Goal: Task Accomplishment & Management: Complete application form

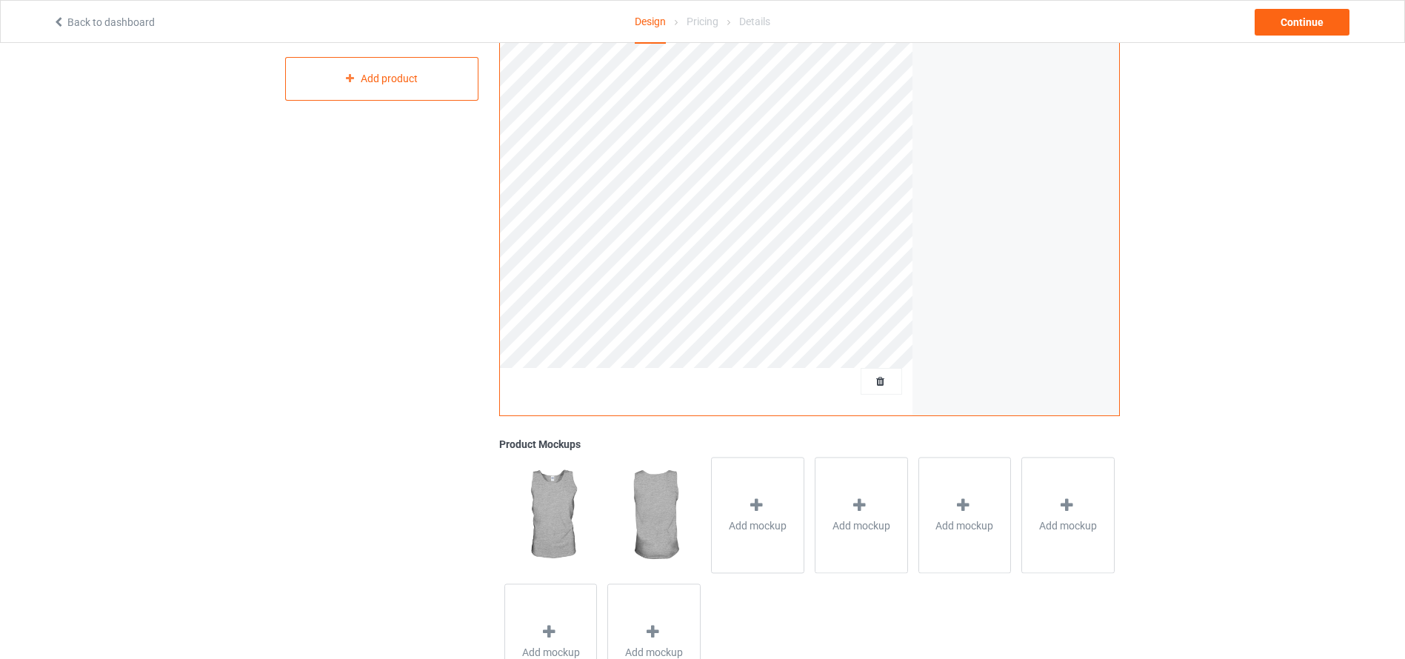
scroll to position [241, 0]
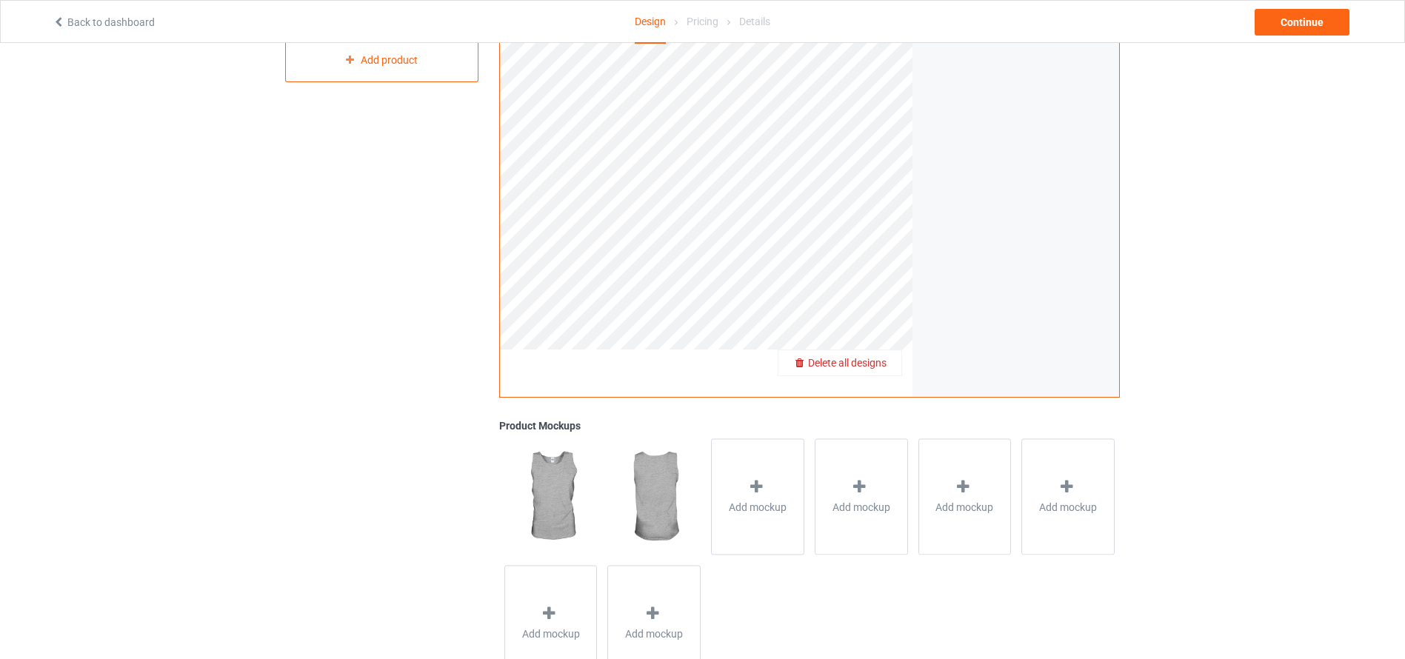
click at [887, 361] on span "Delete all designs" at bounding box center [847, 363] width 79 height 12
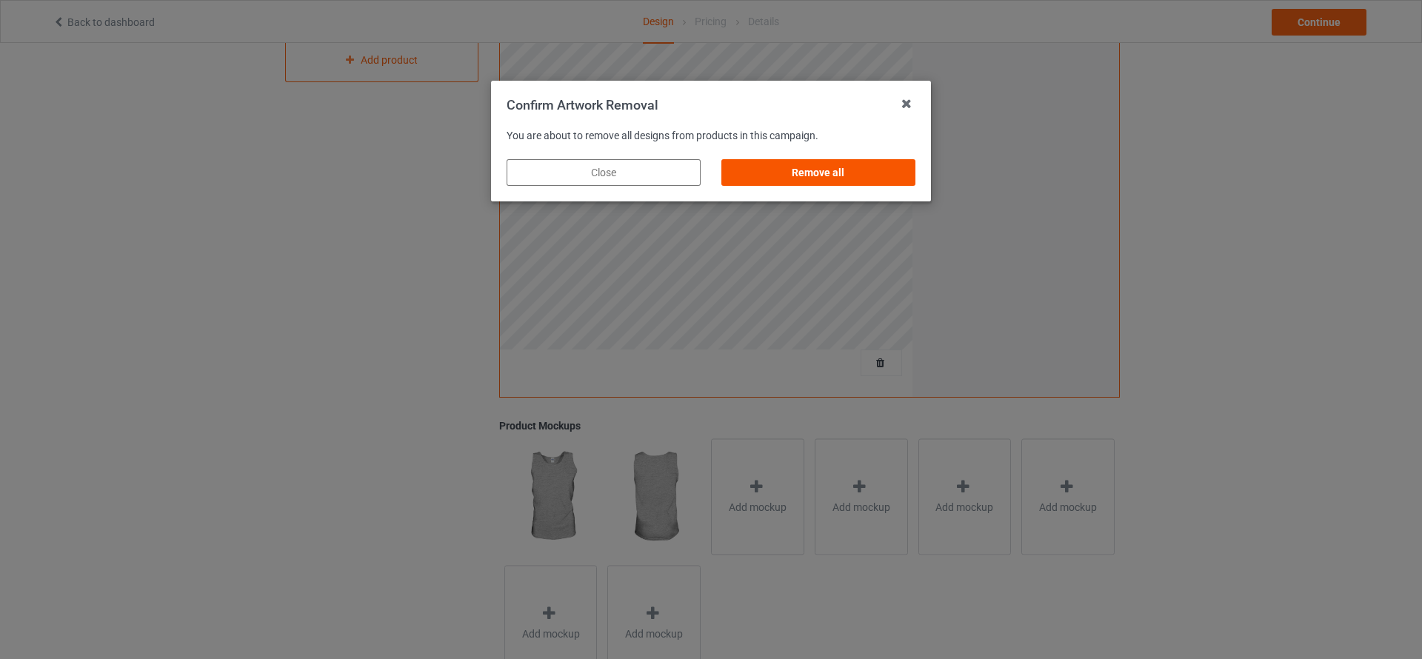
click at [814, 159] on div "Remove all" at bounding box center [819, 172] width 194 height 27
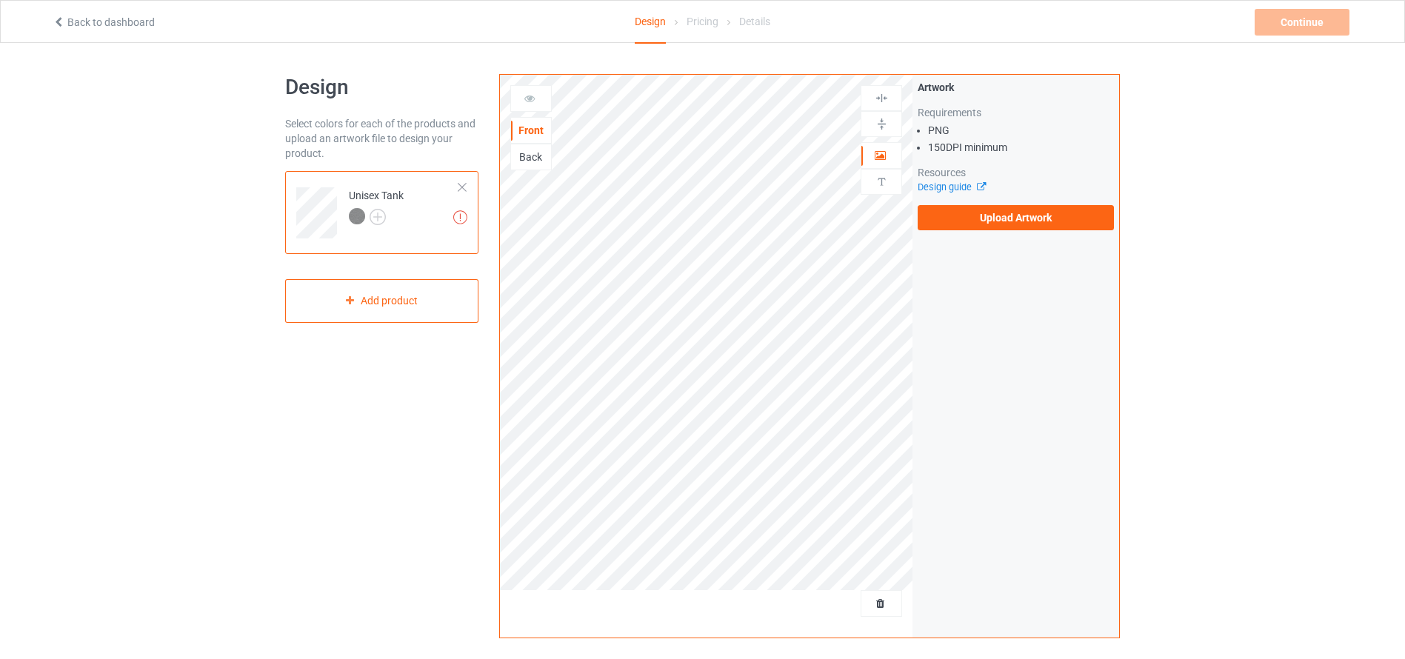
scroll to position [56, 0]
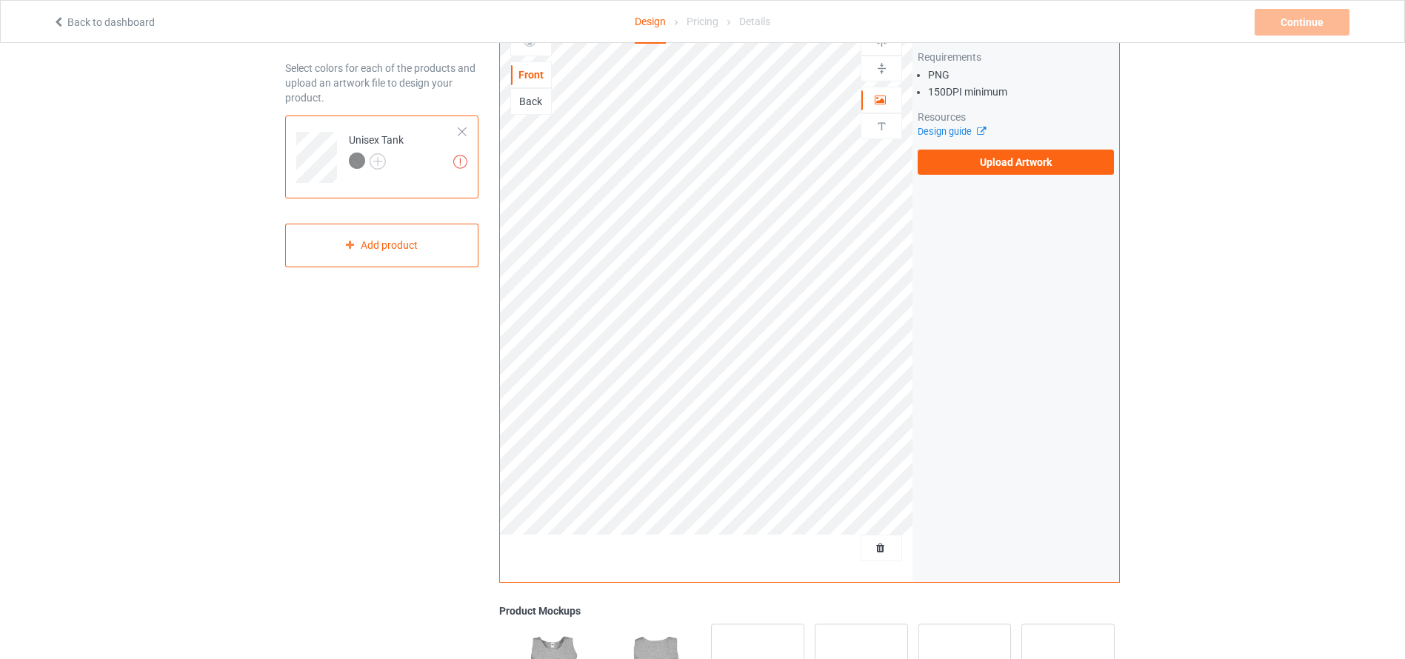
click at [462, 133] on div at bounding box center [462, 132] width 10 height 10
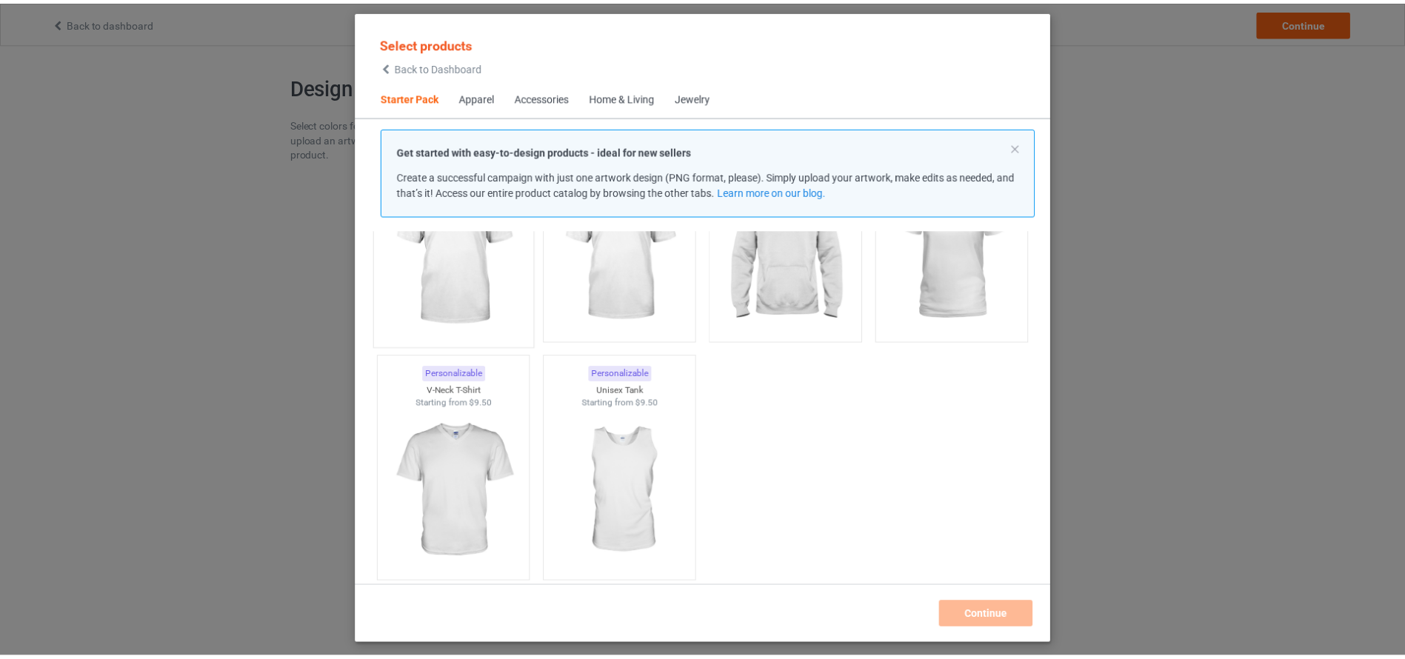
scroll to position [130, 0]
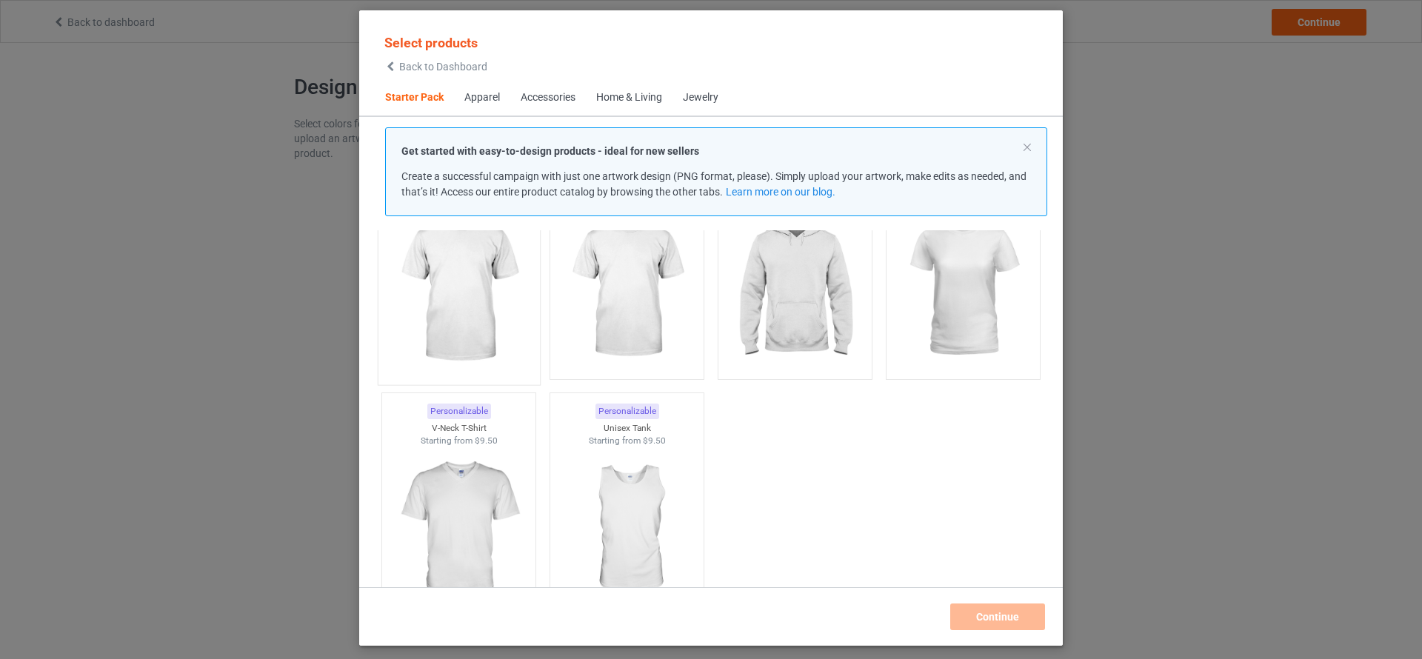
click at [463, 318] on img at bounding box center [458, 290] width 139 height 174
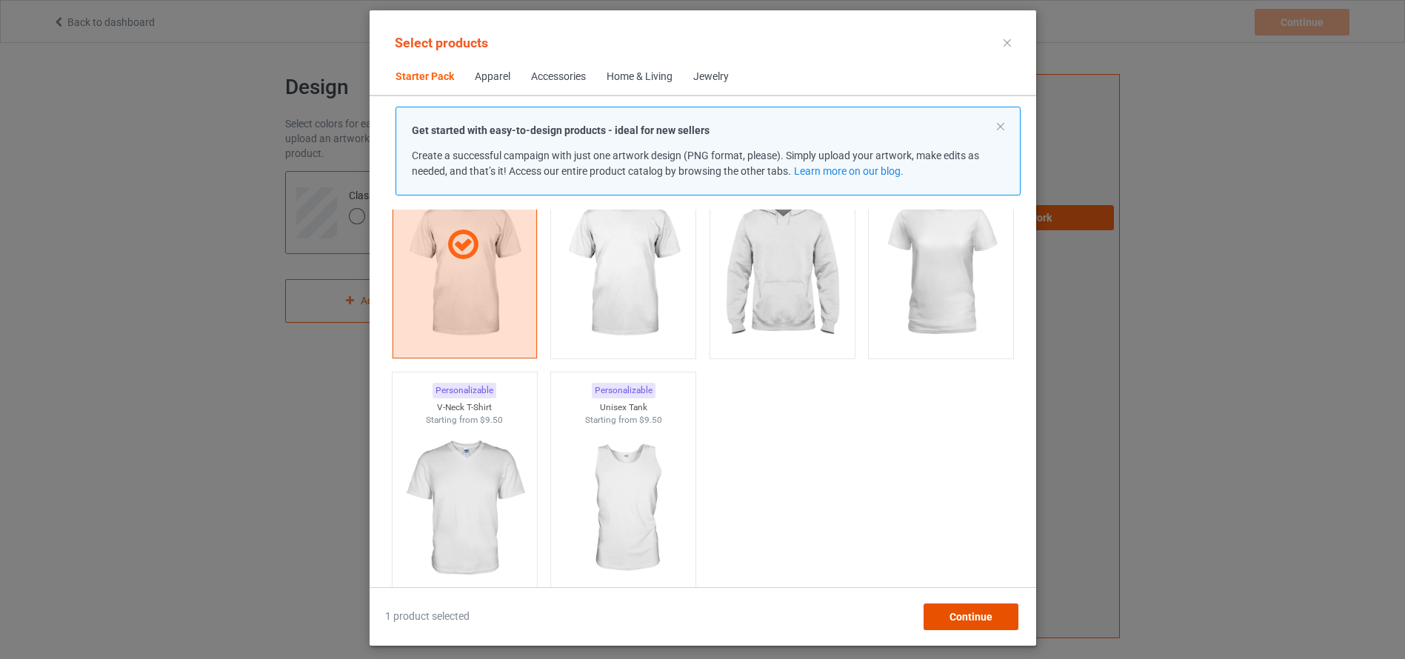
click at [992, 611] on span "Continue" at bounding box center [970, 617] width 43 height 12
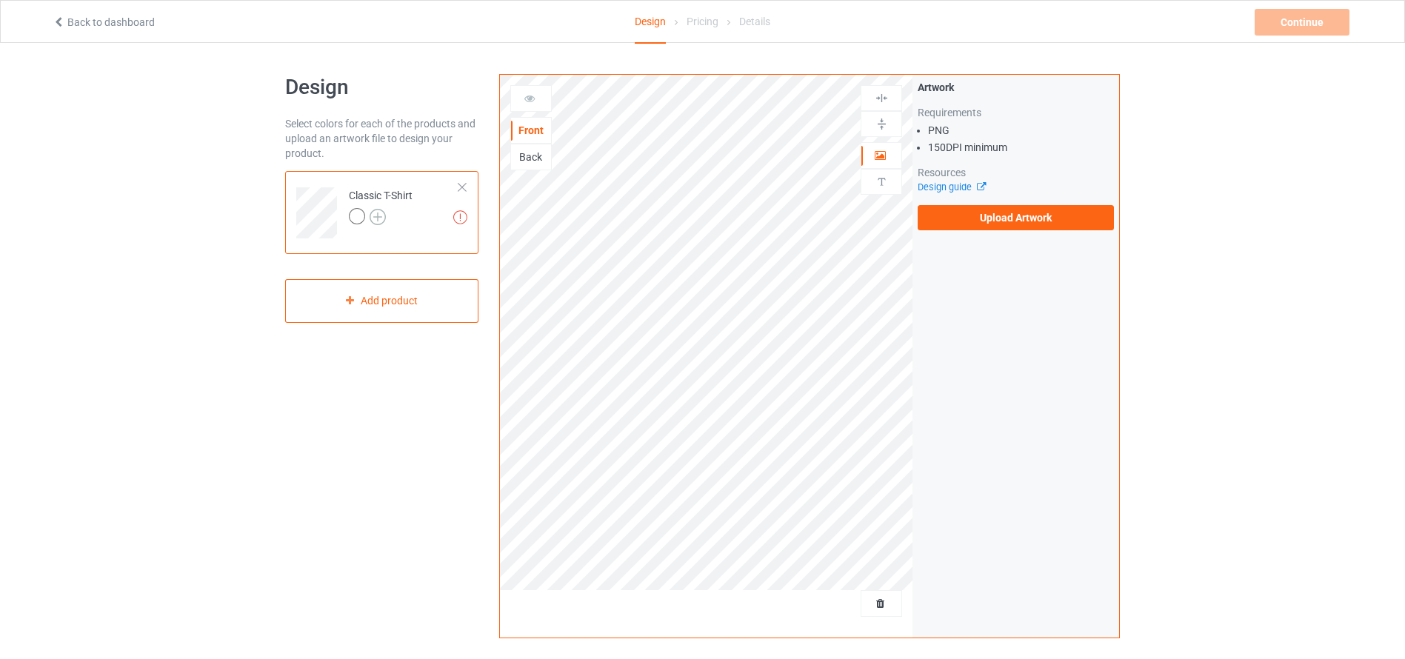
click at [380, 215] on img at bounding box center [378, 217] width 16 height 16
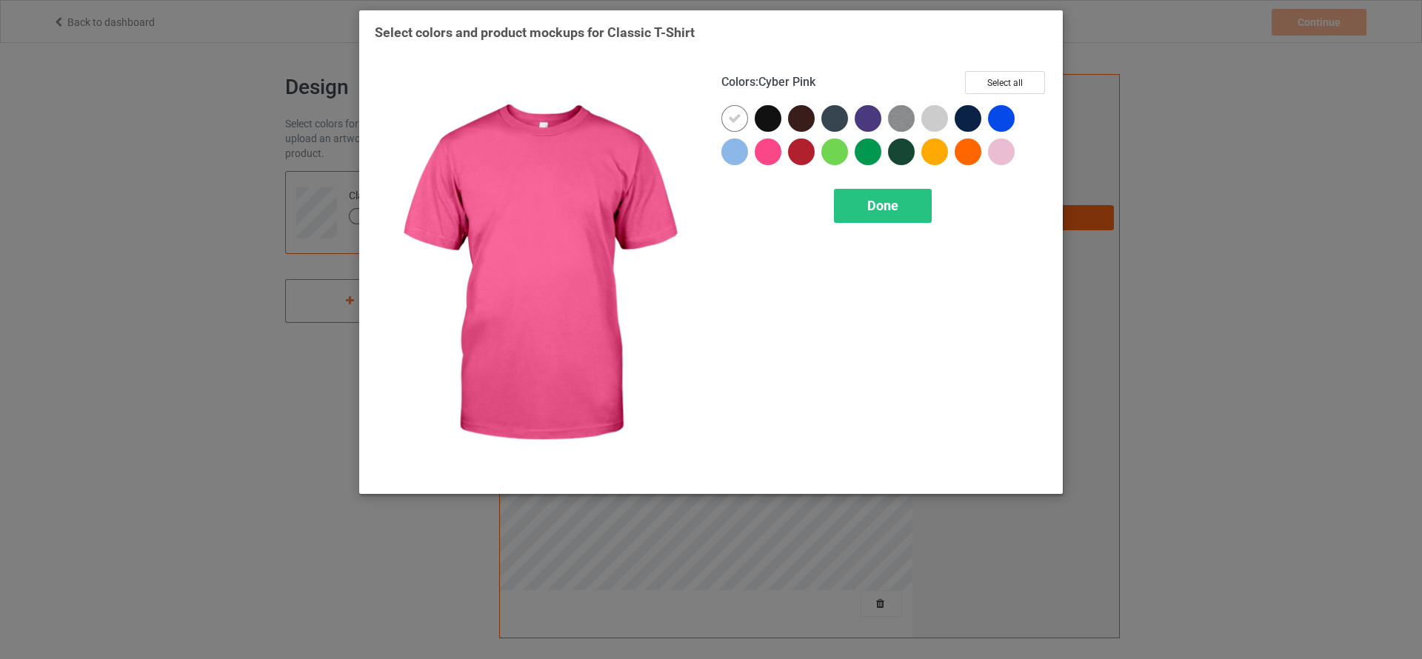
click at [767, 119] on div at bounding box center [768, 118] width 27 height 27
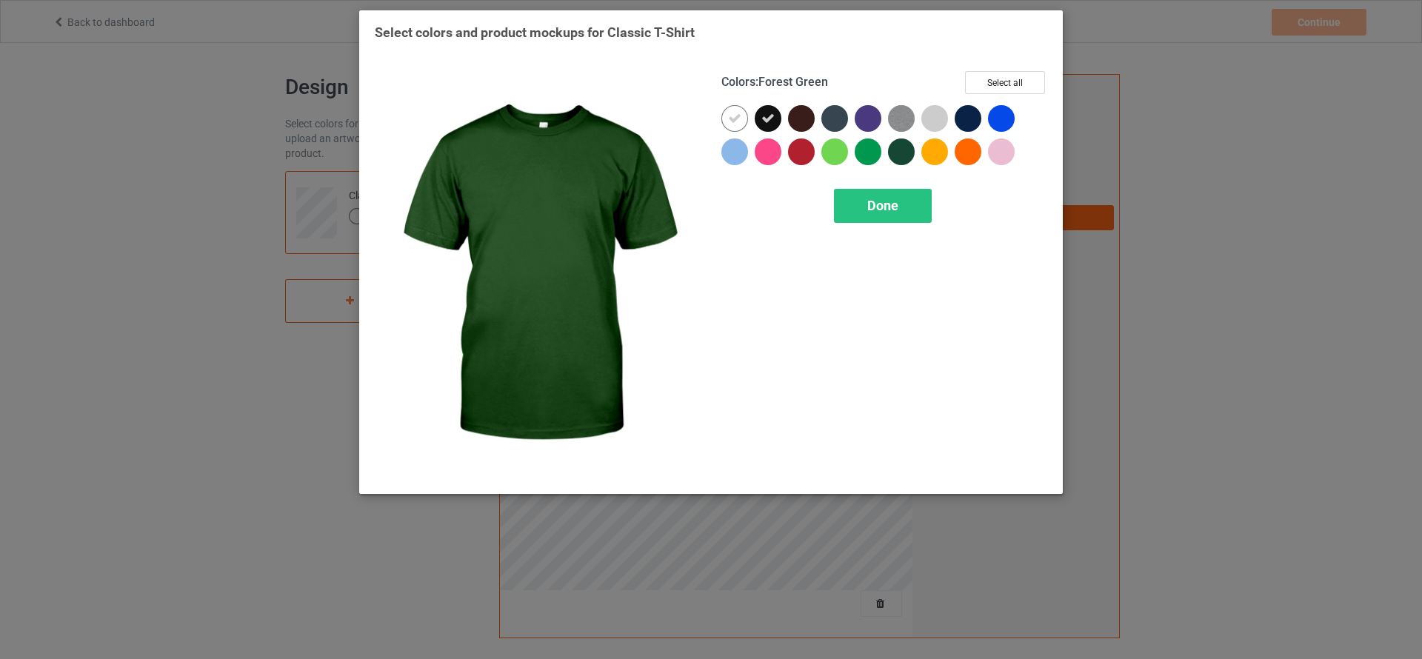
click at [900, 155] on div at bounding box center [901, 152] width 27 height 27
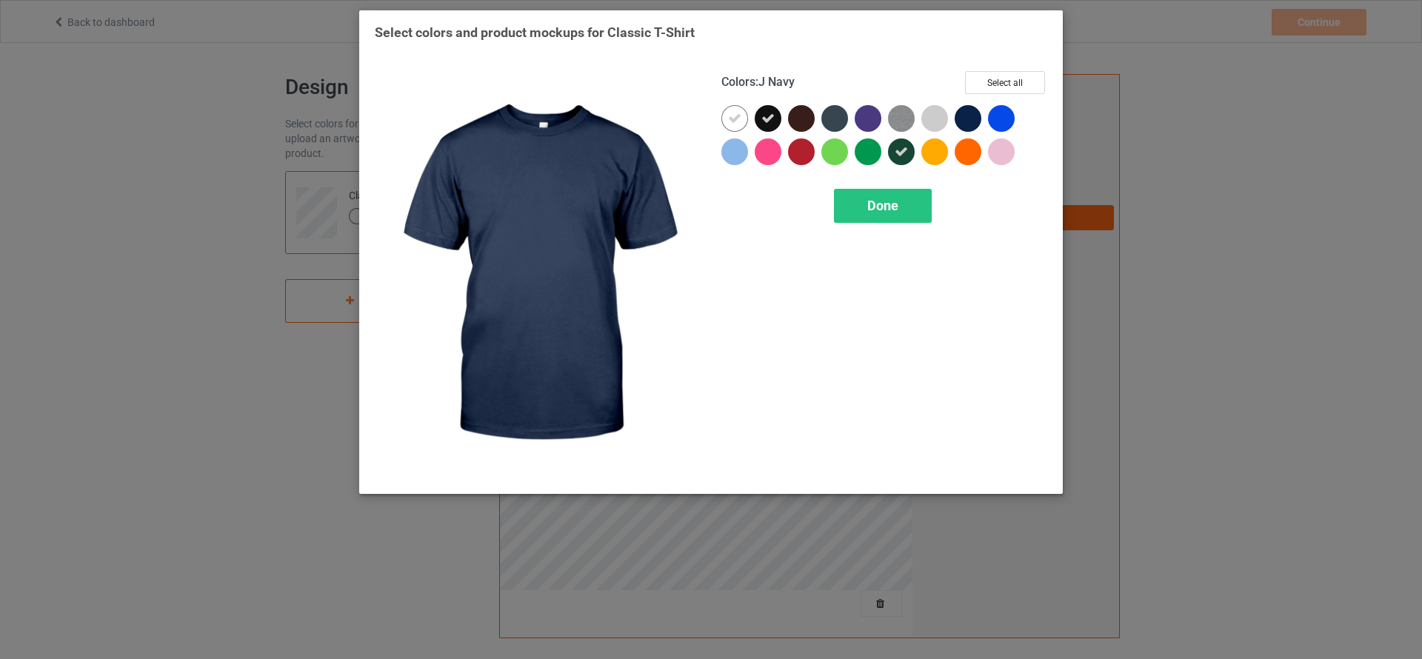
click at [973, 111] on div at bounding box center [968, 118] width 27 height 27
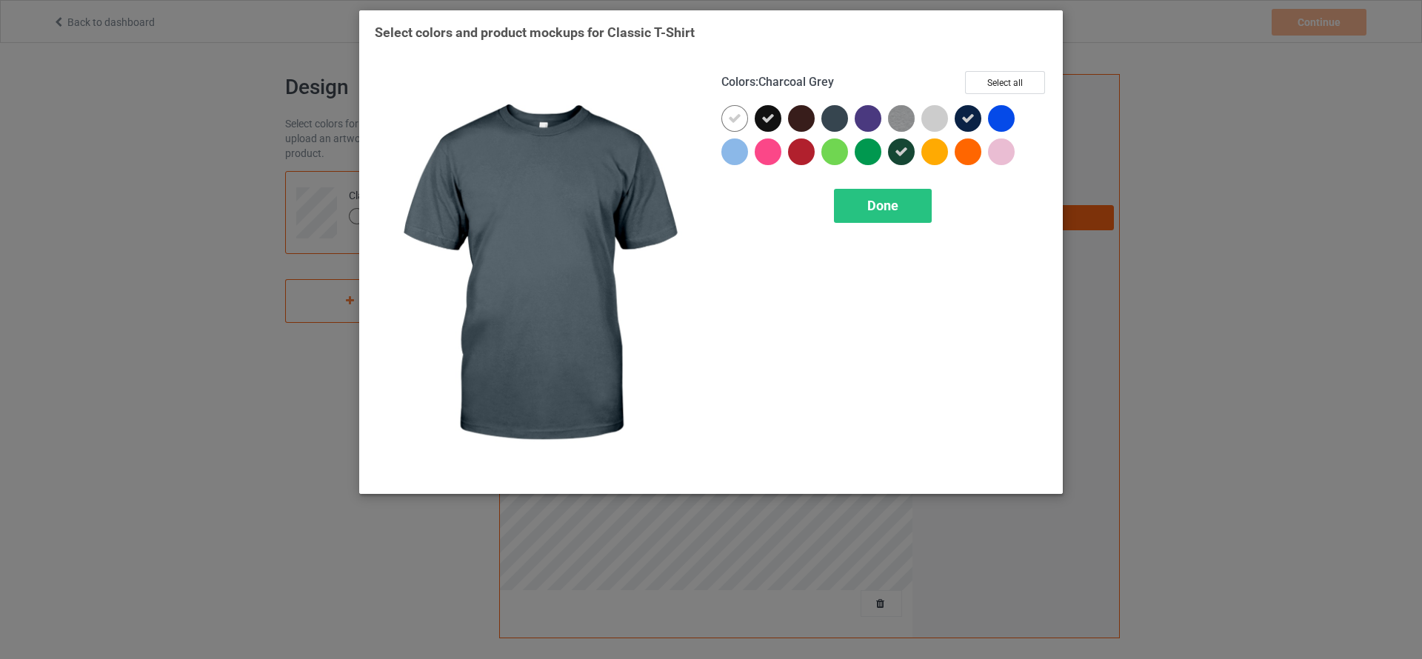
click at [828, 112] on div at bounding box center [835, 118] width 27 height 27
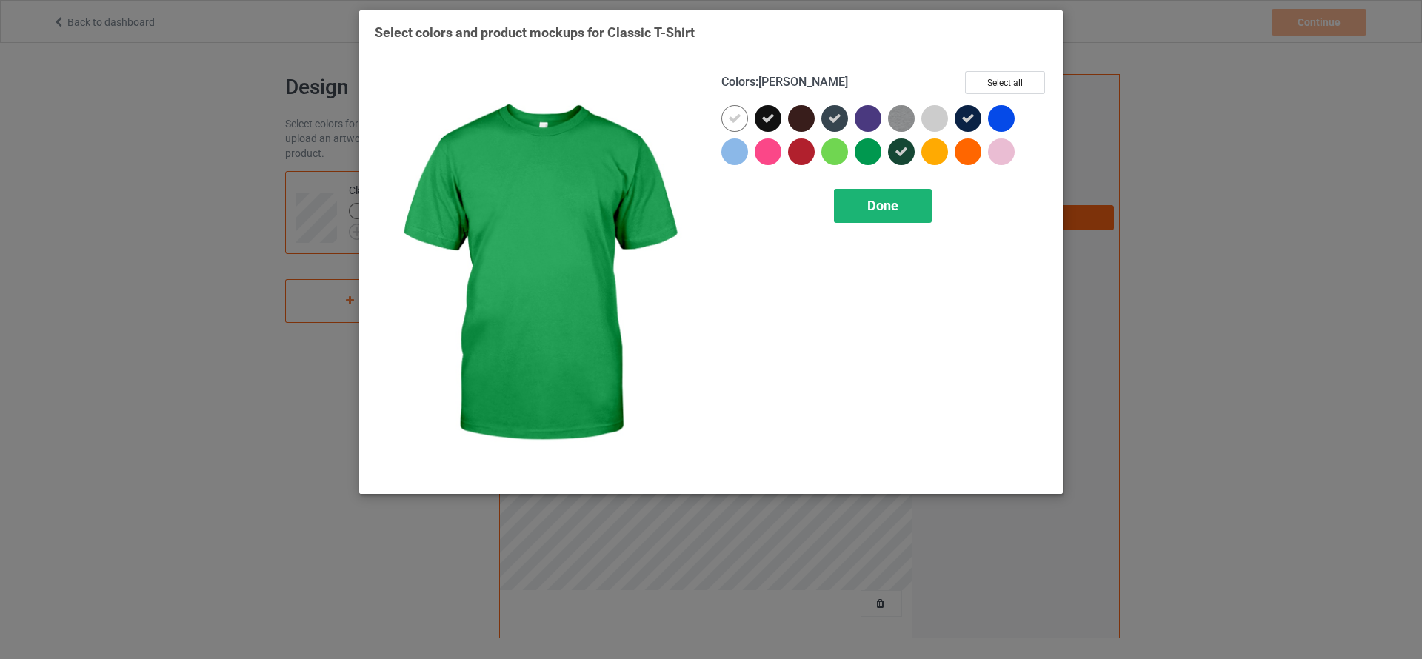
click at [874, 210] on span "Done" at bounding box center [882, 206] width 31 height 16
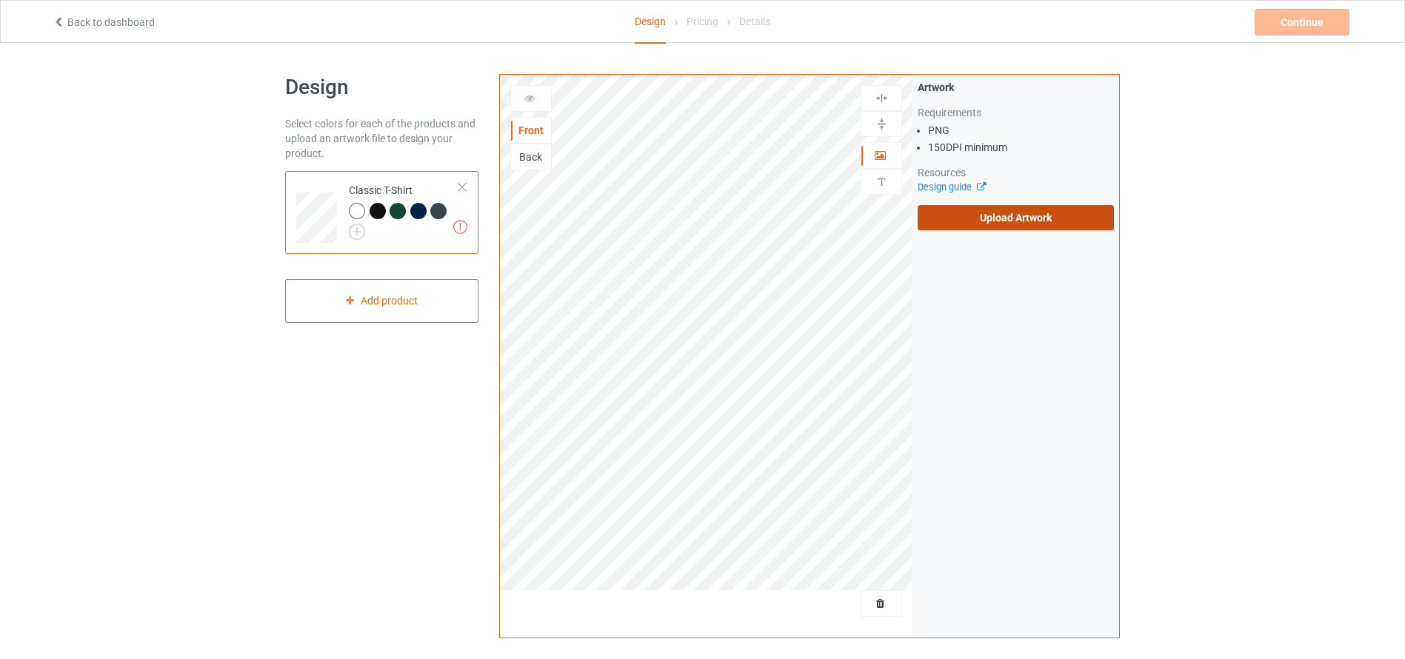
click at [957, 216] on label "Upload Artwork" at bounding box center [1016, 217] width 196 height 25
click at [0, 0] on input "Upload Artwork" at bounding box center [0, 0] width 0 height 0
click at [522, 149] on div "Back" at bounding box center [530, 157] width 41 height 27
click at [541, 157] on div "Back" at bounding box center [531, 157] width 40 height 15
click at [976, 214] on label "Upload Artwork" at bounding box center [1016, 217] width 196 height 25
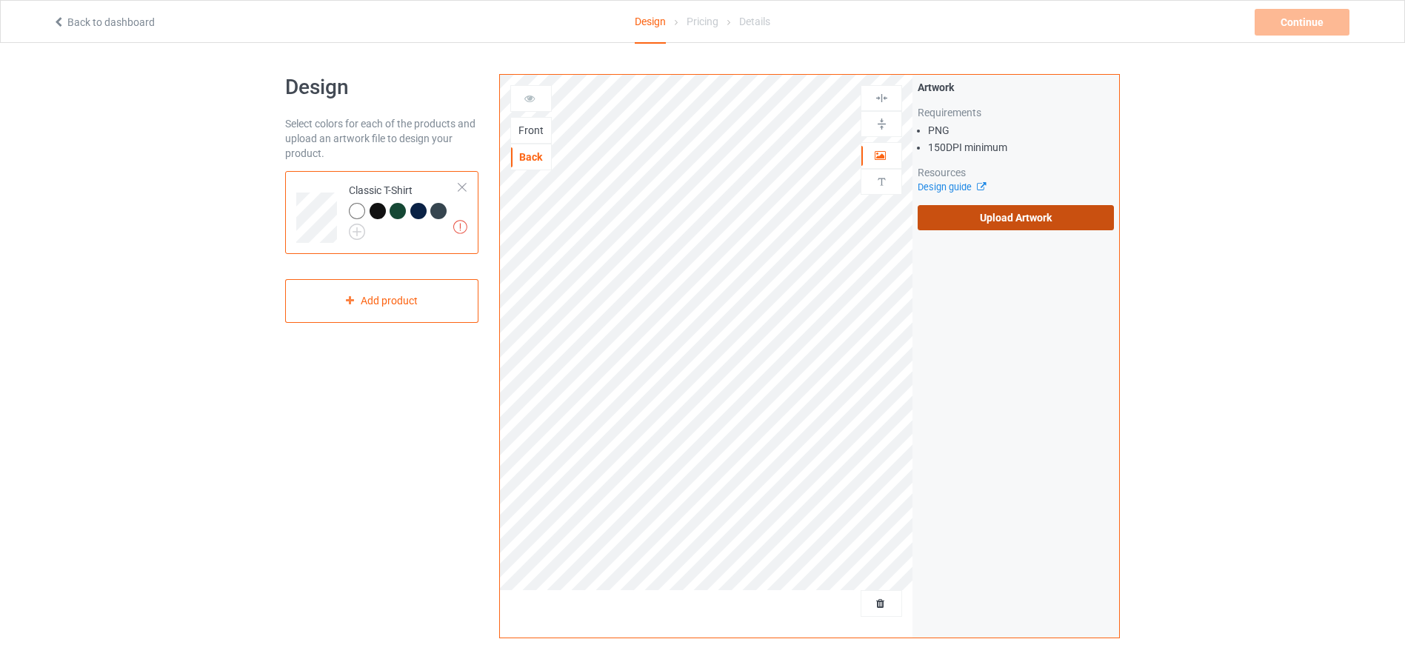
click at [0, 0] on input "Upload Artwork" at bounding box center [0, 0] width 0 height 0
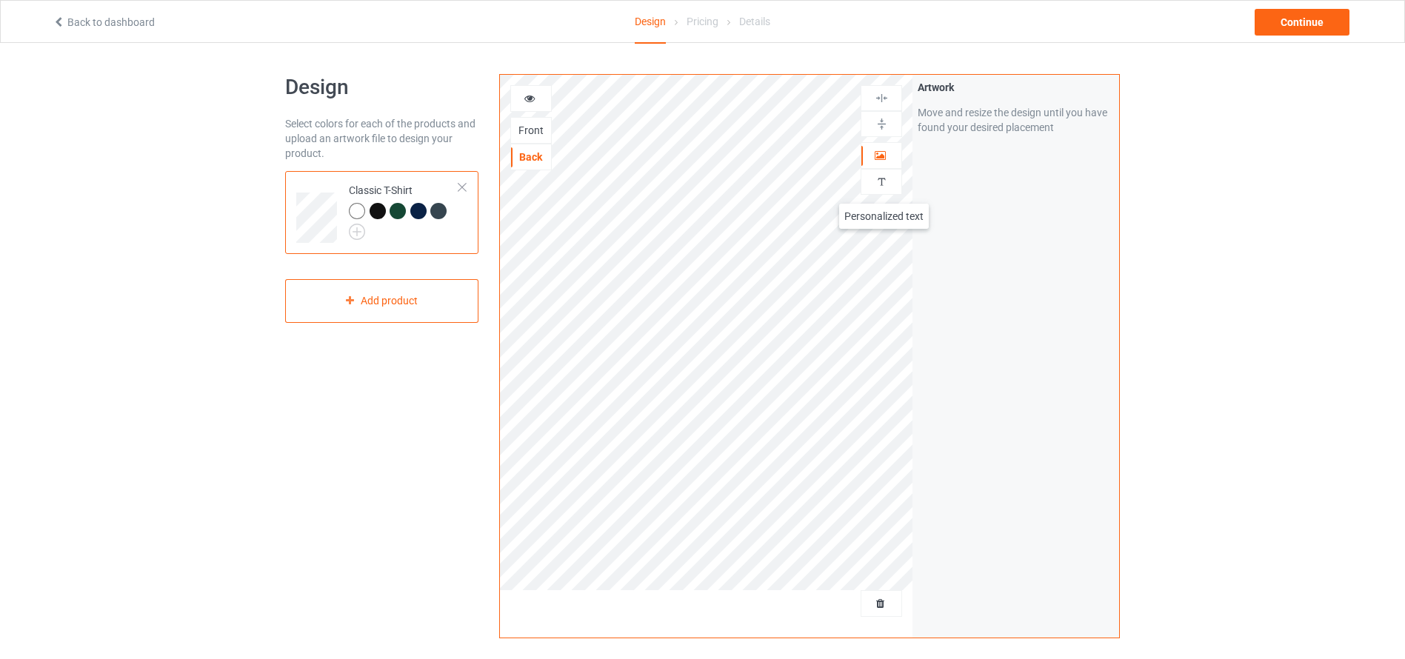
click at [884, 189] on img at bounding box center [882, 182] width 14 height 14
click at [889, 186] on div at bounding box center [882, 182] width 40 height 14
click at [1033, 107] on div "Add text" at bounding box center [1016, 113] width 196 height 27
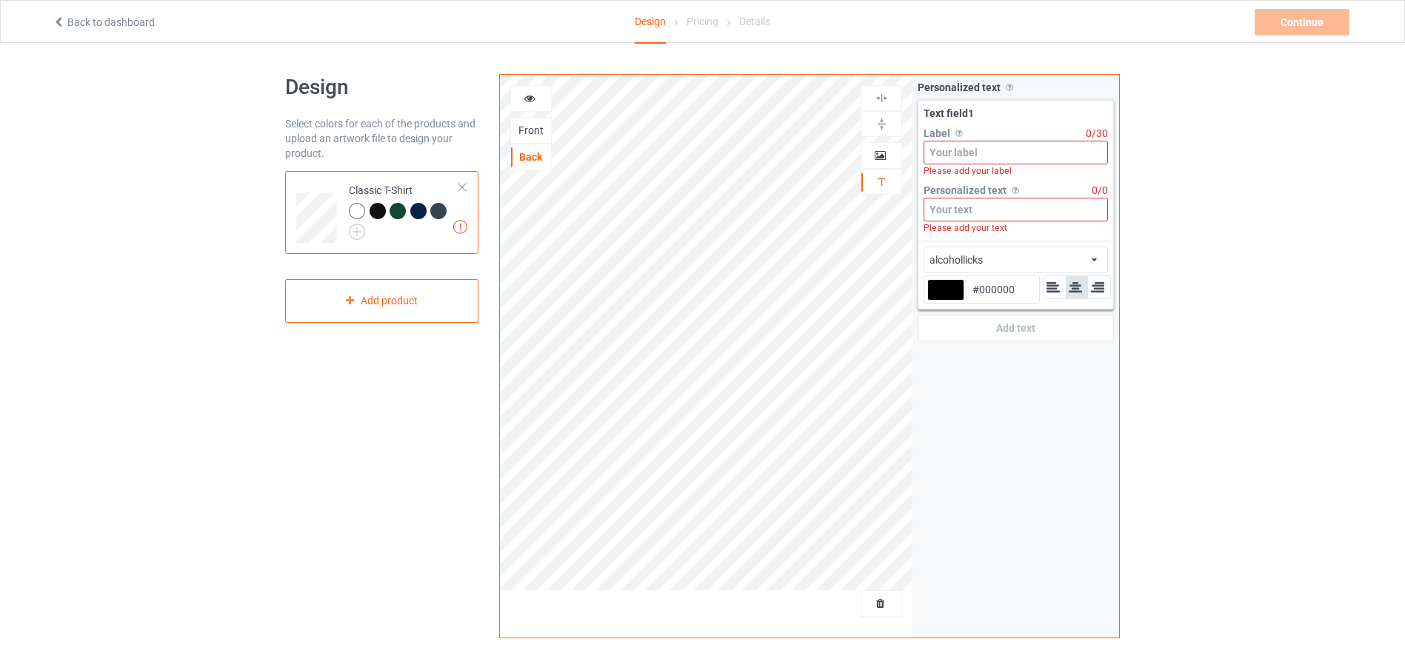
click at [974, 214] on input at bounding box center [1016, 210] width 184 height 24
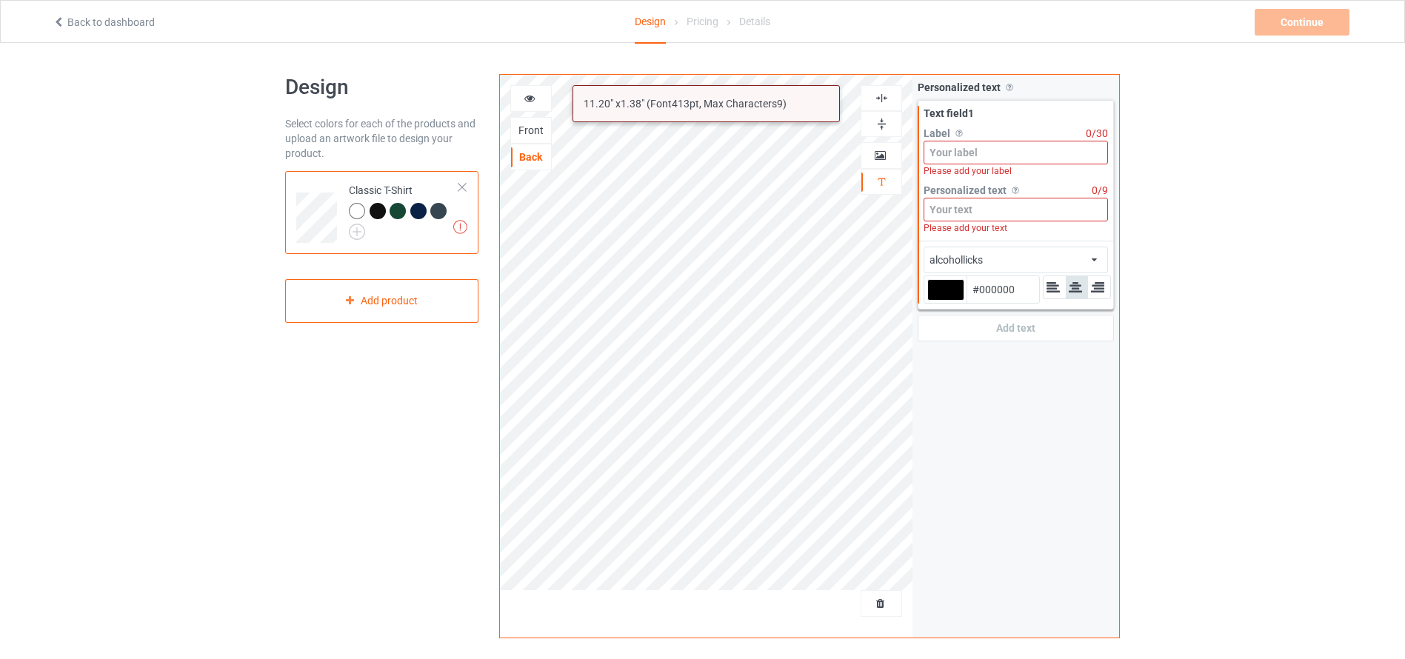
paste input "FEARLESS"
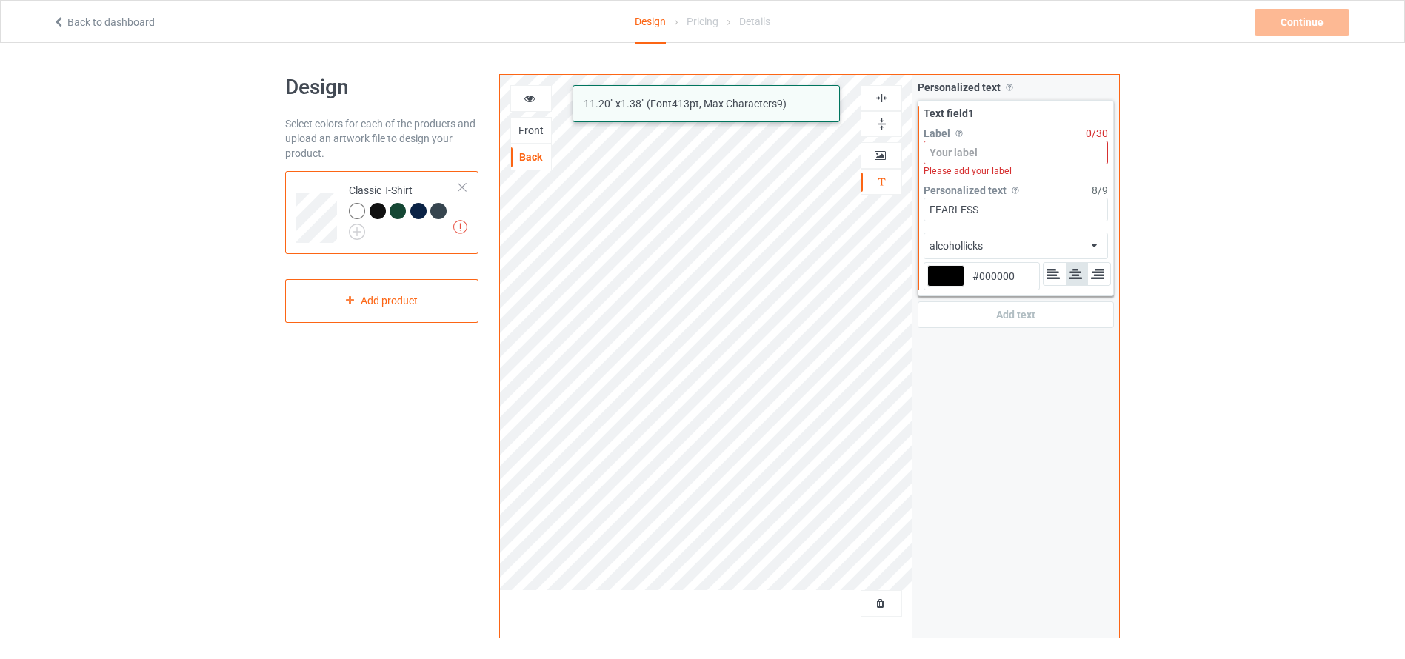
type input "FEARLESS"
click at [969, 150] on input at bounding box center [1016, 153] width 184 height 24
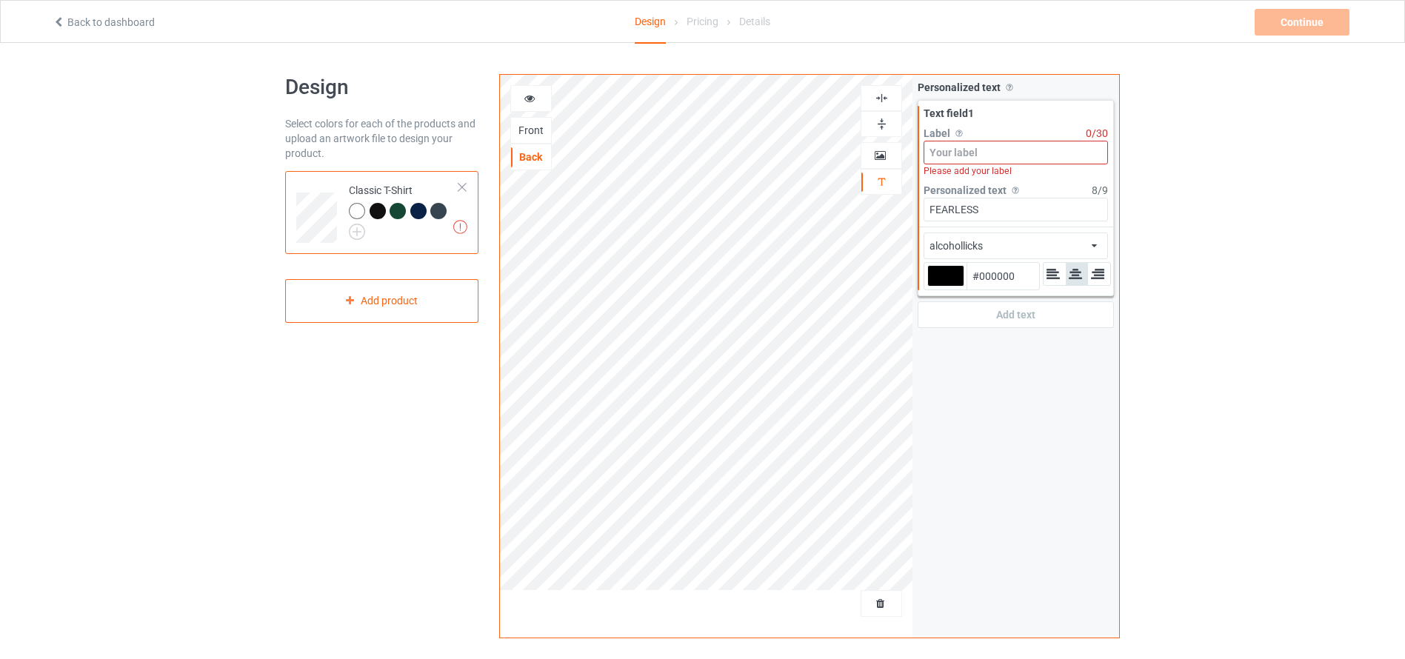
paste input "FEARLESS"
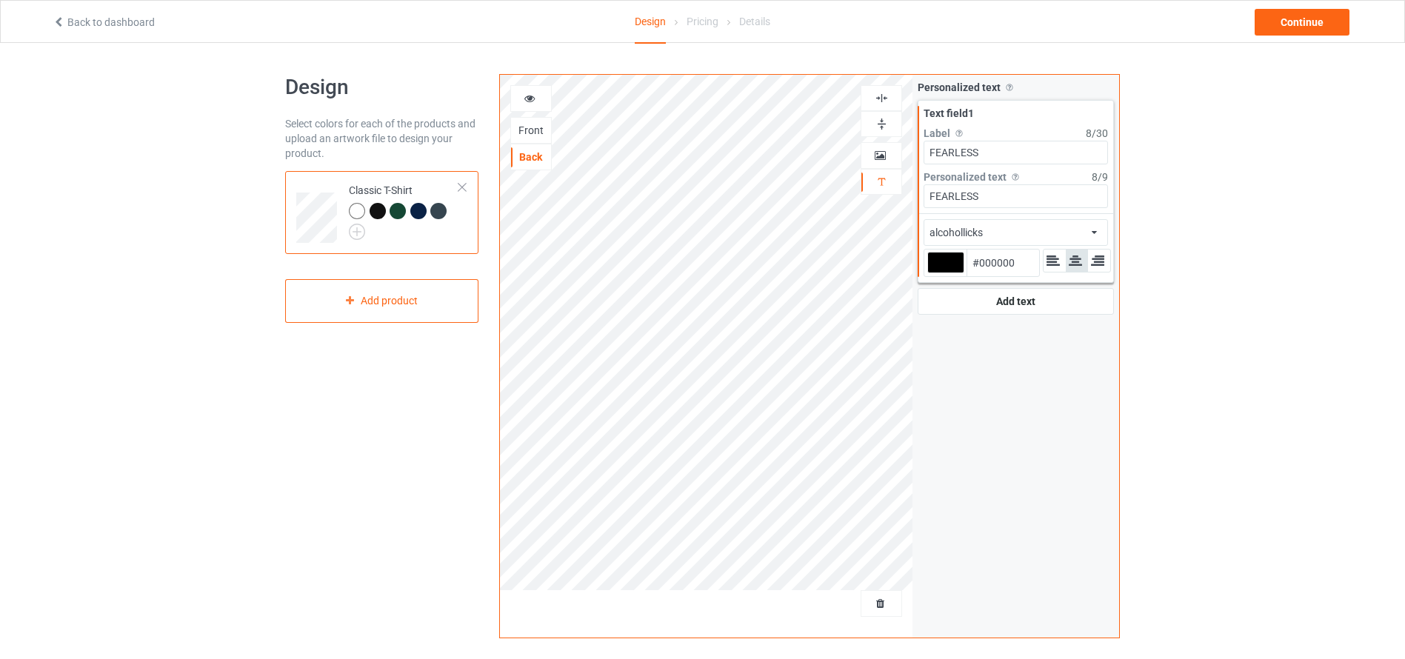
type input "FEARLESS"
click at [947, 262] on div at bounding box center [945, 262] width 37 height 21
click at [947, 273] on input "#000000" at bounding box center [945, 283] width 37 height 20
type input "#cfd232"
type input "#CFD232"
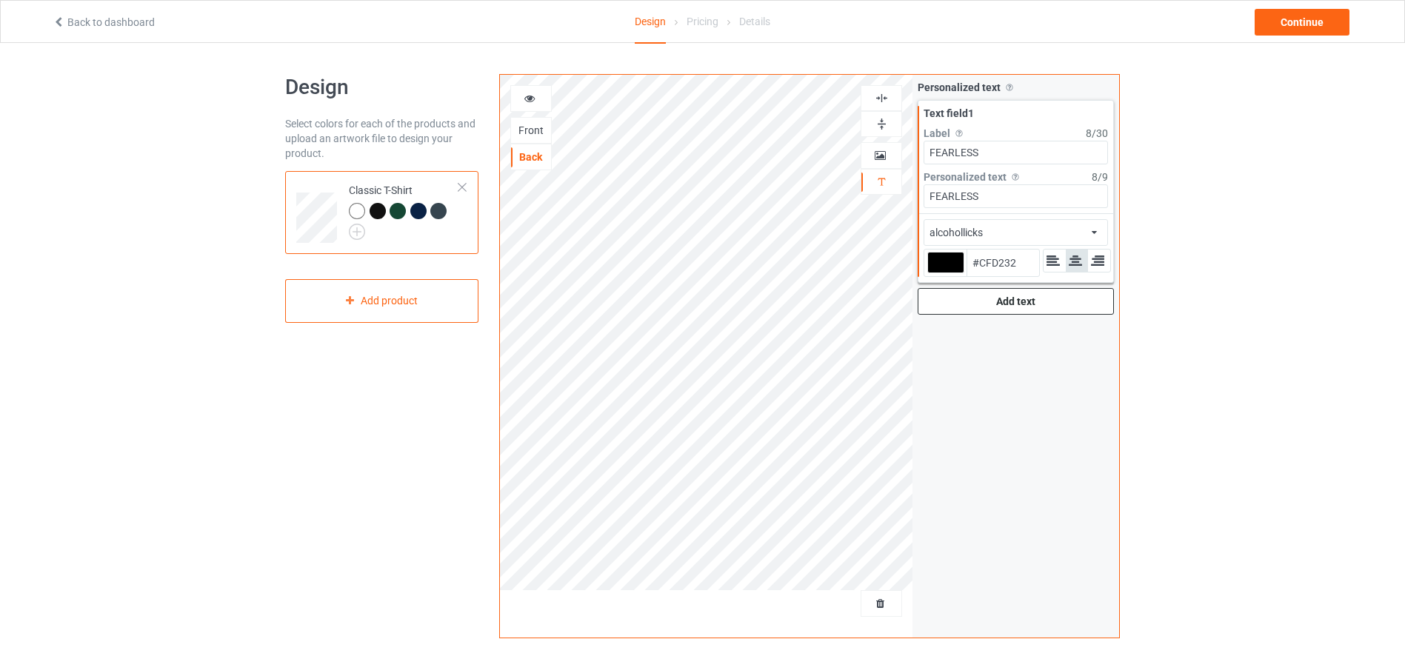
type input "#cfd237"
type input "#CFD237"
type input "#ced03e"
type input "#CED03E"
type input "#cacd4c"
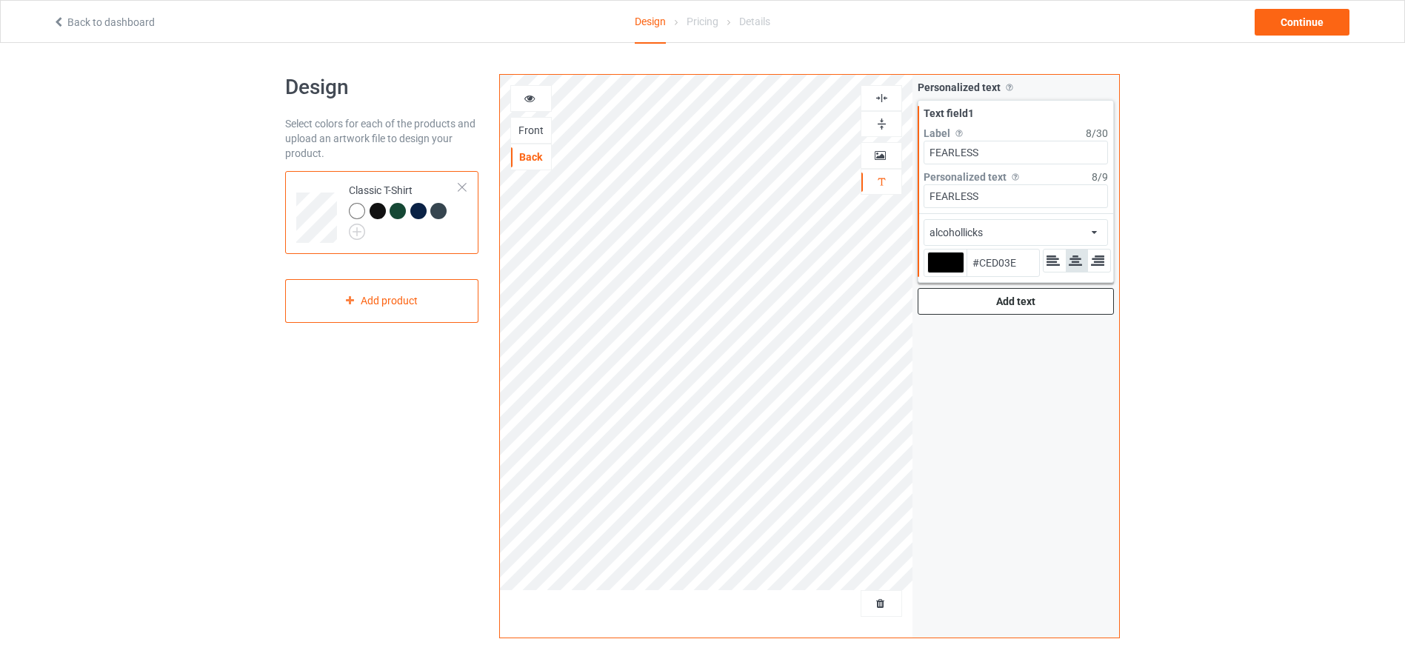
type input "#CACD4C"
type input "#c1c355"
type input "#C1C355"
type input "#c0c256"
type input "#C0C256"
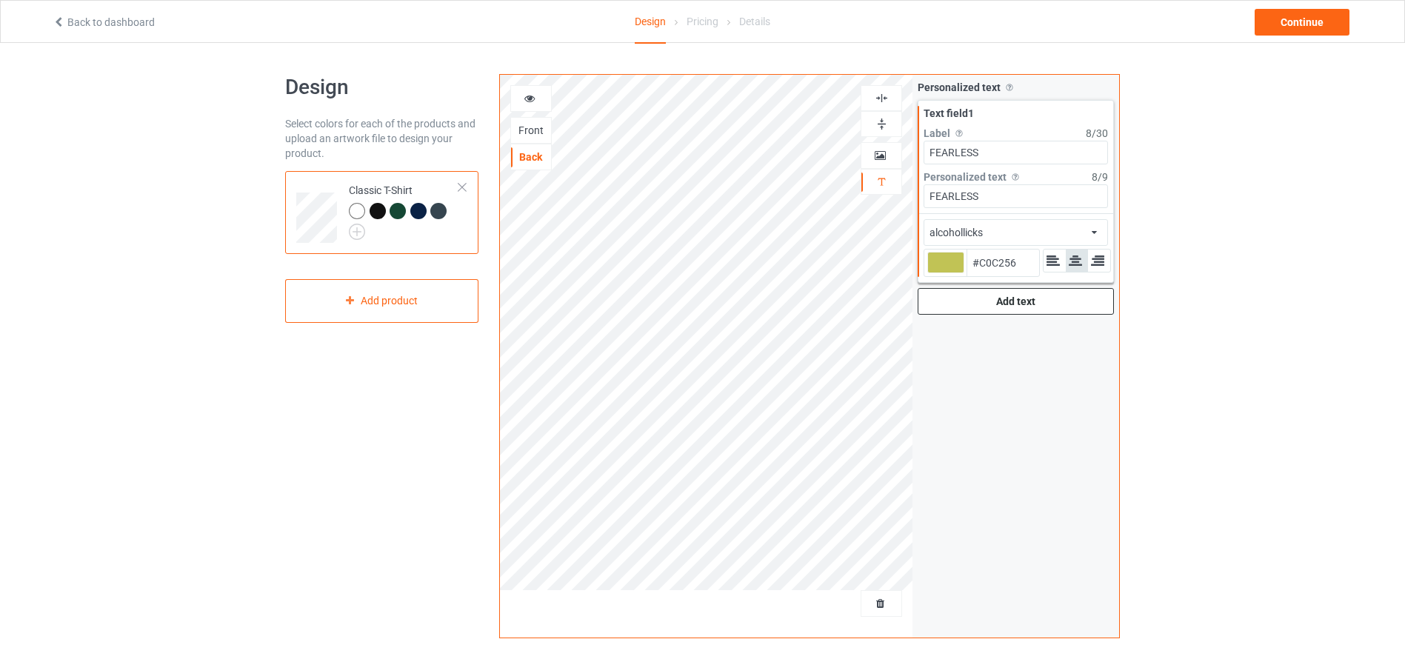
type input "#bfc157"
type input "#BFC157"
type input "#bdbe55"
type input "#BDBE55"
type input "#bec059"
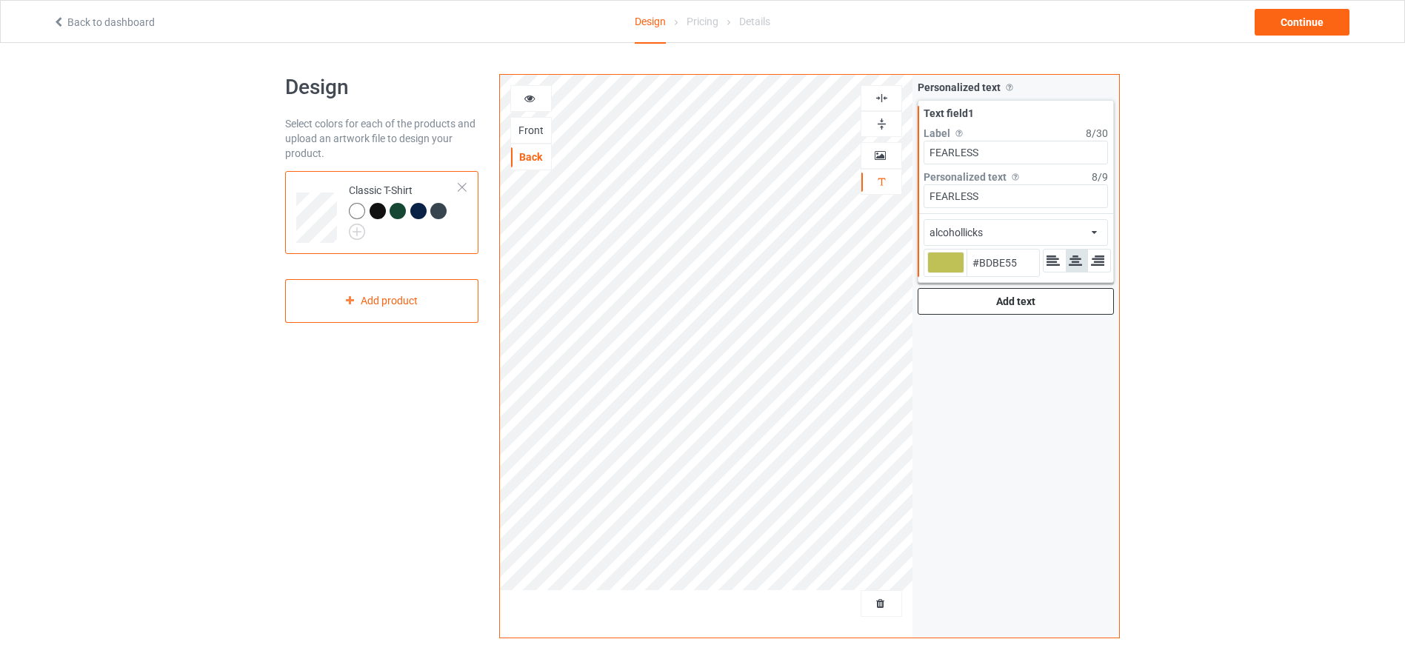
type input "#BEC059"
type input "#b9bb54"
type input "#B9BB54"
type input "#b1b351"
type input "#B1B351"
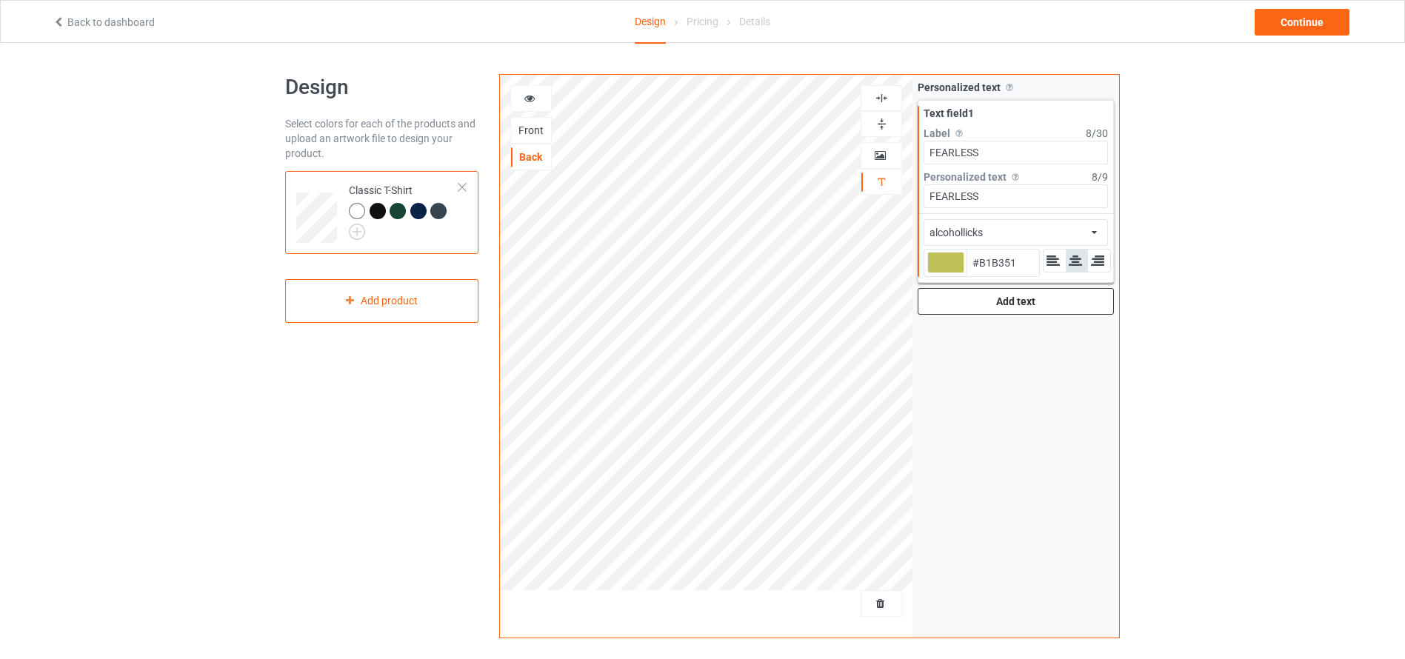
type input "#a8aa50"
type input "#A8AA50"
type input "#a5a64e"
type input "#A5A64E"
type input "#a2a34d"
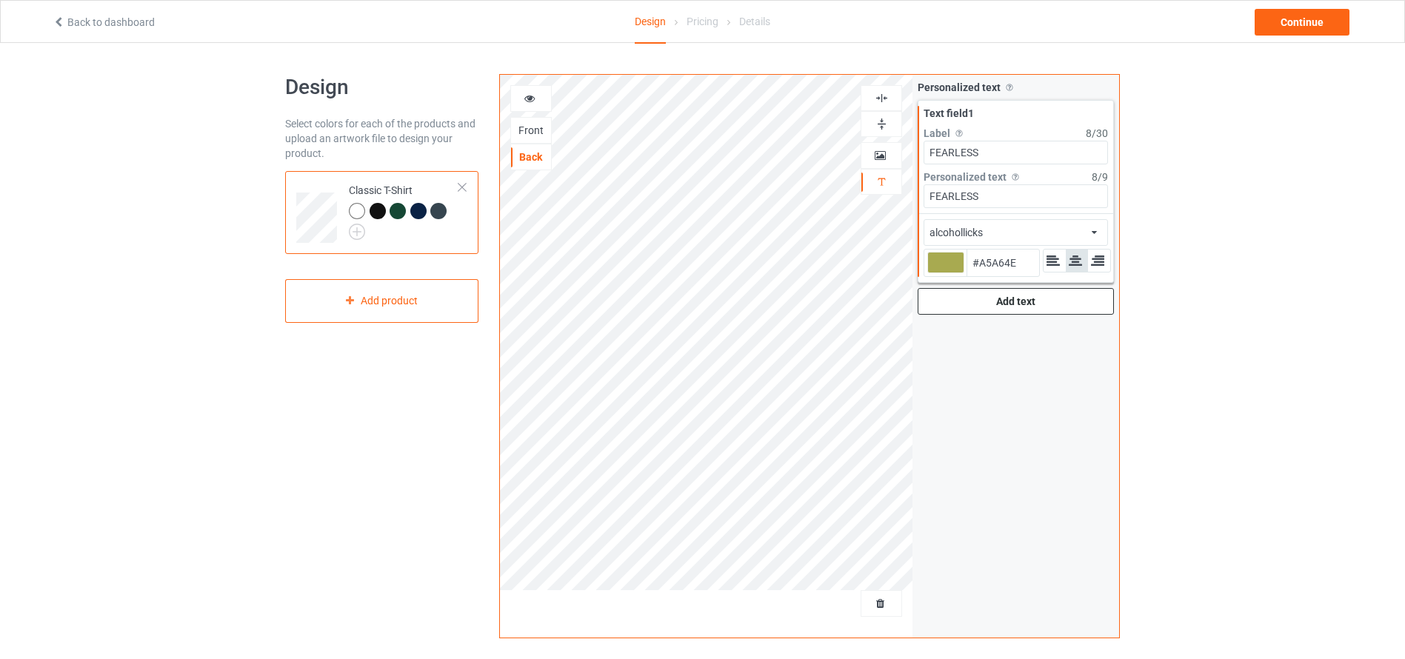
type input "#A2A34D"
type input "#9fa14a"
type input "#9FA14A"
type input "#a0a249"
type input "#A0A249"
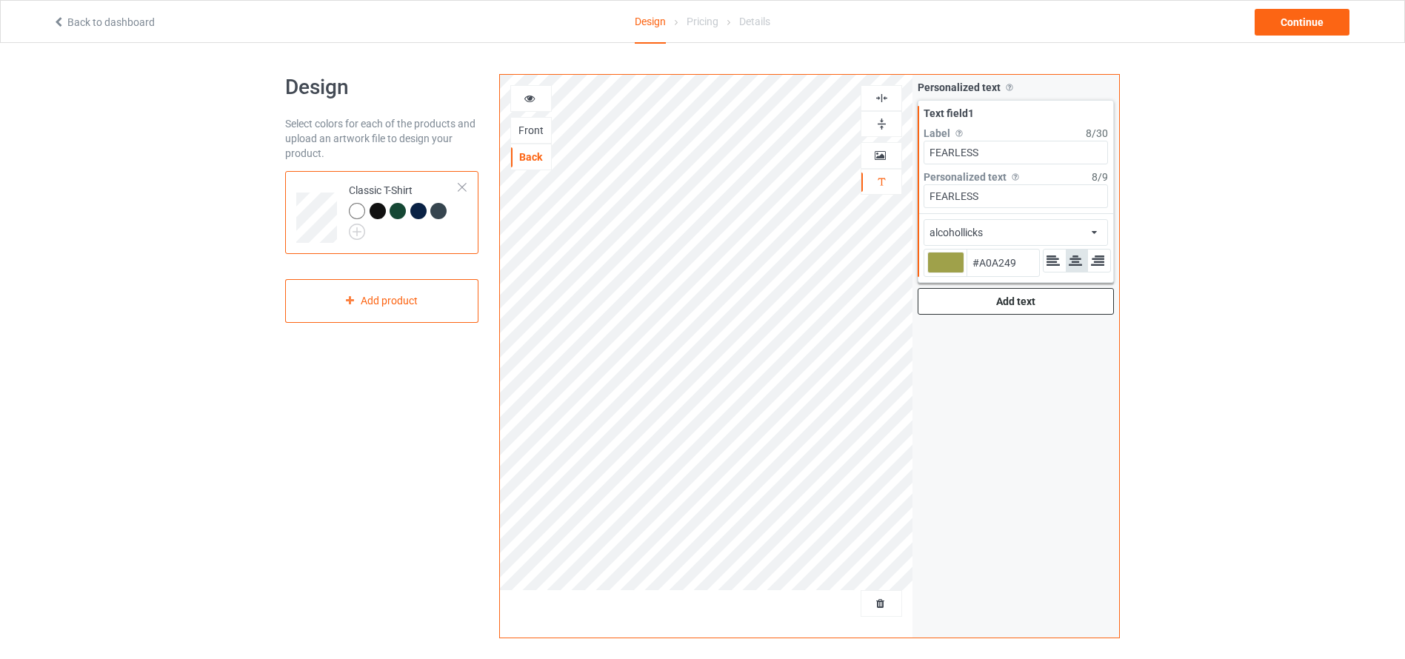
type input "#a3a44c"
type input "#A3A44C"
type input "#a4a54a"
type input "#A4A54A"
type input "#a7a94c"
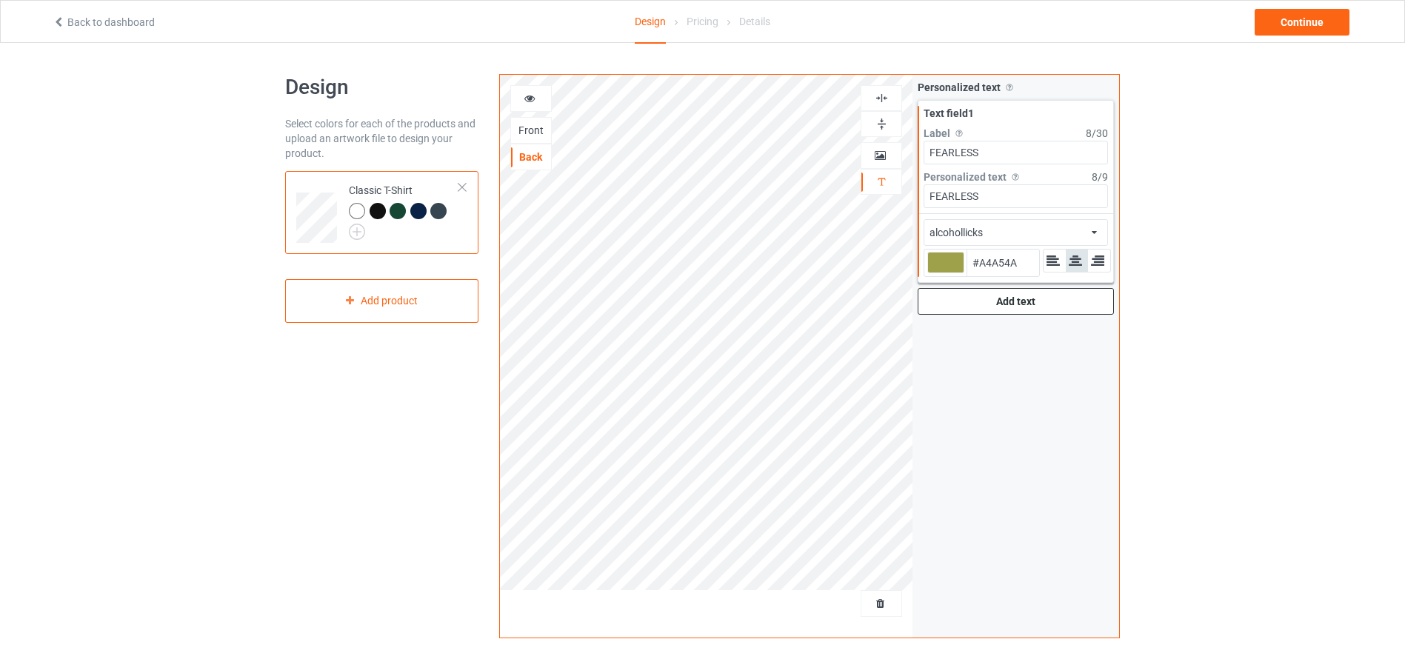
type input "#A7A94C"
type input "#abac4d"
type input "#ABAC4D"
type input "#aeb04f"
type input "#AEB04F"
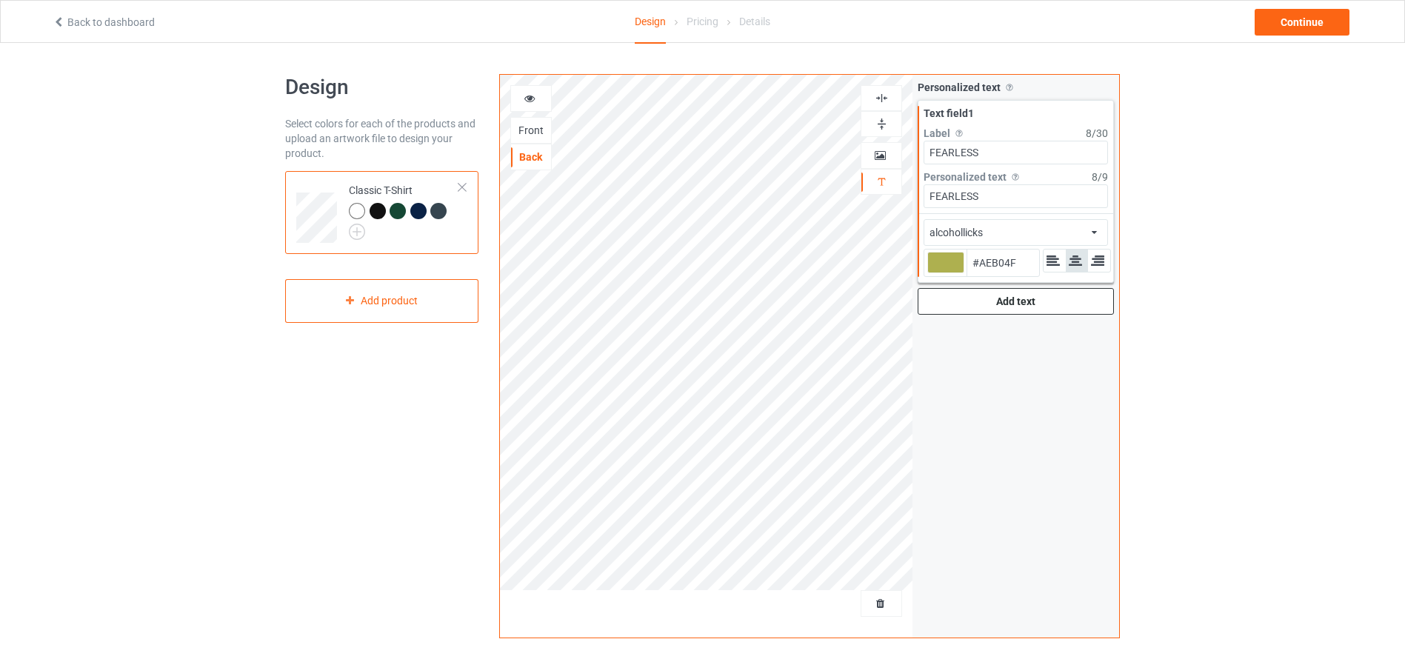
type input "#b2b450"
type input "#B2B450"
type input "#aeb04f"
type input "#AEB04F"
type input "#abac4d"
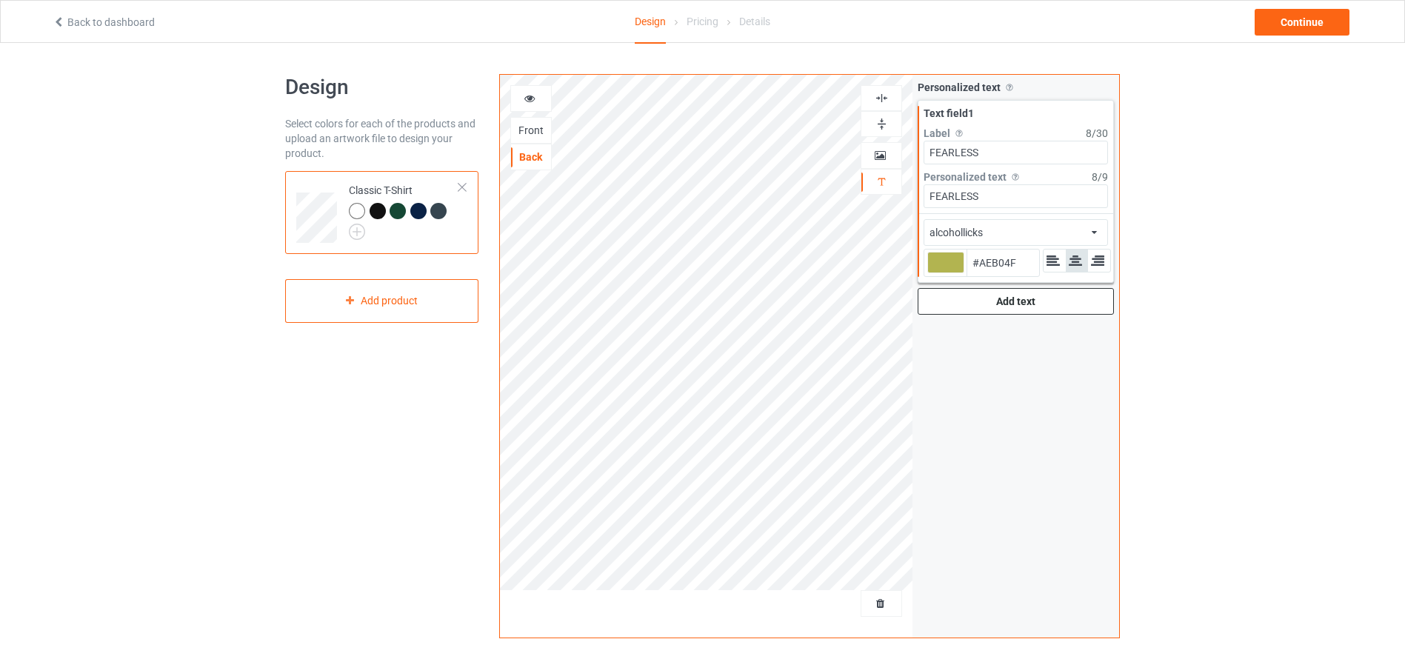
type input "#ABAC4D"
type input "#a7a94c"
type input "#A7A94C"
click at [1097, 226] on div "alcohollicks african airstream aladdin alcohollicks [PERSON_NAME] almontesnow a…" at bounding box center [1016, 232] width 184 height 27
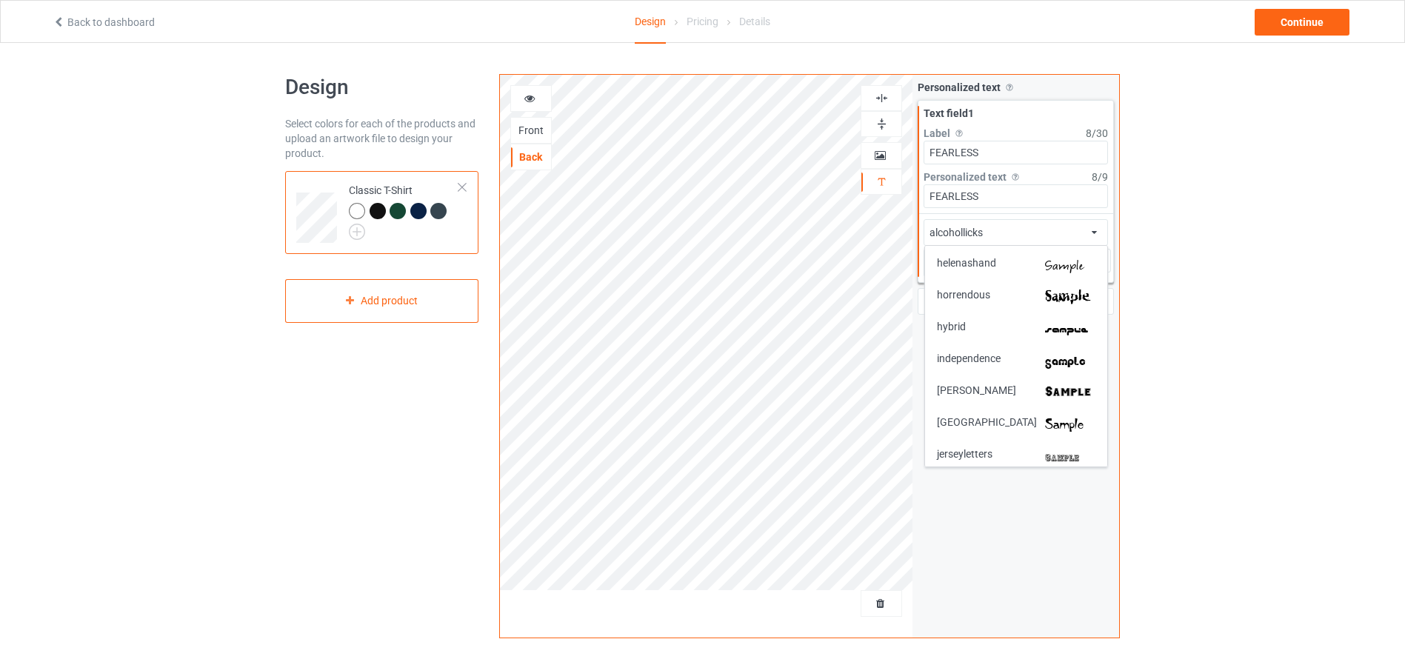
scroll to position [1889, 0]
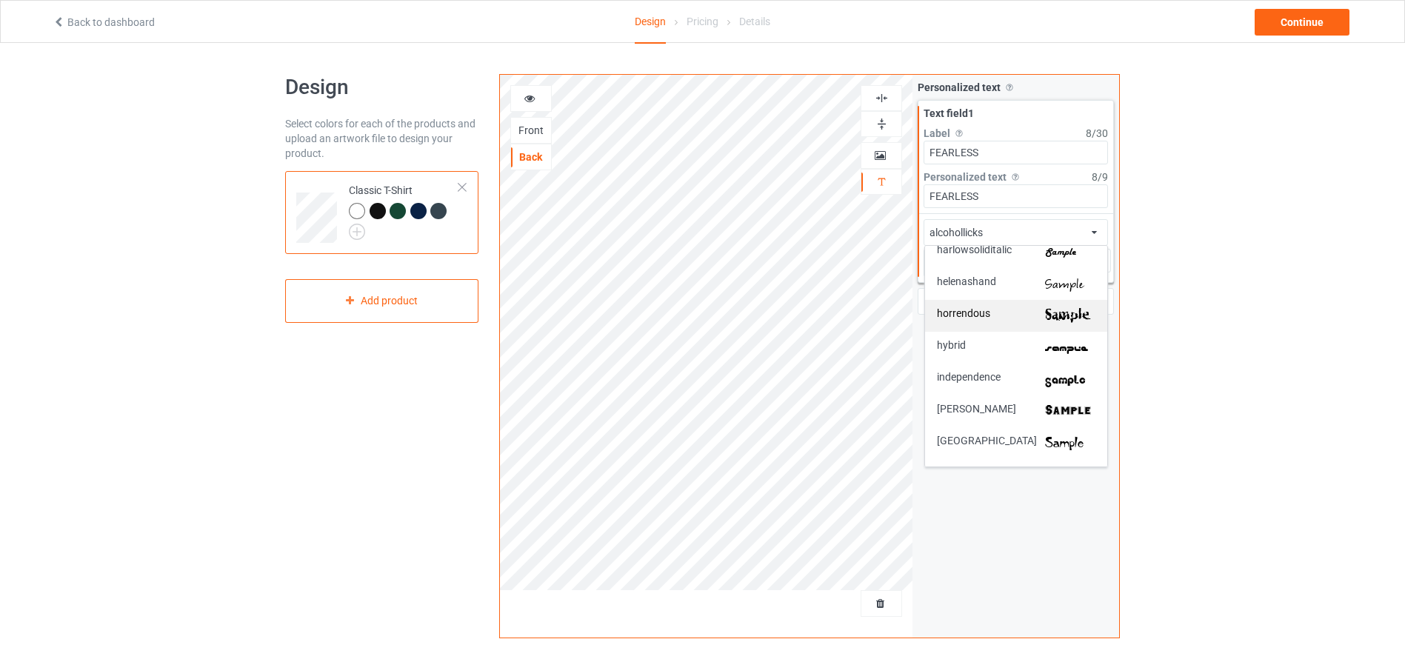
click at [1046, 313] on img at bounding box center [1070, 316] width 50 height 16
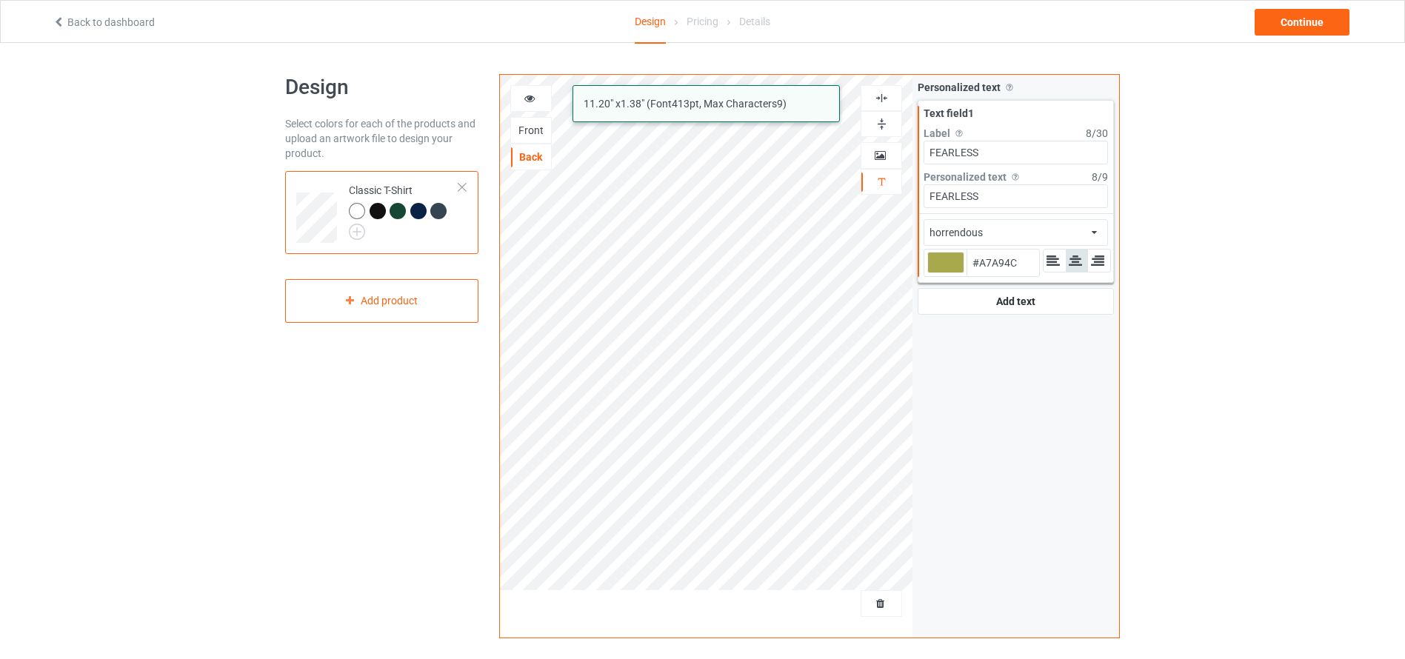
click at [1015, 271] on input "#A7A94C" at bounding box center [1003, 263] width 73 height 27
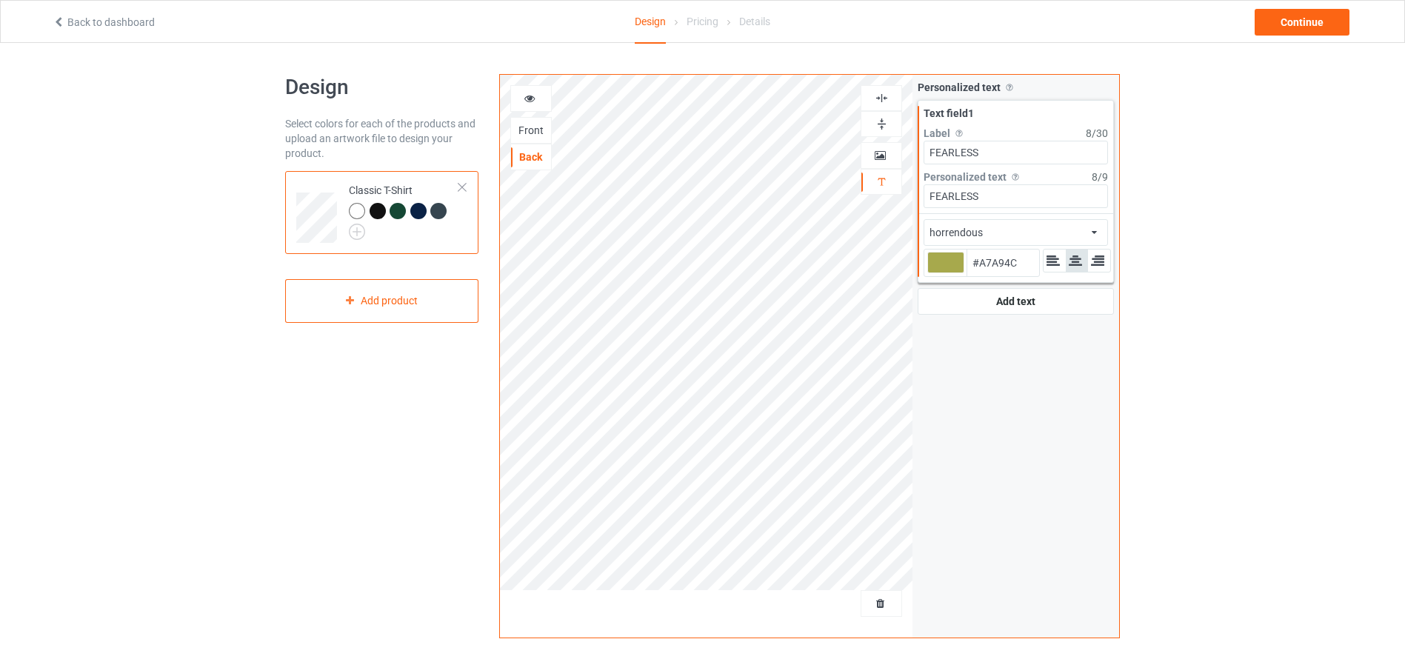
click at [944, 265] on div at bounding box center [945, 262] width 37 height 21
click at [944, 273] on input "#a7a94c" at bounding box center [945, 283] width 37 height 20
click at [1002, 235] on div "horrendous african airstream aladdin alcohollicks aldo algerian almontesnow ang…" at bounding box center [1016, 232] width 184 height 27
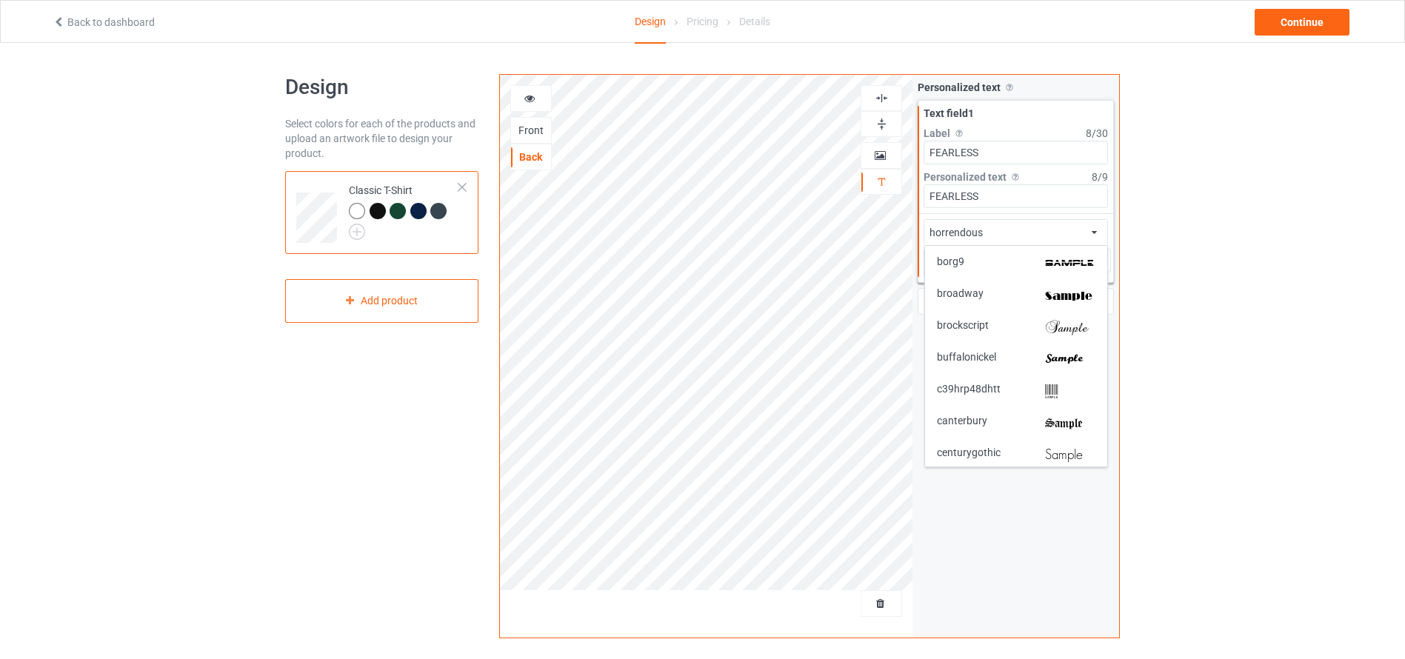
scroll to position [0, 0]
click at [1045, 256] on img at bounding box center [1070, 262] width 50 height 16
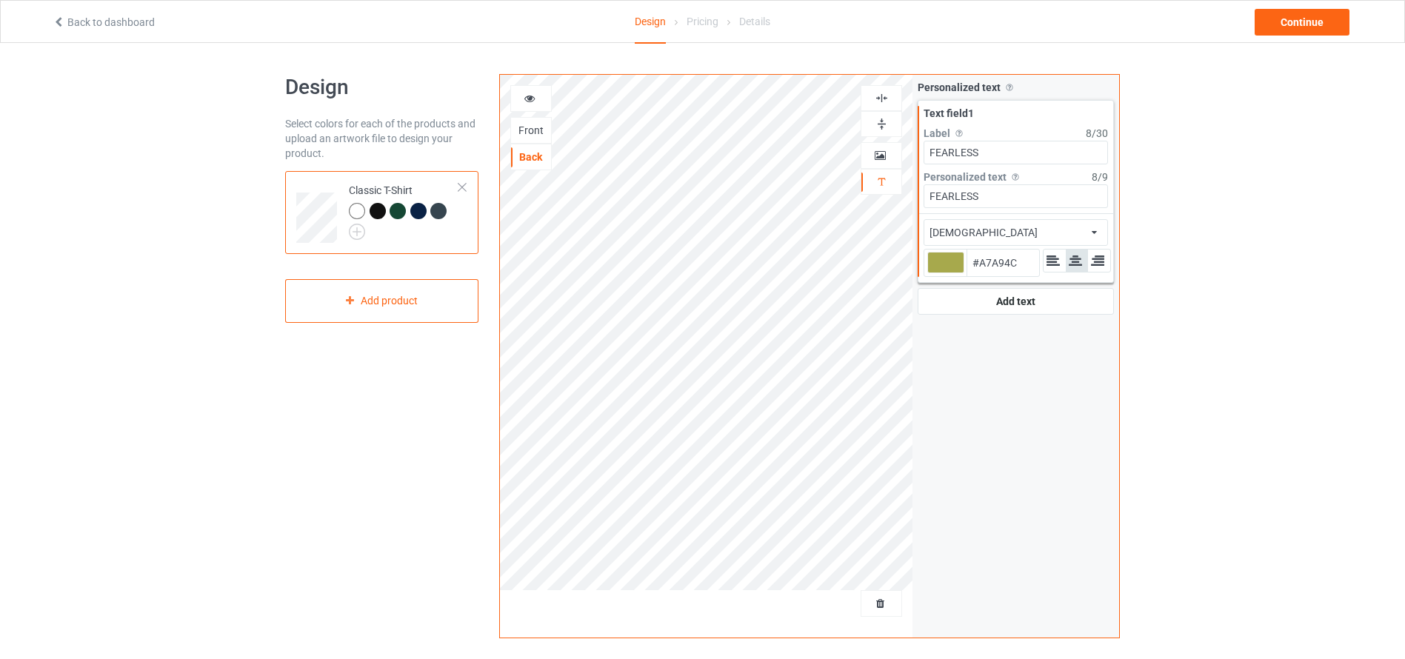
type input "#a7a94c"
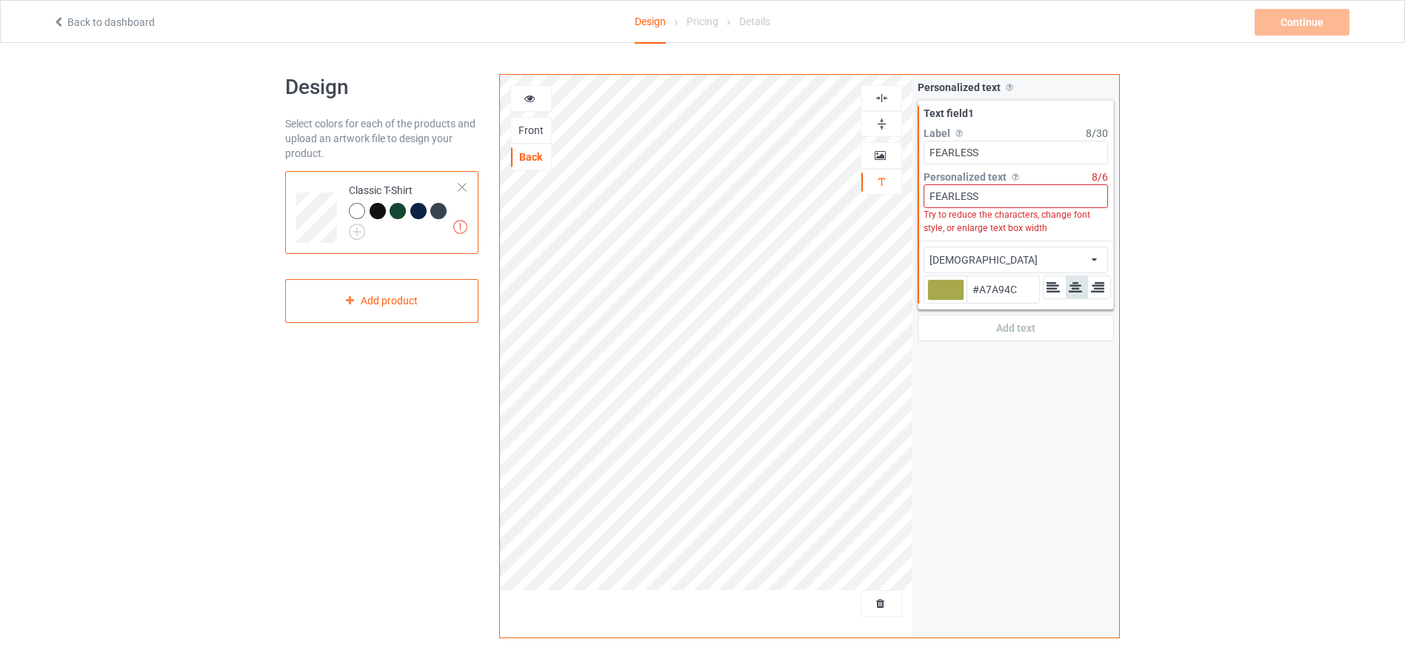
type input "#a7a94c"
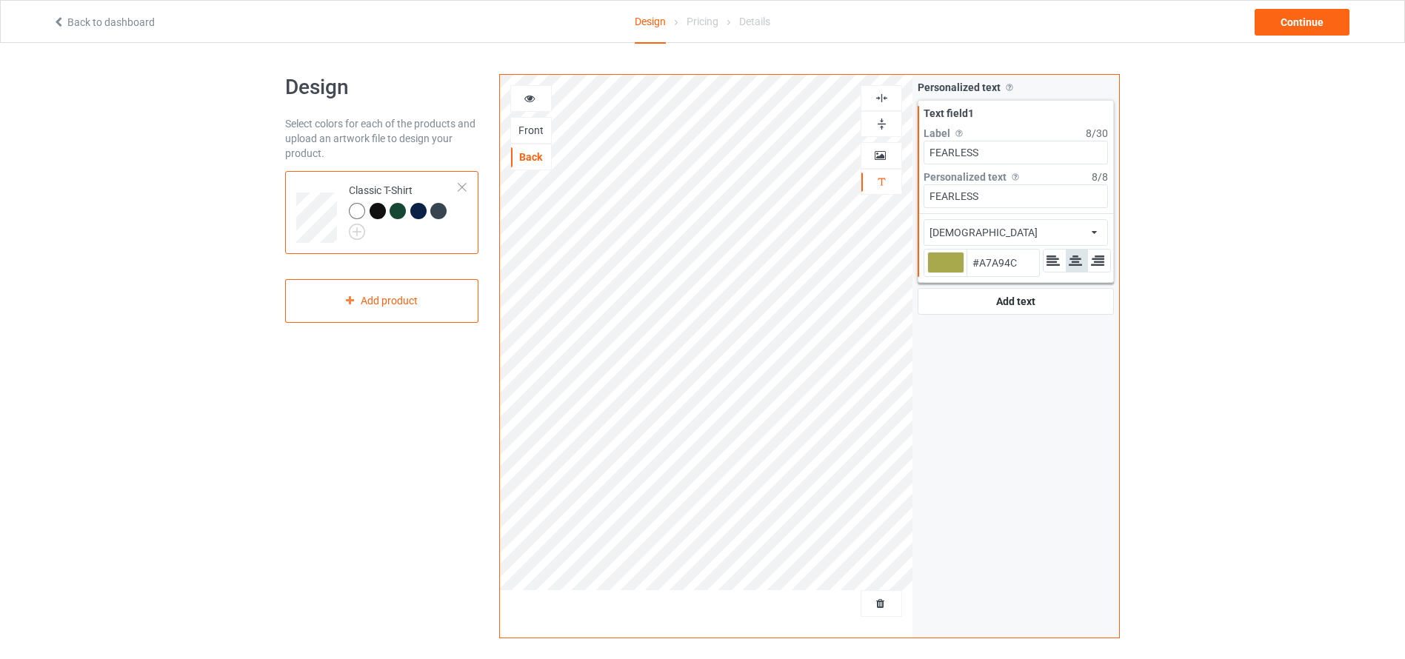
click at [936, 267] on div at bounding box center [945, 262] width 37 height 21
click at [936, 273] on input "#a7a94c" at bounding box center [945, 283] width 37 height 20
type input "#abac53"
type input "#ABAC53"
type input "#a7a951"
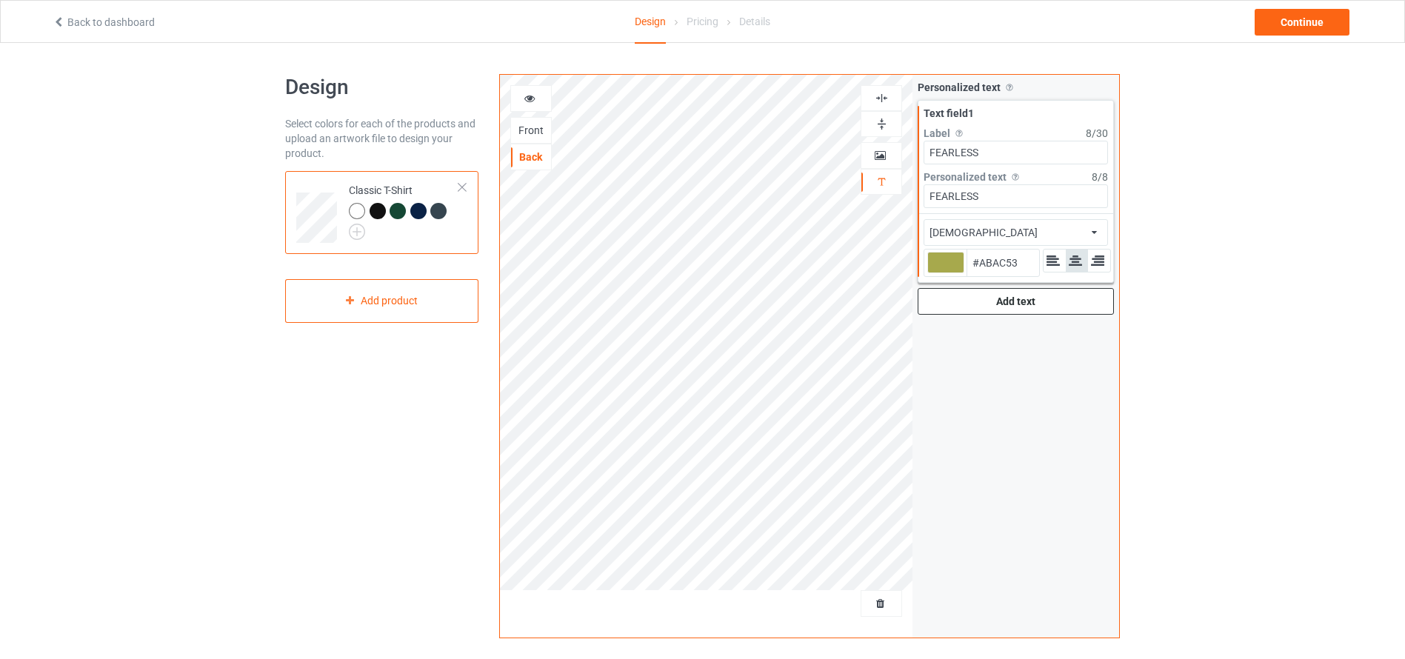
type input "#A7A951"
type input "#9ea04b"
type input "#9EA04B"
type input "#969749"
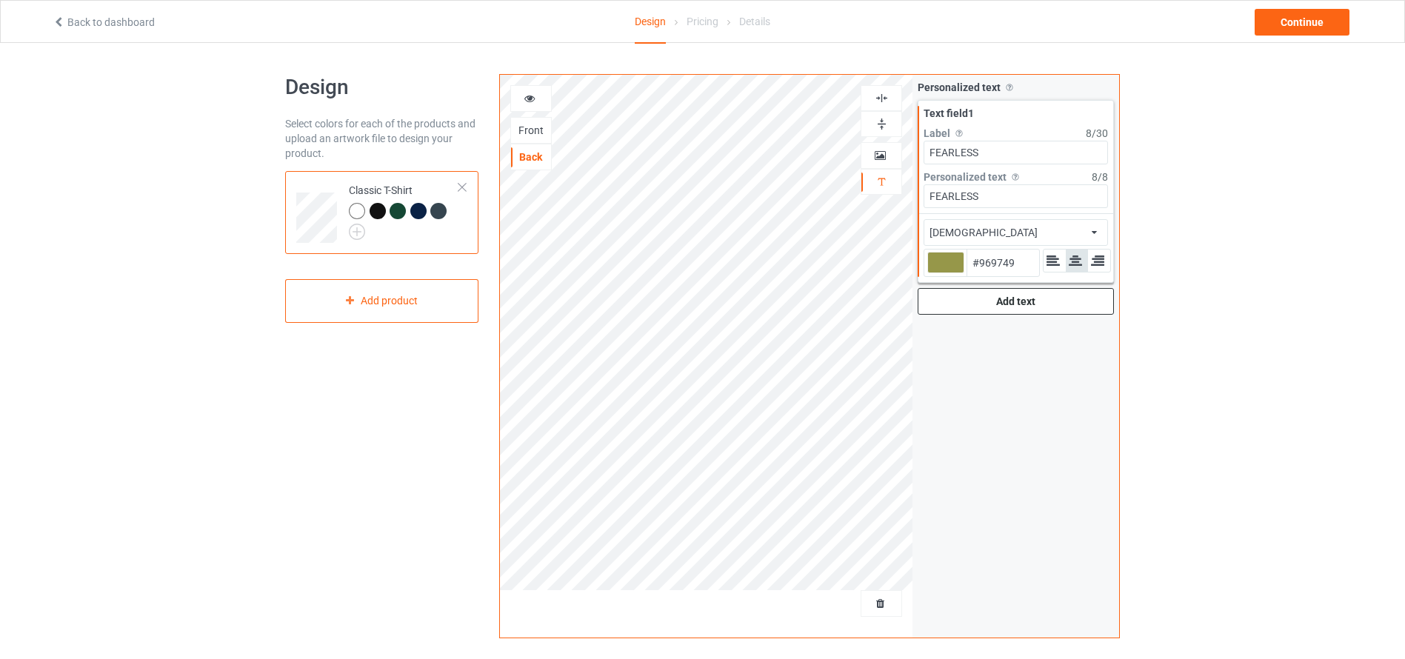
type input "#939447"
type input "#909245"
type input "#8d8e43"
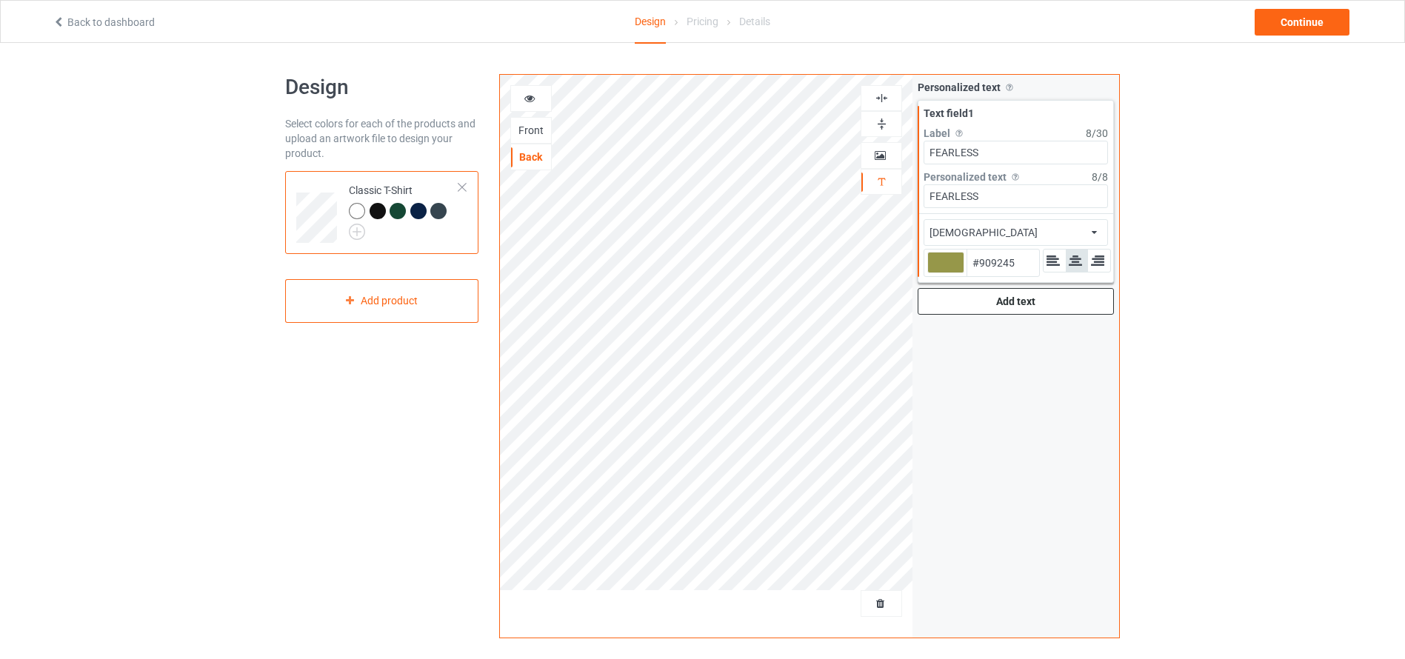
type input "#8D8E43"
type input "#87883f"
type input "#87883F"
type input "#868740"
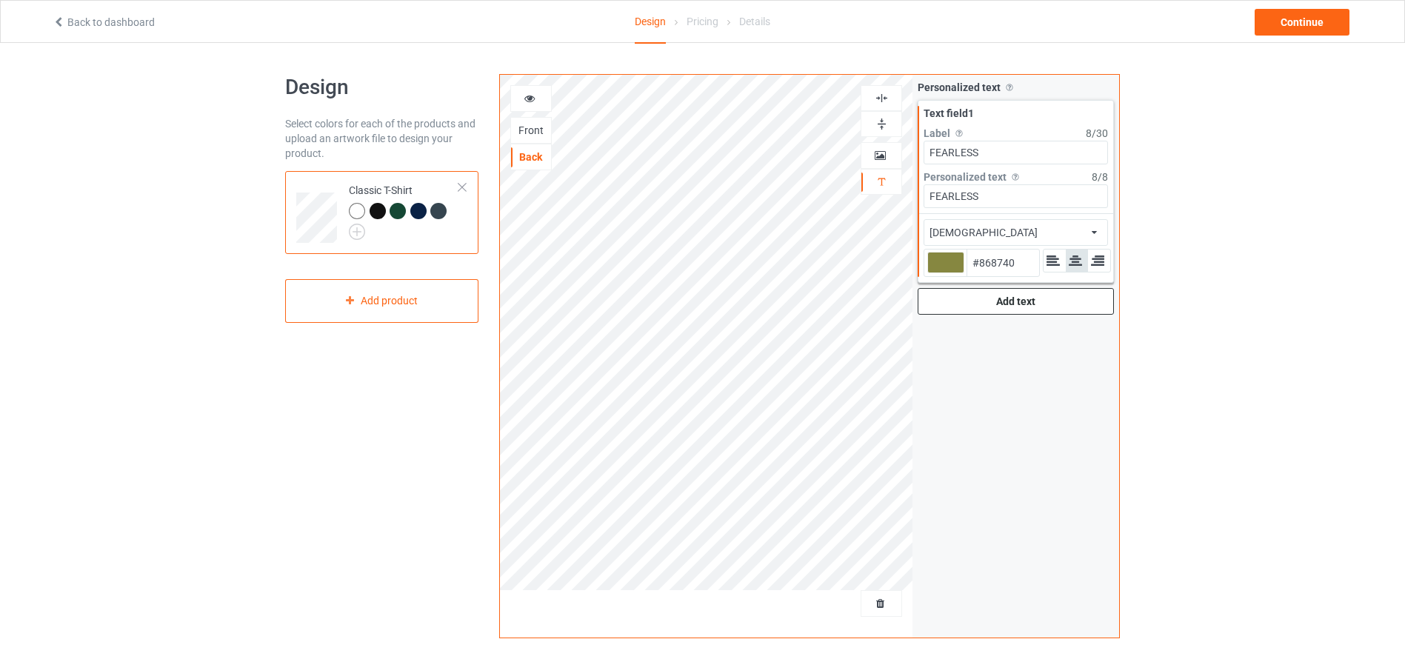
type input "#84853d"
type input "#84853D"
type input "#80813b"
type input "#80813B"
type input "#81823a"
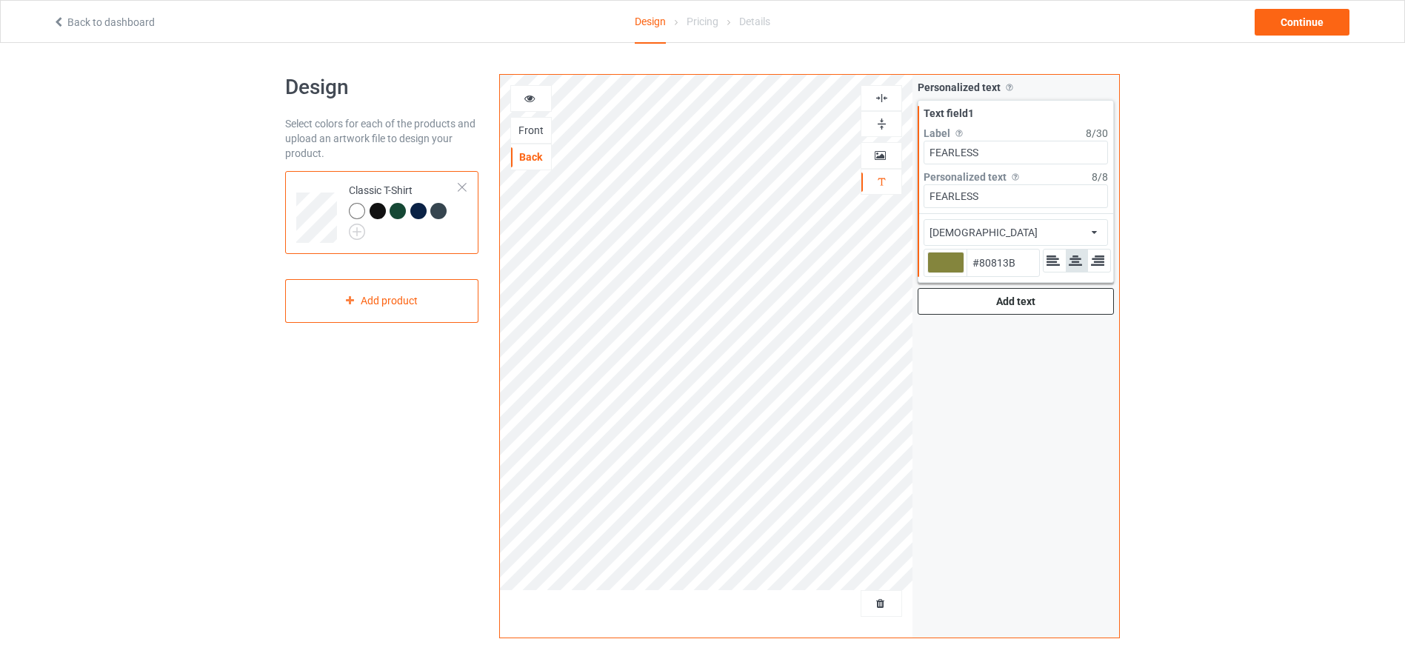
type input "#81823A"
type input "#7e8038"
type input "#7E8038"
type input "#82833a"
type input "#82833A"
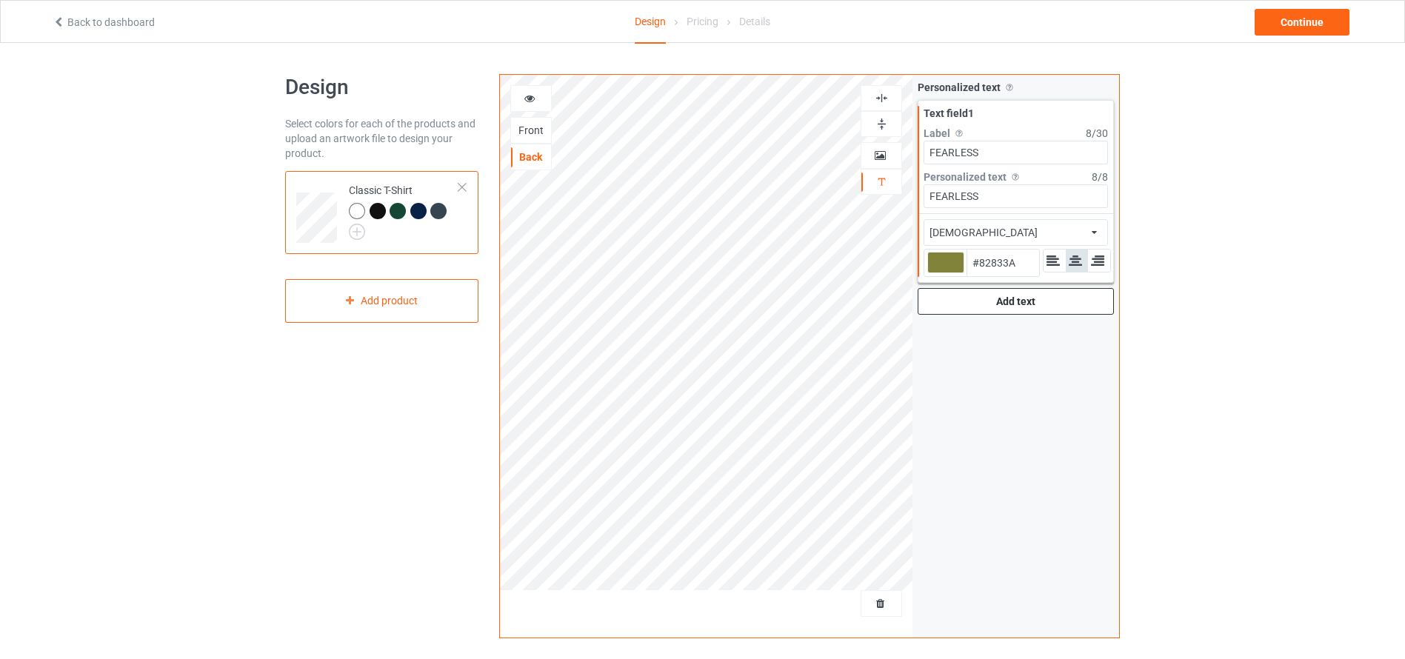
type input "#85873b"
type input "#85873B"
type input "#898a3d"
type input "#898A3D"
type input "#8c8e3e"
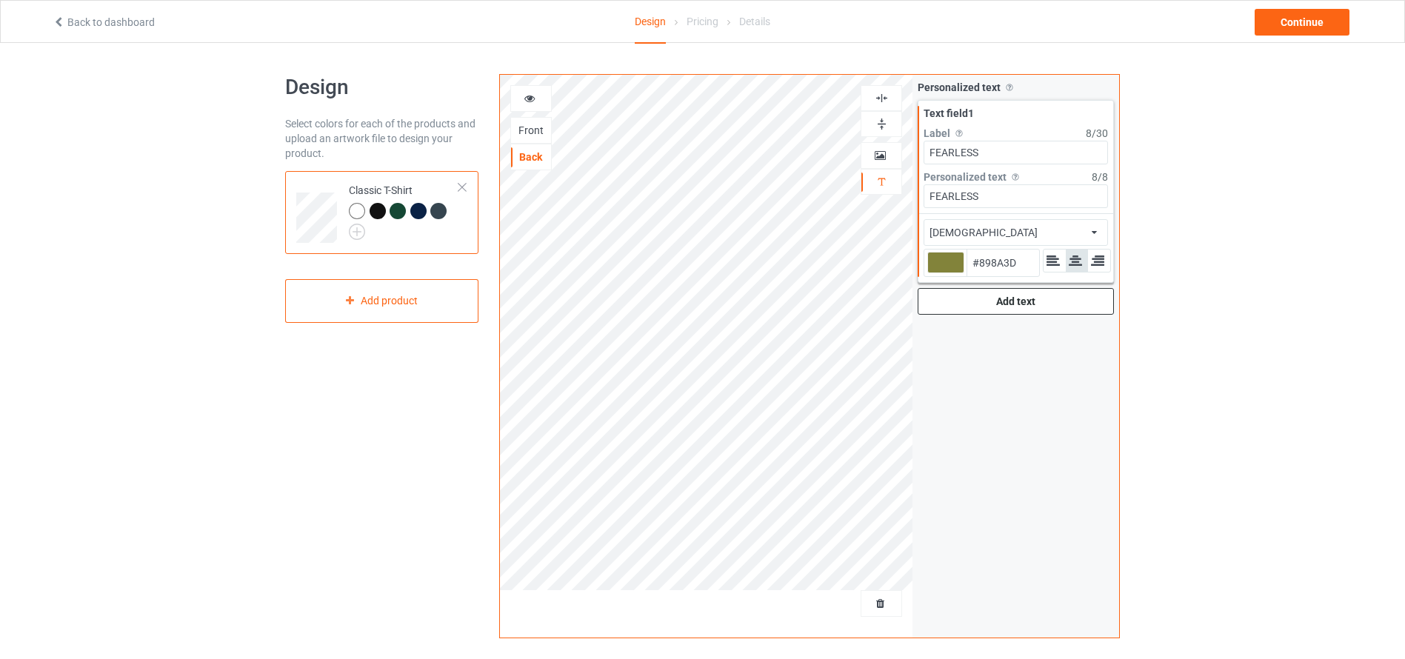
type input "#8C8E3E"
type input "#929442"
type input "#959645"
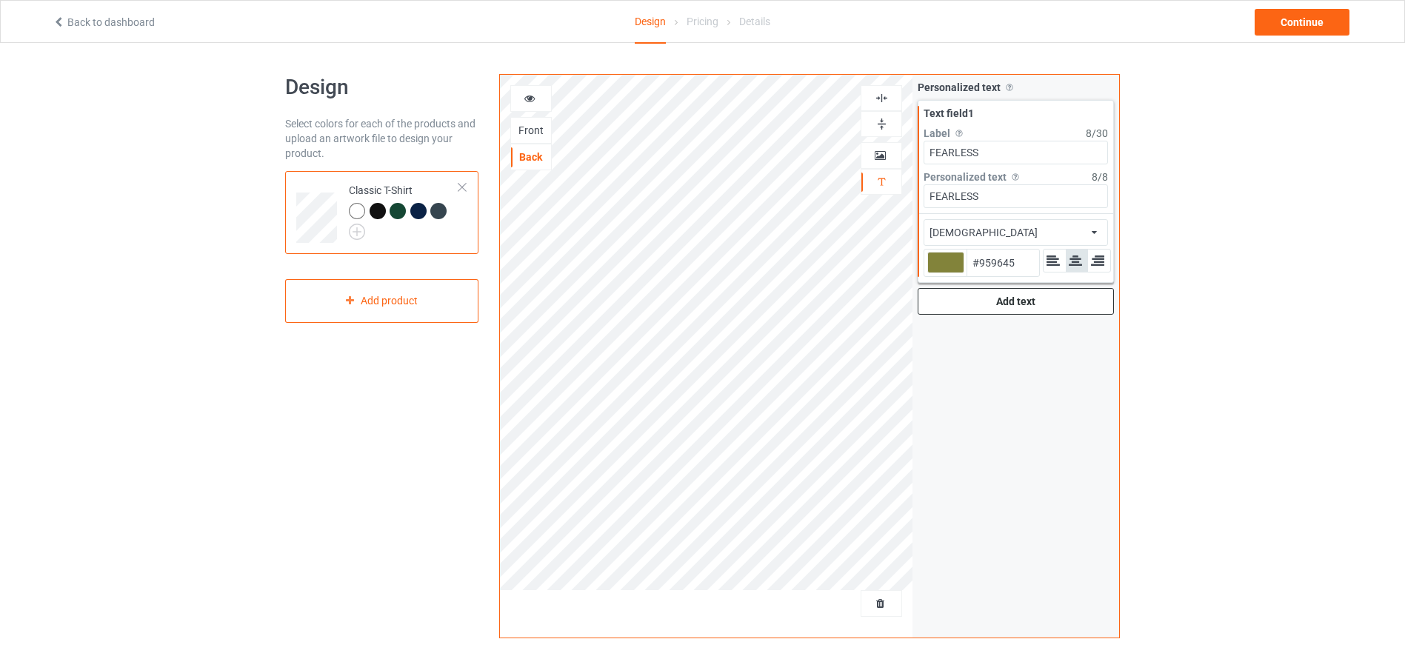
type input "#979948"
type input "#9b9c49"
type input "#9B9C49"
type input "#9a9b4b"
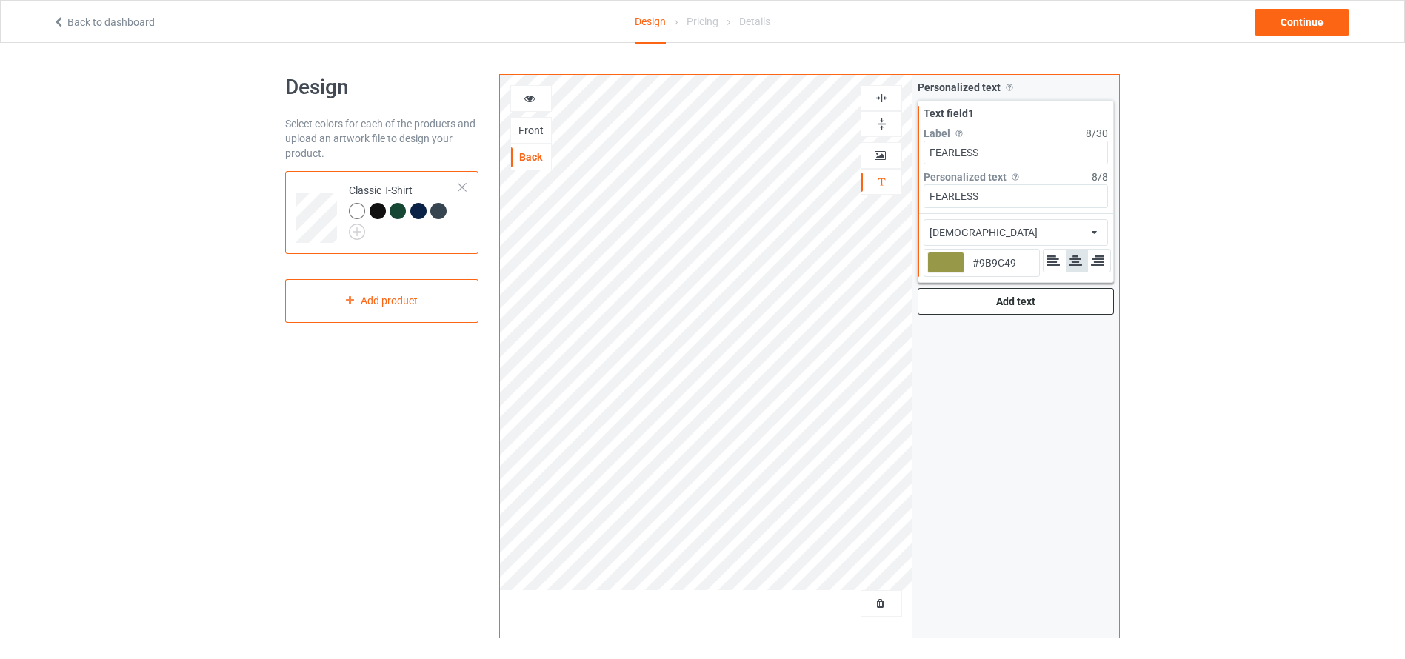
type input "#9A9B4B"
type input "#9fa14f"
type input "#9FA14F"
type input "#a1a352"
type input "#A1A352"
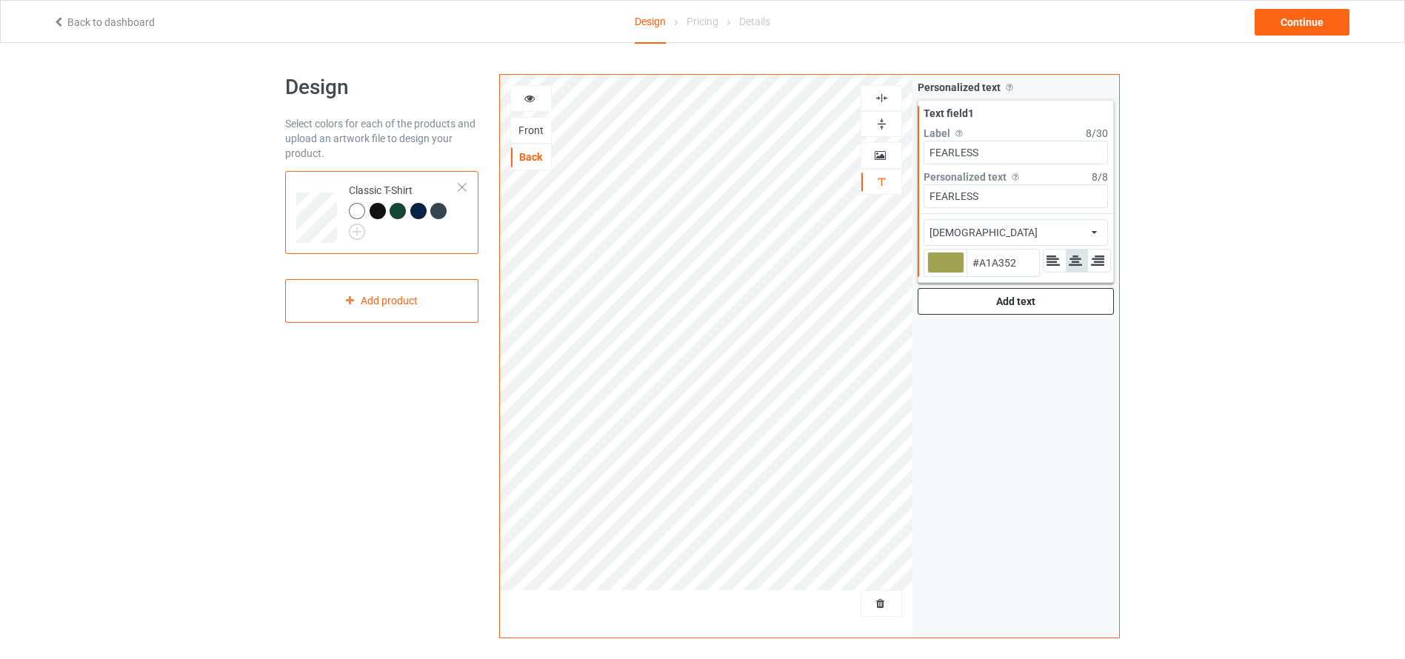
type input "#9fa14f"
type input "#9FA14F"
type input "#9c9d48"
type input "#9C9D48"
type input "#989a47"
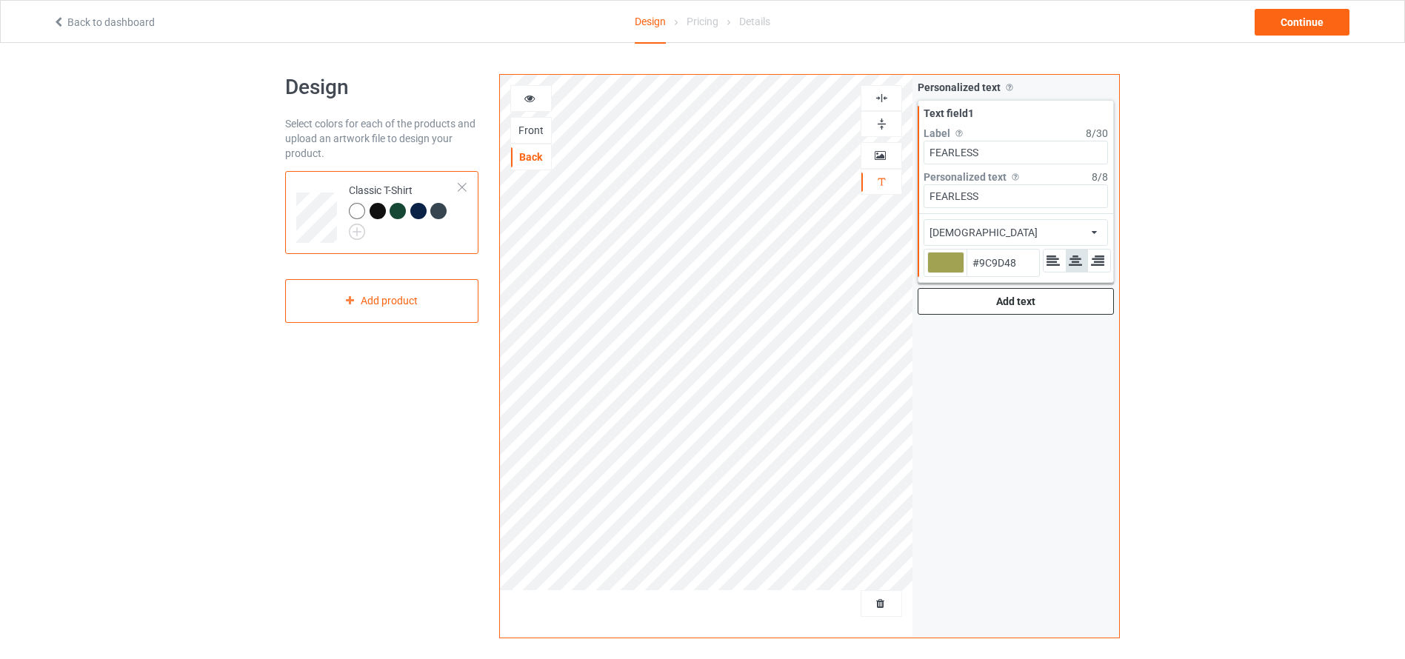
type input "#989A47"
type input "#969744"
type input "#979843"
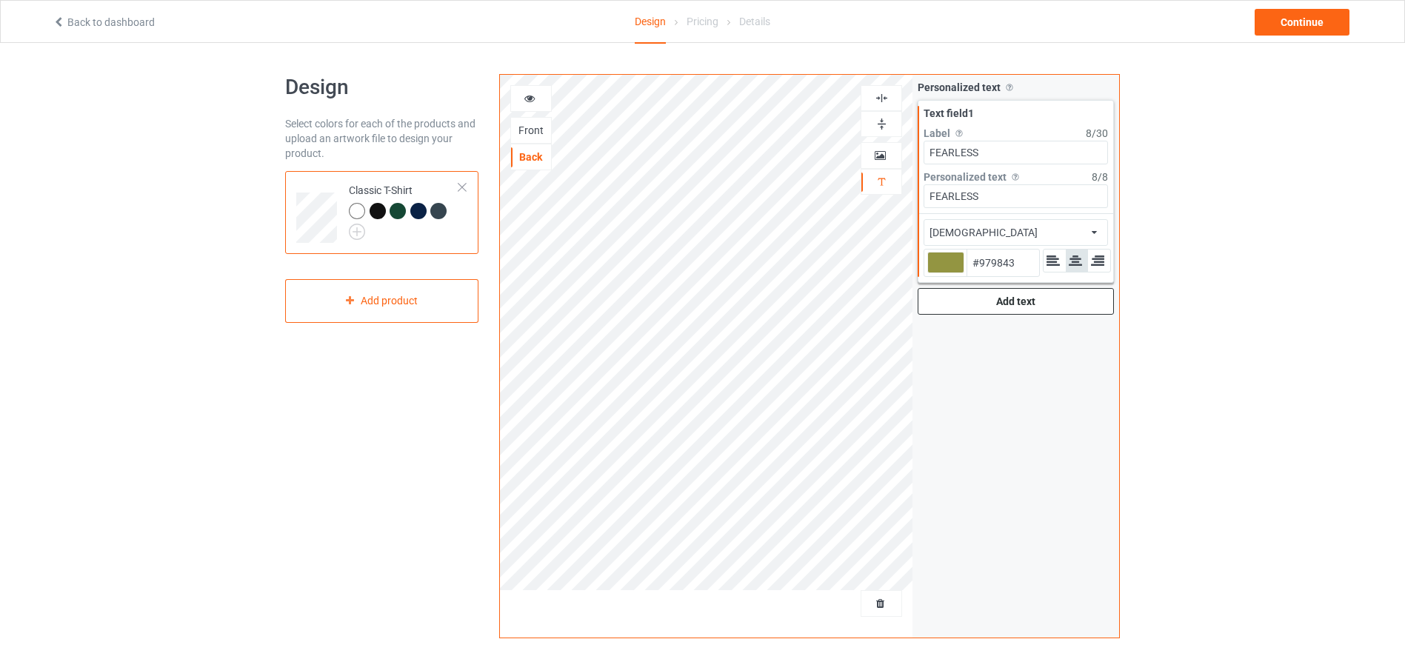
type input "#939541"
type input "#8f9041"
type input "#8F9041"
type input "#999b46"
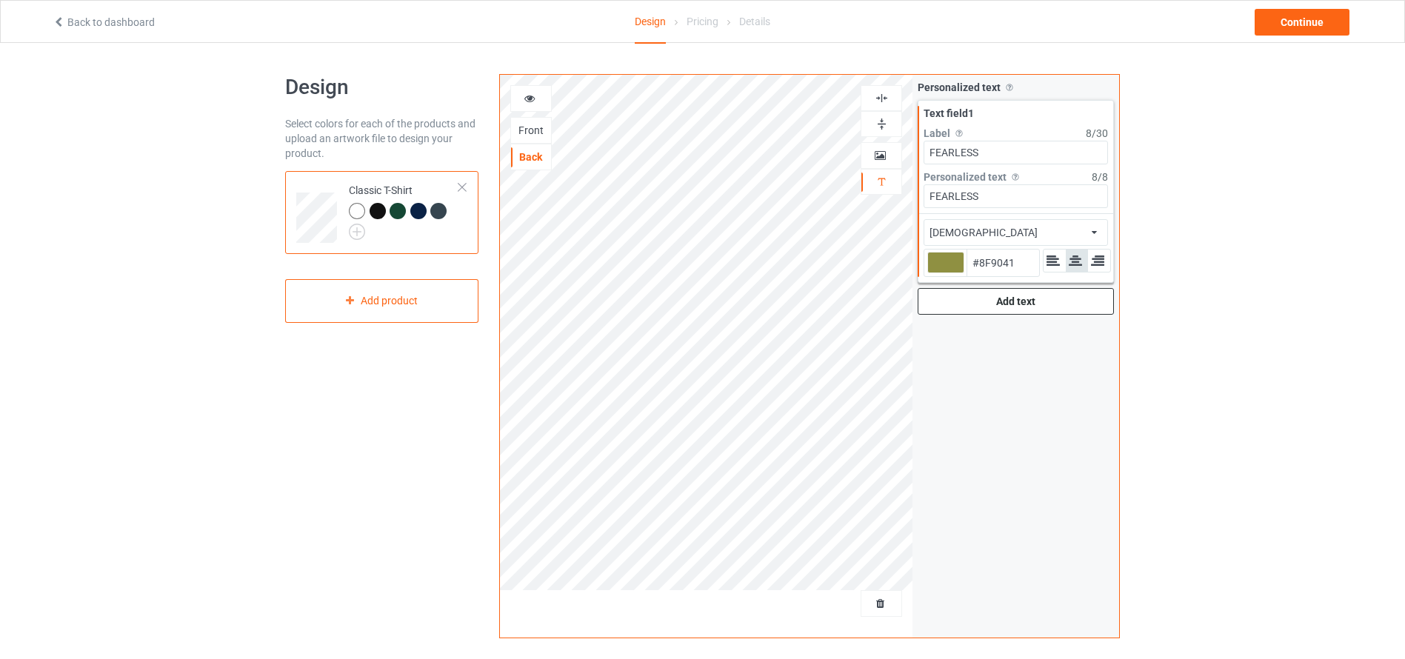
type input "#999B46"
type input "#a2a34d"
type input "#A2A34D"
type input "#a6a752"
type input "#A6A752"
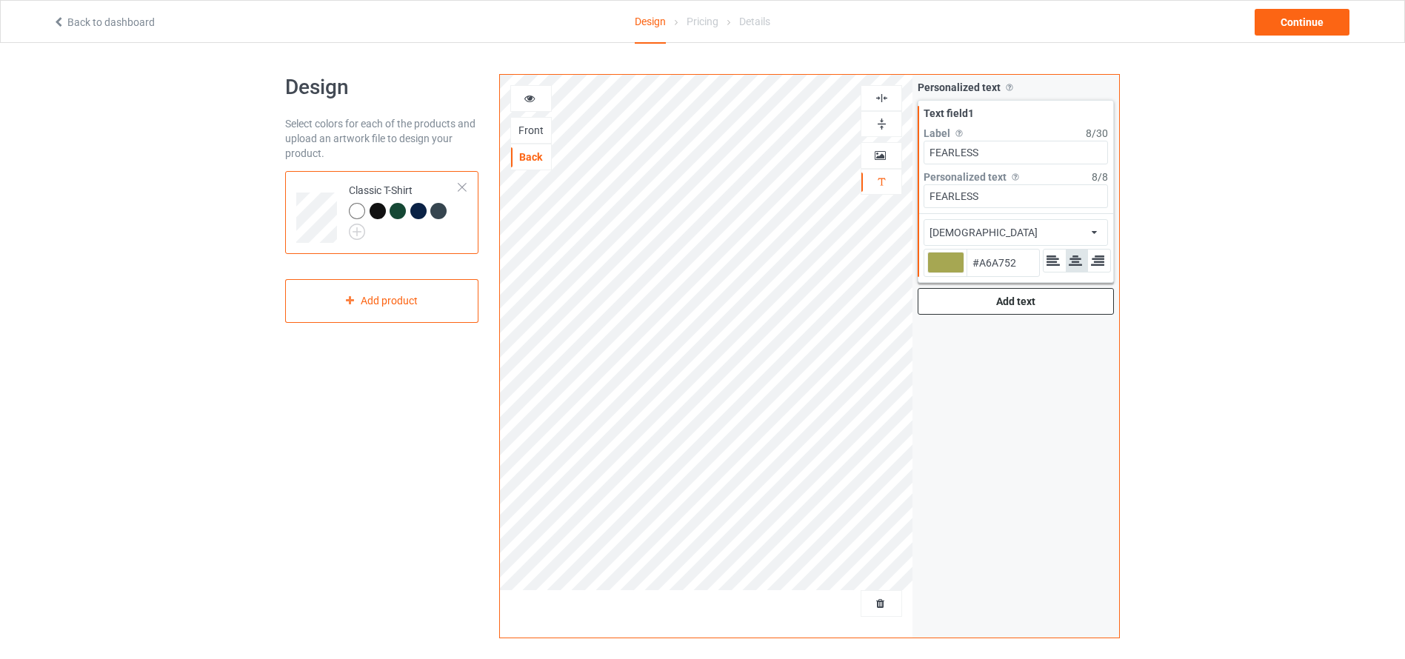
type input "#abad58"
type input "#ABAD58"
type input "#afb159"
type input "#AFB159"
type input "#b2b35b"
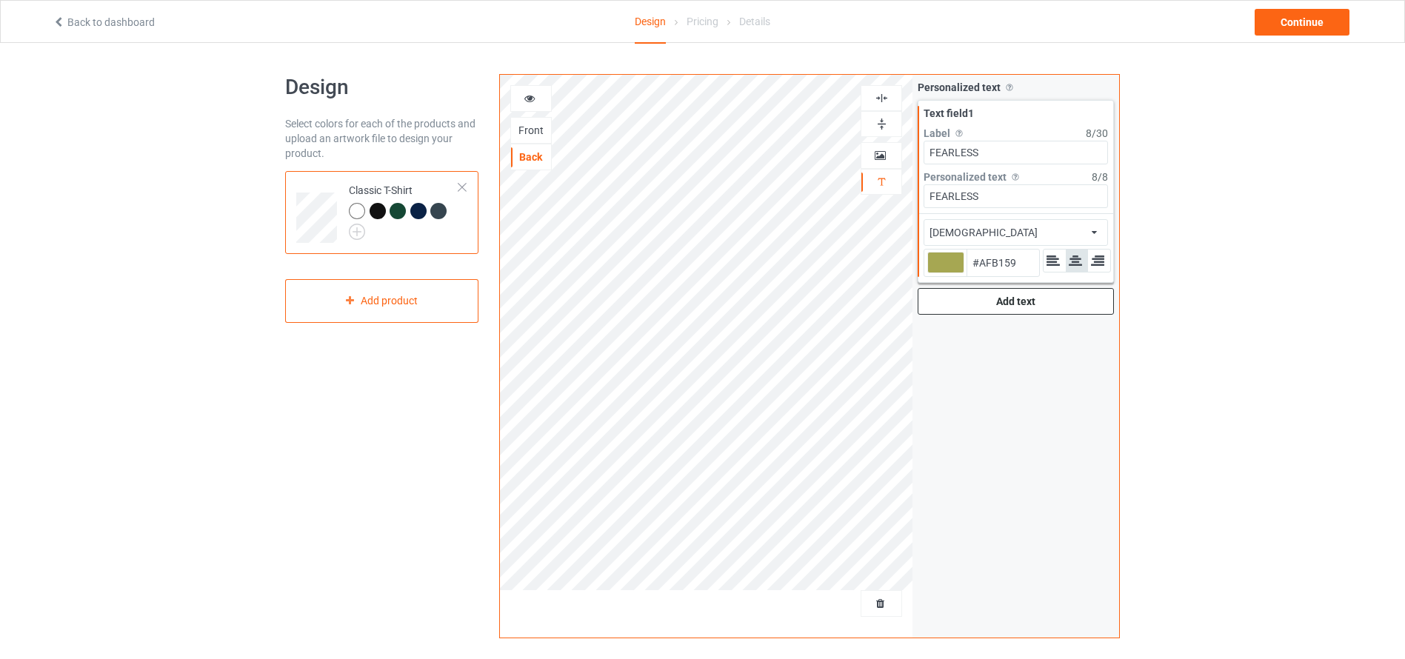
type input "#B2B35B"
type input "#b5b65d"
type input "#B5B65D"
type input "#b3b55a"
type input "#B3B55A"
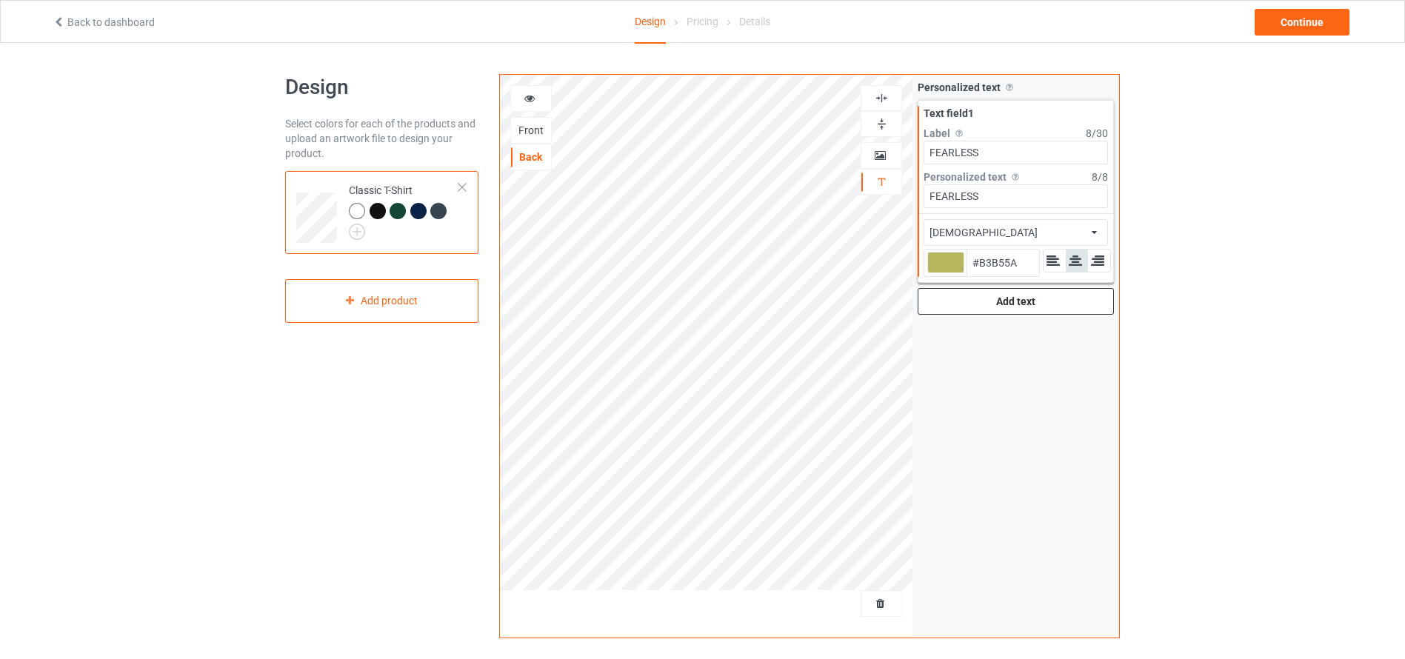
type input "#a7a951"
type input "#A7A951"
type input "#9c9d48"
type input "#9C9D48"
type input "#989a47"
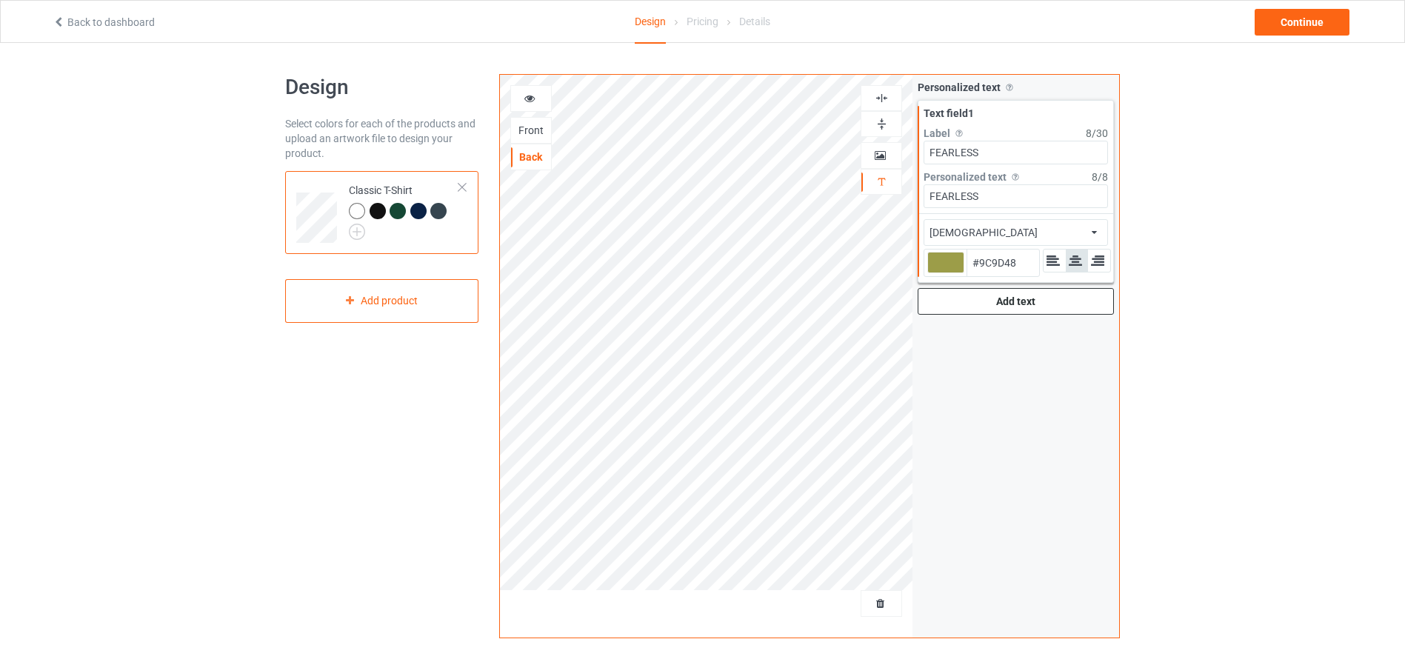
type input "#989A47"
type input "#999b46"
type input "#999B46"
type input "#989a47"
type input "#989A47"
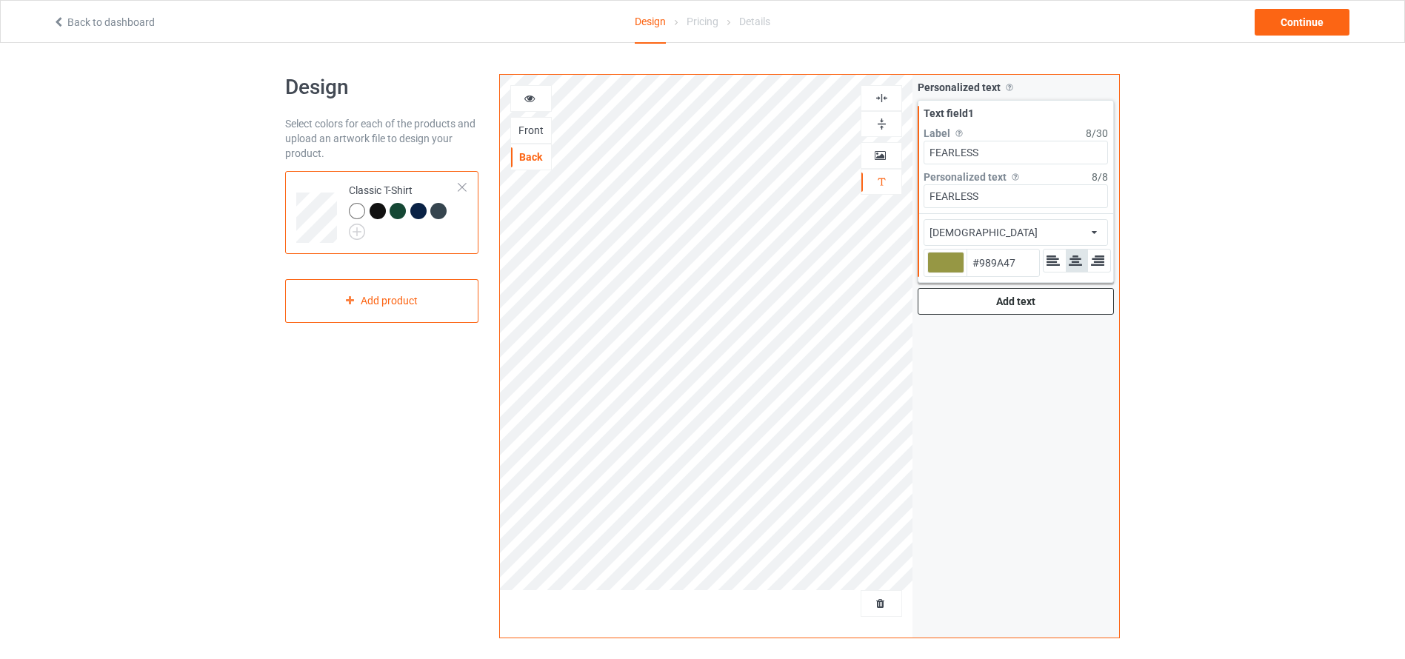
type input "#969744"
type input "#939541"
type input "#91923f"
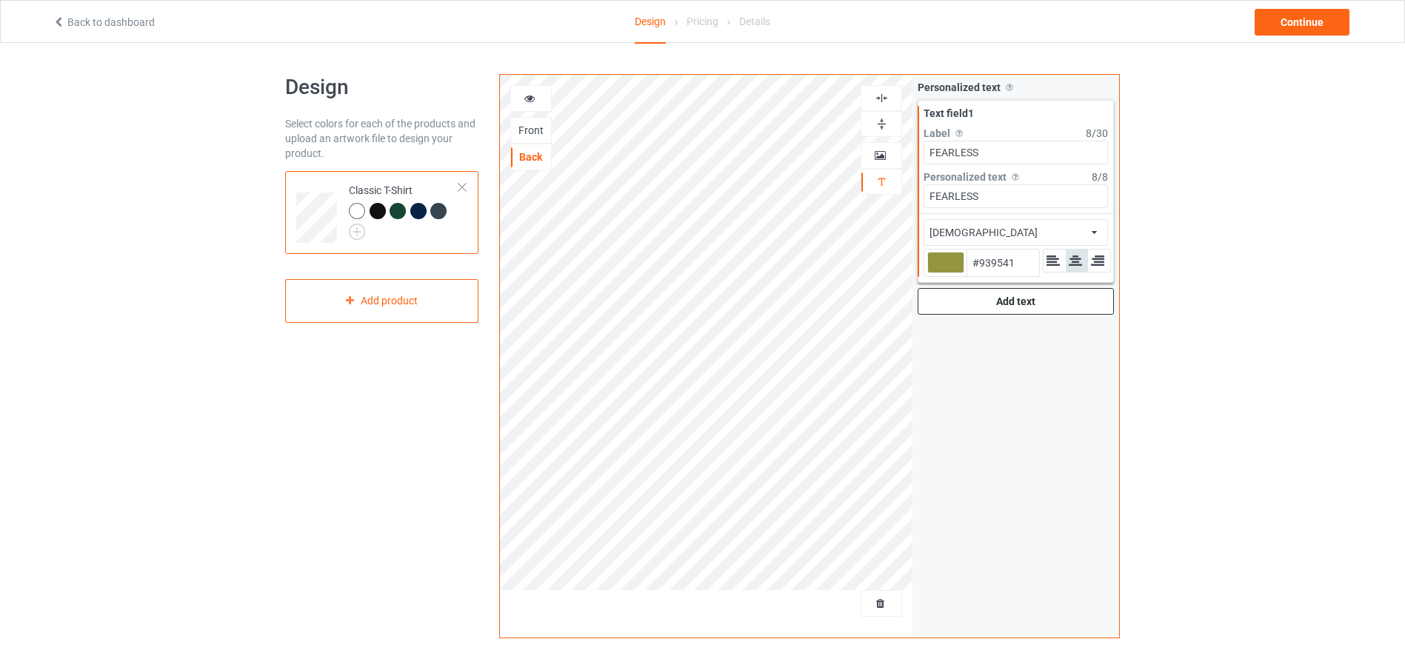
type input "#91923F"
type input "#8d8f3d"
type input "#8D8F3D"
type input "#8a8b3c"
type input "#8A8B3C"
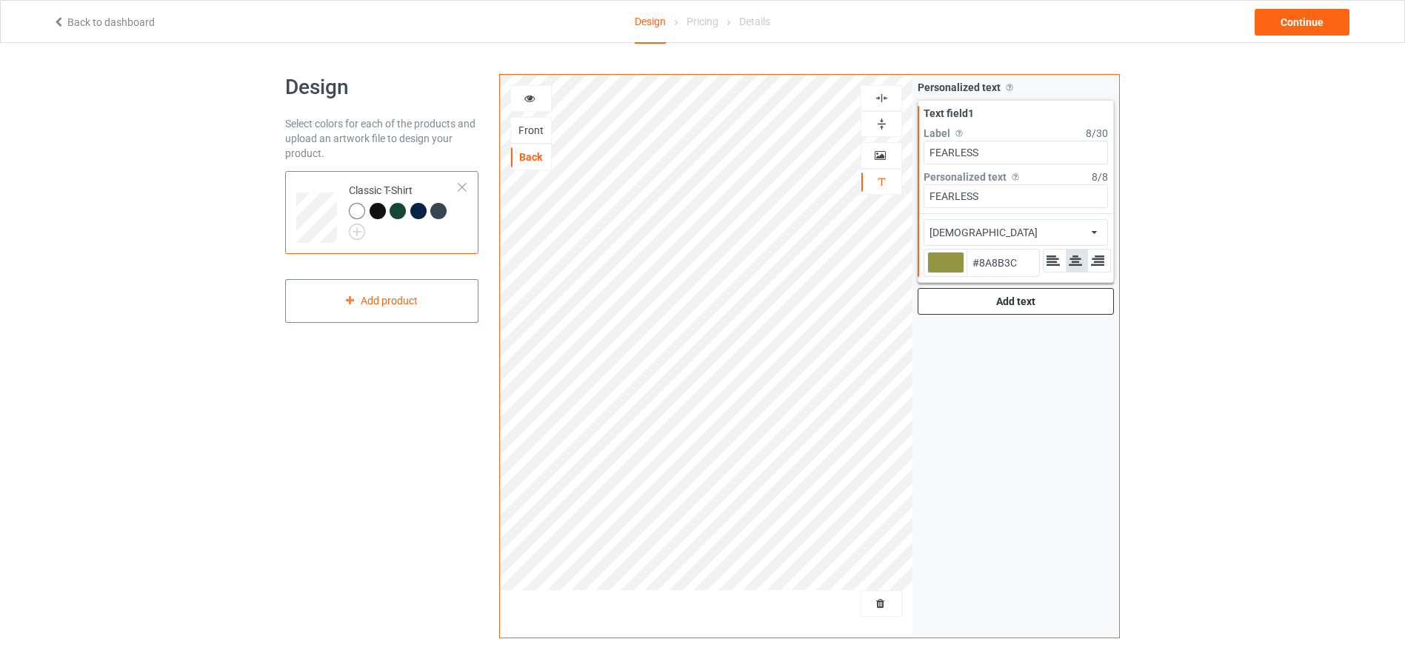
type input "#848538"
type input "#808136"
type input "#7d7f34"
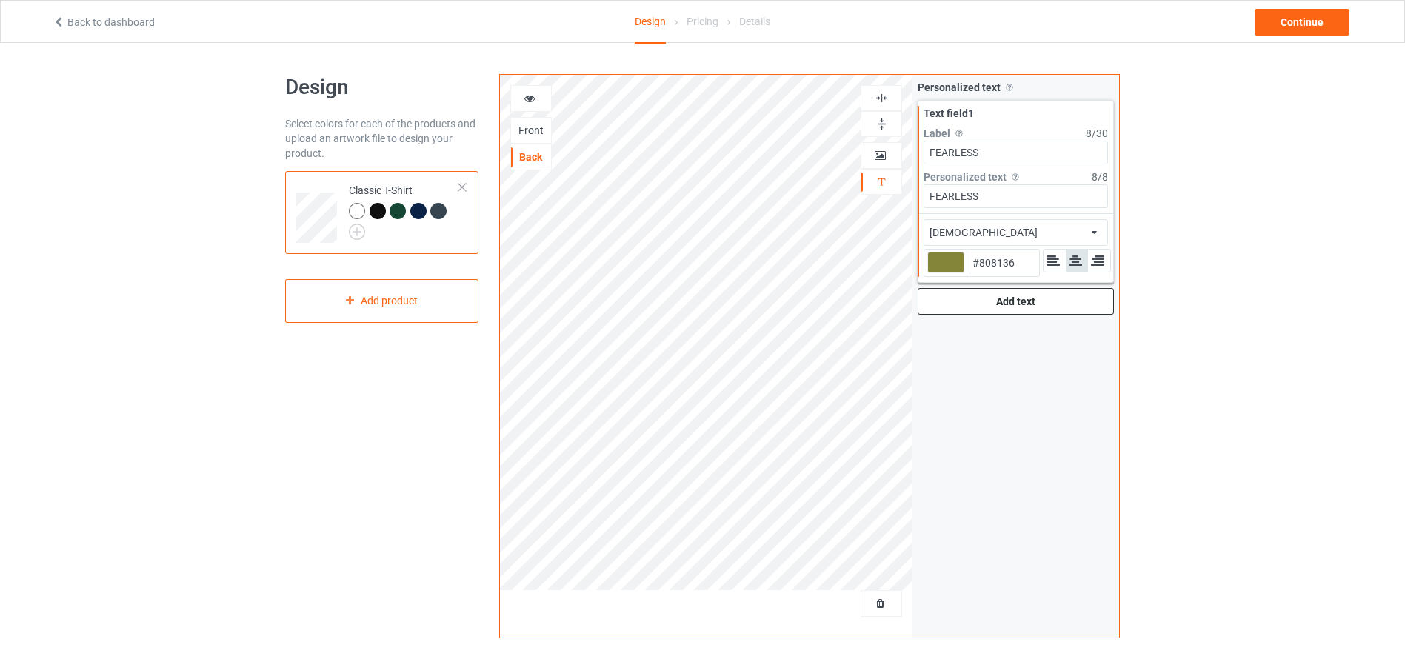
type input "#7D7F34"
type input "#7e8033"
type input "#7E8033"
type input "#7b7c31"
type input "#7B7C31"
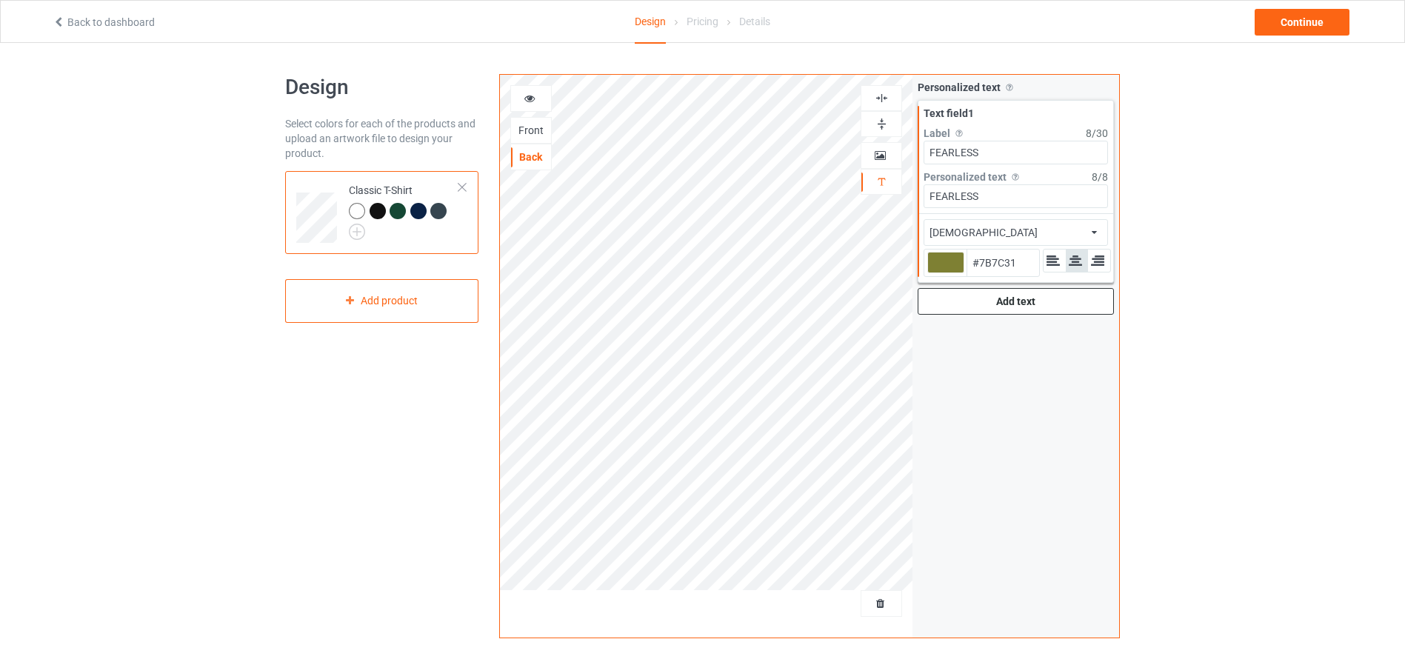
type input "#78792f"
type input "#78792F"
type input "#74762e"
type input "#74762E"
type input "#75762d"
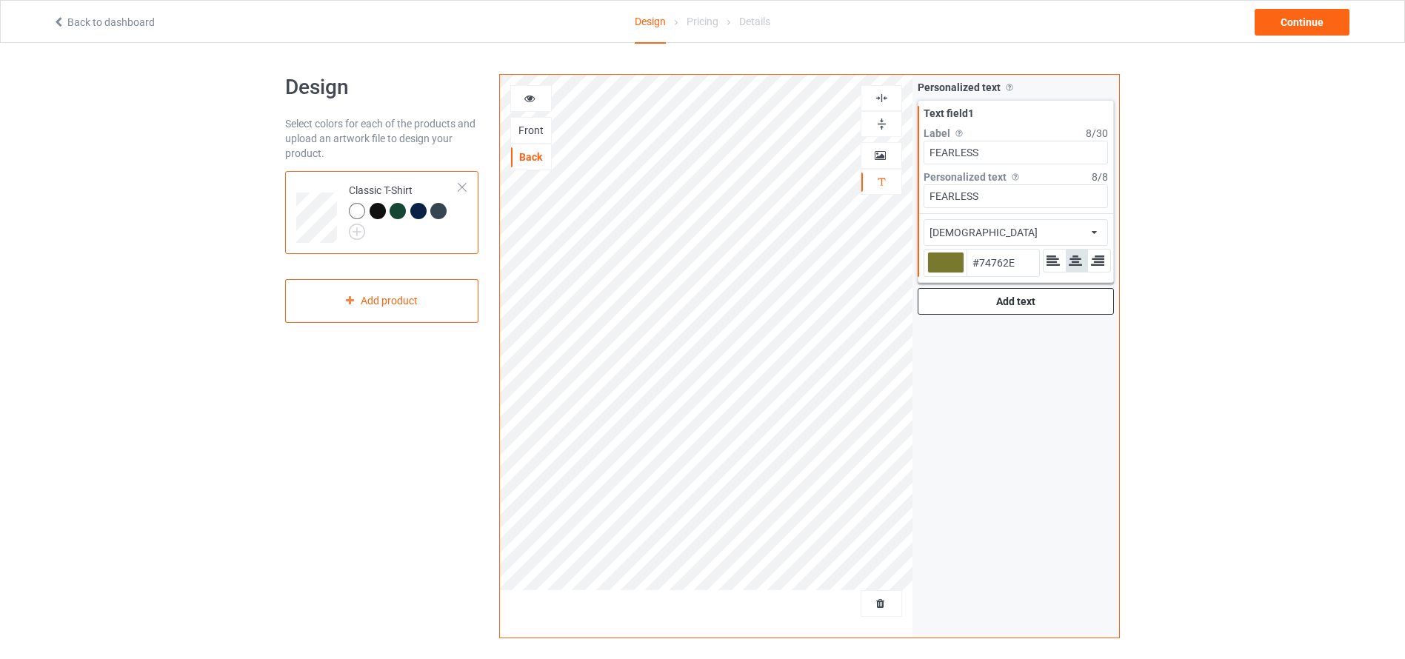
type input "#75762D"
type input "#72732b"
type input "#72732B"
type input "#73742a"
type input "#73742A"
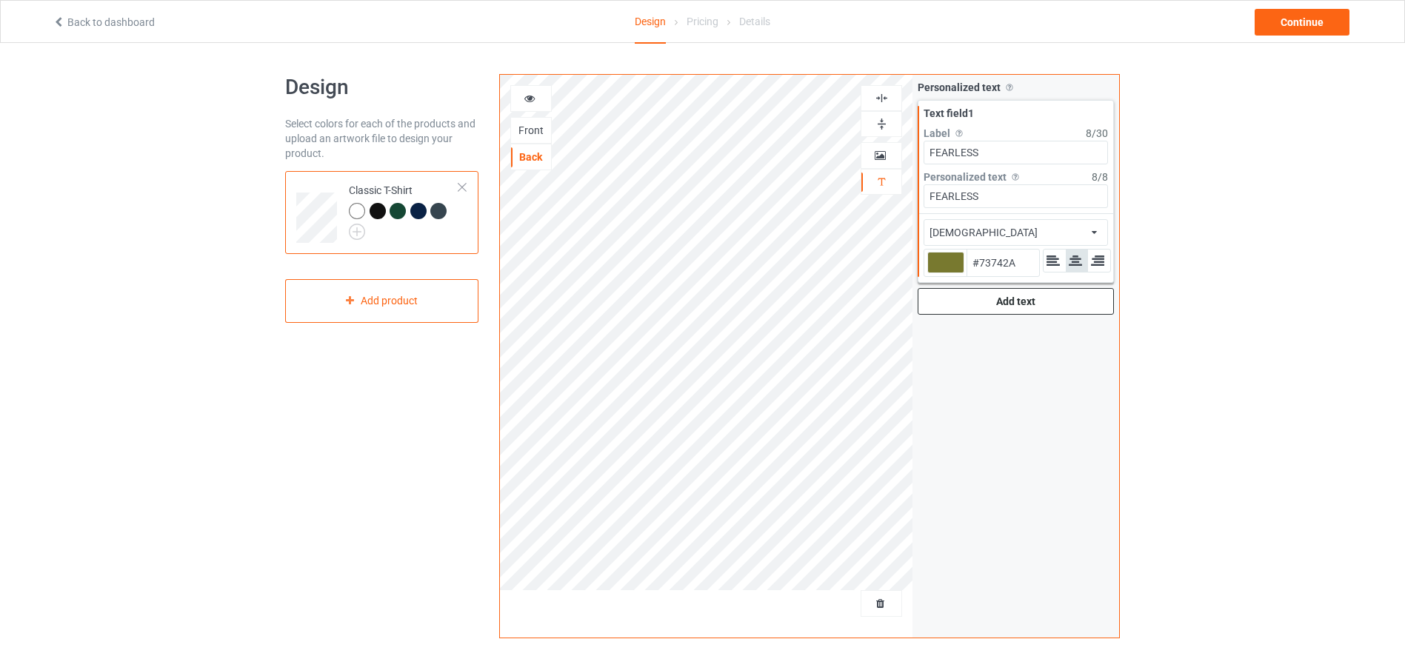
type input "#747628"
type input "#757728"
type input "#777826"
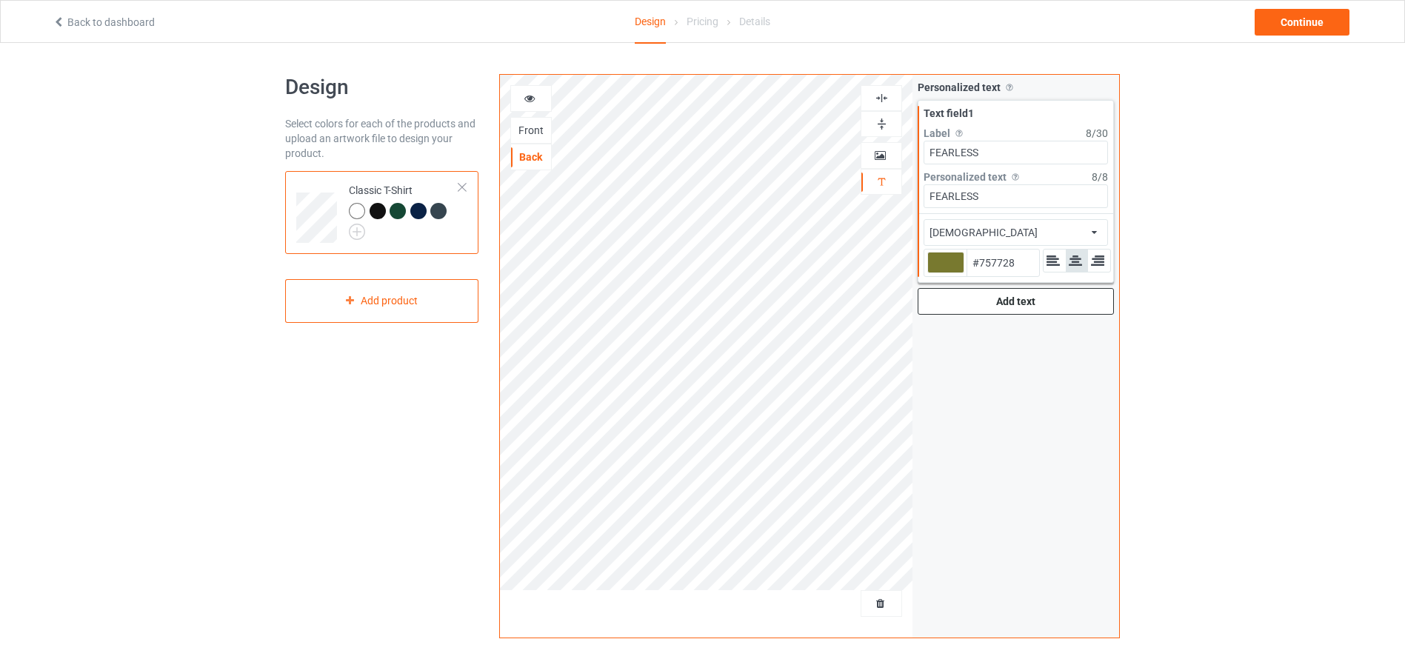
type input "#777826"
type input "#787925"
type input "#747623"
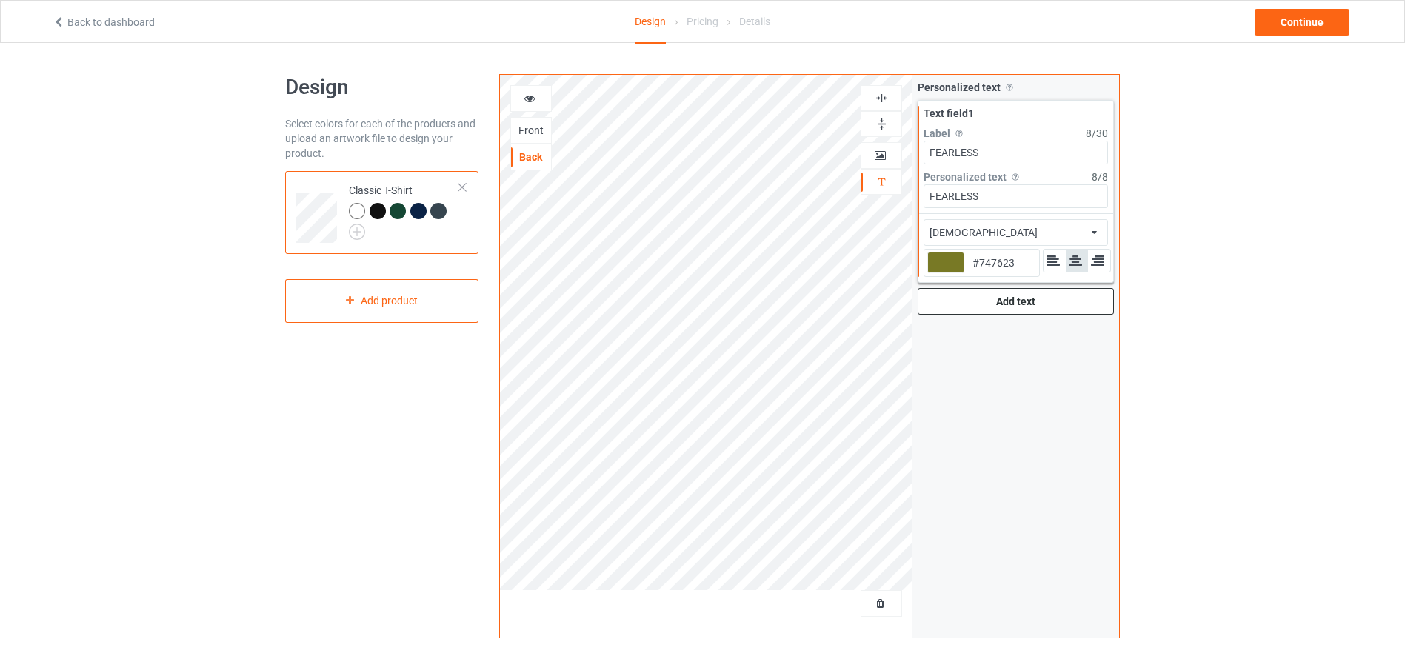
type input "#787a24"
type input "#787A24"
type input "#86882b"
type input "#86882B"
type input "#91922f"
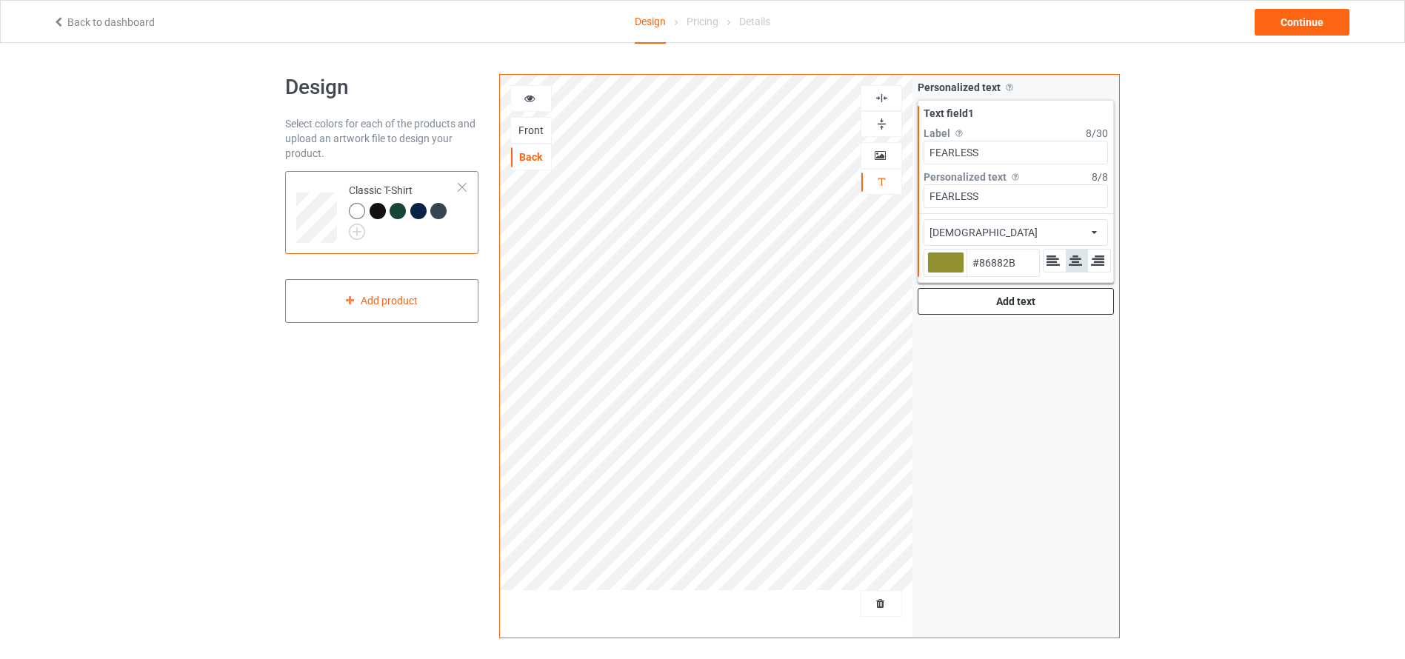
type input "#91922F"
type input "#9ea037"
type input "#9EA037"
type input "#acae3d"
type input "#ACAE3D"
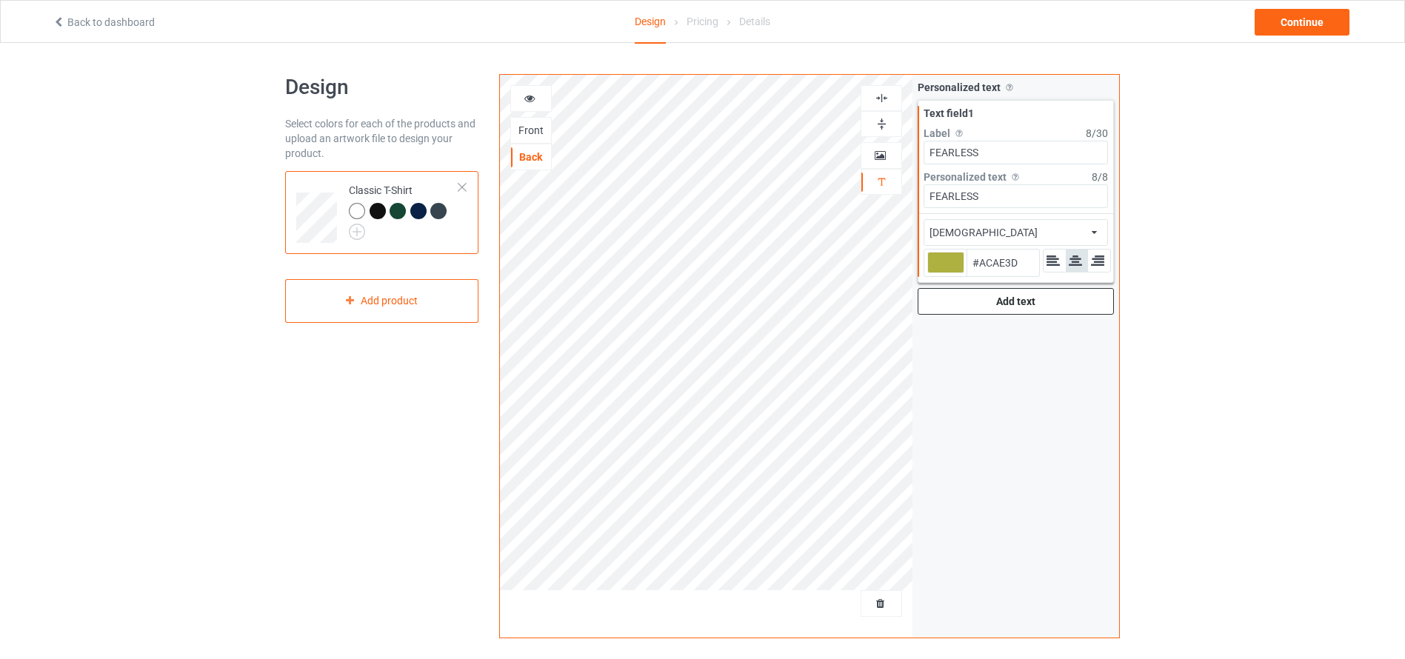
type input "#b2b441"
type input "#B2B441"
type input "#b6b847"
type input "#B6B847"
type input "#b7b94b"
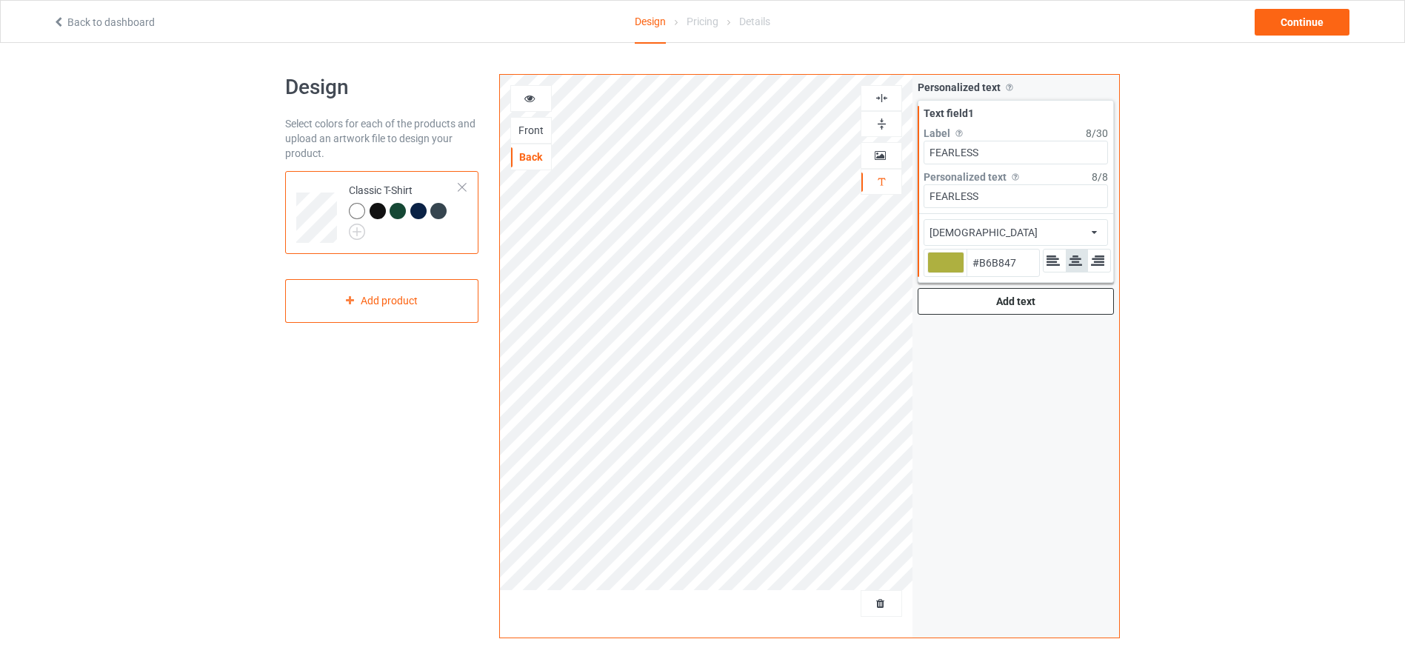
type input "#B7B94B"
type input "#b7b950"
type input "#B7B950"
click at [1020, 223] on div "african african airstream aladdin alcohollicks aldo algerian almontesnow anglic…" at bounding box center [1016, 232] width 184 height 27
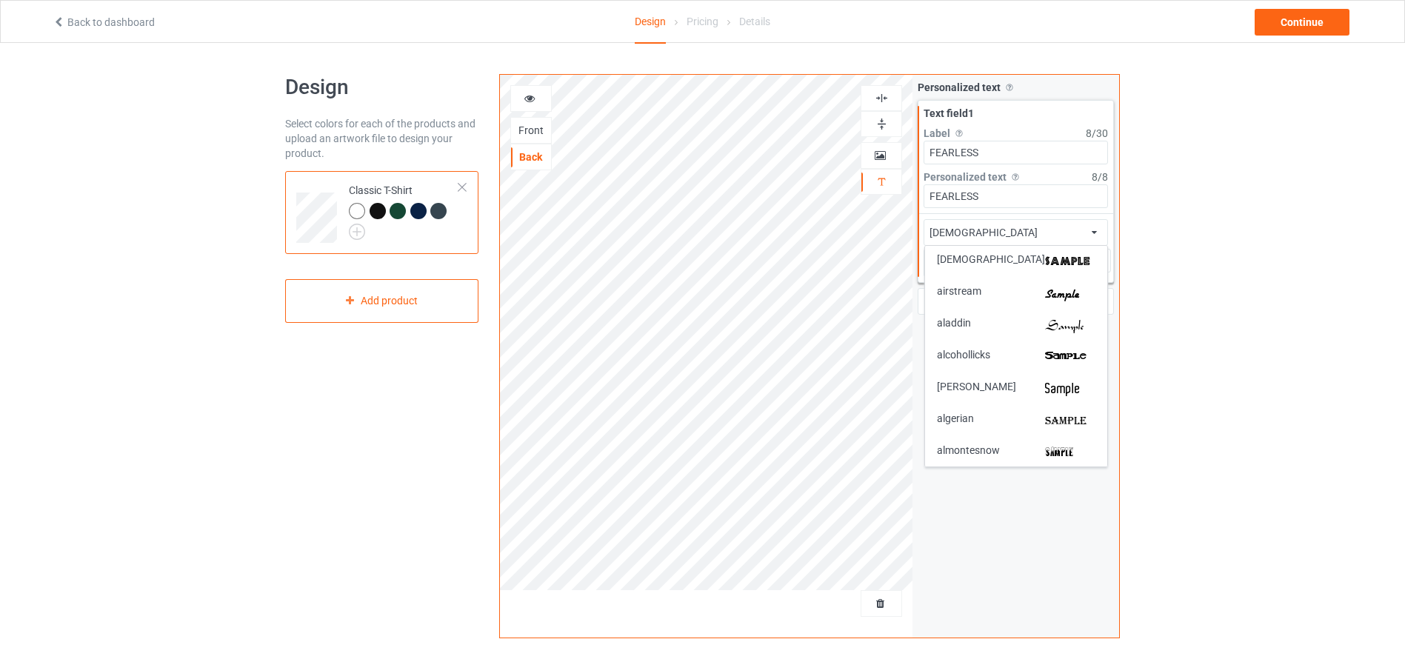
drag, startPoint x: 933, startPoint y: 255, endPoint x: 1119, endPoint y: 281, distance: 187.7
click at [1119, 281] on div "alcohollicks horrendous african Front Back Artwork Personalized text Personaliz…" at bounding box center [809, 356] width 621 height 564
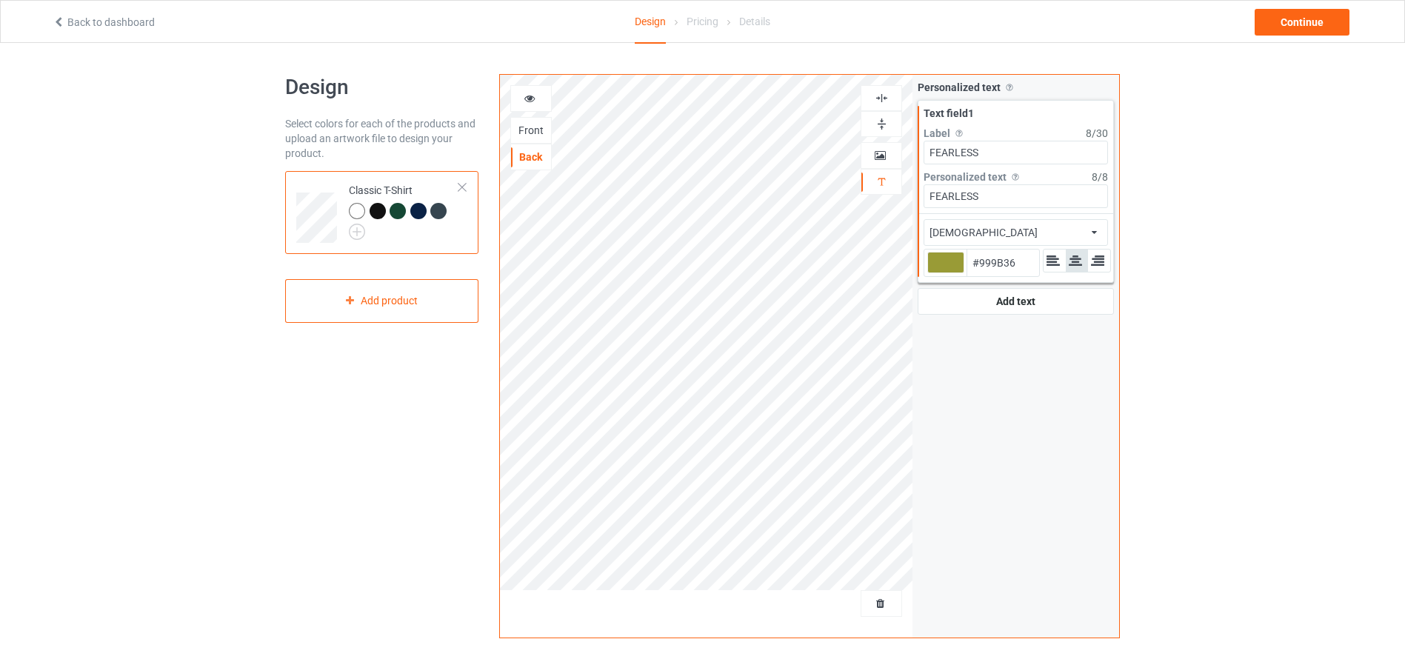
drag, startPoint x: 1119, startPoint y: 281, endPoint x: 1109, endPoint y: 273, distance: 12.7
click at [1109, 273] on div "alcohollicks horrendous african Front Back Artwork Personalized text Personaliz…" at bounding box center [809, 356] width 621 height 564
click at [1000, 227] on div "african african airstream aladdin alcohollicks aldo algerian almontesnow anglic…" at bounding box center [1016, 232] width 184 height 27
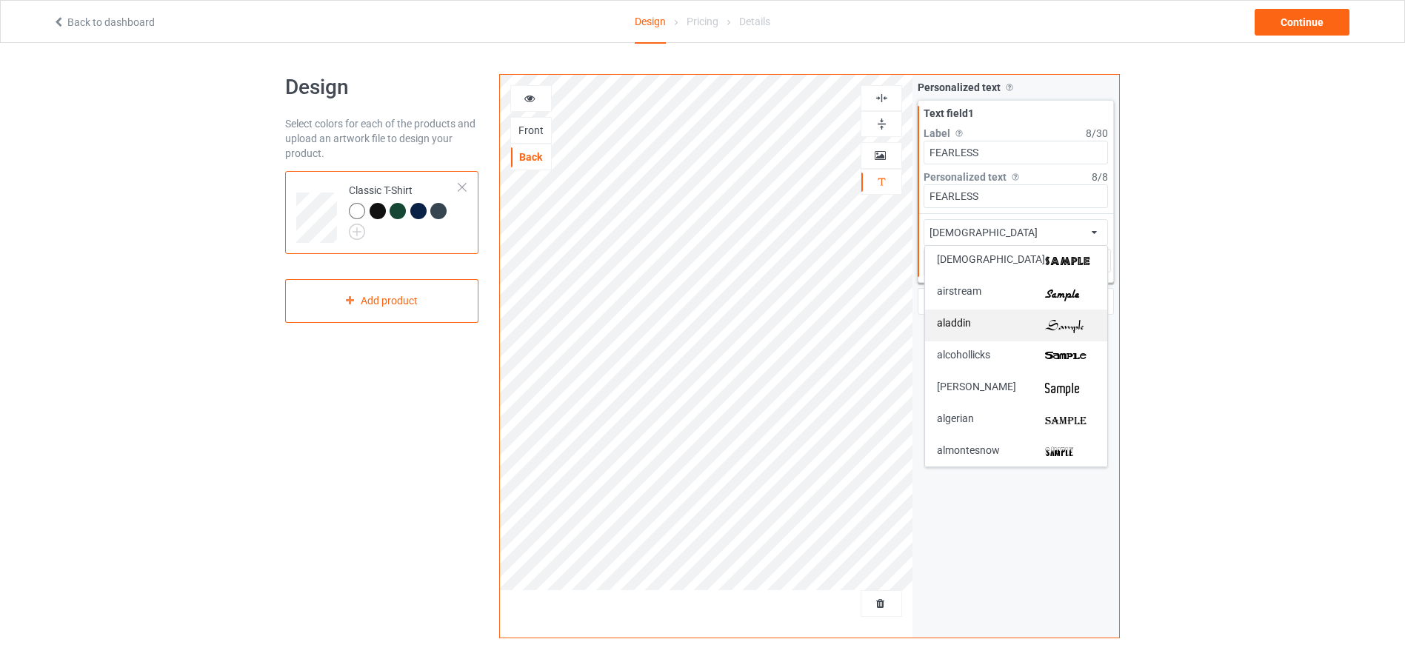
click at [1070, 330] on img at bounding box center [1070, 326] width 50 height 16
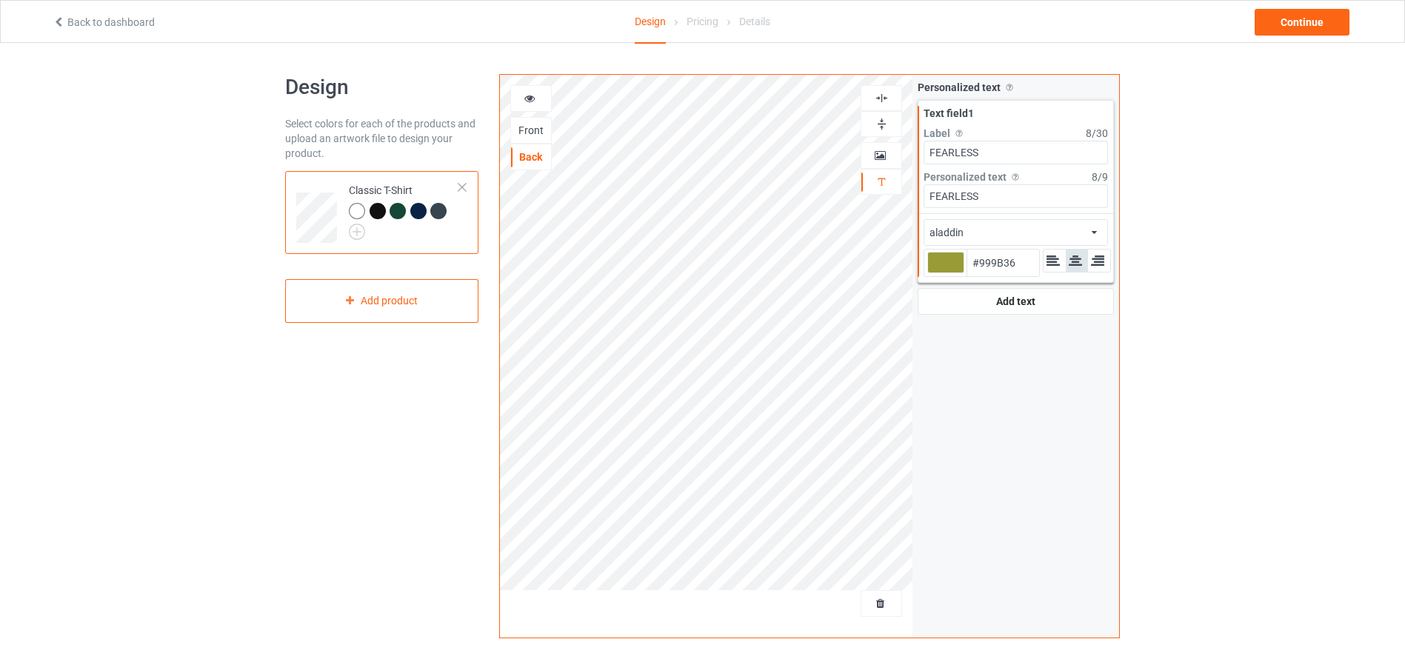
click at [989, 194] on input "FEARLESS" at bounding box center [1016, 196] width 184 height 24
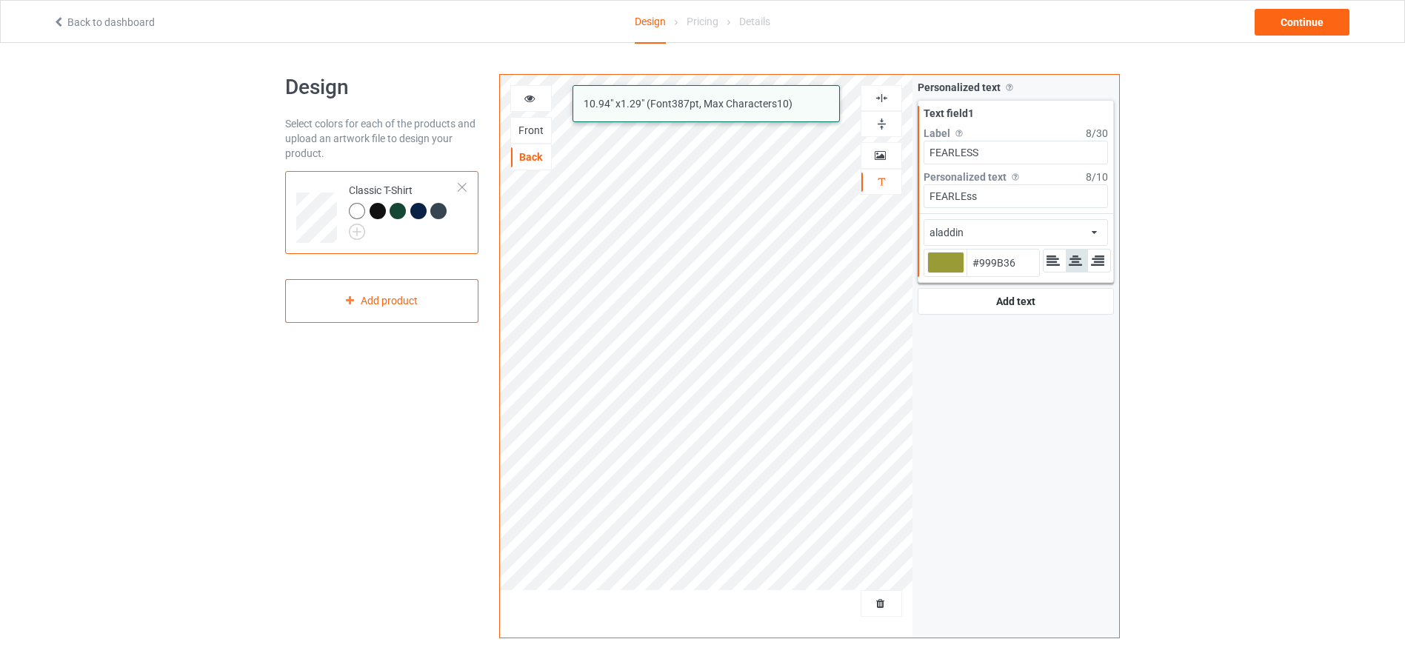
click at [967, 197] on input "FEARLEss" at bounding box center [1016, 196] width 184 height 24
click at [962, 197] on input "FEARLess" at bounding box center [1016, 196] width 184 height 24
click at [955, 197] on input "FEARless" at bounding box center [1016, 196] width 184 height 24
click at [947, 196] on input "FEArless" at bounding box center [1016, 196] width 184 height 24
click at [942, 195] on input "FEarless" at bounding box center [1016, 196] width 184 height 24
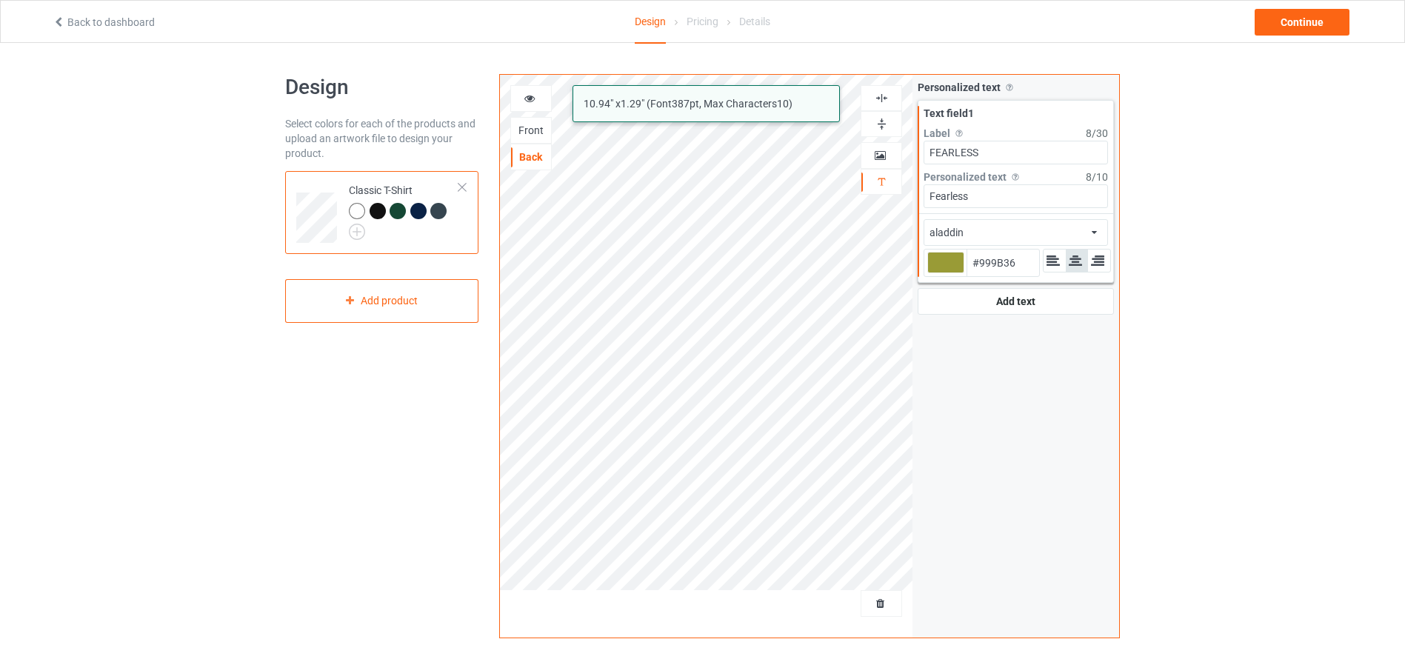
click at [937, 195] on input "Fearless" at bounding box center [1016, 196] width 184 height 24
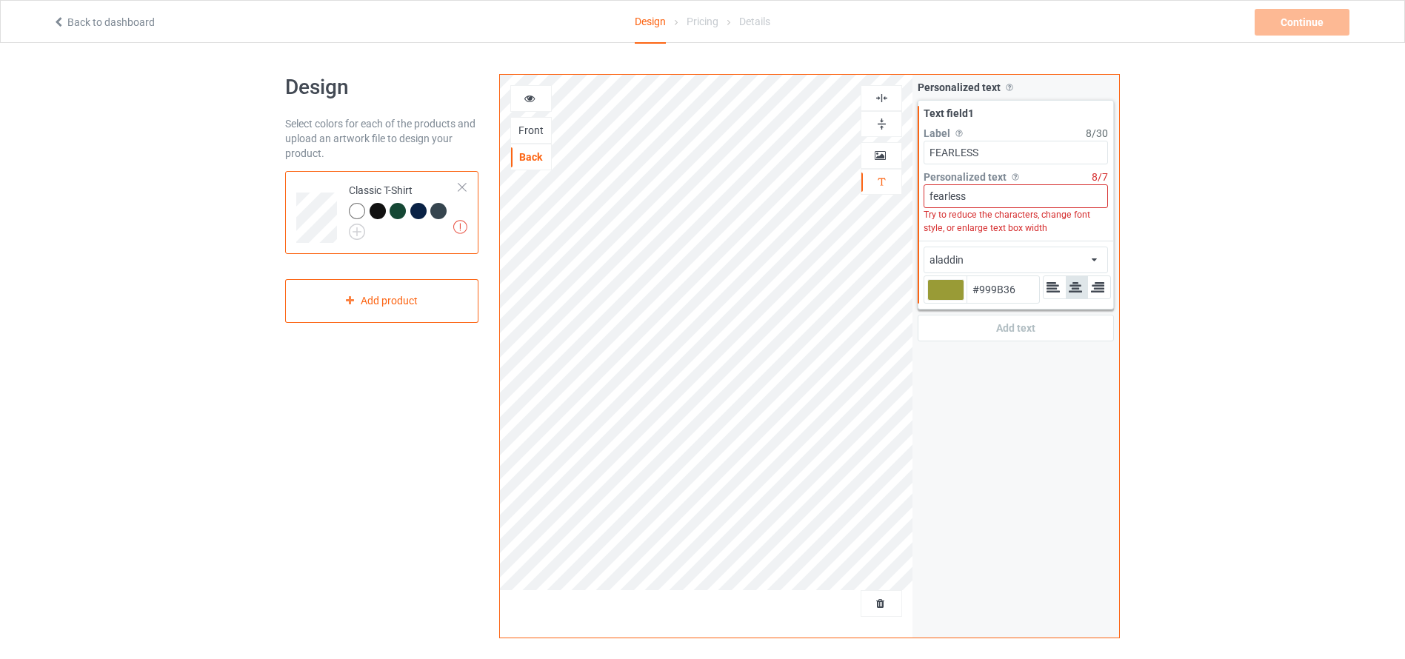
click at [975, 392] on div "Personalized text Allow customers to personalize text with your choice of fonts…" at bounding box center [1016, 356] width 207 height 563
click at [530, 93] on icon at bounding box center [530, 96] width 13 height 10
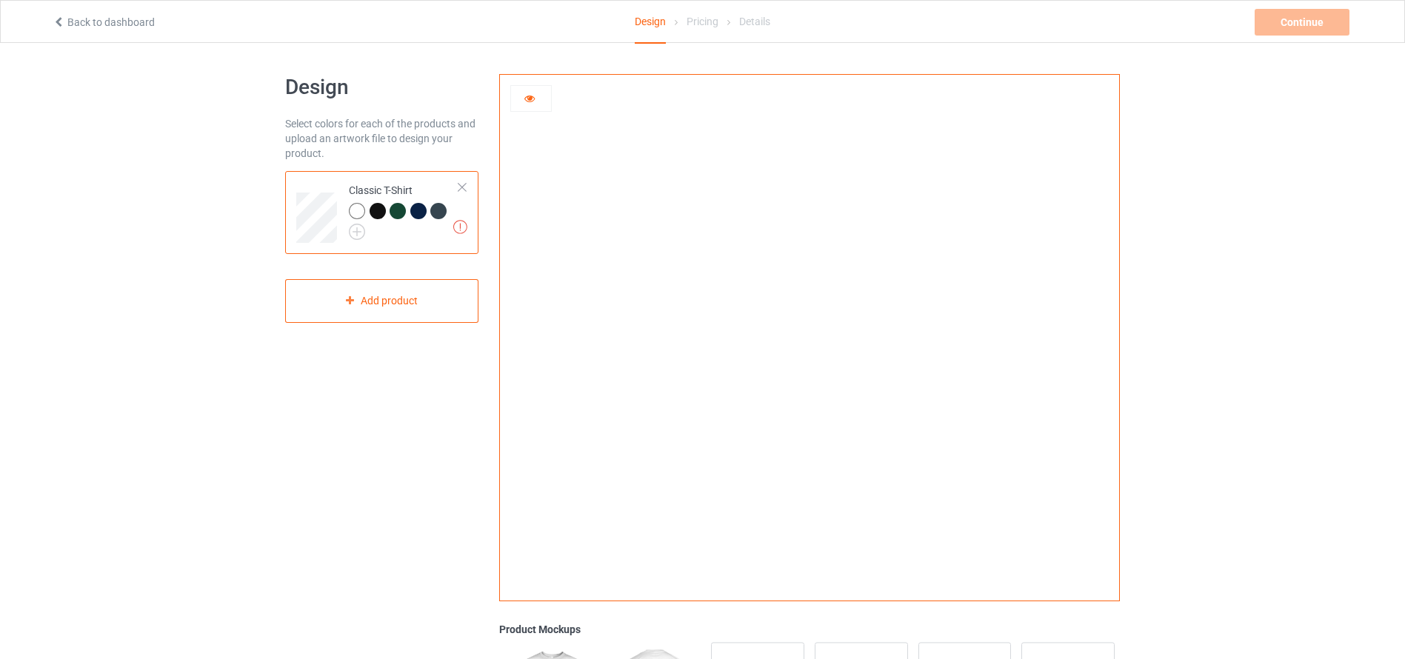
click at [537, 98] on div at bounding box center [531, 98] width 40 height 15
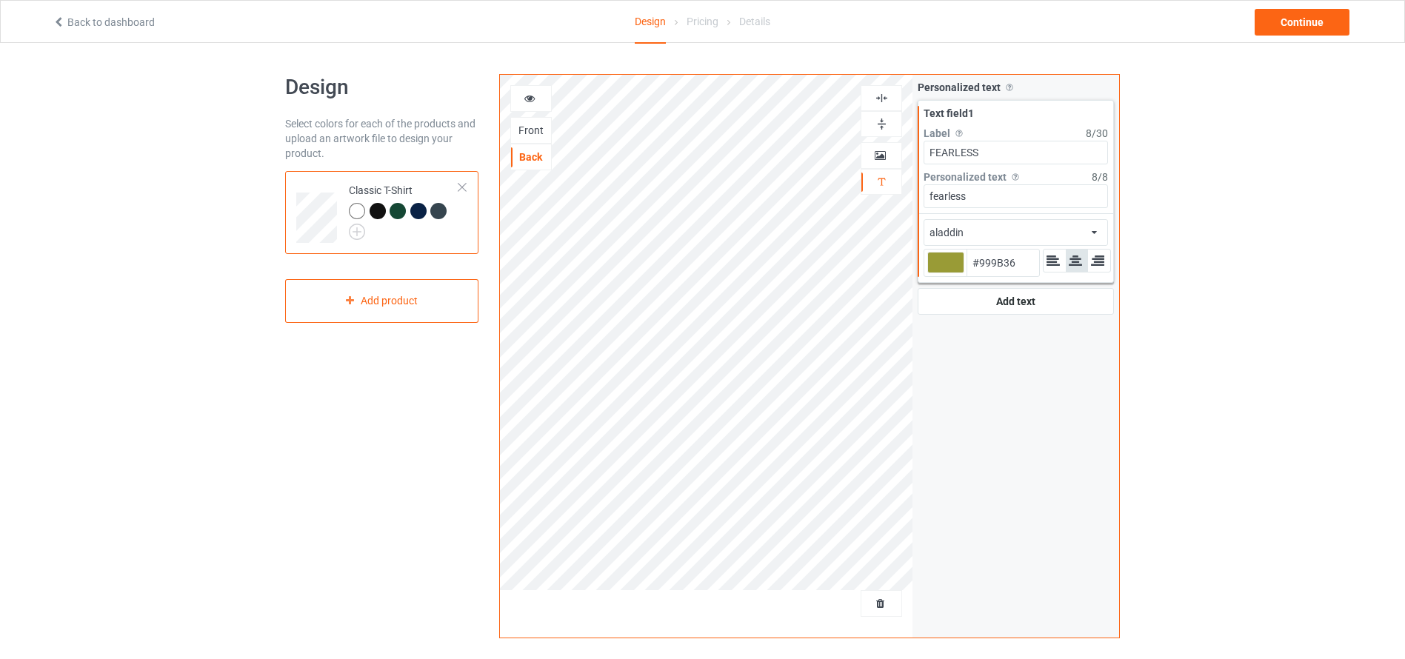
click at [1004, 236] on div "aladdin african airstream aladdin alcohollicks aldo algerian almontesnow anglic…" at bounding box center [1016, 232] width 184 height 27
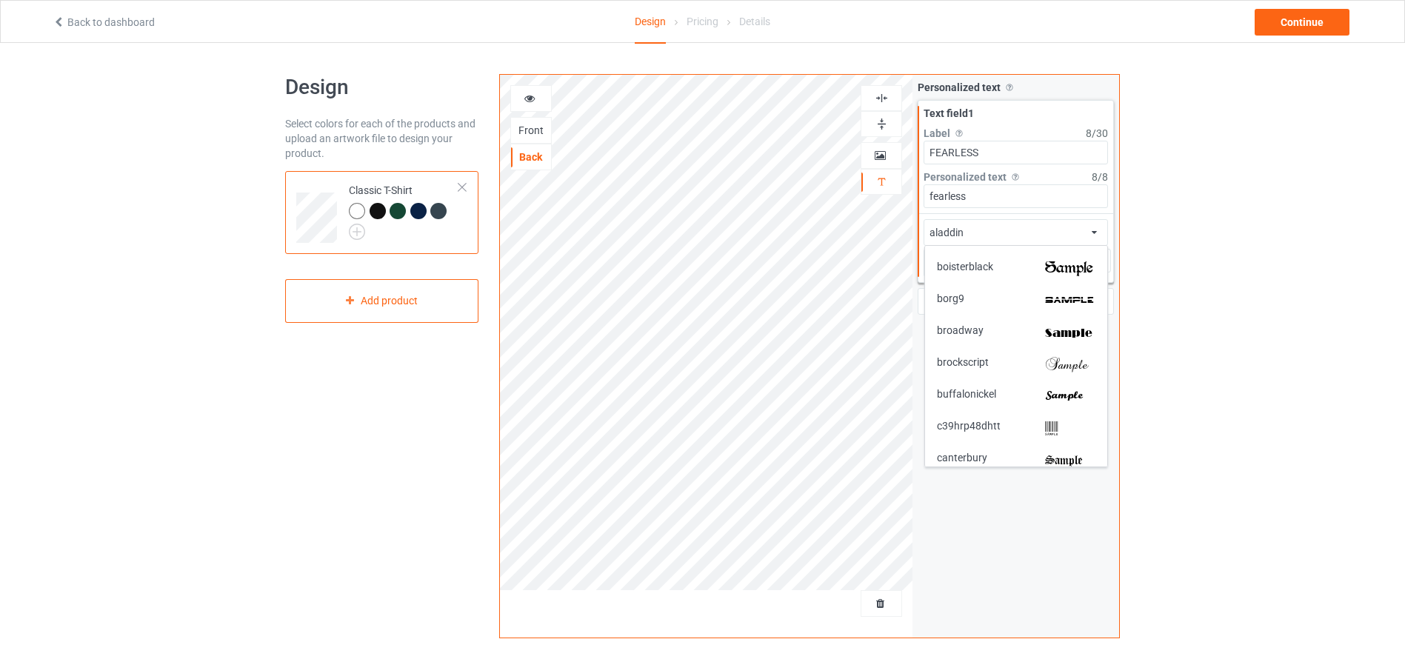
scroll to position [593, 0]
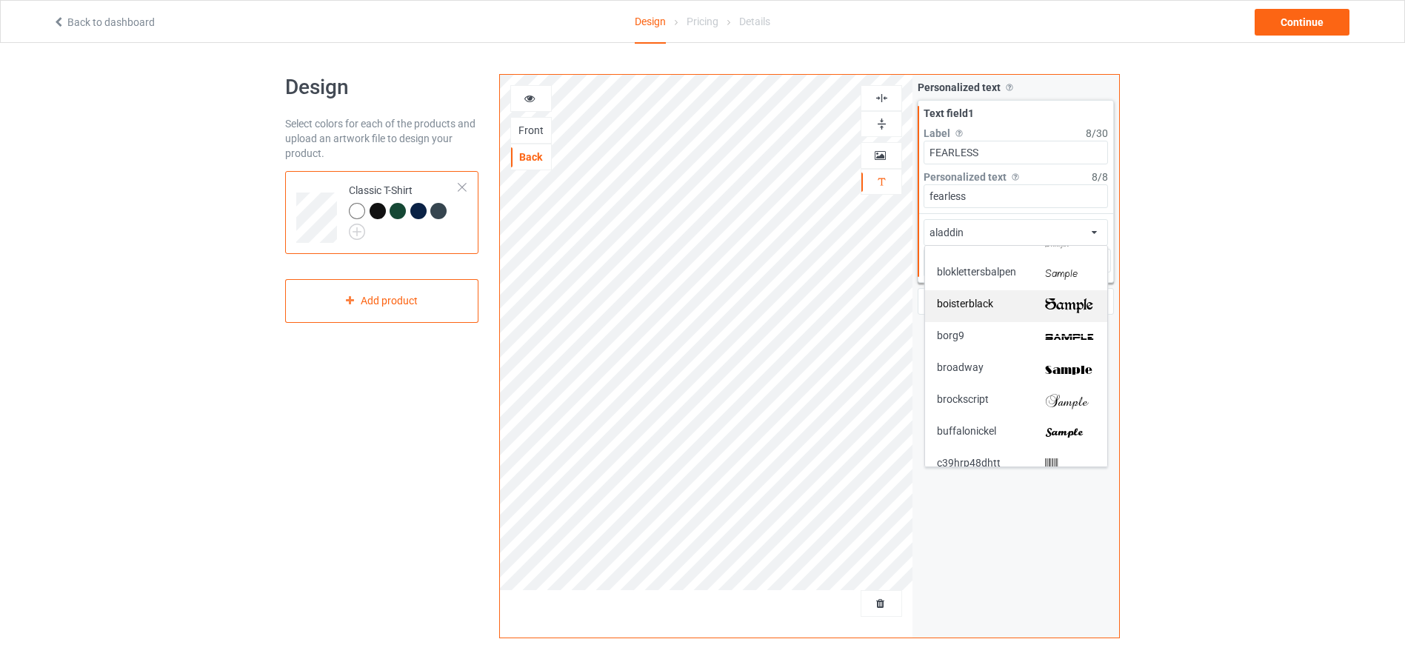
click at [1045, 305] on img at bounding box center [1070, 307] width 50 height 16
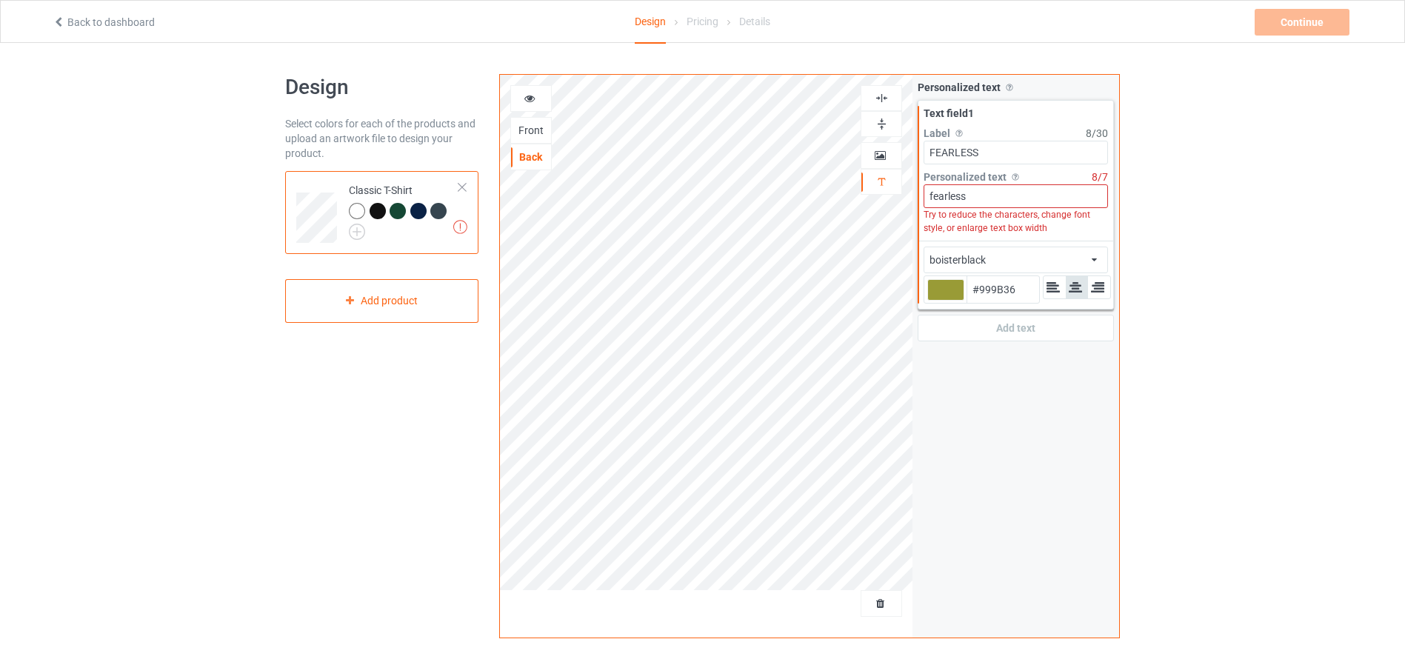
click at [983, 259] on div "boisterblack" at bounding box center [958, 260] width 56 height 15
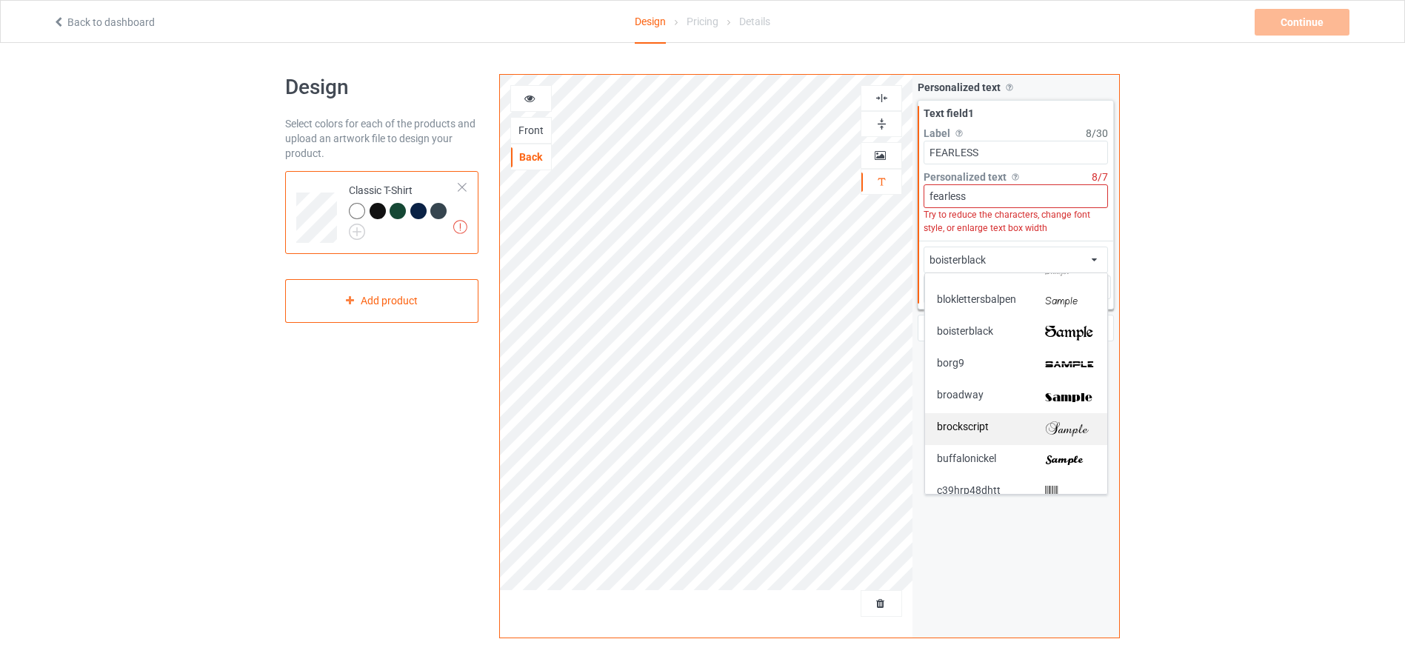
scroll to position [630, 0]
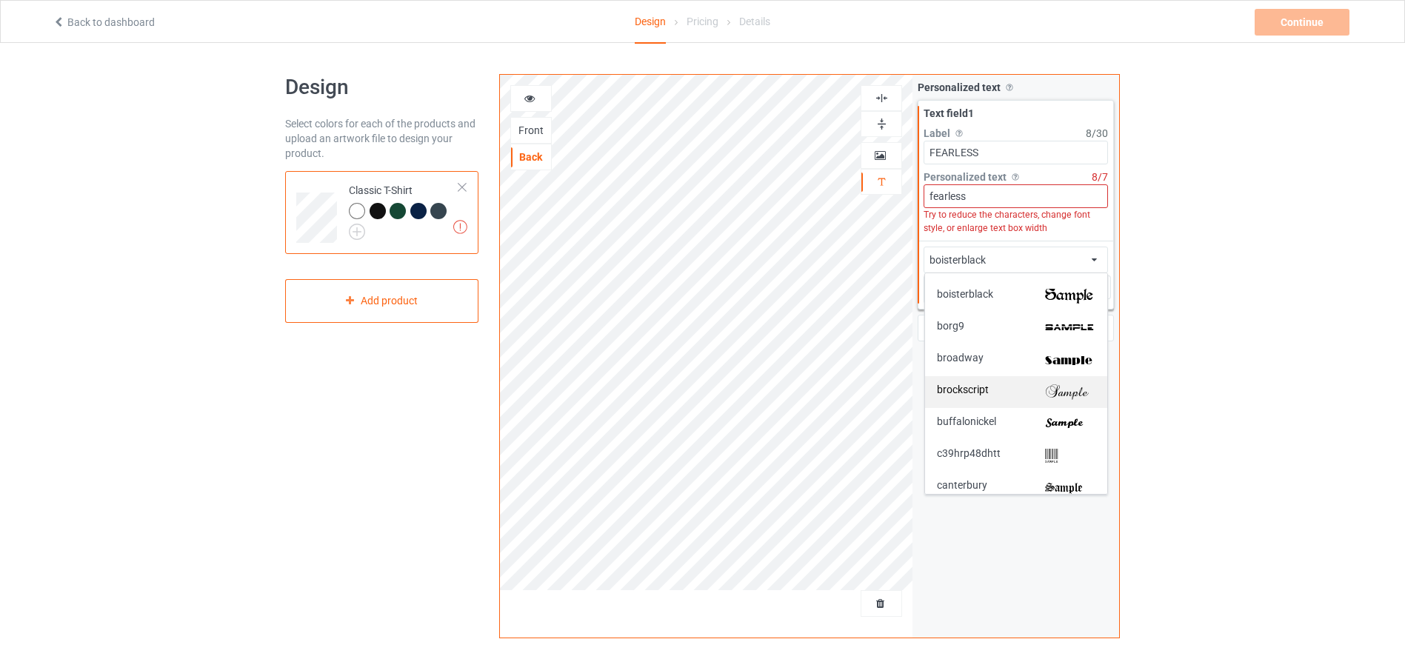
click at [1019, 386] on div "brockscript" at bounding box center [1016, 392] width 159 height 16
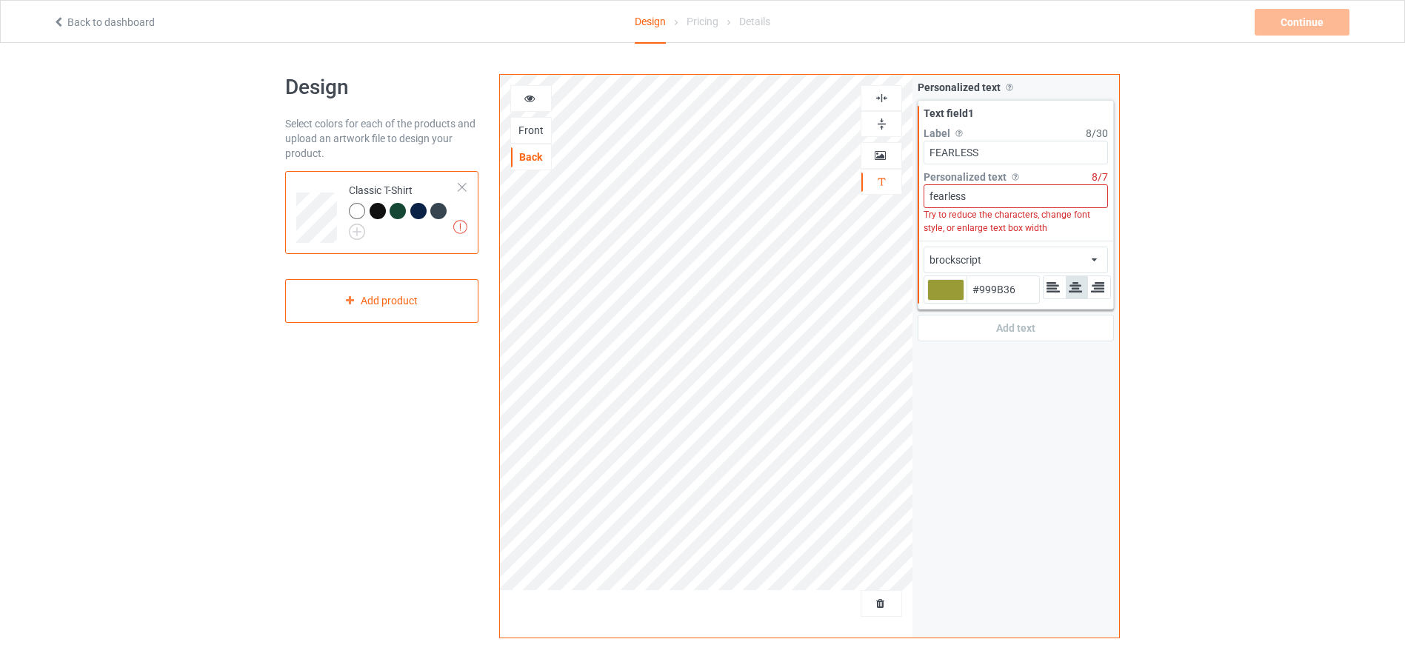
click at [1041, 205] on input "fearless" at bounding box center [1016, 196] width 184 height 24
click at [987, 258] on div "brockscript african airstream aladdin alcohollicks aldo algerian almontesnow an…" at bounding box center [1016, 260] width 184 height 27
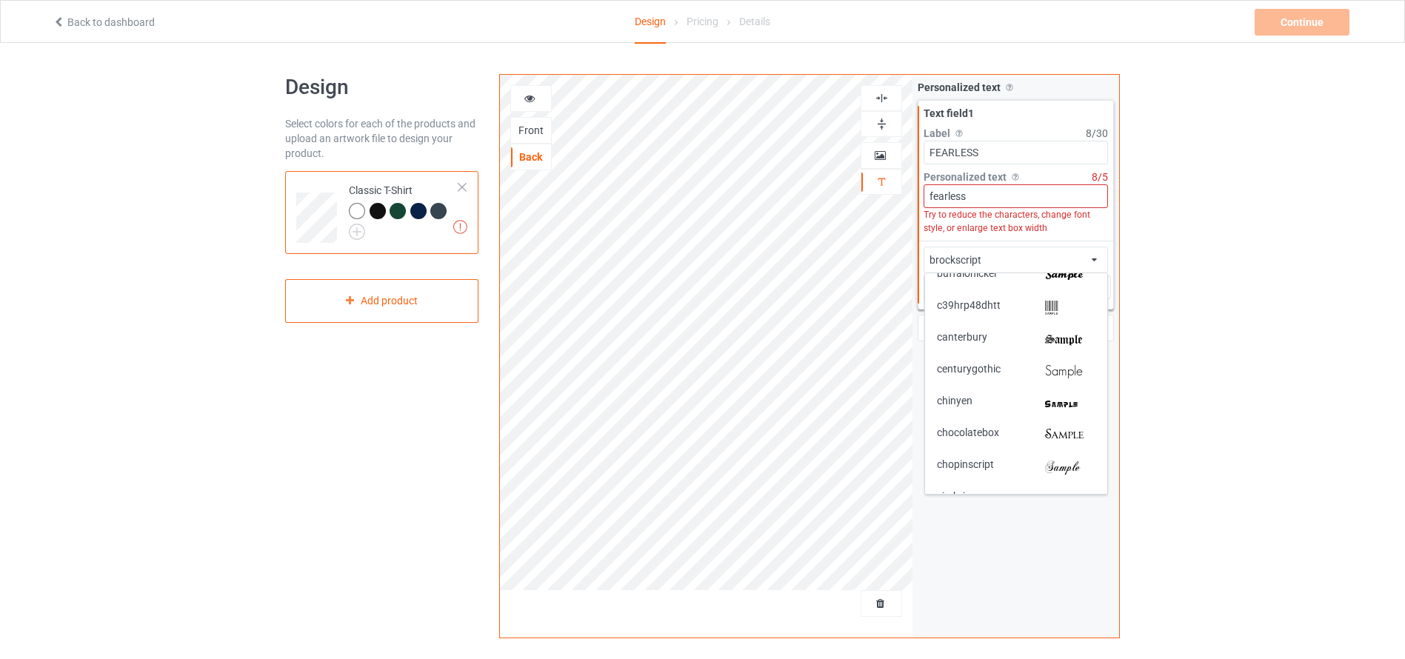
scroll to position [759, 0]
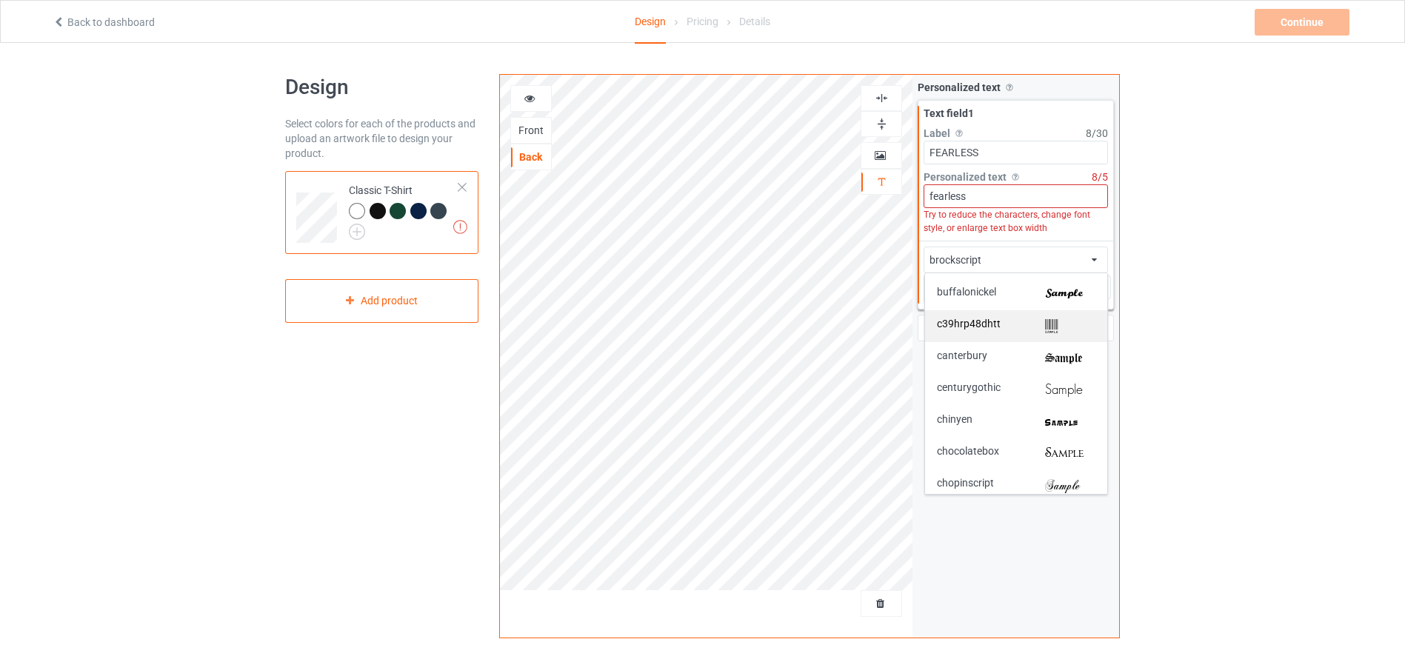
click at [1025, 317] on div "c39hrp48dhtt" at bounding box center [1016, 326] width 182 height 32
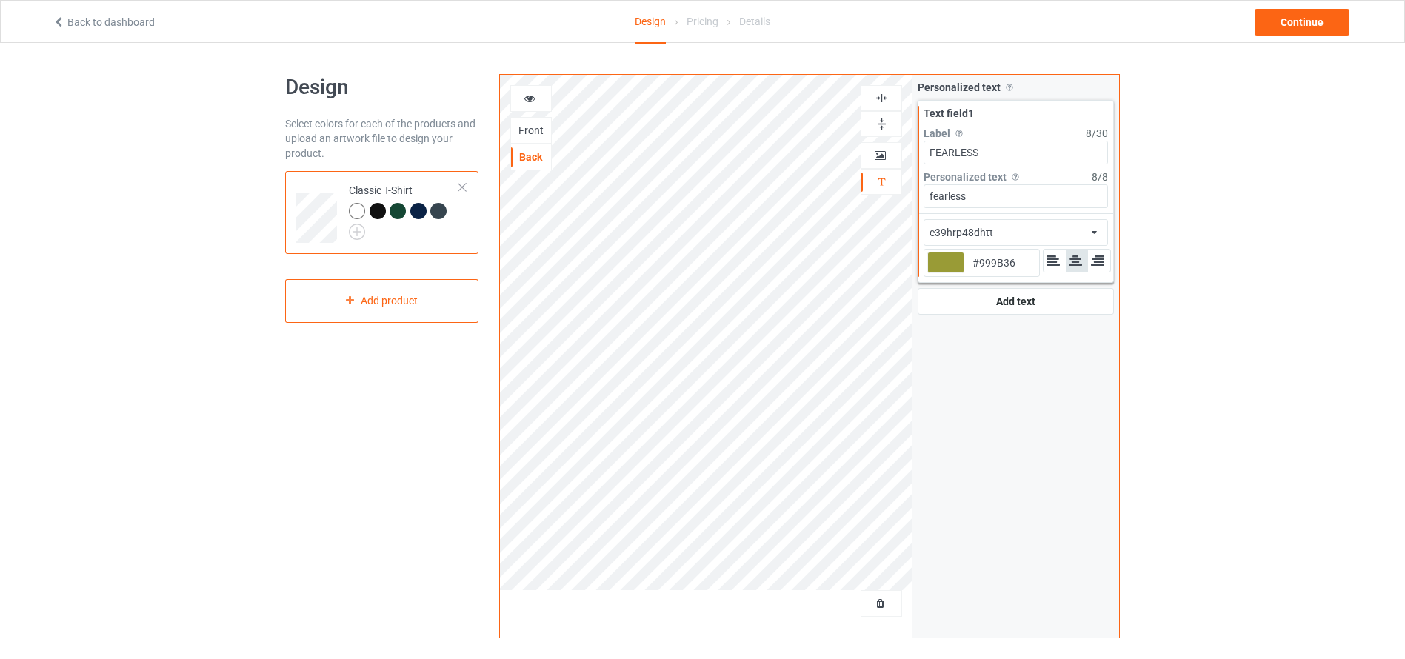
click at [1006, 231] on div "c39hrp48dhtt african airstream aladdin alcohollicks aldo algerian almontesnow a…" at bounding box center [1016, 232] width 184 height 27
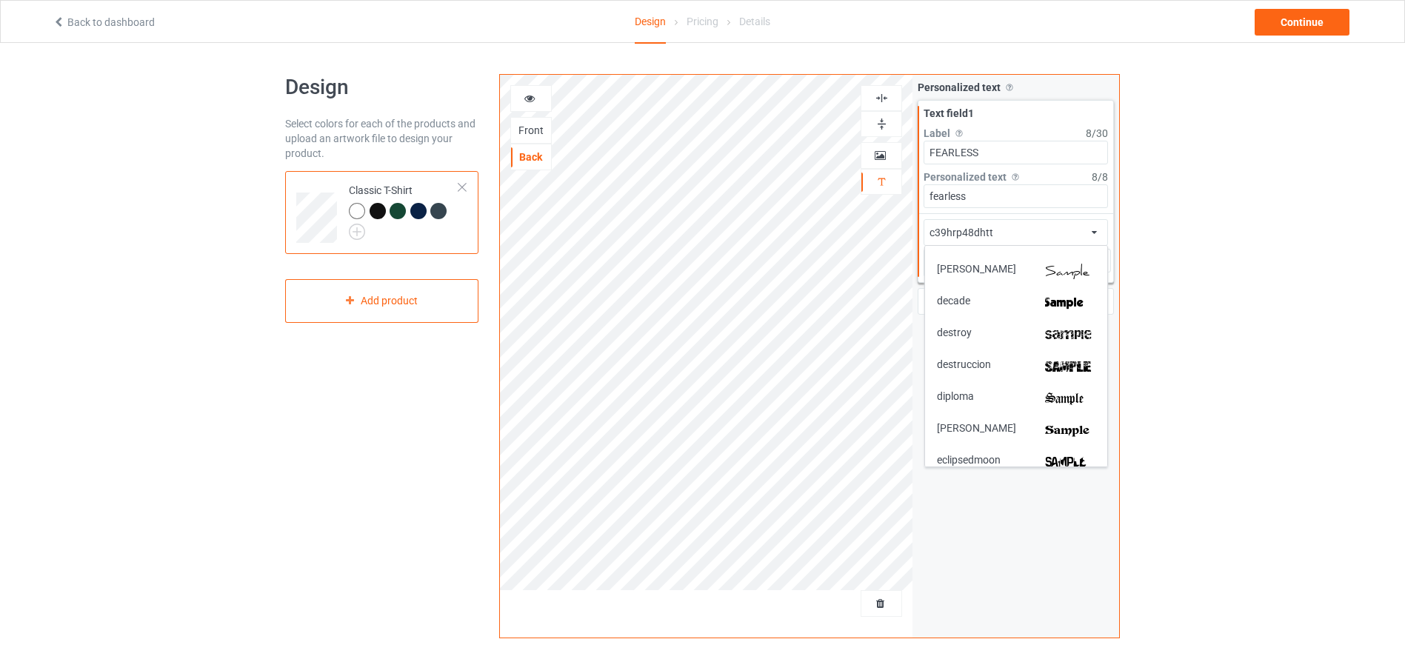
scroll to position [1389, 0]
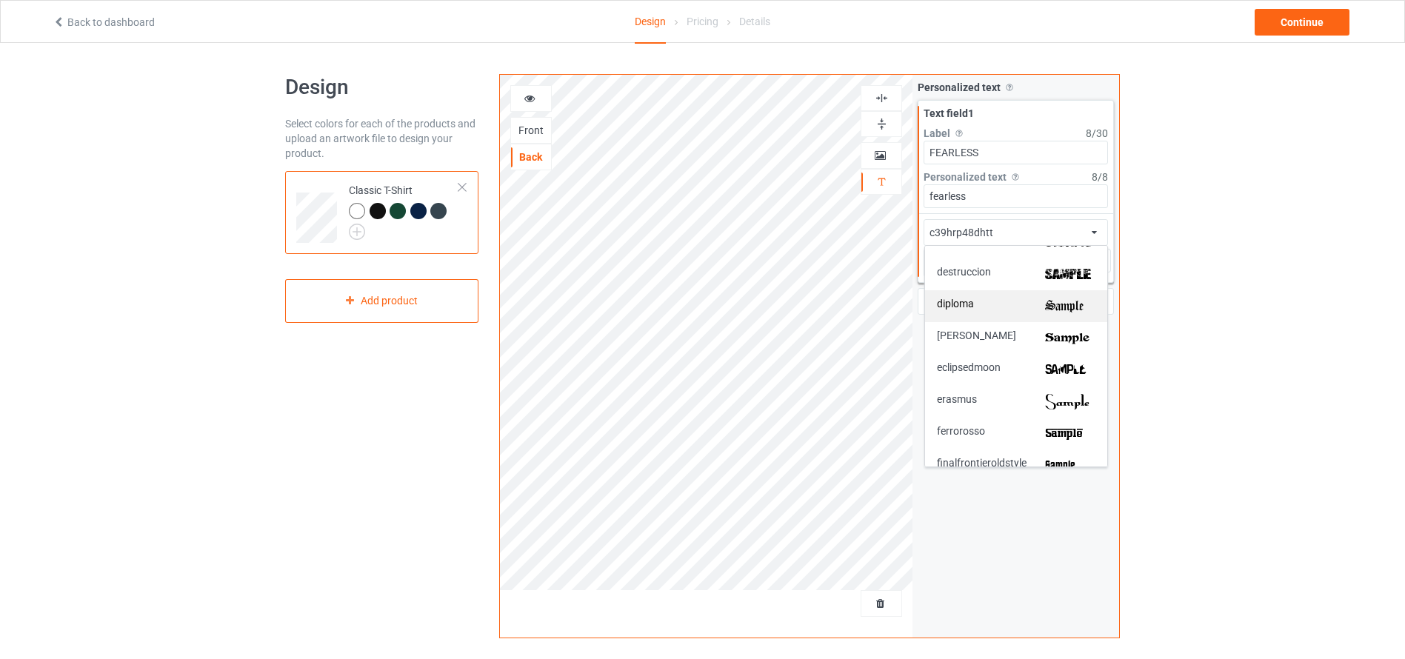
click at [1045, 311] on img at bounding box center [1070, 307] width 50 height 16
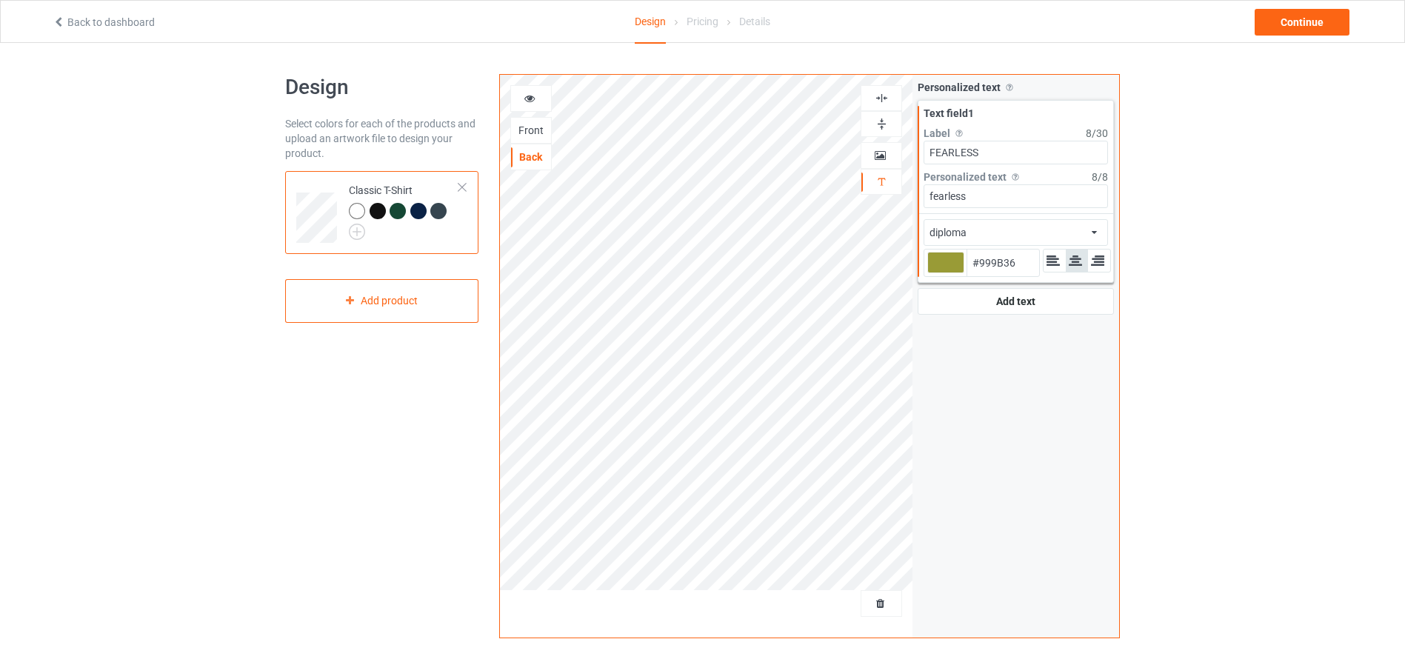
click at [1006, 442] on div "Personalized text Allow customers to personalize text with your choice of fonts…" at bounding box center [1016, 356] width 207 height 563
click at [972, 193] on input "fearless" at bounding box center [1016, 196] width 184 height 24
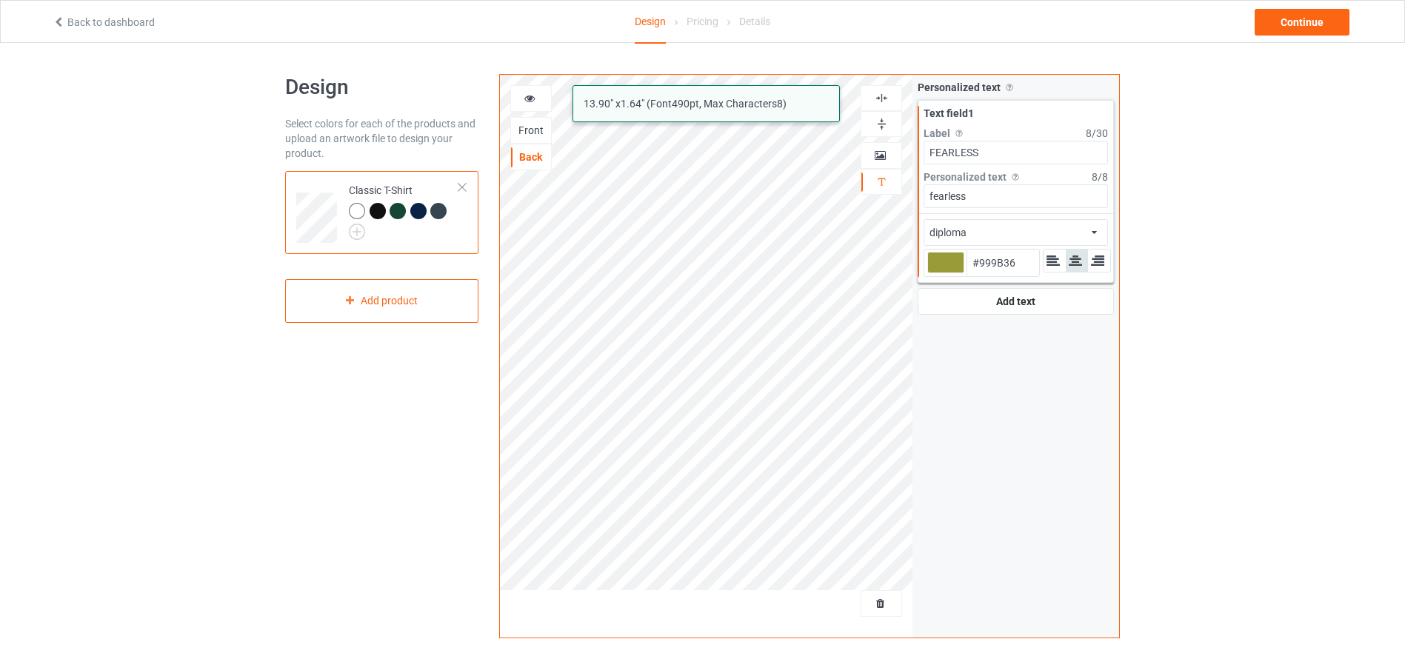
drag, startPoint x: 971, startPoint y: 193, endPoint x: 929, endPoint y: 193, distance: 42.2
click at [929, 193] on input "fearless" at bounding box center [1016, 196] width 184 height 24
click at [1057, 417] on div "Personalized text Allow customers to personalize text with your choice of fonts…" at bounding box center [1016, 356] width 207 height 563
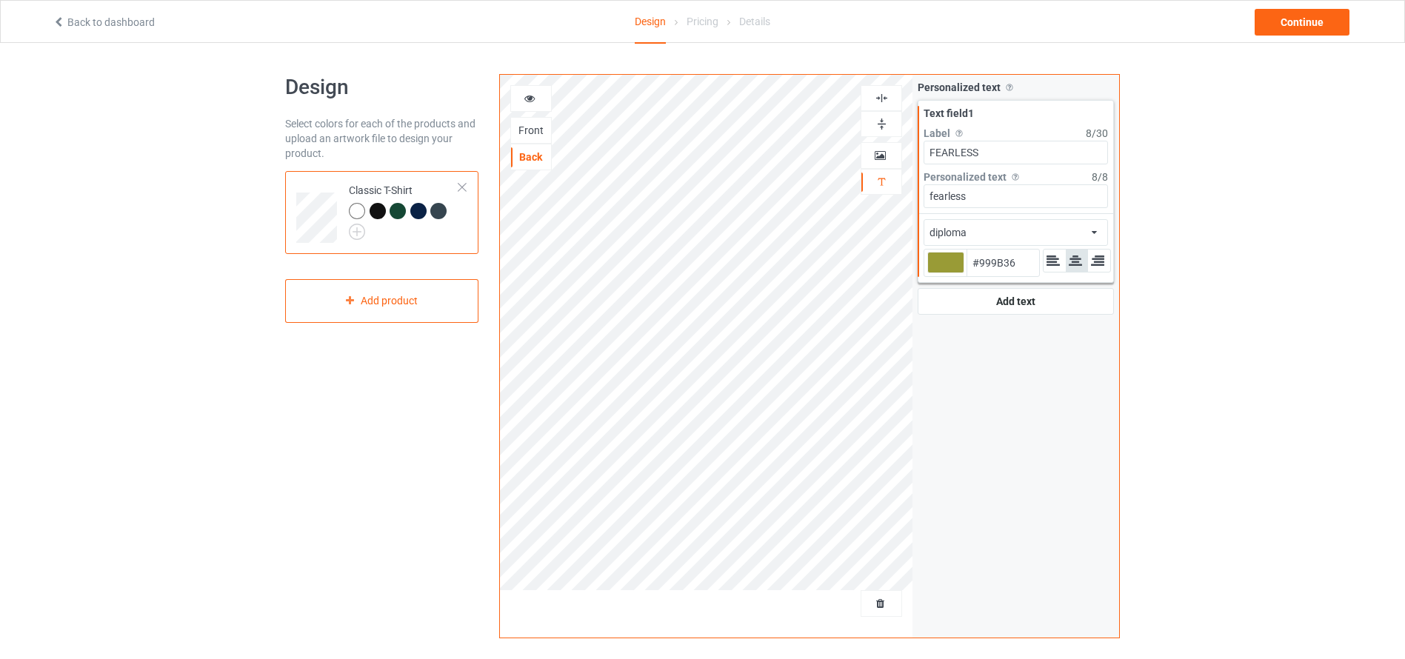
click at [539, 129] on div "Front" at bounding box center [531, 130] width 40 height 15
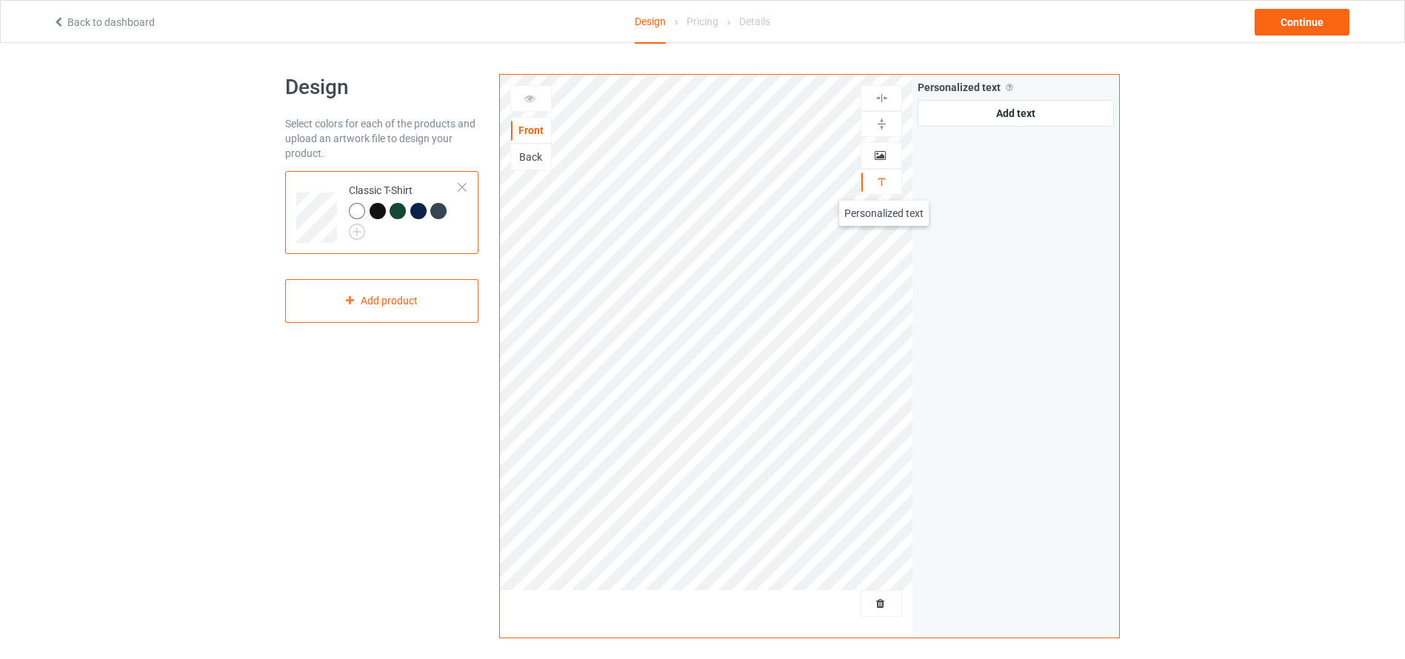
click at [884, 186] on img at bounding box center [882, 182] width 14 height 14
click at [992, 117] on div "Add text" at bounding box center [1016, 113] width 196 height 27
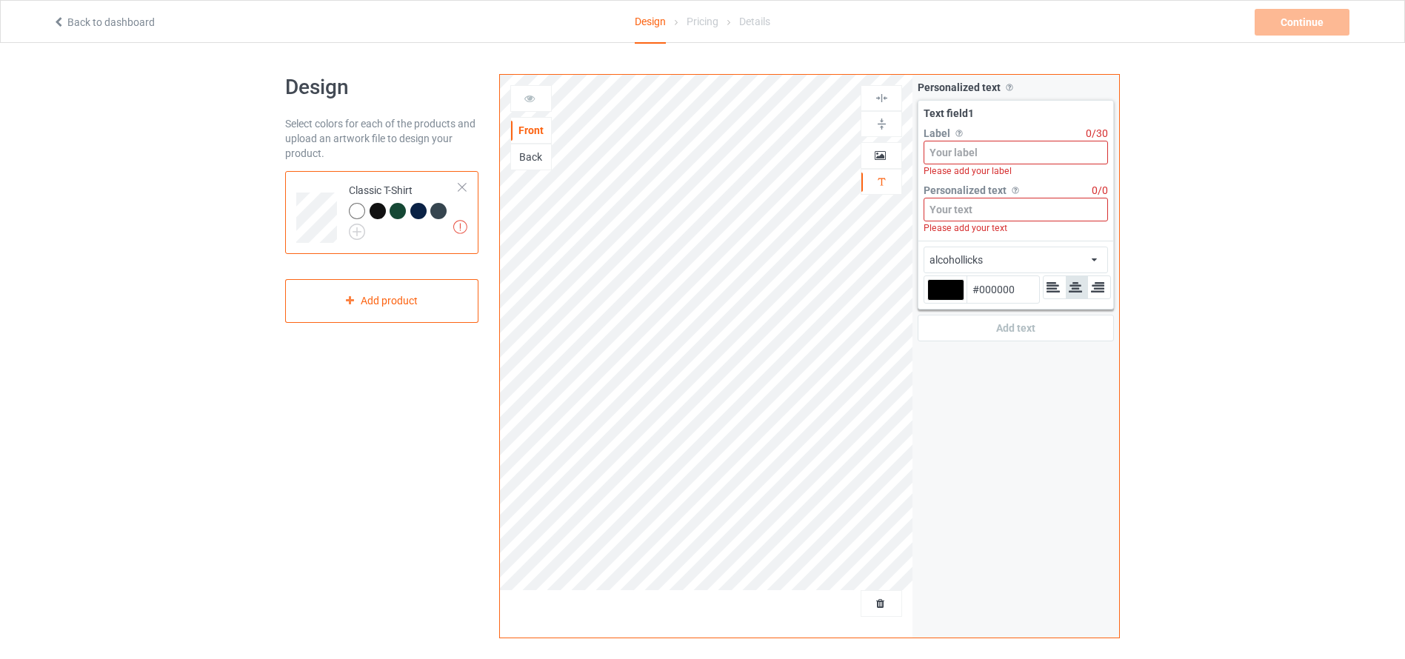
click at [986, 153] on input at bounding box center [1016, 153] width 184 height 24
paste input "fearless"
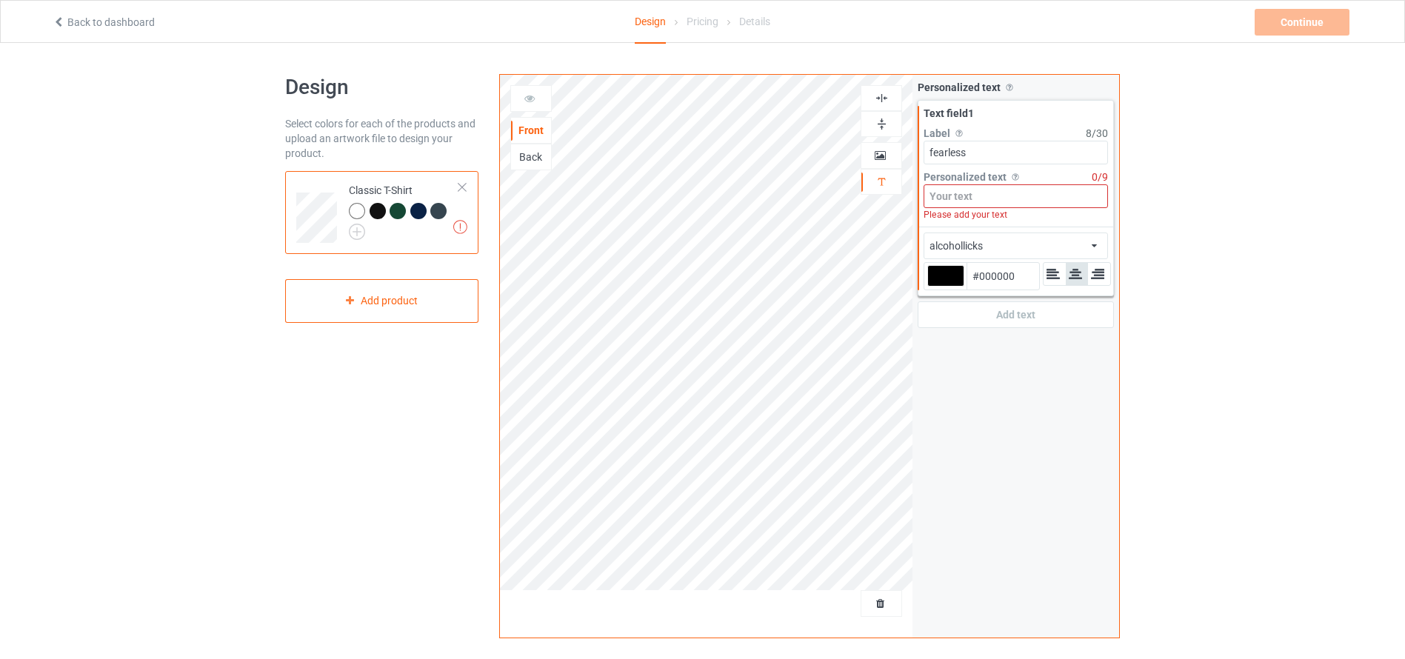
click at [973, 200] on input at bounding box center [1016, 196] width 184 height 24
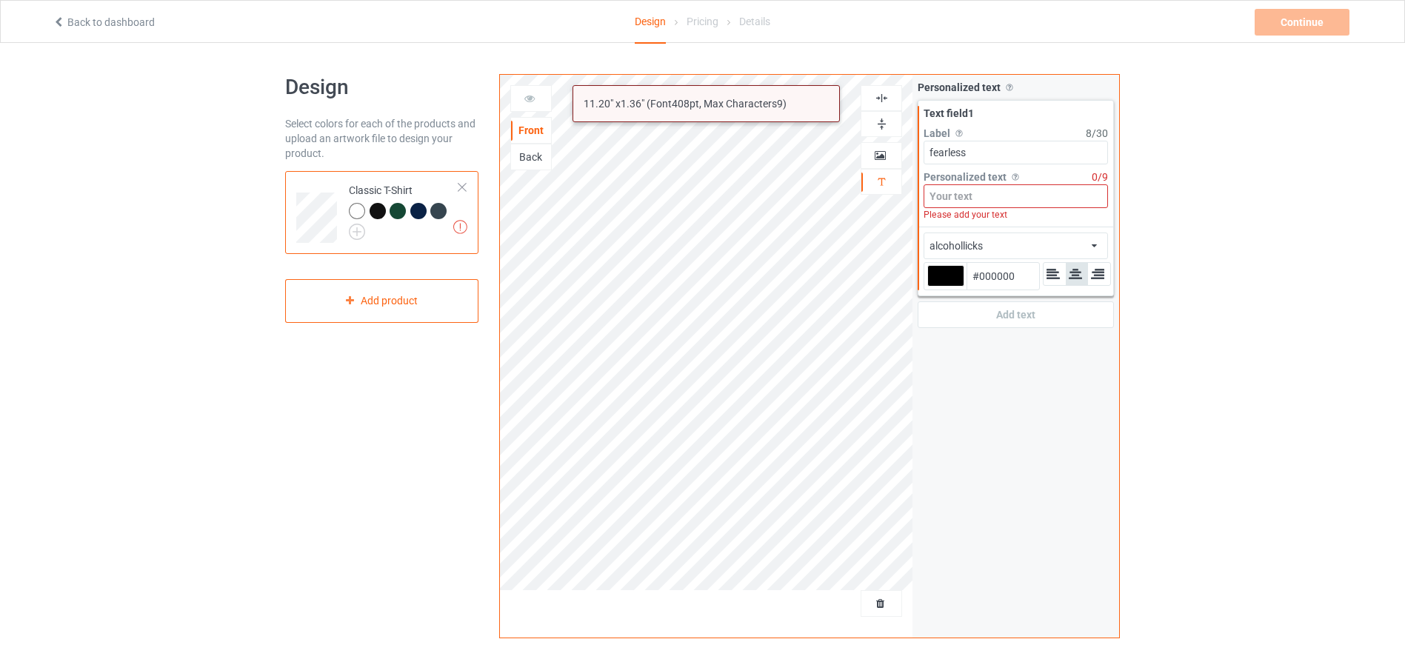
paste input "fearless"
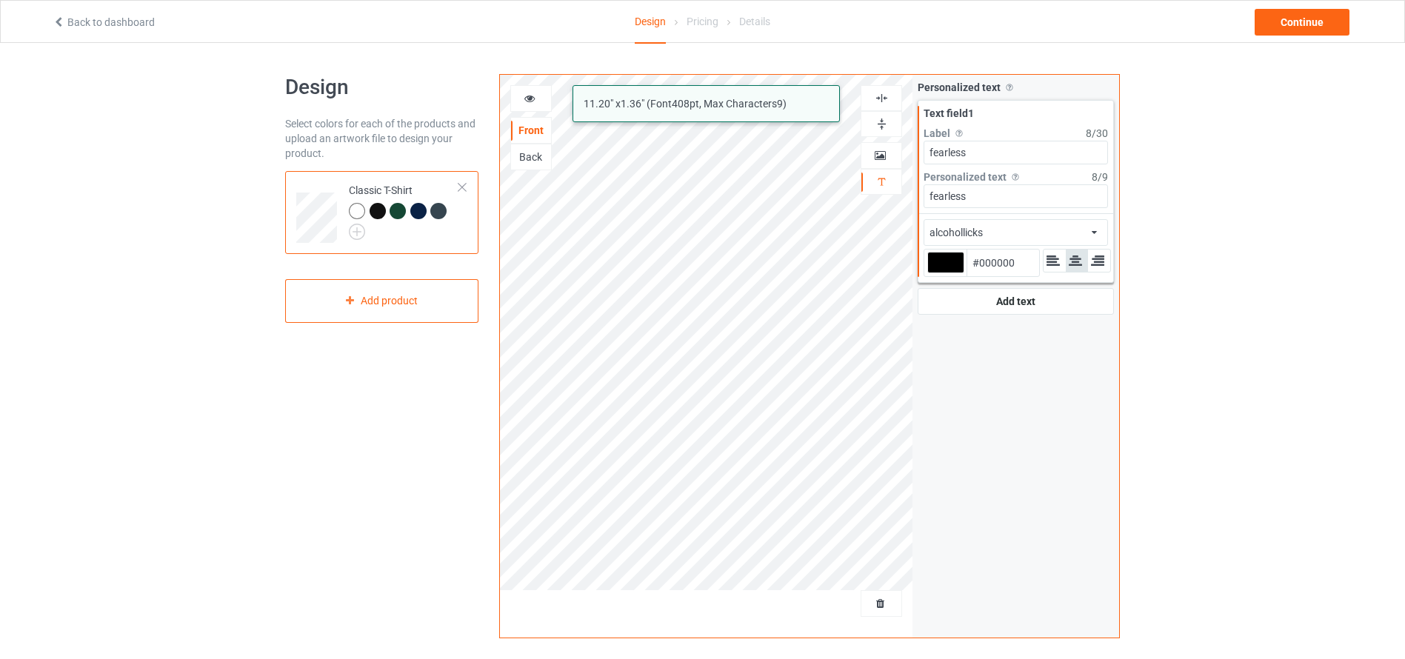
click at [962, 230] on div "alcohollicks" at bounding box center [956, 232] width 53 height 15
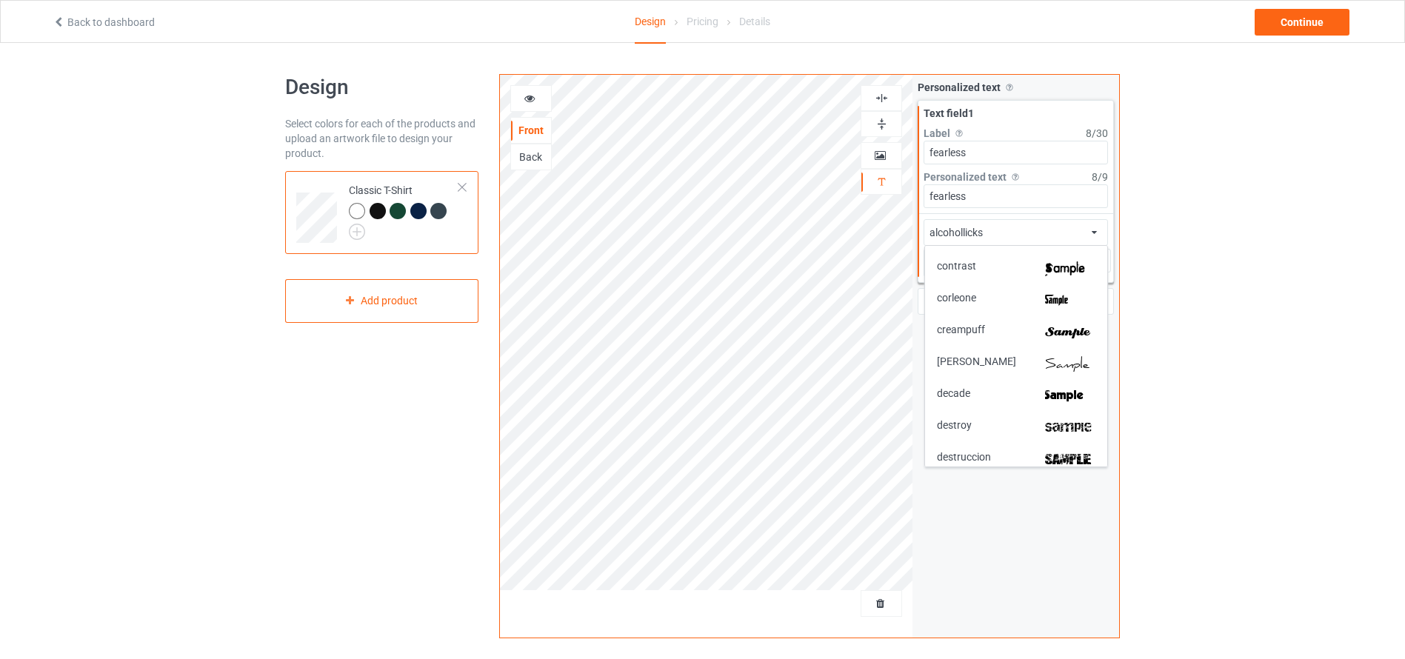
scroll to position [1333, 0]
click at [536, 159] on div "Back" at bounding box center [531, 157] width 40 height 15
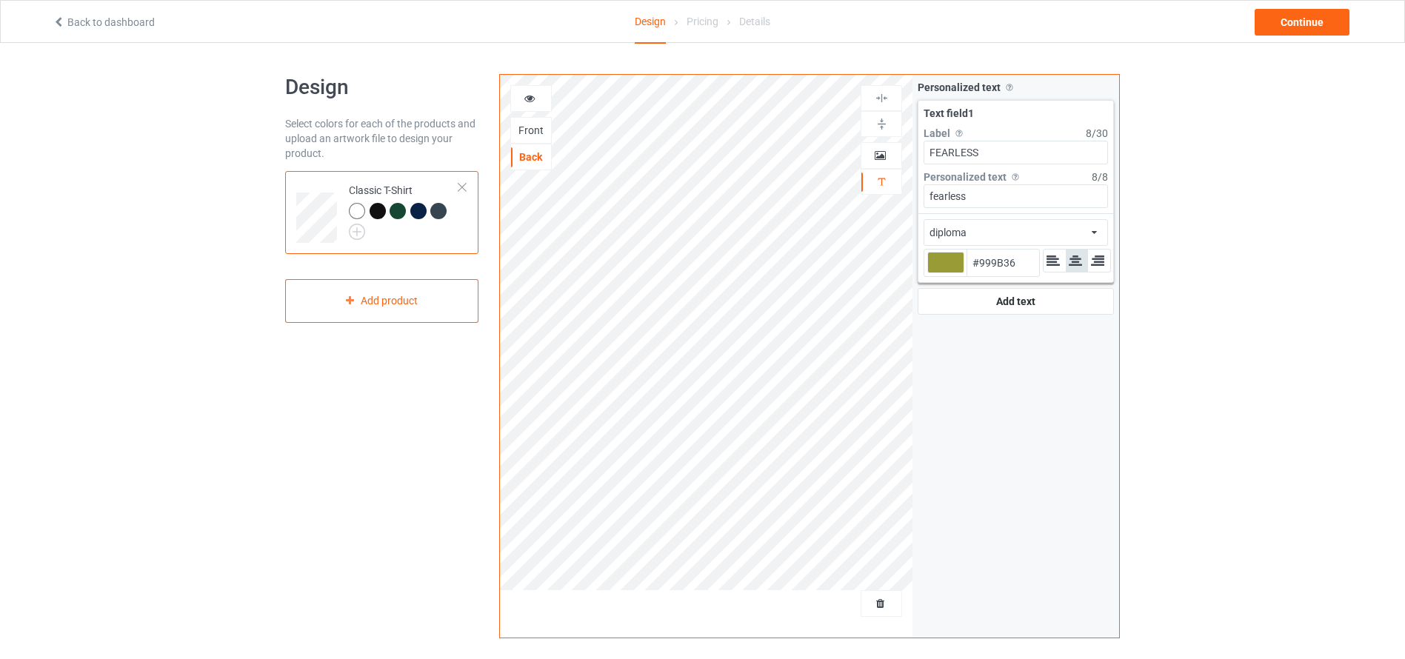
click at [1019, 230] on div "diploma african airstream aladdin alcohollicks aldo algerian almontesnow anglic…" at bounding box center [1016, 232] width 184 height 27
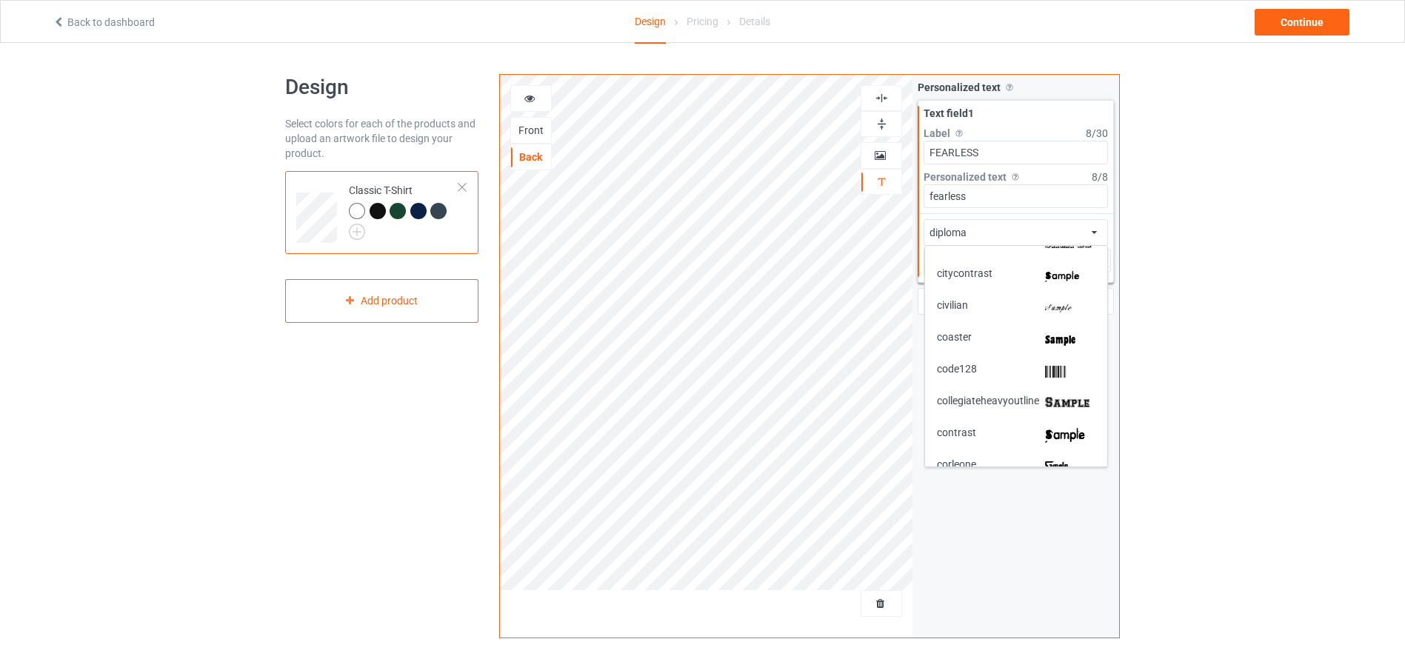
scroll to position [1167, 0]
click at [1030, 557] on div "Personalized text Allow customers to personalize text with your choice of fonts…" at bounding box center [1016, 356] width 207 height 563
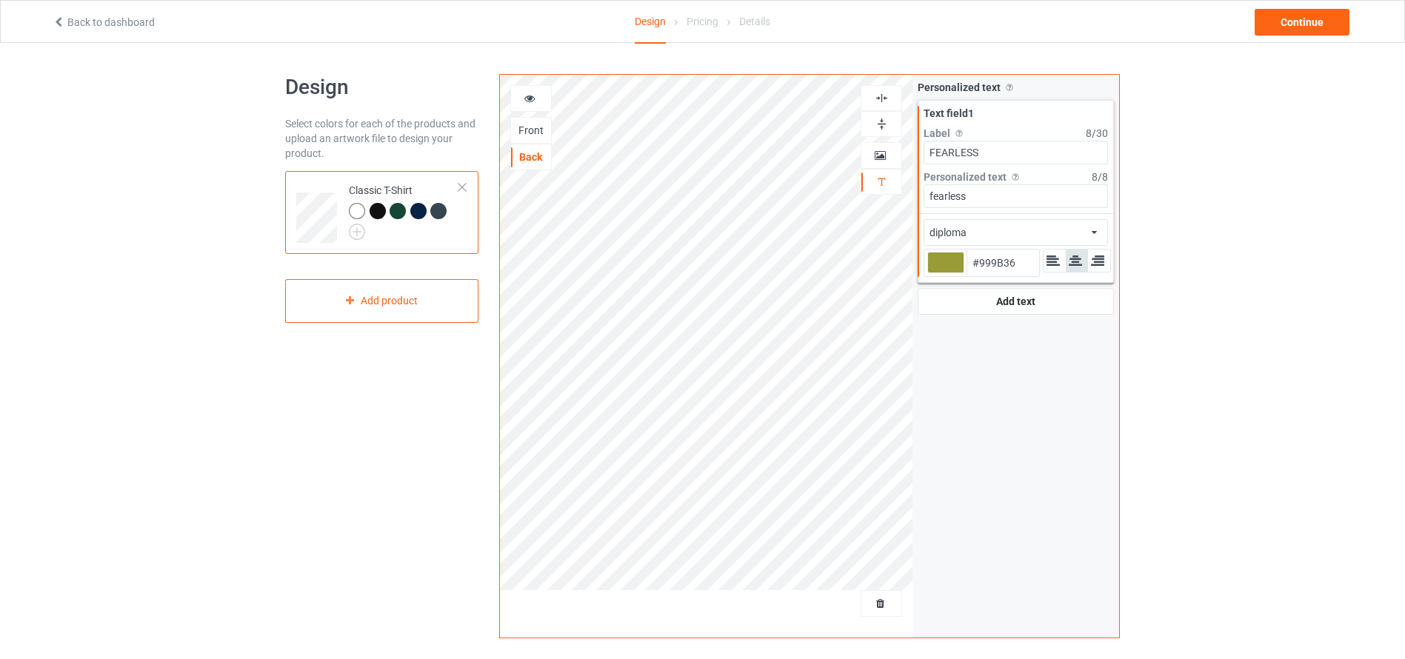
click at [530, 125] on div "Front" at bounding box center [531, 130] width 40 height 15
click at [987, 227] on div "alcohollicks african airstream aladdin alcohollicks [PERSON_NAME] almontesnow a…" at bounding box center [1016, 232] width 184 height 27
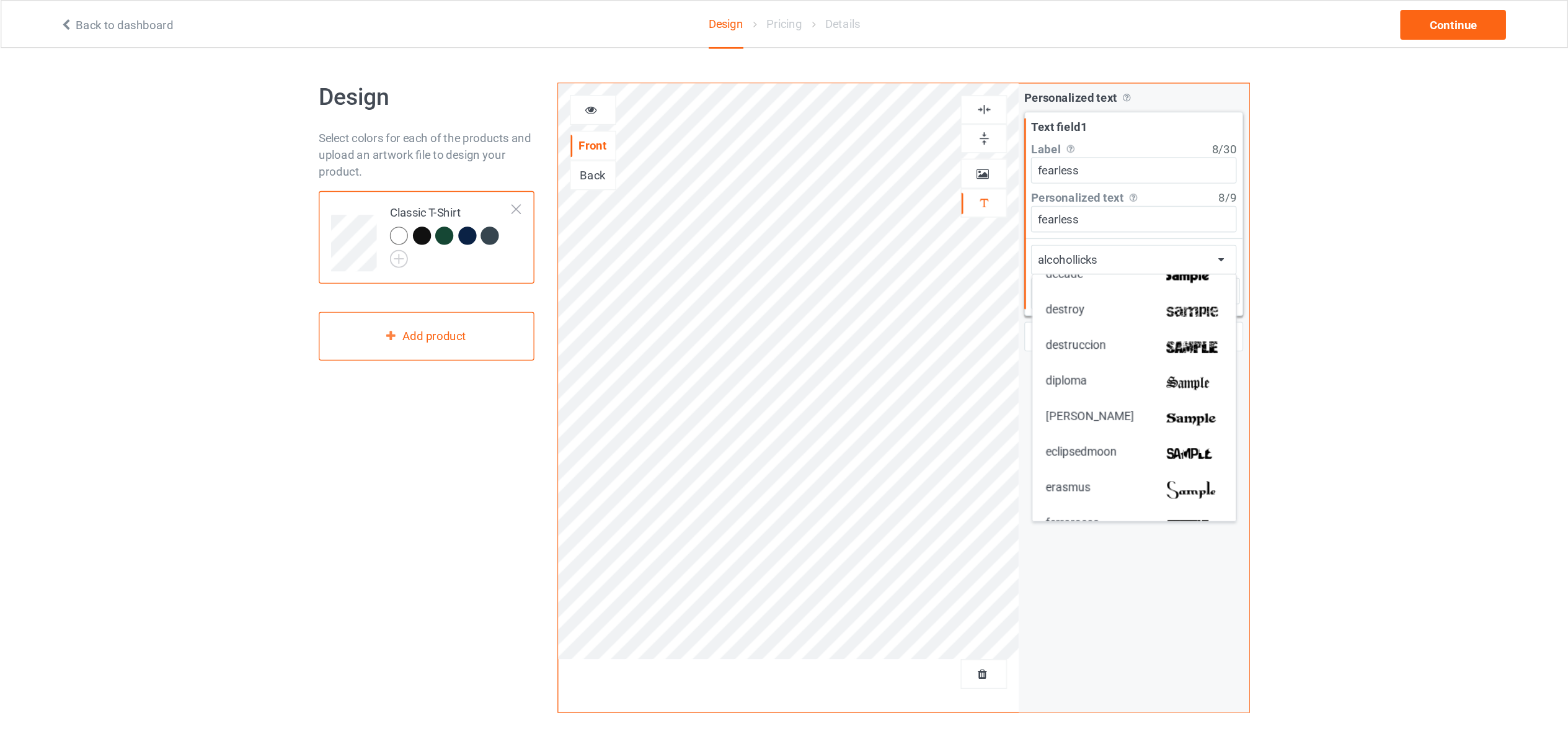
scroll to position [1101, 0]
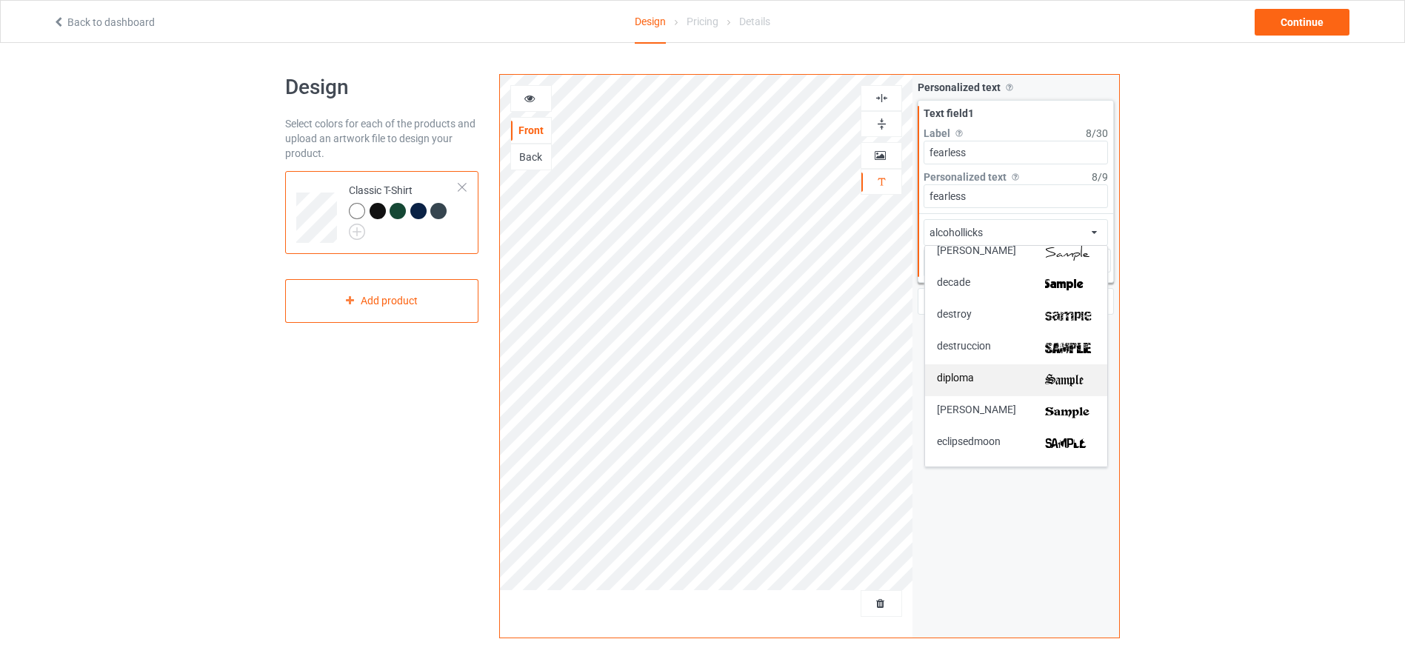
click at [987, 376] on div "diploma" at bounding box center [1016, 381] width 159 height 16
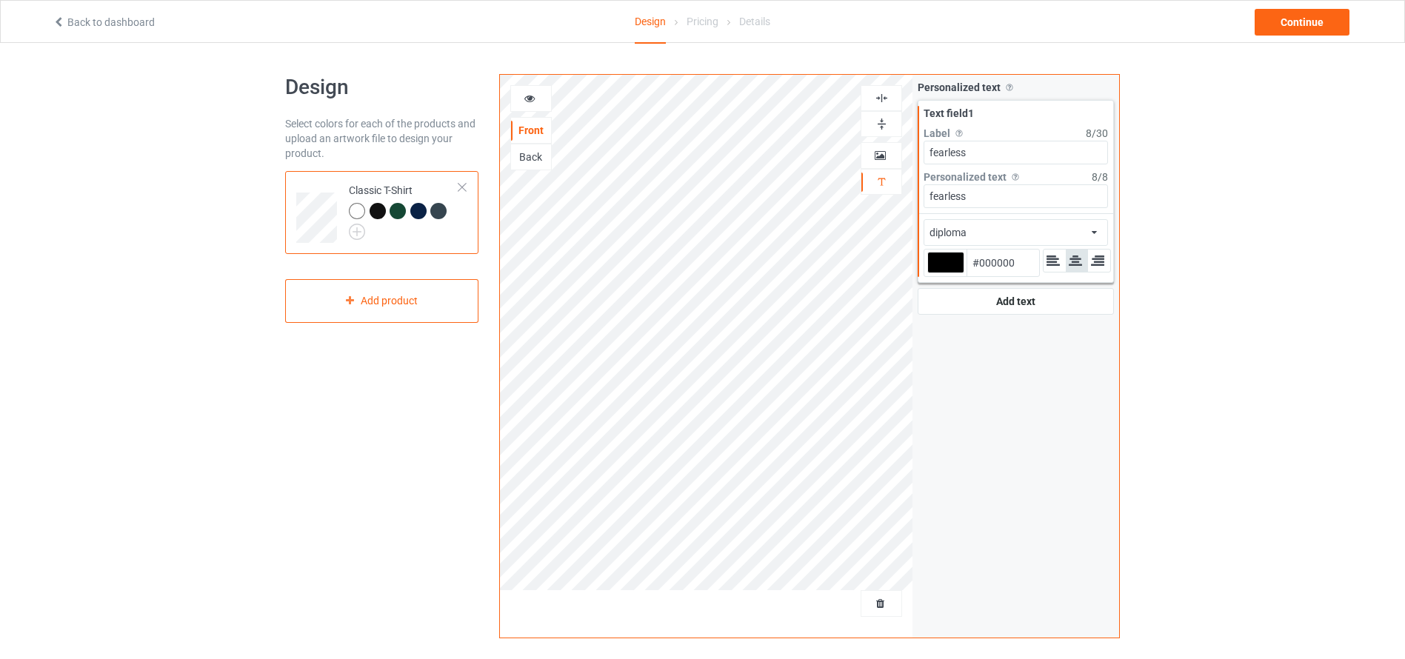
click at [954, 261] on div at bounding box center [945, 262] width 37 height 21
click at [954, 273] on input "#000000" at bounding box center [945, 283] width 37 height 20
drag, startPoint x: 1027, startPoint y: 262, endPoint x: 979, endPoint y: 265, distance: 49.0
click at [979, 265] on input "#839217" at bounding box center [1003, 263] width 73 height 27
click at [987, 318] on div "Personalized text Allow customers to personalize text with your choice of fonts…" at bounding box center [1016, 197] width 207 height 245
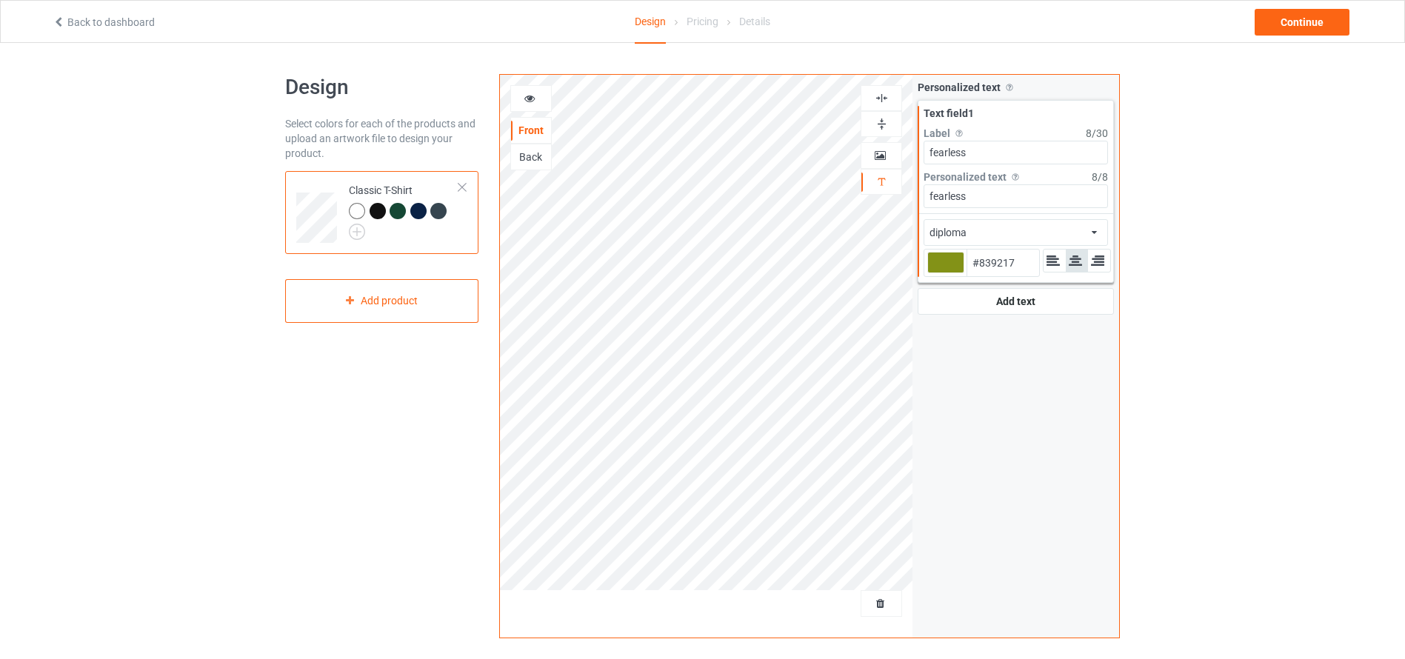
click at [526, 154] on div "Back" at bounding box center [531, 157] width 40 height 15
drag, startPoint x: 976, startPoint y: 262, endPoint x: 1025, endPoint y: 262, distance: 48.9
click at [1025, 262] on input "#999B36" at bounding box center [1003, 263] width 73 height 27
click at [927, 427] on div "Personalized text Allow customers to personalize text with your choice of fonts…" at bounding box center [1016, 356] width 207 height 563
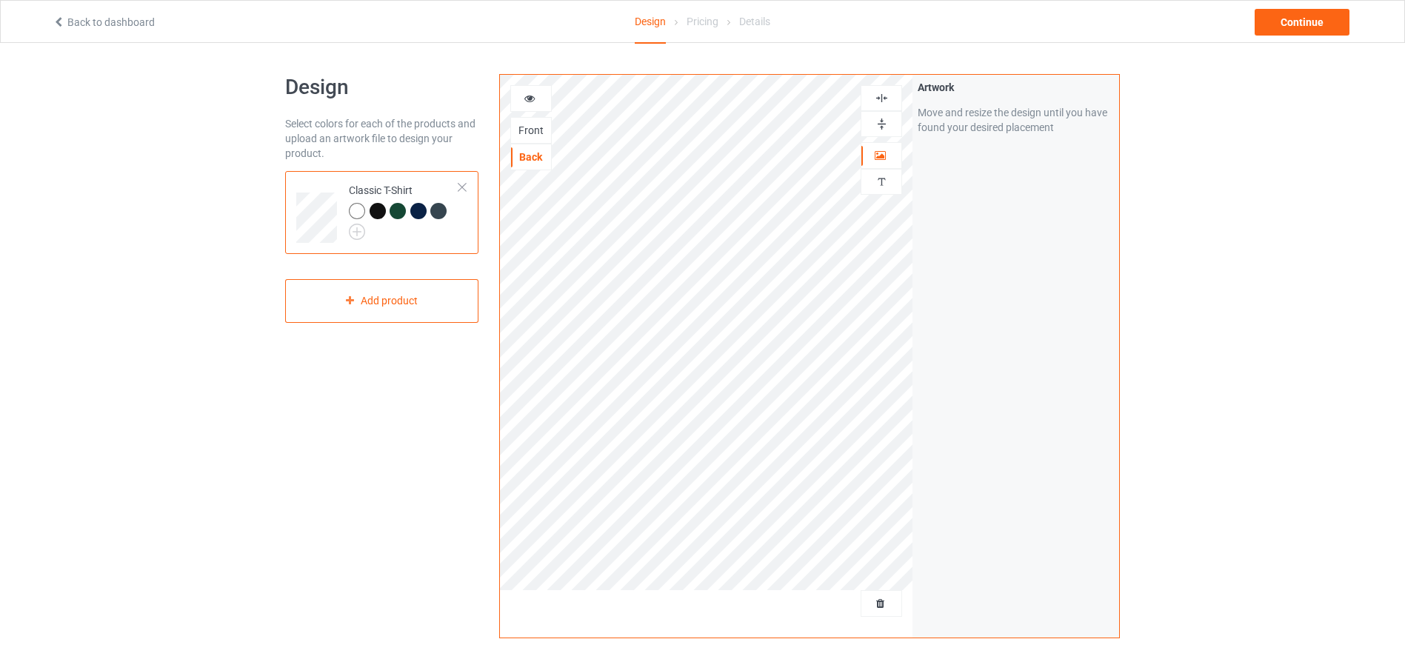
click at [884, 173] on div "Personalized text" at bounding box center [881, 182] width 41 height 26
click at [526, 121] on div "Front" at bounding box center [530, 130] width 41 height 27
click at [529, 123] on div "Front" at bounding box center [531, 130] width 40 height 15
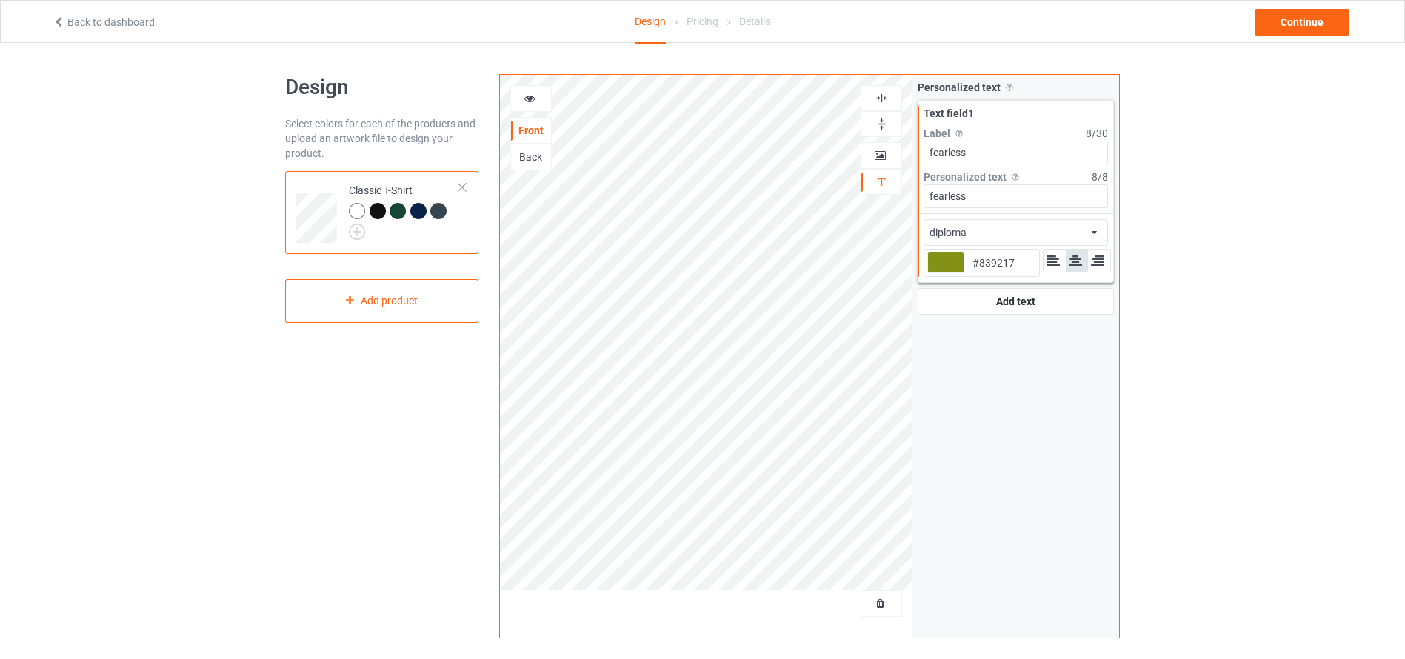
click at [1002, 260] on input "#839217" at bounding box center [1003, 263] width 73 height 27
click at [1012, 260] on input "#839217" at bounding box center [1003, 263] width 73 height 27
click at [1028, 270] on input "#839217" at bounding box center [1003, 263] width 73 height 27
paste input "999B36"
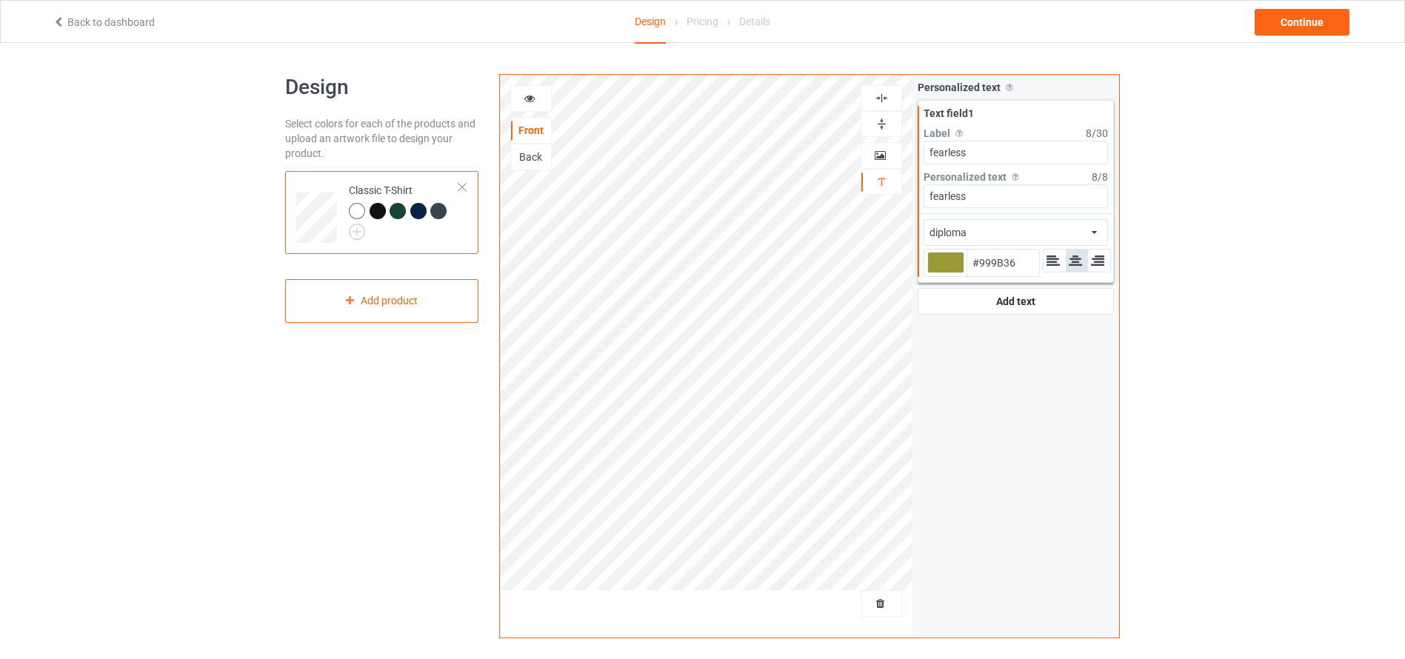
click at [938, 264] on div at bounding box center [945, 262] width 37 height 21
click at [938, 273] on input "#999b36" at bounding box center [945, 283] width 37 height 20
click at [951, 257] on div at bounding box center [945, 262] width 37 height 21
click at [951, 273] on input "#999b36" at bounding box center [945, 283] width 37 height 20
click at [951, 257] on div at bounding box center [945, 262] width 37 height 21
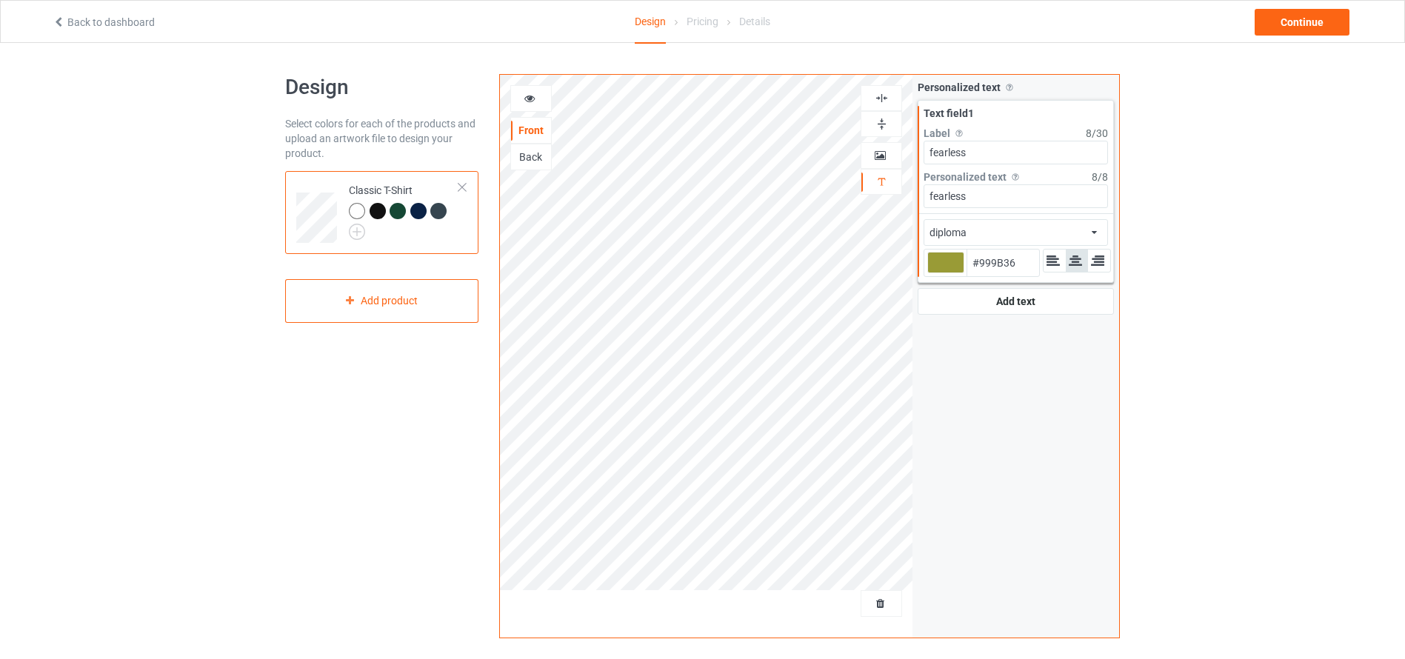
click at [951, 273] on input "#999b36" at bounding box center [945, 283] width 37 height 20
click at [538, 88] on div at bounding box center [530, 98] width 41 height 27
click at [530, 98] on icon at bounding box center [530, 96] width 13 height 10
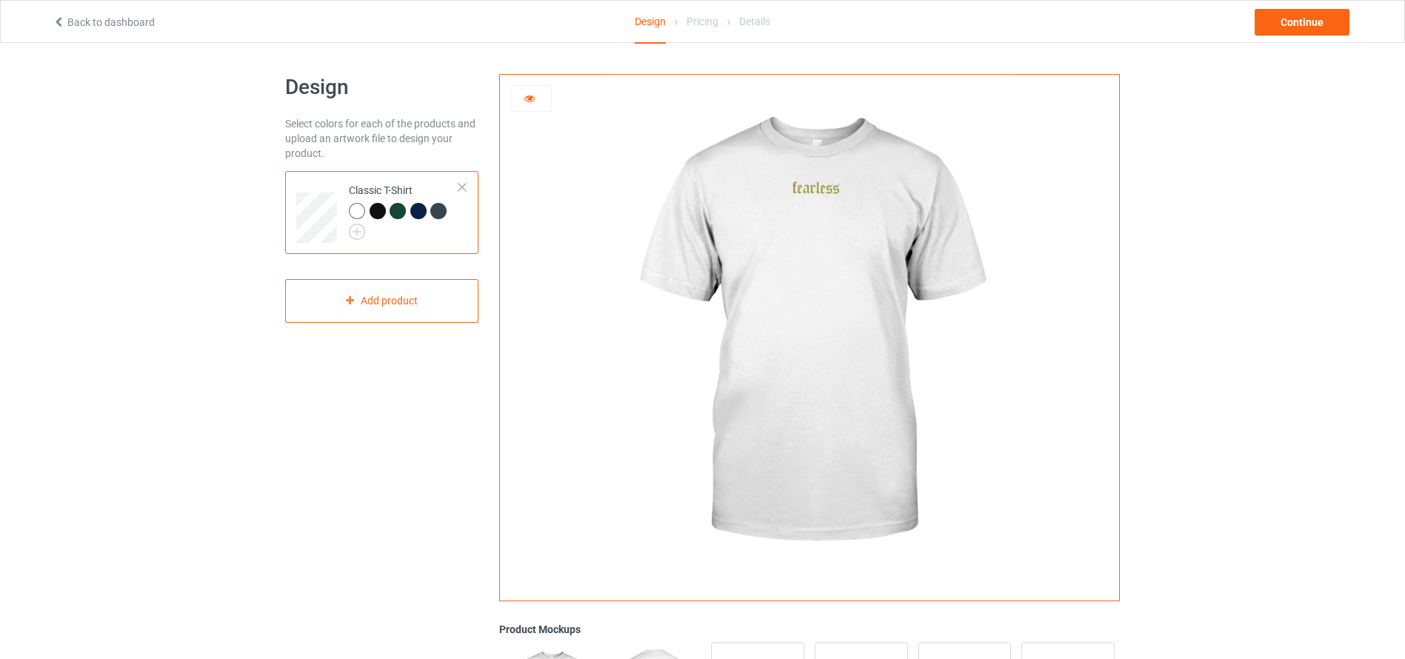
click at [529, 104] on div at bounding box center [531, 98] width 40 height 15
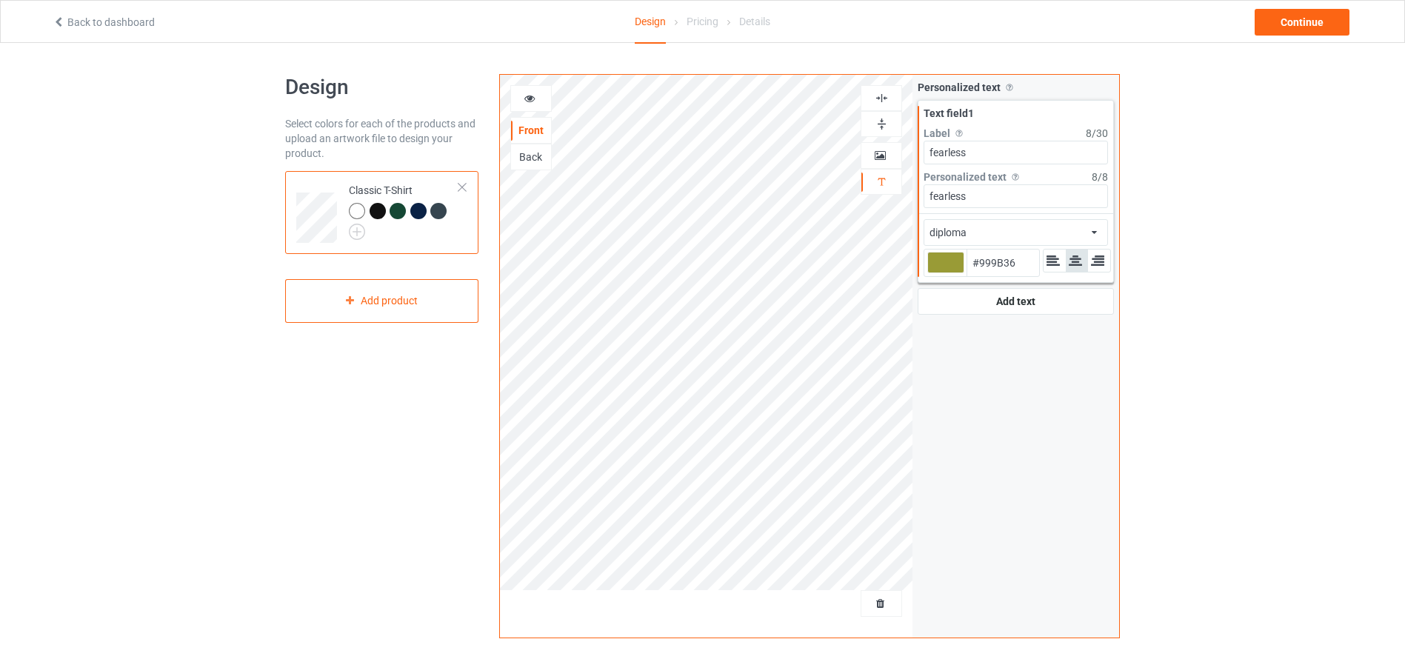
click at [533, 154] on div "Back" at bounding box center [531, 157] width 40 height 15
click at [529, 92] on icon at bounding box center [530, 96] width 13 height 10
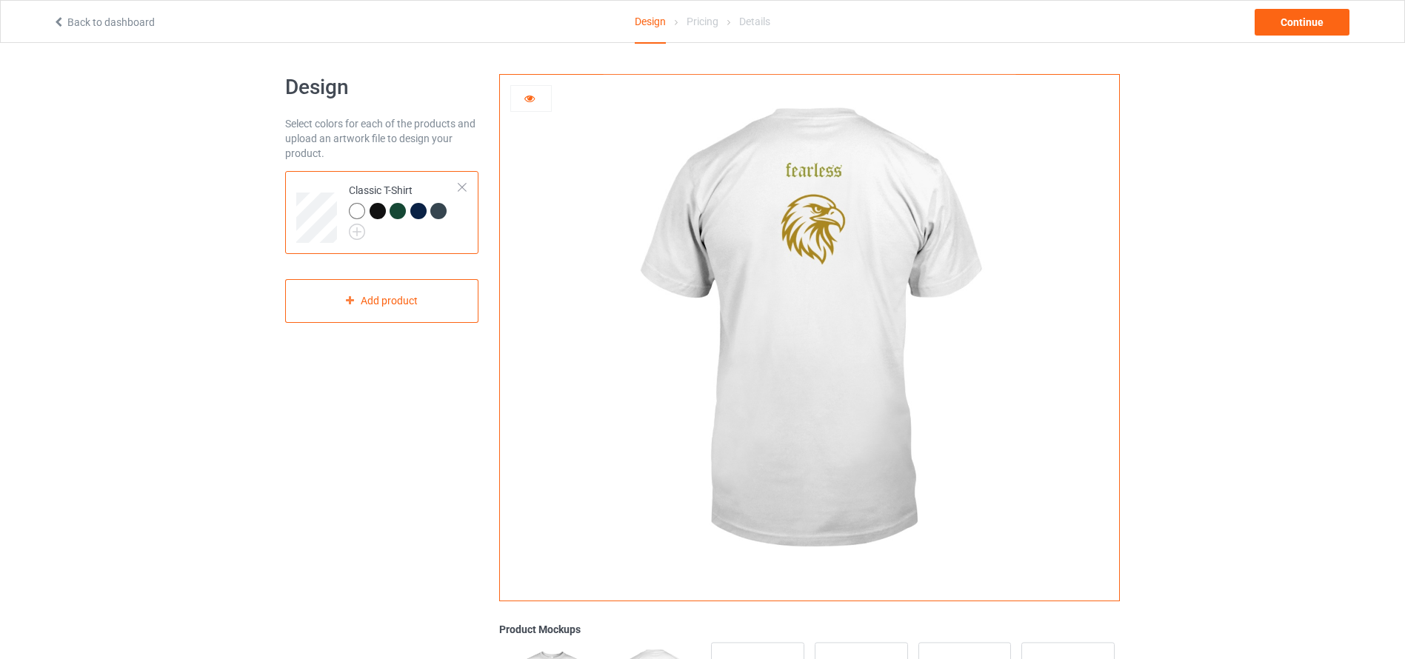
click at [379, 210] on div at bounding box center [378, 211] width 16 height 16
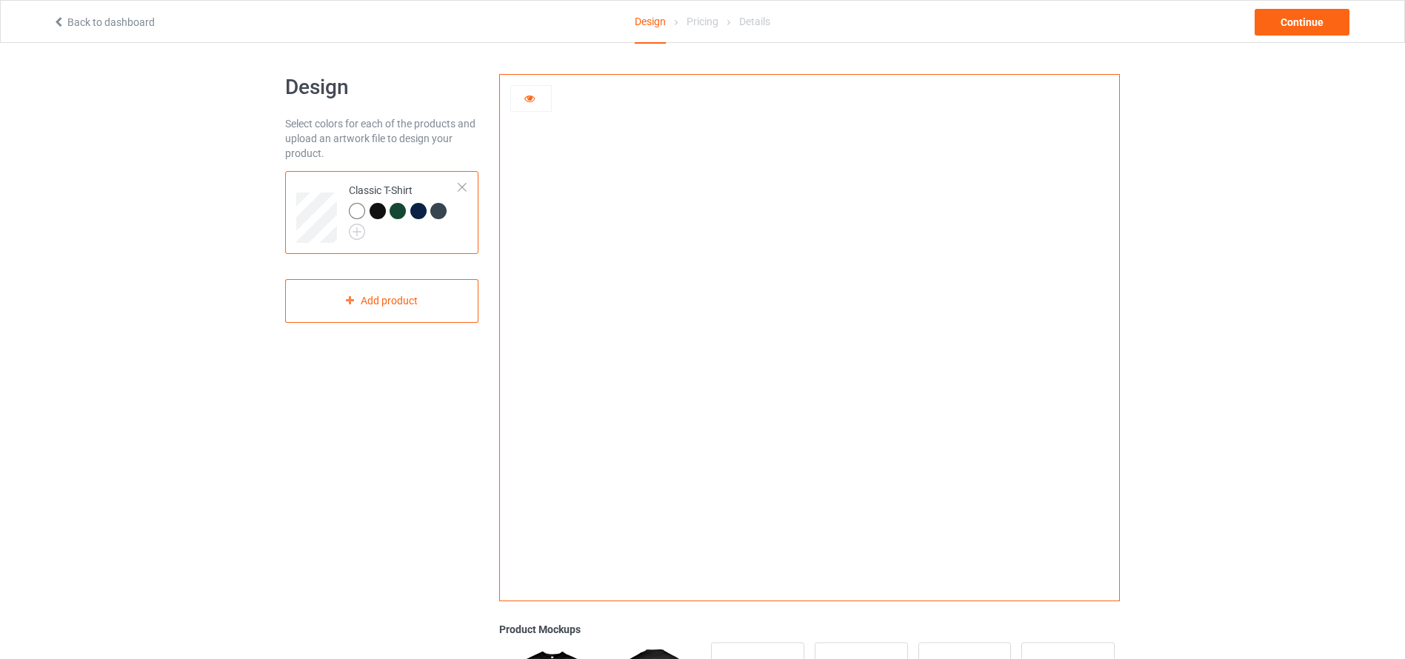
click at [398, 209] on div at bounding box center [398, 211] width 16 height 16
click at [423, 206] on div at bounding box center [418, 211] width 16 height 16
click at [441, 208] on div at bounding box center [438, 211] width 16 height 16
click at [537, 100] on div at bounding box center [531, 98] width 40 height 15
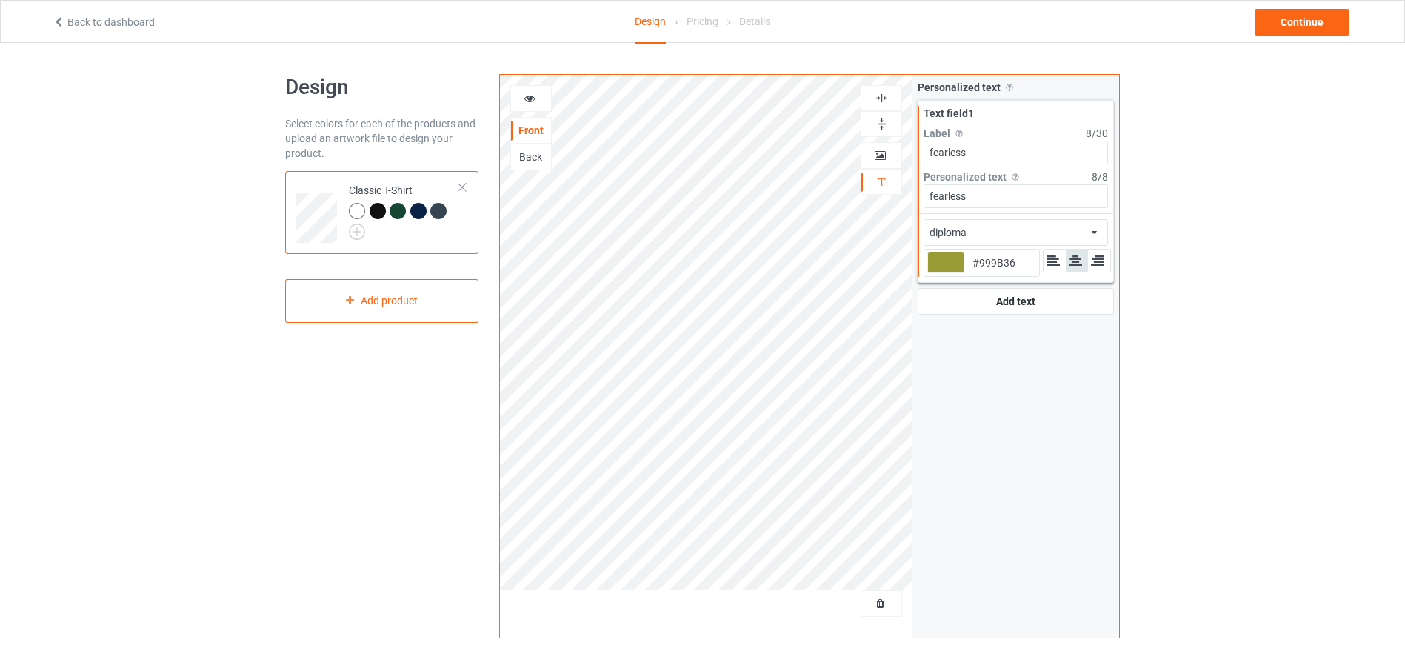
click at [530, 153] on div "Back" at bounding box center [531, 157] width 40 height 15
click at [527, 127] on div "Front" at bounding box center [531, 130] width 40 height 15
click at [930, 402] on div "Personalized text Allow customers to personalize text with your choice of fonts…" at bounding box center [1016, 356] width 207 height 563
click at [359, 207] on div at bounding box center [357, 211] width 16 height 16
click at [375, 210] on div at bounding box center [378, 211] width 16 height 16
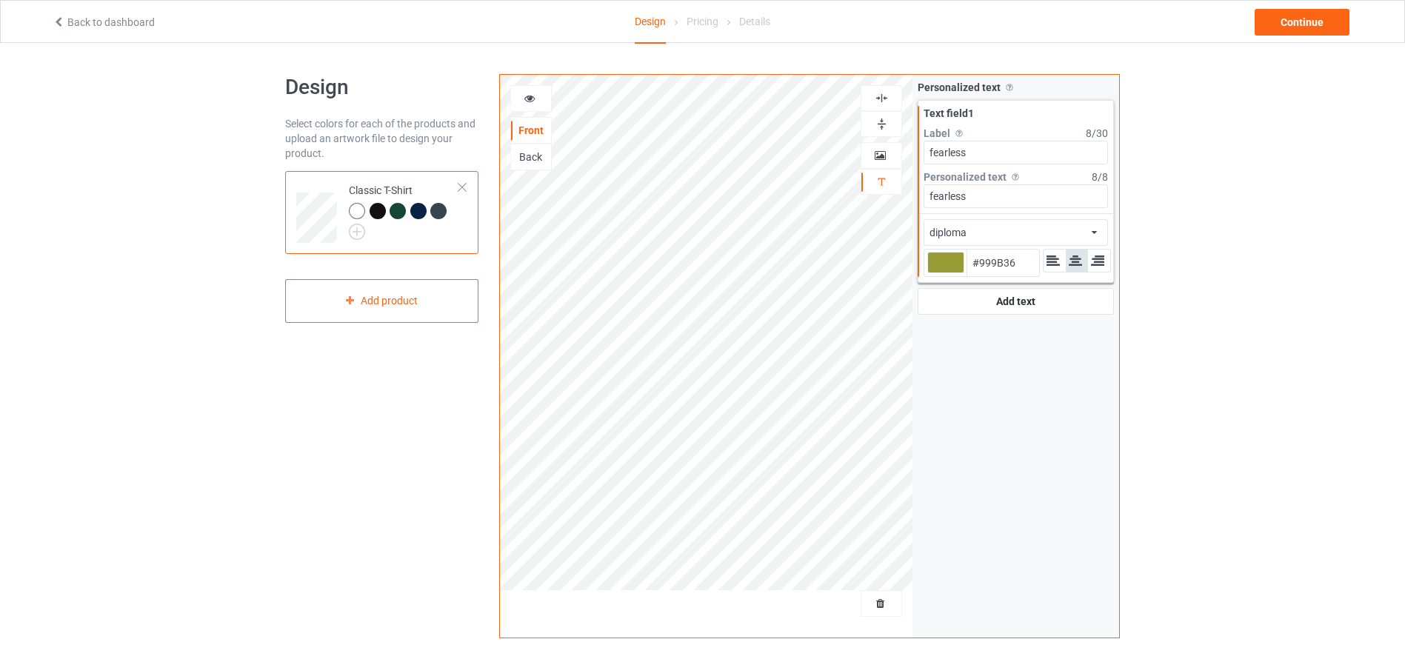
click at [390, 209] on div at bounding box center [398, 211] width 16 height 16
click at [354, 206] on div at bounding box center [357, 211] width 16 height 16
click at [1282, 26] on div "Continue" at bounding box center [1302, 22] width 95 height 27
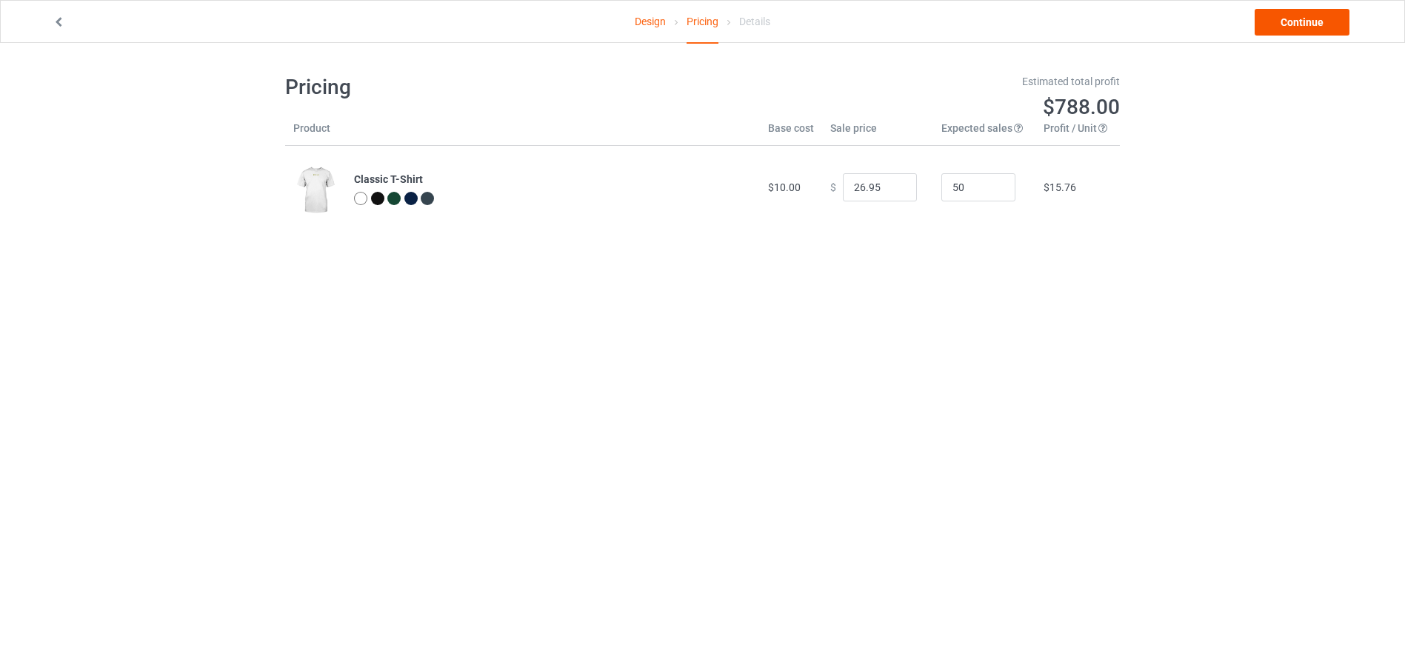
click at [1307, 21] on link "Continue" at bounding box center [1302, 22] width 95 height 27
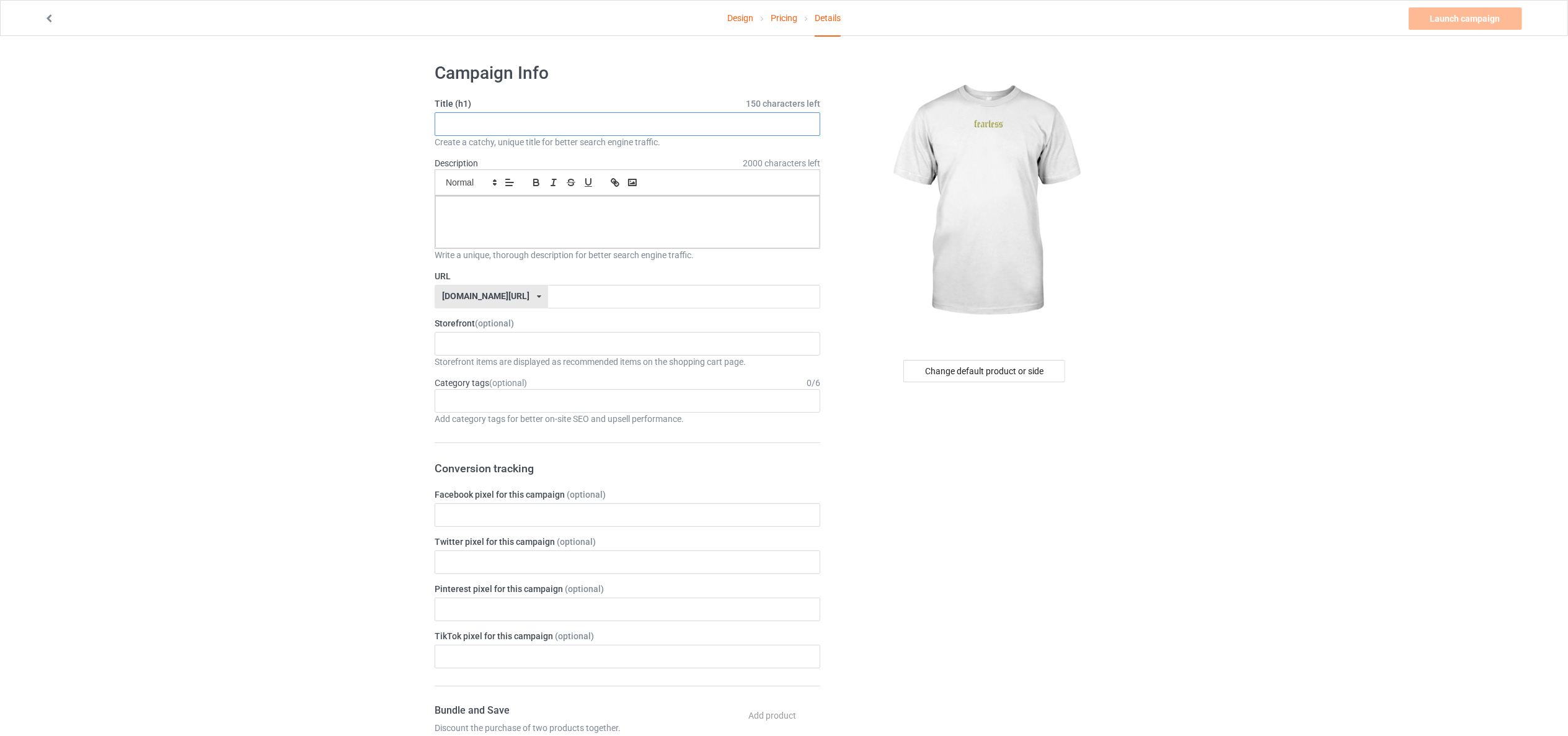
click at [676, 121] on input "text" at bounding box center [627, 124] width 386 height 23
paste input "Fearless Eagle T-Shirt – Bold Minimalist Streetwear"
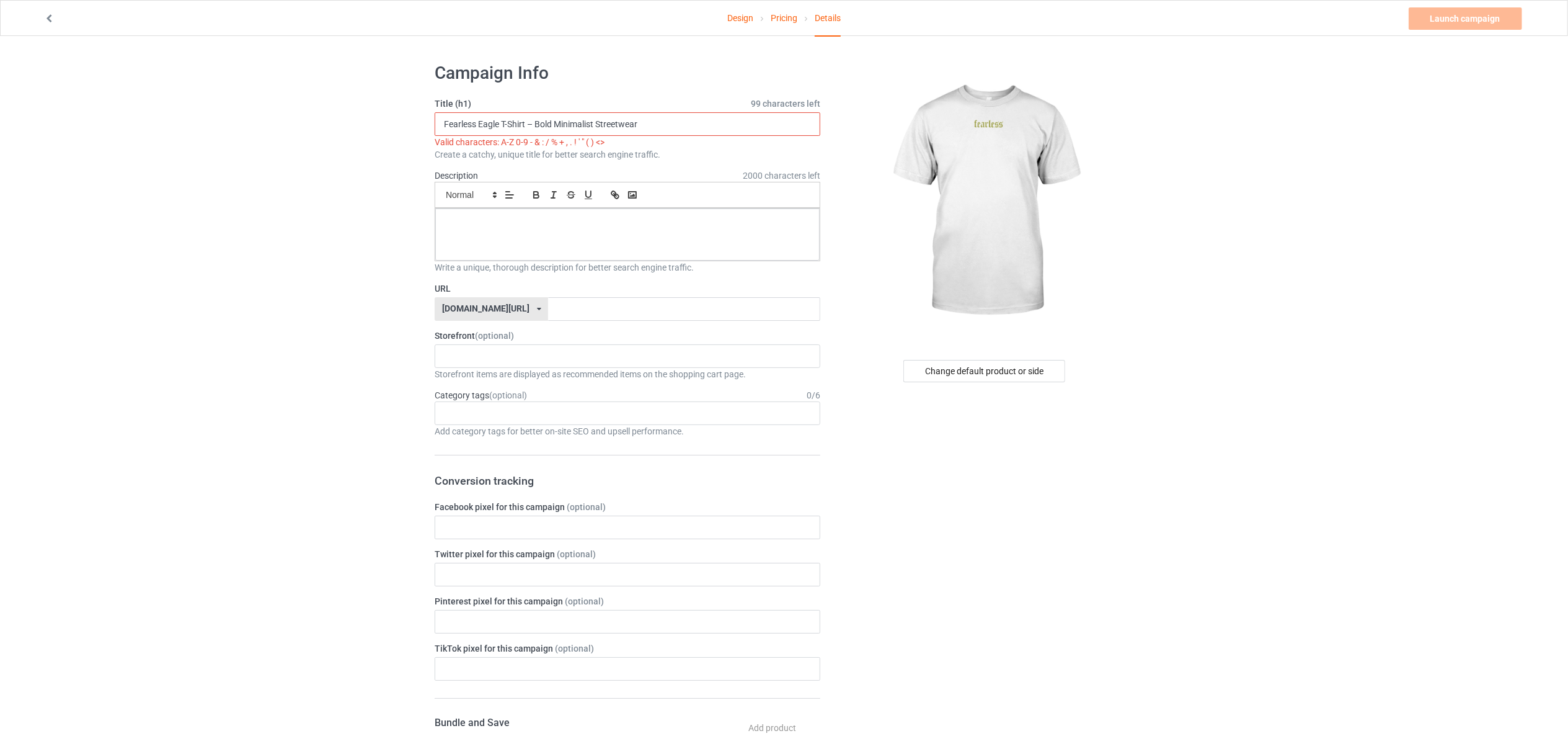
click at [537, 123] on input "Fearless Eagle T-Shirt – Bold Minimalist Streetwear" at bounding box center [627, 124] width 386 height 23
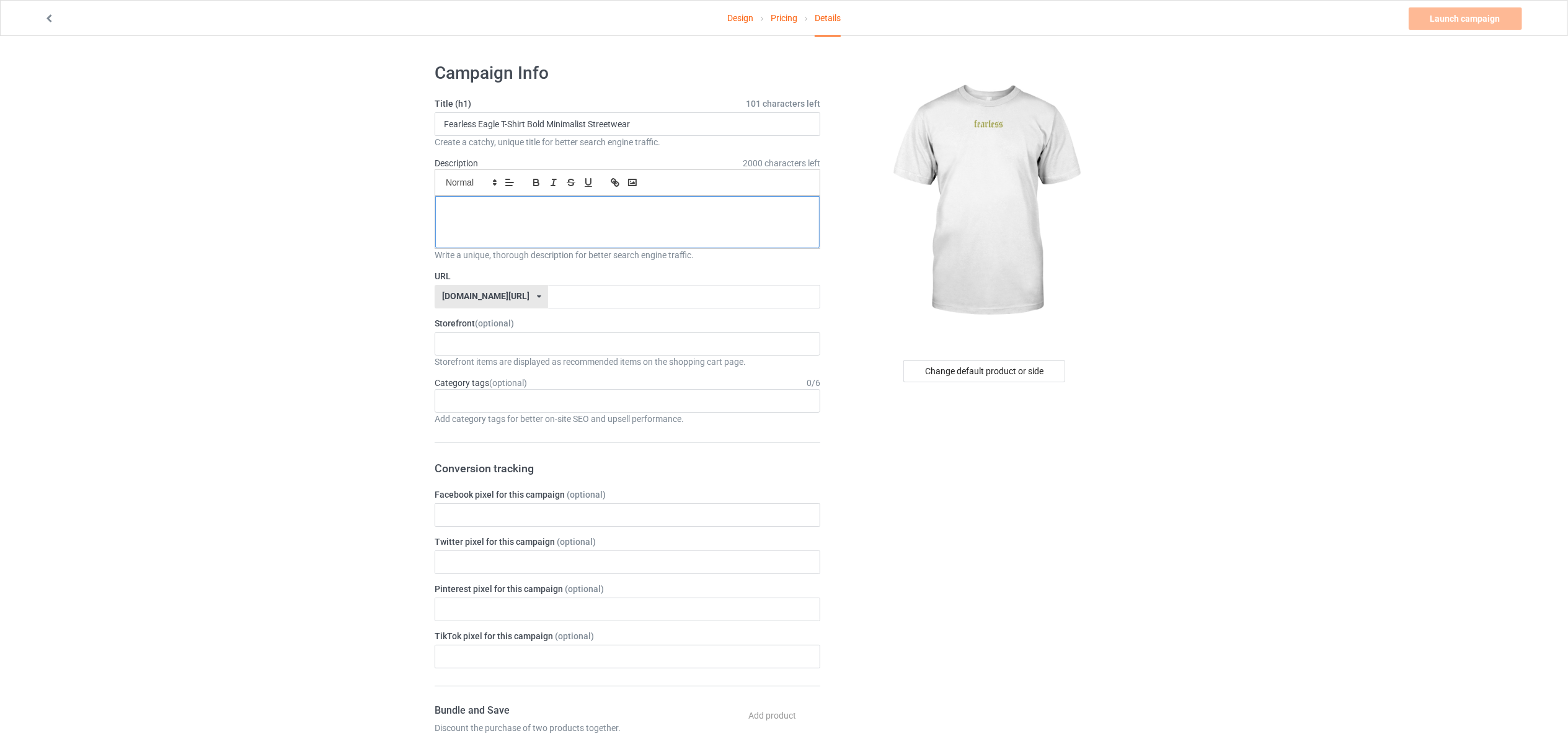
click at [626, 228] on div at bounding box center [627, 222] width 384 height 52
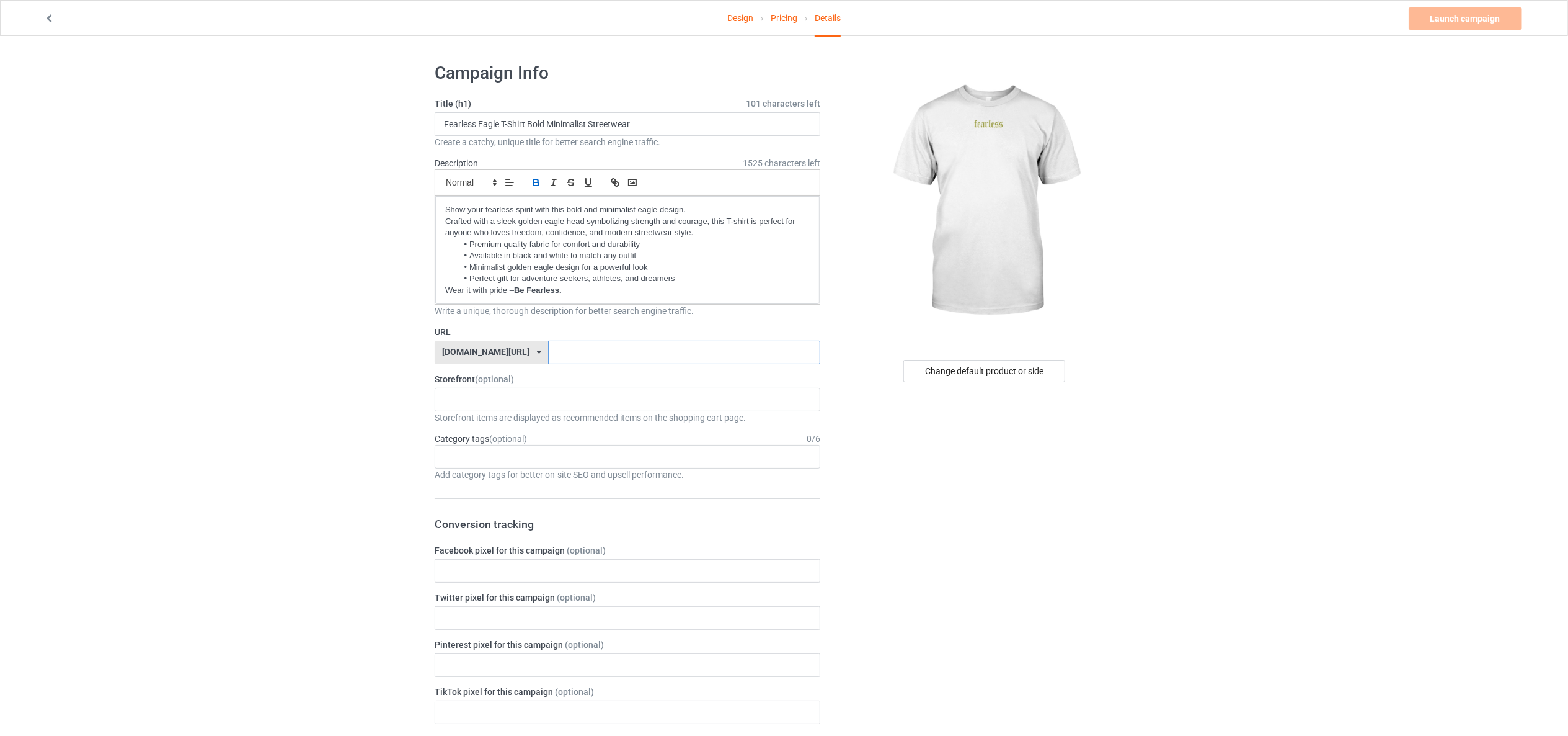
click at [563, 353] on input "text" at bounding box center [684, 353] width 271 height 23
click at [638, 356] on input "text" at bounding box center [684, 353] width 271 height 23
paste input "keepfly.com"
click at [561, 394] on div "No result found" at bounding box center [627, 399] width 386 height 23
click at [708, 394] on div "No result found" at bounding box center [627, 399] width 386 height 23
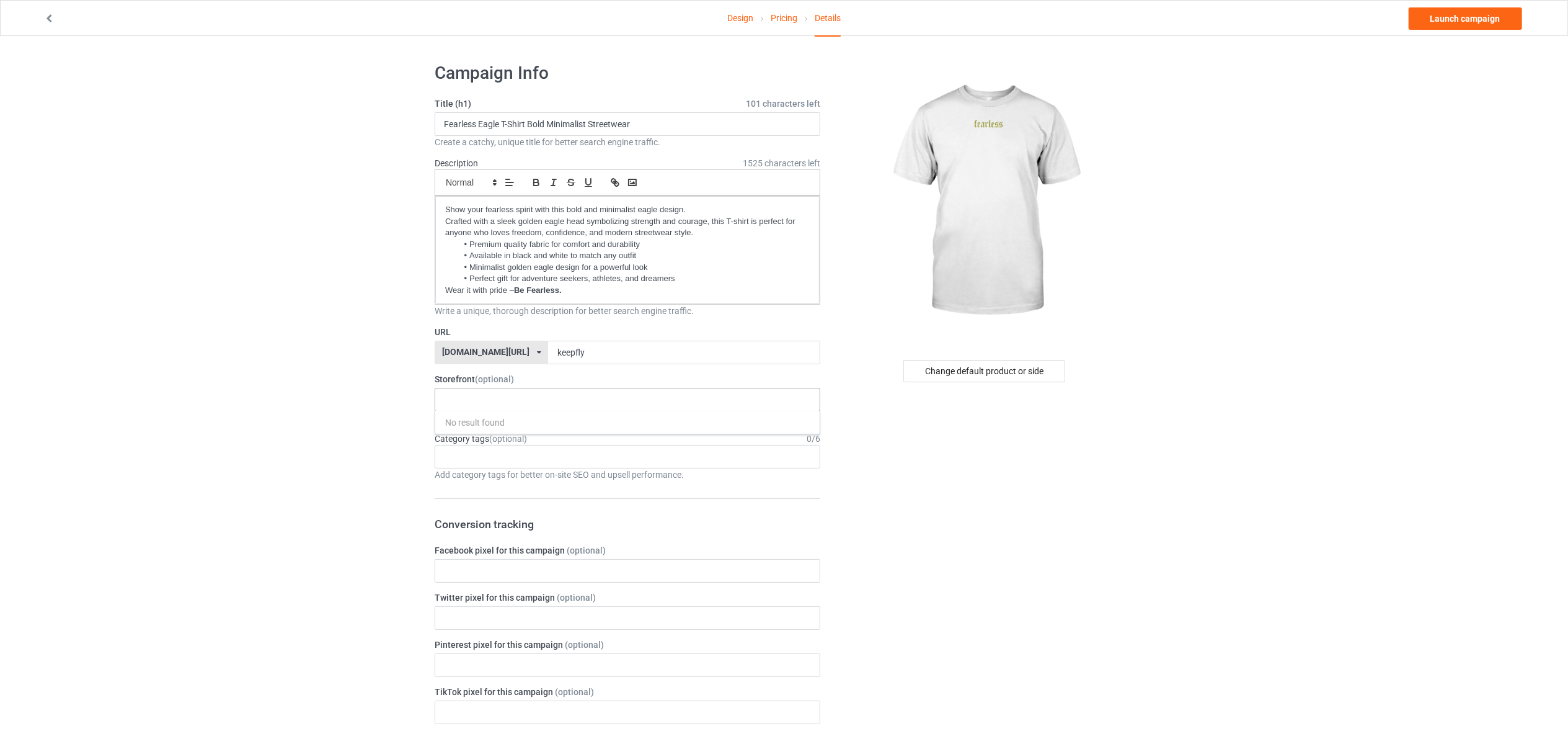
paste input "eagle, fearless, strength, bold, minimalist, streetwear, adventure, freedom, co…"
click at [623, 459] on div "Age > 1-19 > 1 Age > 1-12 Months > 1 Month Age > 1-12 Months Age > 1-19 Age > 1…" at bounding box center [627, 456] width 386 height 23
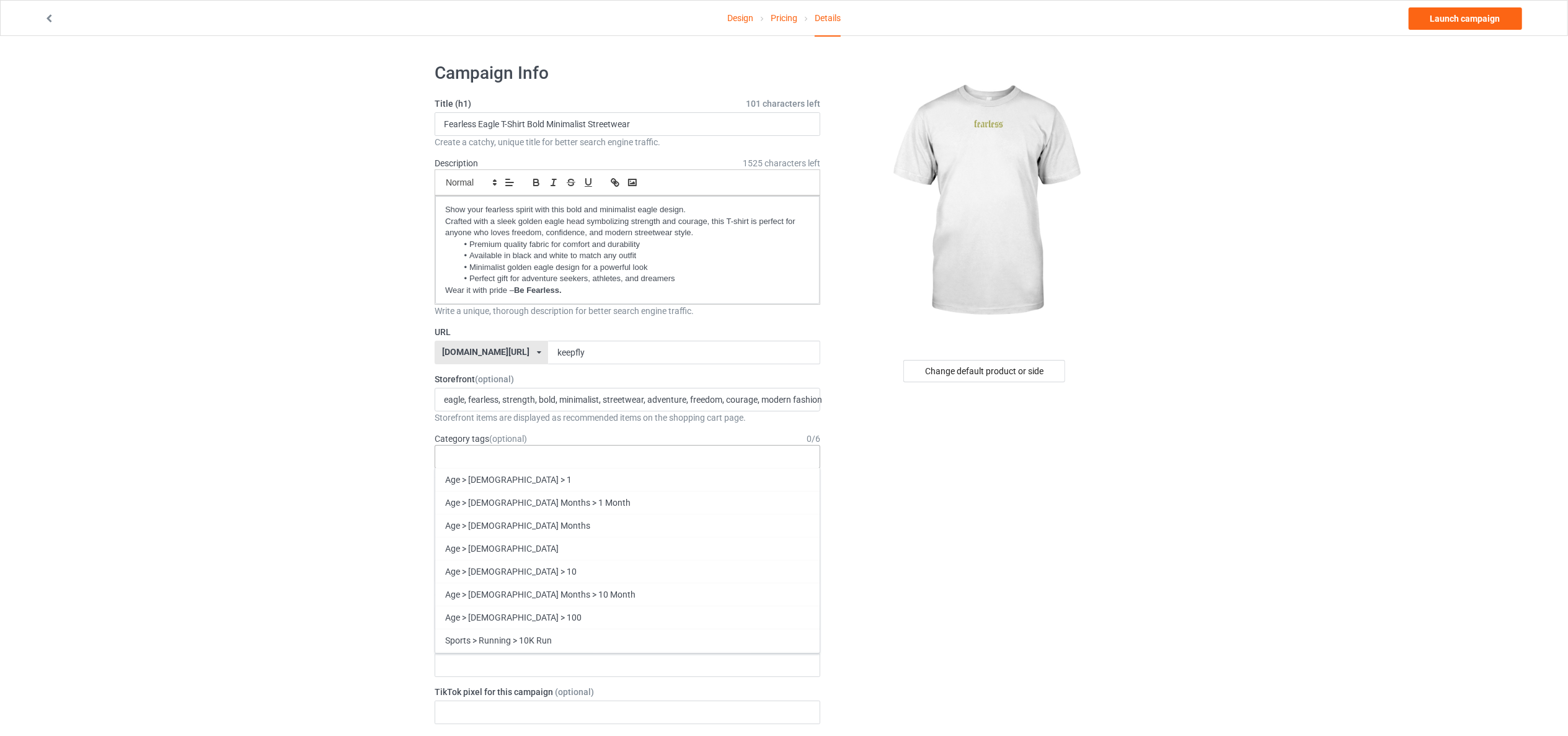
click at [569, 454] on div "Age > 1-19 > 1 Age > 1-12 Months > 1 Month Age > 1-12 Months Age > 1-19 Age > 1…" at bounding box center [627, 456] width 386 height 23
paste input "Fearless, Eagle, Bold Style, Streetwear, Minimalist"
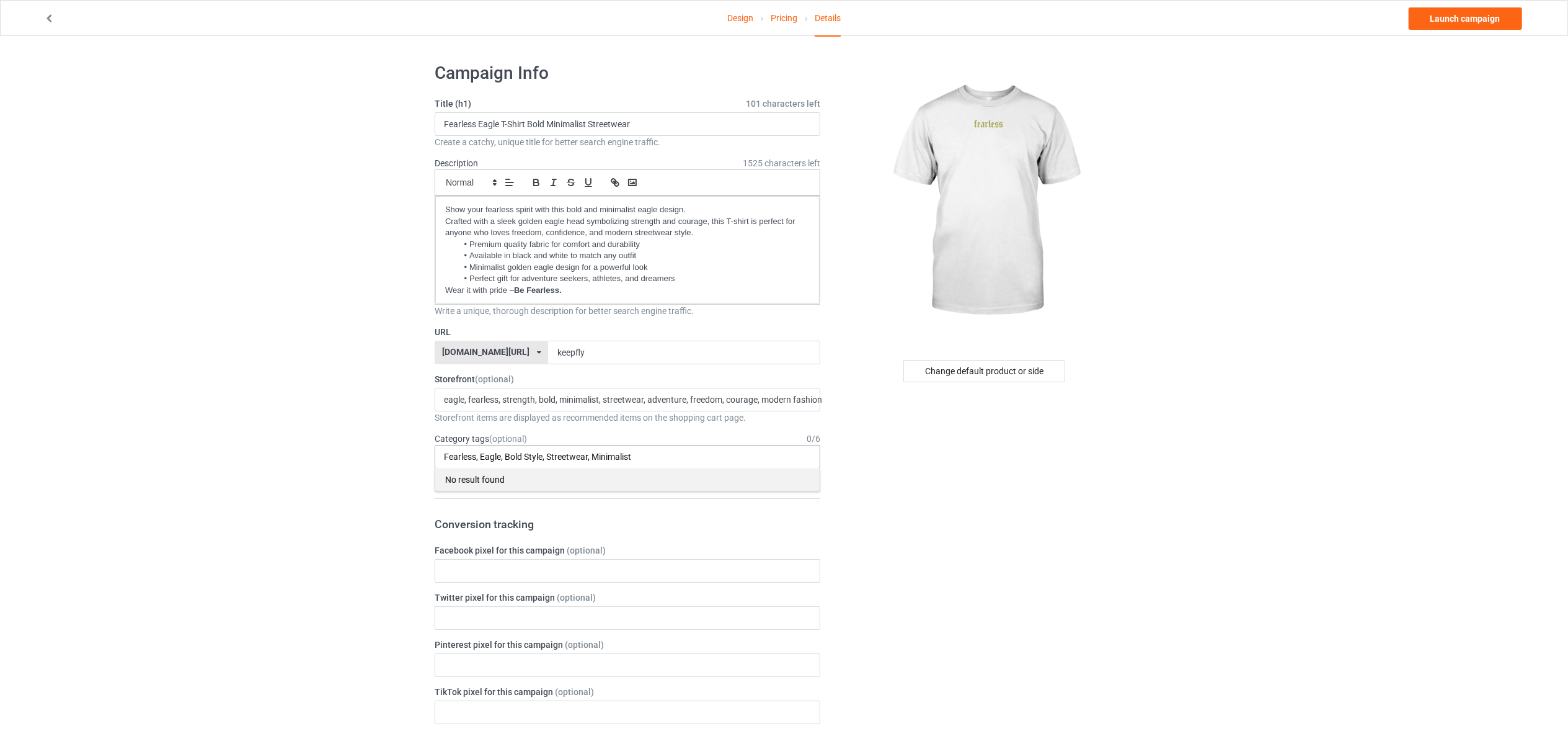
scroll to position [83, 0]
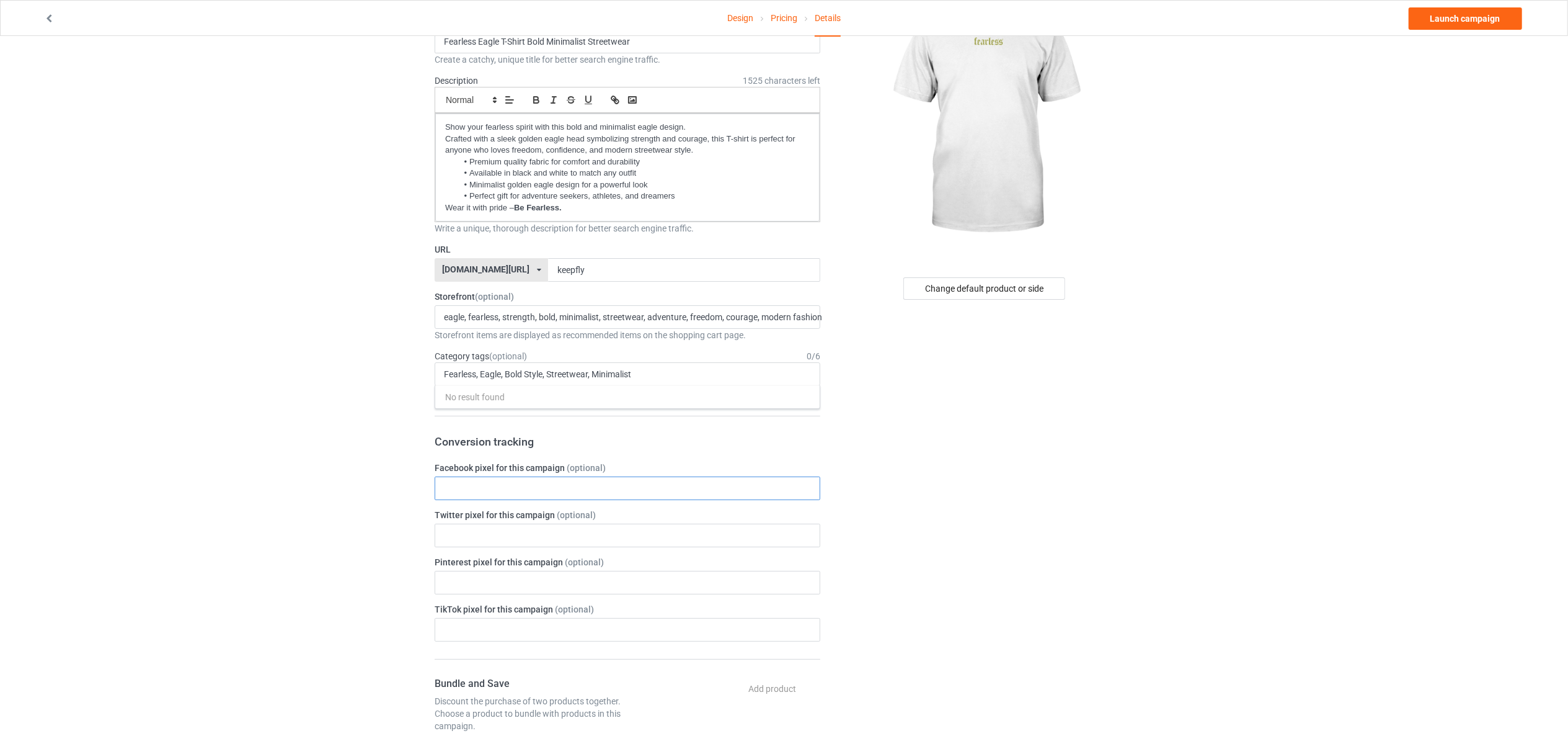
click at [647, 483] on input "text" at bounding box center [627, 488] width 386 height 23
click at [596, 488] on input "text" at bounding box center [627, 488] width 386 height 23
paste input "Facebook pixel"
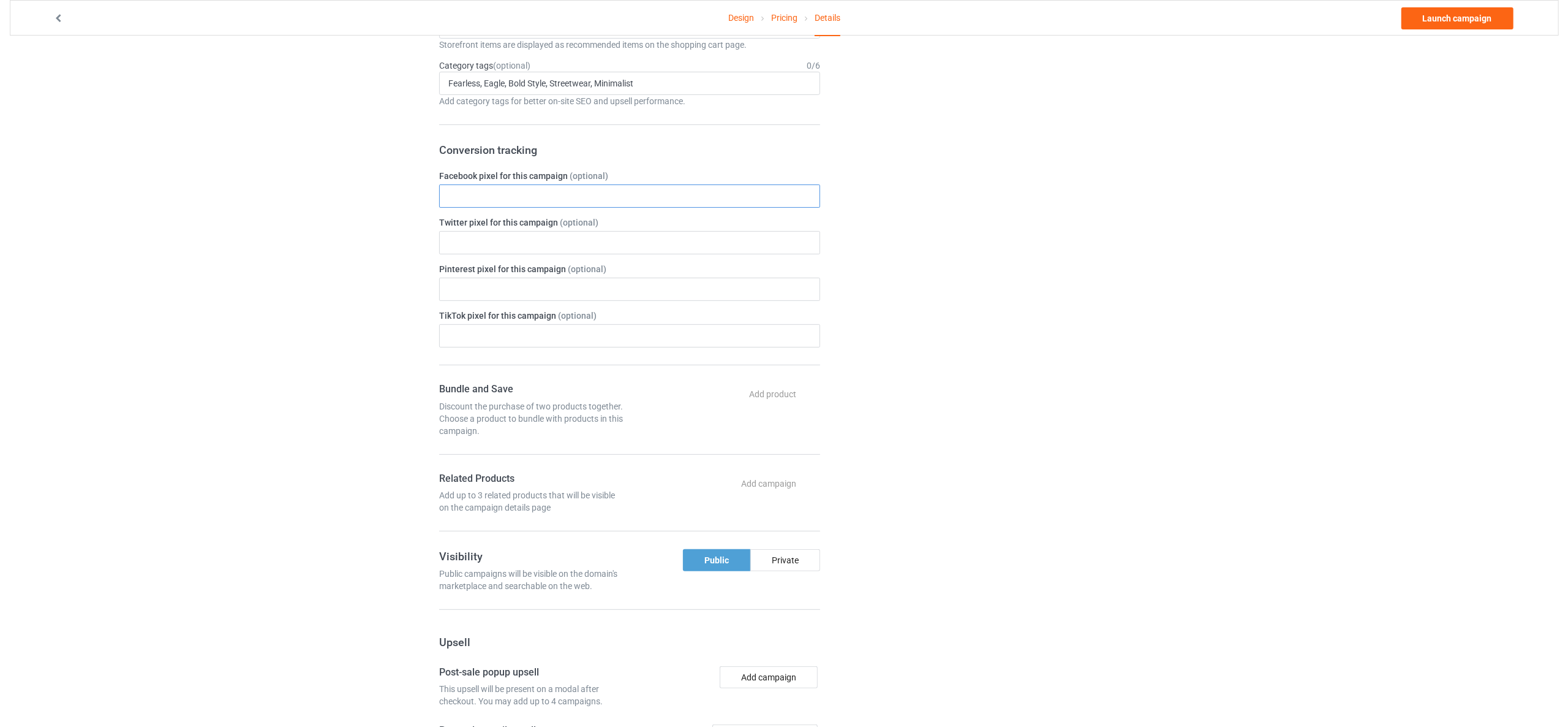
scroll to position [0, 0]
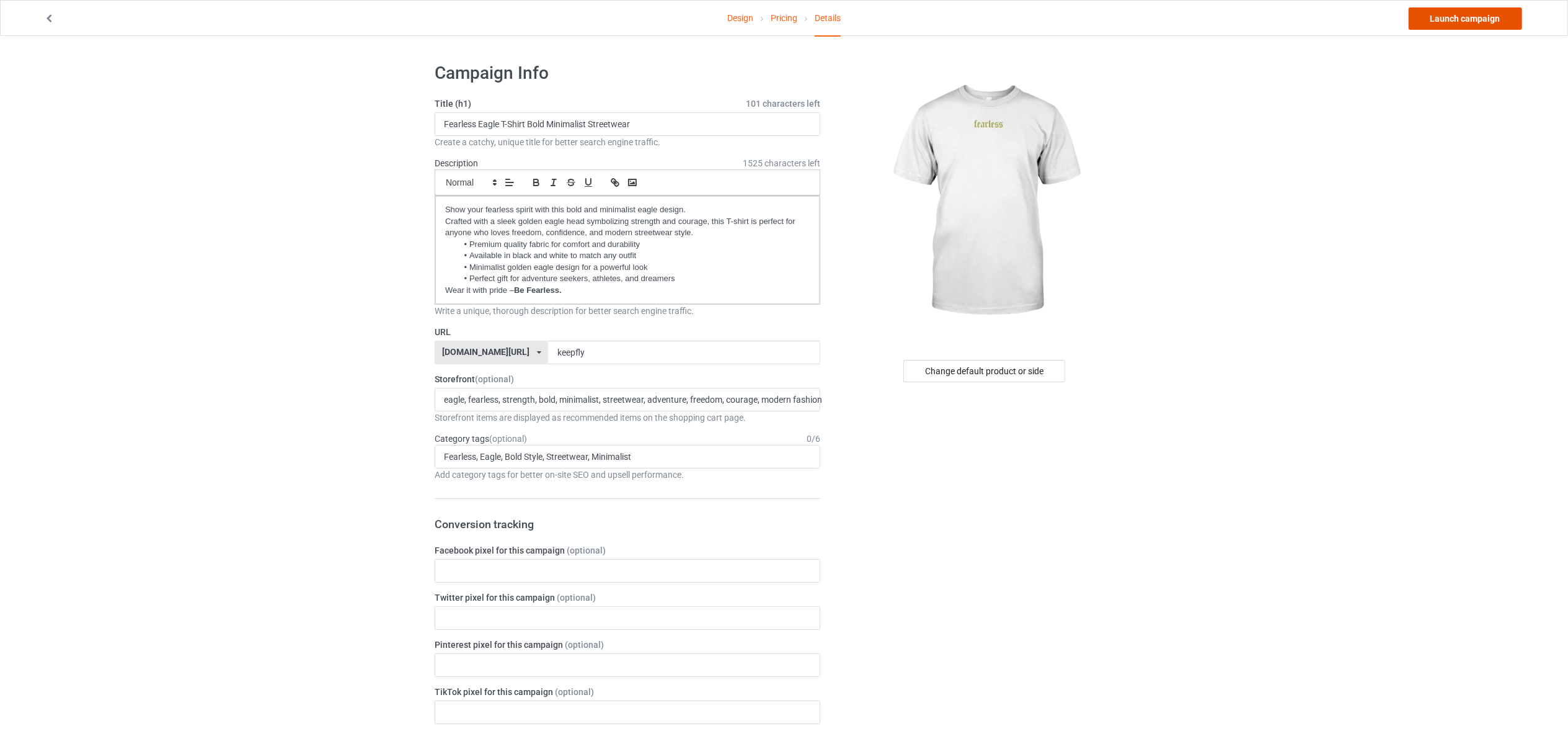
click at [1190, 16] on link "Launch campaign" at bounding box center [1466, 18] width 114 height 23
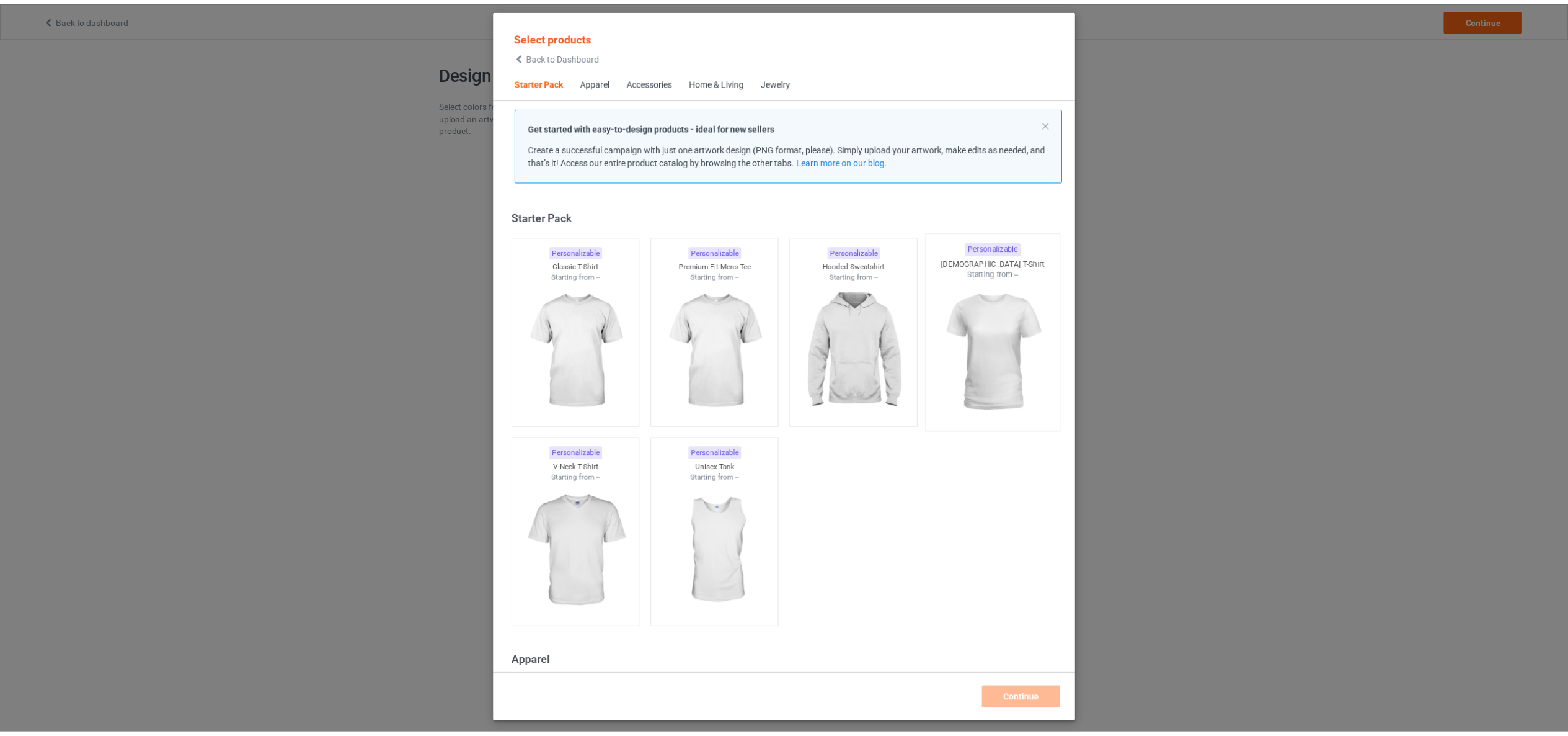
scroll to position [16, 0]
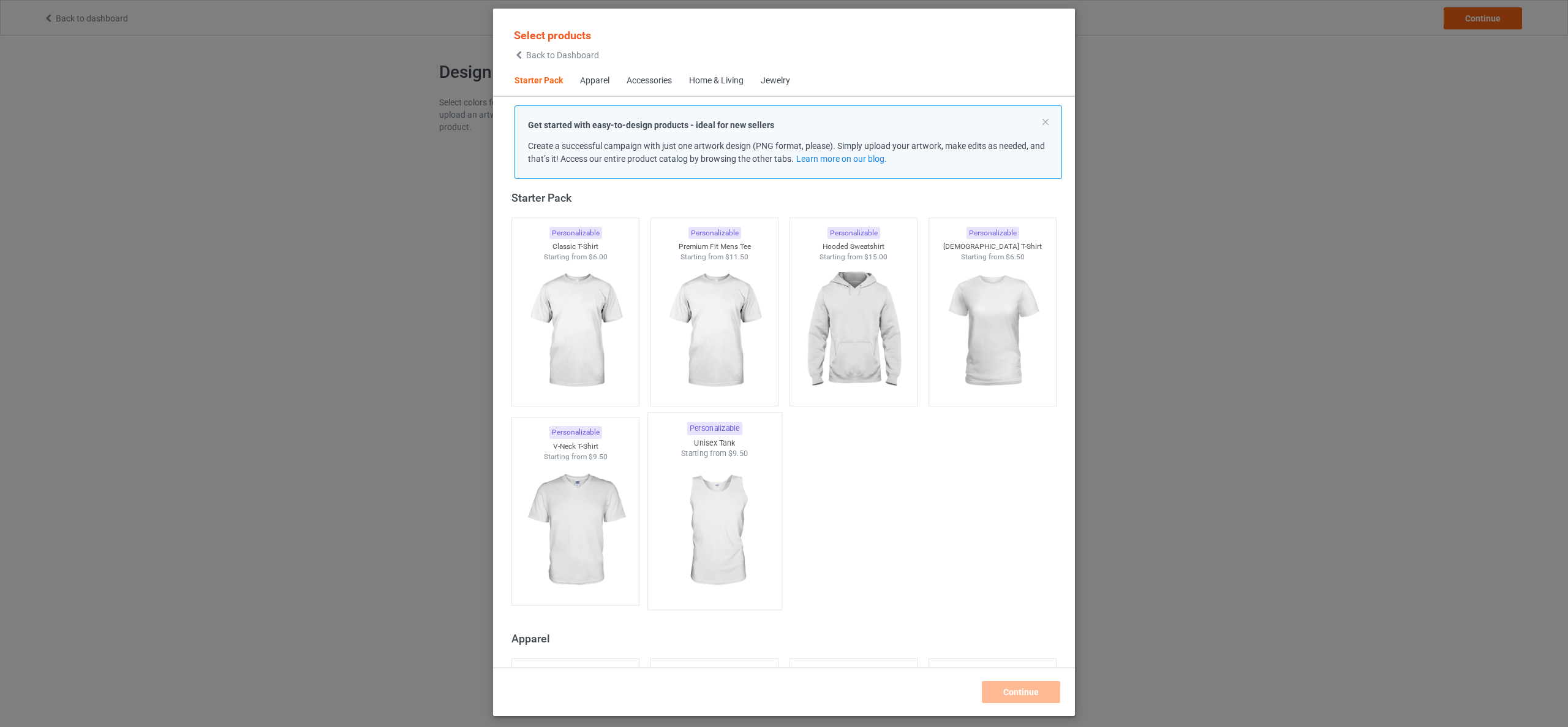
click at [716, 561] on img at bounding box center [714, 531] width 115 height 144
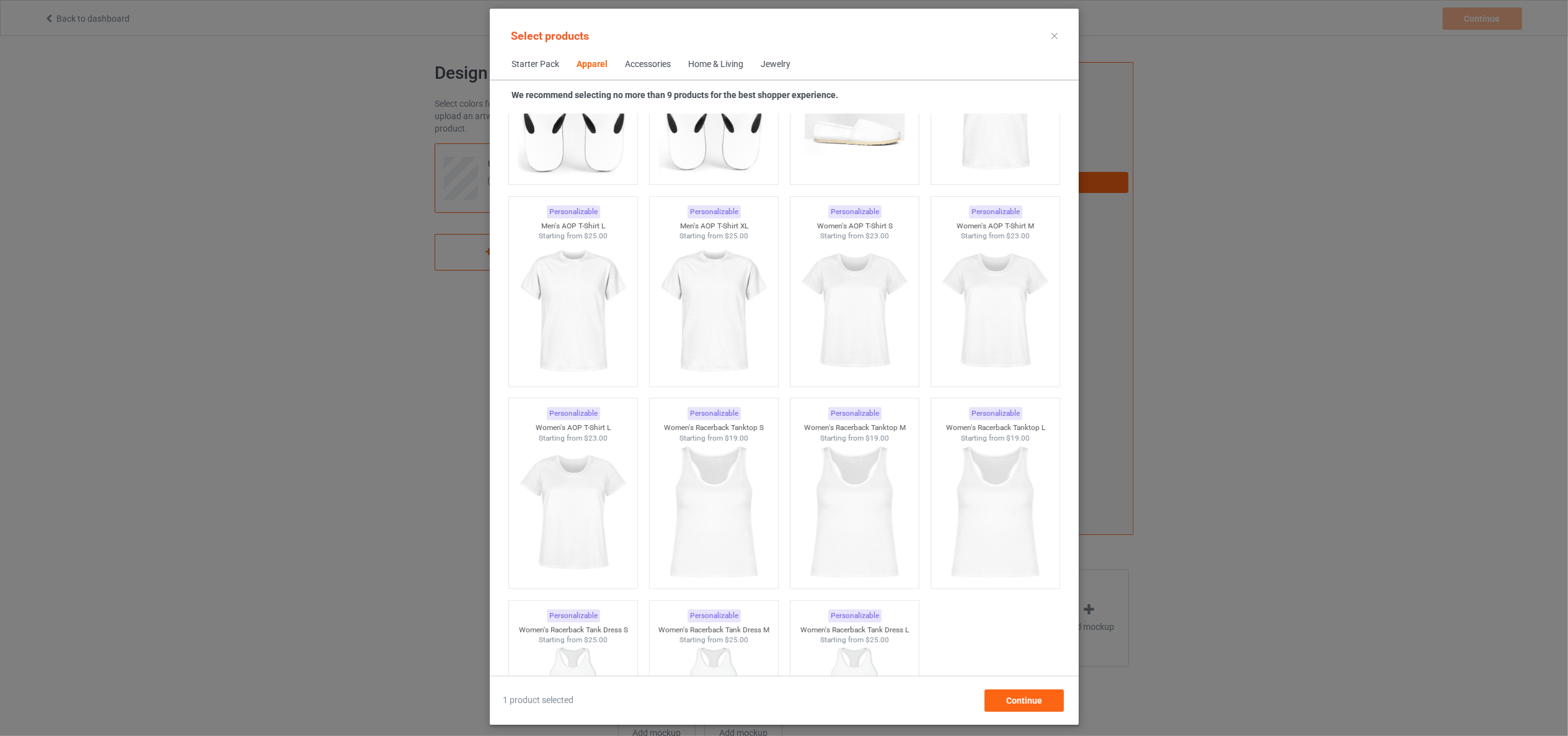
scroll to position [2457, 0]
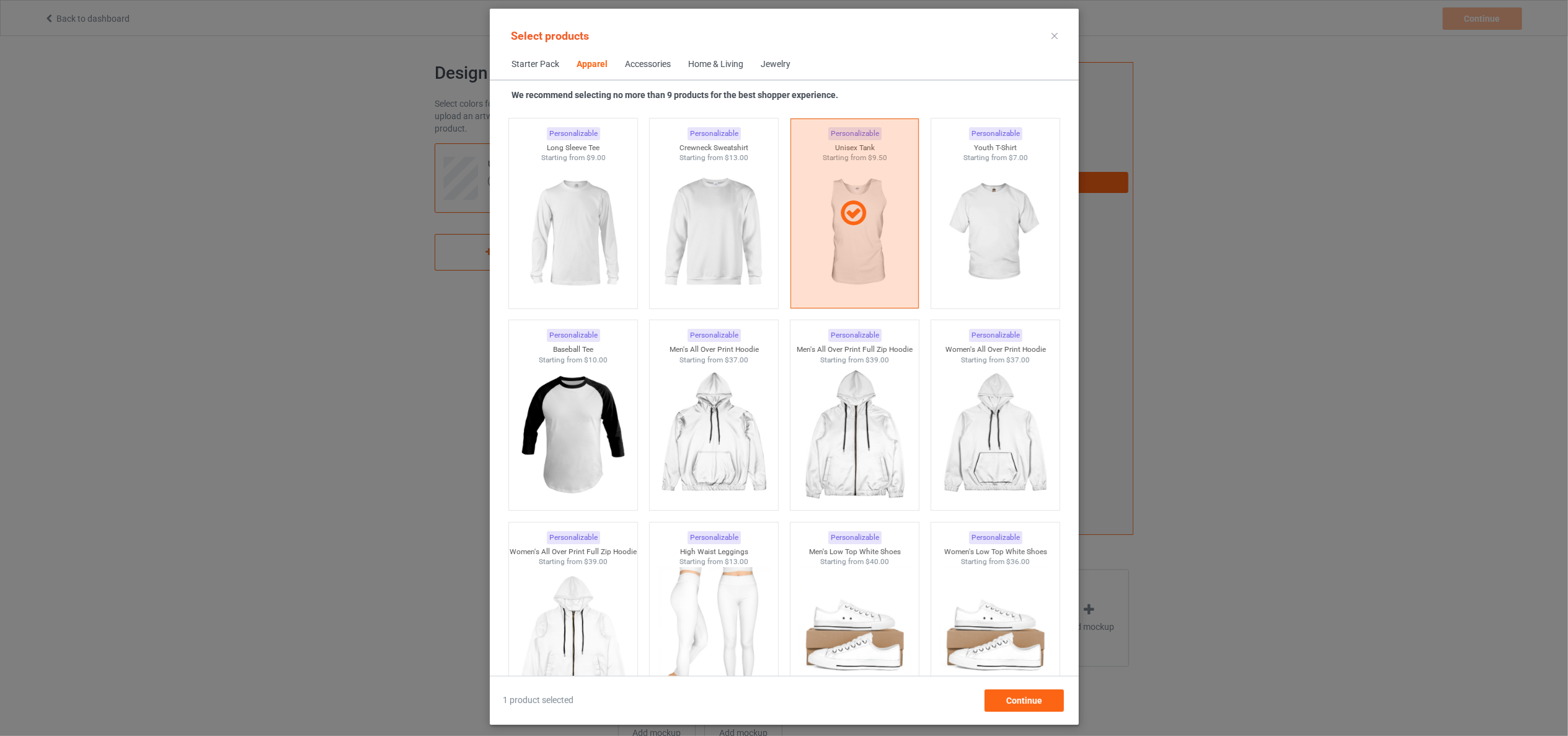
scroll to position [1116, 0]
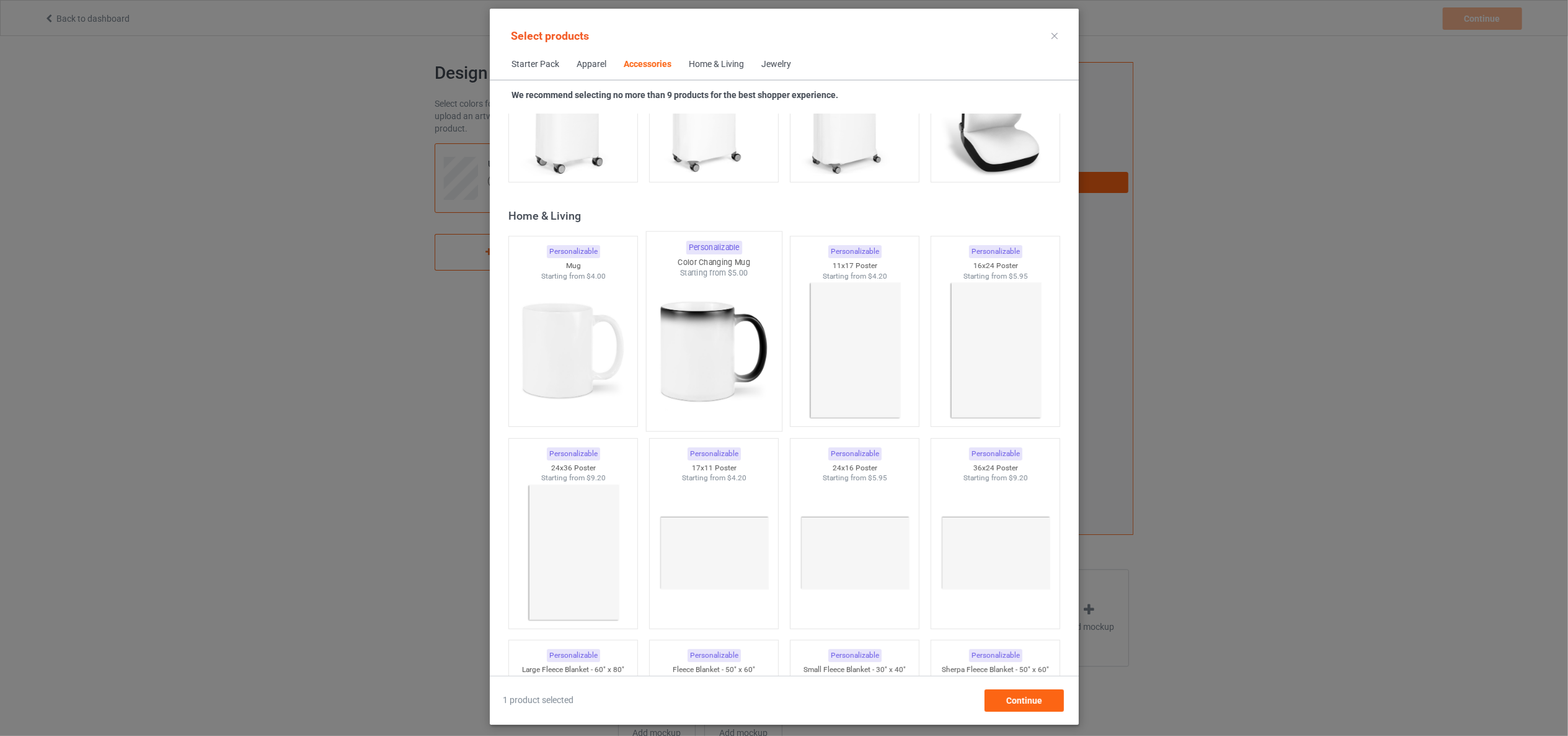
scroll to position [5541, 0]
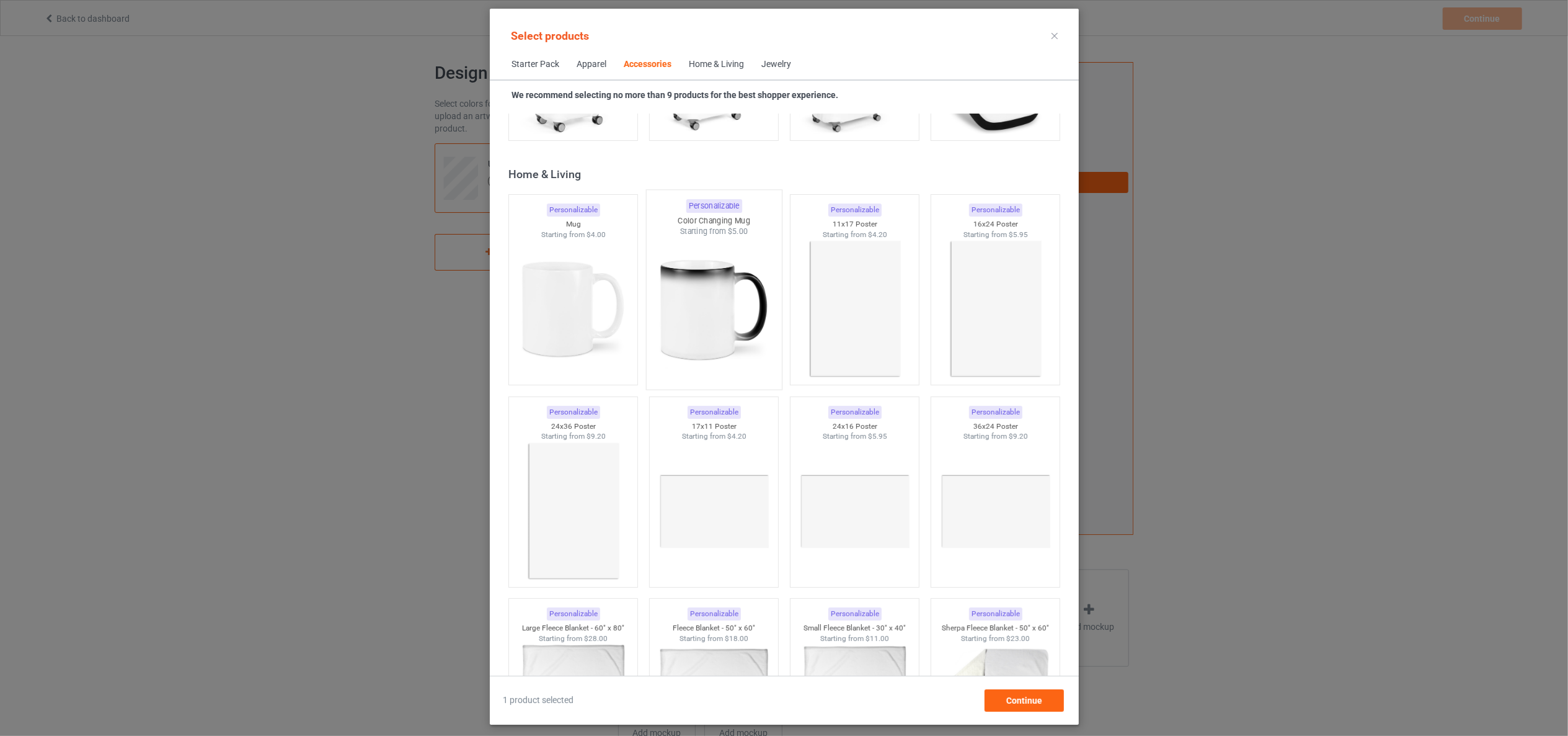
click at [687, 257] on img at bounding box center [713, 310] width 116 height 146
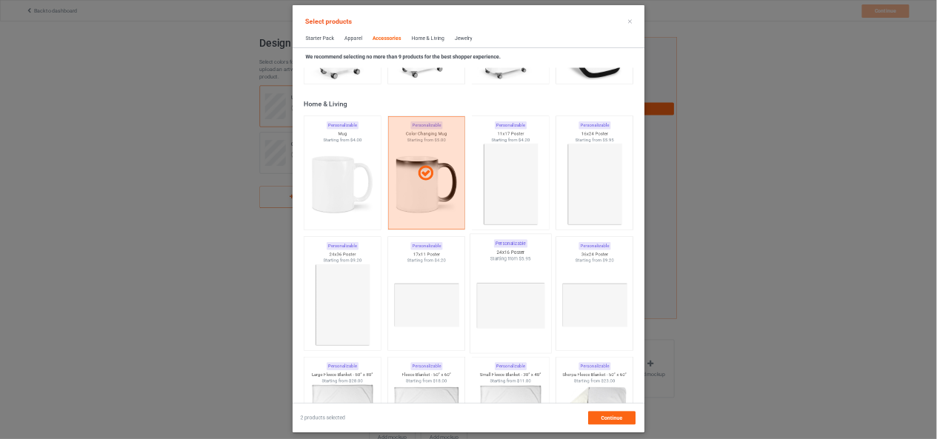
scroll to position [6716, 0]
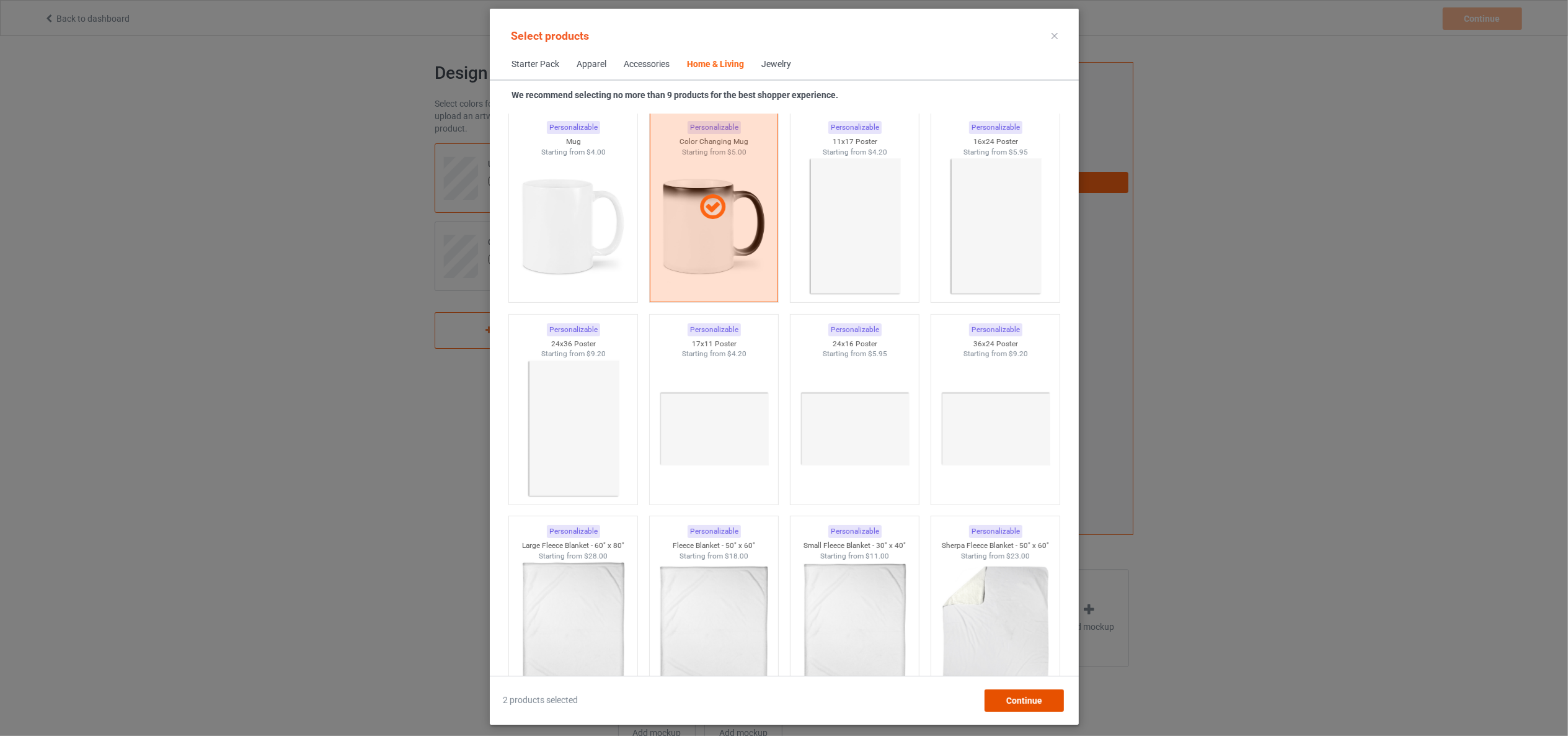
click at [1038, 695] on span "Continue" at bounding box center [1024, 700] width 36 height 10
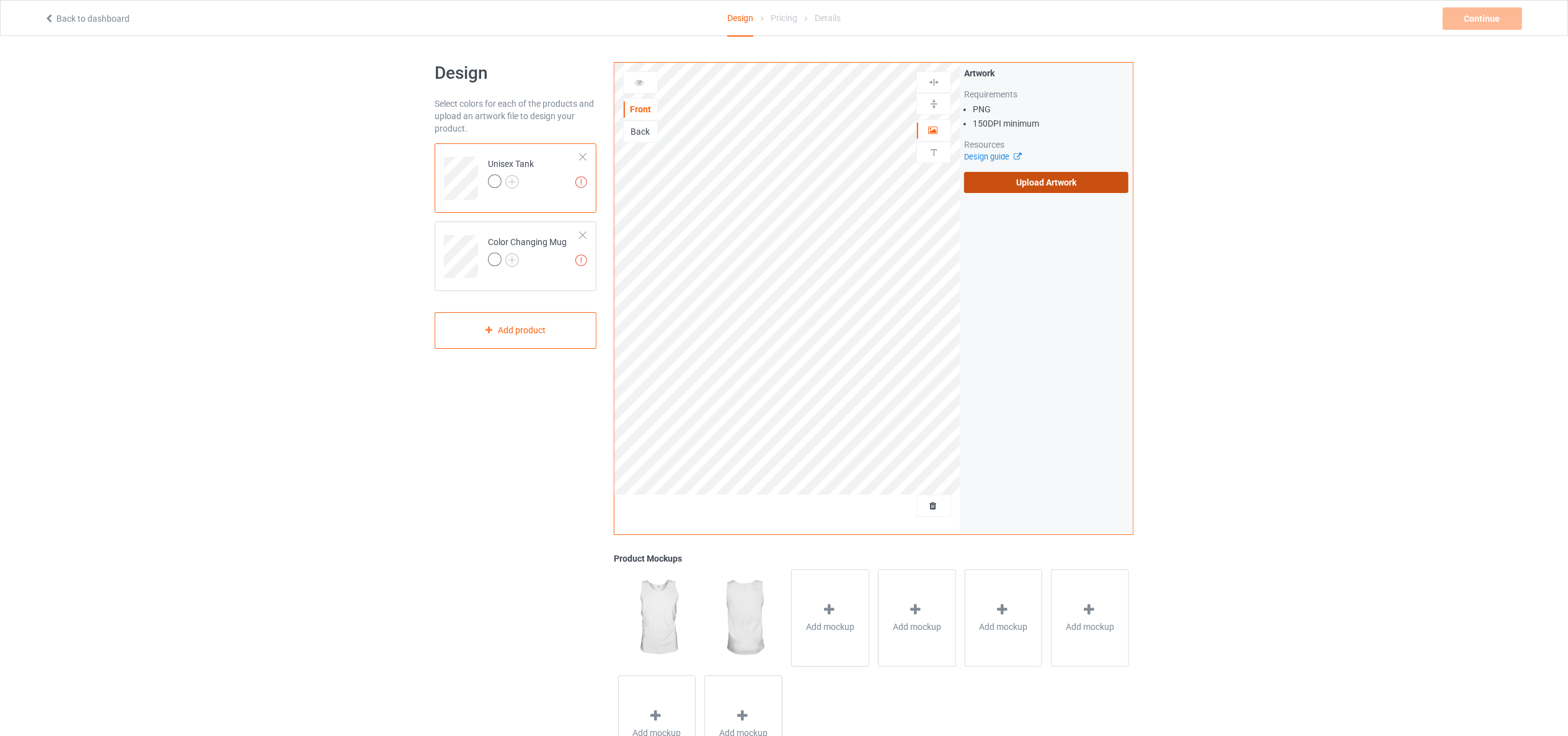
click at [1007, 188] on label "Upload Artwork" at bounding box center [1046, 182] width 164 height 21
click at [0, 0] on input "Upload Artwork" at bounding box center [0, 0] width 0 height 0
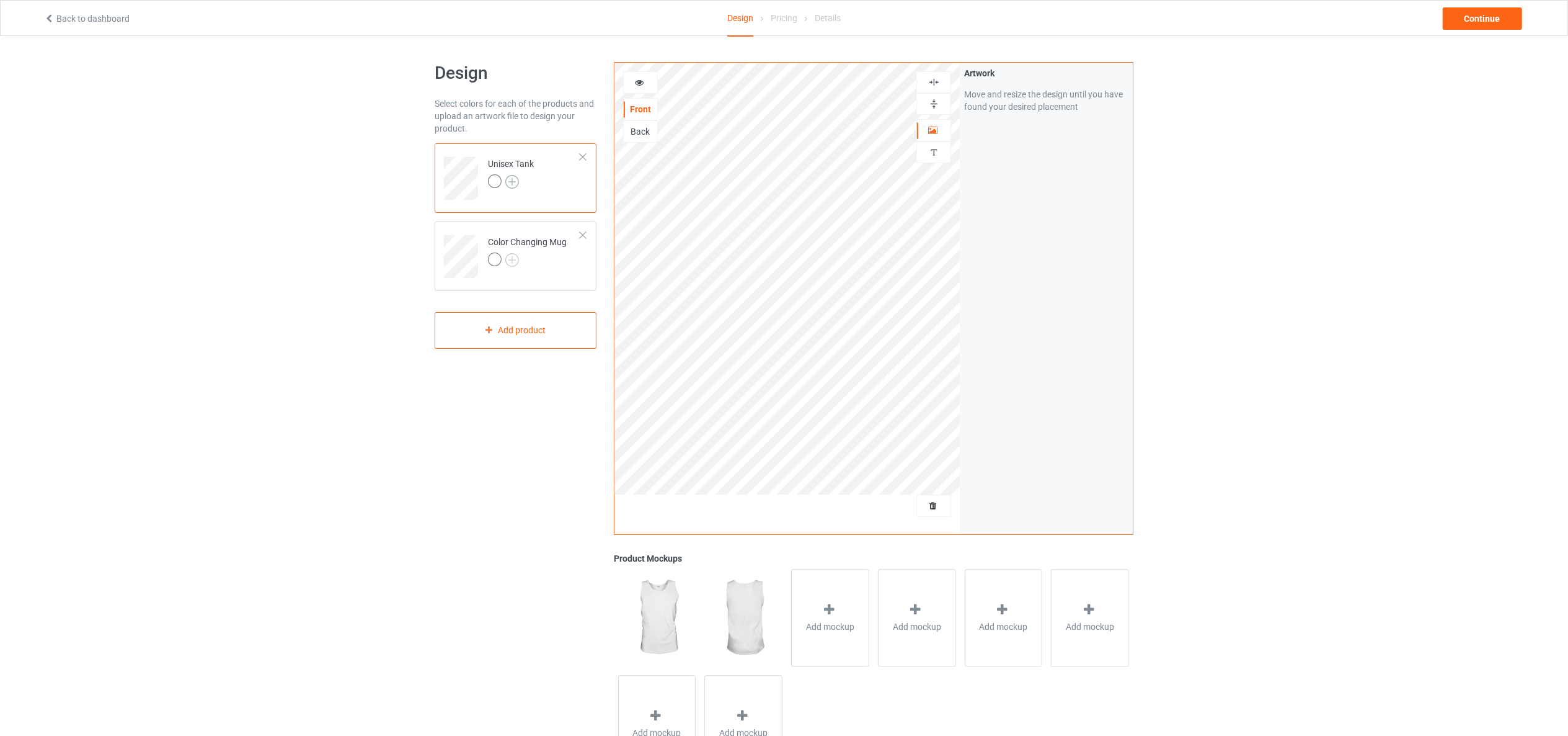
click at [515, 178] on img at bounding box center [512, 182] width 13 height 13
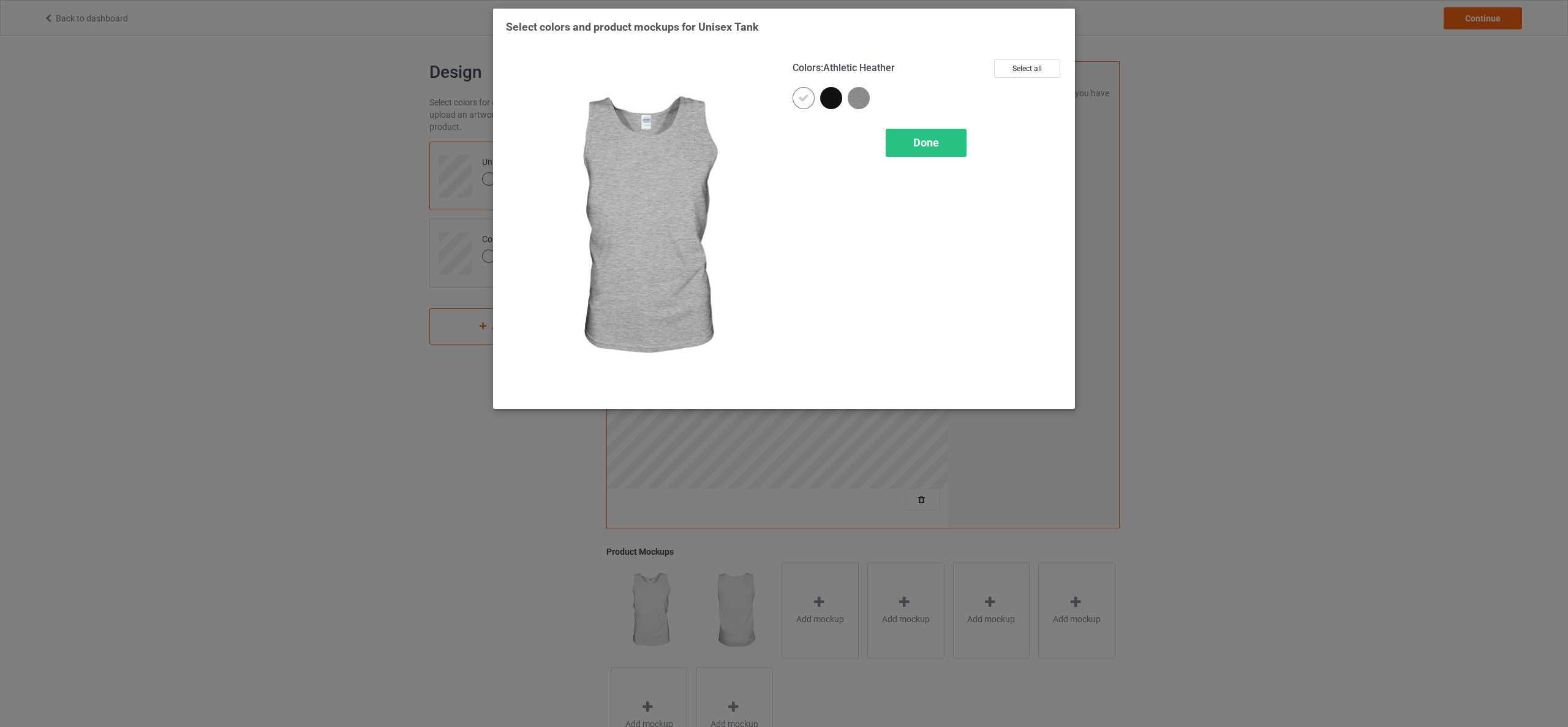
click at [860, 97] on img at bounding box center [858, 98] width 22 height 22
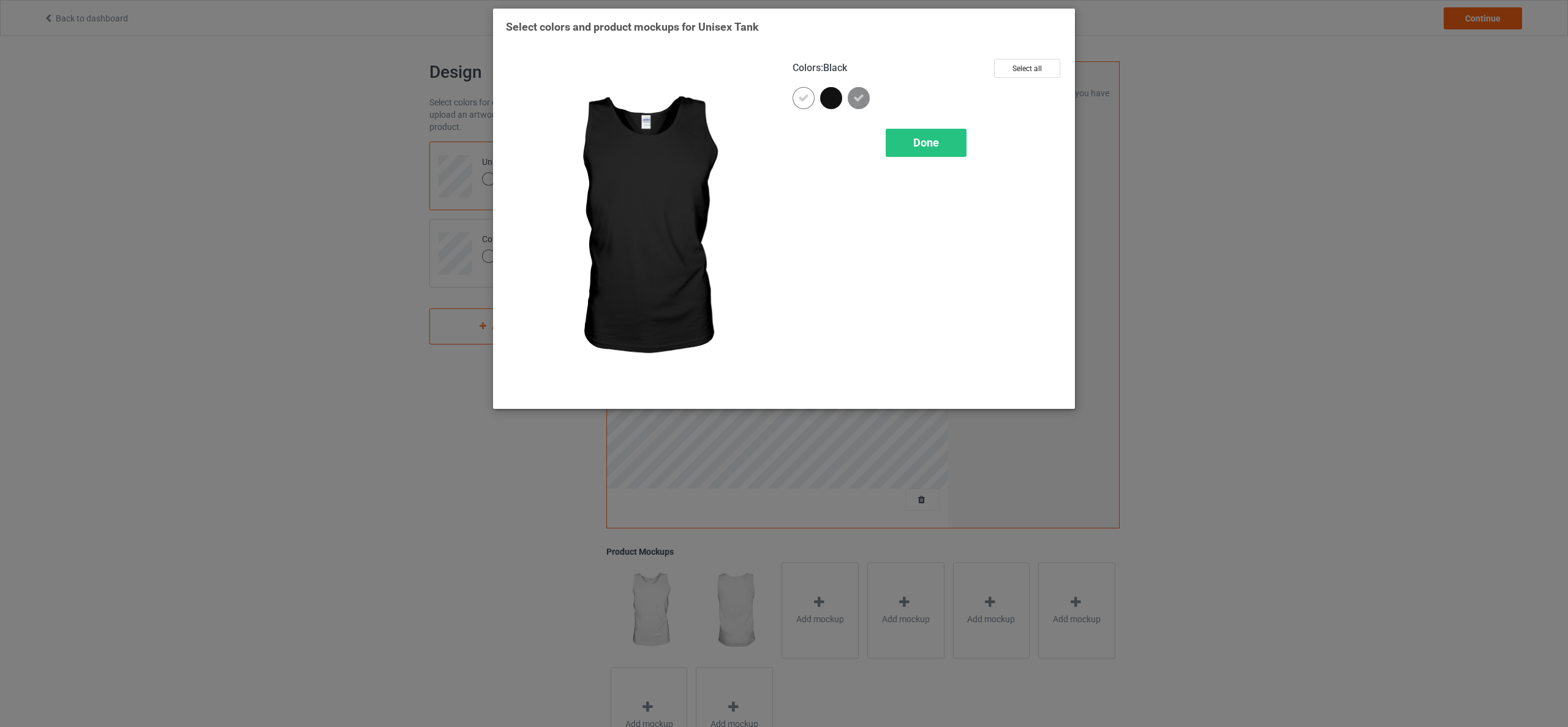
click at [836, 96] on div at bounding box center [831, 98] width 22 height 22
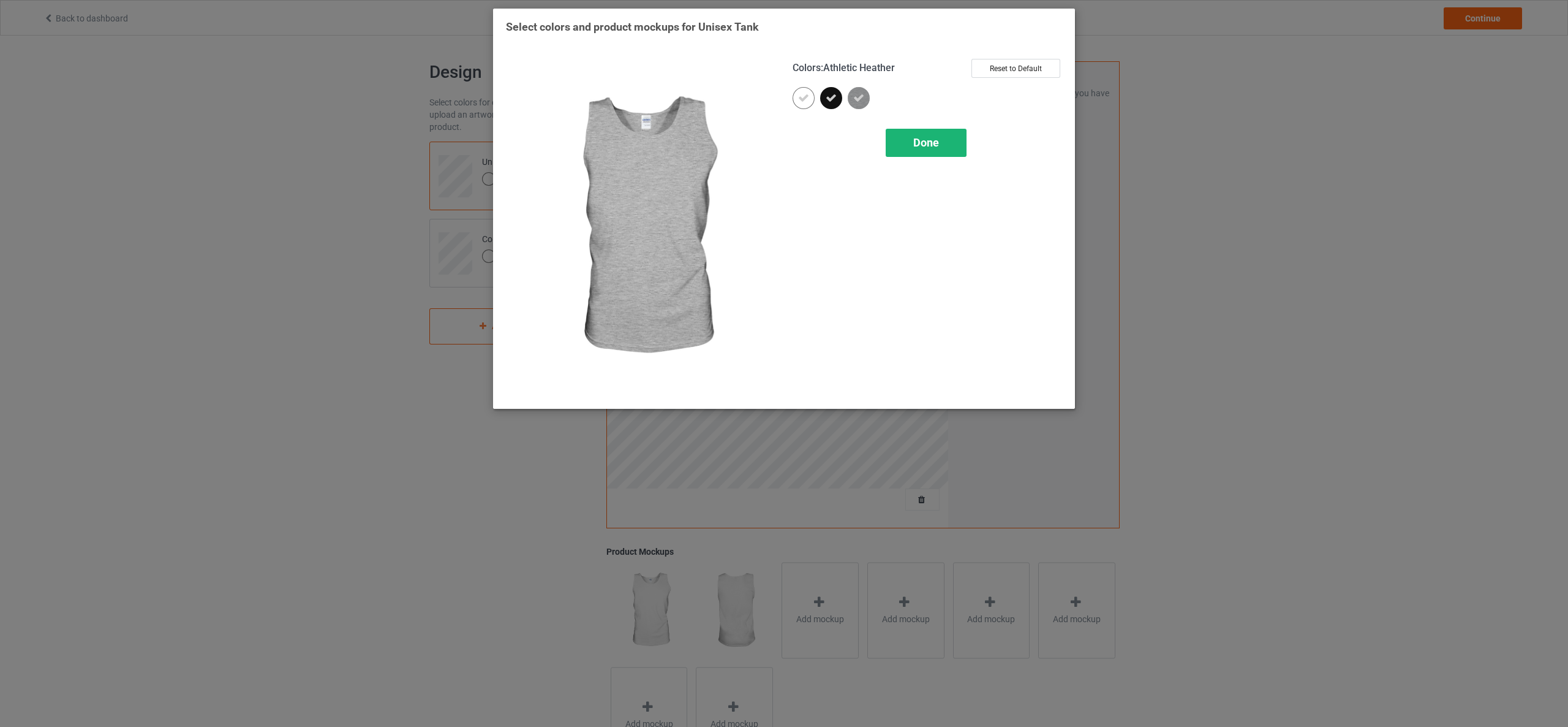
click at [924, 141] on span "Done" at bounding box center [926, 142] width 26 height 13
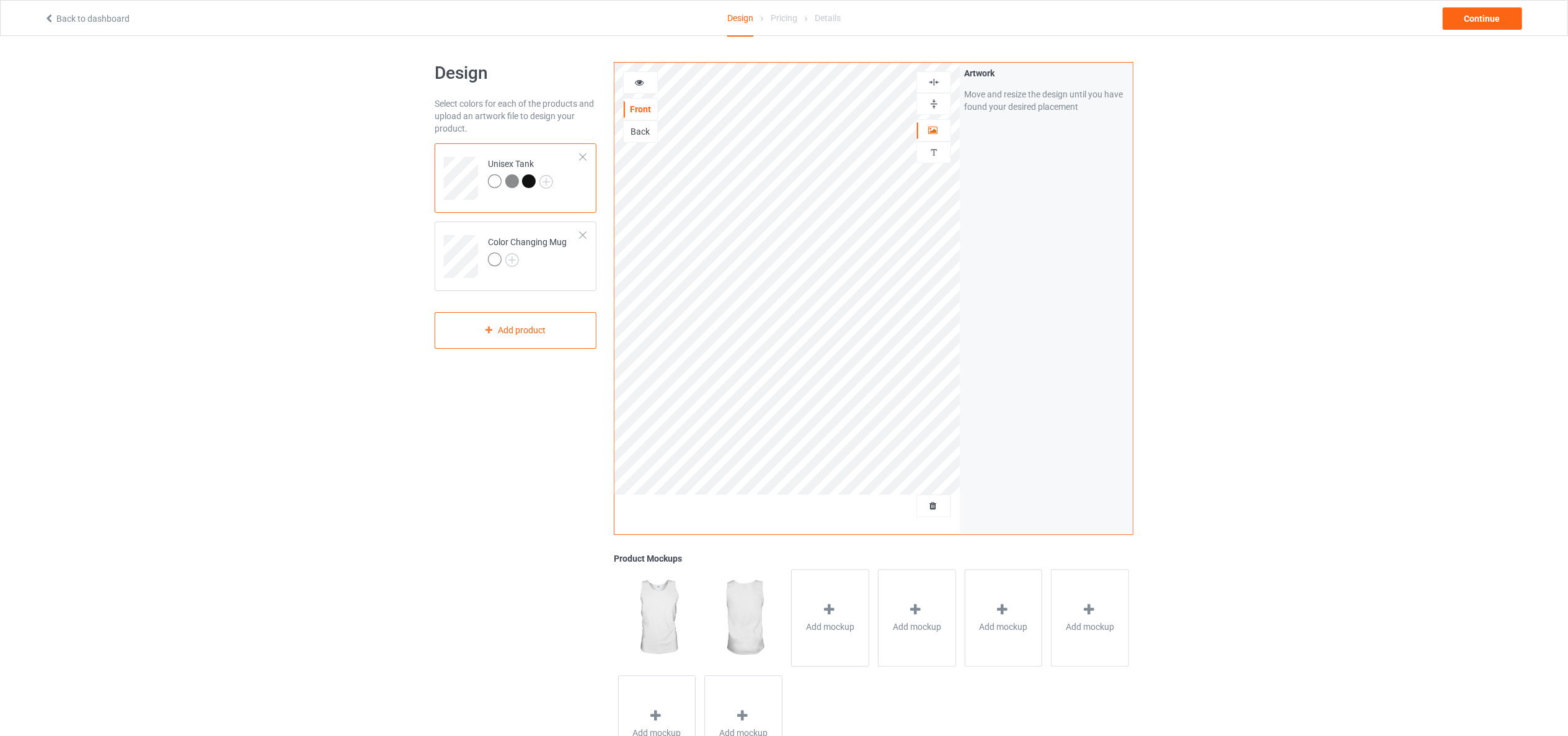
click at [640, 82] on icon at bounding box center [640, 80] width 11 height 8
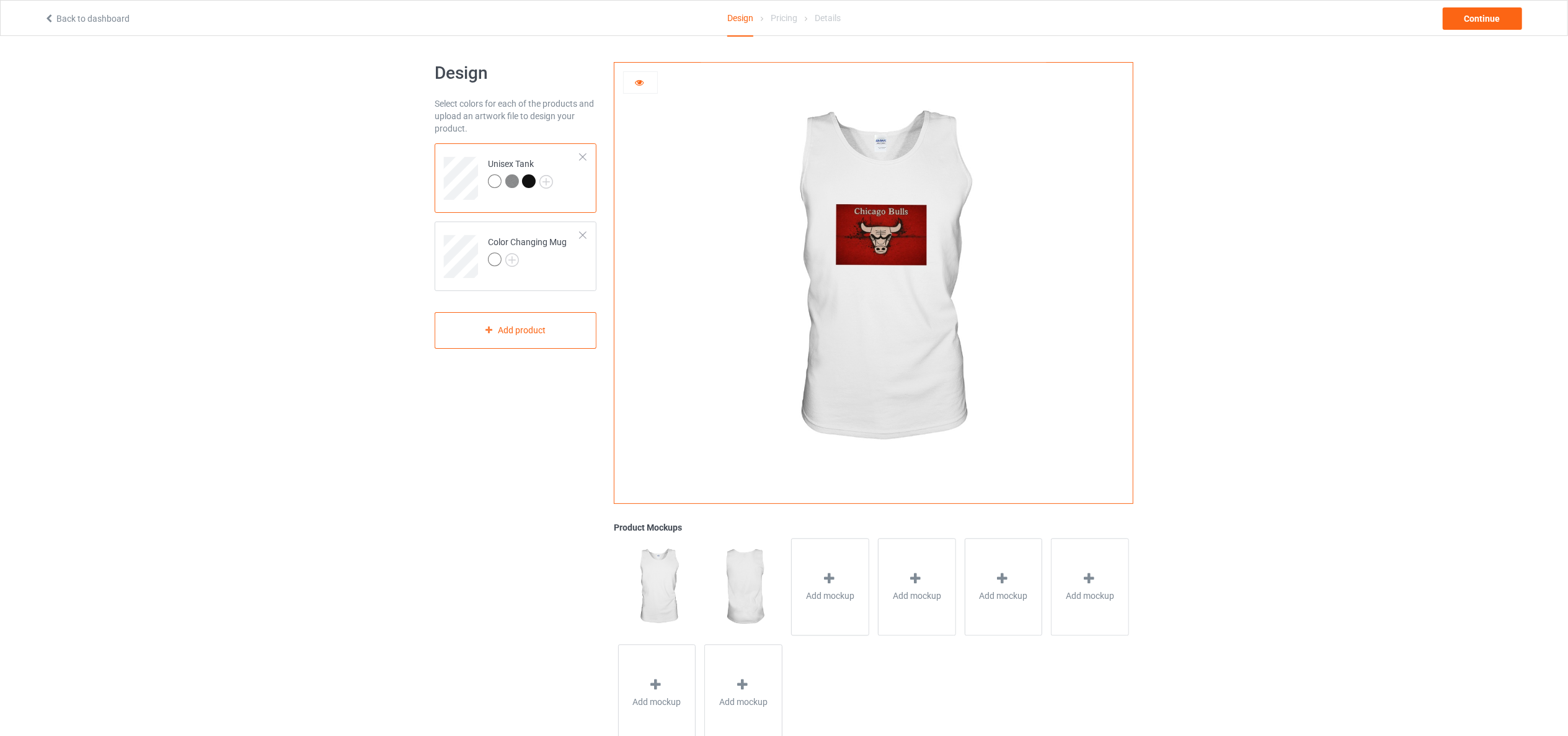
click at [528, 180] on div at bounding box center [529, 181] width 13 height 13
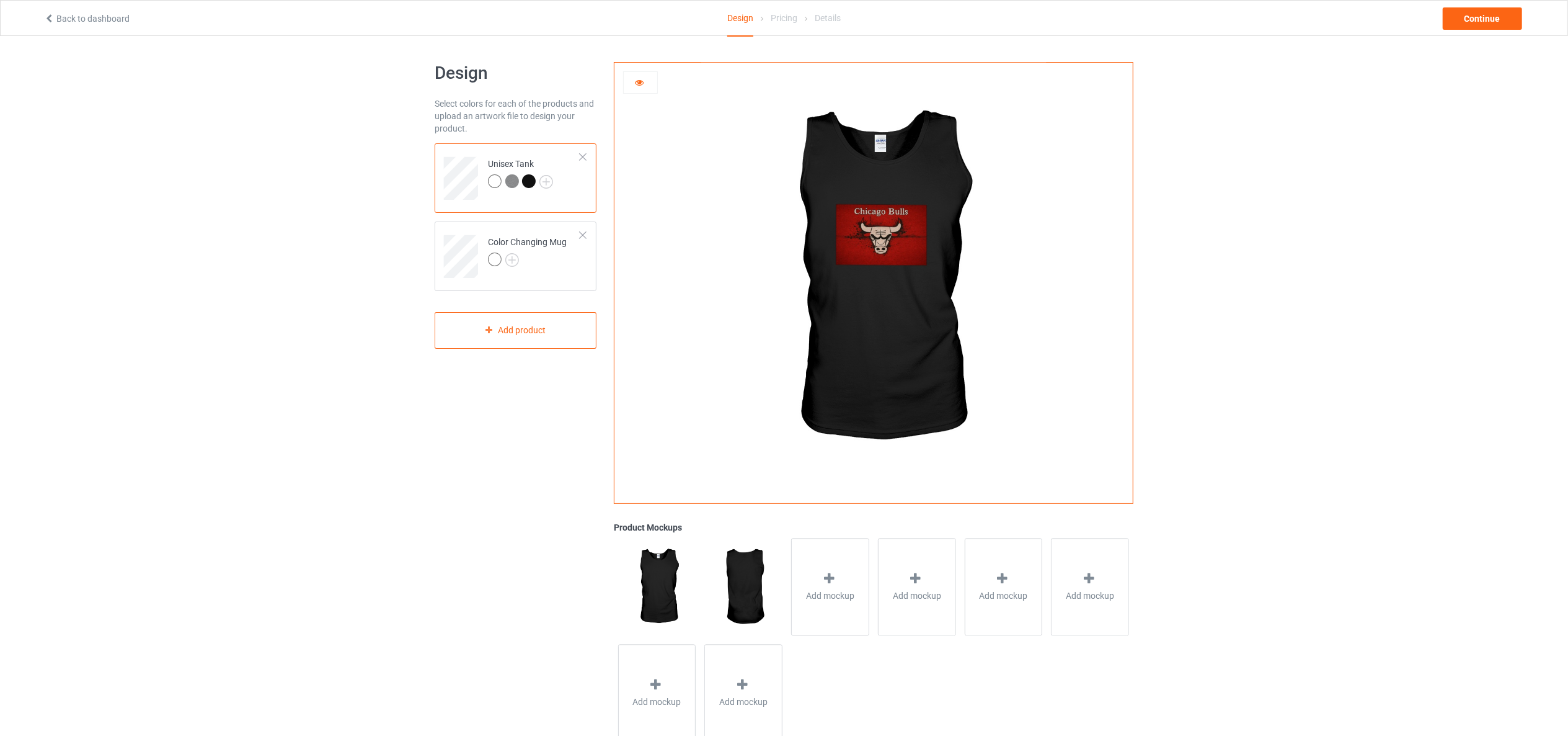
click at [509, 176] on img at bounding box center [512, 181] width 13 height 13
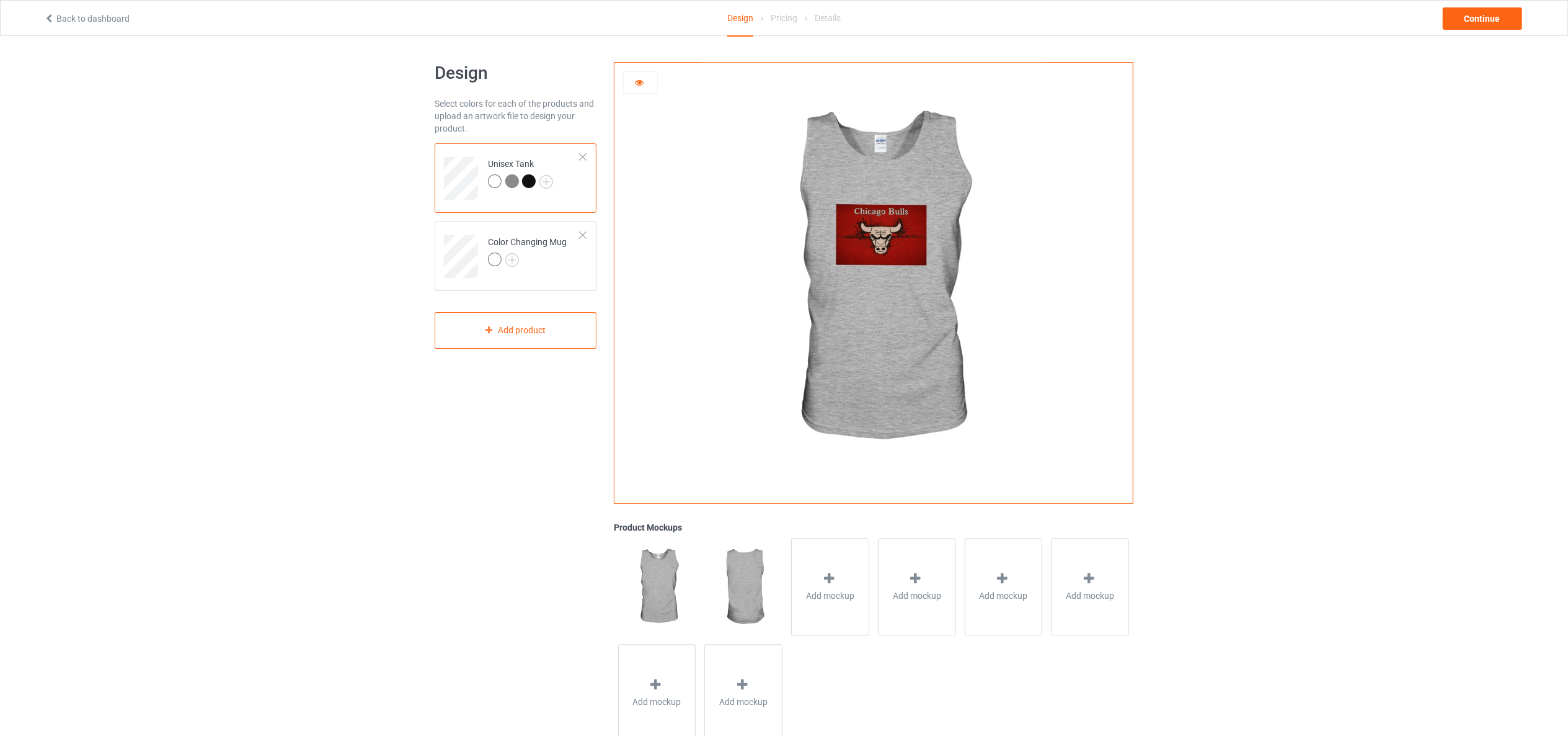
click at [886, 243] on img at bounding box center [873, 279] width 346 height 432
click at [650, 270] on div at bounding box center [873, 279] width 518 height 432
click at [583, 237] on div at bounding box center [583, 235] width 8 height 8
click at [862, 239] on img at bounding box center [873, 279] width 346 height 432
click at [489, 181] on div at bounding box center [495, 181] width 13 height 13
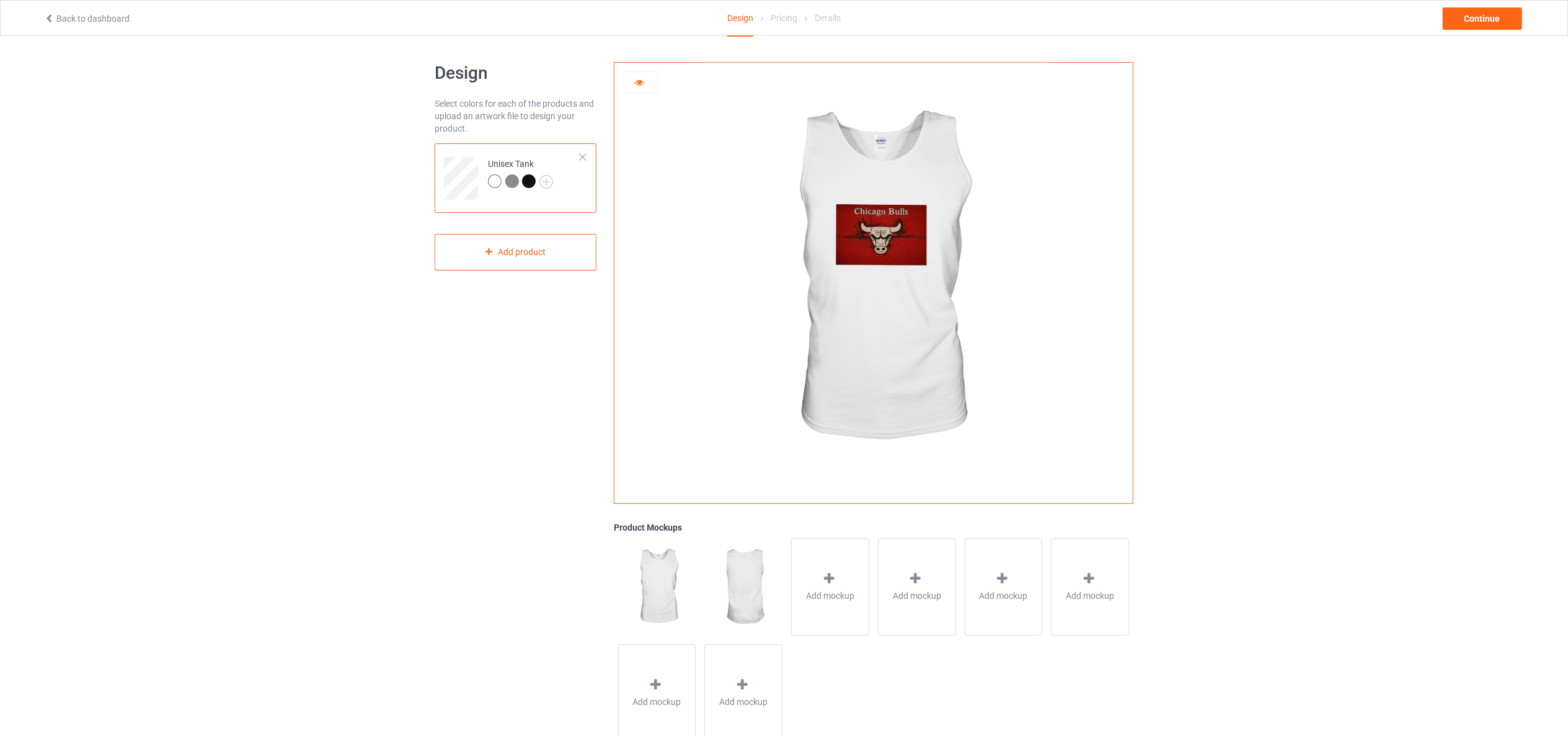
click at [897, 216] on img at bounding box center [873, 279] width 346 height 432
click at [906, 392] on img at bounding box center [873, 279] width 346 height 432
click at [639, 93] on div at bounding box center [640, 82] width 34 height 23
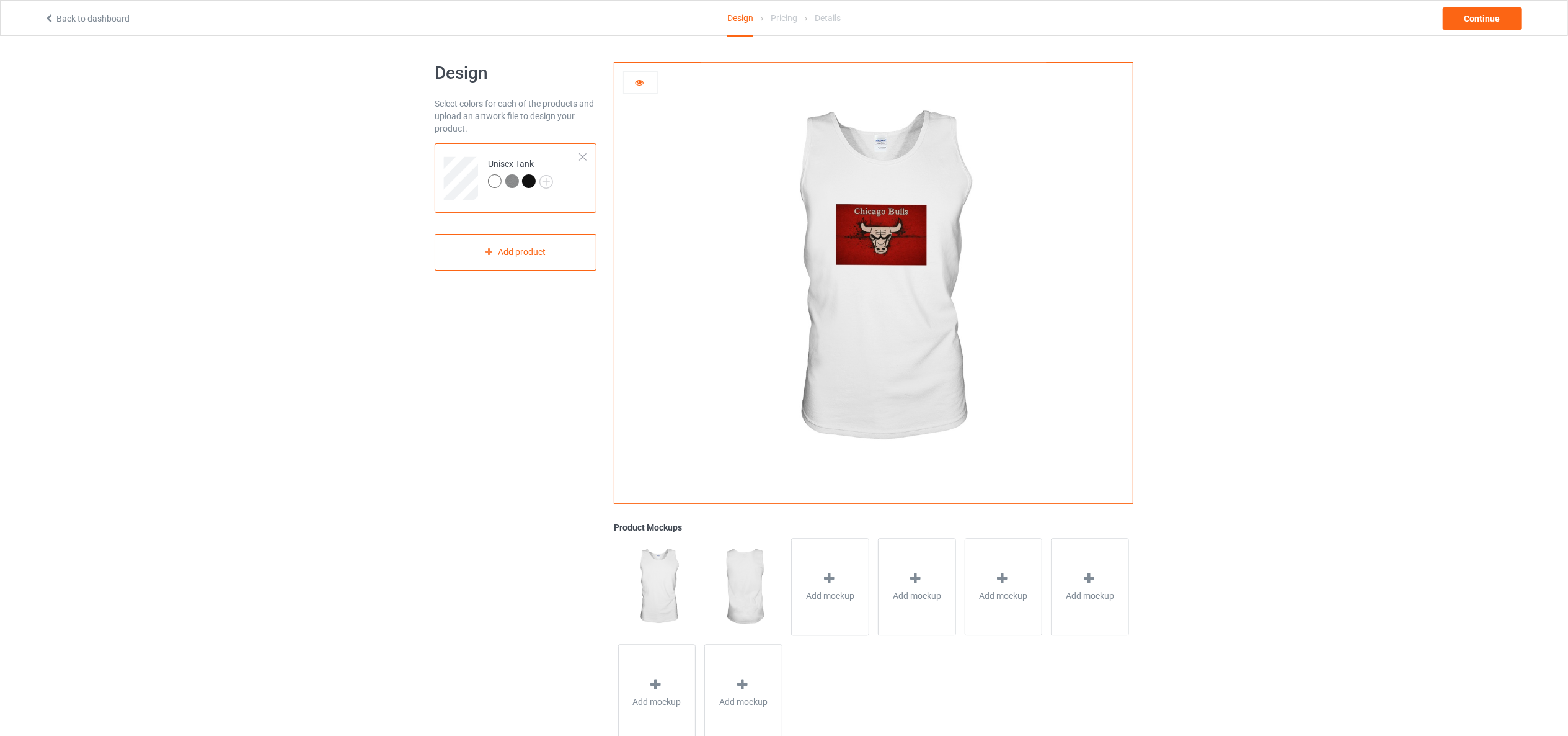
click at [639, 76] on icon at bounding box center [640, 80] width 11 height 8
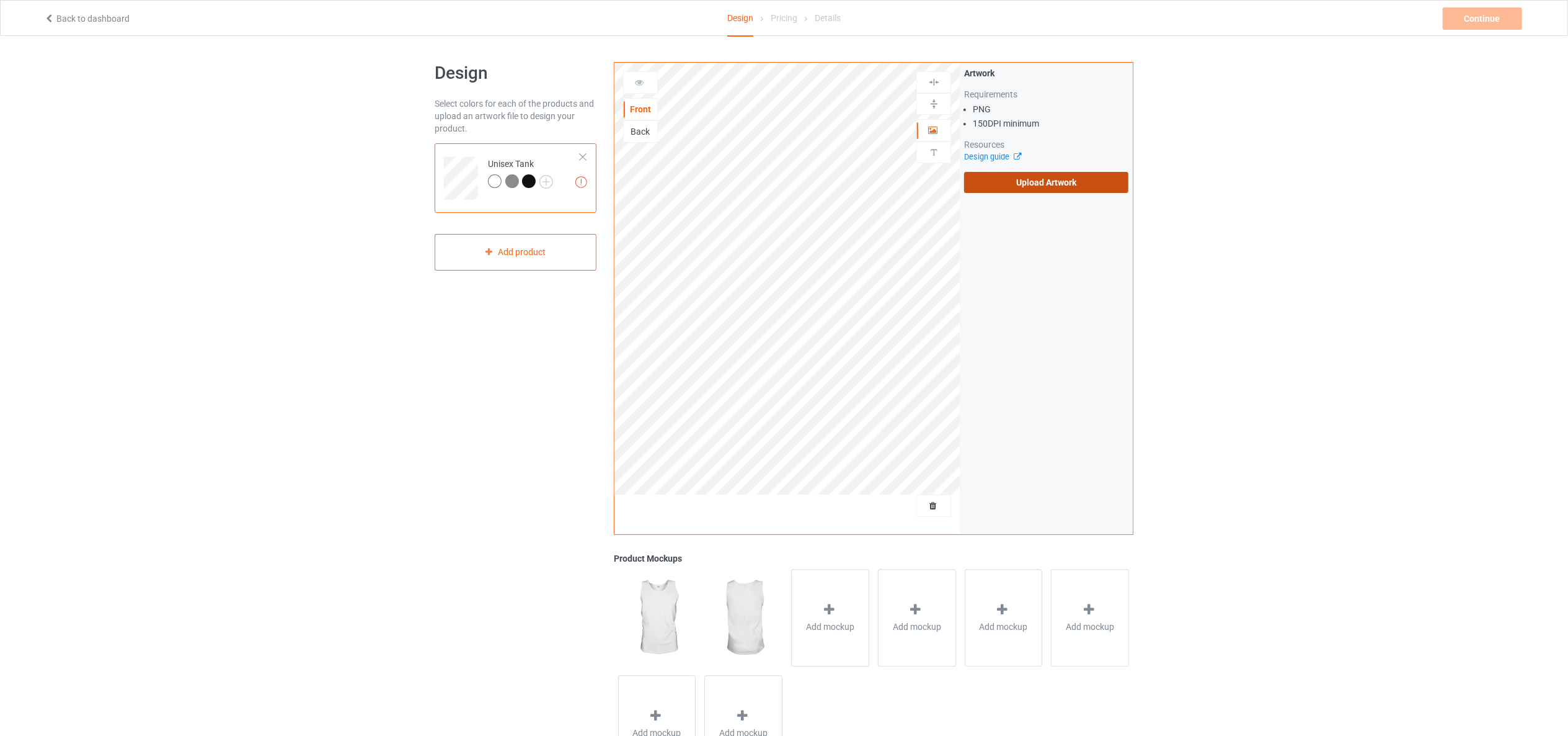
click at [998, 178] on label "Upload Artwork" at bounding box center [1046, 182] width 164 height 21
click at [0, 0] on input "Upload Artwork" at bounding box center [0, 0] width 0 height 0
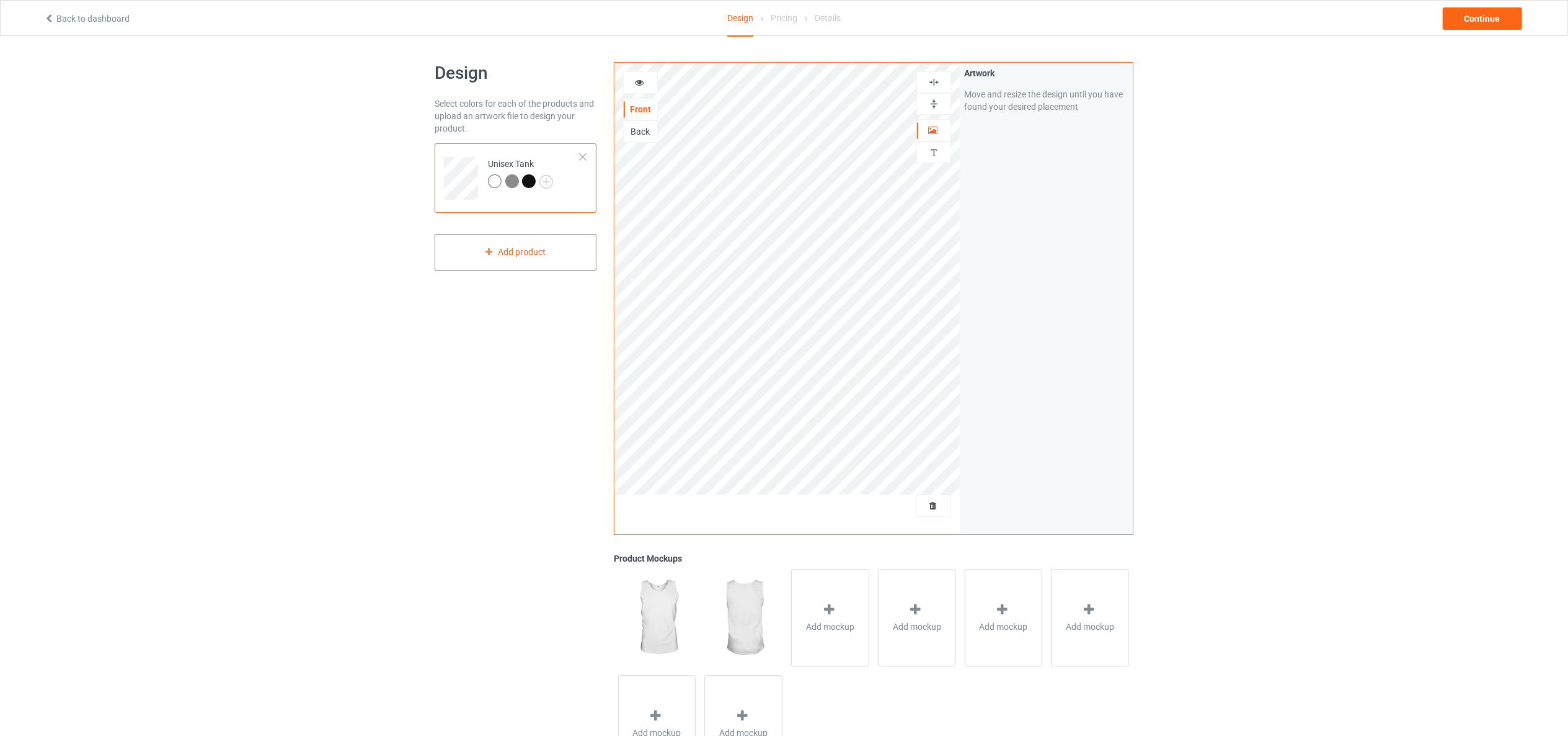
click at [635, 79] on icon at bounding box center [640, 80] width 11 height 8
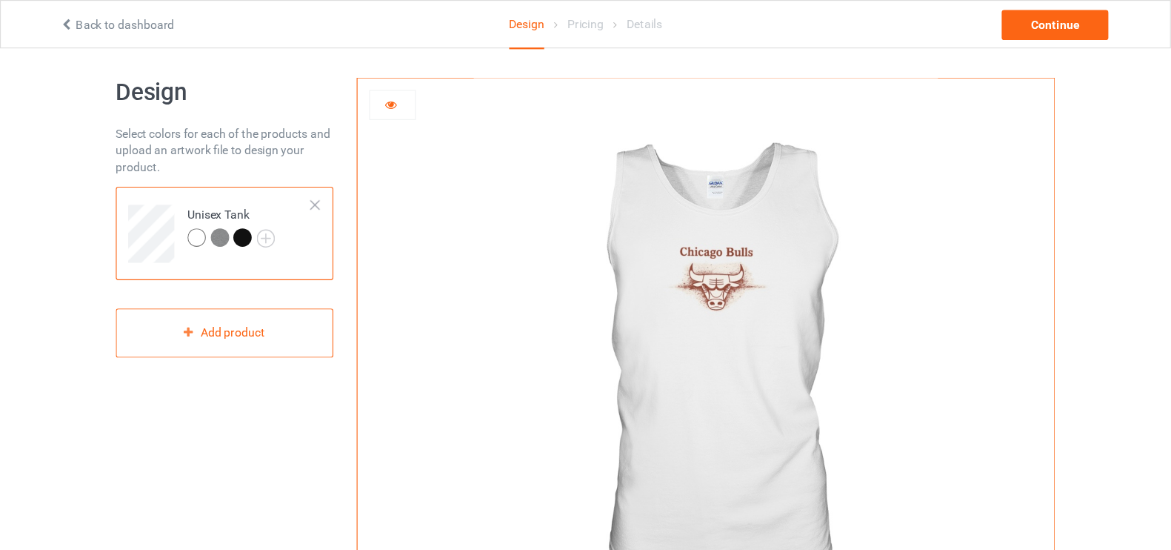
scroll to position [5, 0]
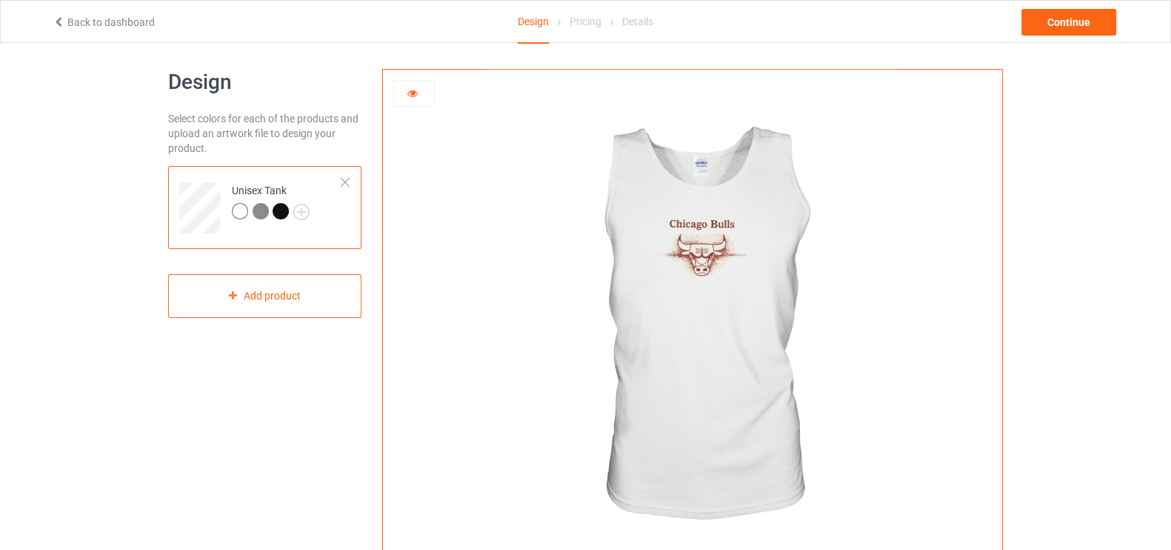
click at [419, 91] on div at bounding box center [414, 93] width 40 height 15
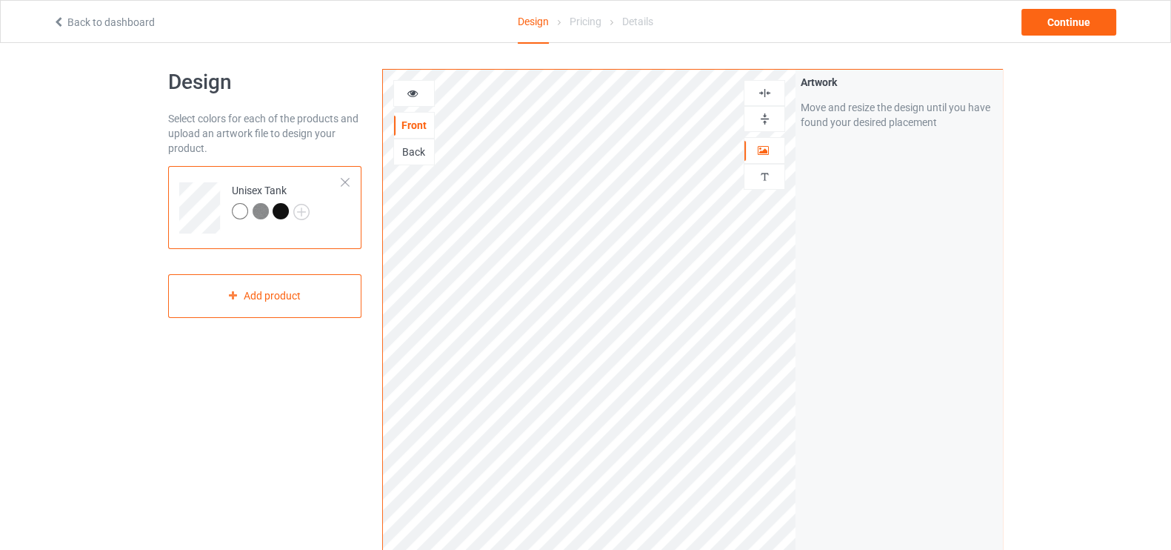
click at [415, 89] on icon at bounding box center [413, 91] width 13 height 10
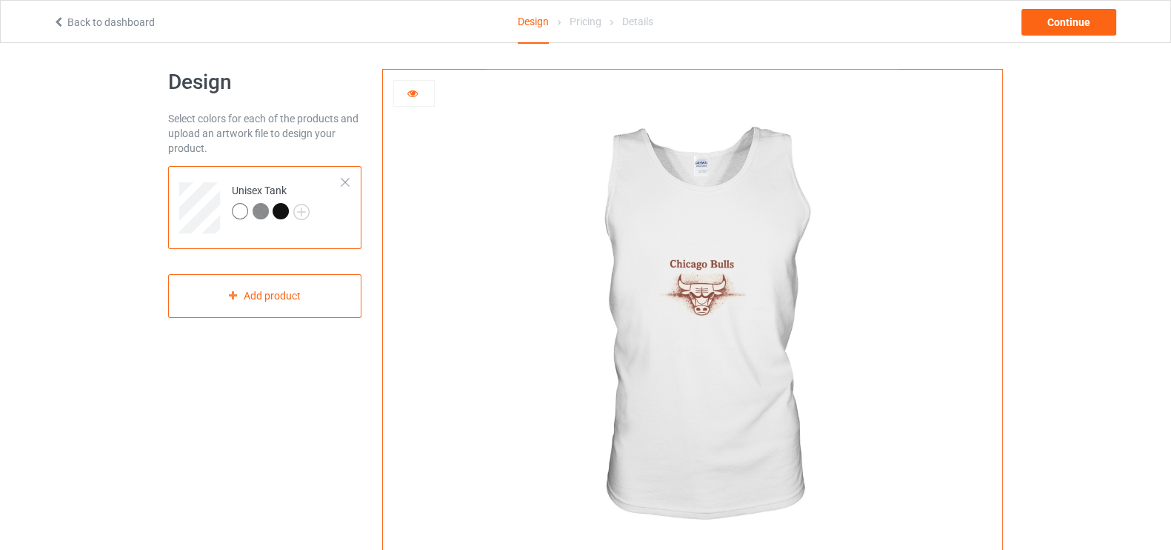
click at [411, 86] on icon at bounding box center [413, 91] width 13 height 10
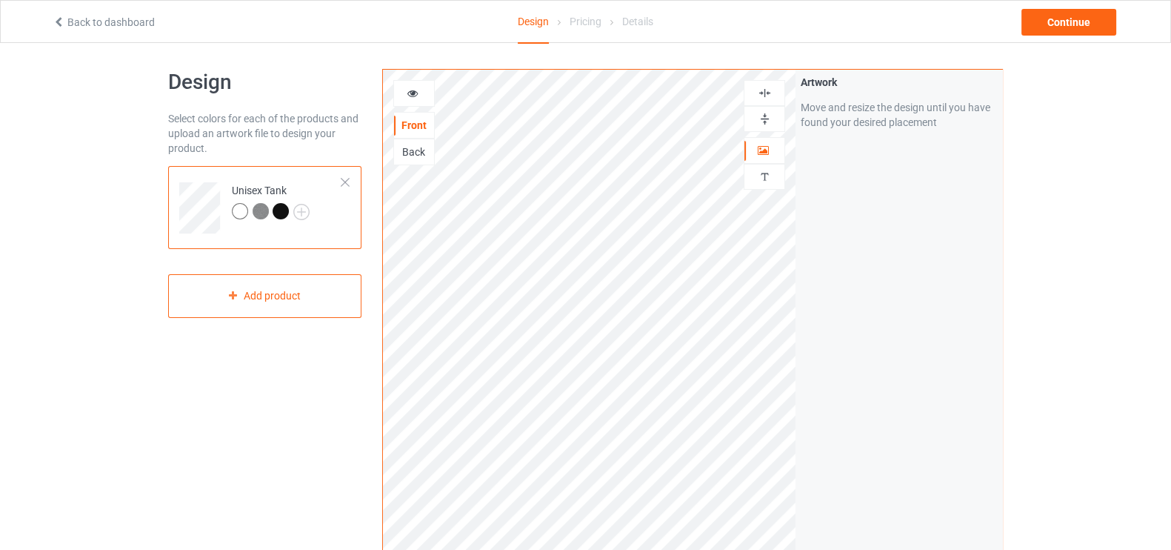
click at [234, 213] on div at bounding box center [240, 211] width 16 height 16
click at [264, 207] on img at bounding box center [261, 211] width 16 height 16
click at [413, 91] on icon at bounding box center [413, 91] width 13 height 10
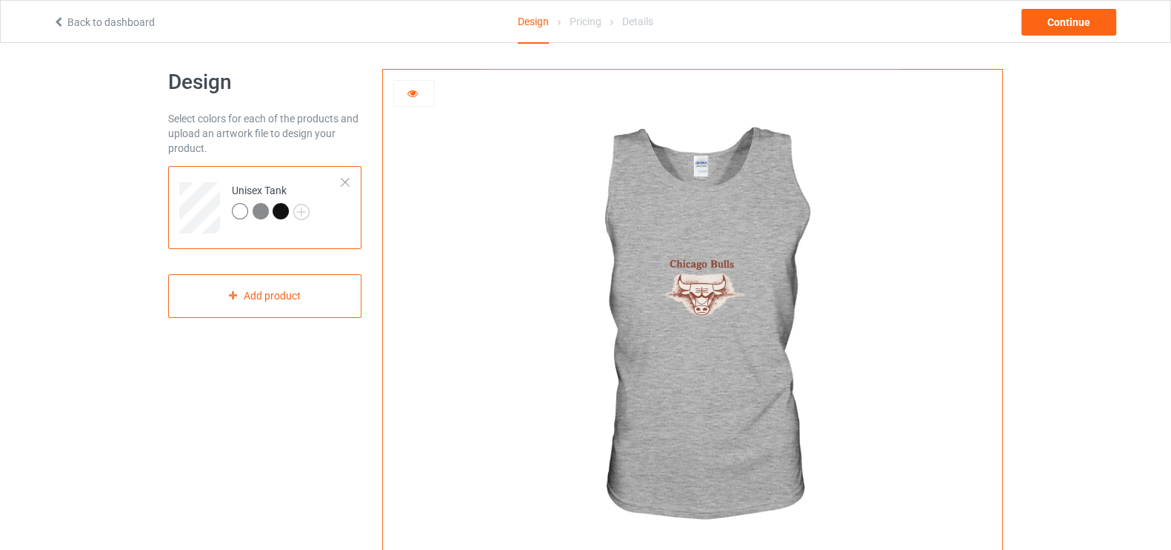
click at [281, 207] on div at bounding box center [281, 211] width 16 height 16
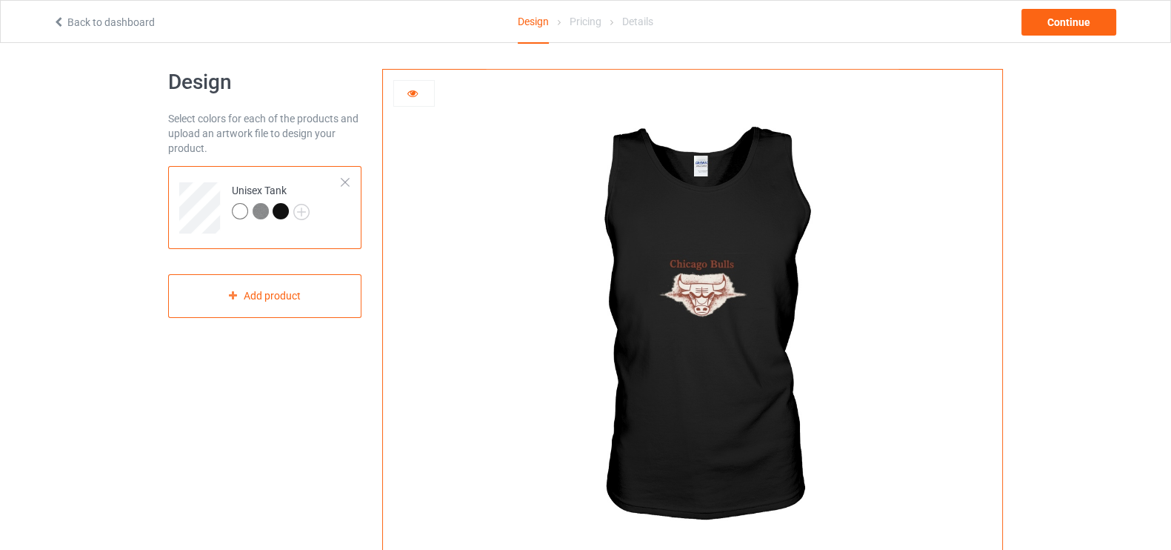
click at [261, 213] on img at bounding box center [261, 211] width 16 height 16
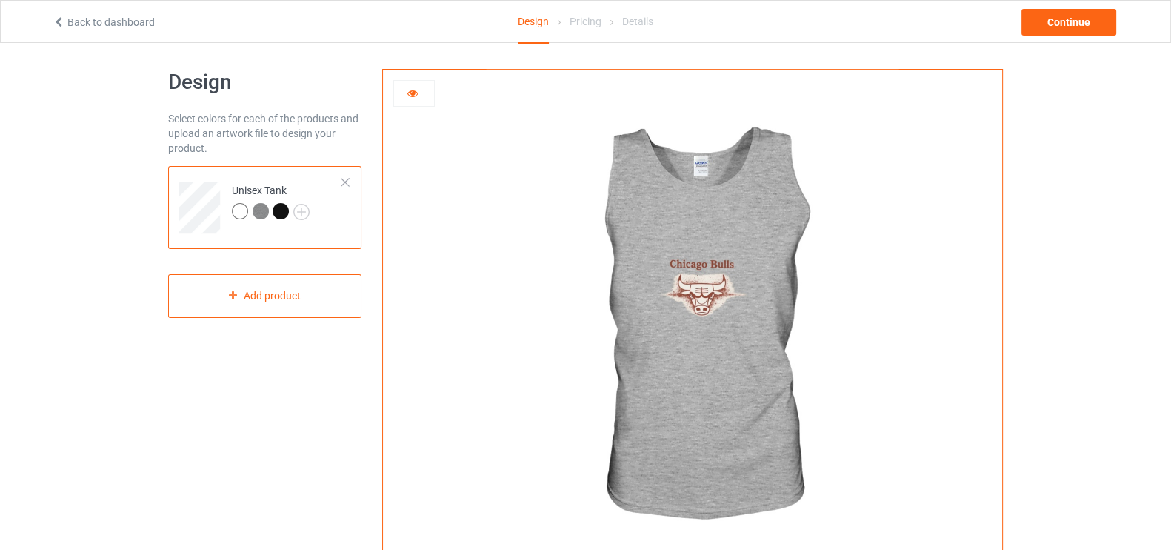
click at [419, 87] on div at bounding box center [414, 93] width 40 height 15
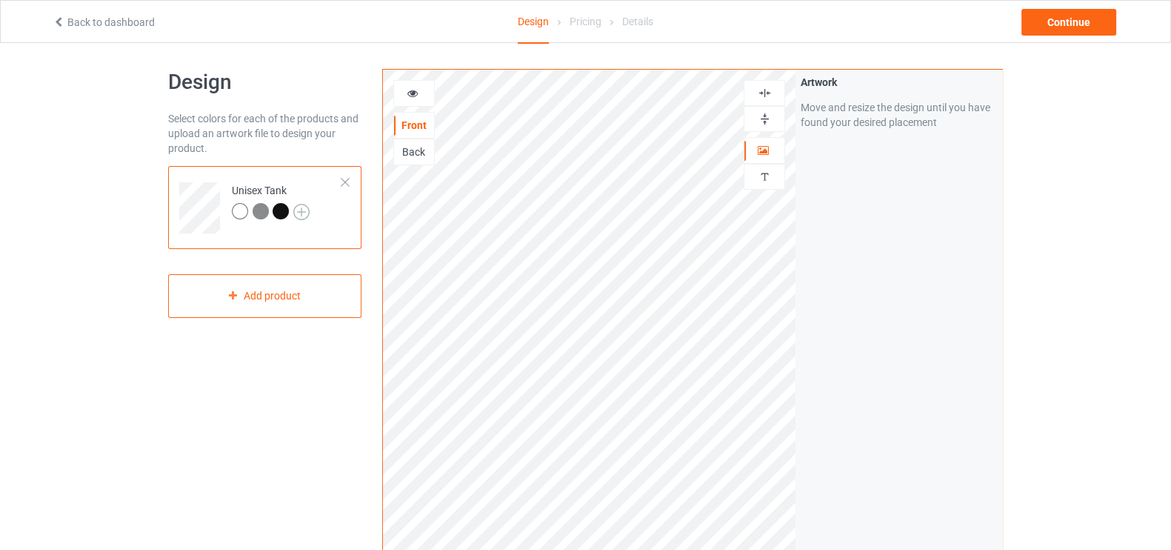
click at [300, 210] on img at bounding box center [301, 212] width 16 height 16
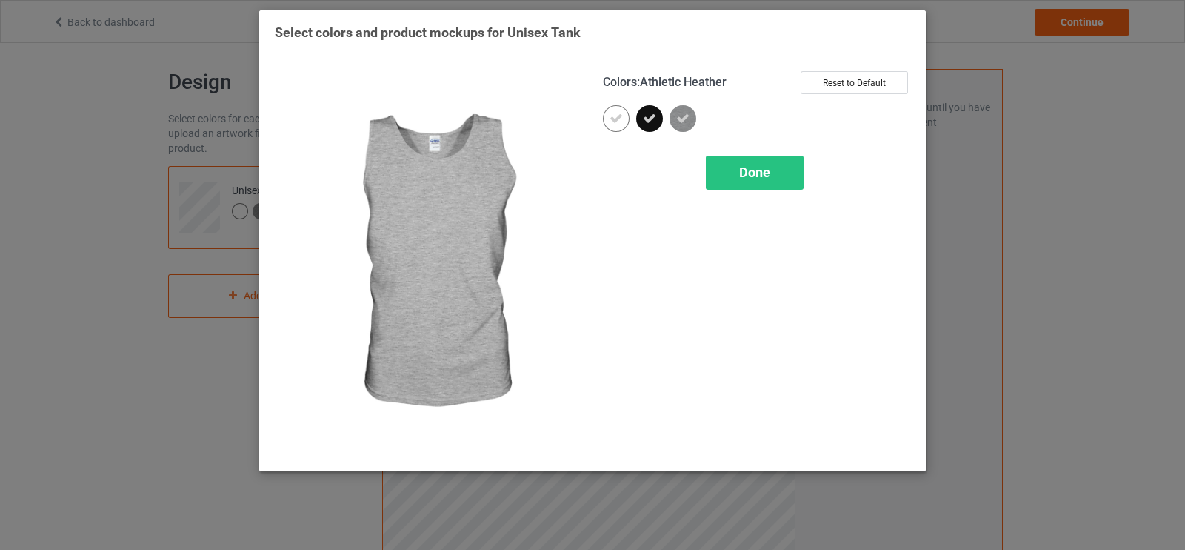
click at [680, 116] on icon at bounding box center [682, 118] width 13 height 13
click at [770, 171] on span "Done" at bounding box center [754, 172] width 31 height 16
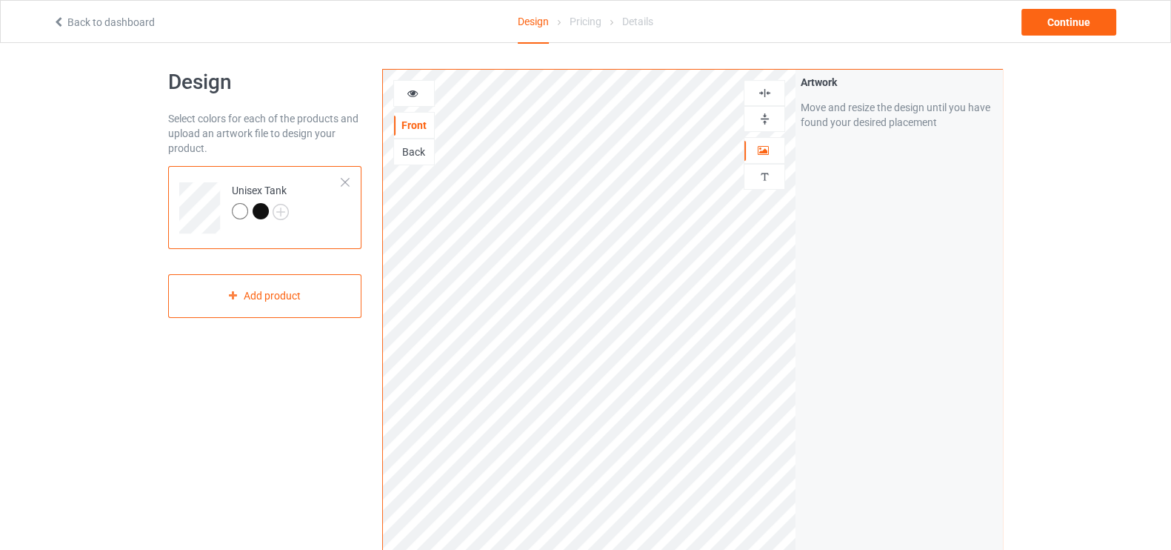
click at [415, 146] on div "Back" at bounding box center [414, 151] width 40 height 15
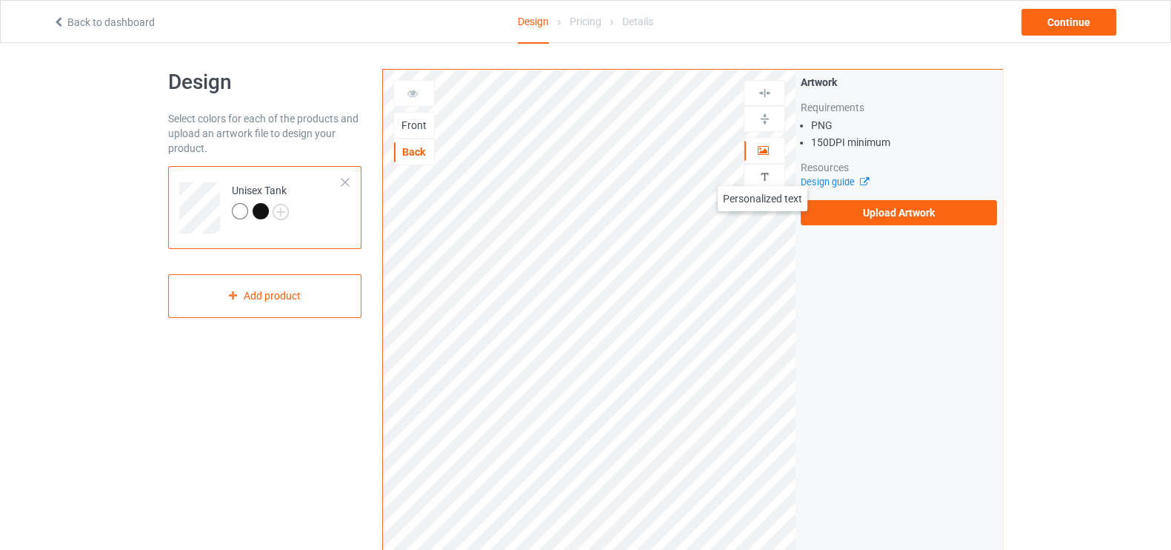
click at [763, 171] on img at bounding box center [765, 177] width 14 height 14
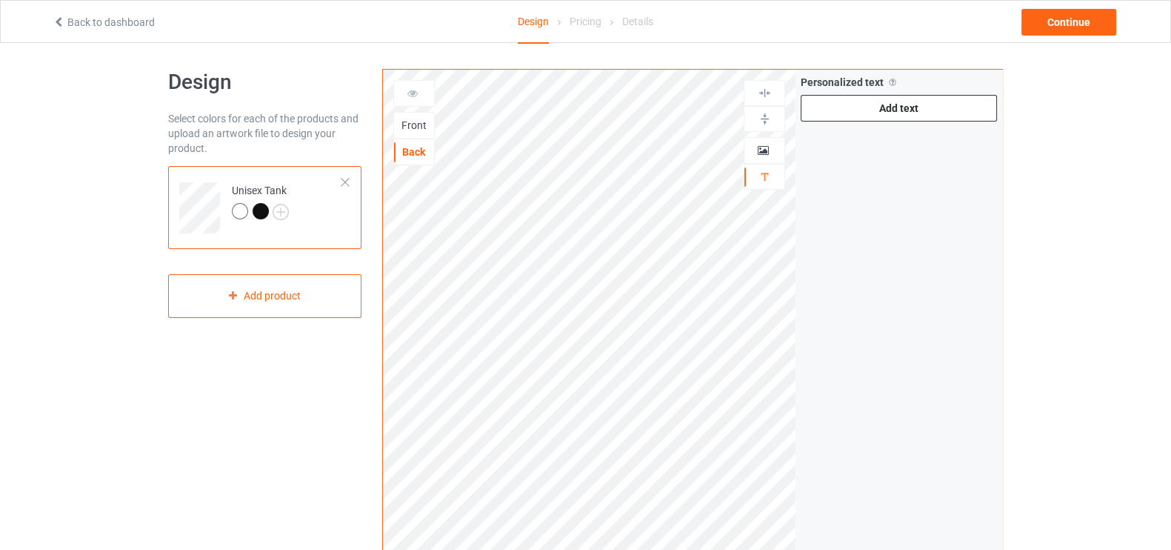
click at [904, 96] on div "Add text" at bounding box center [899, 108] width 196 height 27
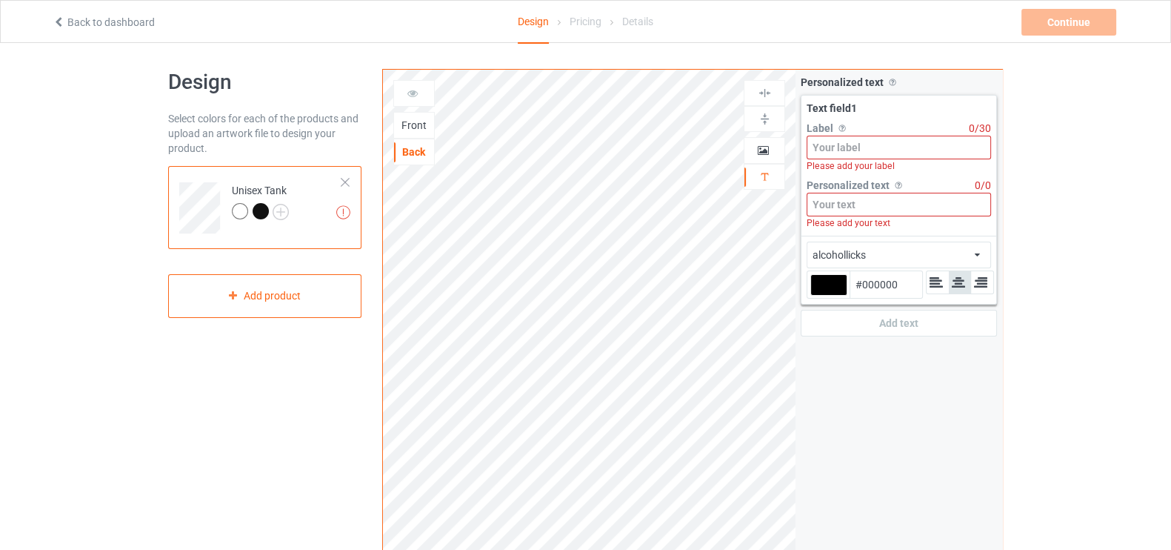
click at [853, 199] on input at bounding box center [899, 205] width 184 height 24
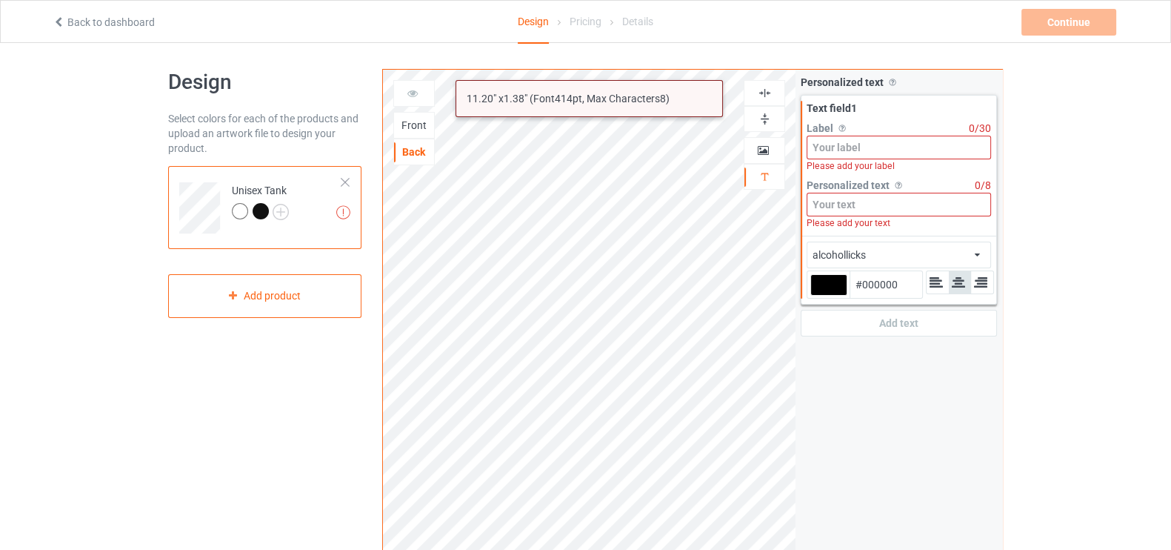
paste input "Da Bulls Outlaws"
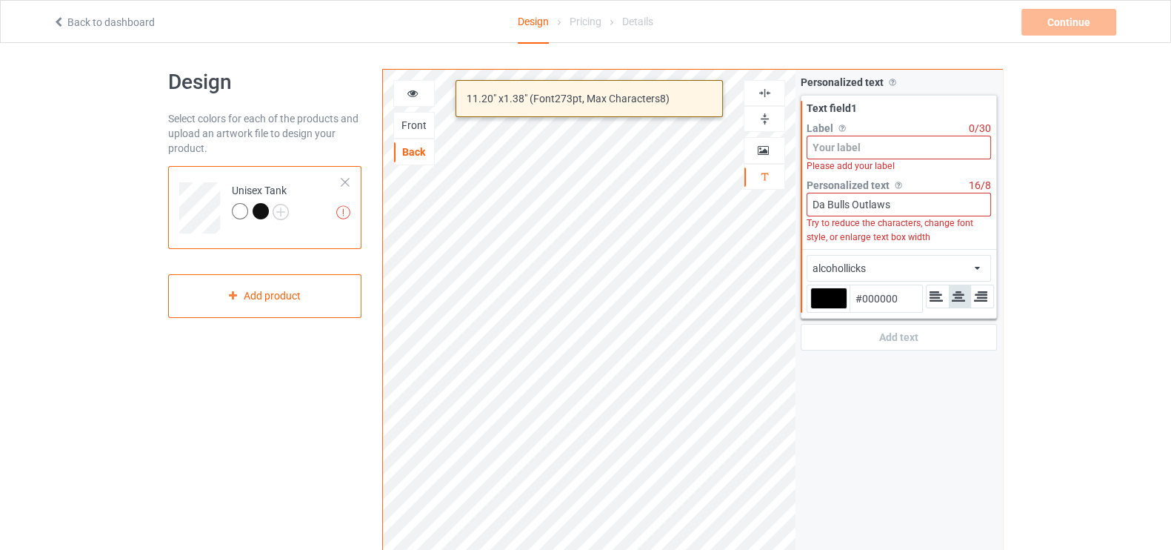
type input "Da Bulls Outlaws"
click at [856, 146] on input at bounding box center [899, 148] width 184 height 24
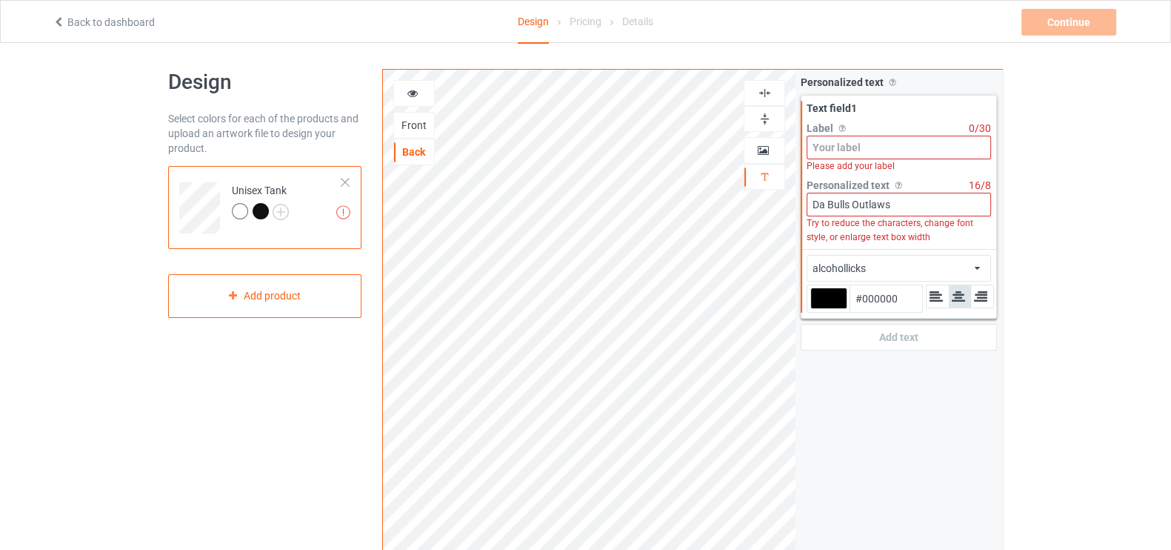
paste input "Da Bulls Outlaws"
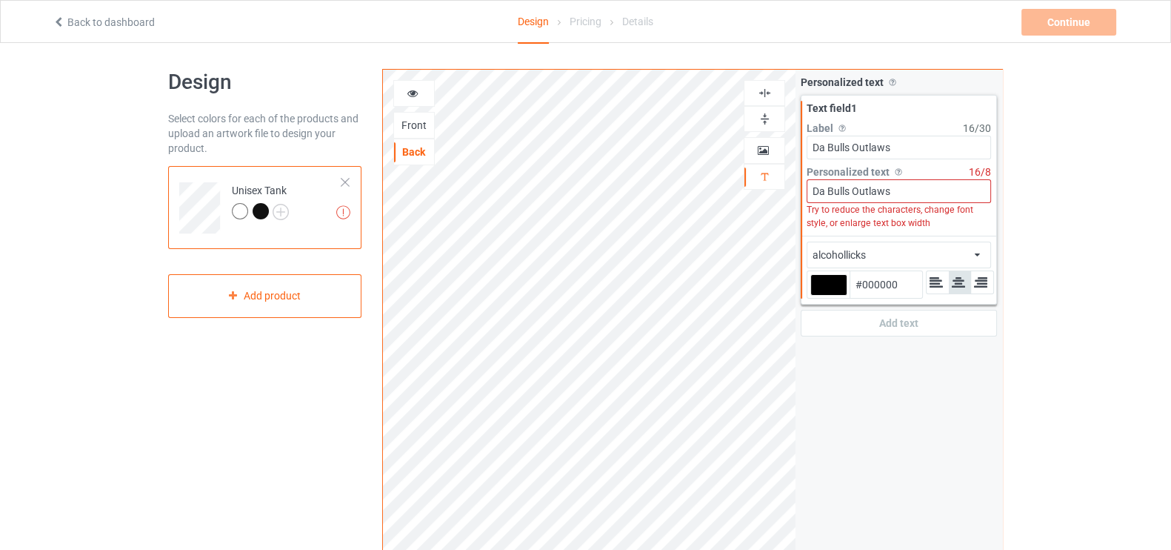
type input "Da Bulls Outlaws"
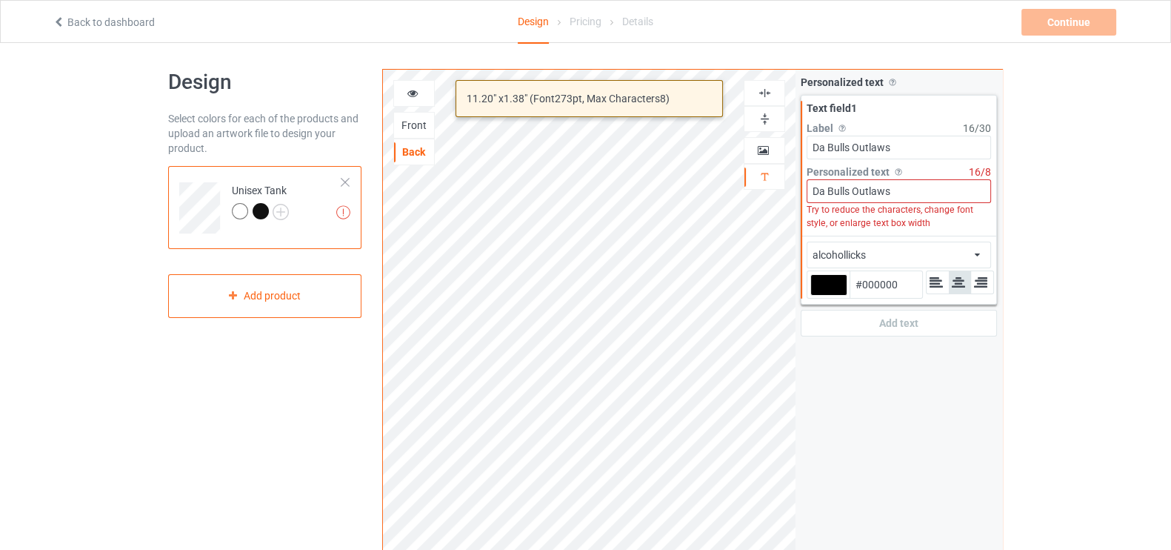
drag, startPoint x: 890, startPoint y: 187, endPoint x: 852, endPoint y: 193, distance: 38.9
click at [852, 193] on input "Da Bulls Outlaws" at bounding box center [899, 191] width 184 height 24
paste input "Outlaws"
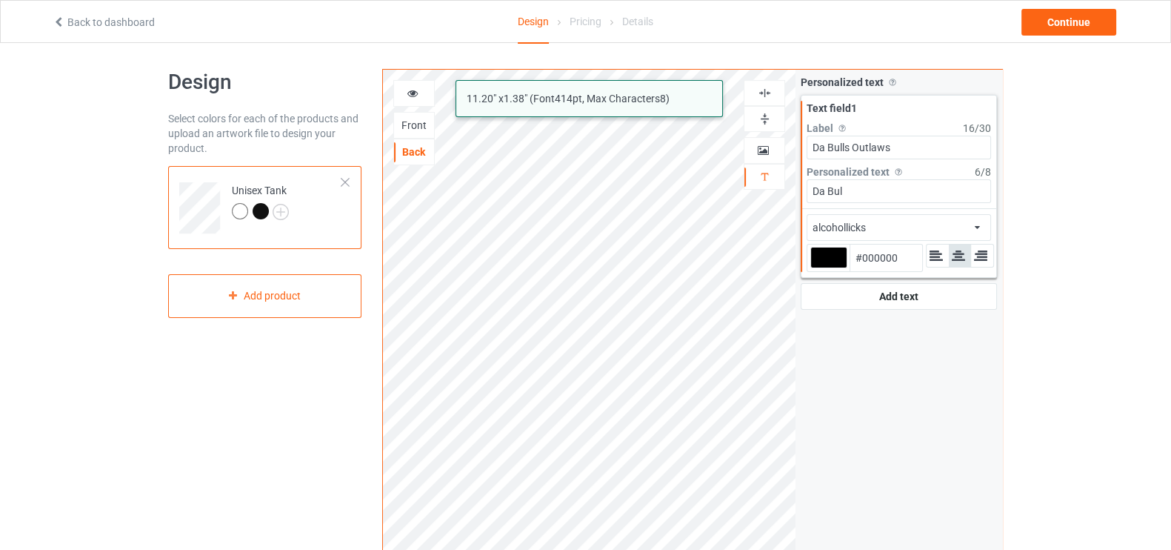
click at [846, 191] on input "Da Bul" at bounding box center [899, 191] width 184 height 24
type input "Da Bulls"
click at [823, 259] on div at bounding box center [828, 257] width 37 height 21
click at [823, 268] on input "#000000" at bounding box center [828, 278] width 37 height 20
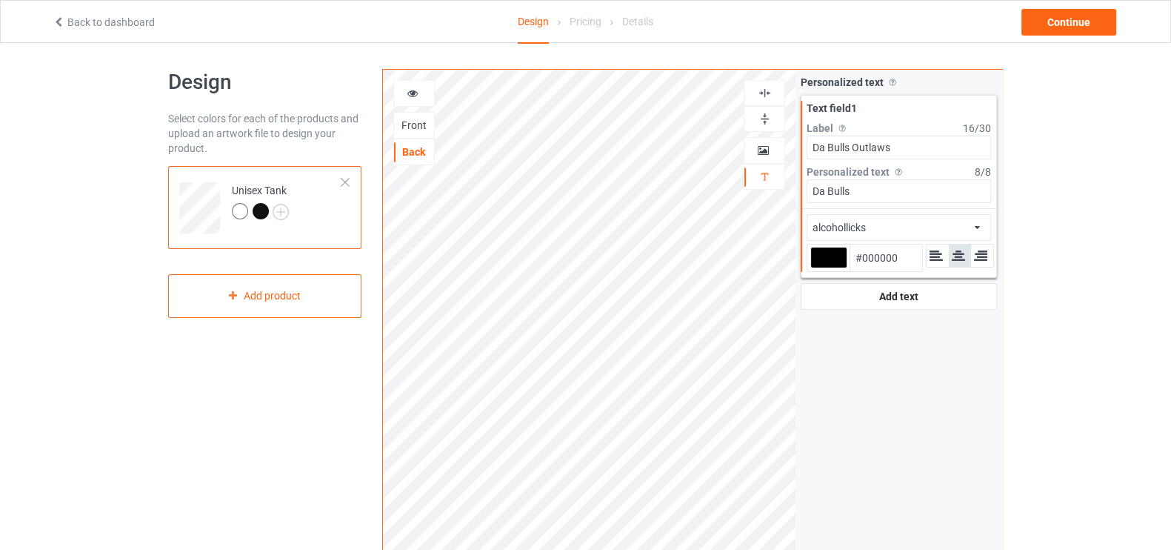
click at [412, 118] on div "Front" at bounding box center [414, 125] width 40 height 15
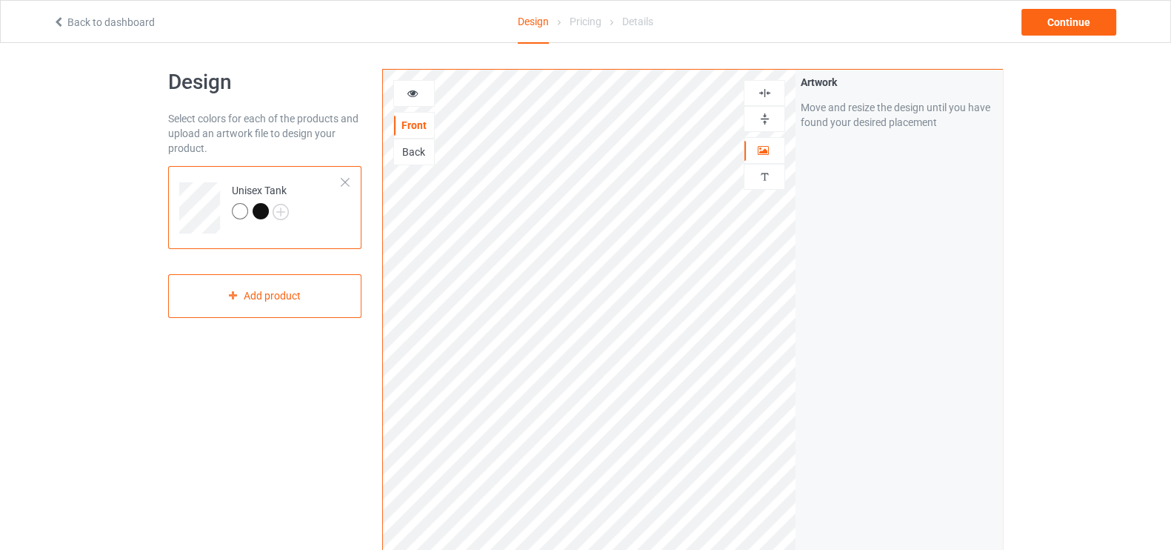
click at [415, 154] on div "Back" at bounding box center [414, 151] width 40 height 15
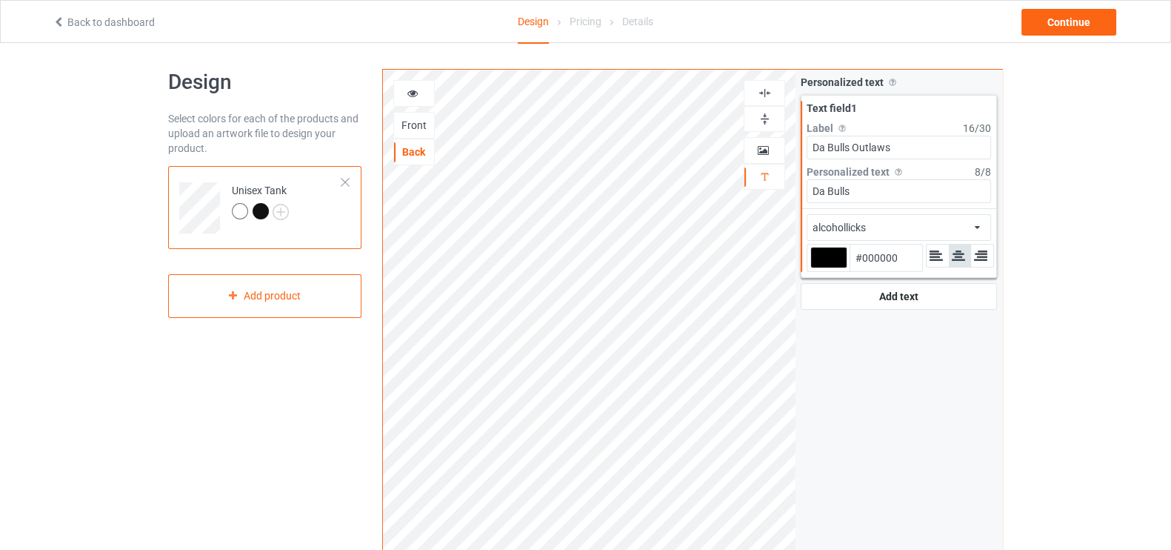
click at [826, 256] on div at bounding box center [828, 257] width 37 height 21
click at [826, 268] on input "#000000" at bounding box center [828, 278] width 37 height 20
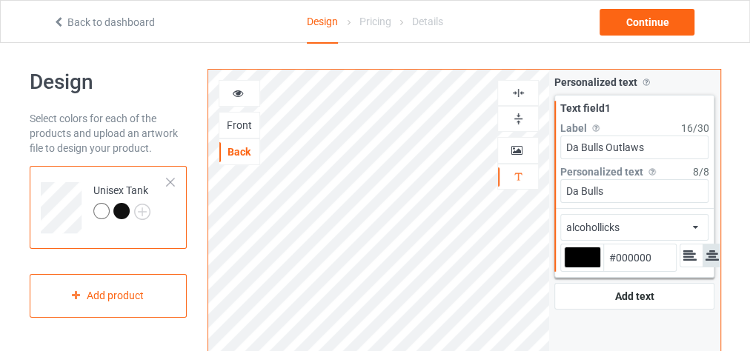
click at [241, 114] on div "Front" at bounding box center [239, 125] width 41 height 27
click at [236, 125] on div "Front" at bounding box center [239, 125] width 40 height 15
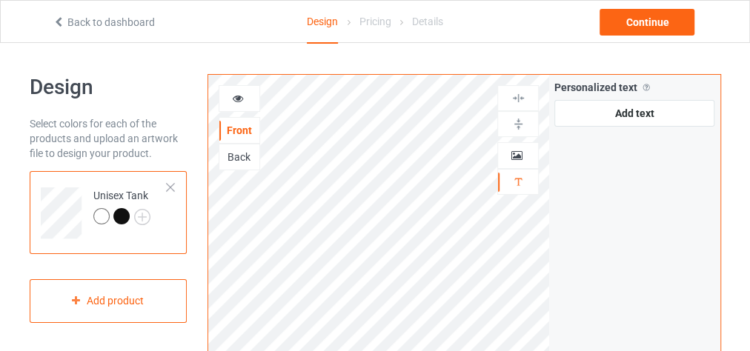
click at [232, 95] on icon at bounding box center [238, 96] width 13 height 10
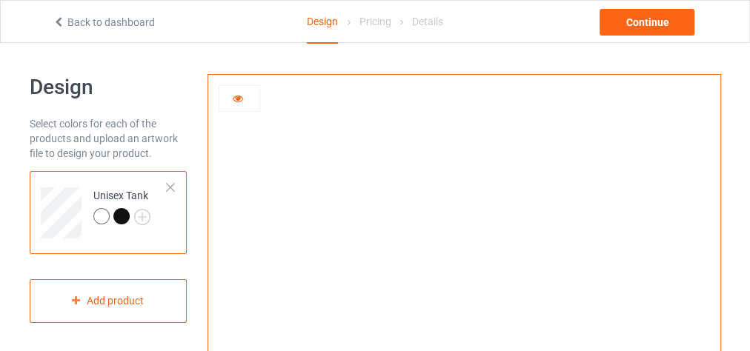
drag, startPoint x: 244, startPoint y: 115, endPoint x: 241, endPoint y: 104, distance: 11.0
click at [241, 104] on div at bounding box center [239, 101] width 41 height 32
click at [241, 104] on div at bounding box center [239, 98] width 40 height 15
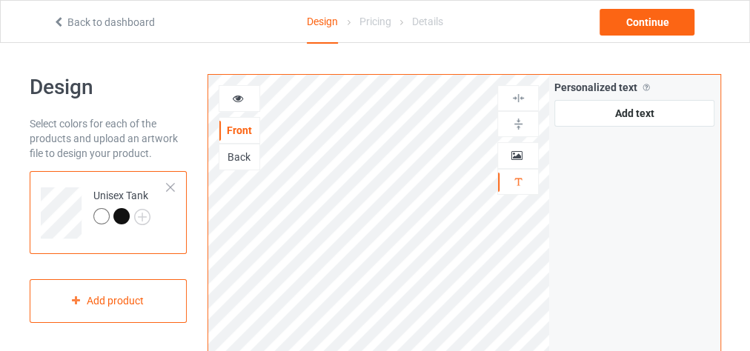
click at [239, 151] on div "Back" at bounding box center [239, 157] width 40 height 15
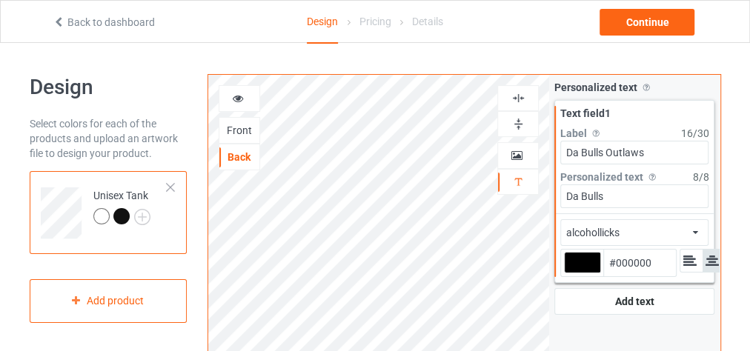
click at [576, 259] on div at bounding box center [582, 262] width 37 height 21
click at [576, 273] on input "#000000" at bounding box center [582, 283] width 37 height 20
type input "#744a1a"
type input "#744A1A"
type input "#7d501c"
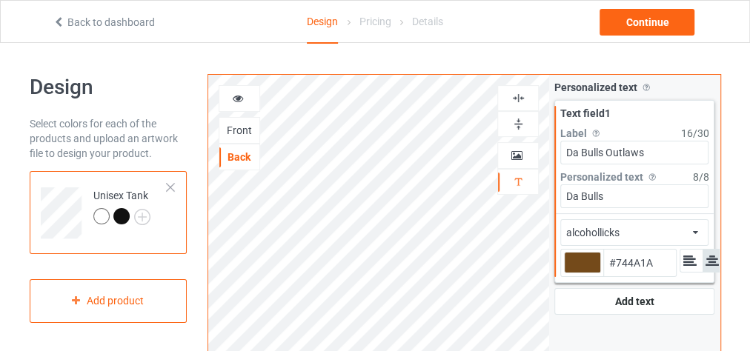
type input "#7D501C"
type input "#835520"
type input "#8b5d27"
type input "#8B5D27"
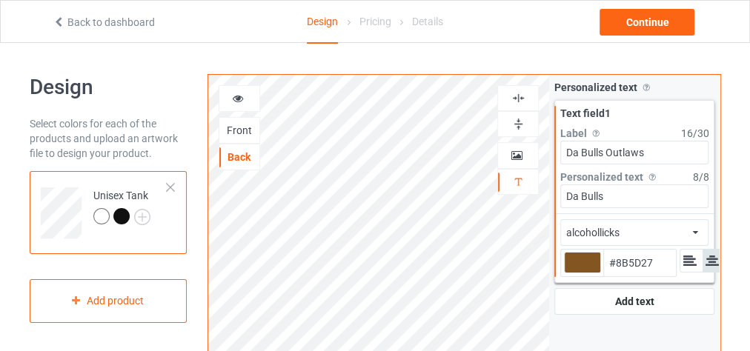
type input "#946733"
type input "#966936"
type input "#996c38"
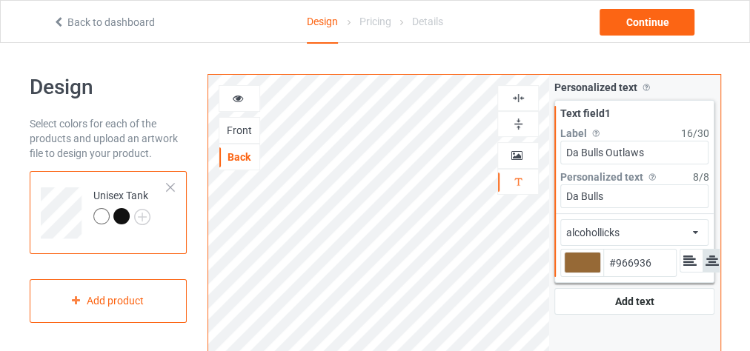
type input "#996C38"
type input "#9a6c37"
type input "#9A6C37"
type input "#9d6e39"
type input "#9D6E39"
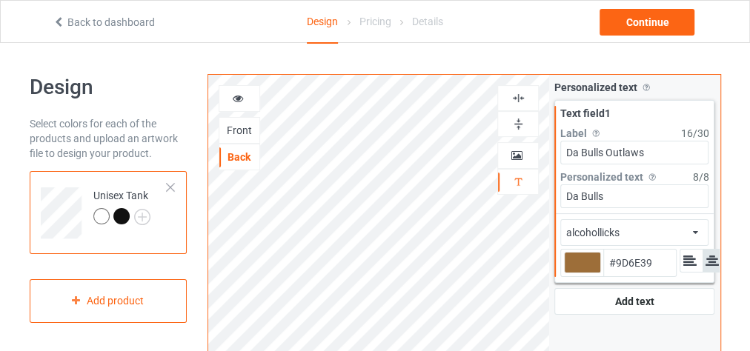
type input "#a1713a"
type input "#A1713A"
type input "#a3743e"
type input "#A3743E"
type input "#a57640"
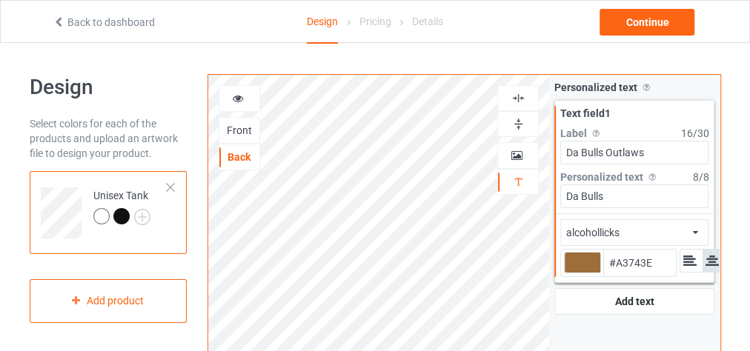
type input "#A57640"
type input "#a97942"
type input "#A97942"
type input "#a8763e"
type input "#A8763E"
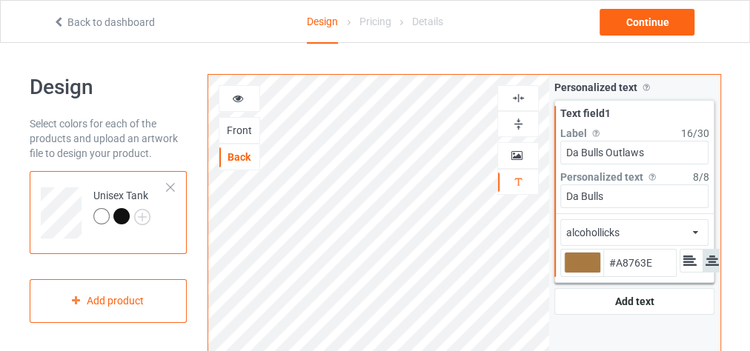
type input "#9d6e39"
type input "#9D6E39"
type input "#9a6932"
type input "#9A6932"
type input "#94642e"
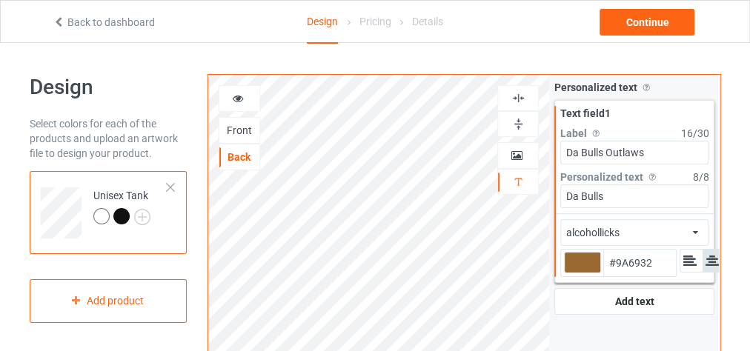
type input "#94642E"
type input "#91622b"
type input "#91622B"
type input "#8e5f29"
type input "#8E5F29"
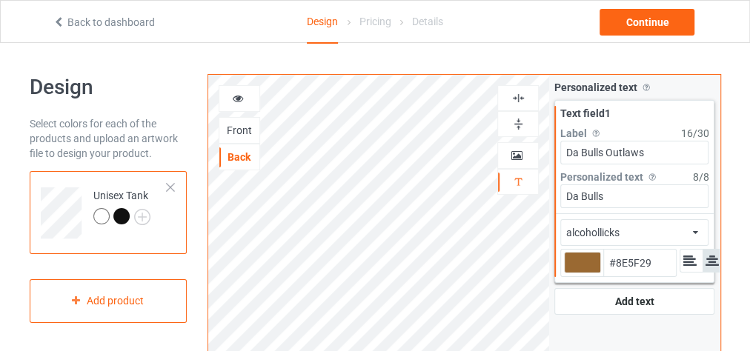
type input "#8c5d26"
type input "#8C5D26"
type input "#895a24"
type input "#895A24"
type input "#825521"
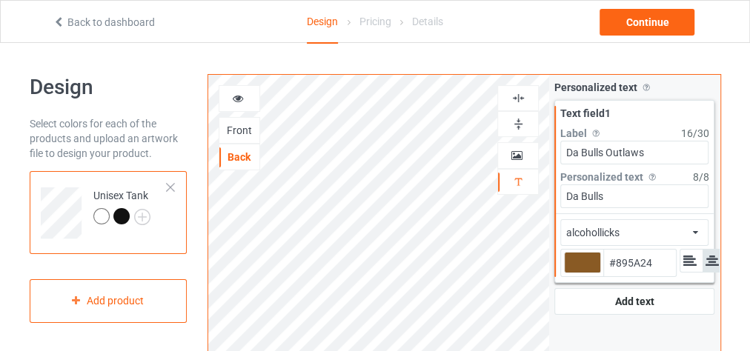
type input "#825521"
type input "#7f521f"
type input "#7F521F"
type input "#7b501e"
type input "#7B501E"
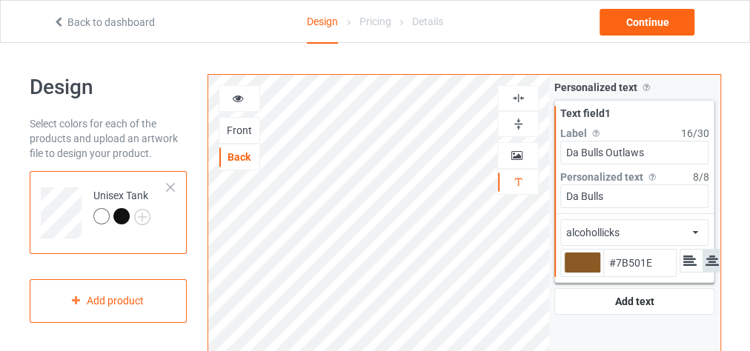
type input "#7c501d"
type input "#7C501D"
type input "#794d1b"
type input "#794D1B"
type input "#754a1a"
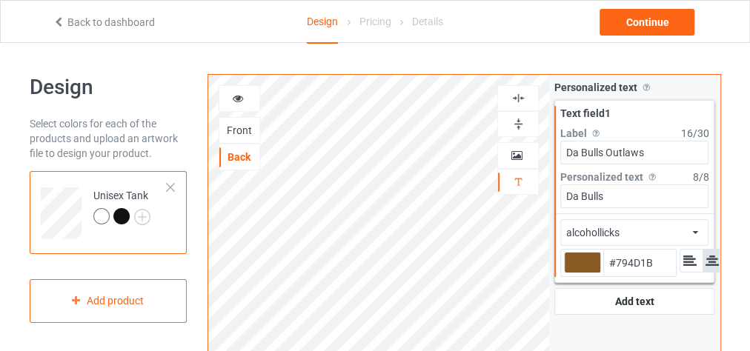
type input "#754A1A"
type input "#764a19"
type input "#764A19"
type input "#724818"
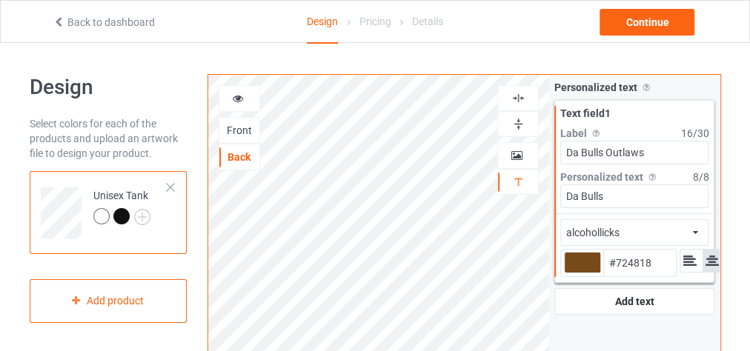
type input "#724817"
type input "#6f4516"
type input "#6F4516"
type input "#6f4515"
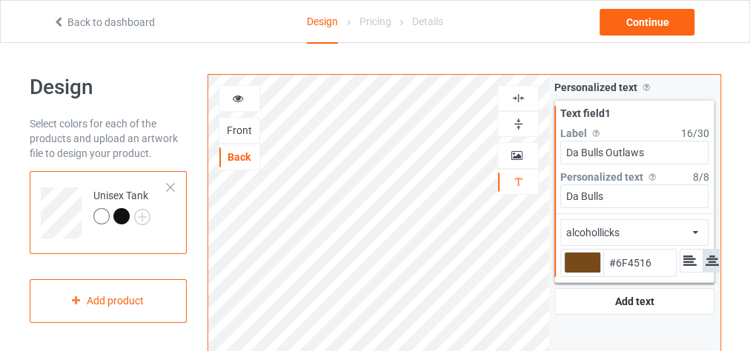
type input "#6F4515"
type input "#6c4313"
type input "#6C4313"
type input "#643d12"
type input "#643D12"
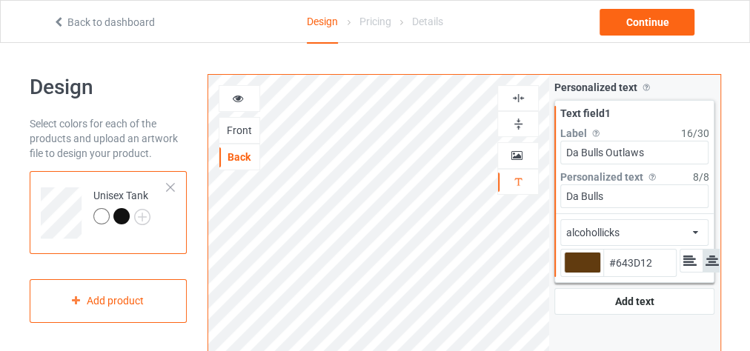
type input "#5d380e"
type input "#5D380E"
type input "#5b360b"
type input "#5B360B"
type input "#533009"
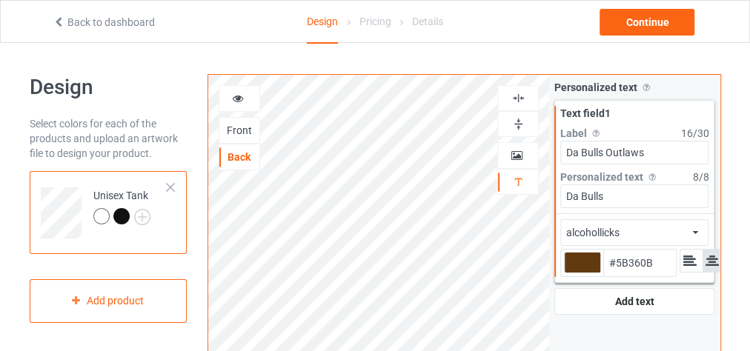
type input "#533009"
type input "#502e07"
type input "#502E07"
type input "#4b2b06"
type input "#4B2B06"
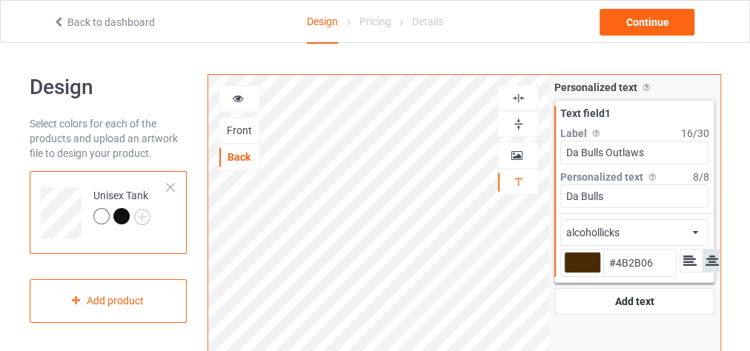
type input "#502e07"
type input "#502E07"
type input "#512e06"
type input "#512E06"
type input "#502e07"
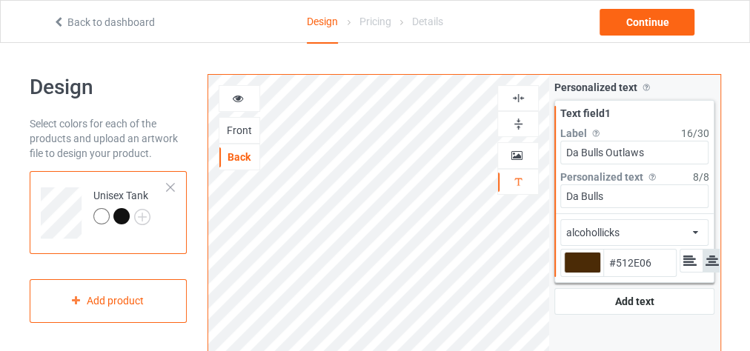
type input "#502E07"
type input "#593308"
type input "#653b0b"
type input "#653B0B"
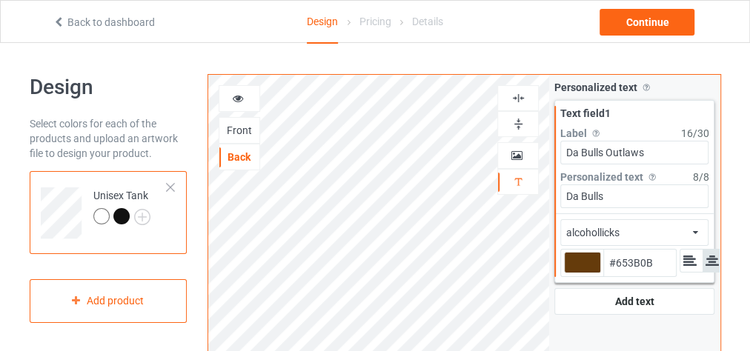
type input "#6a3e0b"
type input "#6A3E0B"
type input "#693e0c"
type input "#693E0C"
type input "#683e0d"
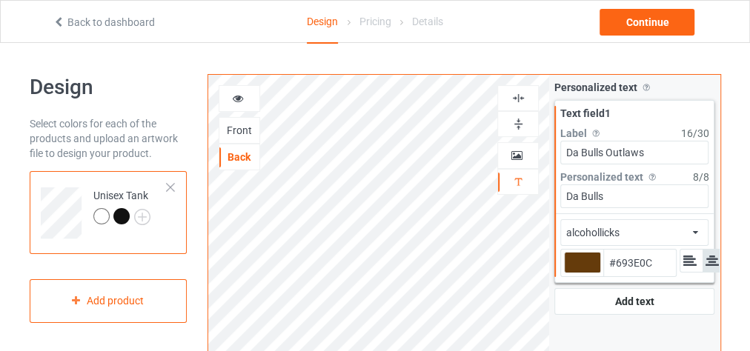
type input "#683E0D"
type input "#673e0e"
type input "#673E0E"
type input "#673e0f"
type input "#673E0F"
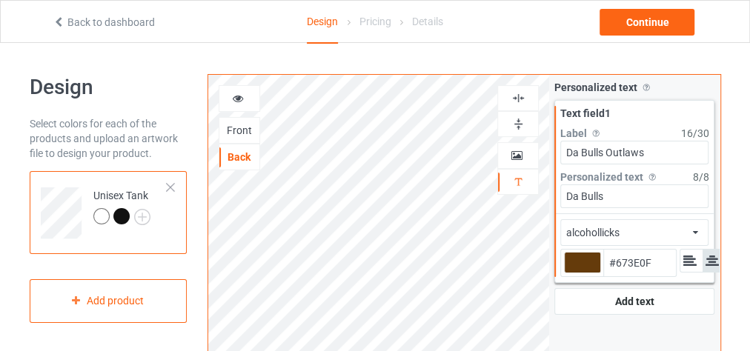
type input "#694011"
type input "#674013"
type input "#674014"
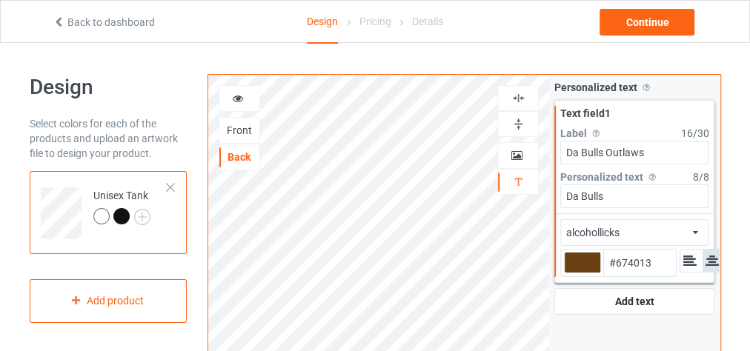
type input "#674014"
type input "#6b4314"
type input "#6B4314"
type input "#6d4517"
type input "#6D4517"
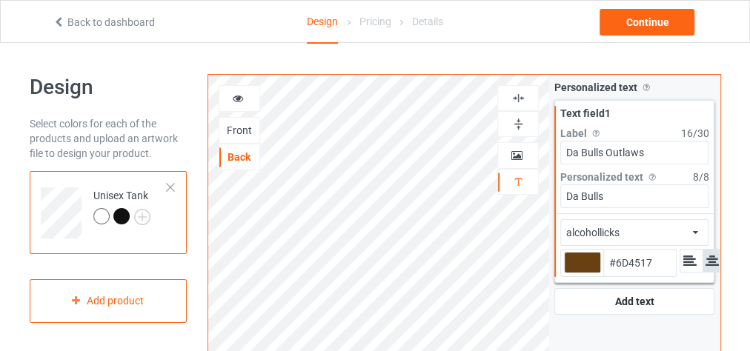
type input "#6d4518"
type input "#6D4518"
type input "#6c4519"
type input "#6C4519"
type input "#724a1d"
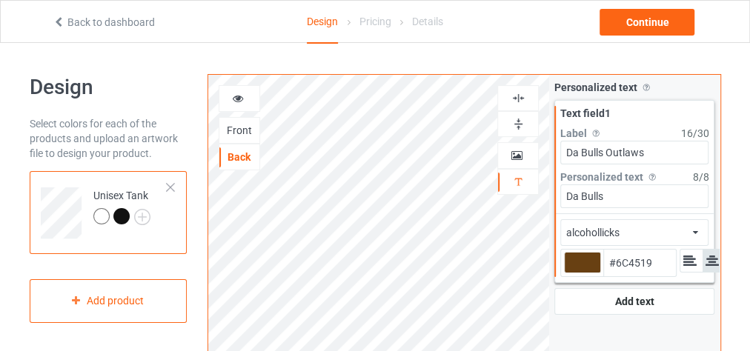
type input "#724A1D"
type input "#734d21"
type input "#734D21"
type input "#764f23"
type input "#764F23"
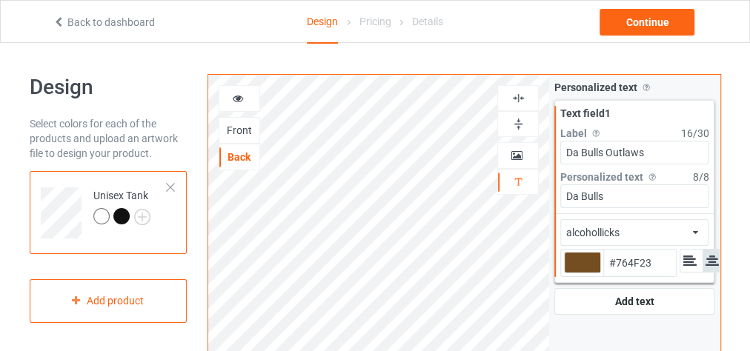
type input "#7b5428"
type input "#7B5428"
type input "#7d572c"
type input "#7D572C"
type input "#815c31"
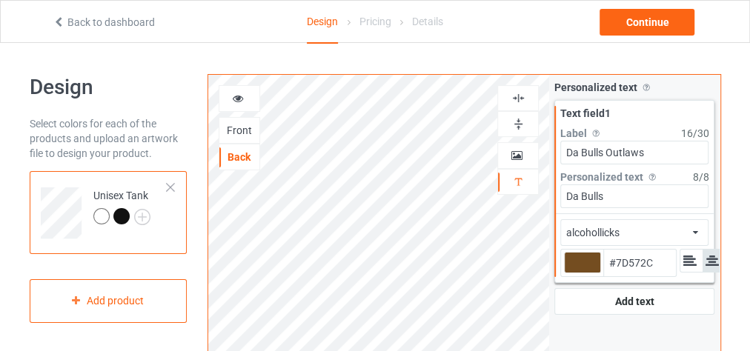
type input "#815C31"
type input "#956e41"
type input "#956E41"
type input "#9d7648"
type input "#9D7648"
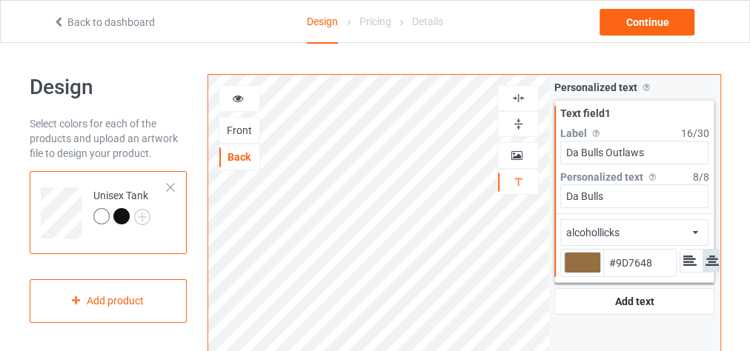
type input "#a0784b"
type input "#A0784B"
type input "#a57d50"
type input "#A57D50"
type input "#ae875b"
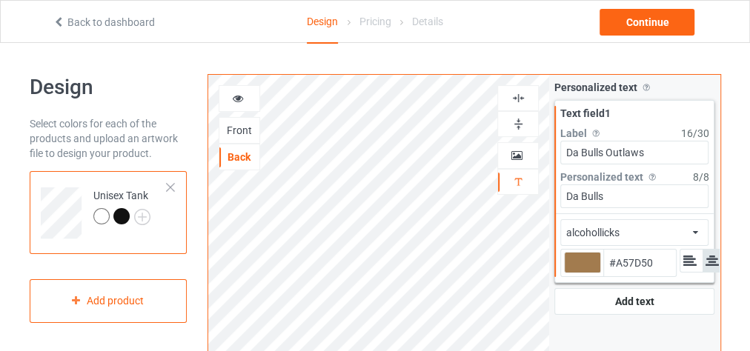
type input "#AE875B"
type input "#af875a"
type input "#AF875A"
type input "#afa15a"
type input "#AFA15A"
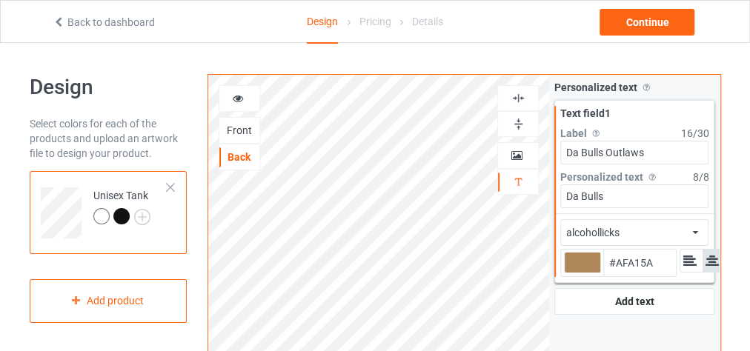
type input "#5aaf64"
type input "#5AAF64"
type input "#a55aaf"
type input "#A55AAF"
type input "#af5a5a"
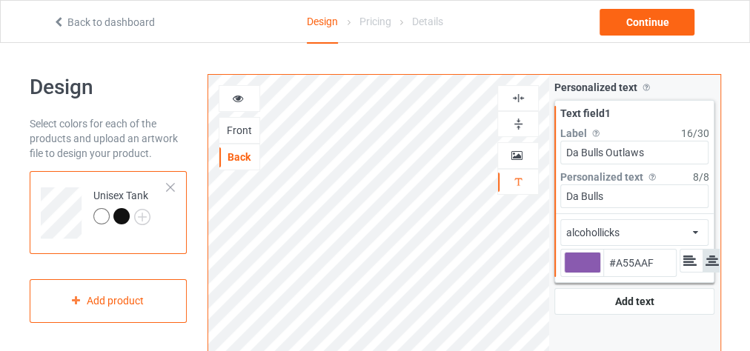
type input "#AF5A5A"
type input "#af5a5e"
type input "#AF5A5E"
type input "#af5a62"
type input "#AF5A62"
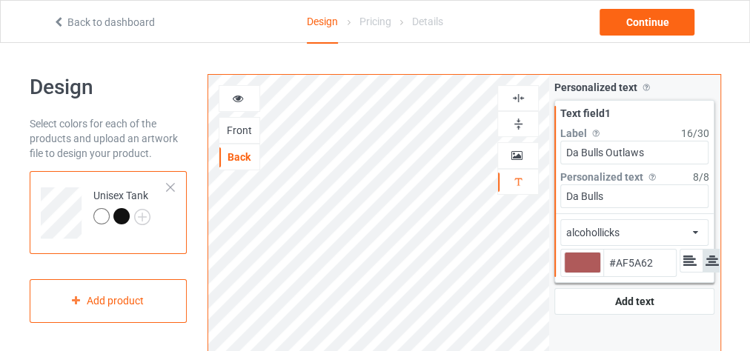
type input "#af5a78"
type input "#AF5A78"
type input "#af5a83"
type input "#AF5A83"
type input "#af5a87"
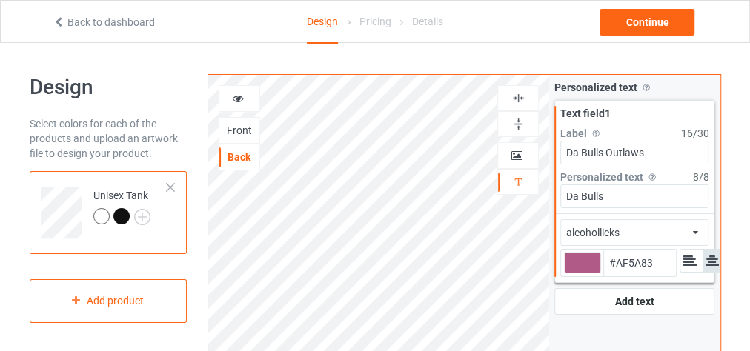
type input "#AF5A87"
type input "#af5a8c"
type input "#AF5A8C"
type input "#af5a99"
type input "#AF5A99"
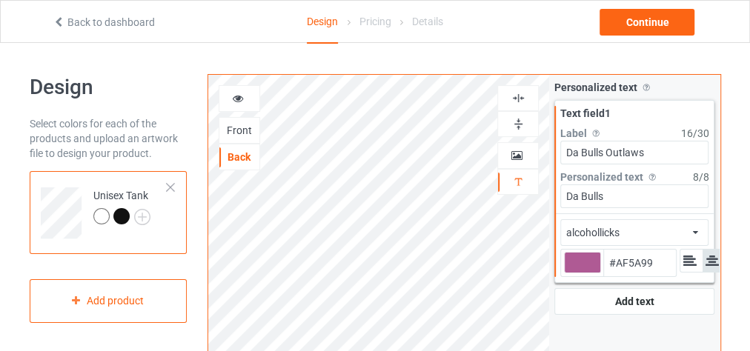
type input "#af5aa8"
type input "#AF5AA8"
type input "#5a96af"
type input "#5A96AF"
type input "#6caf5a"
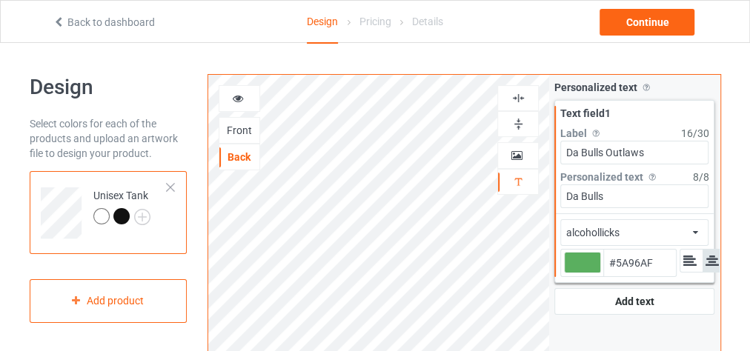
type input "#6CAF5A"
type input "#99af5a"
type input "#99AF5A"
type input "#afad5a"
type input "#AFAD5A"
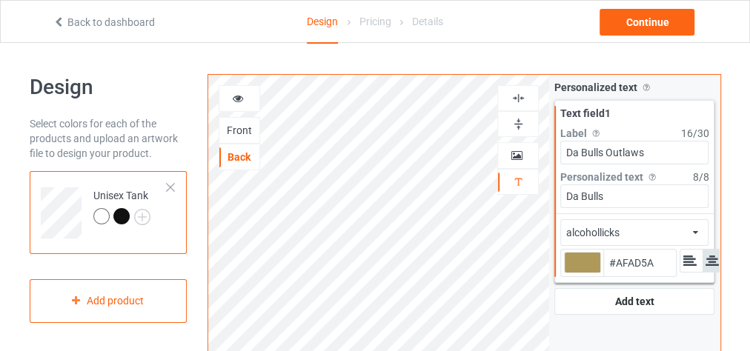
type input "#af995a"
type input "#AF995A"
type input "#af875a"
type input "#AF875A"
type input "#af835a"
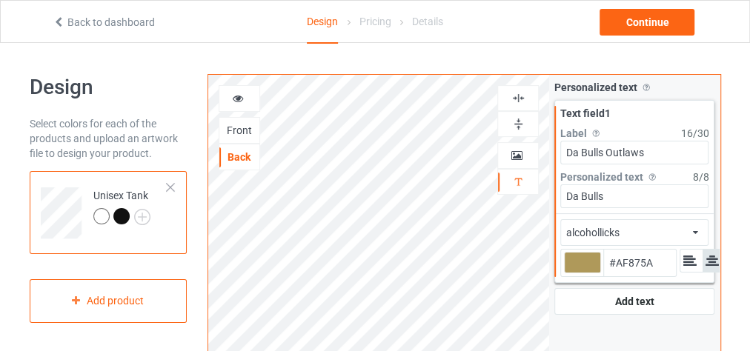
type input "#AF835A"
type input "#af805a"
type input "#AF805A"
type input "#af7c5a"
type input "#AF7C5A"
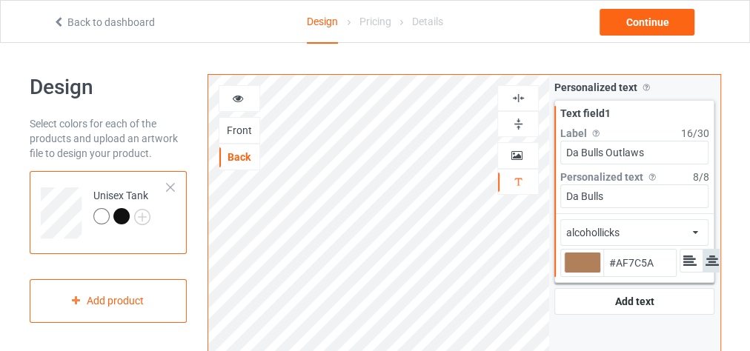
type input "#af785a"
type input "#AF785A"
type input "#af735a"
type input "#AF735A"
type input "#af8c5a"
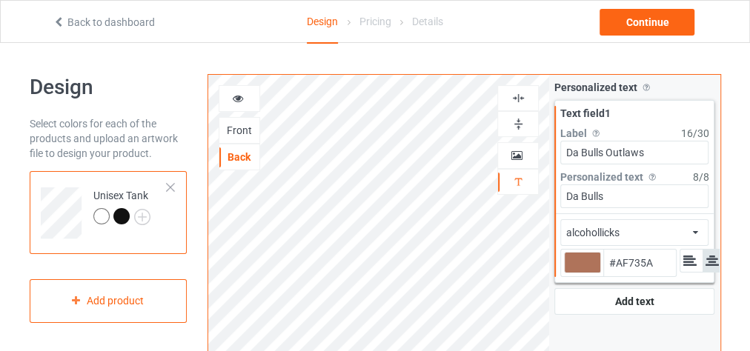
type input "#AF8C5A"
type input "#b08e5e"
type input "#B08E5E"
type input "#a68454"
type input "#A68454"
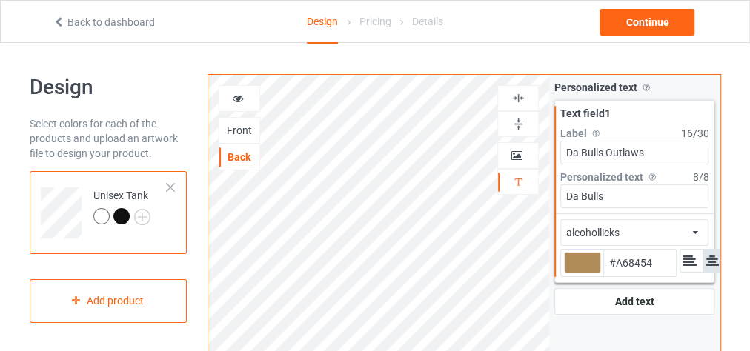
type input "#997748"
type input "#967445"
type input "#937243"
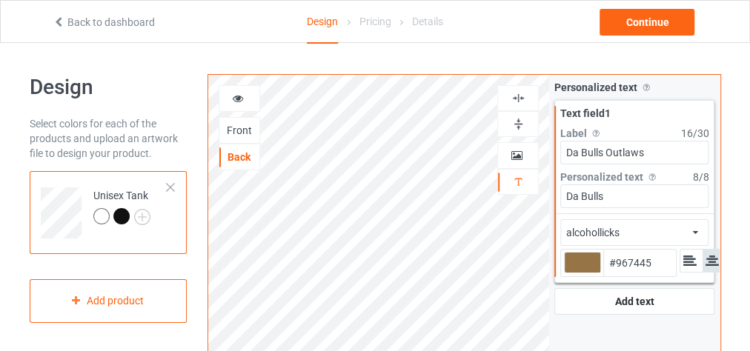
type input "#937243"
type input "#947242"
type input "#906f41"
click at [239, 124] on div "Front" at bounding box center [239, 130] width 40 height 15
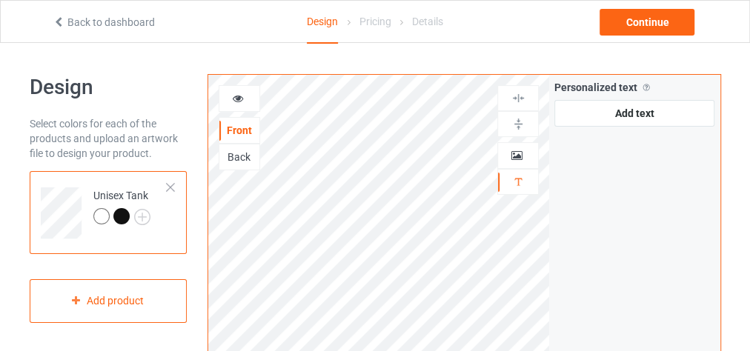
click at [237, 150] on div "Back" at bounding box center [239, 157] width 40 height 15
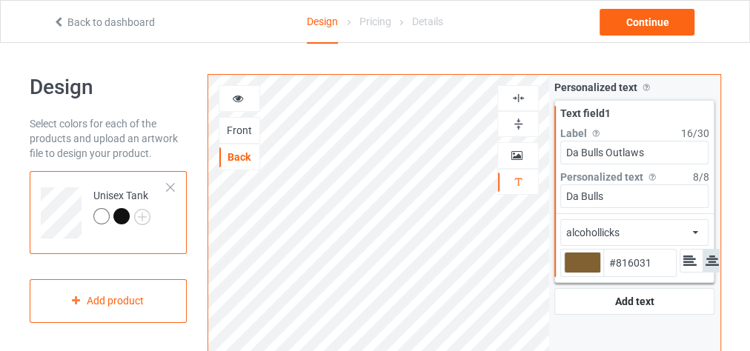
click at [580, 263] on div at bounding box center [582, 262] width 37 height 21
click at [580, 273] on input "#816031" at bounding box center [582, 283] width 37 height 20
click at [241, 125] on div "Front" at bounding box center [239, 130] width 40 height 15
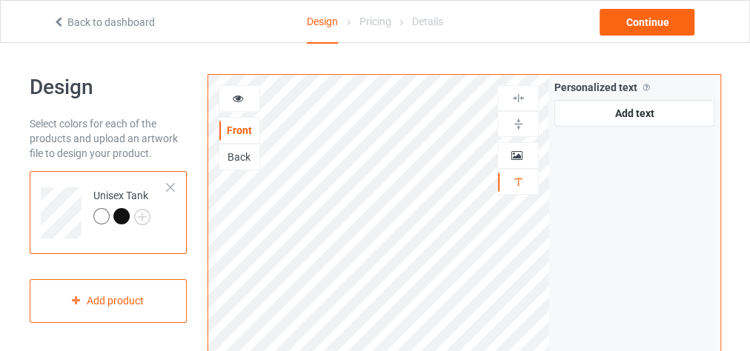
click at [234, 150] on div "Back" at bounding box center [239, 157] width 40 height 15
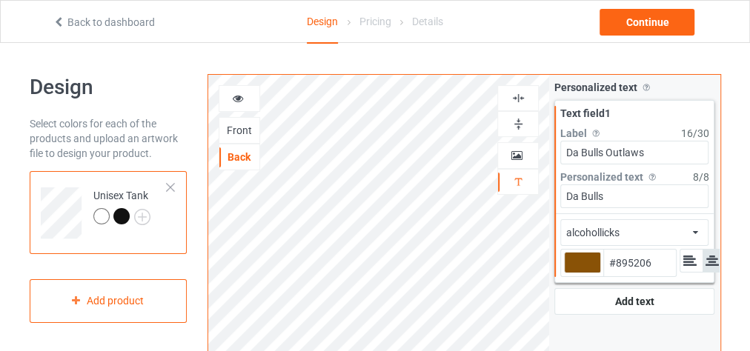
click at [232, 128] on div "Front" at bounding box center [239, 130] width 40 height 15
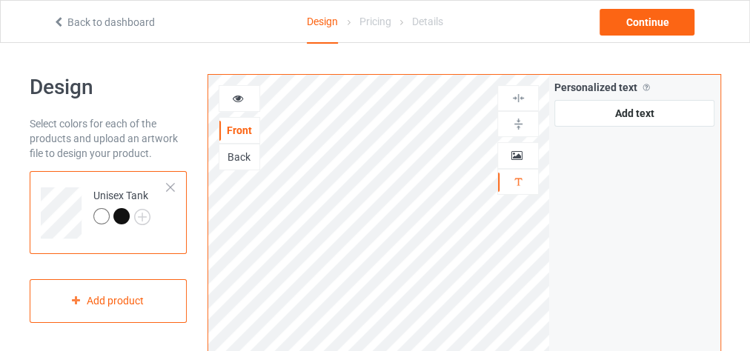
click at [237, 99] on icon at bounding box center [238, 96] width 13 height 10
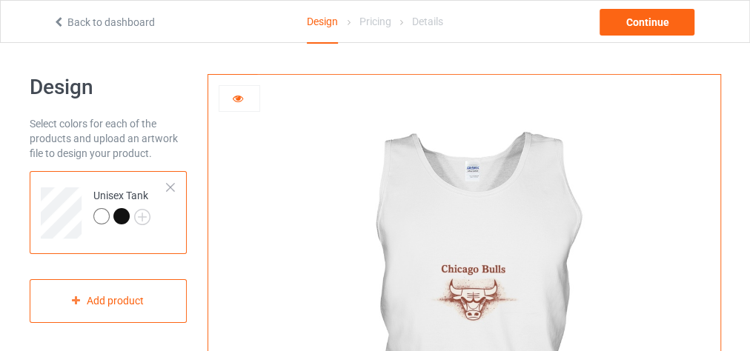
click at [241, 96] on icon at bounding box center [238, 96] width 13 height 10
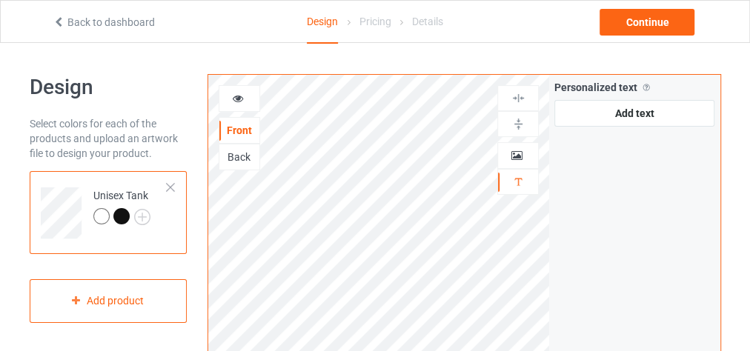
click at [239, 155] on div "Back" at bounding box center [239, 157] width 40 height 15
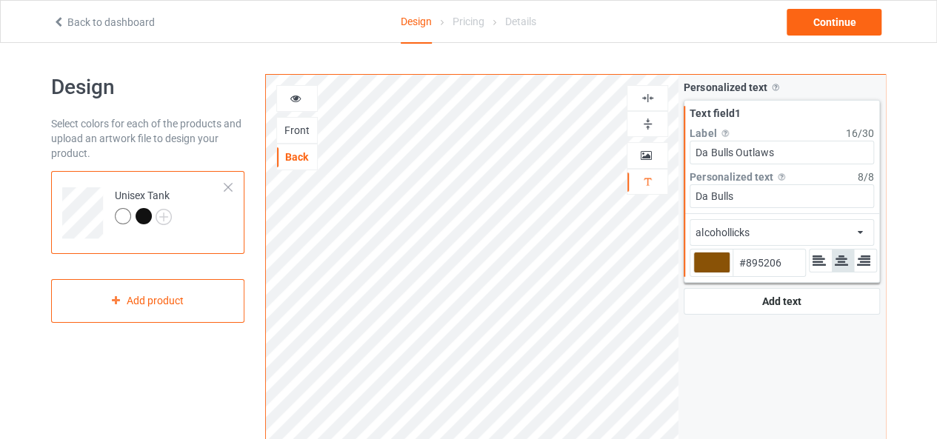
drag, startPoint x: 791, startPoint y: 261, endPoint x: 732, endPoint y: 256, distance: 59.6
click at [733, 256] on input "#895206" at bounding box center [769, 263] width 73 height 27
click at [299, 131] on div "Front" at bounding box center [297, 130] width 40 height 15
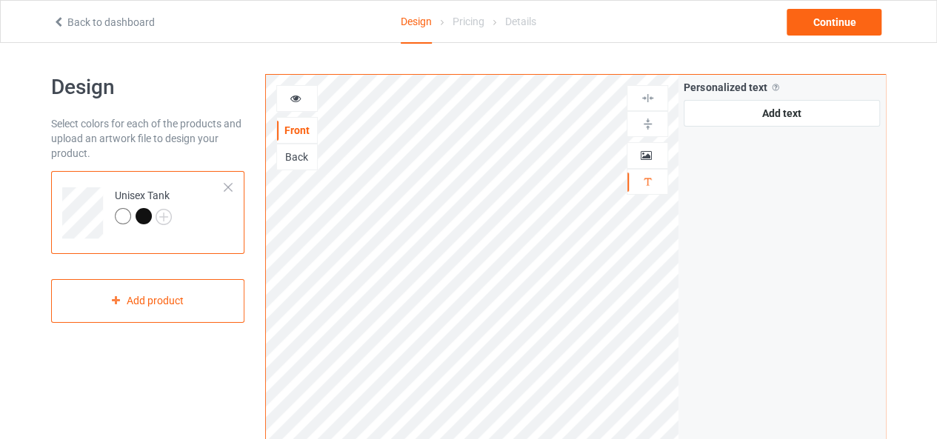
click at [293, 163] on div "Back" at bounding box center [296, 157] width 41 height 27
click at [310, 150] on div "Back" at bounding box center [297, 157] width 40 height 15
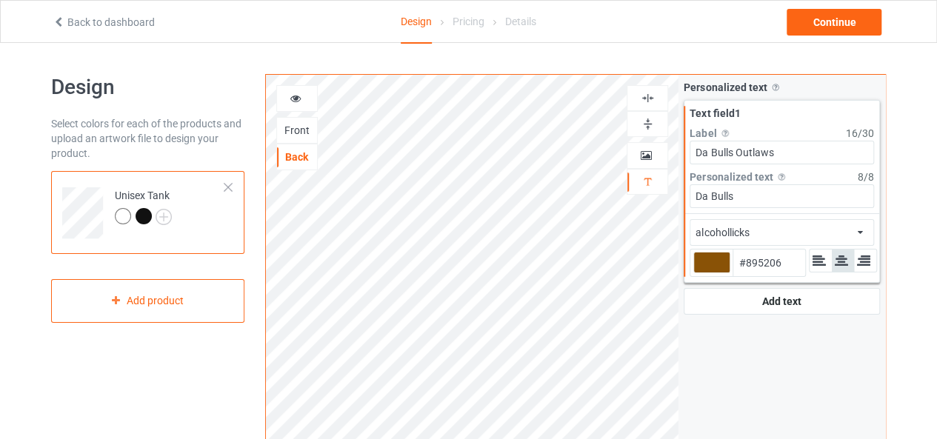
click at [761, 260] on input "#895206" at bounding box center [769, 263] width 73 height 27
paste input "B4513"
click at [718, 259] on div at bounding box center [711, 262] width 37 height 21
click at [718, 273] on input "#8b4513" at bounding box center [711, 283] width 37 height 20
click at [695, 334] on div "Personalized text Allow customers to personalize text with your choice of fonts…" at bounding box center [782, 356] width 207 height 563
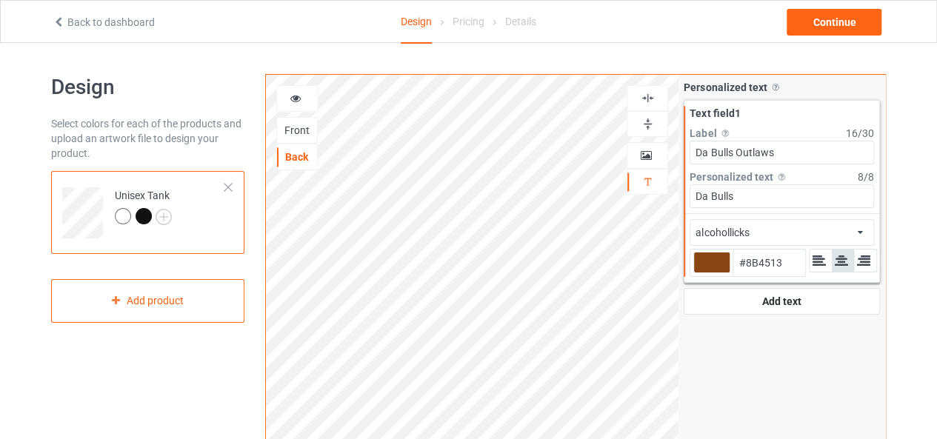
drag, startPoint x: 782, startPoint y: 257, endPoint x: 737, endPoint y: 264, distance: 45.7
click at [737, 264] on input "#8B4513" at bounding box center [769, 263] width 73 height 27
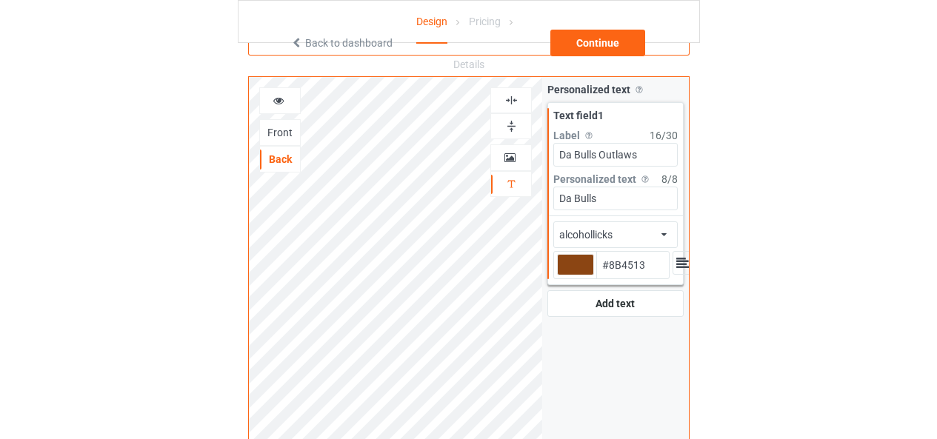
scroll to position [321, 0]
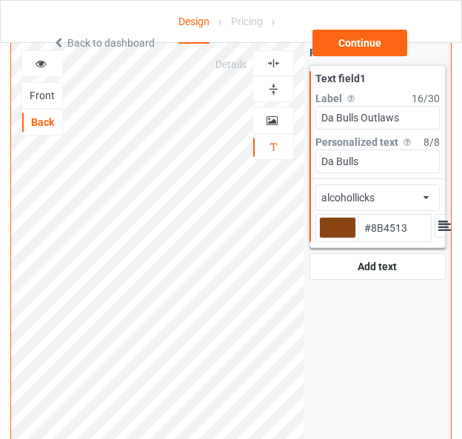
click at [40, 90] on div "Front" at bounding box center [42, 95] width 40 height 15
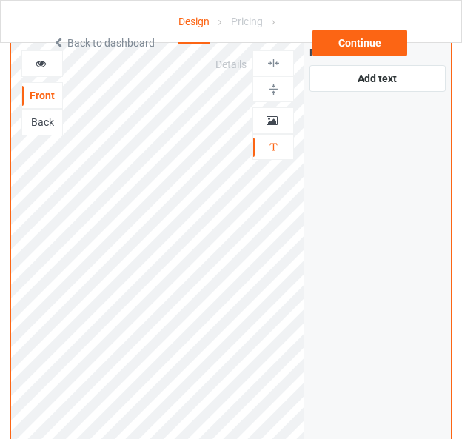
click at [39, 115] on div "Back" at bounding box center [42, 122] width 40 height 15
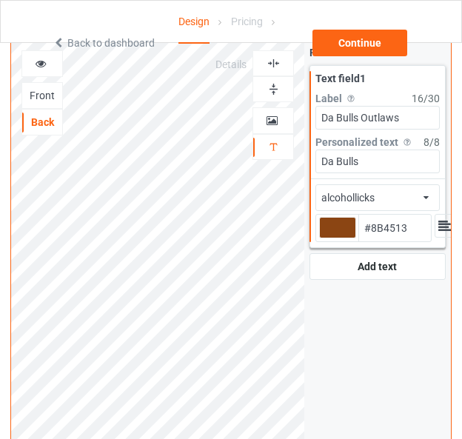
click at [351, 221] on div at bounding box center [337, 227] width 37 height 21
click at [351, 239] on input "#8b4513" at bounding box center [337, 249] width 37 height 20
click at [430, 338] on div "Personalized text Allow customers to personalize text with your choice of fonts…" at bounding box center [377, 321] width 147 height 563
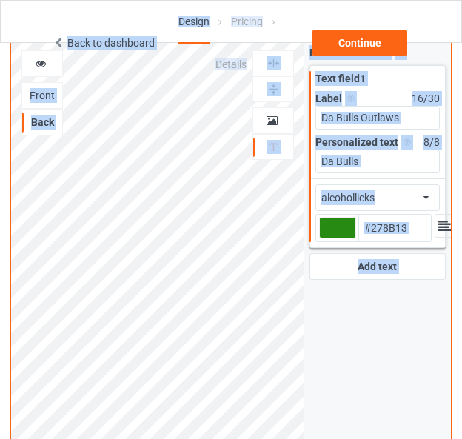
click at [410, 226] on input "#278B13" at bounding box center [395, 228] width 73 height 27
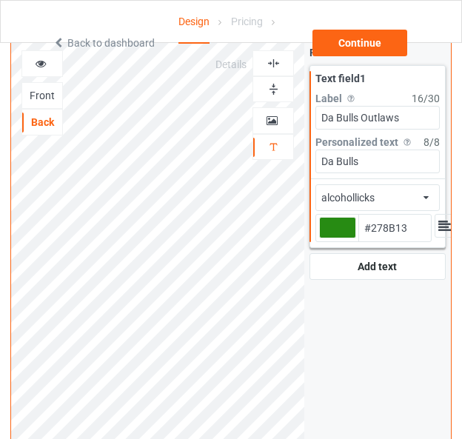
drag, startPoint x: 410, startPoint y: 226, endPoint x: 365, endPoint y: 228, distance: 45.2
click at [365, 228] on input "#278B13" at bounding box center [395, 228] width 73 height 27
paste input "8B45"
click at [353, 356] on div "Personalized text Allow customers to personalize text with your choice of fonts…" at bounding box center [377, 321] width 147 height 563
click at [414, 227] on input "#8B4513" at bounding box center [395, 228] width 73 height 27
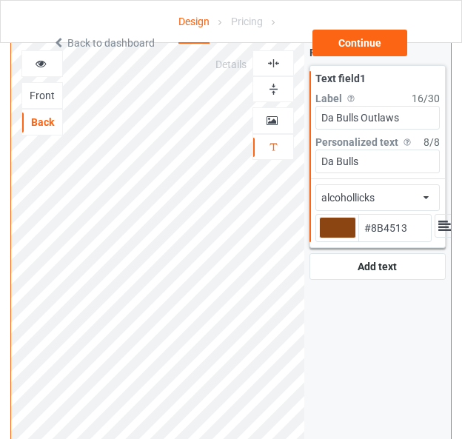
paste input "95206"
click at [345, 328] on div "Personalized text Allow customers to personalize text with your choice of fonts…" at bounding box center [377, 321] width 147 height 563
click at [50, 84] on div "Front" at bounding box center [41, 95] width 41 height 27
click at [47, 93] on div "Front" at bounding box center [42, 95] width 40 height 15
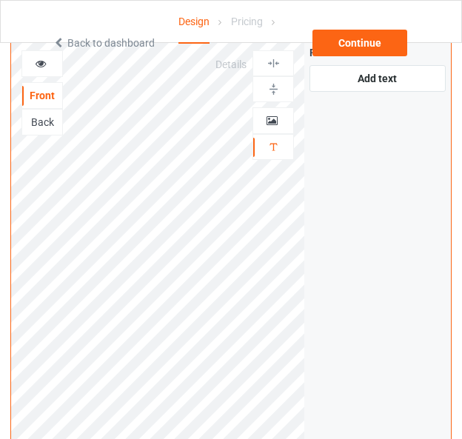
click at [44, 119] on div "Back" at bounding box center [42, 122] width 40 height 15
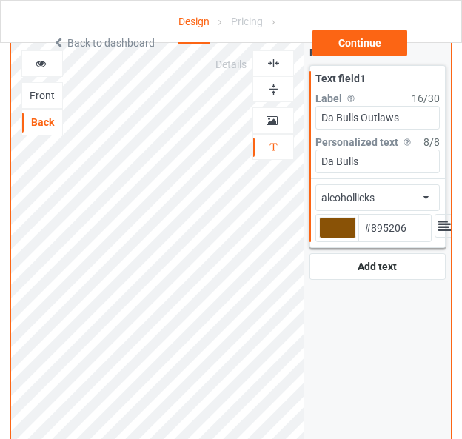
click at [40, 63] on icon at bounding box center [41, 61] width 13 height 10
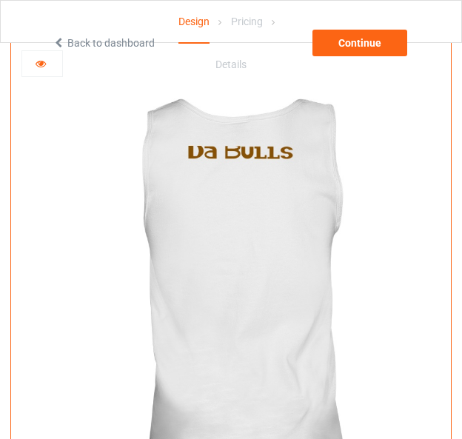
click at [47, 57] on div at bounding box center [42, 63] width 40 height 15
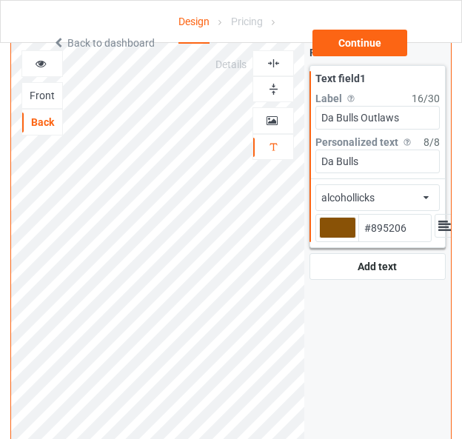
click at [43, 94] on div "Front" at bounding box center [42, 95] width 40 height 15
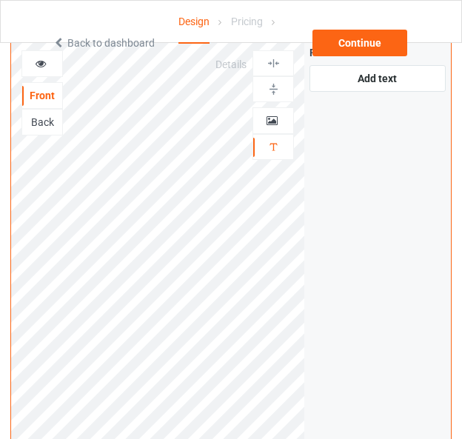
click at [44, 112] on div "Back" at bounding box center [41, 122] width 41 height 27
click at [41, 60] on icon at bounding box center [41, 61] width 13 height 10
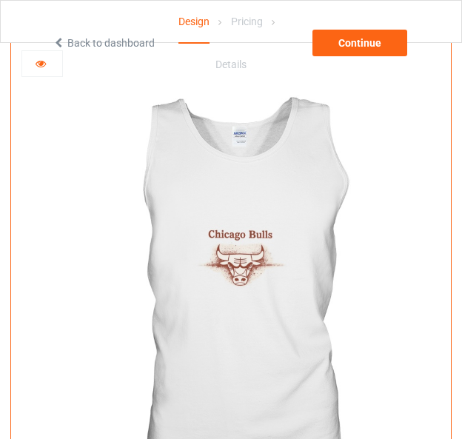
click at [46, 61] on icon at bounding box center [41, 61] width 13 height 10
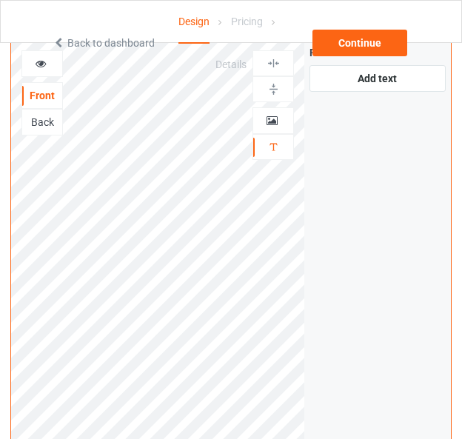
click at [48, 121] on div "Back" at bounding box center [42, 122] width 40 height 15
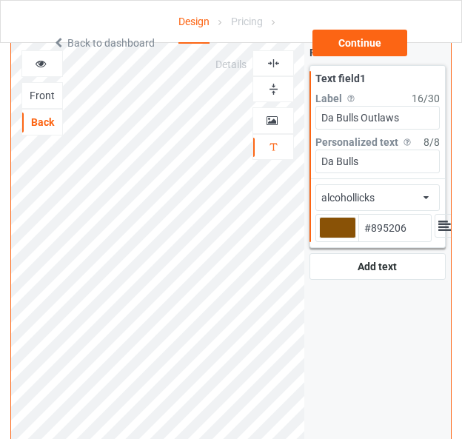
click at [41, 63] on icon at bounding box center [41, 61] width 13 height 10
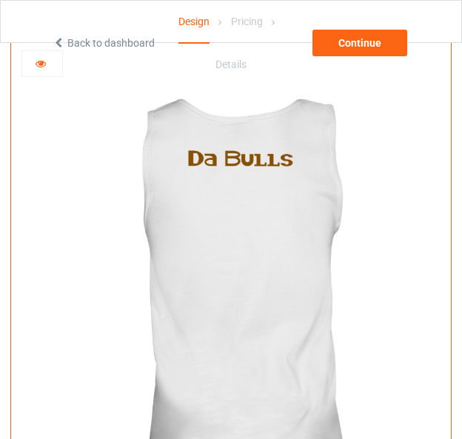
click at [46, 56] on icon at bounding box center [41, 61] width 13 height 10
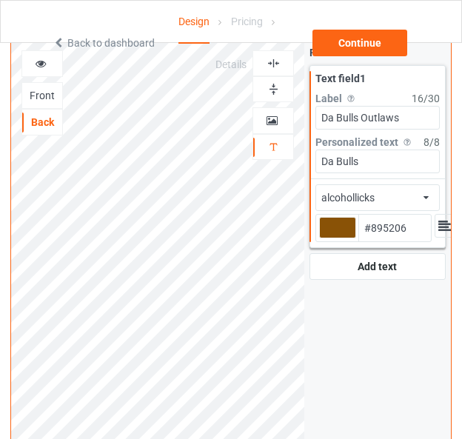
click at [385, 283] on div "Personalized text Allow customers to personalize text with your choice of fonts…" at bounding box center [377, 321] width 147 height 563
click at [427, 192] on icon at bounding box center [426, 194] width 5 height 9
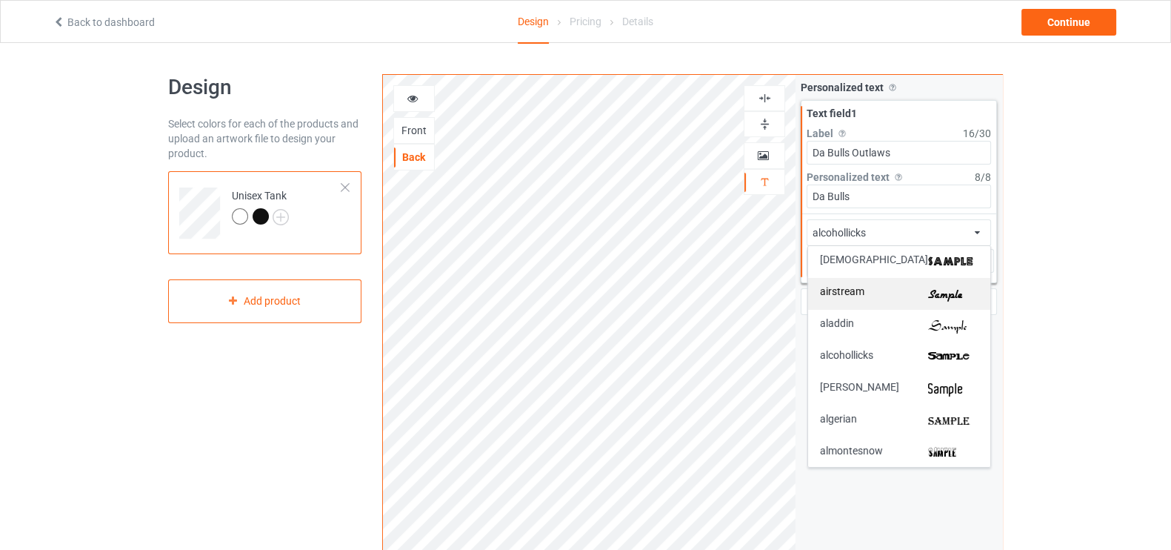
click at [928, 289] on img at bounding box center [953, 294] width 50 height 16
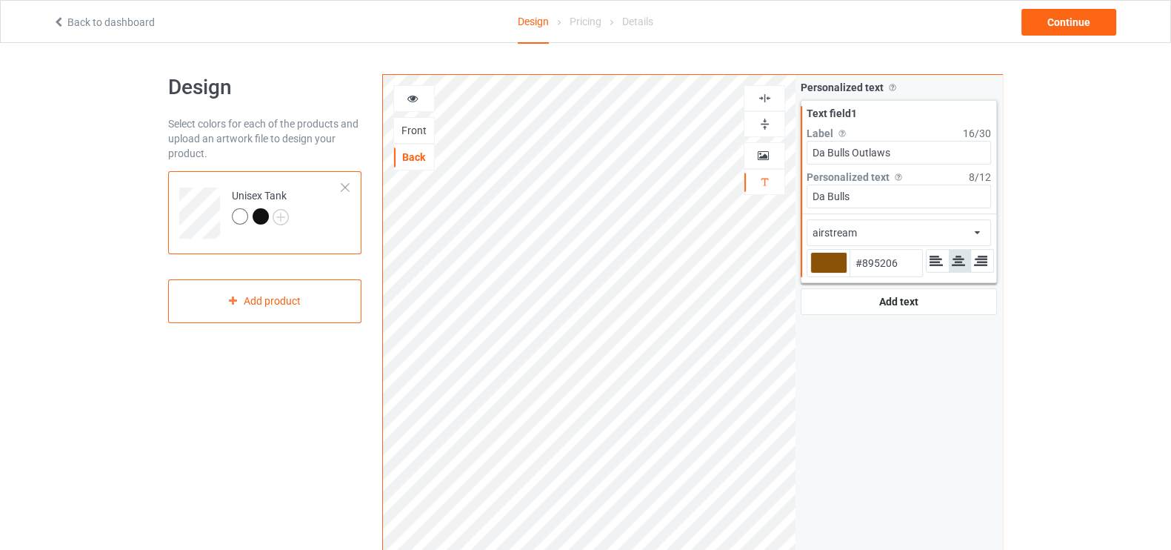
click at [870, 226] on div "airstream african airstream aladdin alcohollicks [PERSON_NAME] almontesnow angl…" at bounding box center [899, 232] width 184 height 27
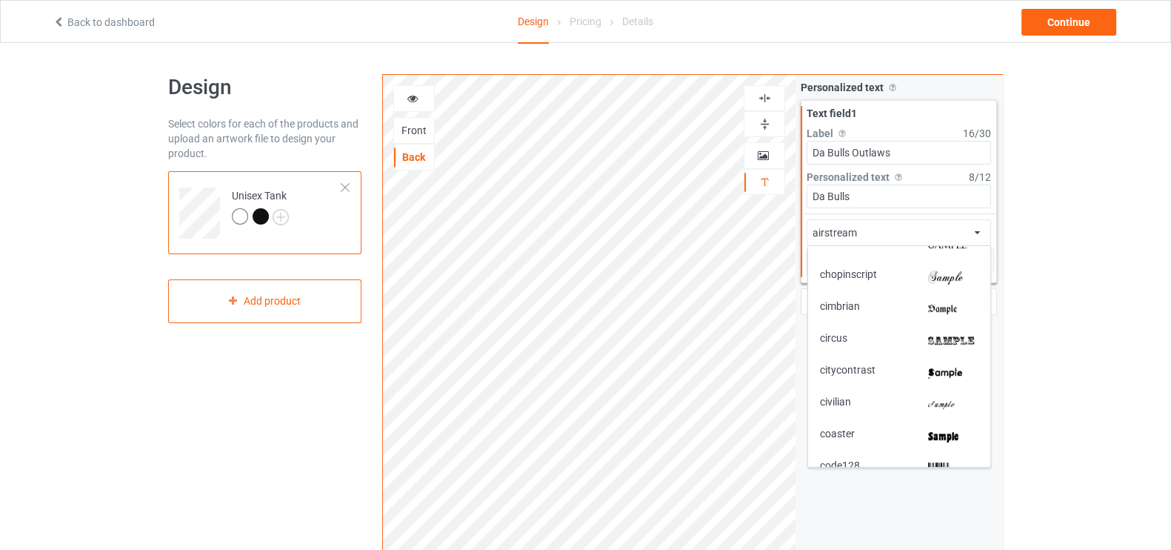
scroll to position [710, 0]
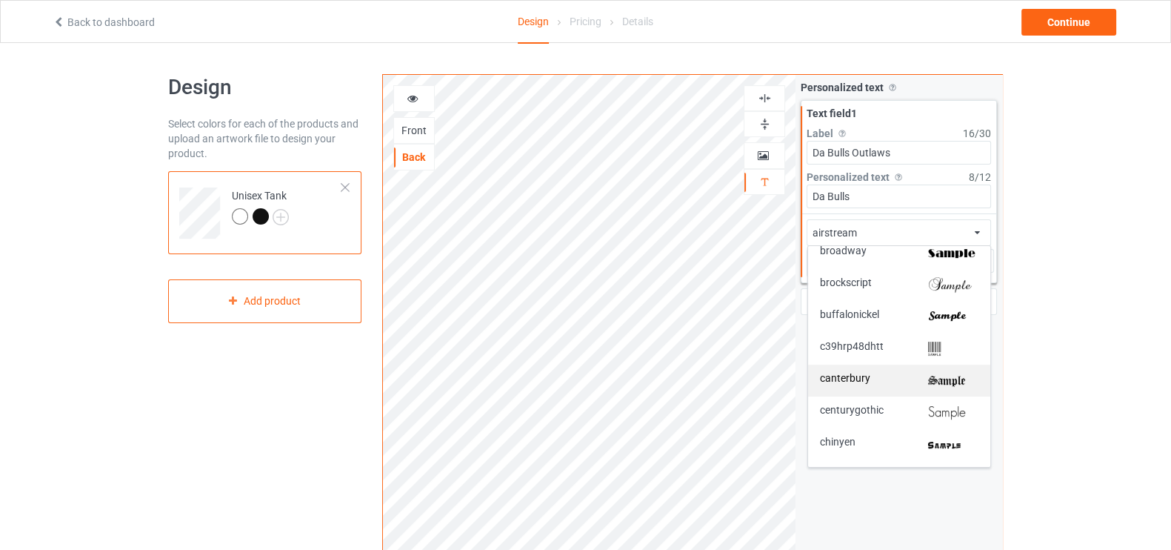
click at [910, 386] on div "canterbury" at bounding box center [899, 381] width 159 height 16
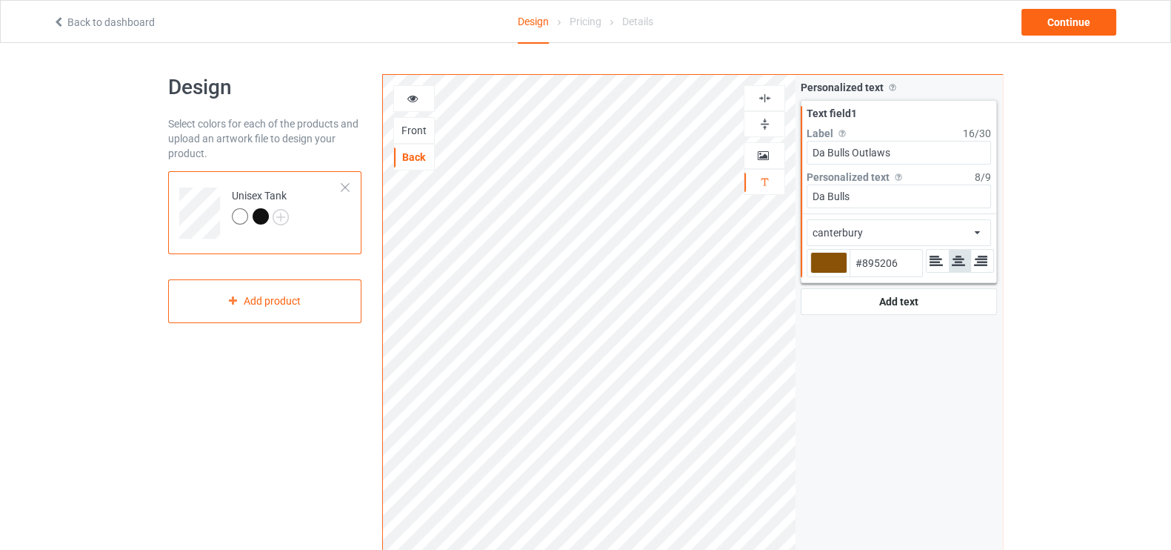
click at [884, 227] on div "canterbury african airstream aladdin alcohollicks [PERSON_NAME] almontesnow ang…" at bounding box center [899, 232] width 184 height 27
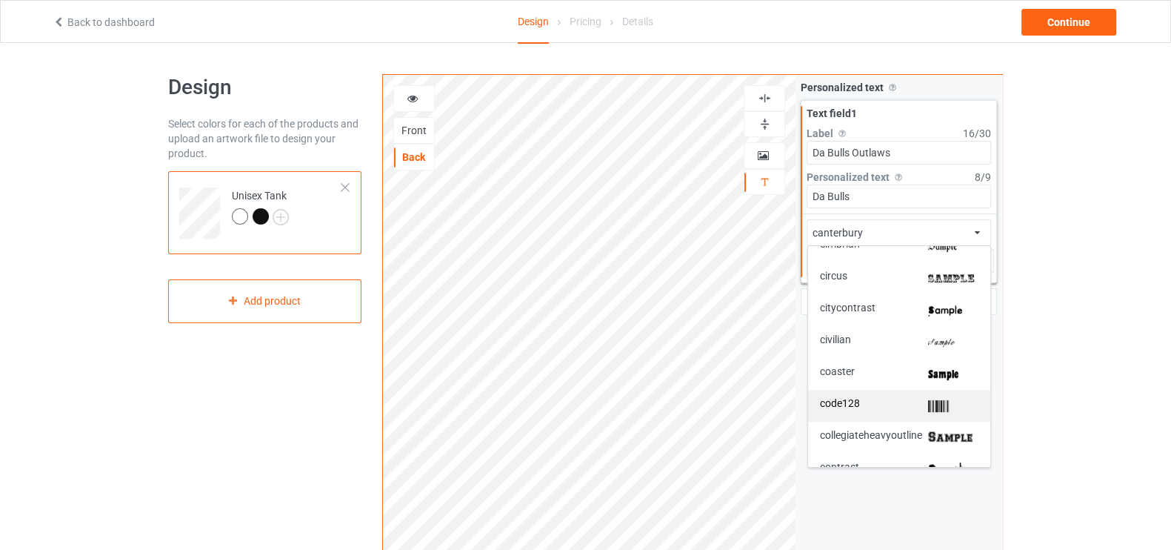
scroll to position [1111, 0]
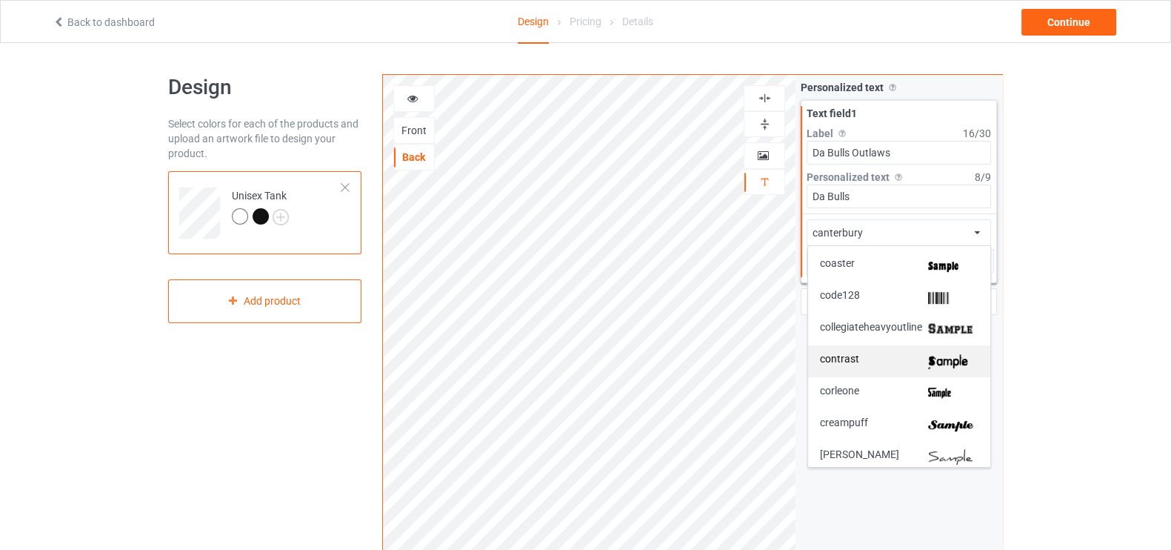
click at [910, 374] on div "contrast" at bounding box center [899, 361] width 182 height 32
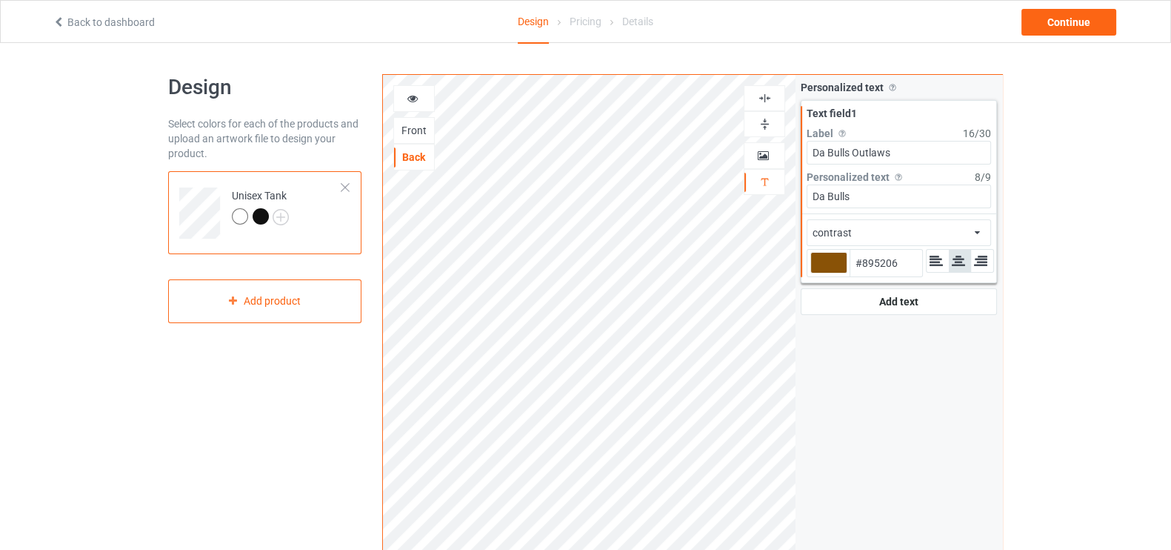
click at [894, 236] on div "contrast african airstream aladdin alcohollicks [PERSON_NAME] almontesnow angli…" at bounding box center [899, 232] width 184 height 27
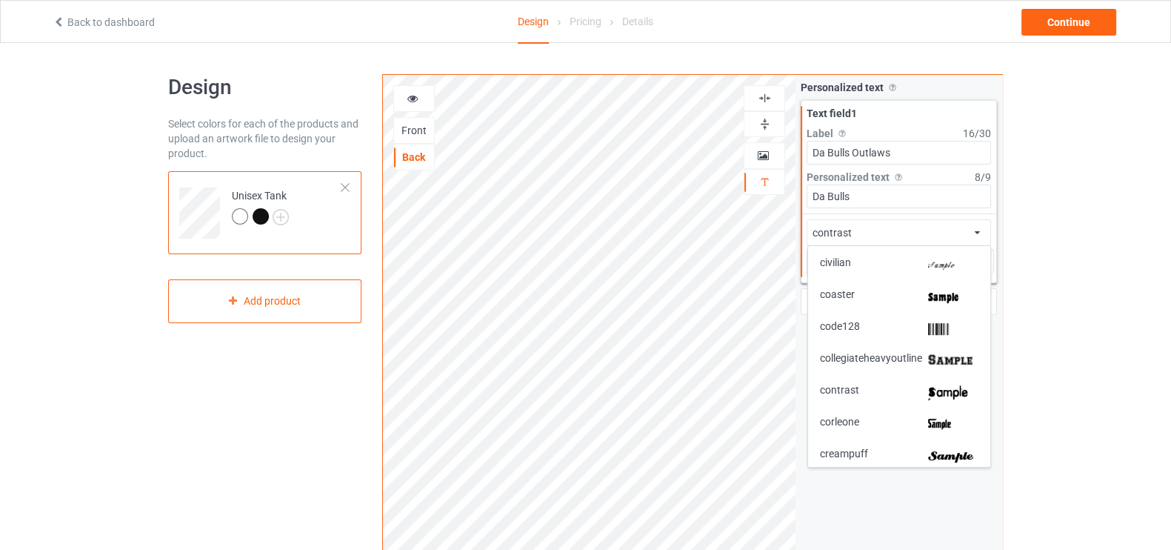
scroll to position [1126, 0]
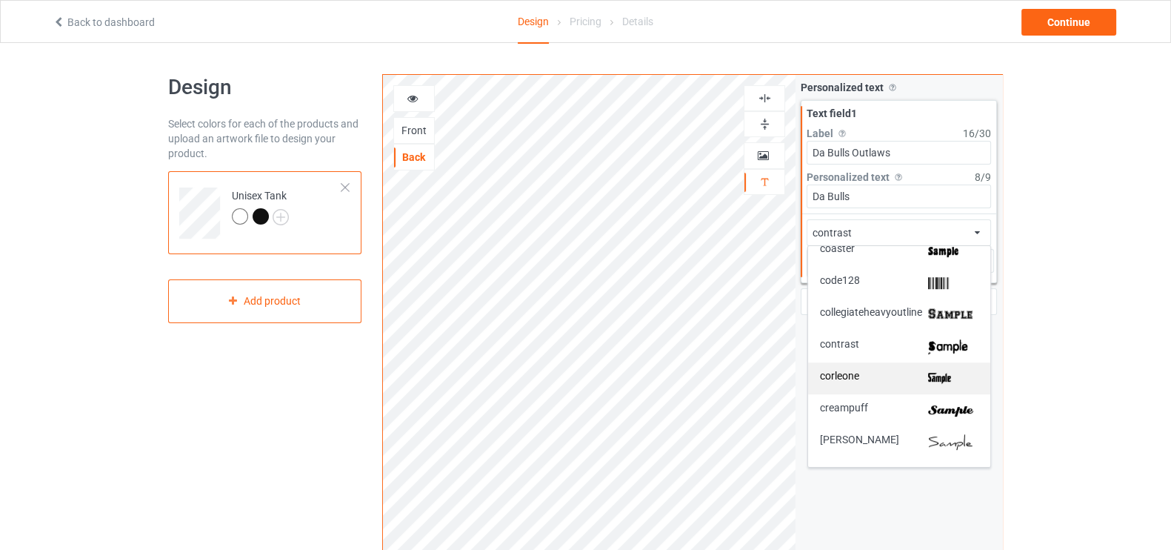
click at [901, 379] on div "corleone" at bounding box center [899, 378] width 159 height 16
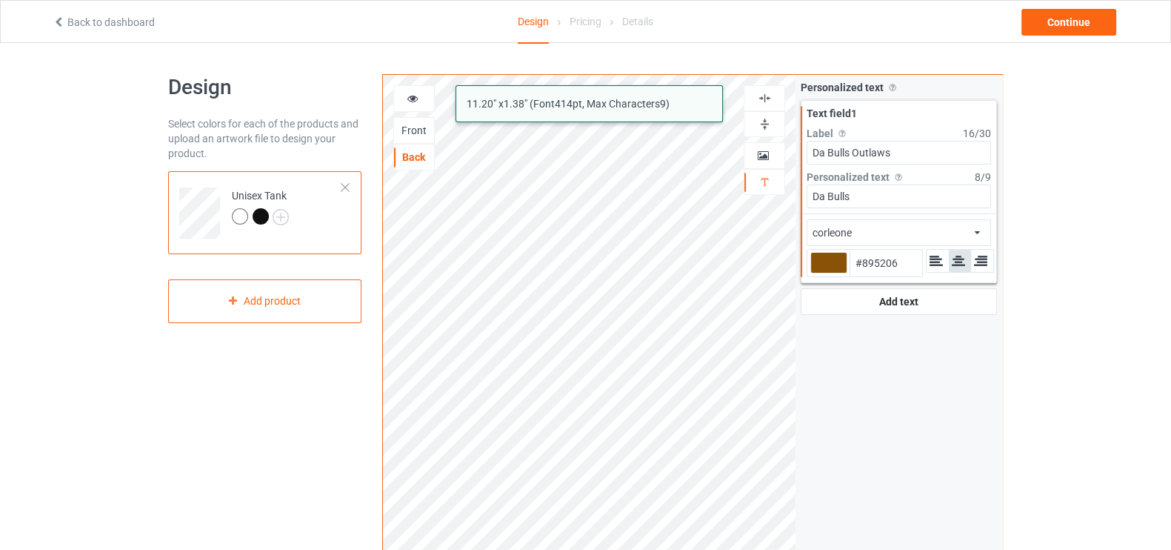
click at [897, 239] on div "corleone african airstream aladdin alcohollicks [PERSON_NAME] almontesnow angli…" at bounding box center [899, 232] width 184 height 27
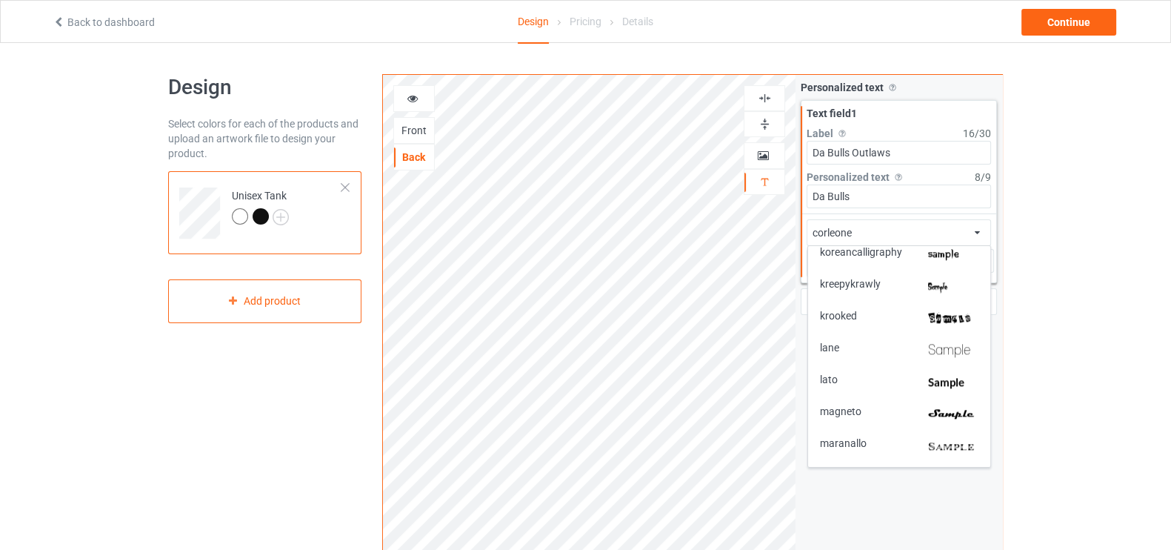
scroll to position [2253, 0]
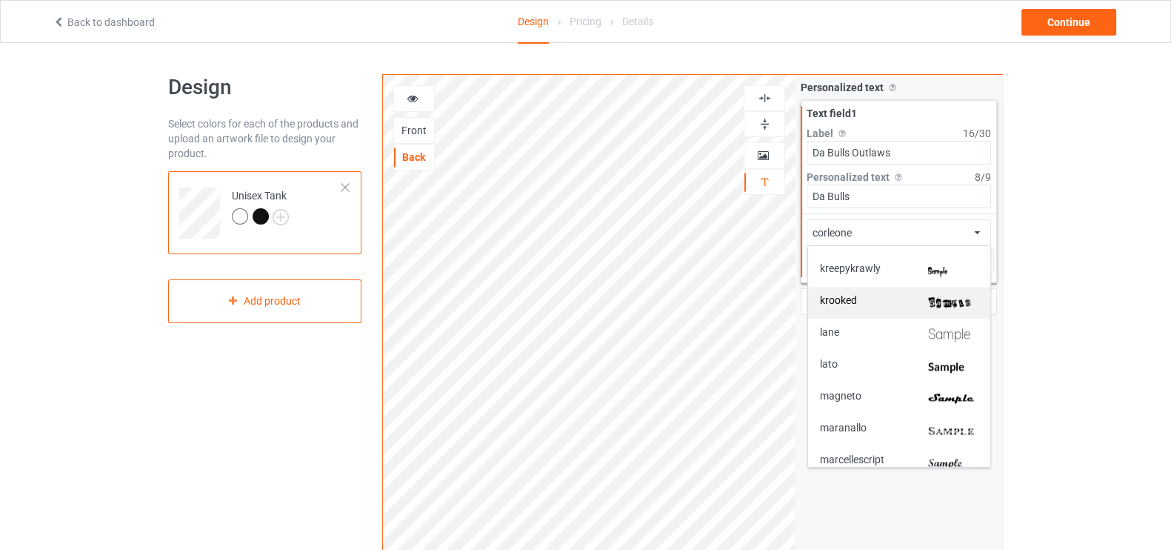
click at [940, 291] on div "krooked" at bounding box center [899, 303] width 182 height 32
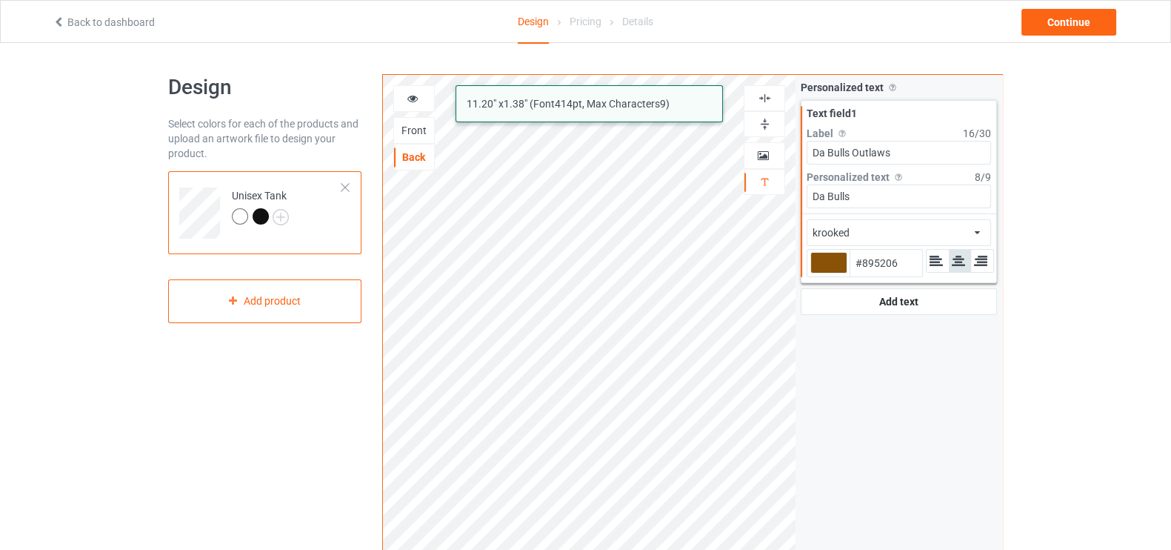
click at [895, 226] on div "krooked african airstream aladdin alcohollicks [PERSON_NAME] almontesnow anglic…" at bounding box center [899, 232] width 184 height 27
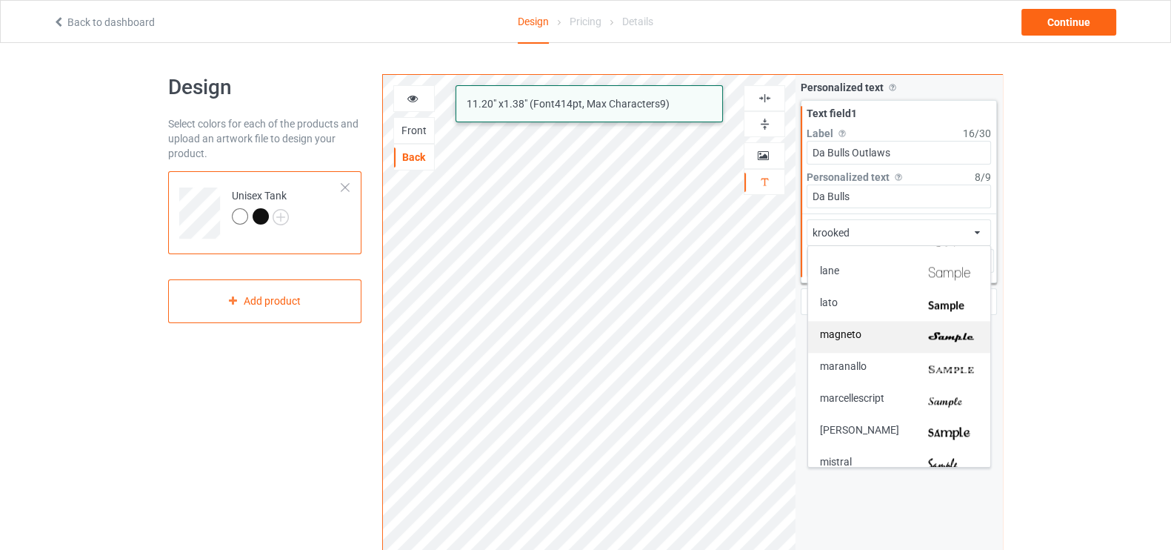
scroll to position [2345, 0]
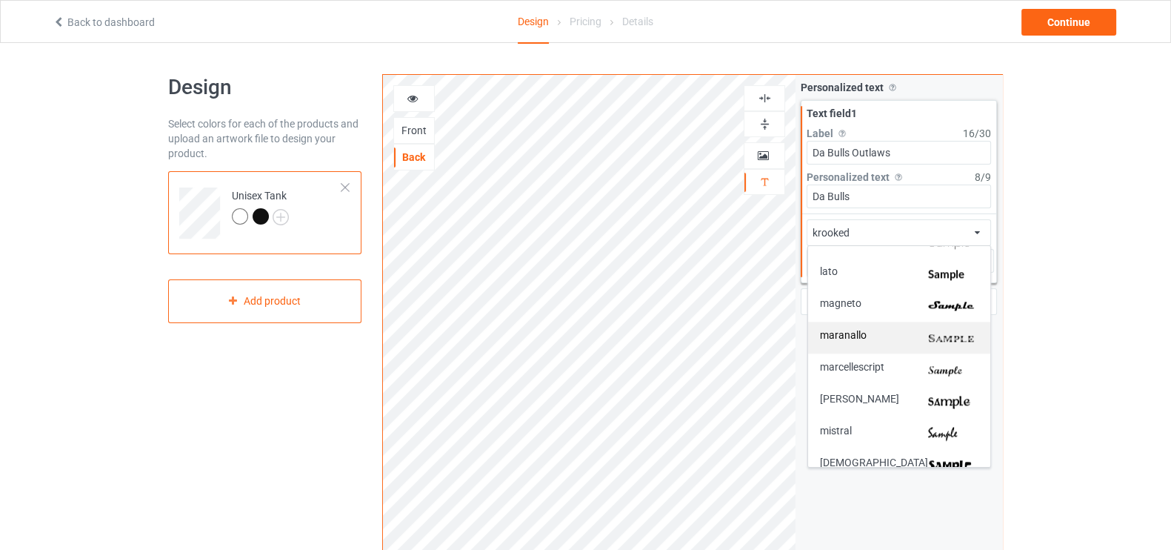
click at [930, 330] on img at bounding box center [953, 338] width 50 height 16
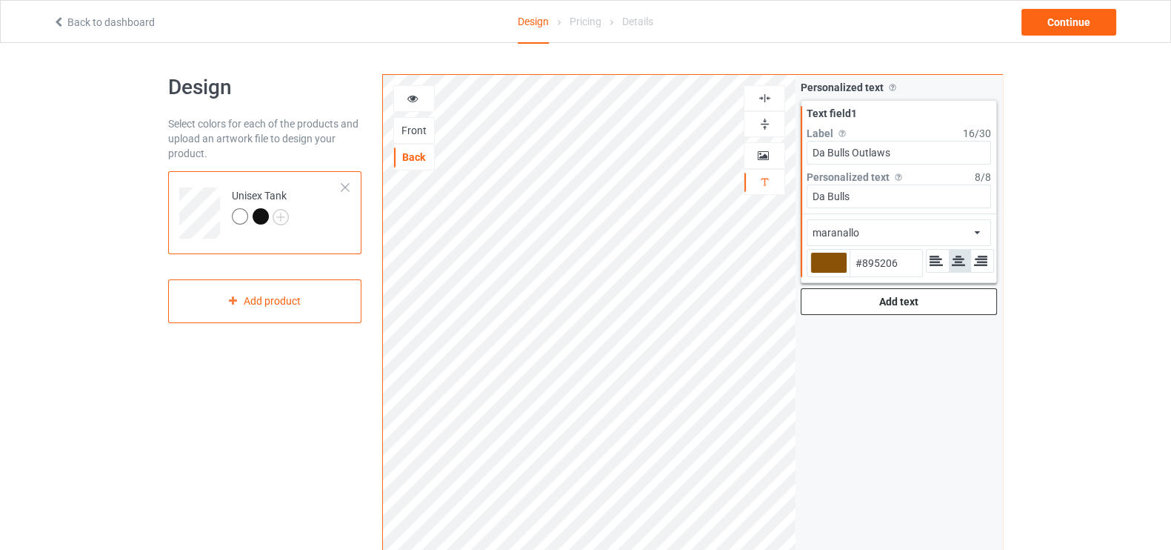
click at [893, 306] on div "Add text" at bounding box center [899, 301] width 196 height 27
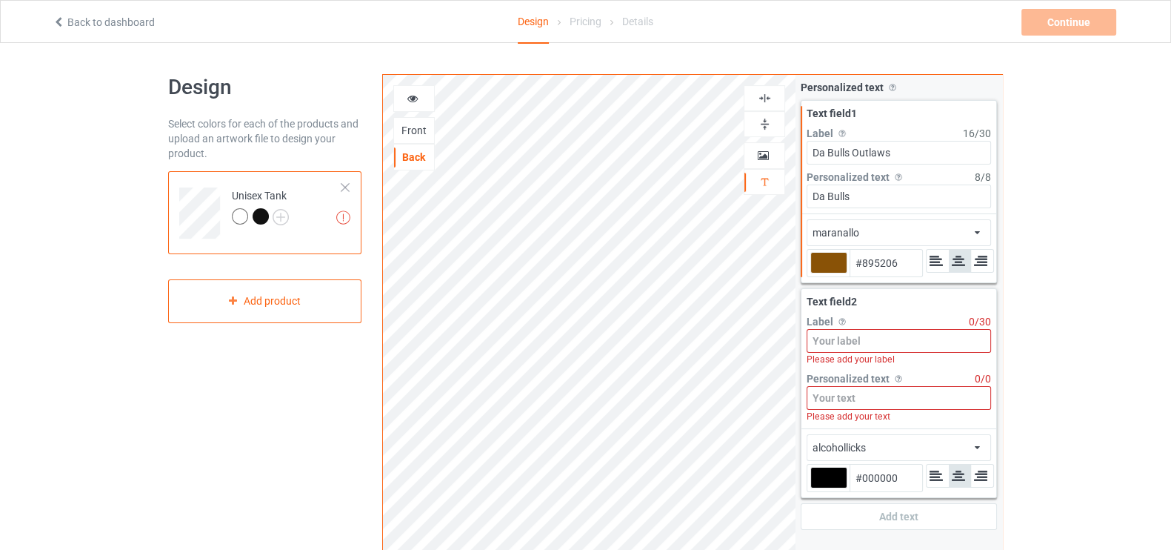
drag, startPoint x: 854, startPoint y: 150, endPoint x: 900, endPoint y: 156, distance: 46.3
click at [900, 156] on input "Da Bulls Outlaws" at bounding box center [899, 153] width 184 height 24
paste input "#895206"
click at [896, 399] on input at bounding box center [899, 398] width 184 height 24
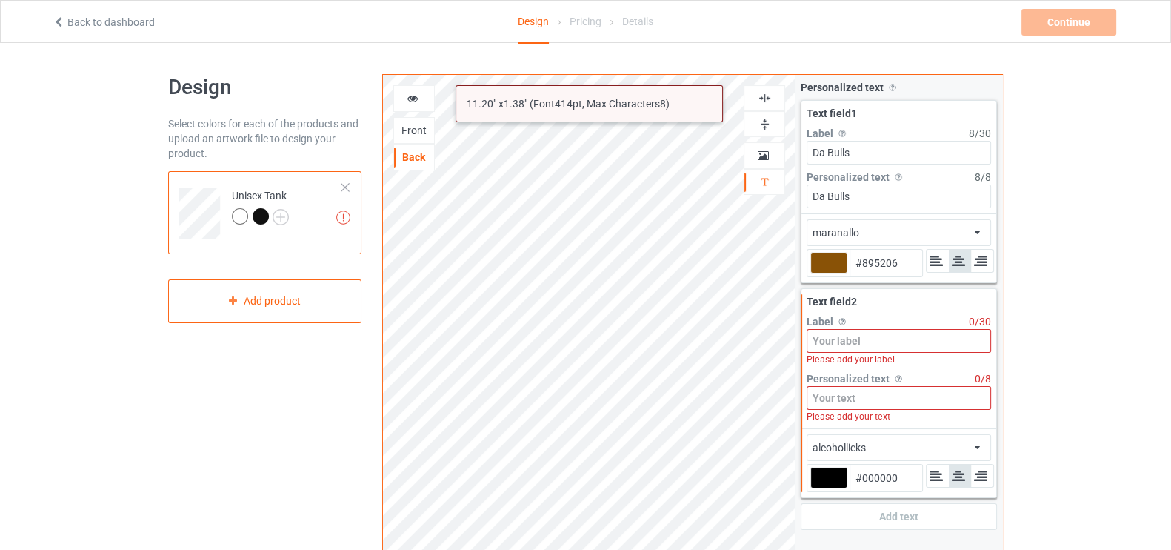
paste input "Outlaws"
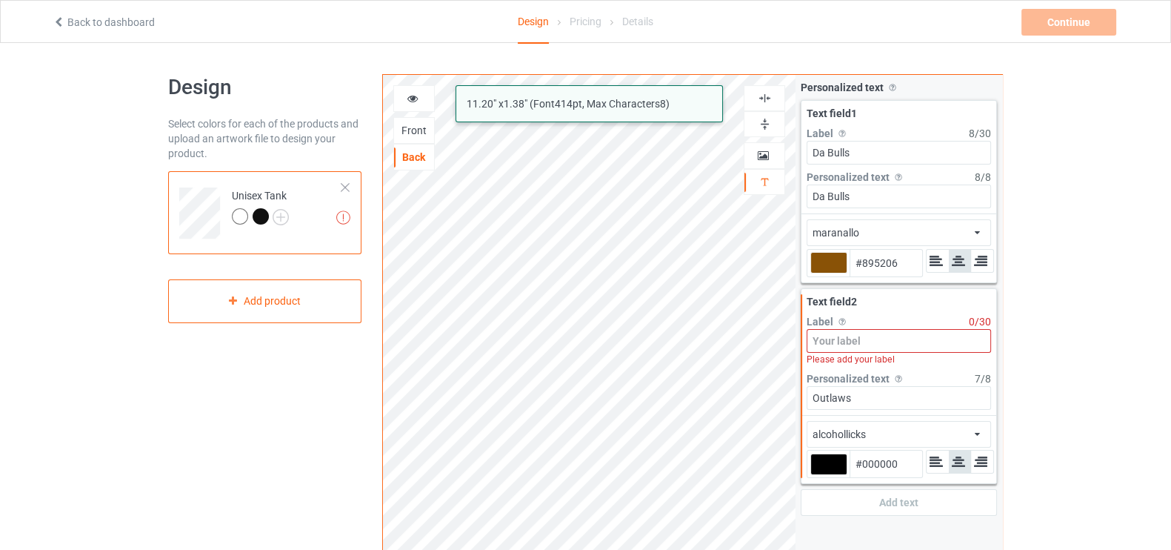
click at [852, 339] on input at bounding box center [899, 341] width 184 height 24
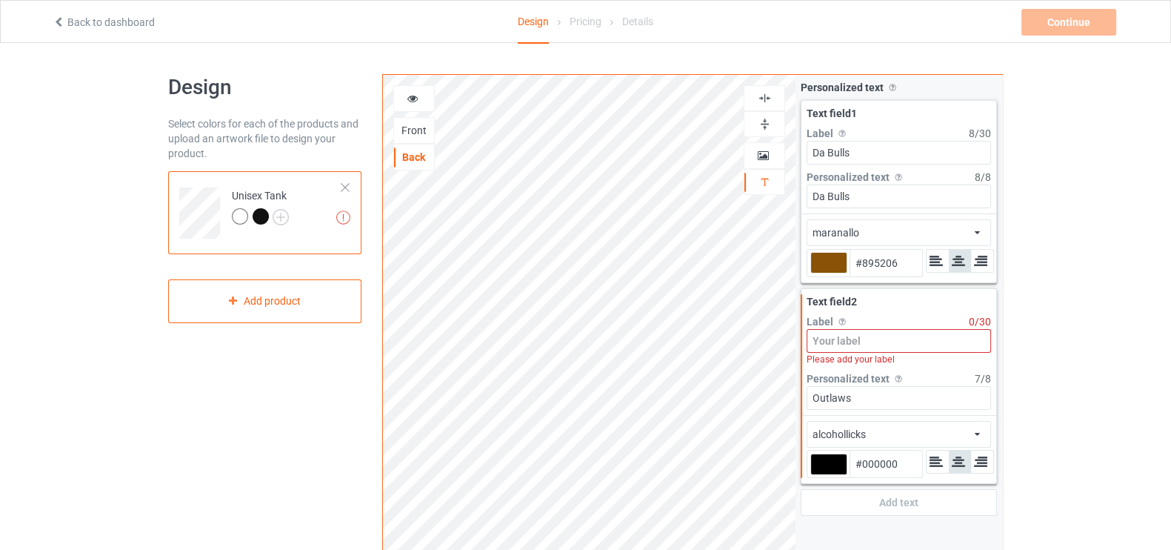
paste input "Outlaws"
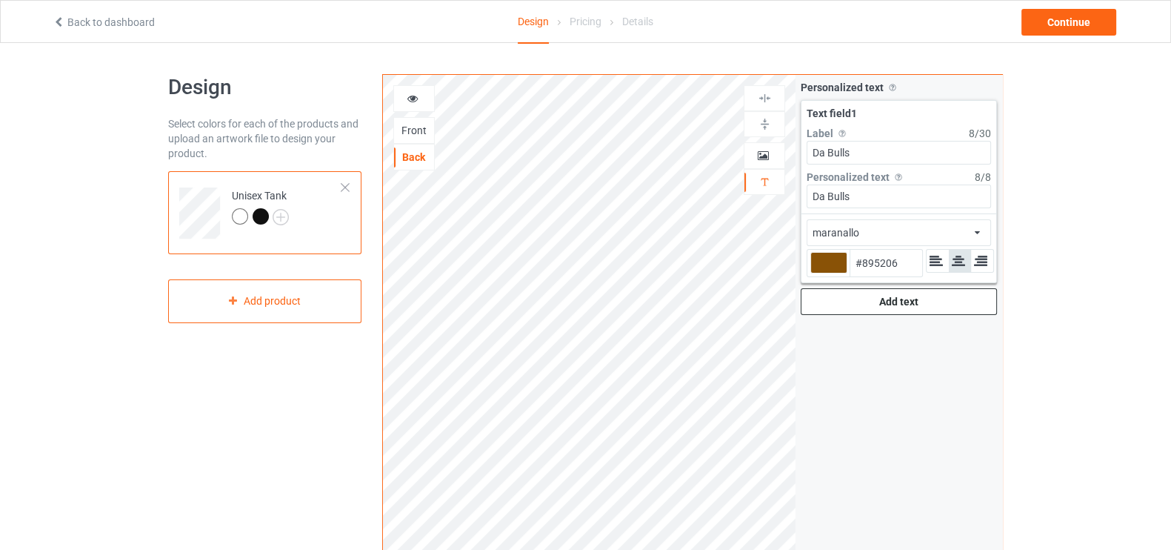
click at [878, 293] on div "Add text" at bounding box center [899, 301] width 196 height 27
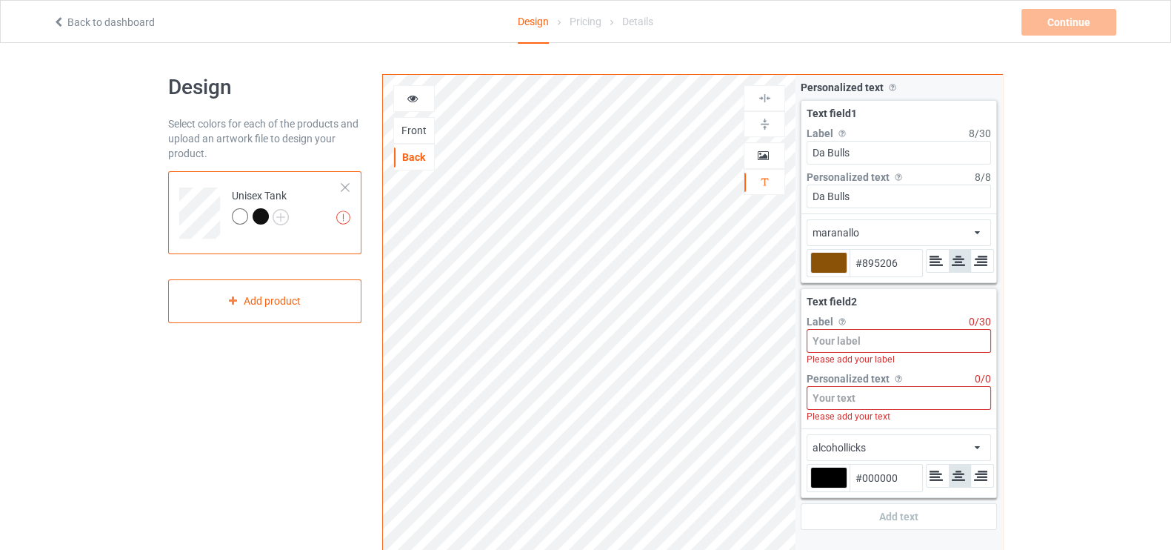
click at [879, 337] on input at bounding box center [899, 341] width 184 height 24
paste input "Outlaws"
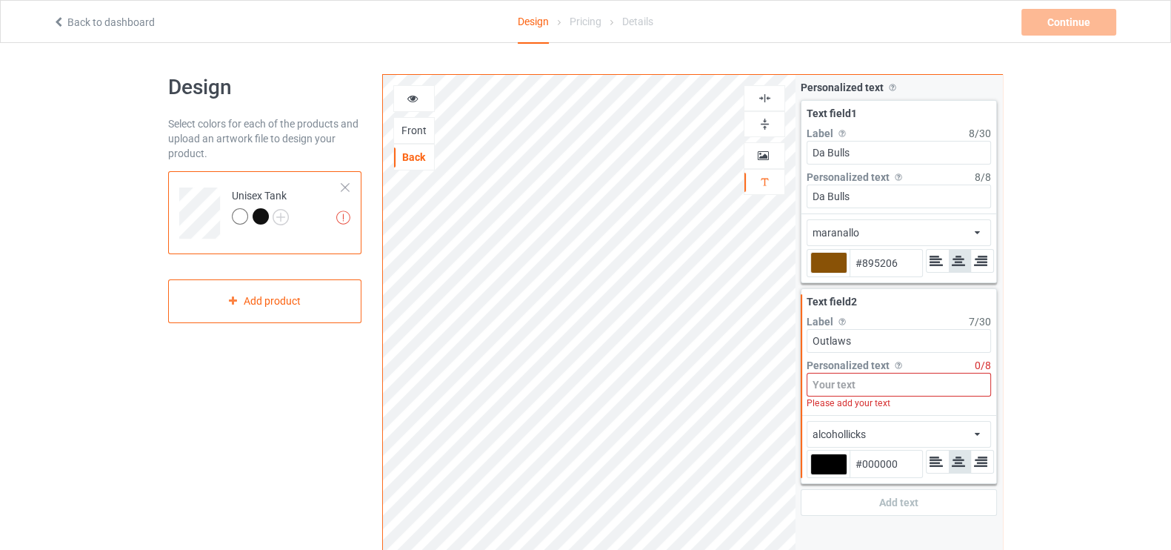
click at [860, 382] on input at bounding box center [899, 385] width 184 height 24
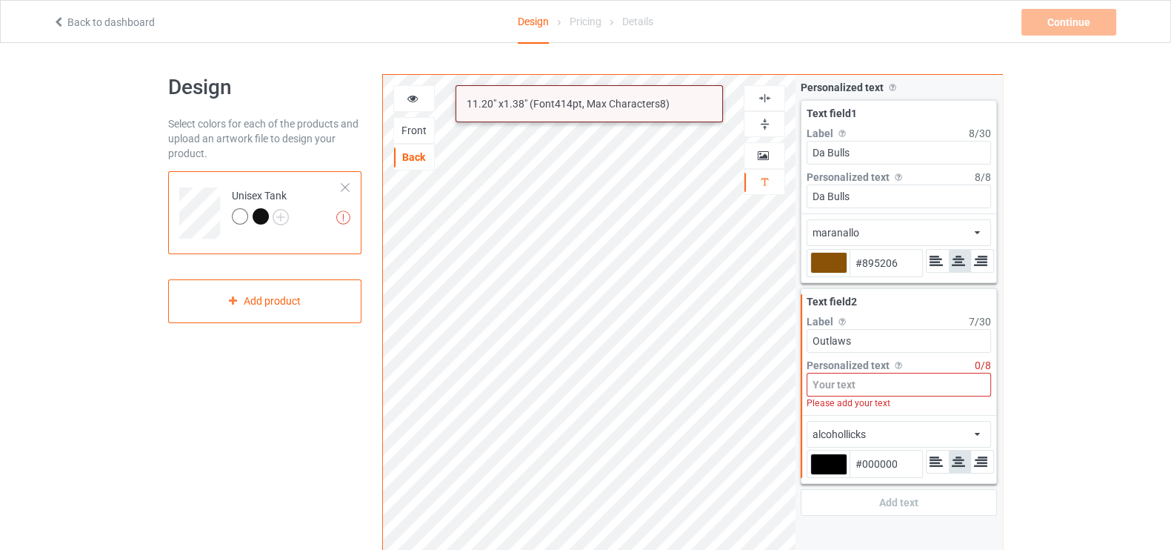
paste input "Outlaws"
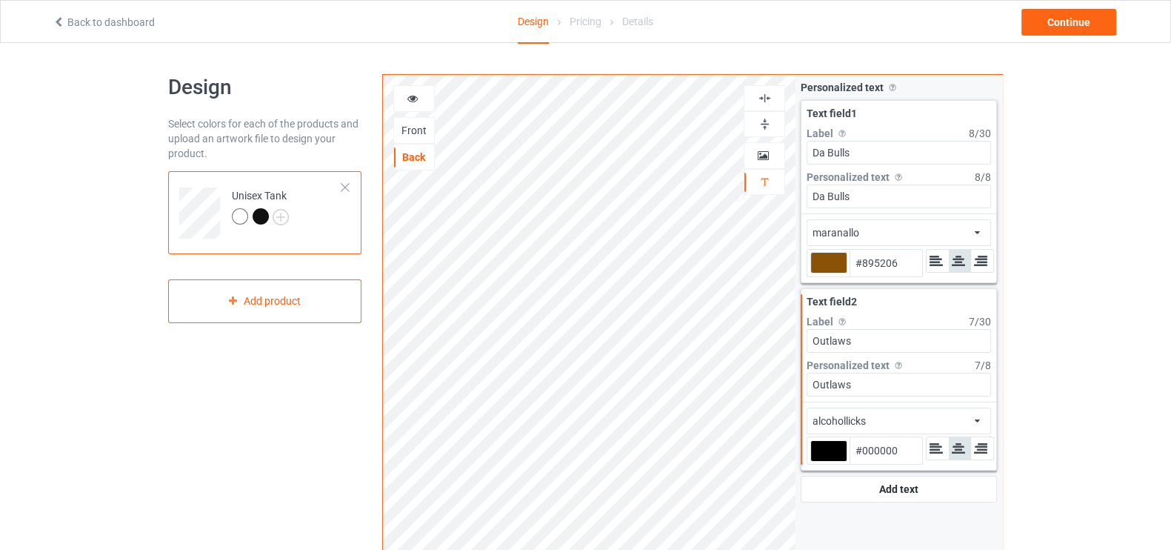
click at [880, 414] on div "alcohollicks african airstream aladdin alcohollicks [PERSON_NAME] almontesnow a…" at bounding box center [899, 420] width 184 height 27
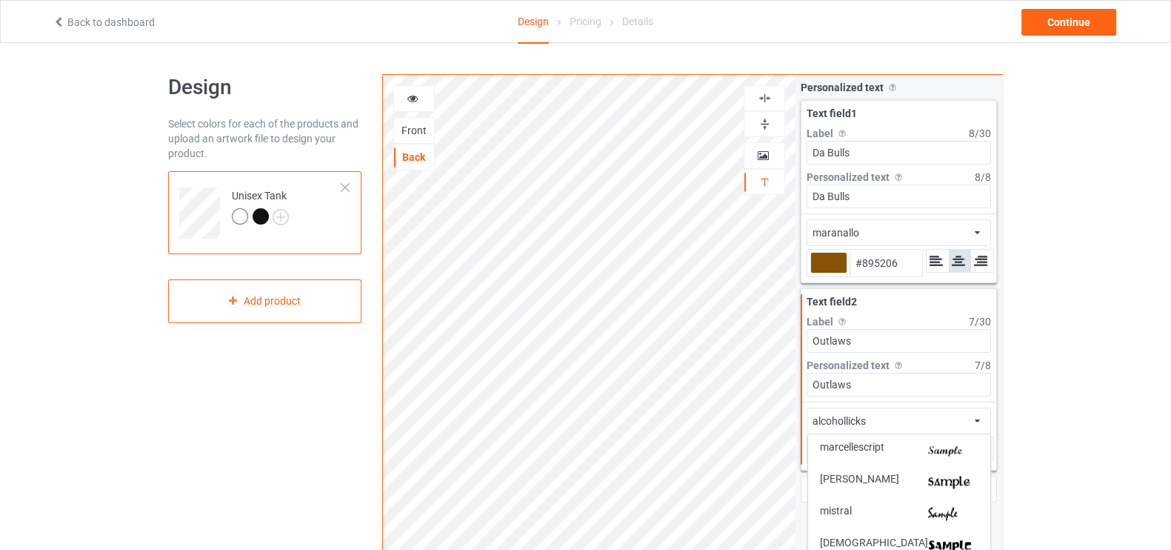
scroll to position [2422, 0]
click at [853, 447] on span "maranallo" at bounding box center [843, 449] width 47 height 16
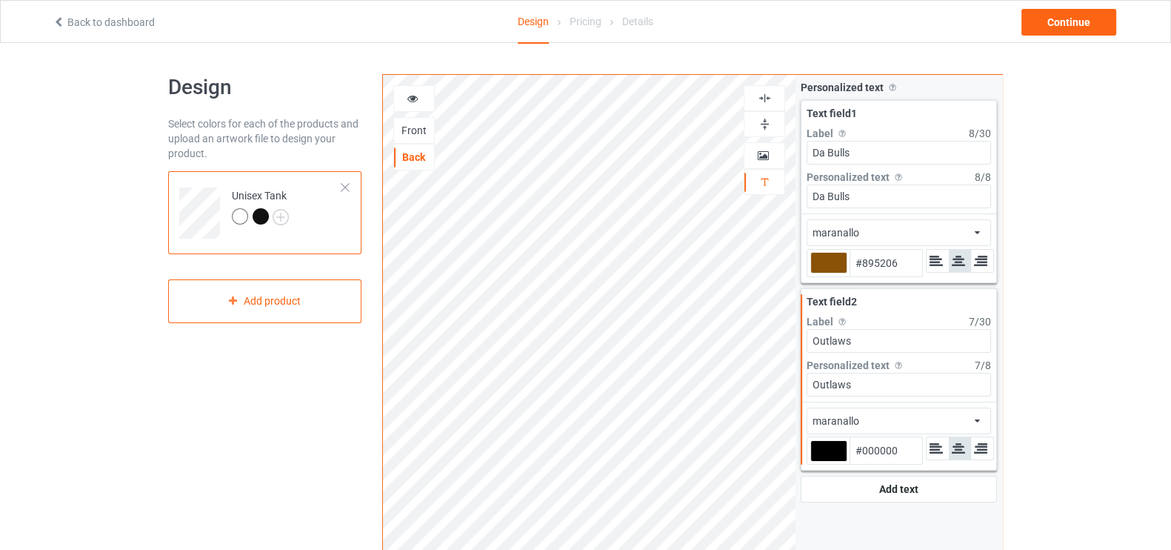
drag, startPoint x: 900, startPoint y: 259, endPoint x: 852, endPoint y: 266, distance: 48.6
click at [852, 266] on input "#895206" at bounding box center [886, 263] width 73 height 27
click at [891, 450] on input "#000000" at bounding box center [886, 450] width 73 height 27
paste input "895206"
click at [365, 309] on div "Design Select colors for each of the products and upload an artwork file to des…" at bounding box center [265, 501] width 214 height 875
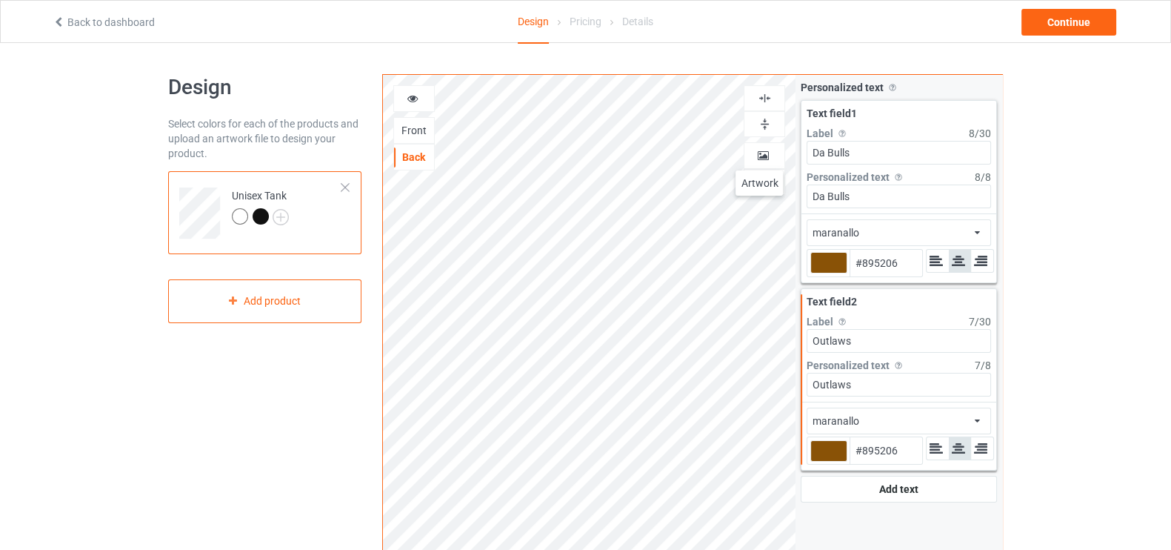
click at [759, 156] on icon at bounding box center [763, 153] width 13 height 10
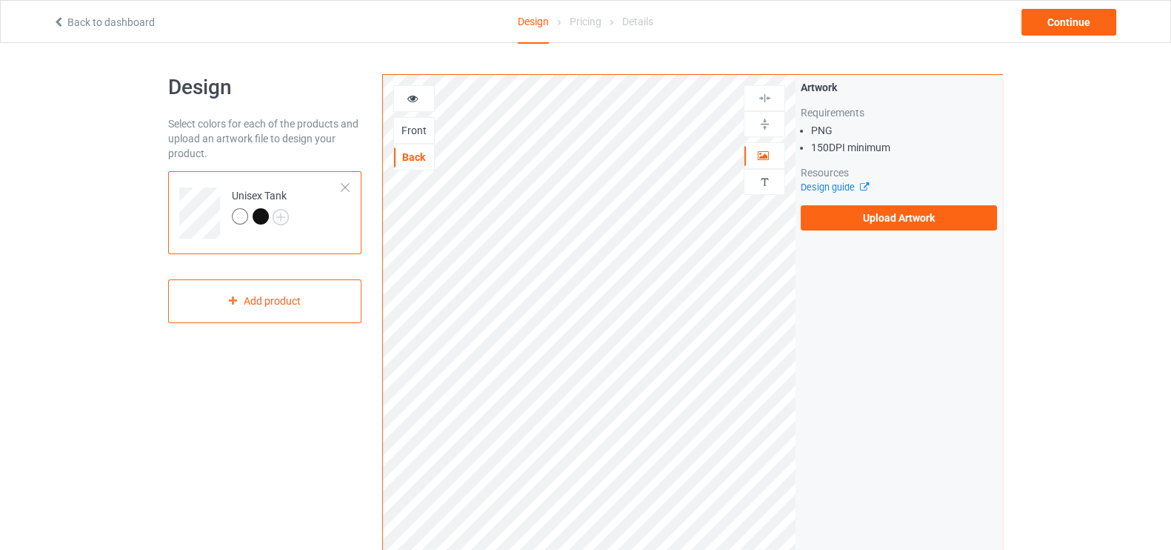
click at [422, 120] on div "Front" at bounding box center [413, 130] width 41 height 27
click at [407, 124] on div "Front" at bounding box center [414, 130] width 40 height 15
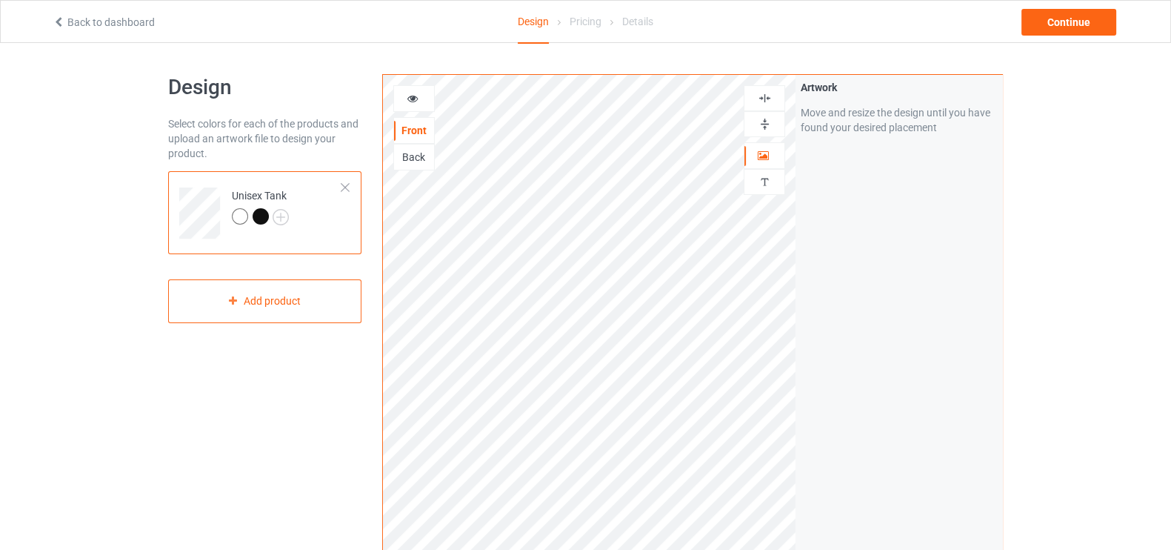
click at [410, 150] on div "Back" at bounding box center [414, 157] width 40 height 15
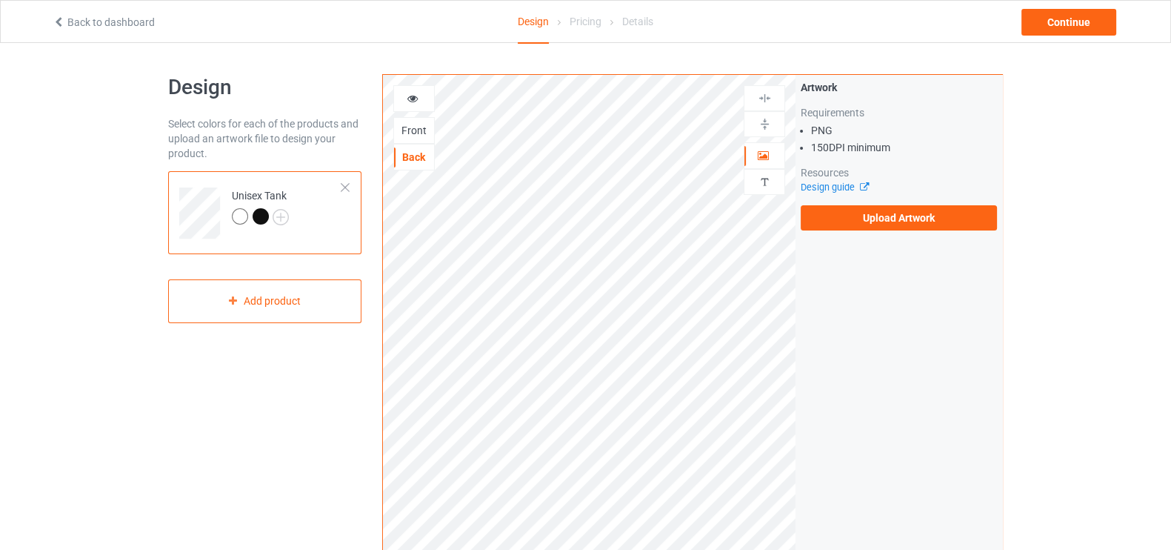
click at [409, 133] on div "Front" at bounding box center [414, 130] width 40 height 15
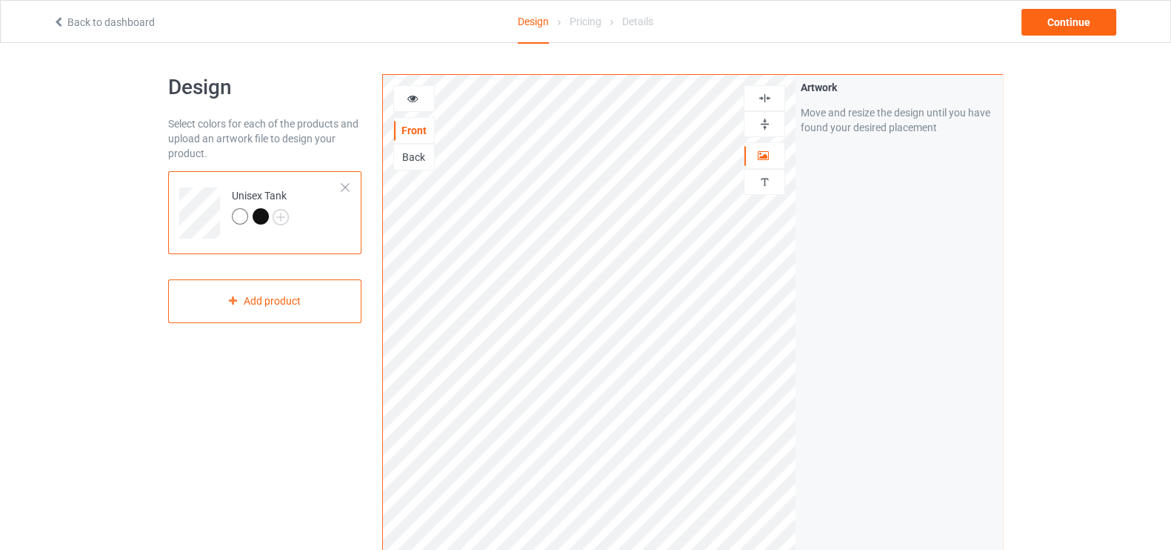
click at [416, 150] on div "Back" at bounding box center [414, 157] width 40 height 15
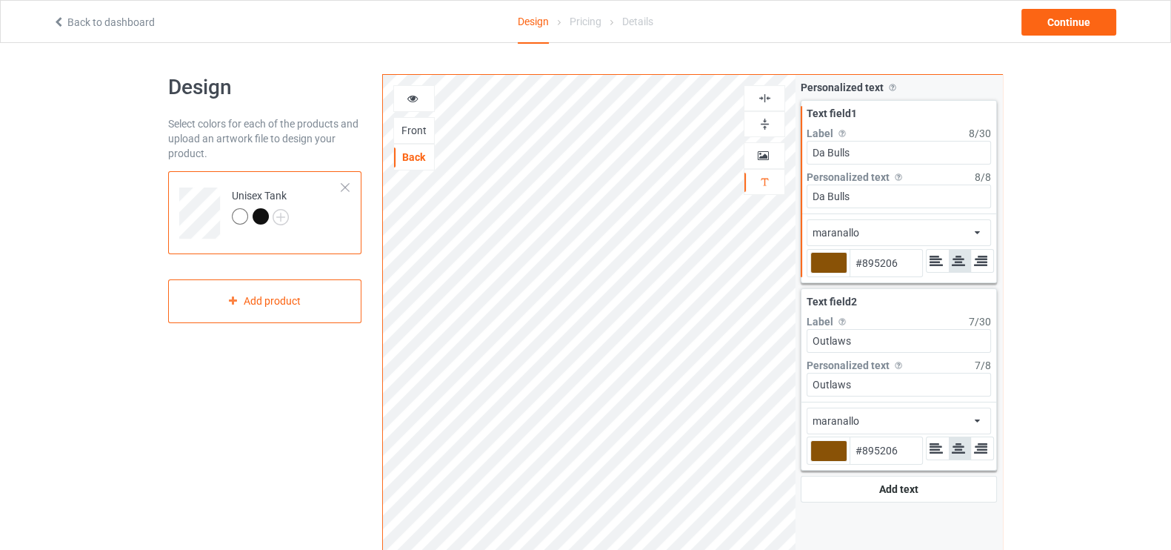
click at [258, 221] on div at bounding box center [261, 216] width 16 height 16
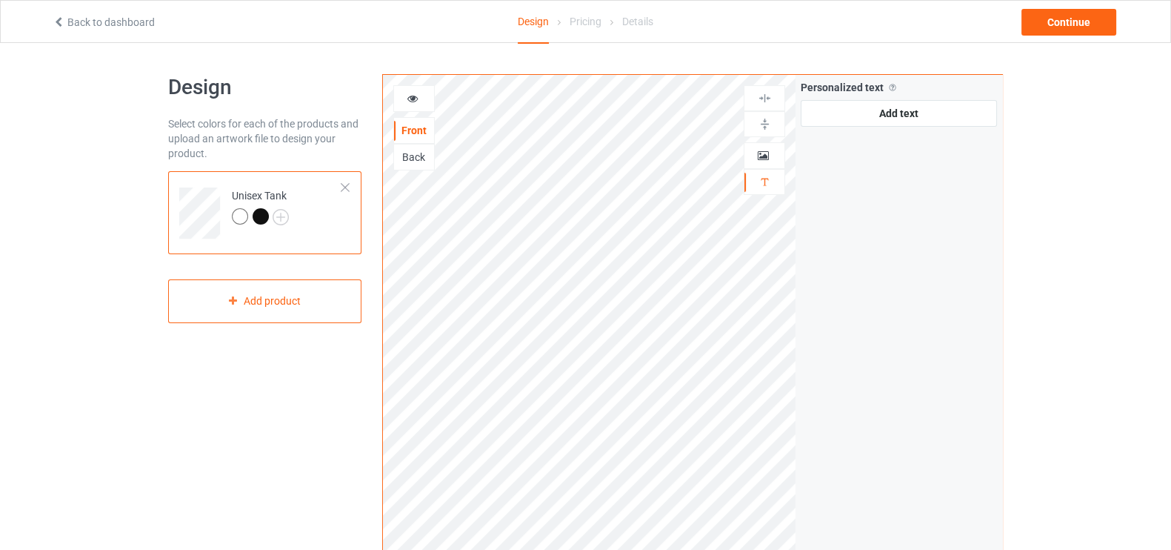
click at [477, 292] on div "Front Back Artwork Personalized text" at bounding box center [589, 333] width 413 height 516
click at [416, 100] on icon at bounding box center [413, 96] width 13 height 10
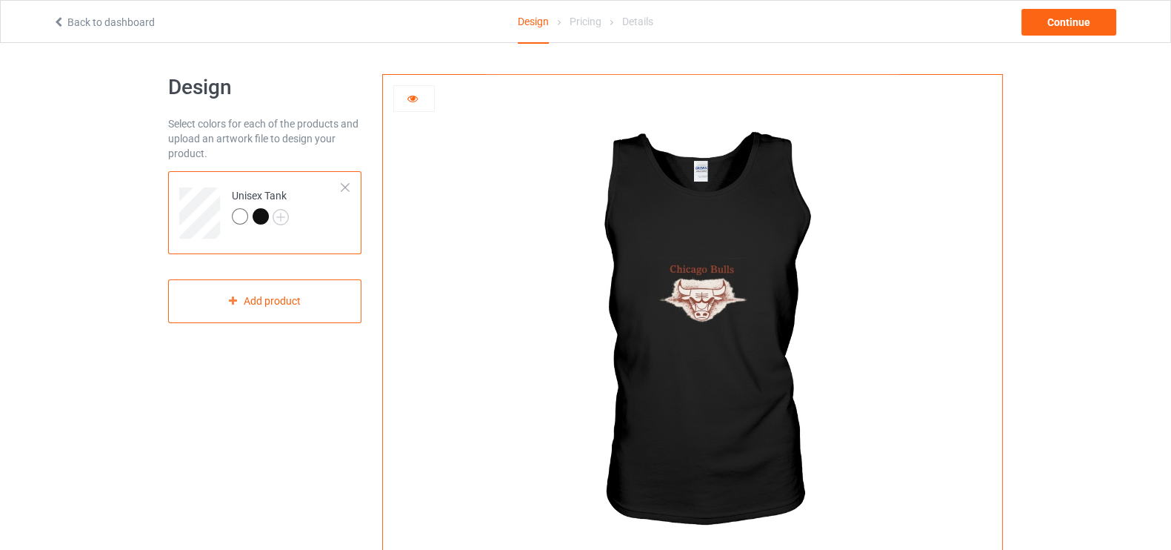
click at [756, 324] on img at bounding box center [692, 333] width 413 height 516
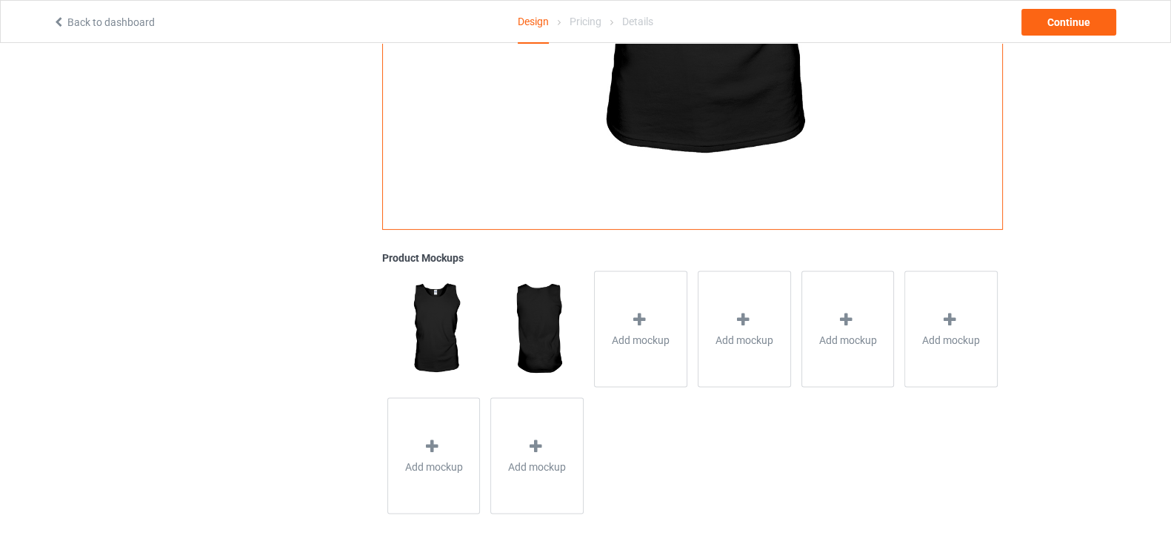
click at [553, 329] on img at bounding box center [536, 328] width 93 height 116
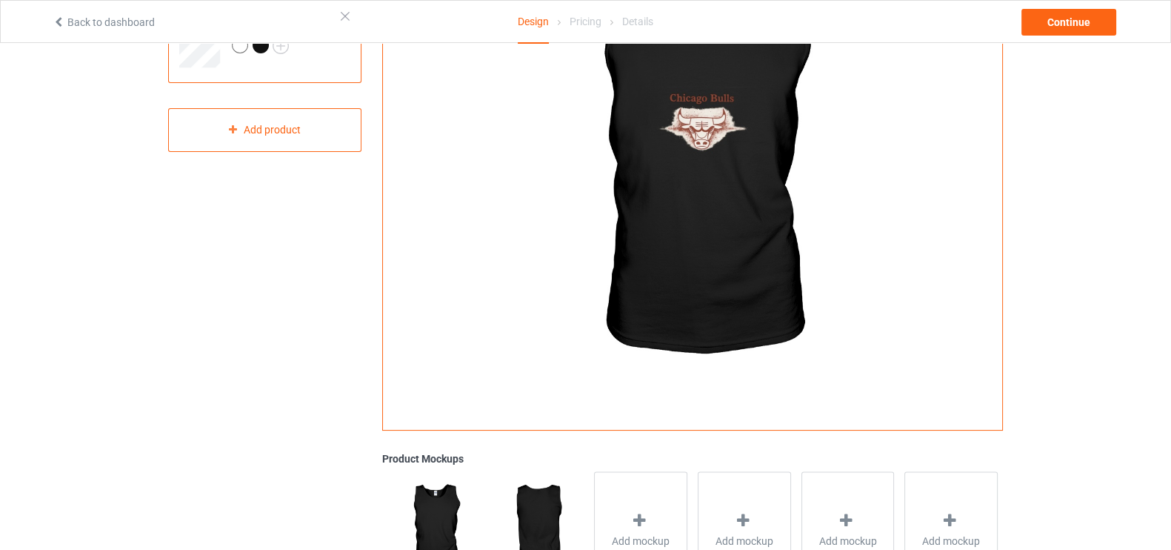
scroll to position [110, 0]
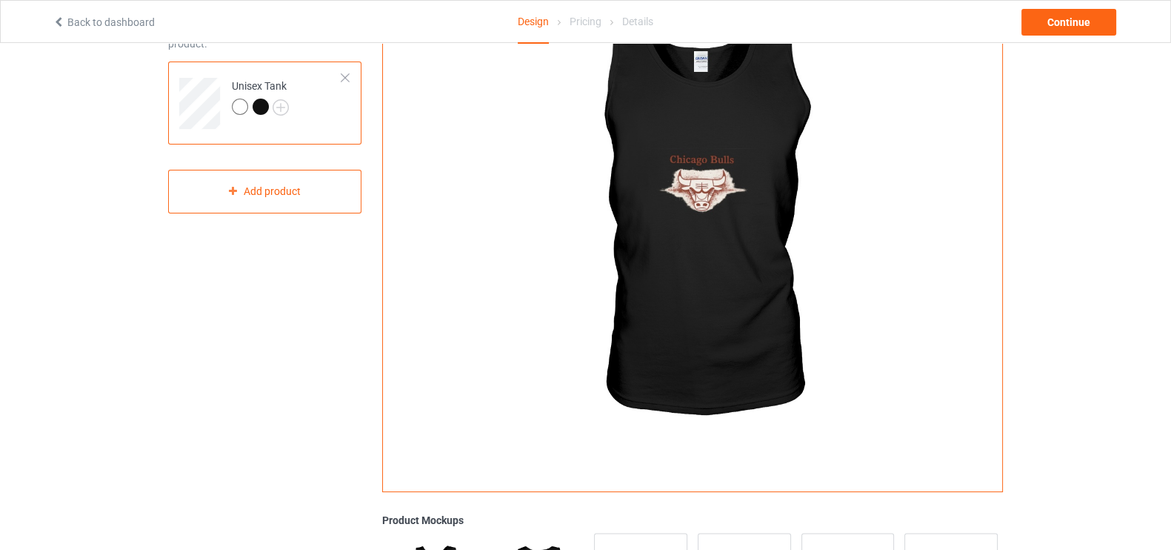
click at [242, 105] on div at bounding box center [240, 107] width 16 height 16
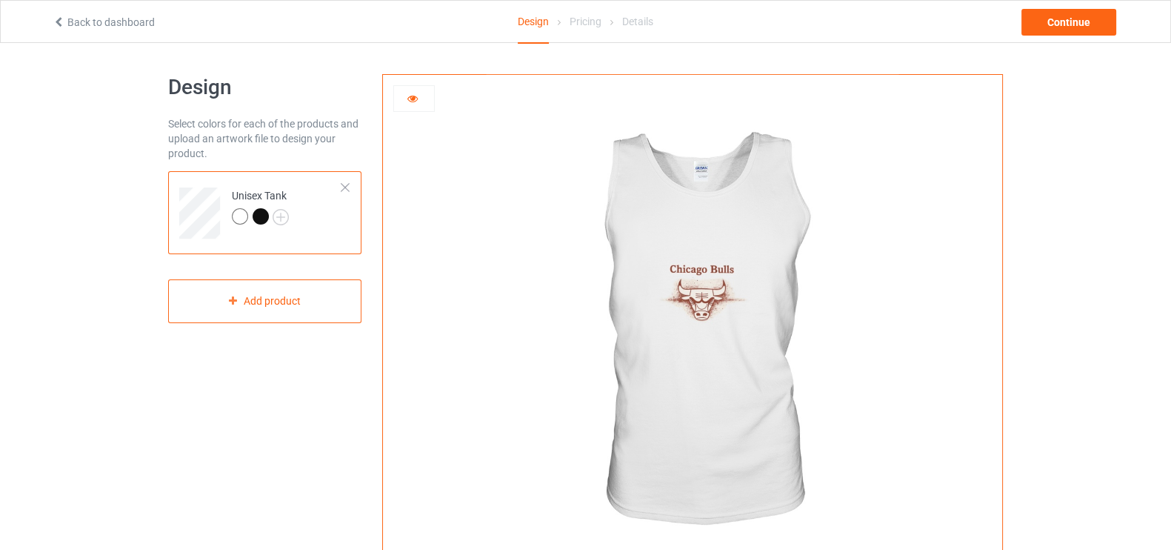
click at [422, 93] on div at bounding box center [414, 98] width 40 height 15
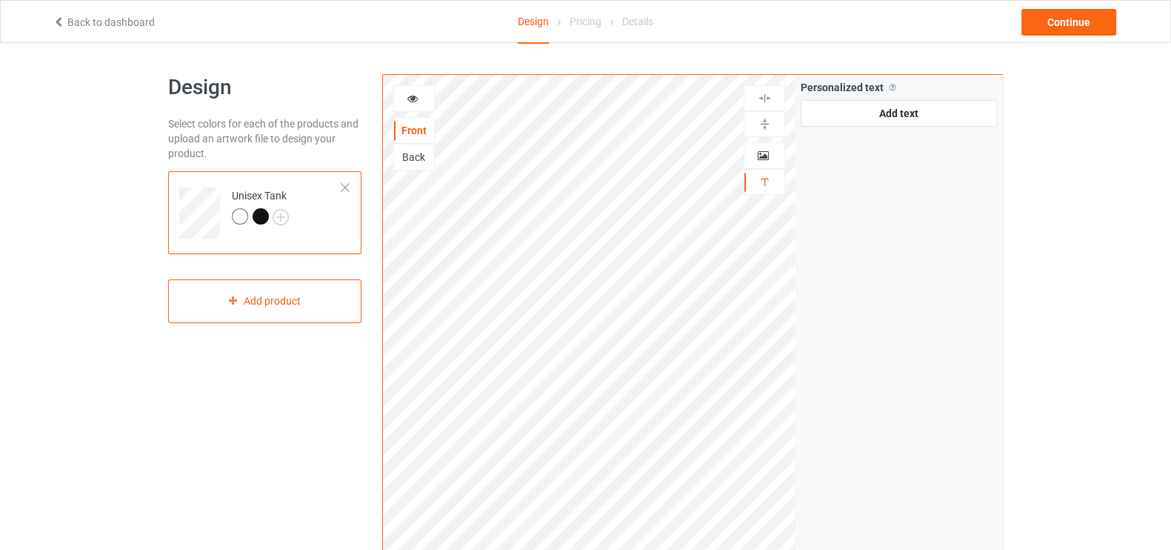
click at [416, 159] on div "Back" at bounding box center [414, 157] width 40 height 15
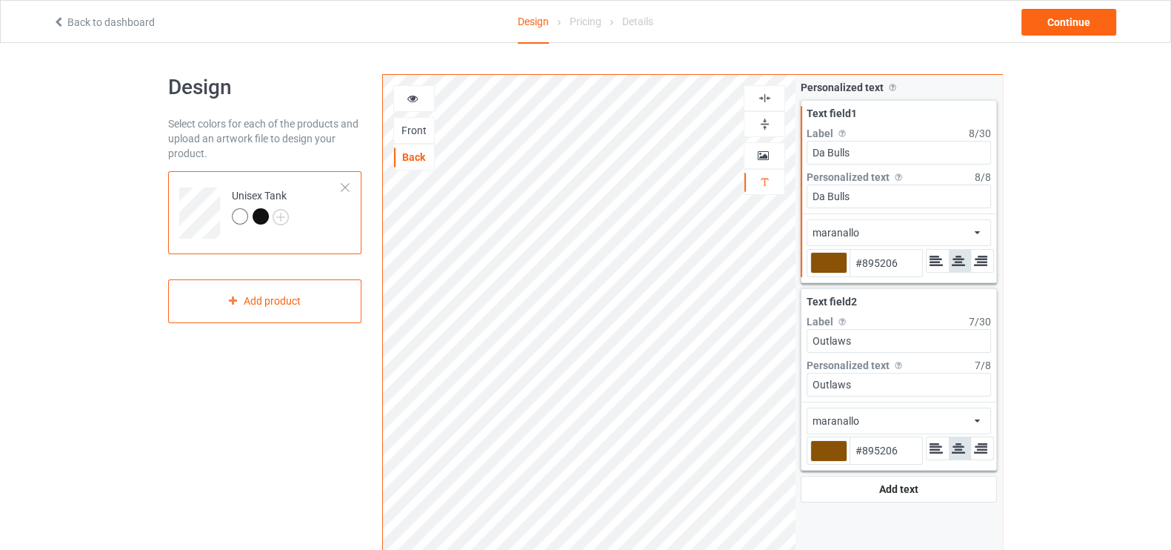
click at [407, 97] on icon at bounding box center [413, 96] width 13 height 10
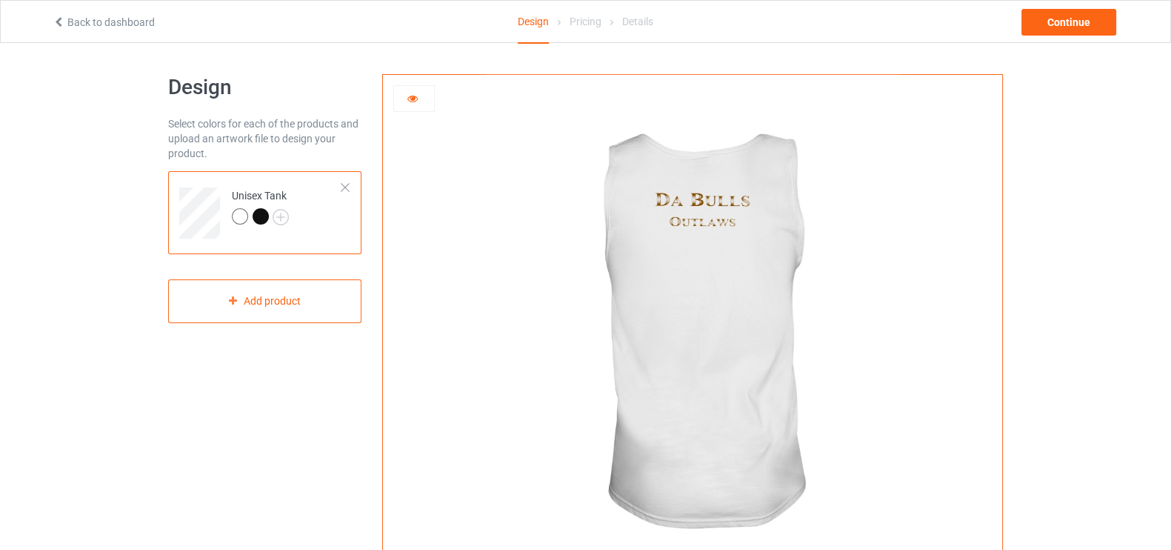
click at [251, 215] on div at bounding box center [242, 218] width 21 height 21
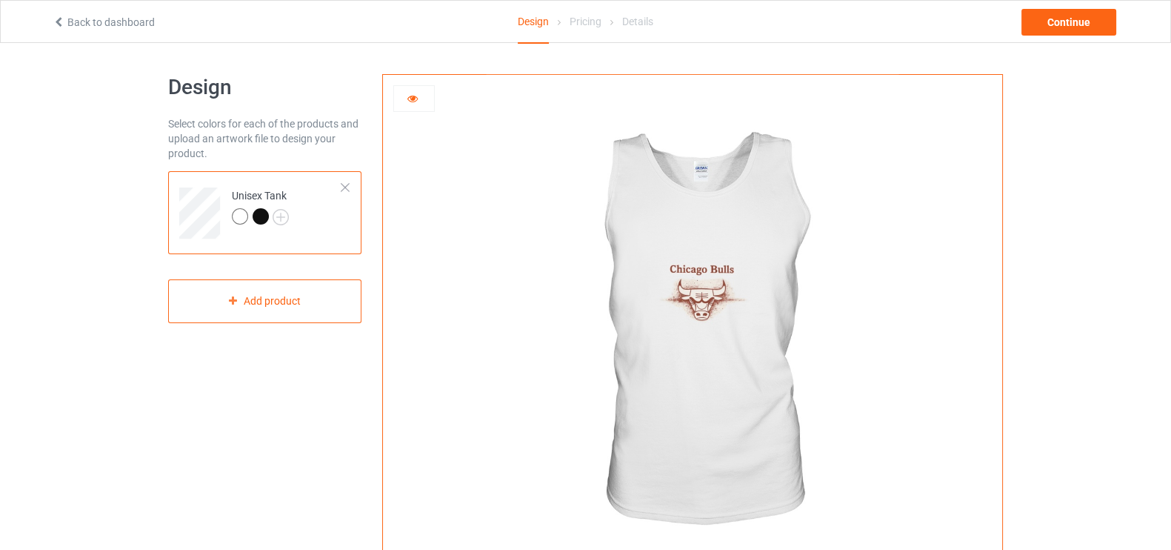
click at [256, 213] on div at bounding box center [261, 216] width 16 height 16
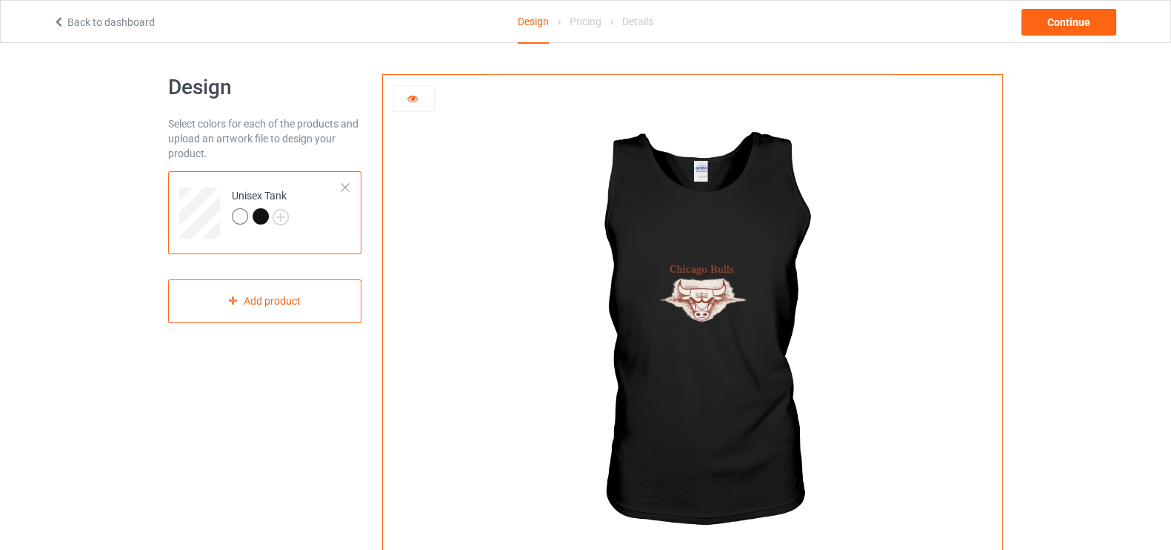
click at [423, 100] on div at bounding box center [414, 98] width 40 height 15
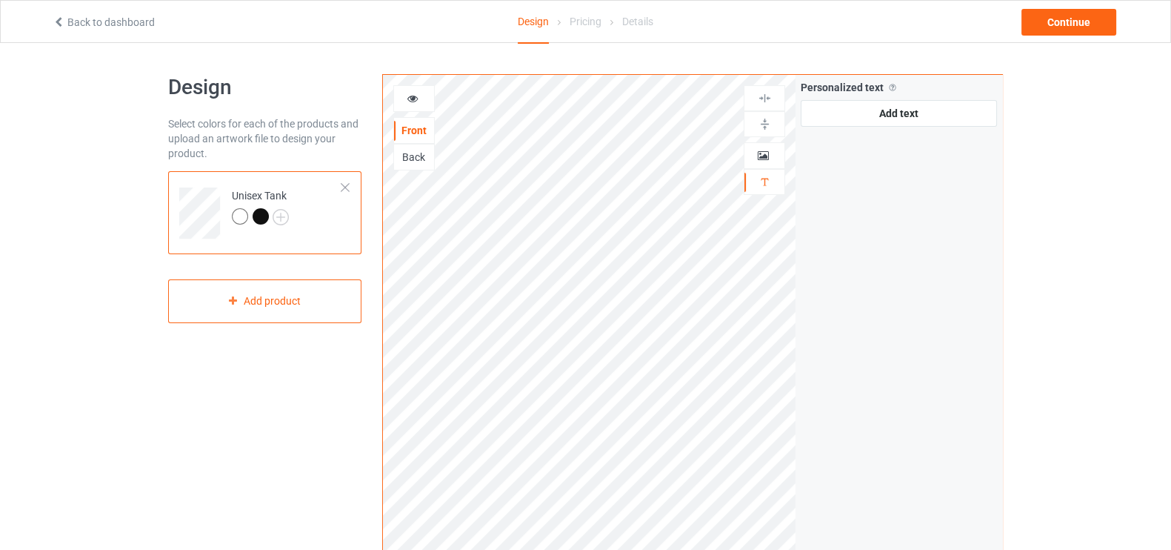
click at [410, 153] on div "Back" at bounding box center [414, 157] width 40 height 15
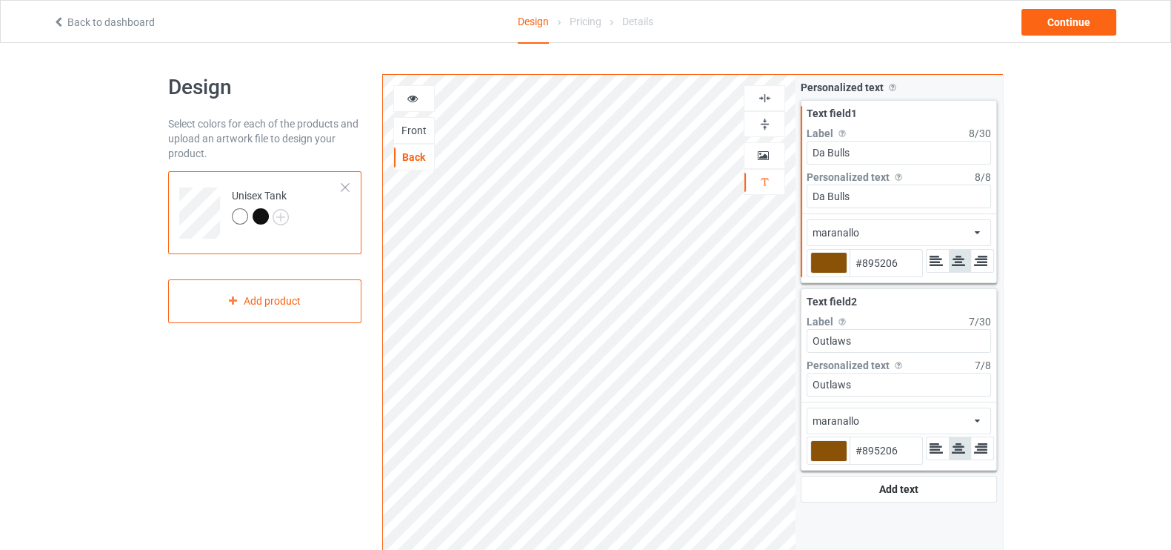
click at [413, 97] on icon at bounding box center [413, 96] width 13 height 10
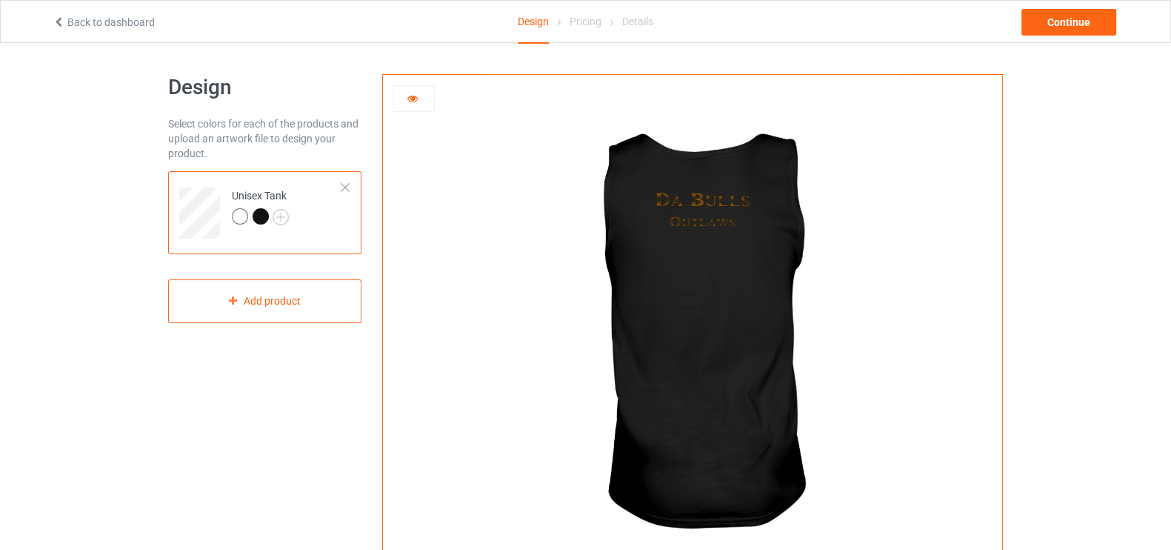
click at [413, 101] on icon at bounding box center [413, 96] width 13 height 10
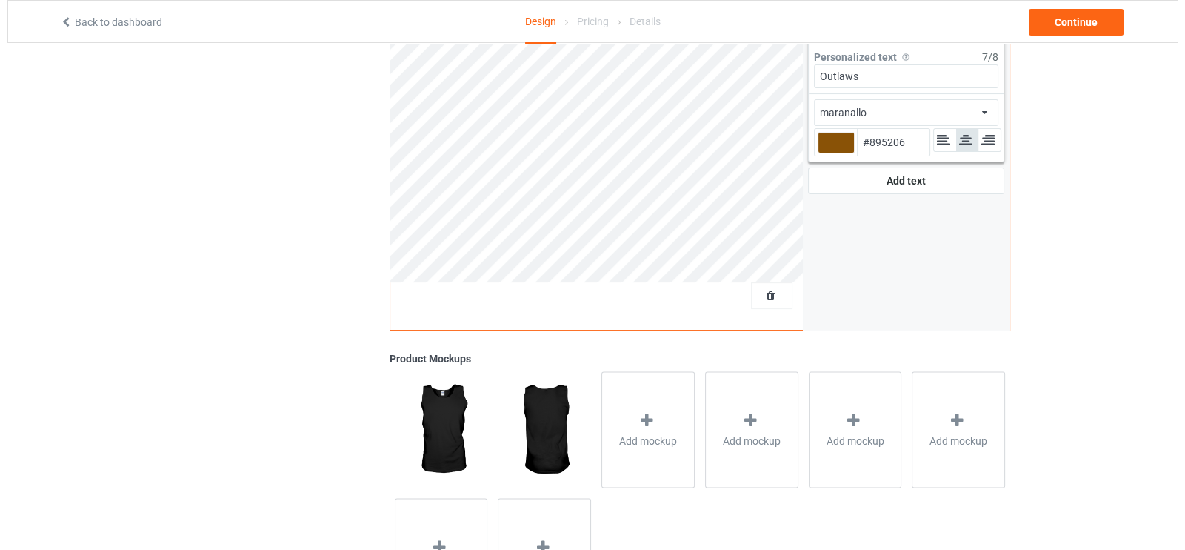
scroll to position [409, 0]
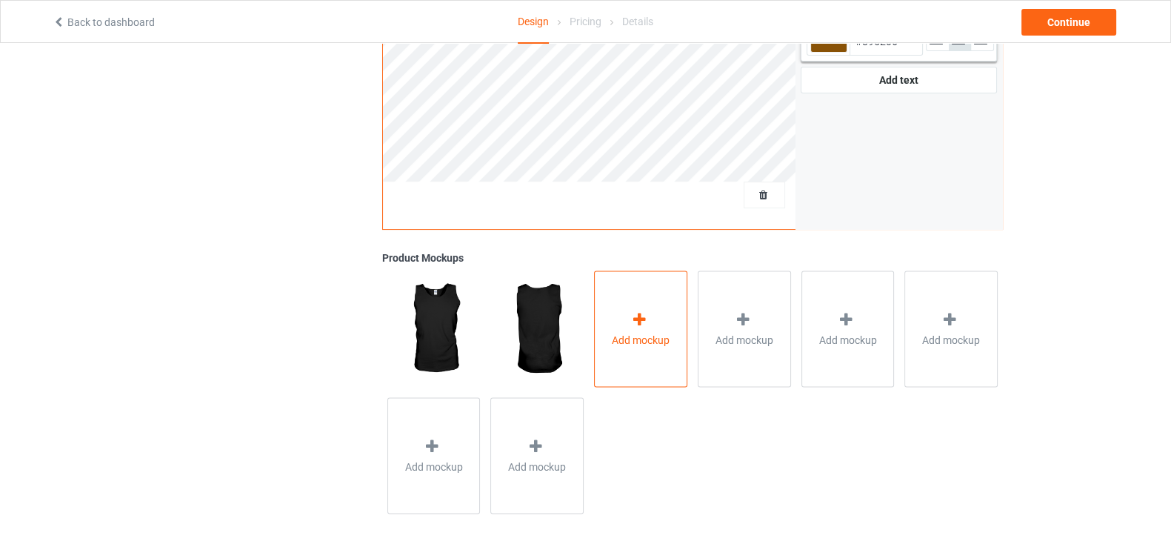
click at [659, 304] on div "Add mockup" at bounding box center [640, 328] width 93 height 116
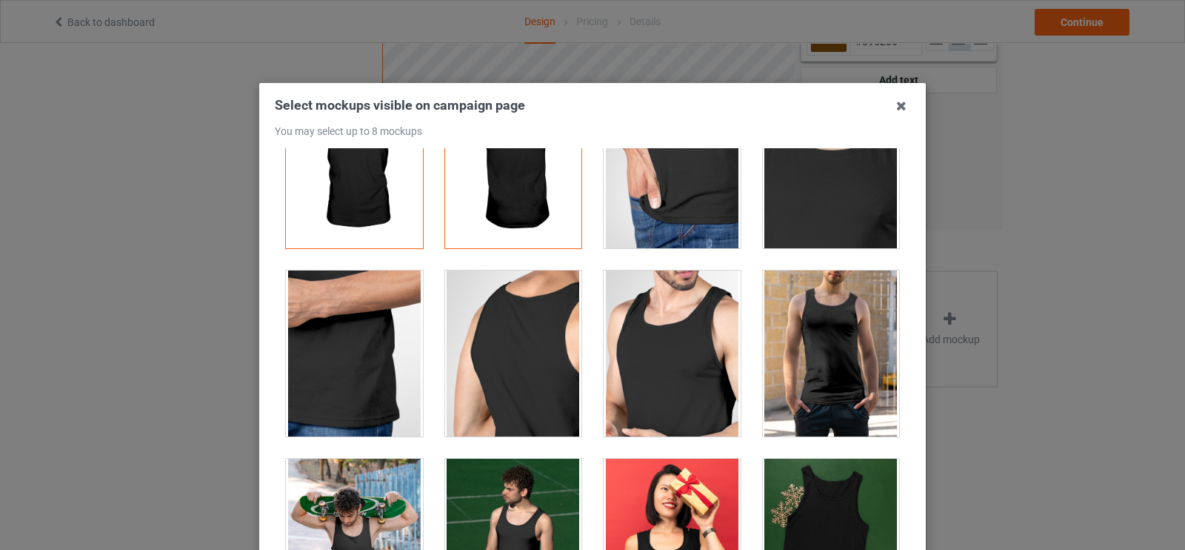
scroll to position [92, 0]
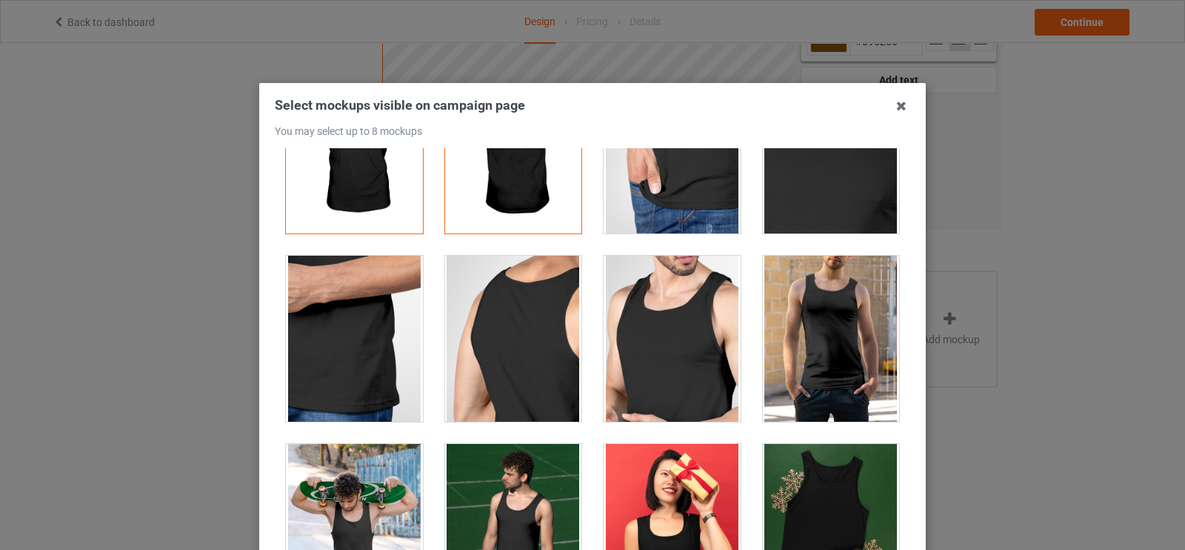
click at [842, 290] on div at bounding box center [831, 339] width 137 height 166
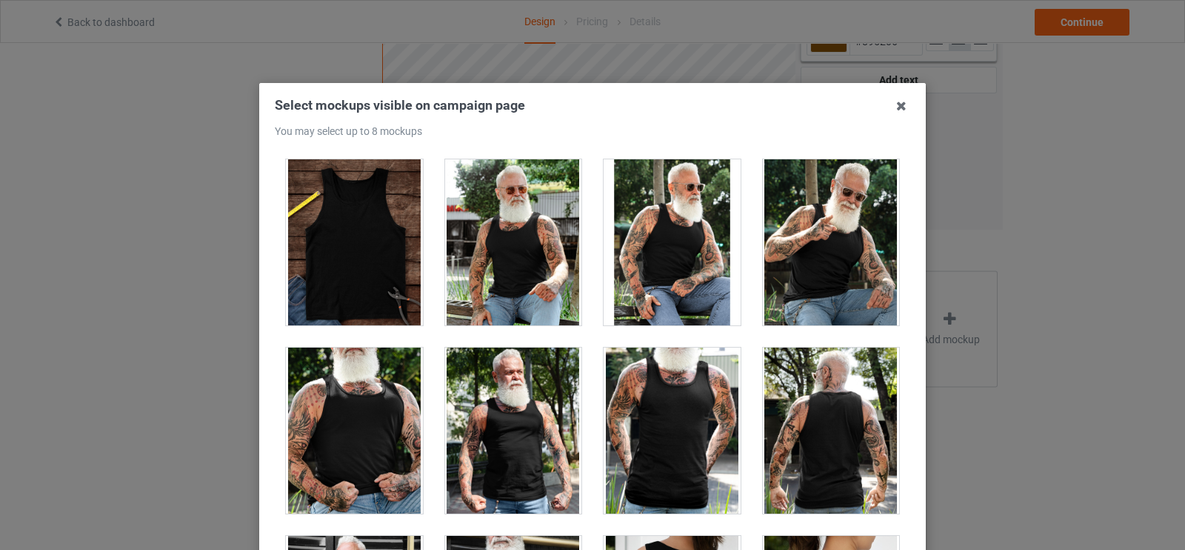
scroll to position [1003, 0]
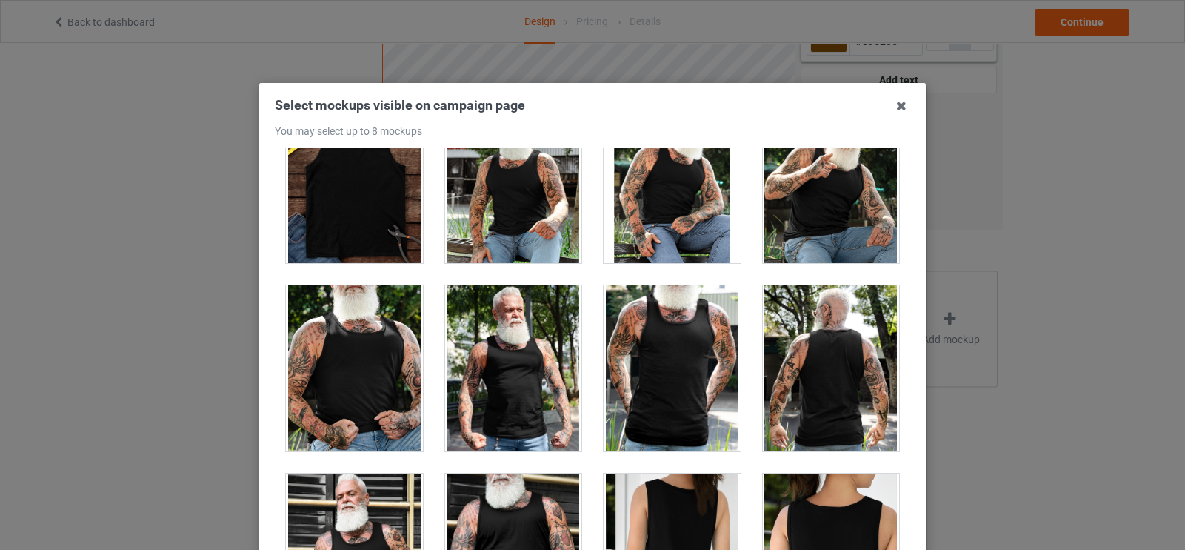
click at [673, 387] on div at bounding box center [672, 368] width 137 height 166
click at [802, 384] on div at bounding box center [831, 368] width 137 height 166
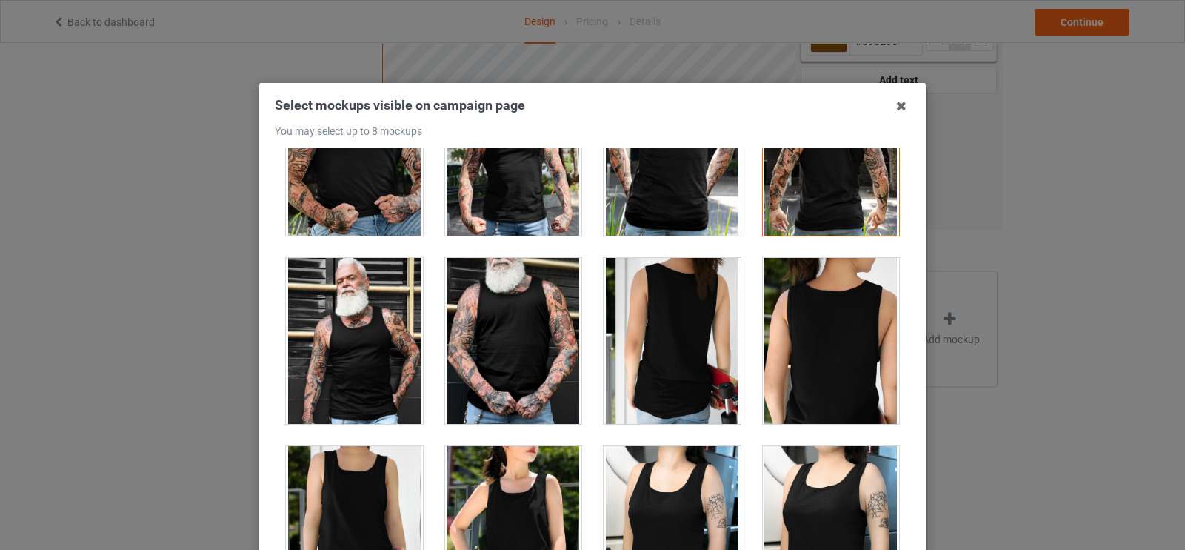
click at [802, 384] on div at bounding box center [831, 341] width 137 height 166
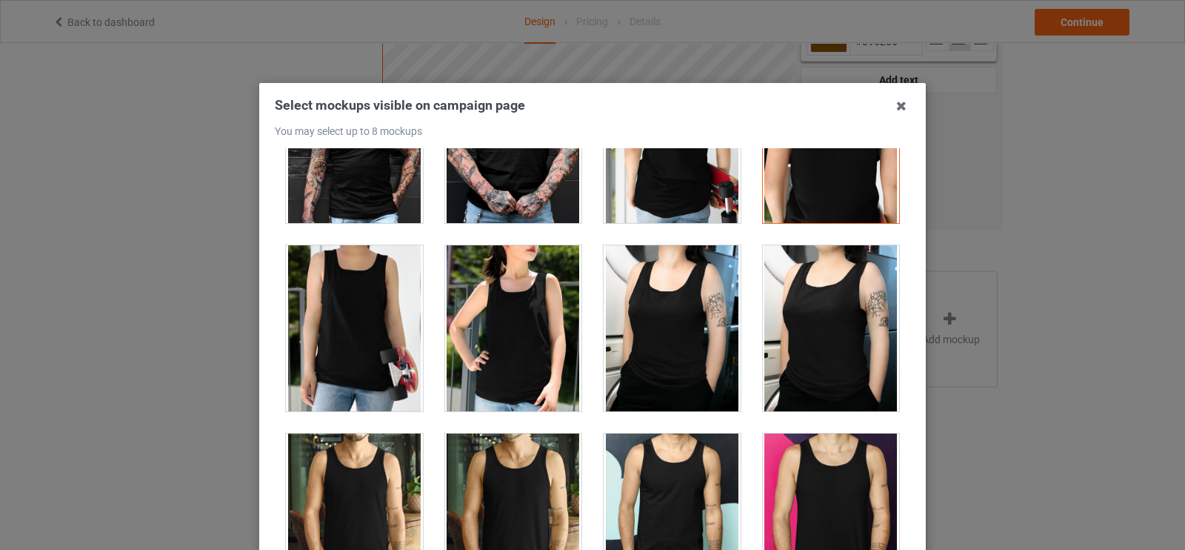
click at [656, 349] on div at bounding box center [672, 328] width 137 height 166
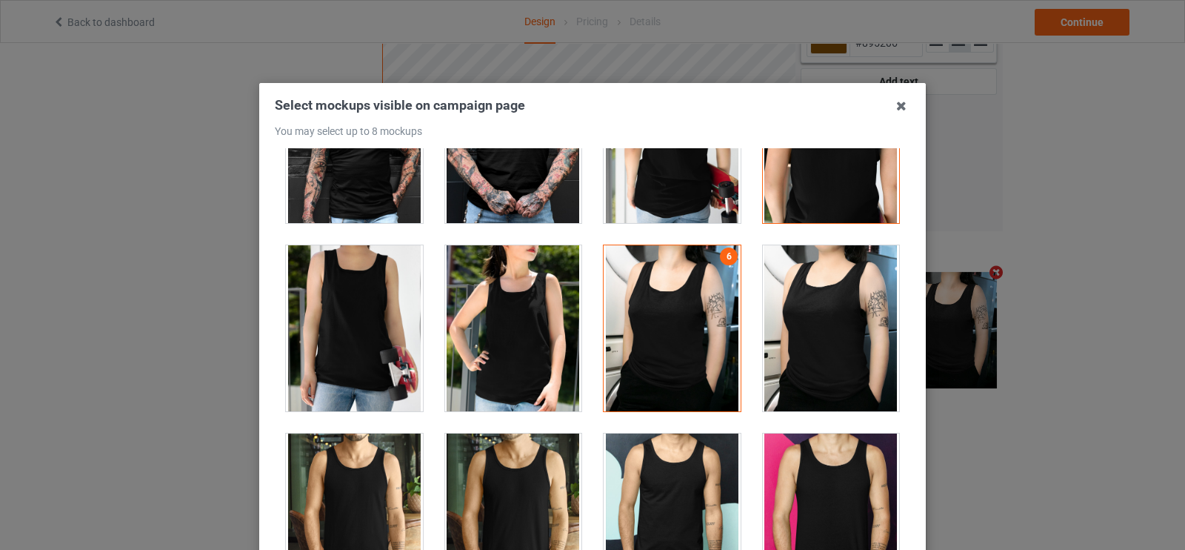
click at [522, 339] on div at bounding box center [513, 328] width 137 height 166
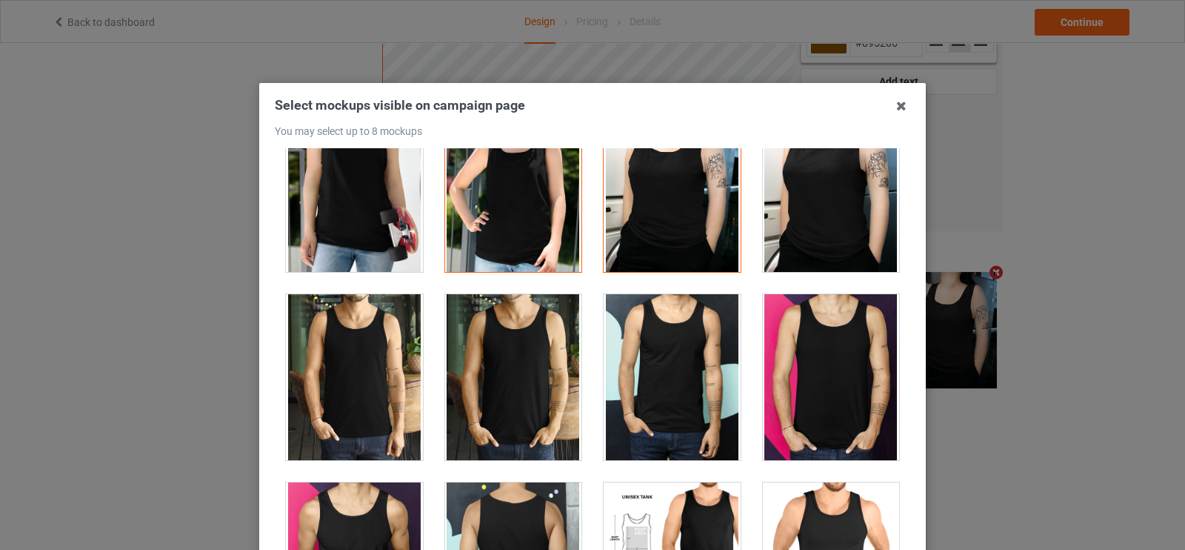
click at [844, 360] on div at bounding box center [831, 377] width 137 height 166
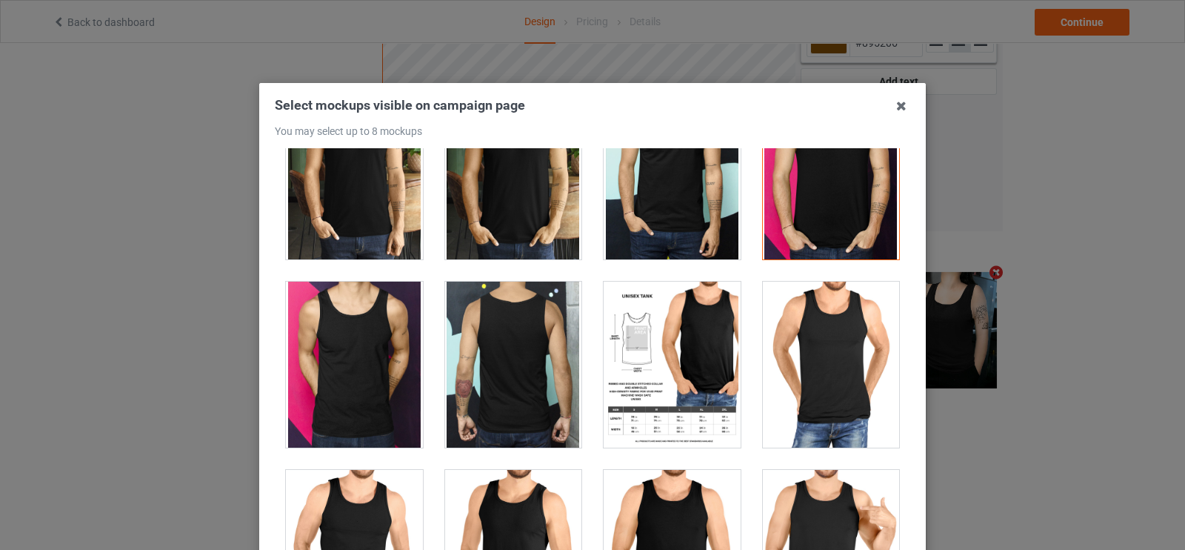
scroll to position [1882, 0]
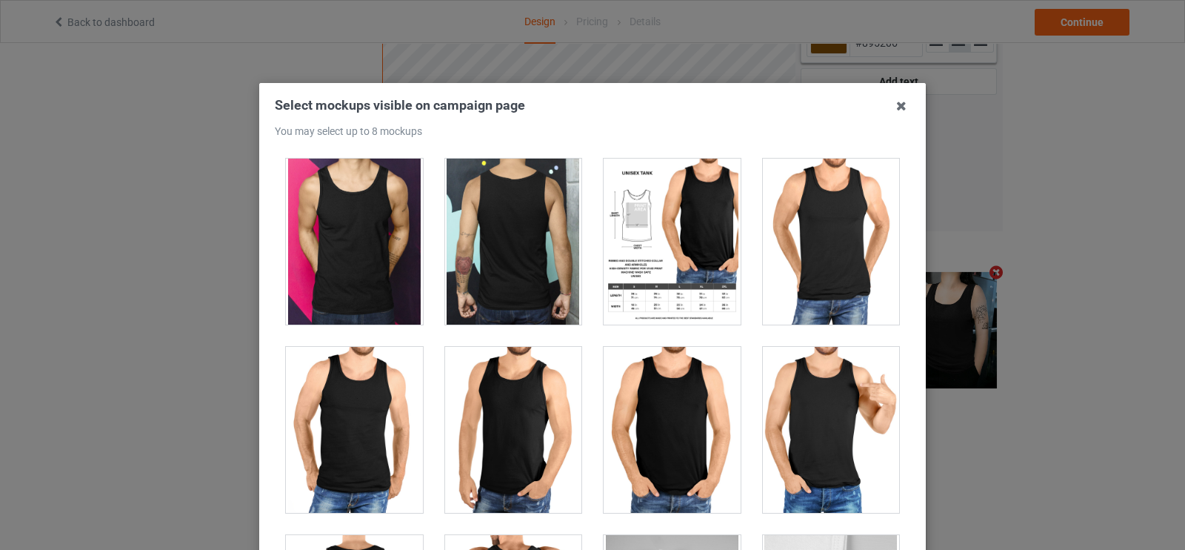
click at [682, 253] on div at bounding box center [672, 242] width 137 height 166
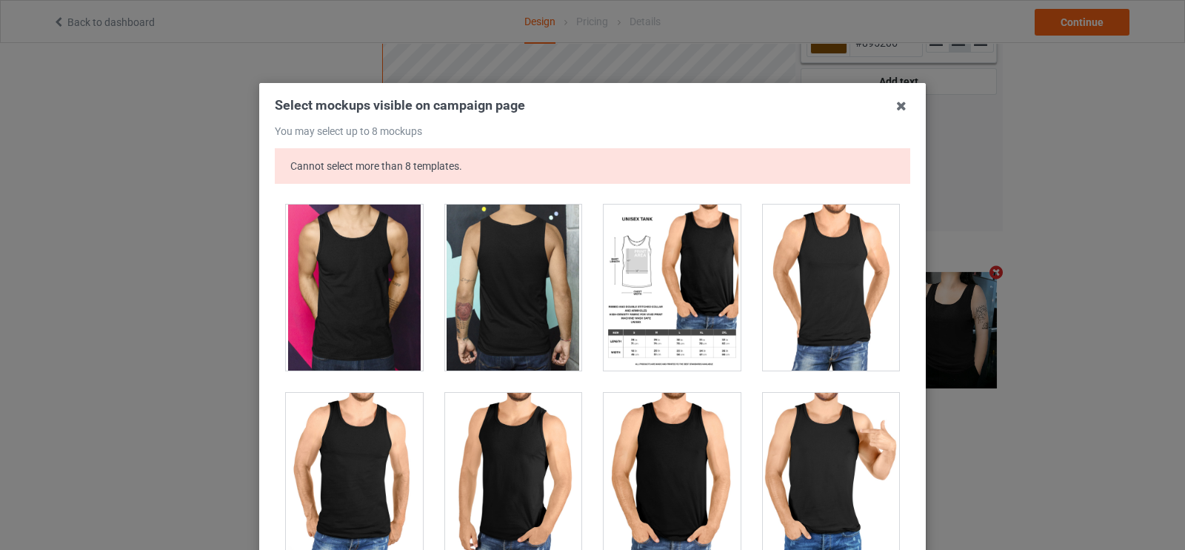
click at [682, 253] on div at bounding box center [672, 287] width 137 height 166
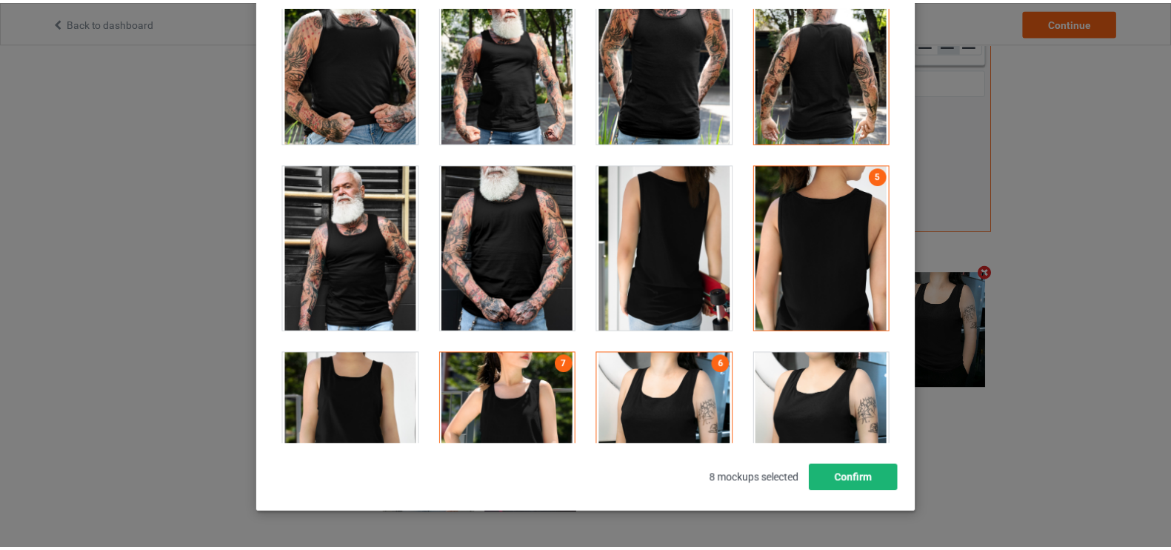
scroll to position [234, 0]
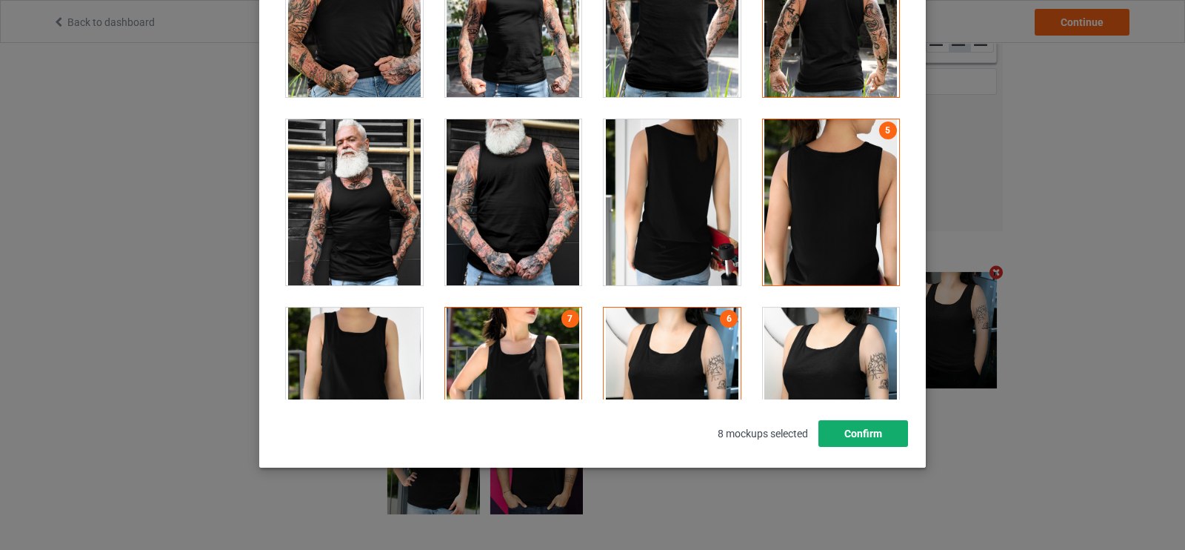
click at [876, 431] on button "Confirm" at bounding box center [864, 433] width 90 height 27
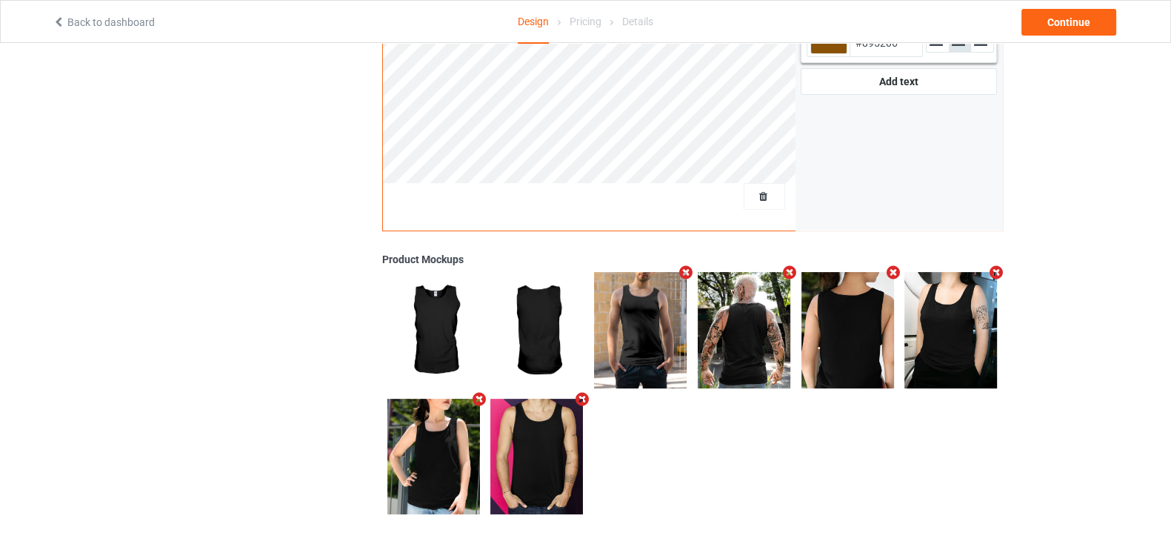
scroll to position [0, 0]
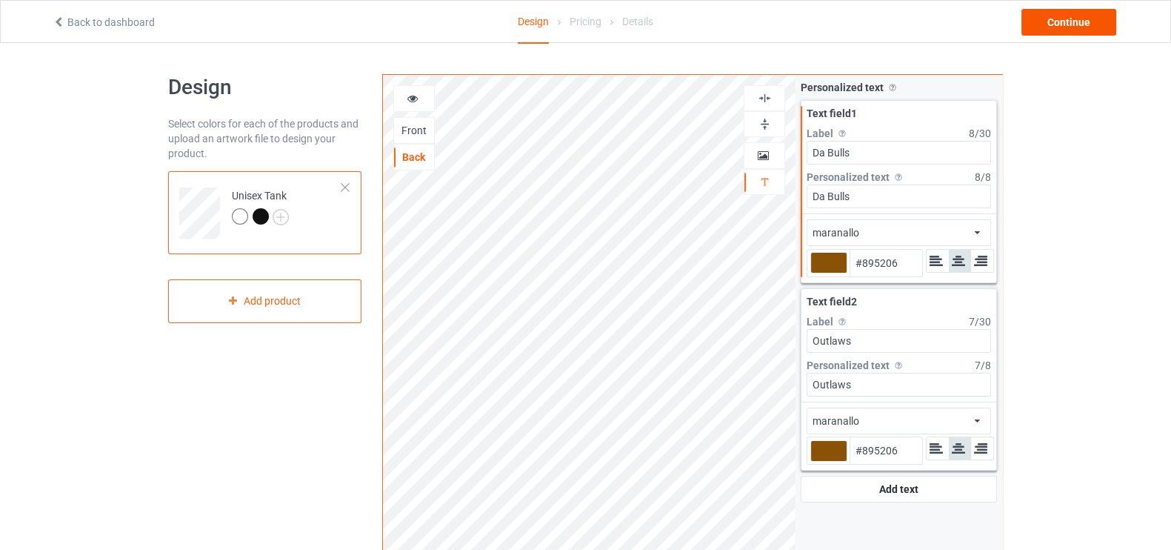
click at [1064, 27] on div "Continue" at bounding box center [1069, 22] width 95 height 27
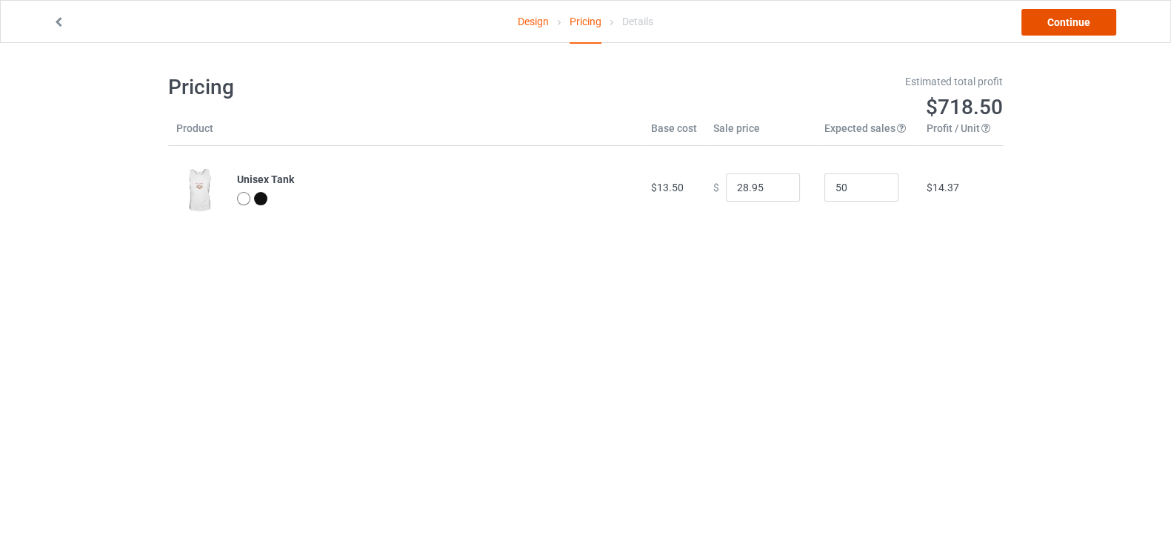
click at [1050, 21] on link "Continue" at bounding box center [1069, 22] width 95 height 27
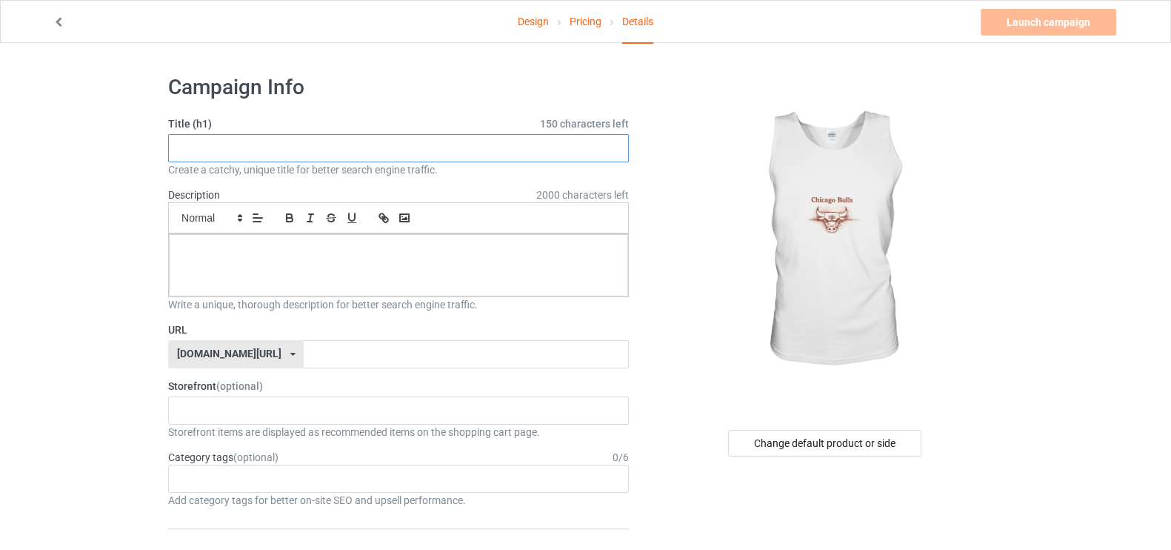
click at [501, 150] on input "text" at bounding box center [398, 148] width 461 height 28
click at [496, 150] on input "text" at bounding box center [398, 148] width 461 height 28
paste input "Chicago Bulls"
click at [367, 231] on div "Small Normal Large Big Huge" at bounding box center [398, 217] width 461 height 31
click at [358, 259] on div at bounding box center [398, 265] width 459 height 62
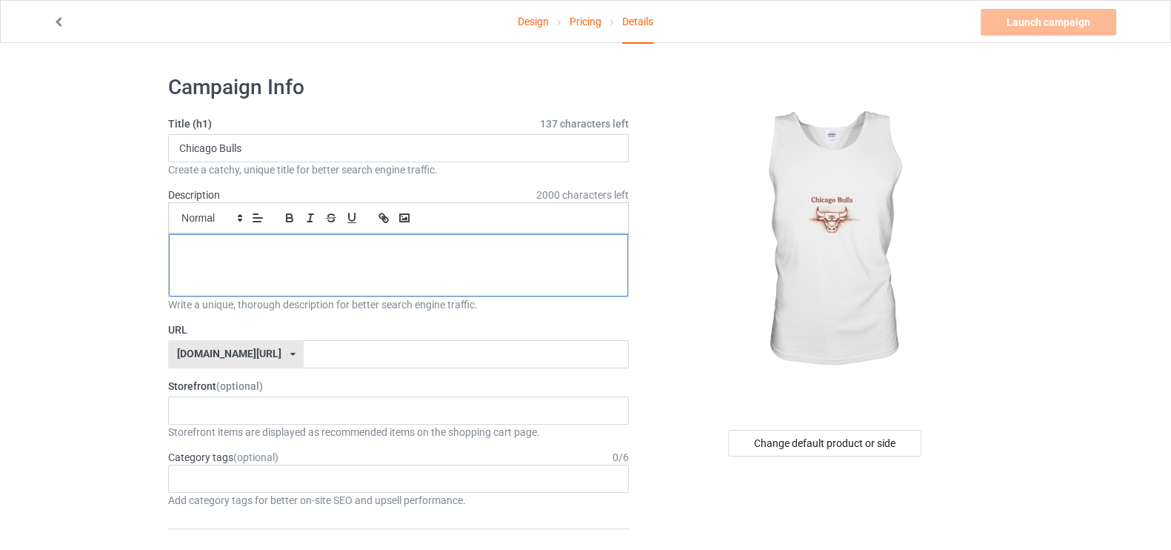
click at [436, 290] on div at bounding box center [398, 265] width 459 height 62
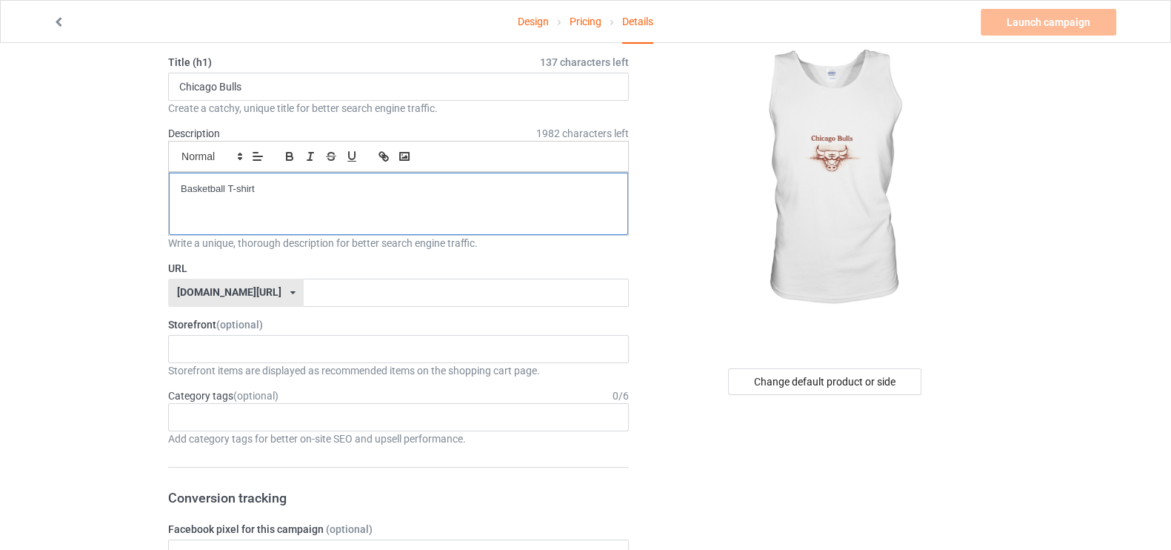
scroll to position [92, 0]
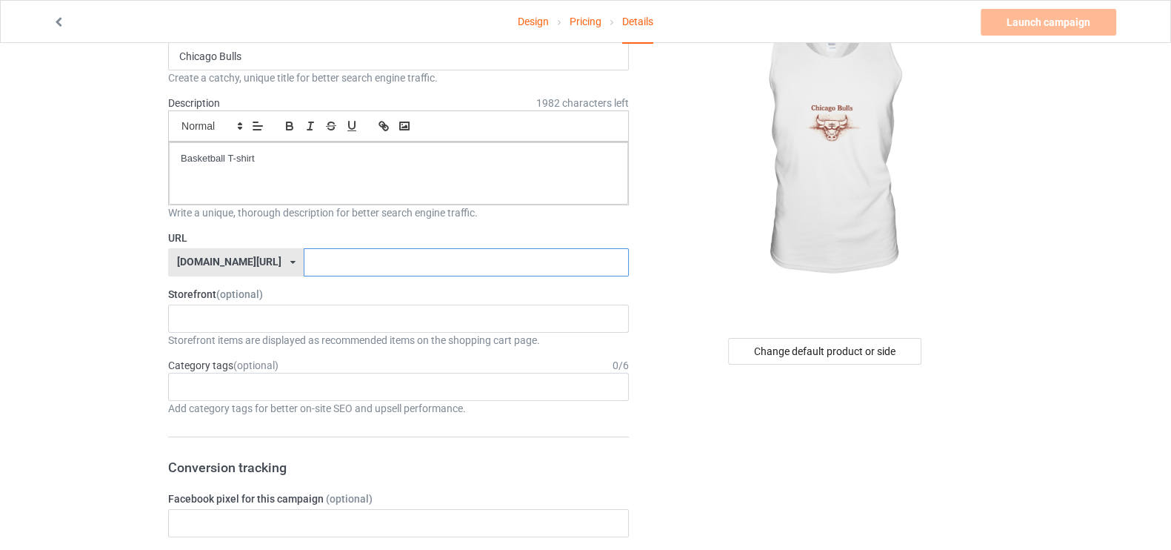
click at [398, 257] on input "text" at bounding box center [466, 262] width 324 height 28
paste input "keepfly"
click at [337, 316] on div "Storefront (optional) No result found Storefront items are displayed as recomme…" at bounding box center [398, 317] width 461 height 61
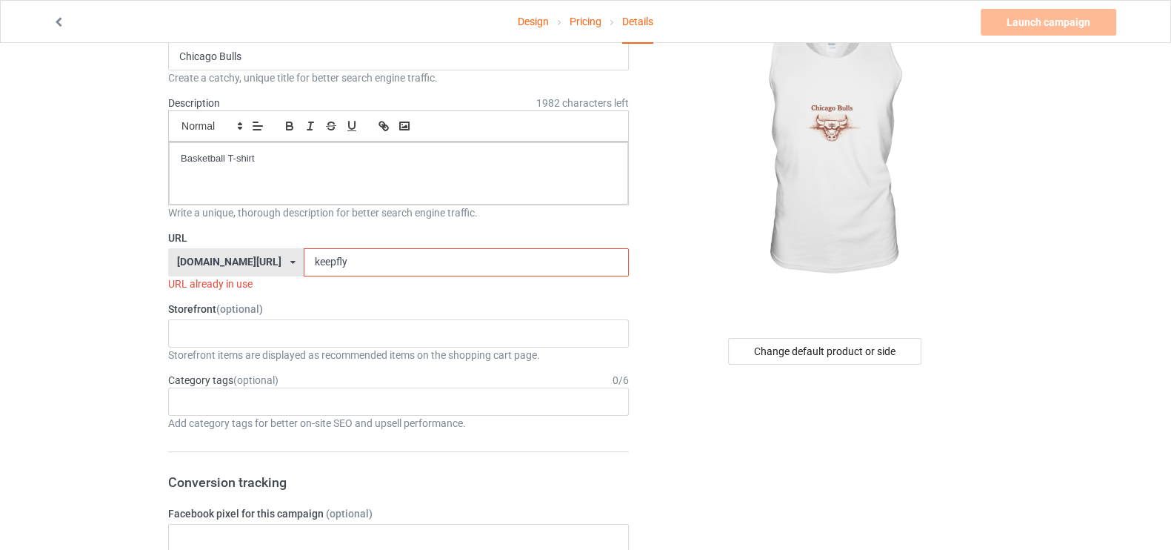
click at [327, 261] on input "keepfly" at bounding box center [466, 262] width 324 height 28
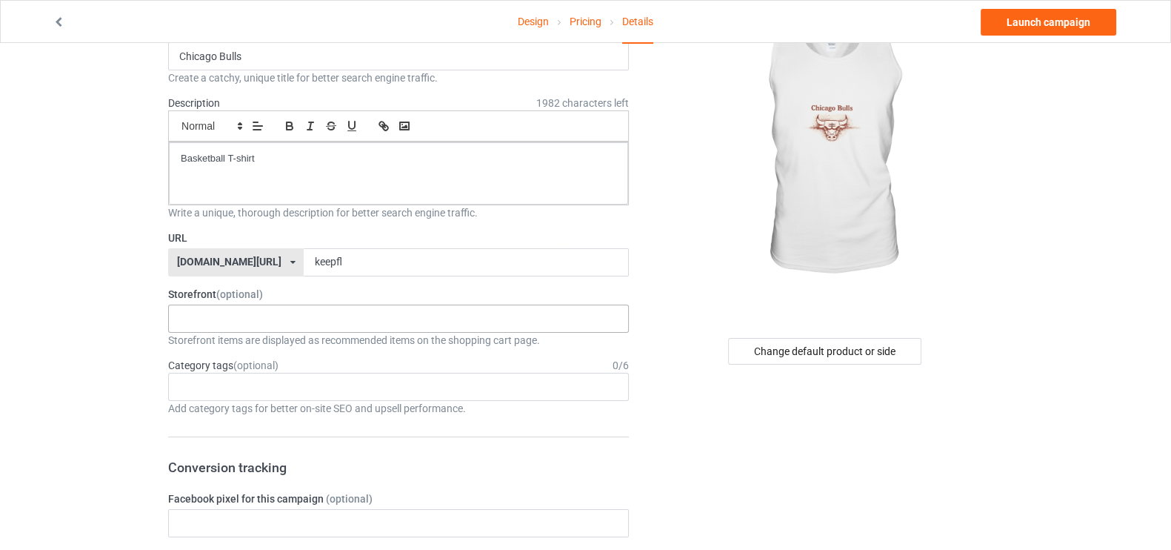
click at [312, 316] on div "No result found" at bounding box center [398, 318] width 461 height 28
click at [313, 261] on input "keepfl" at bounding box center [466, 262] width 324 height 28
click at [302, 318] on div "No result found" at bounding box center [398, 318] width 461 height 28
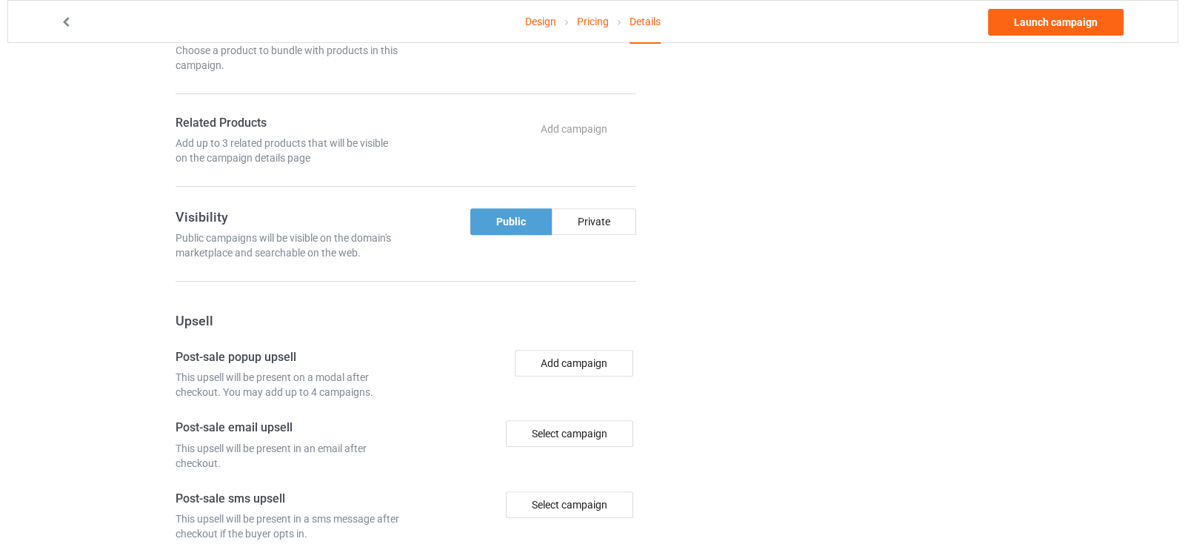
scroll to position [0, 0]
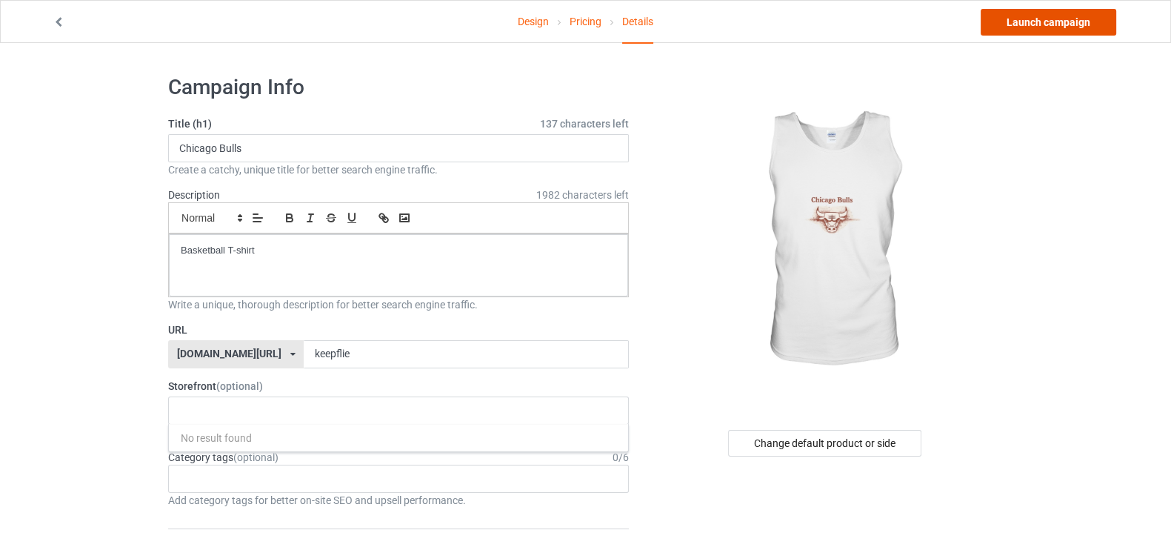
click at [1053, 18] on link "Launch campaign" at bounding box center [1049, 22] width 136 height 27
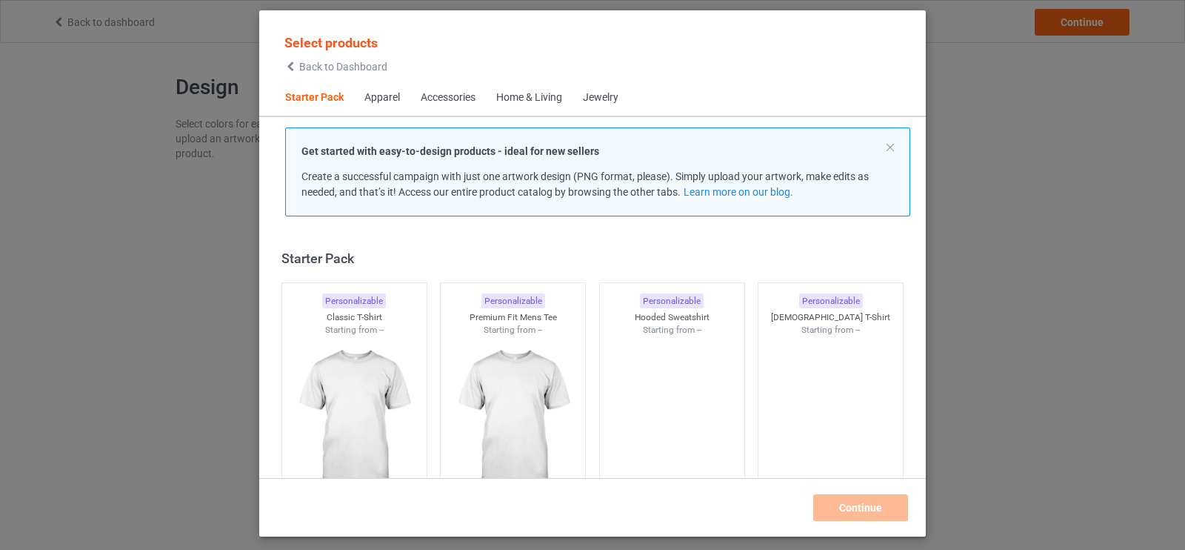
scroll to position [19, 0]
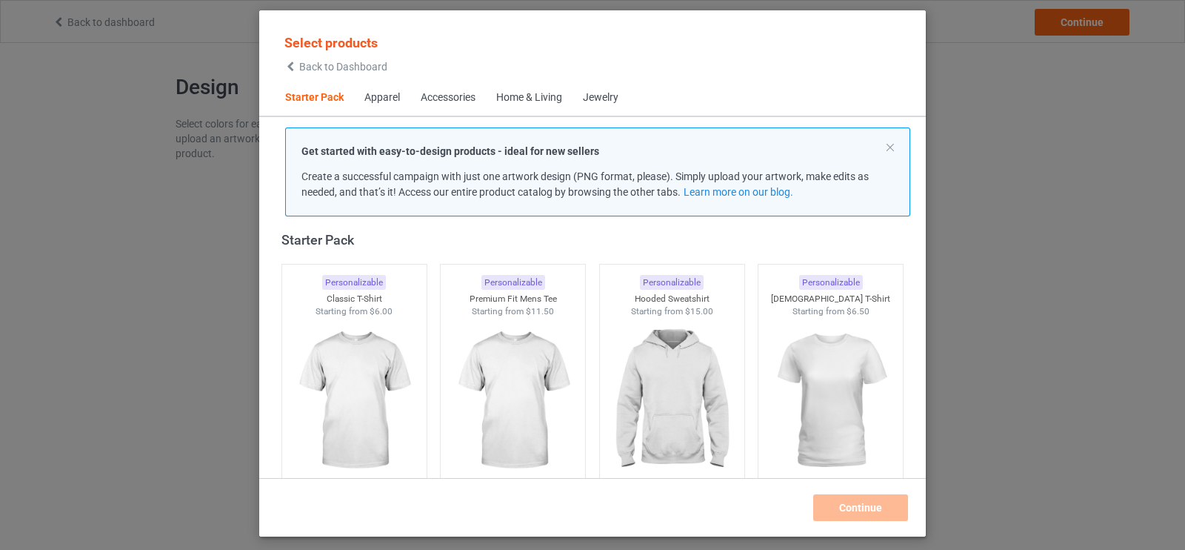
click at [369, 98] on div "Apparel" at bounding box center [382, 97] width 36 height 15
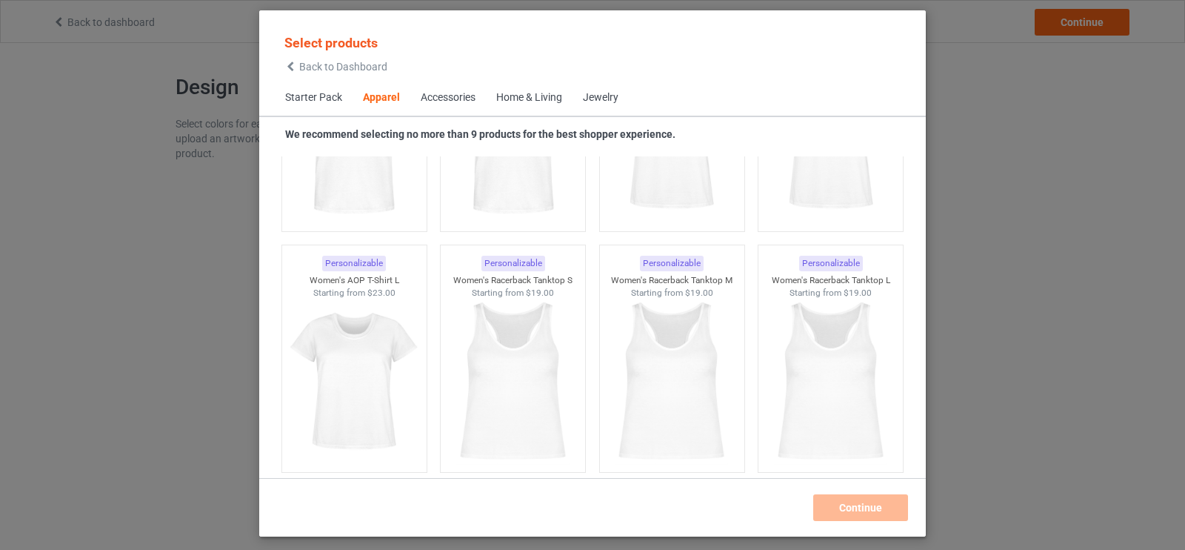
scroll to position [2712, 0]
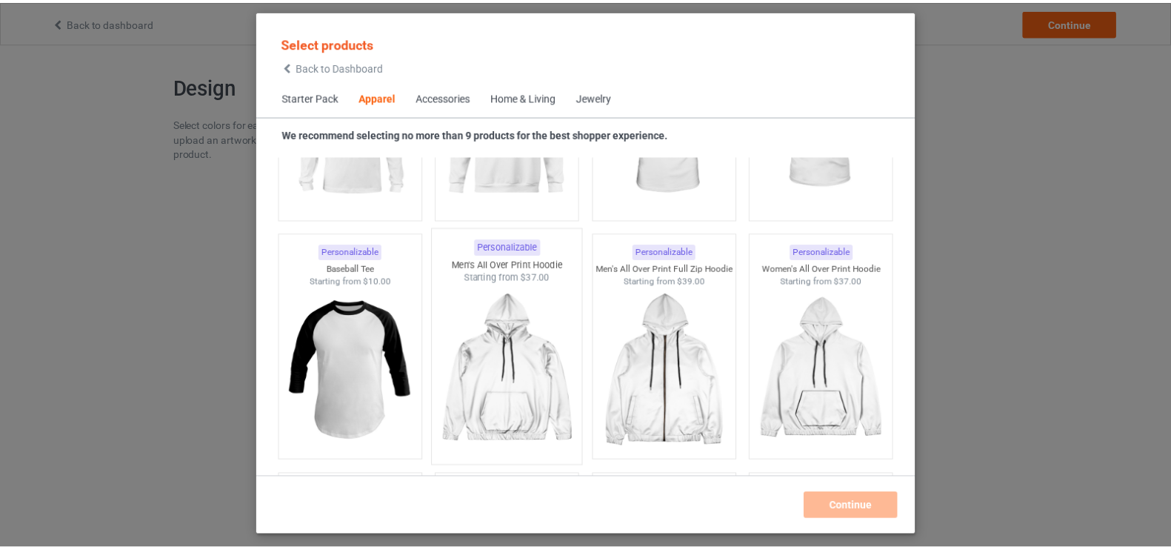
scroll to position [984, 0]
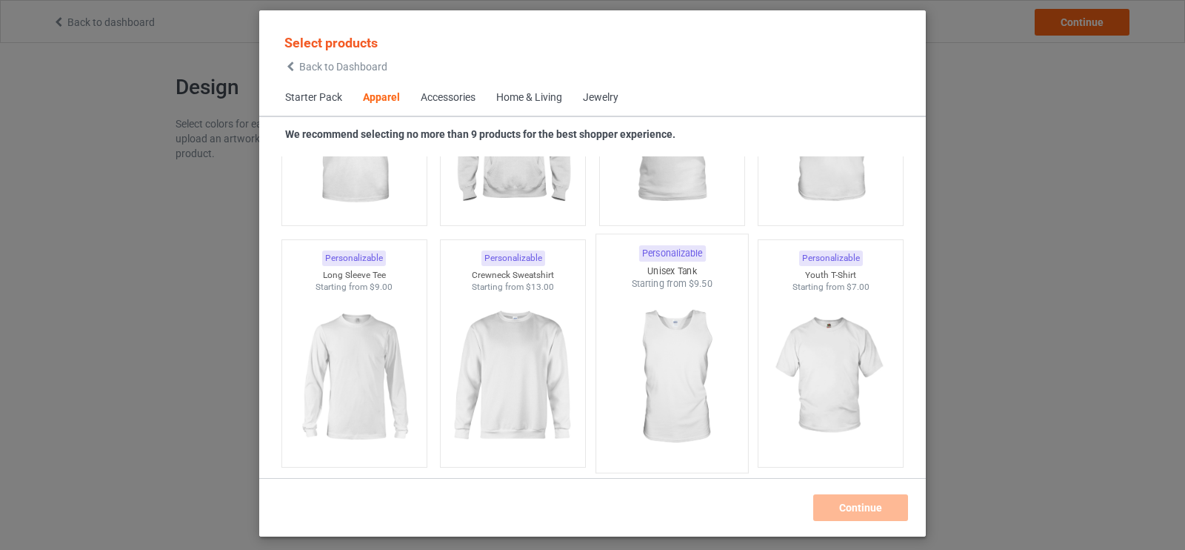
click at [656, 350] on img at bounding box center [671, 377] width 139 height 174
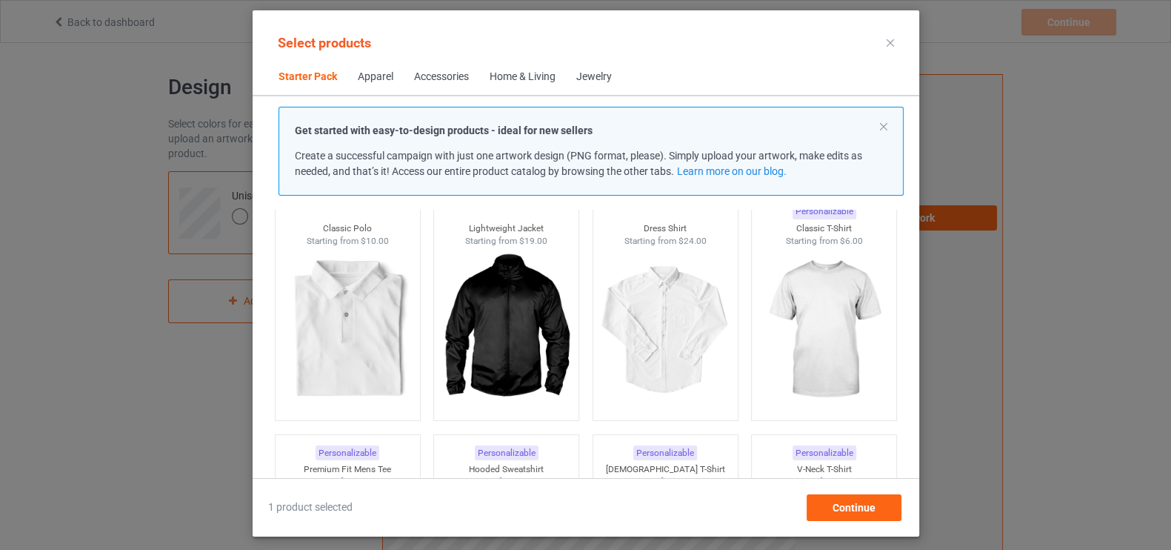
scroll to position [355, 0]
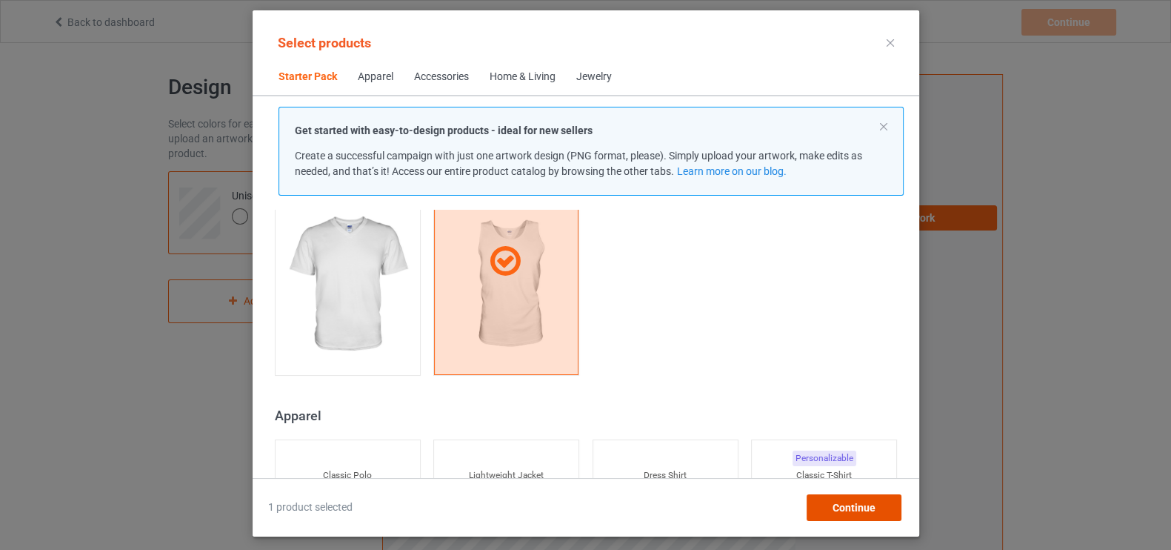
click at [832, 511] on div "Continue" at bounding box center [853, 507] width 95 height 27
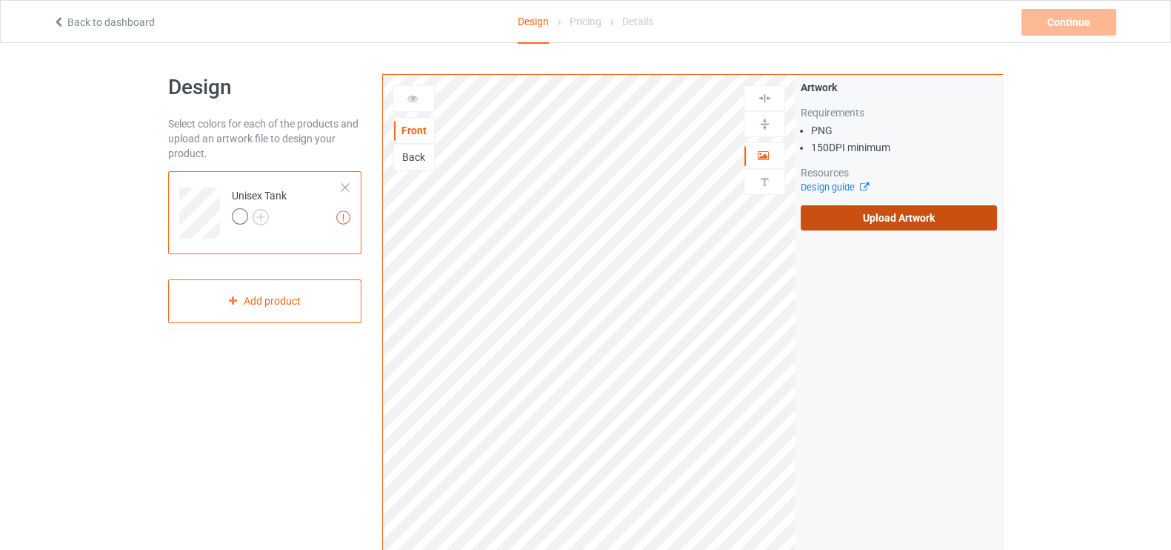
click at [836, 208] on label "Upload Artwork" at bounding box center [899, 217] width 196 height 25
click at [0, 0] on input "Upload Artwork" at bounding box center [0, 0] width 0 height 0
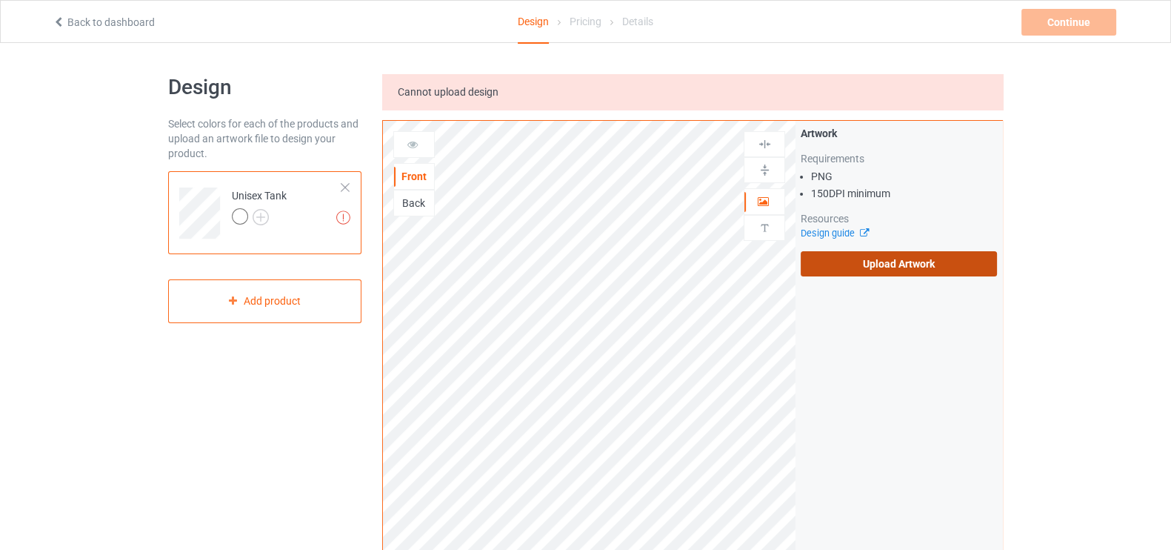
click at [826, 265] on label "Upload Artwork" at bounding box center [899, 263] width 196 height 25
click at [0, 0] on input "Upload Artwork" at bounding box center [0, 0] width 0 height 0
click at [873, 256] on label "Upload Artwork" at bounding box center [899, 263] width 196 height 25
click at [0, 0] on input "Upload Artwork" at bounding box center [0, 0] width 0 height 0
click at [858, 260] on label "Upload Artwork" at bounding box center [899, 263] width 196 height 25
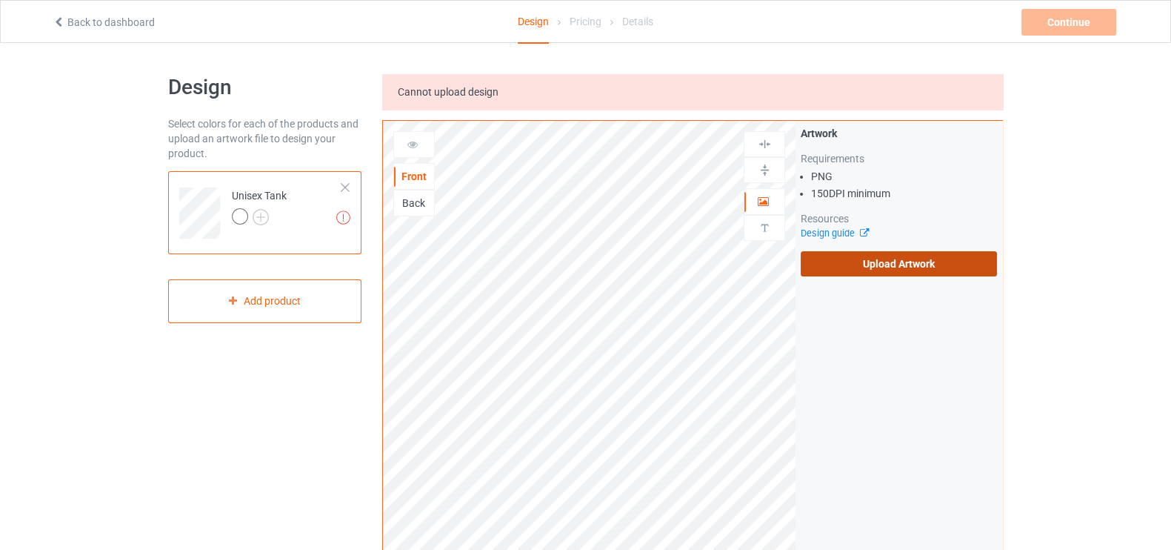
click at [0, 0] on input "Upload Artwork" at bounding box center [0, 0] width 0 height 0
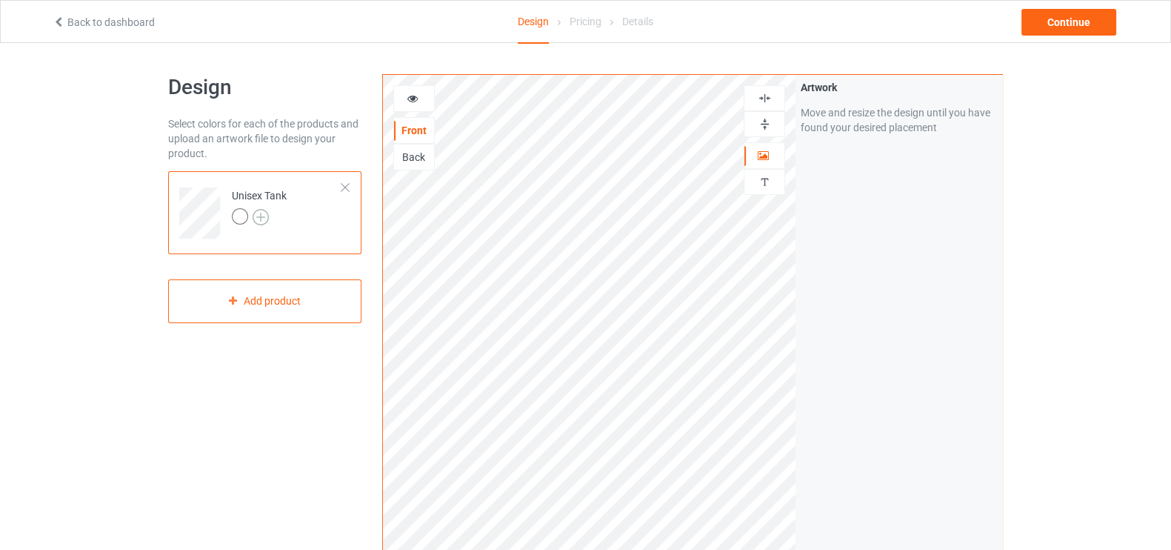
click at [261, 213] on img at bounding box center [261, 217] width 16 height 16
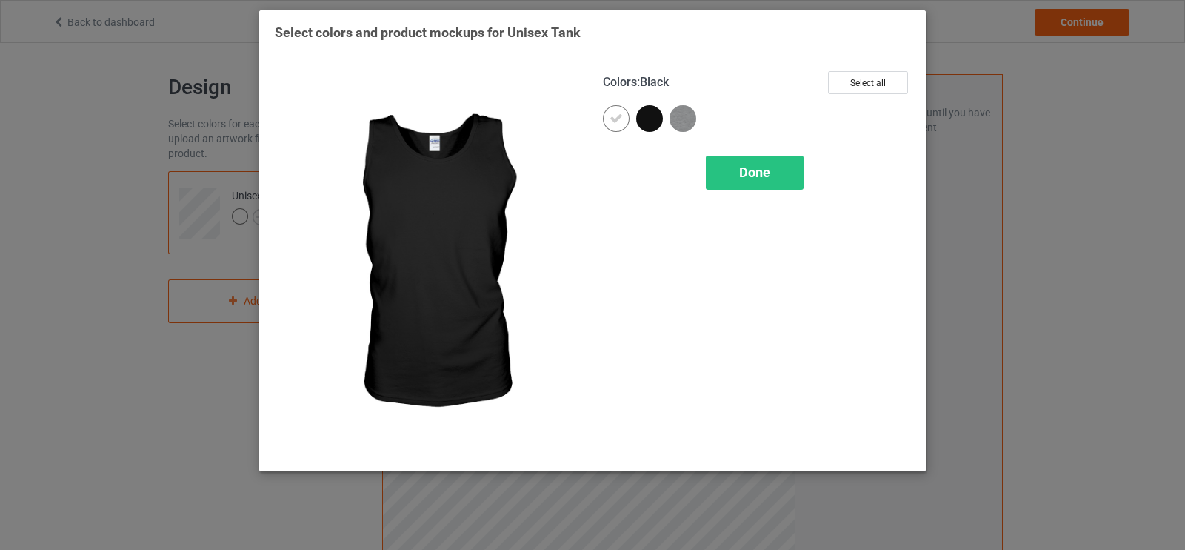
click at [652, 127] on div at bounding box center [649, 118] width 27 height 27
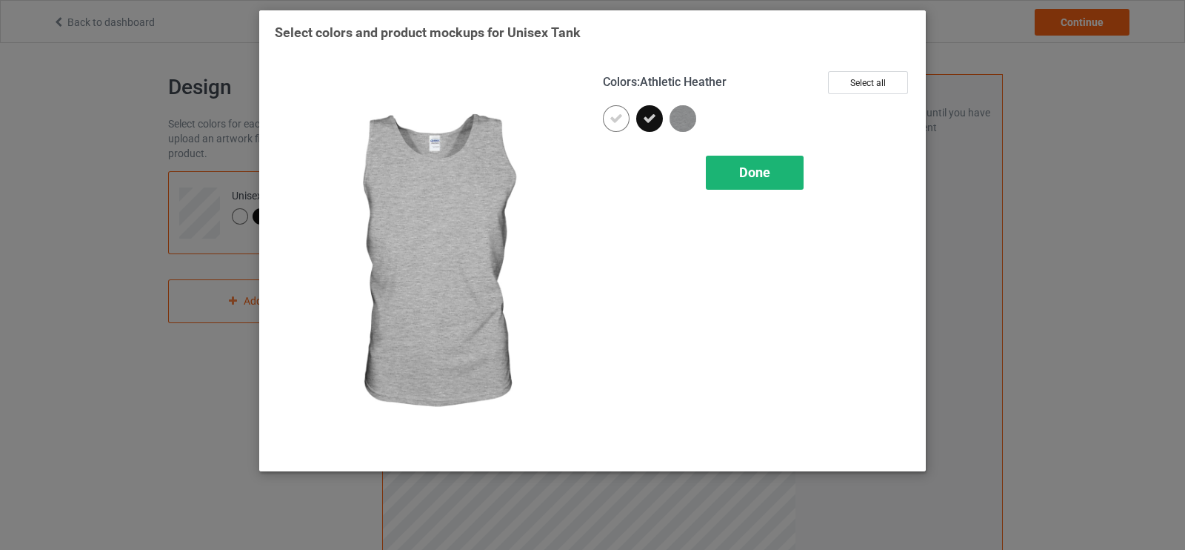
click at [737, 159] on div "Done" at bounding box center [755, 173] width 98 height 34
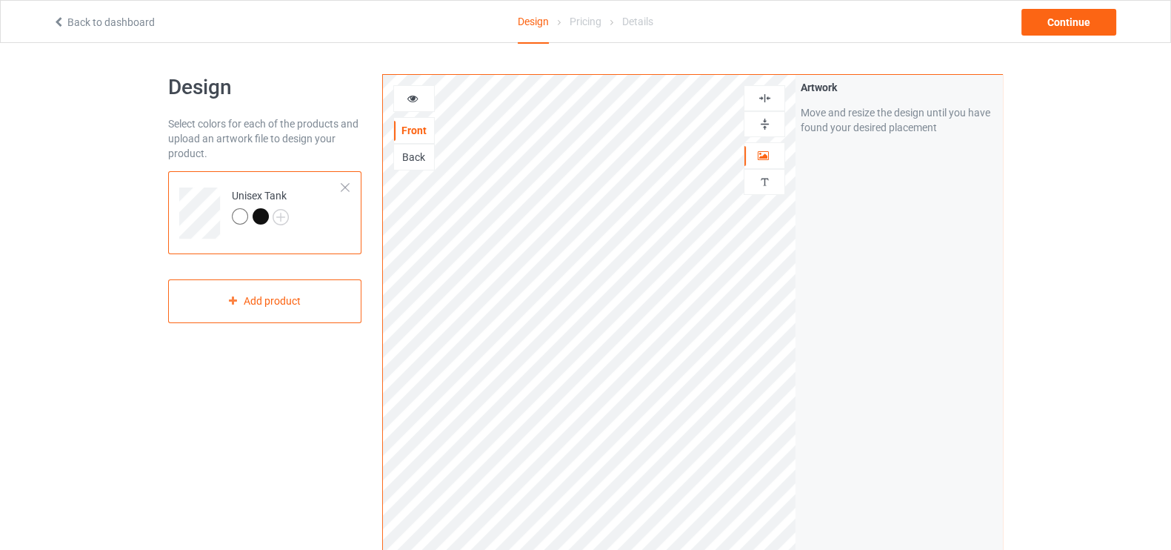
click at [418, 158] on div "Back" at bounding box center [414, 157] width 40 height 15
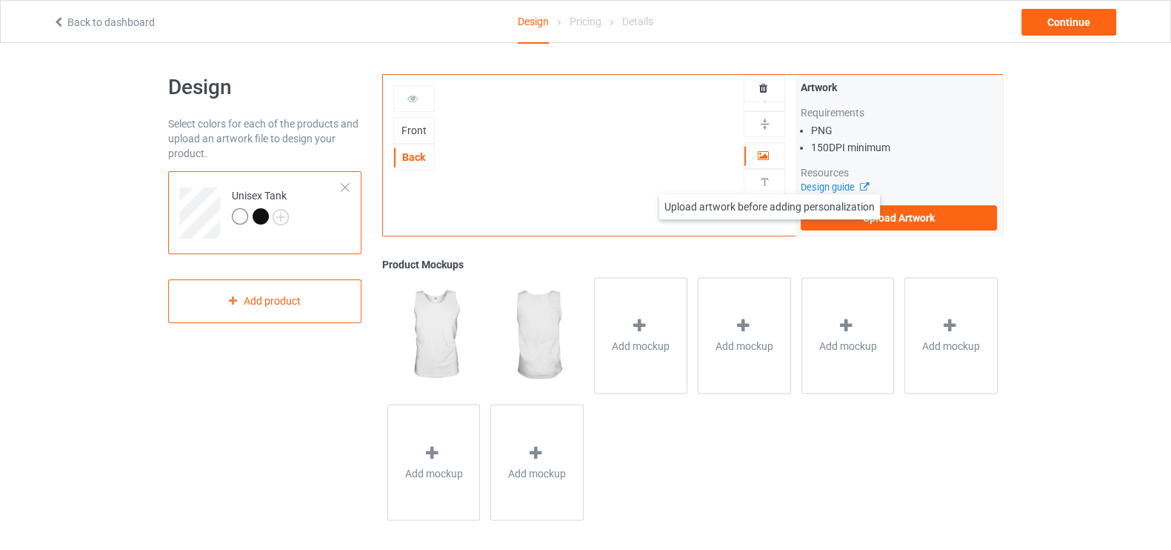
click at [770, 179] on img at bounding box center [765, 182] width 14 height 14
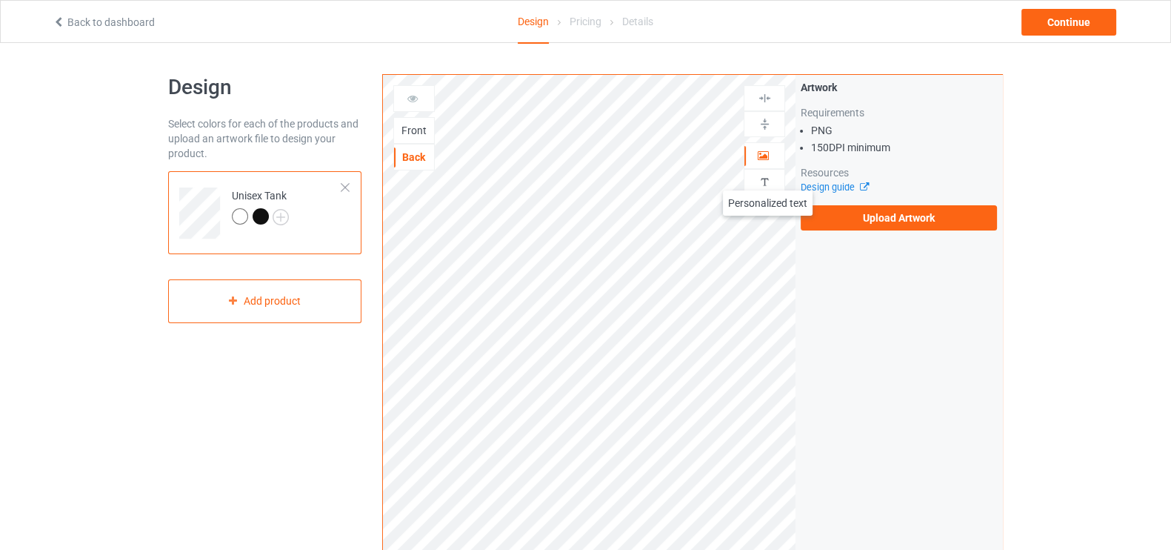
click at [768, 176] on img at bounding box center [765, 182] width 14 height 14
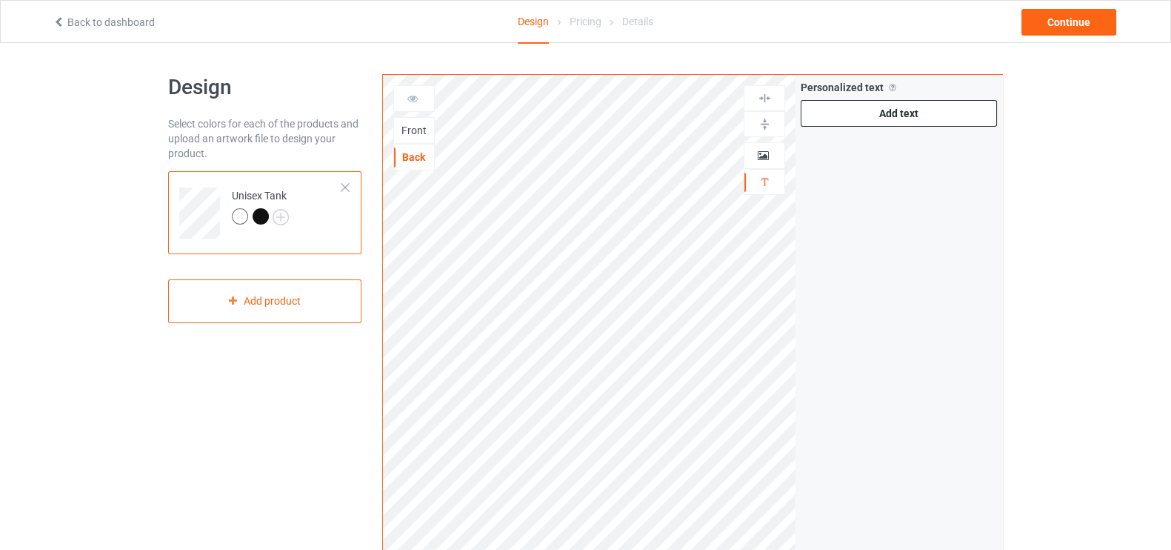
click at [882, 116] on div "Add text" at bounding box center [899, 113] width 196 height 27
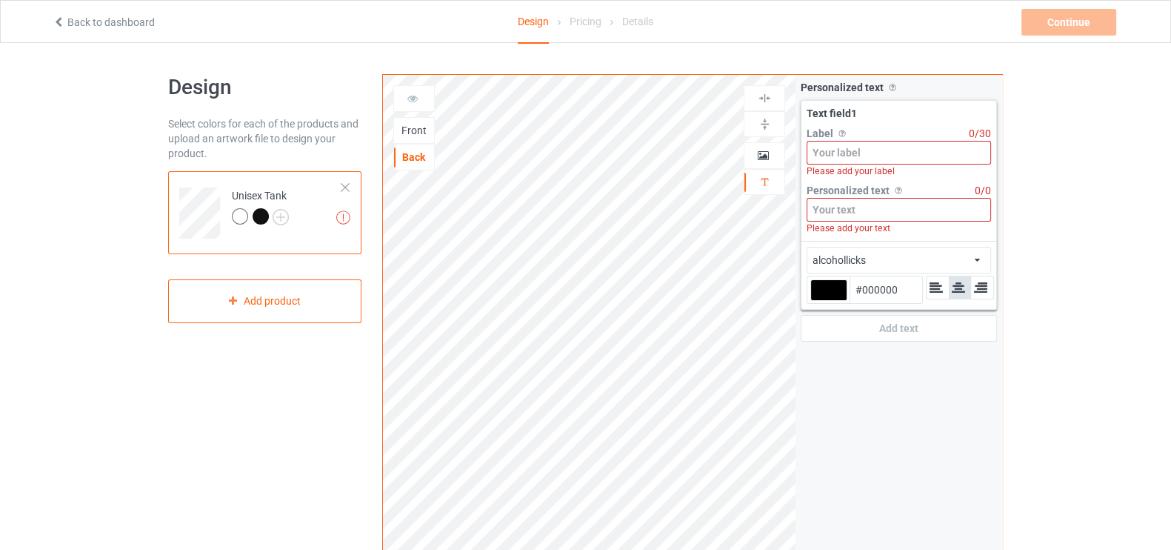
click at [838, 157] on input at bounding box center [899, 153] width 184 height 24
paste input "Showtime"
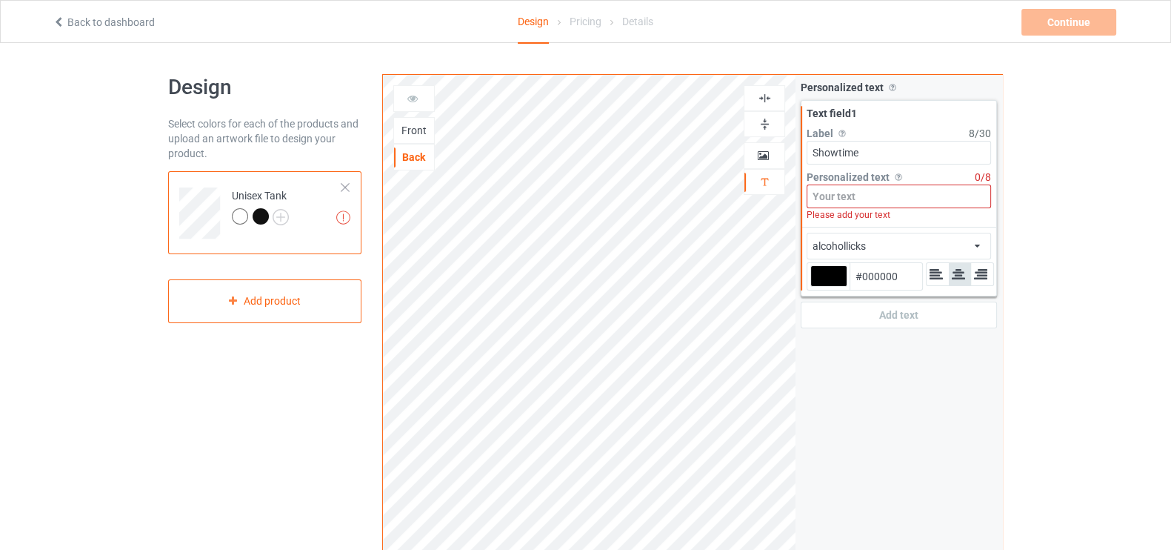
type input "Showtime"
click at [827, 205] on input at bounding box center [899, 196] width 184 height 24
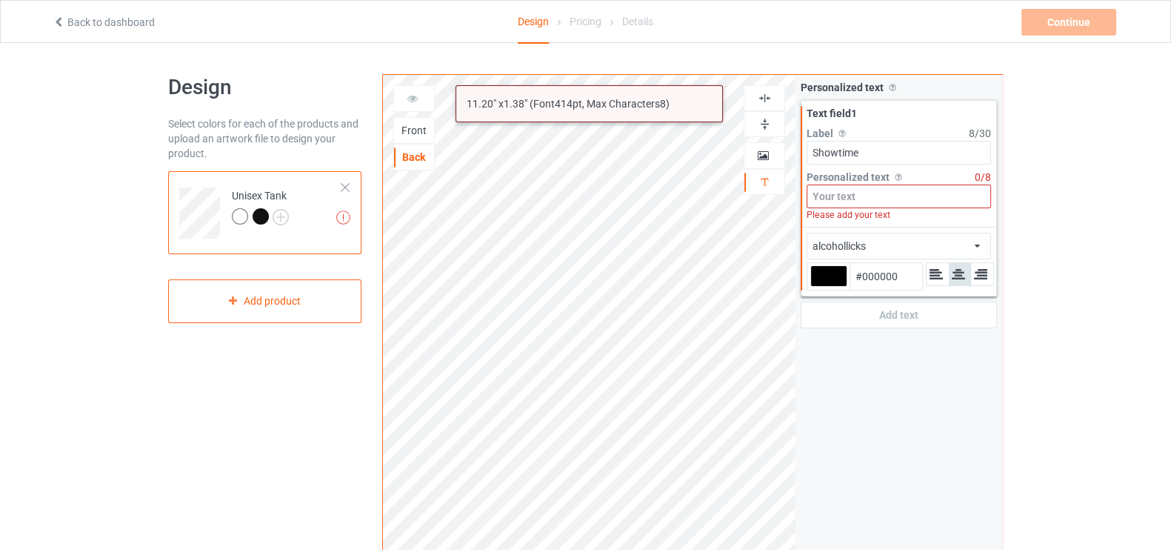
paste input "Showtime"
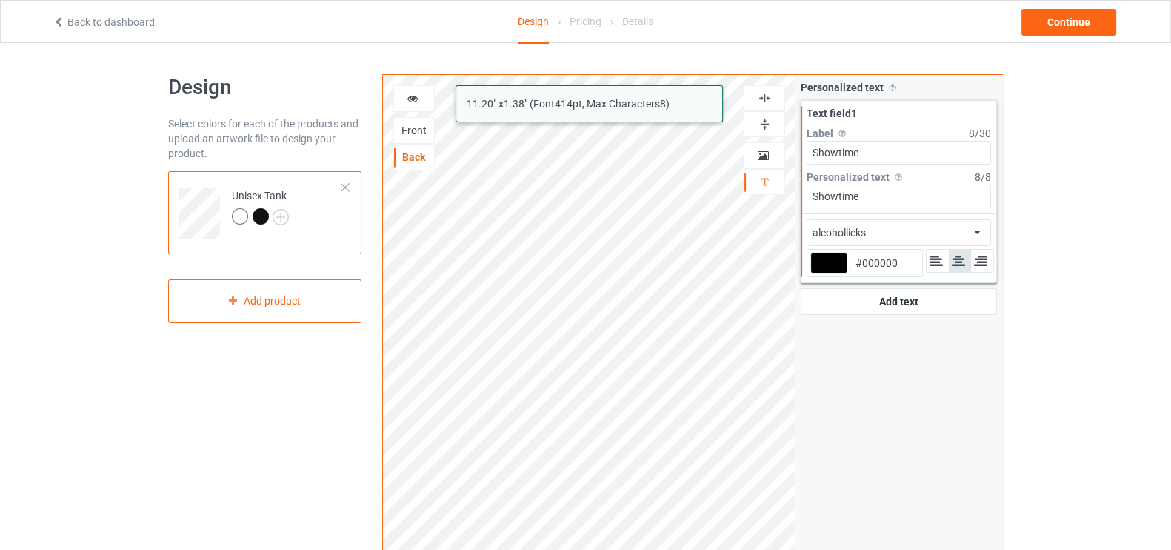
type input "Showtime"
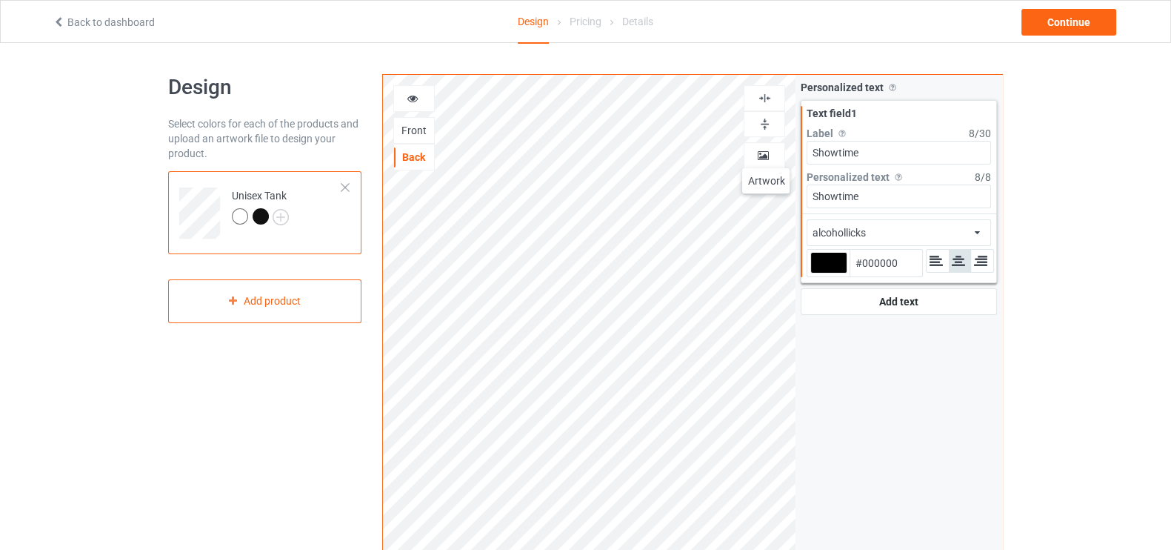
click at [766, 153] on icon at bounding box center [763, 153] width 13 height 10
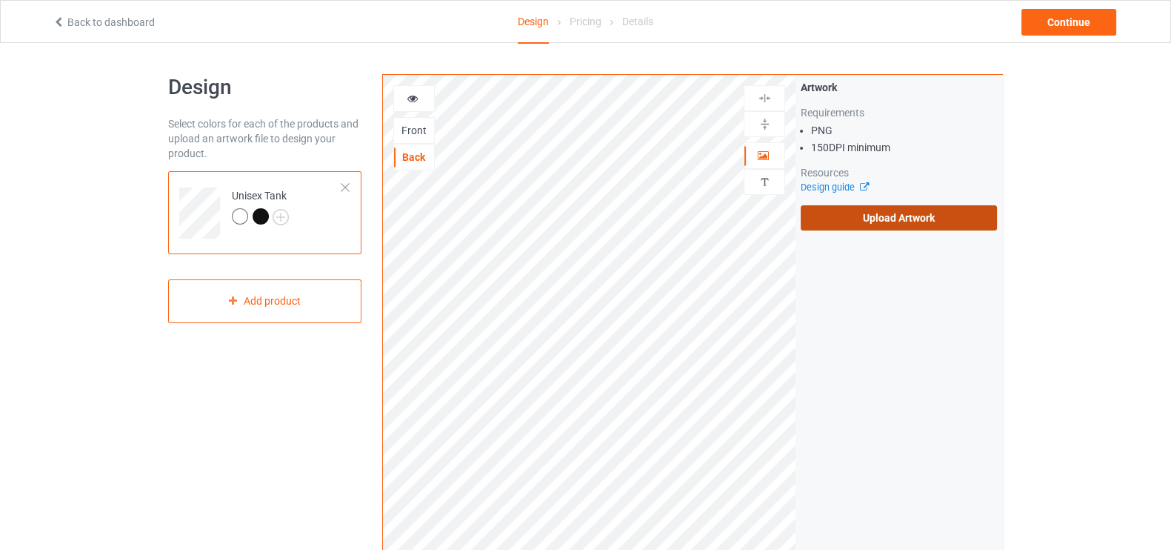
click at [829, 205] on label "Upload Artwork" at bounding box center [899, 217] width 196 height 25
click at [0, 0] on input "Upload Artwork" at bounding box center [0, 0] width 0 height 0
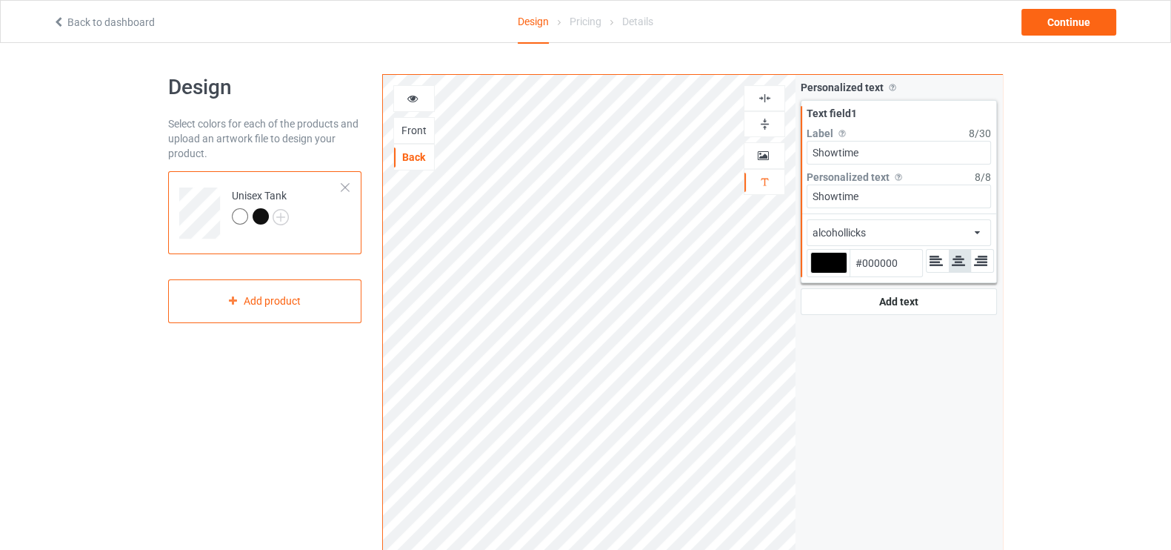
click at [828, 261] on div at bounding box center [828, 262] width 37 height 21
click at [828, 273] on input "#000000" at bounding box center [828, 283] width 37 height 20
type input "#736311"
type input "#7a6a1a"
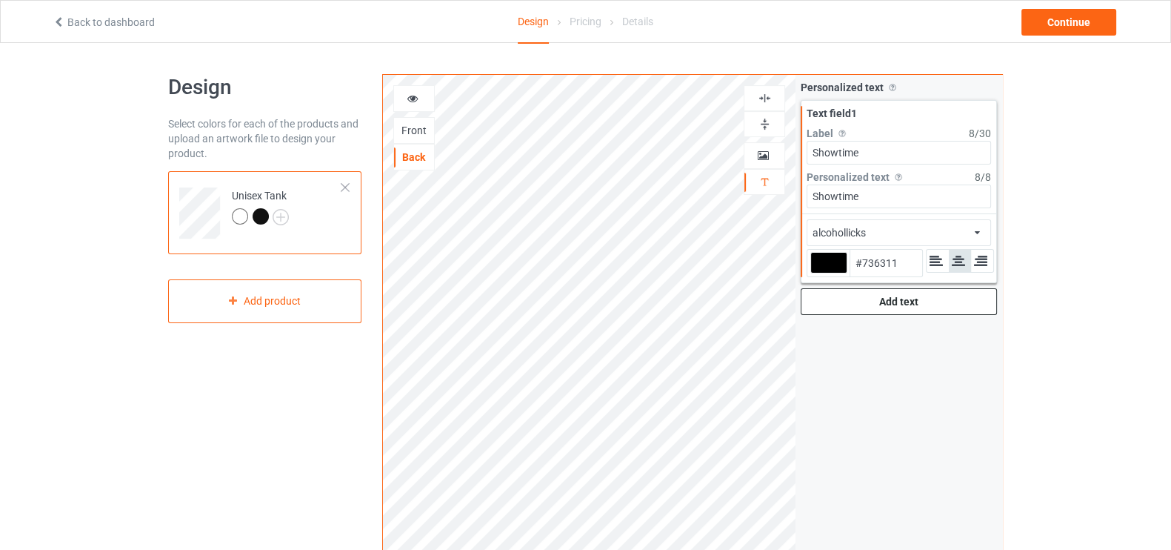
type input "#7A6A1A"
type input "#837320"
type input "#897824"
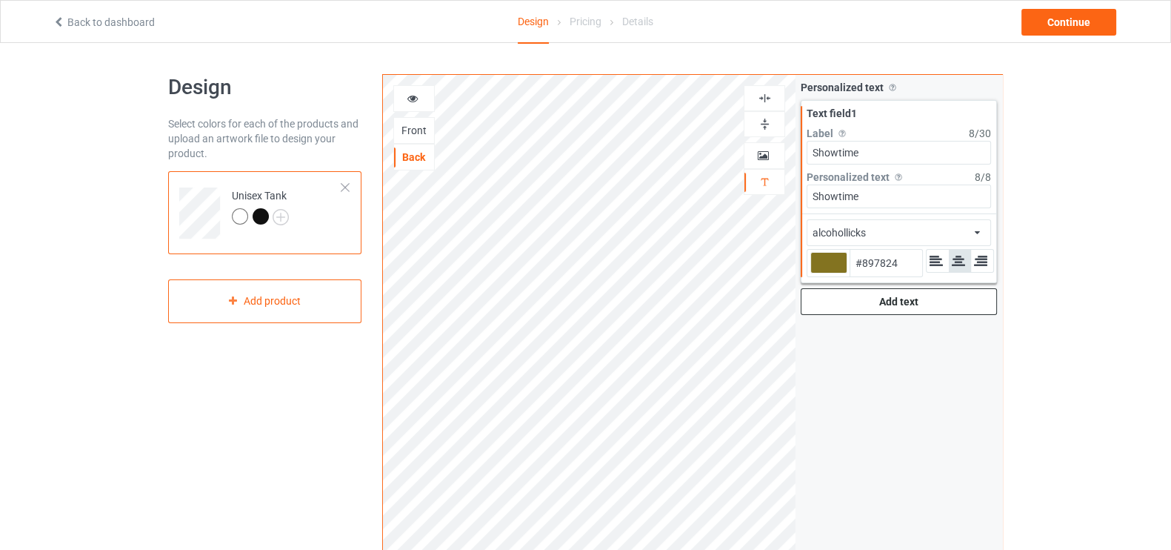
type input "#8a7a28"
type input "#8A7A28"
type input "#8d7d2a"
type input "#8D7D2A"
type input "#8c7c2b"
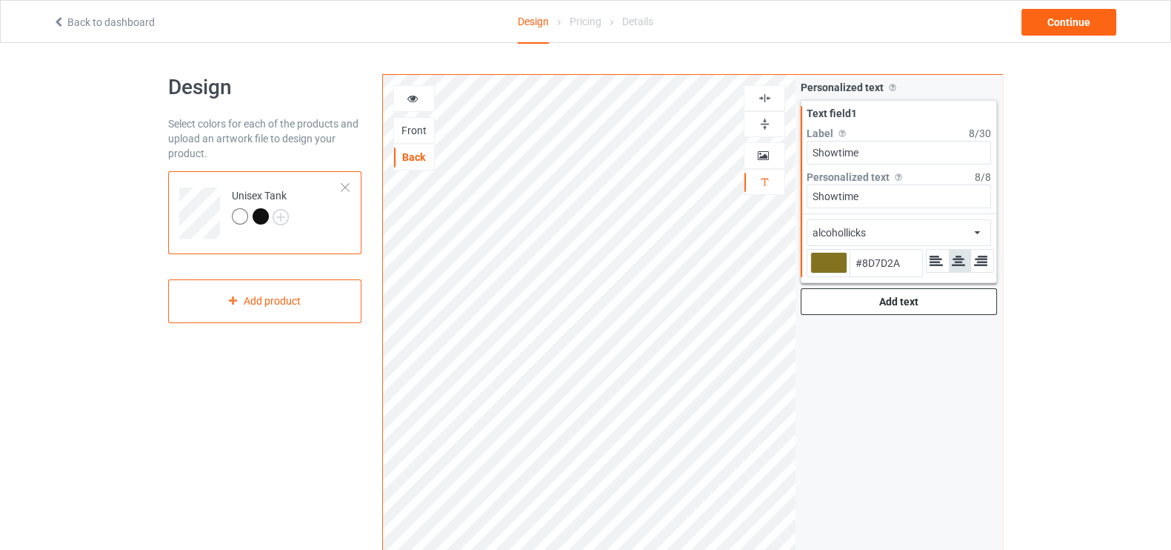
type input "#8C7C2B"
type input "#8c7c2c"
type input "#8C7C2C"
type input "#8b7b2d"
type input "#8B7B2D"
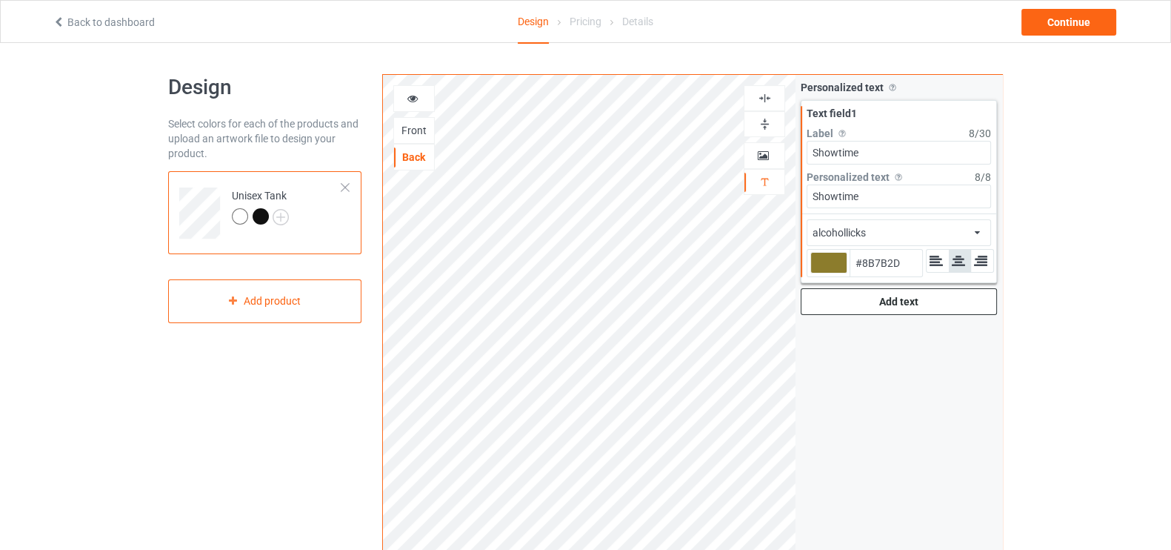
type input "#8e7e2f"
type input "#8E7E2F"
type input "#887930"
type input "#877931"
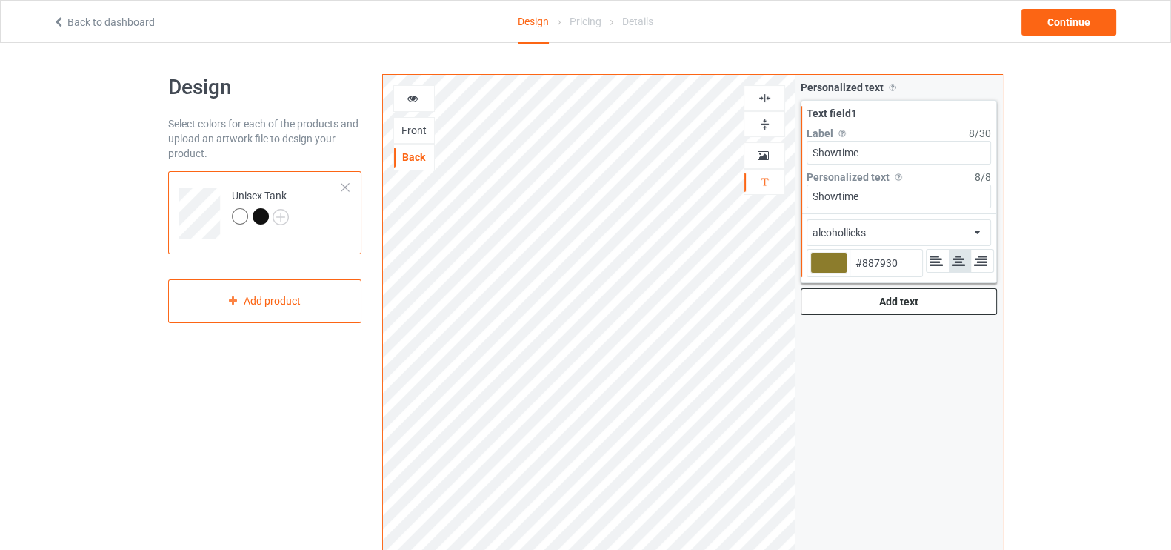
type input "#877931"
type input "#867832"
type input "#827530"
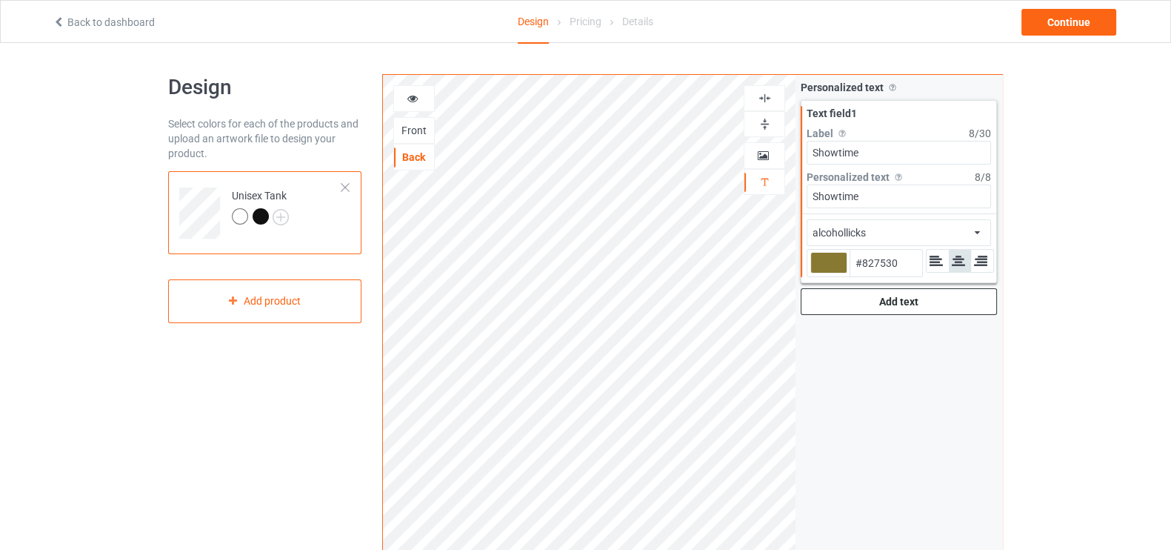
type input "#857732"
type input "#847733"
type input "#817332"
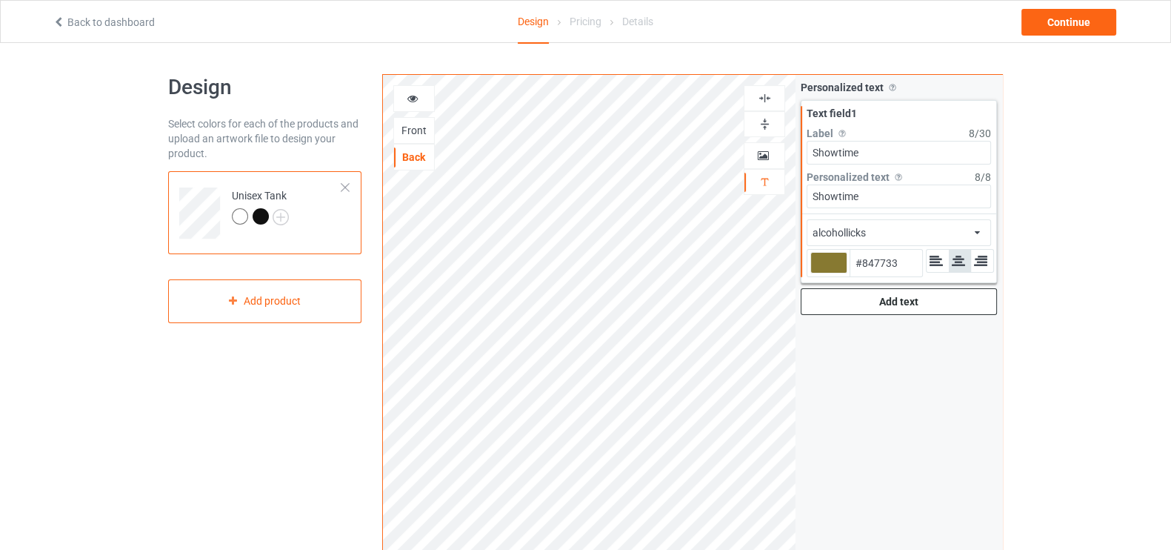
type input "#817332"
type input "#7d7031"
type input "#7D7031"
type input "#796d2f"
type input "#796D2F"
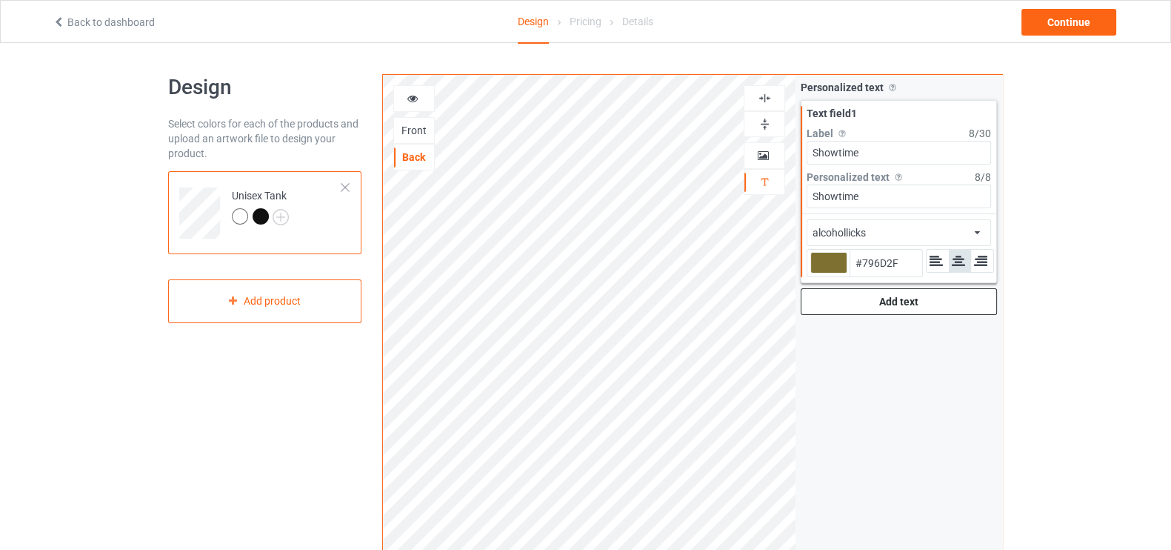
type input "#706429"
type input "#6d6226"
type input "#6D6226"
type input "#6b5f24"
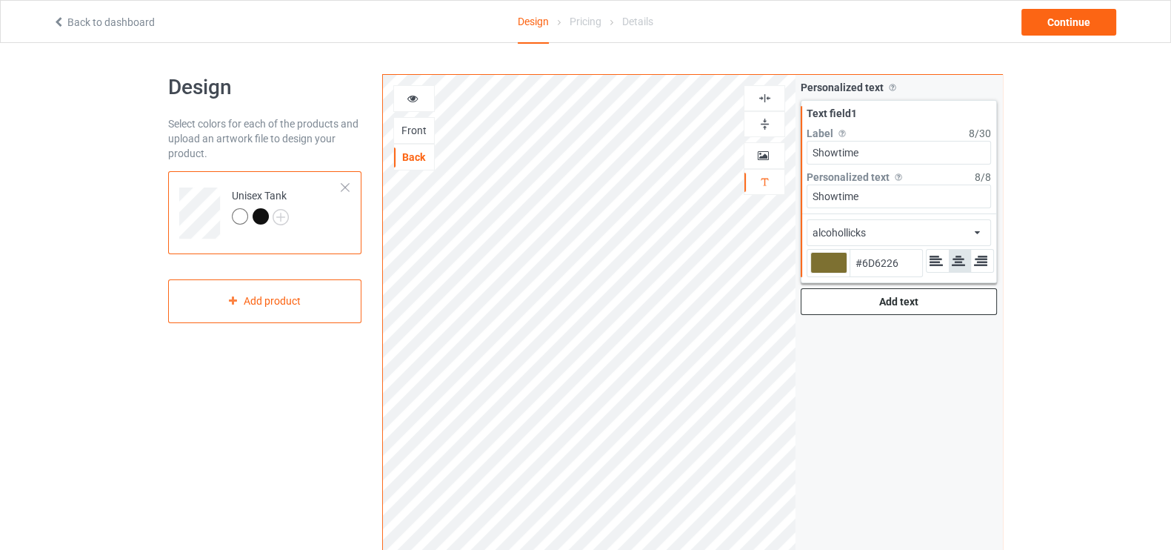
type input "#6B5F24"
type input "#695d20"
type input "#695D20"
type input "#695c1b"
type input "#695C1B"
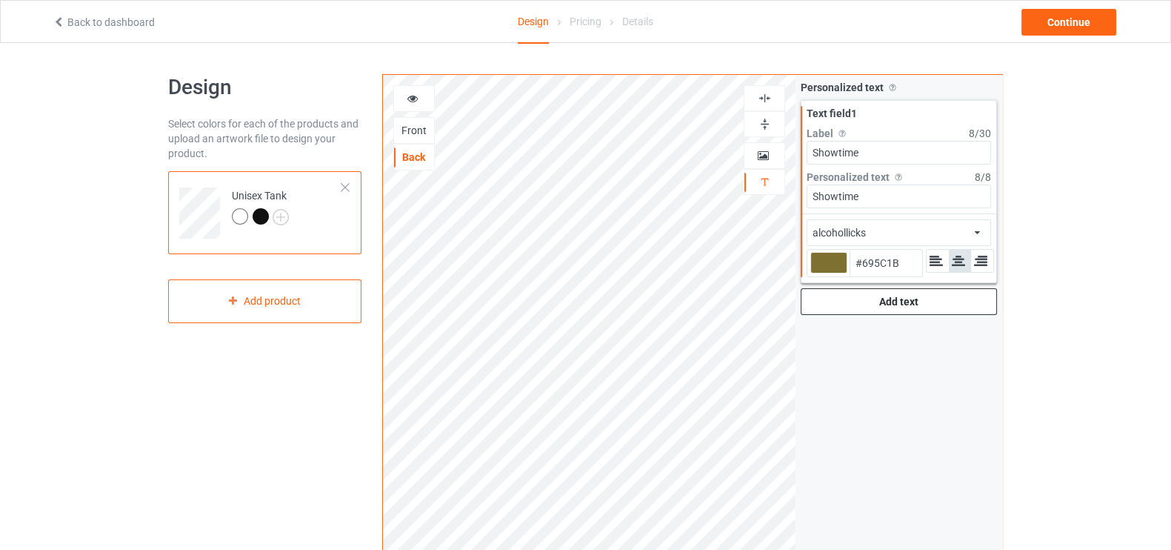
type input "#7a6915"
type input "#7A6915"
type input "#988210"
type input "#9e8610"
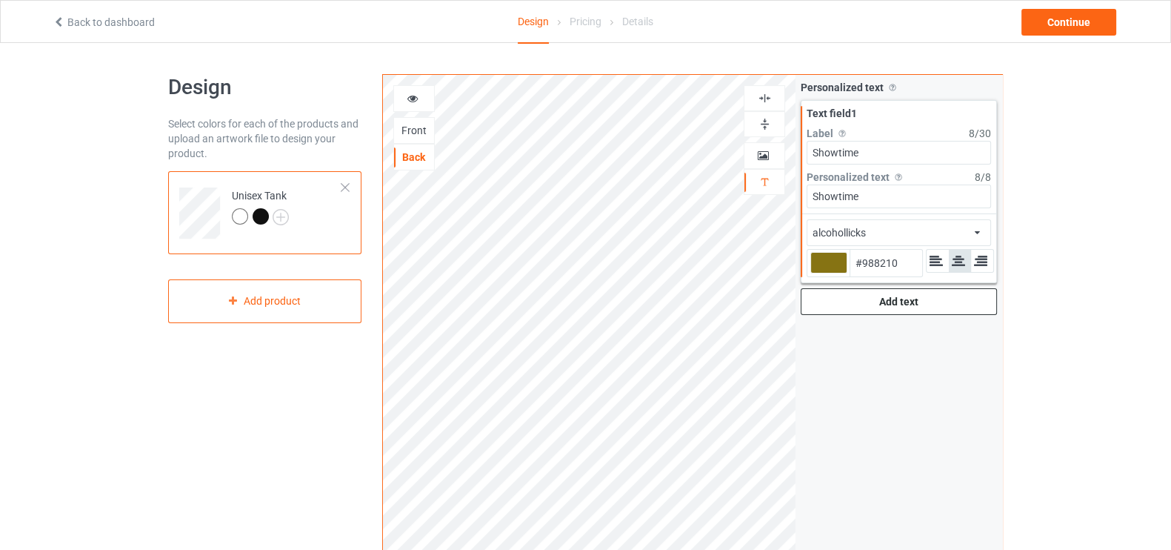
type input "#9E8610"
type input "#b2991f"
type input "#B2991F"
type input "#baa22c"
type input "#BAA22C"
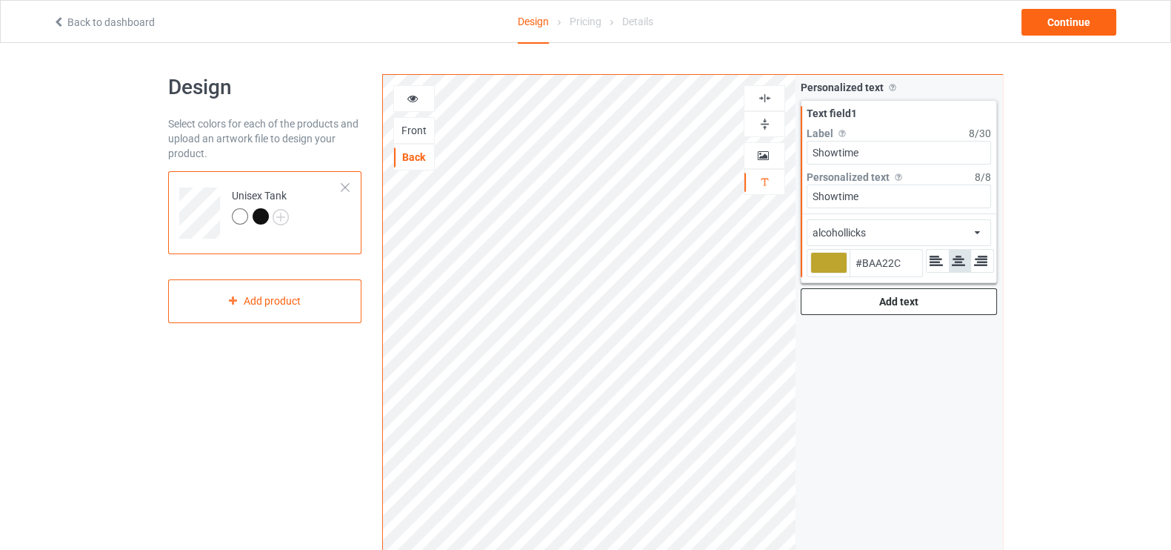
type input "#bda52e"
type input "#BDA52E"
type input "#bca42f"
type input "#BCA42F"
type input "#c1a92f"
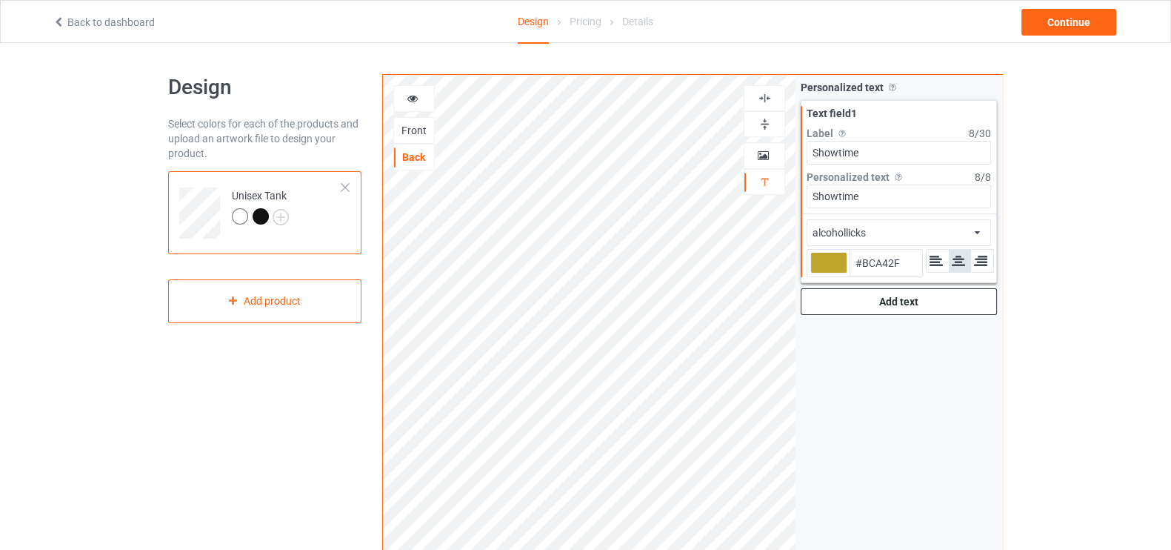
type input "#C1A92F"
type input "#c0a830"
type input "#C0A830"
type input "#c4ab31"
type input "#C4AB31"
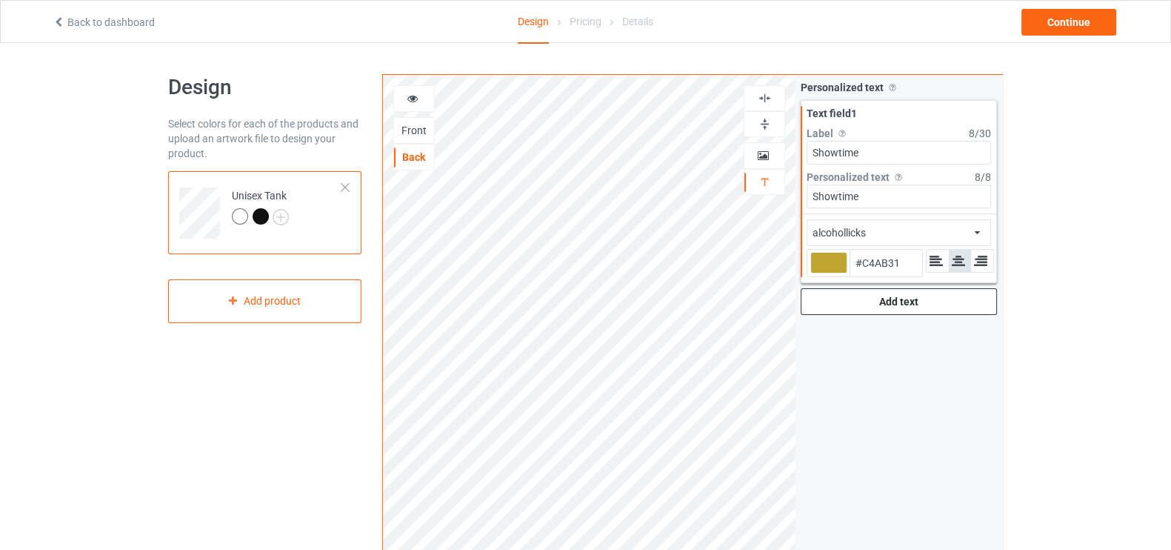
type input "#c1a92f"
type input "#C1A92F"
type input "#c5ac30"
type input "#C5AC30"
type input "#c1a92f"
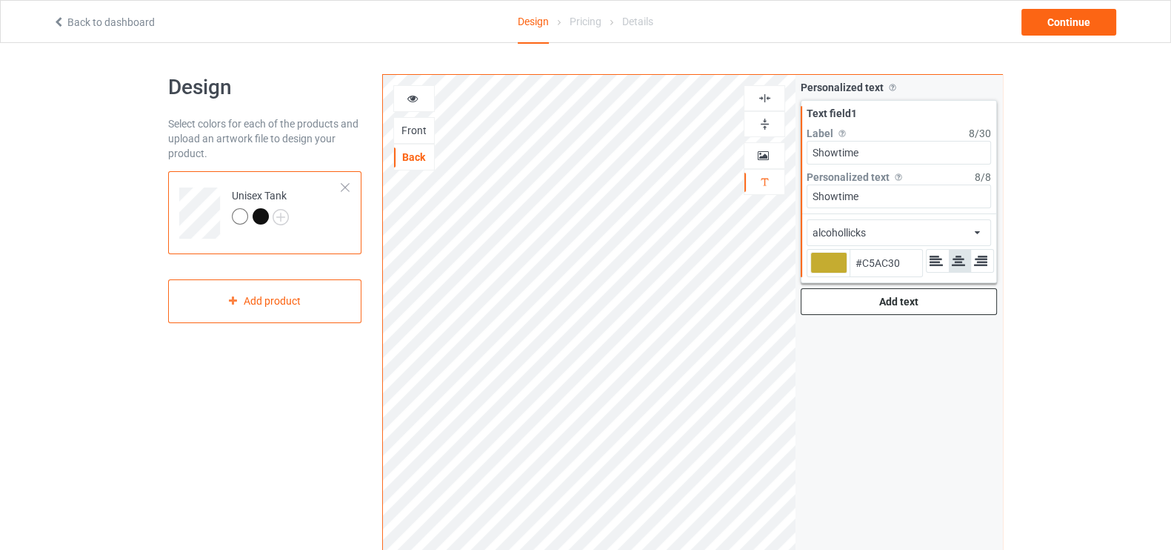
type input "#C1A92F"
type input "#b49d2d"
type input "#B49D2D"
type input "#998629"
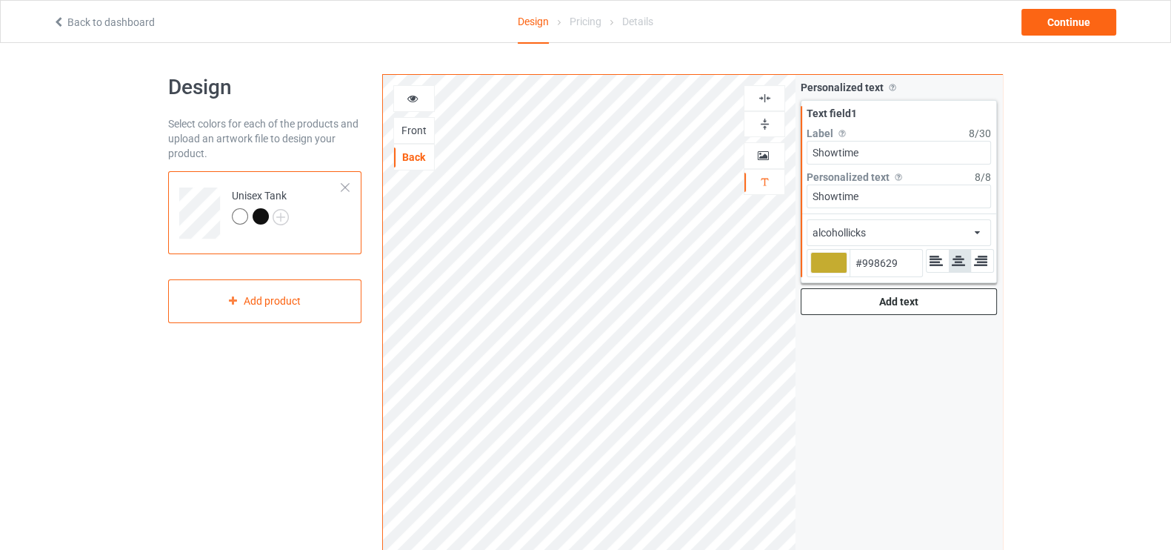
type input "#8b7b27"
type input "#8B7B27"
type input "#847424"
type input "#807123"
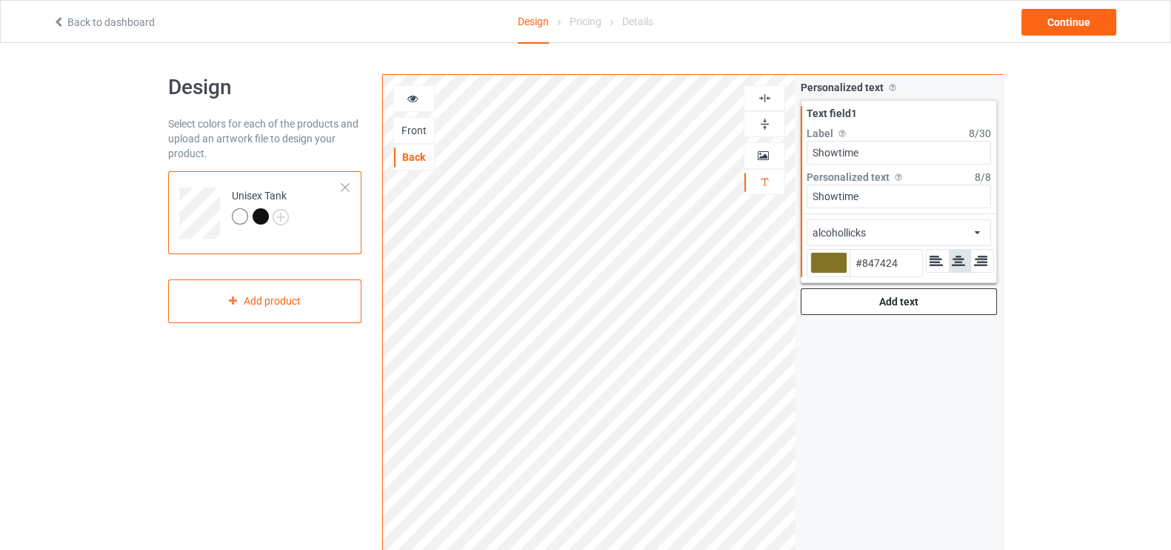
type input "#807123"
type input "#7b6d23"
type input "#7B6D23"
type input "#7d6e21"
type input "#7D6E21"
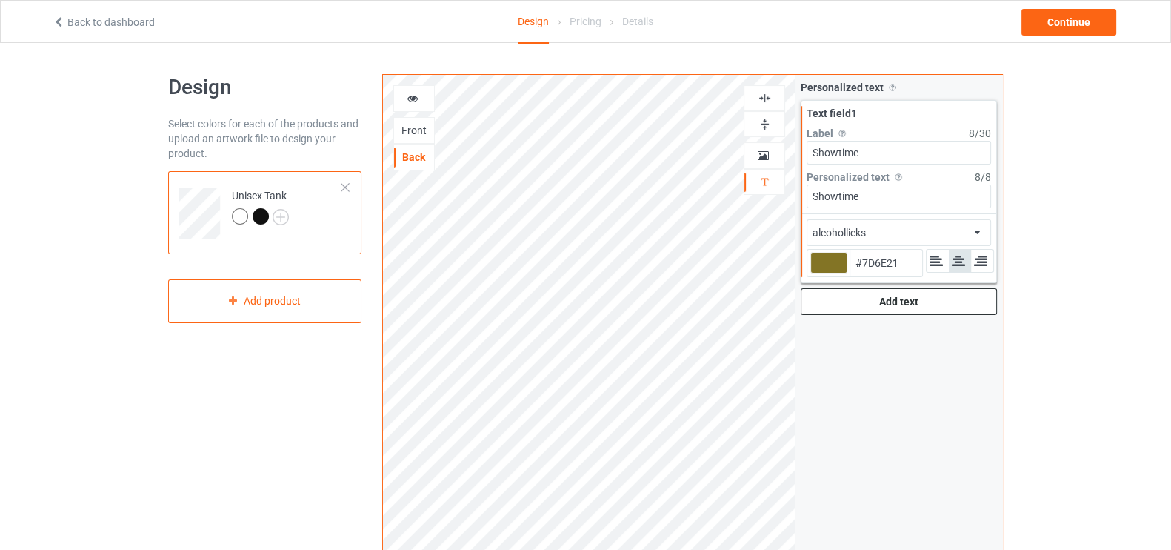
type input "#76681e"
type input "#76681E"
type input "#706219"
type input "#716219"
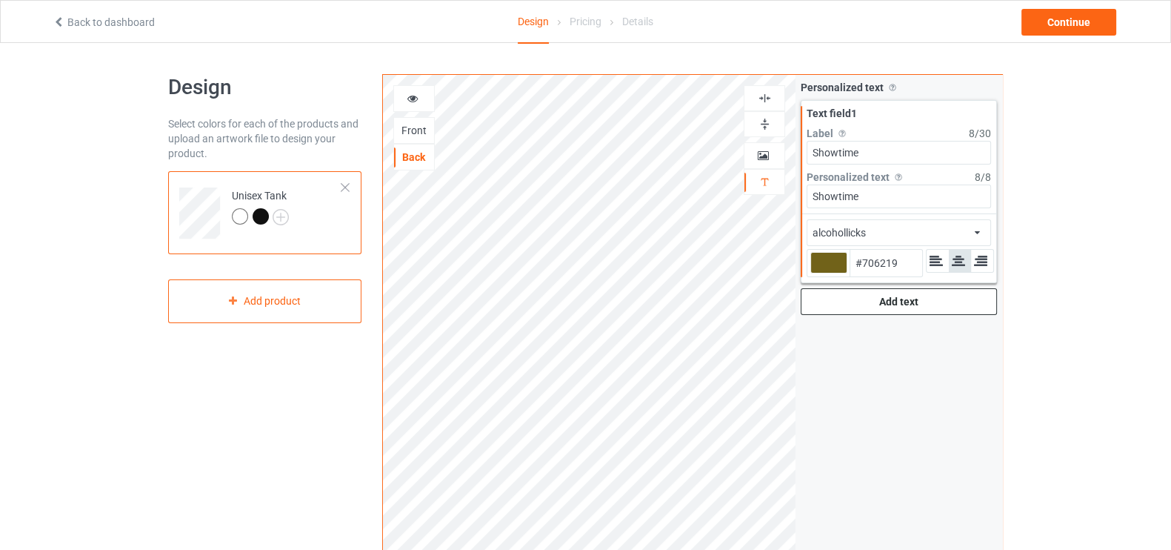
type input "#716219"
type input "#6d5f18"
type input "#6D5F18"
type input "#695b17"
type input "#695B17"
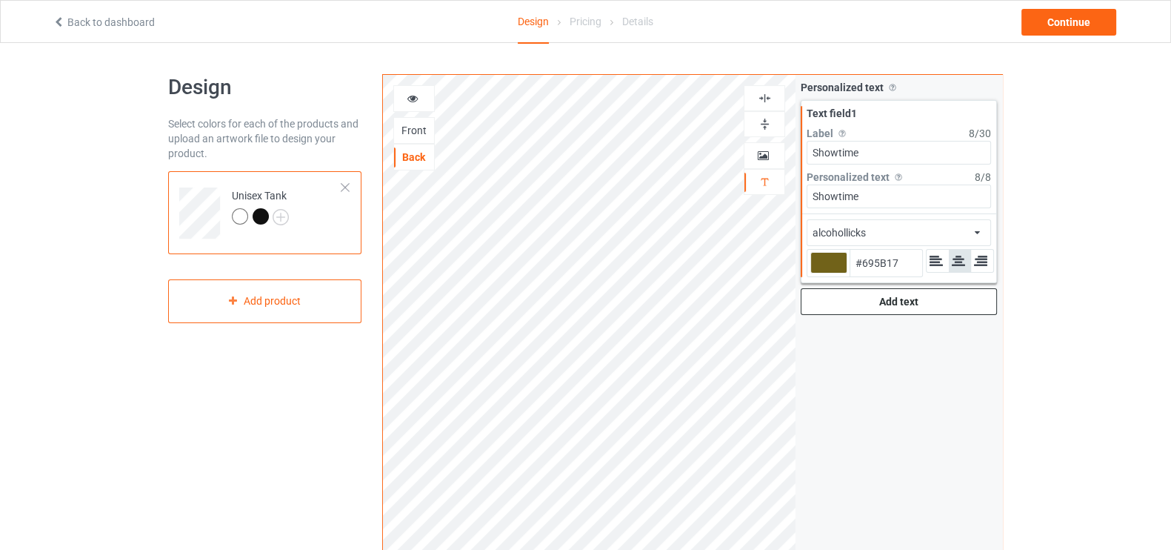
type input "#655815"
type input "#645716"
type input "#605415"
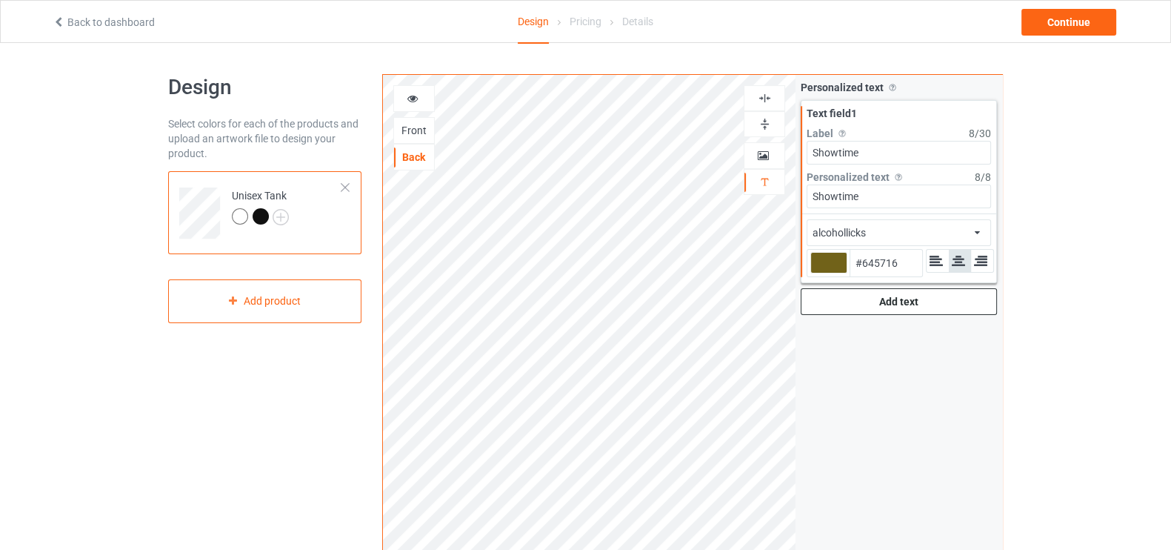
type input "#605415"
type input "#615415"
type input "#5d5014"
type input "#5D5014"
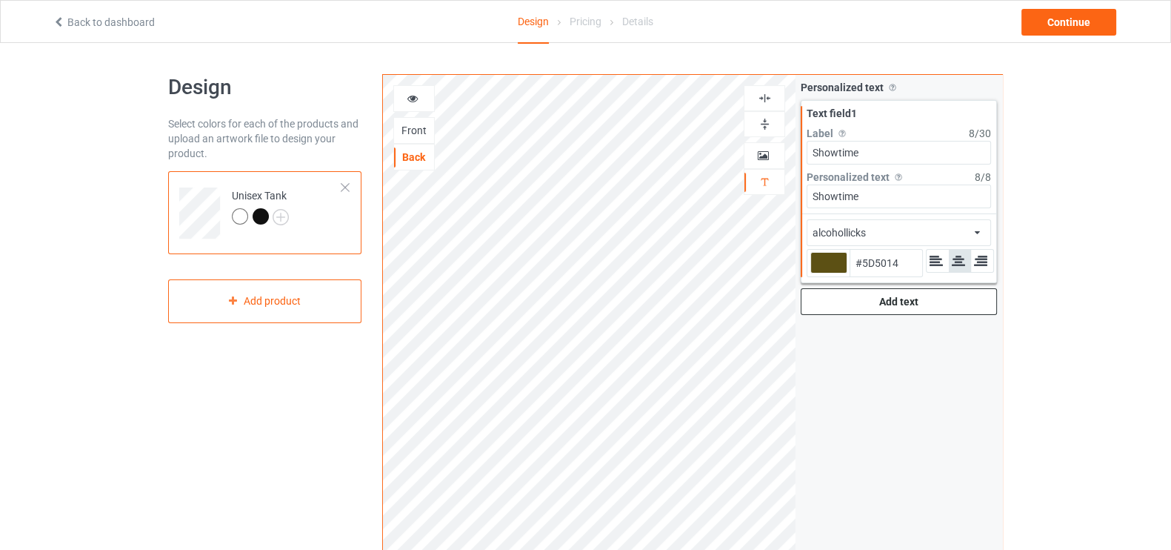
type input "#5c5014"
type input "#5C5014"
type input "#584d13"
type input "#584D13"
type input "#584c13"
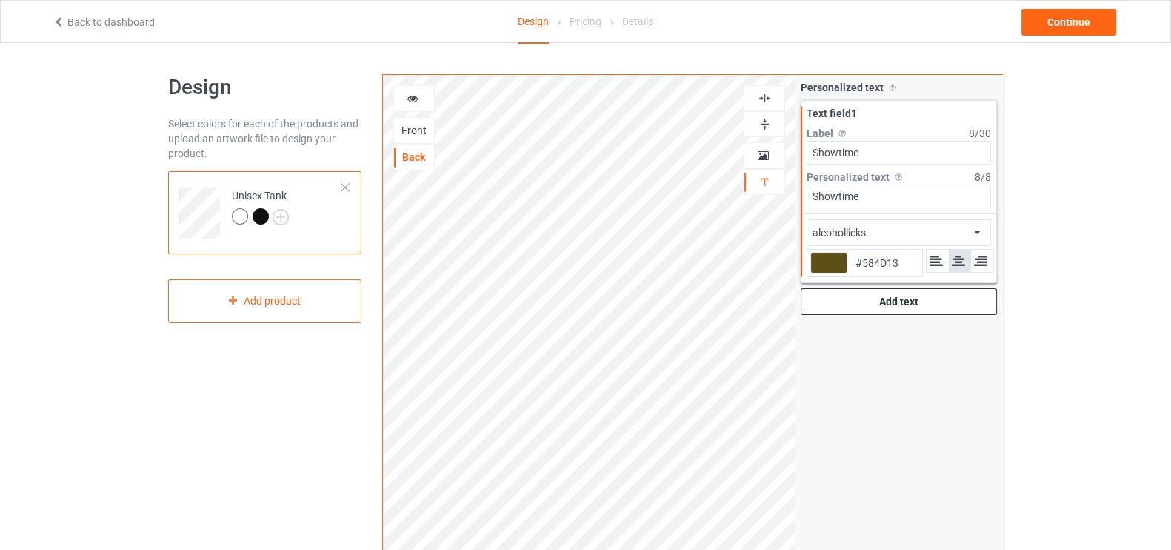
type input "#584C13"
type input "#574c14"
type input "#574C14"
type input "#5a4f16"
type input "#5A4F16"
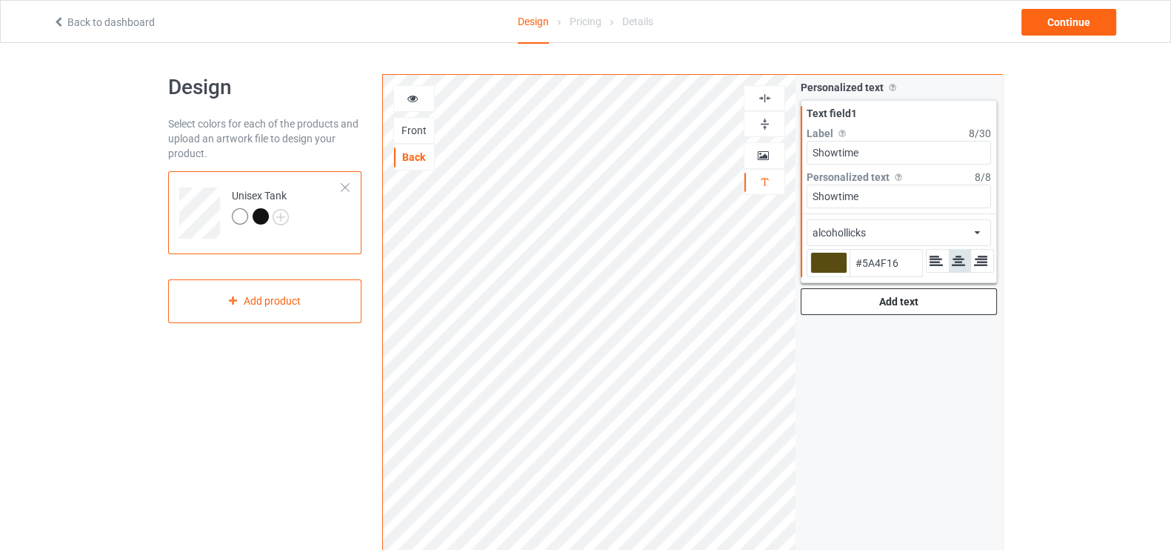
type input "#5e5217"
type input "#5E5217"
type input "#615519"
type input "#65591a"
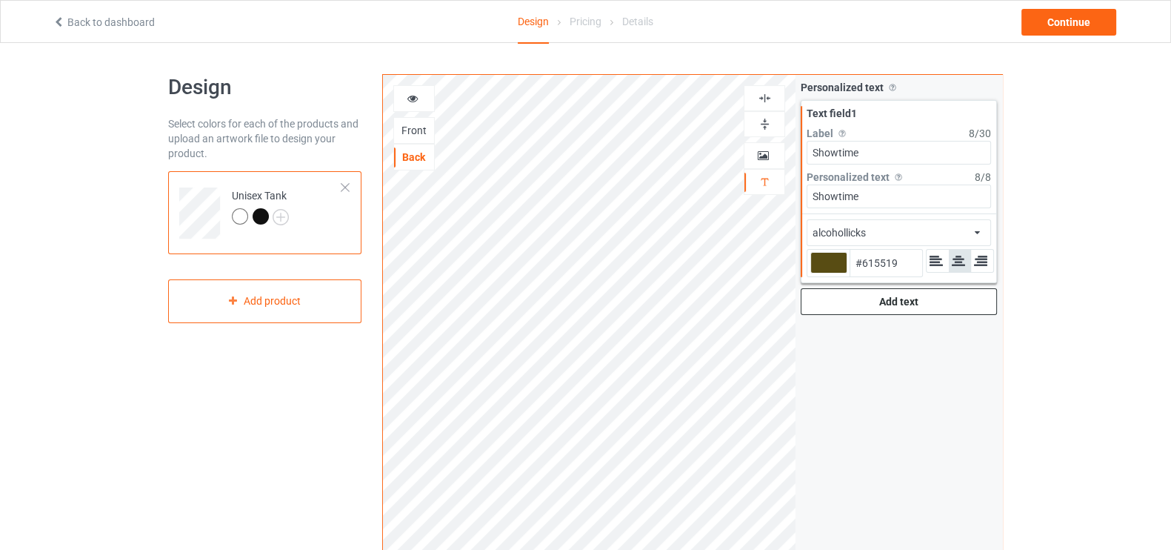
type input "#65591A"
type input "#65581b"
type input "#65581B"
type input "#695c1c"
type input "#695C1C"
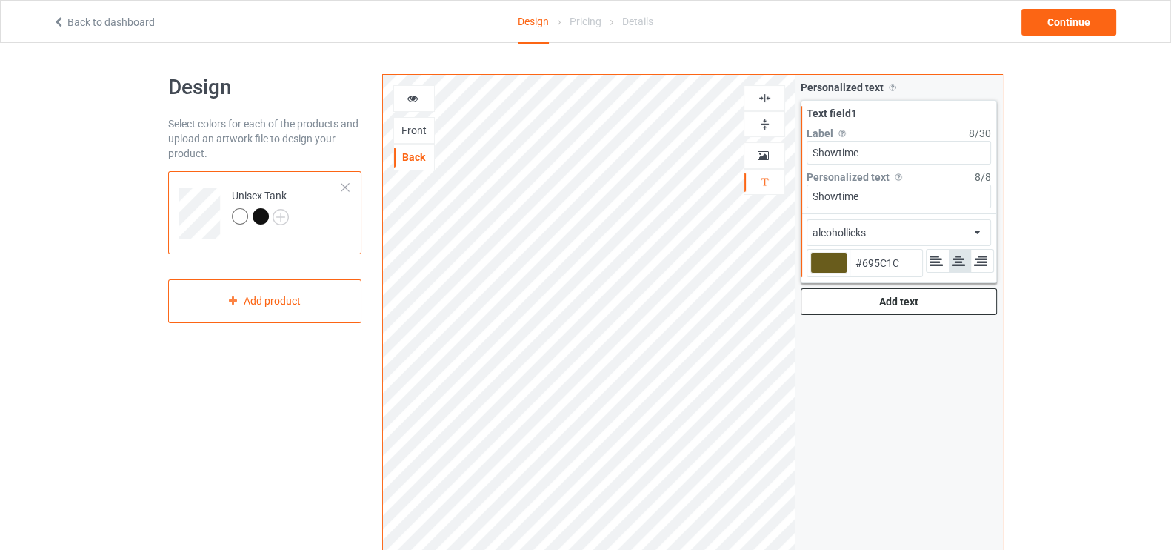
type input "#6d5f1d"
type input "#6D5F1D"
type input "#71631e"
type input "#71631E"
type input "#70631f"
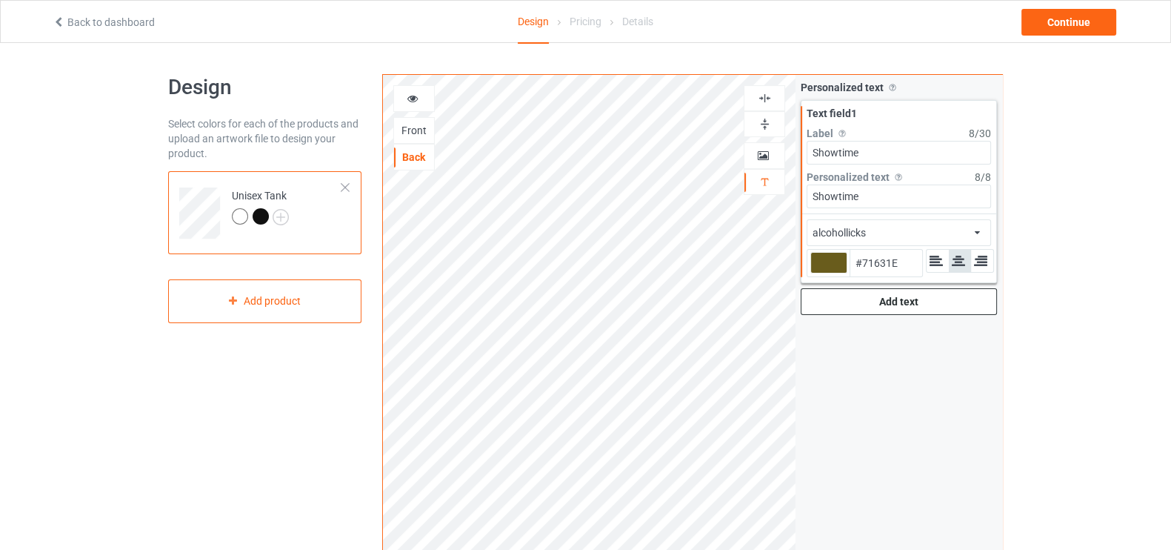
type input "#70631F"
type input "#6f621f"
type input "#6F621F"
type input "#6c5f1e"
type input "#6C5F1E"
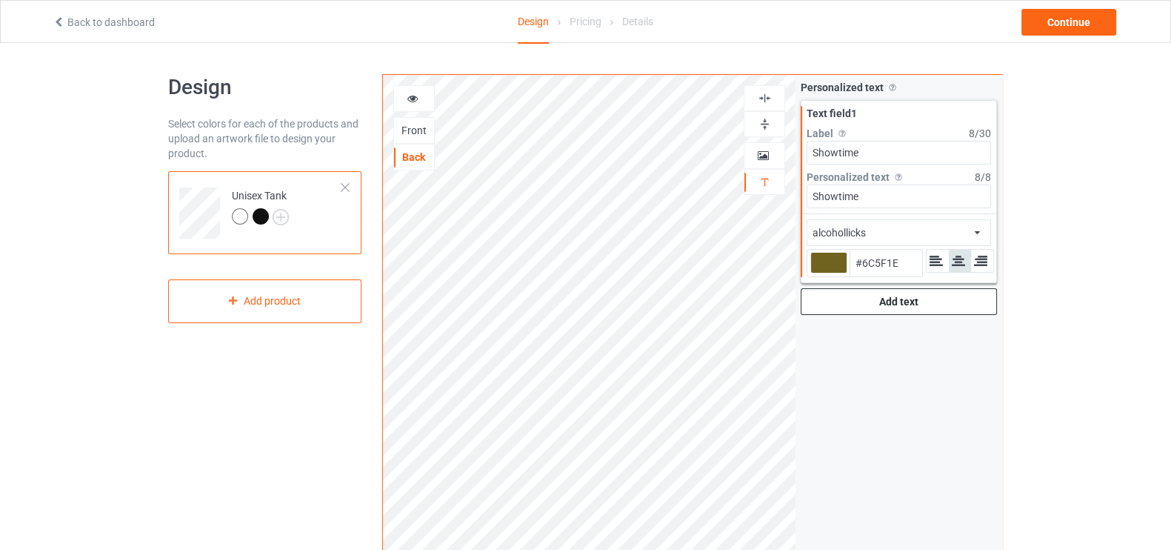
type input "#685b1d"
type input "#685B1D"
type input "#675b1d"
type input "#675B1D"
type input "#5e5217"
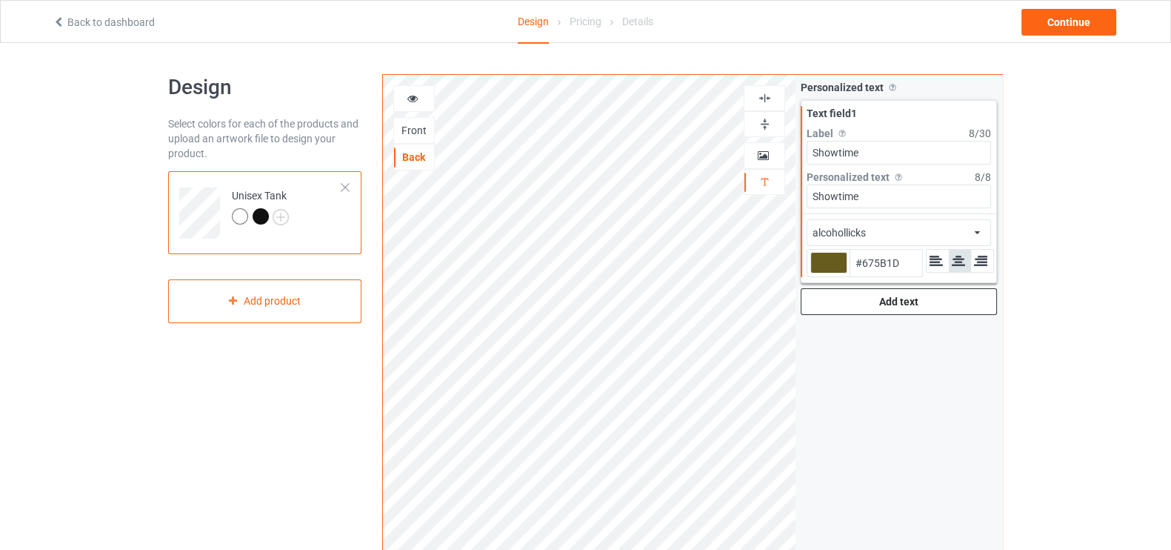
type input "#5E5217"
type input "#473e10"
type input "#473E10"
type input "#40370d"
type input "#40370D"
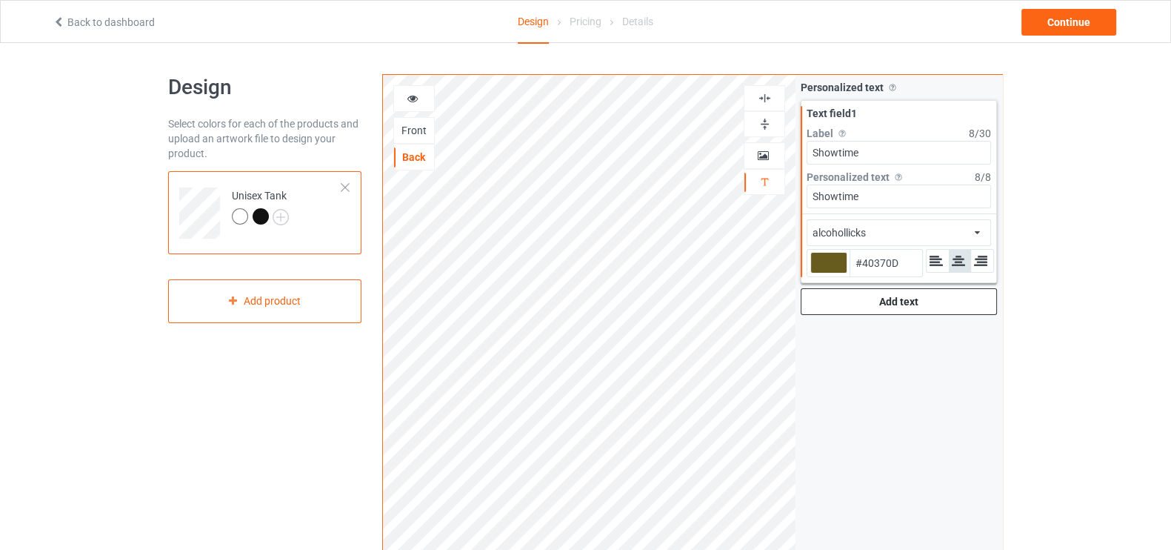
type input "#40380c"
type input "#40380C"
type input "#40370d"
type input "#40370D"
type input "#493f0d"
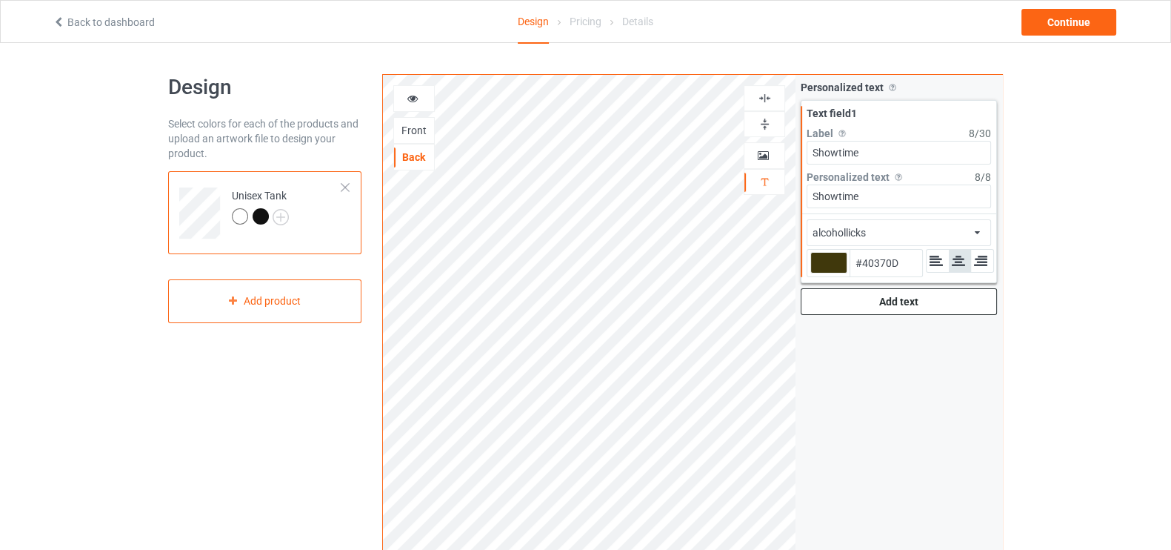
type input "#493F0D"
type input "#53480e"
type input "#53480E"
type input "#594c0d"
type input "#594C0D"
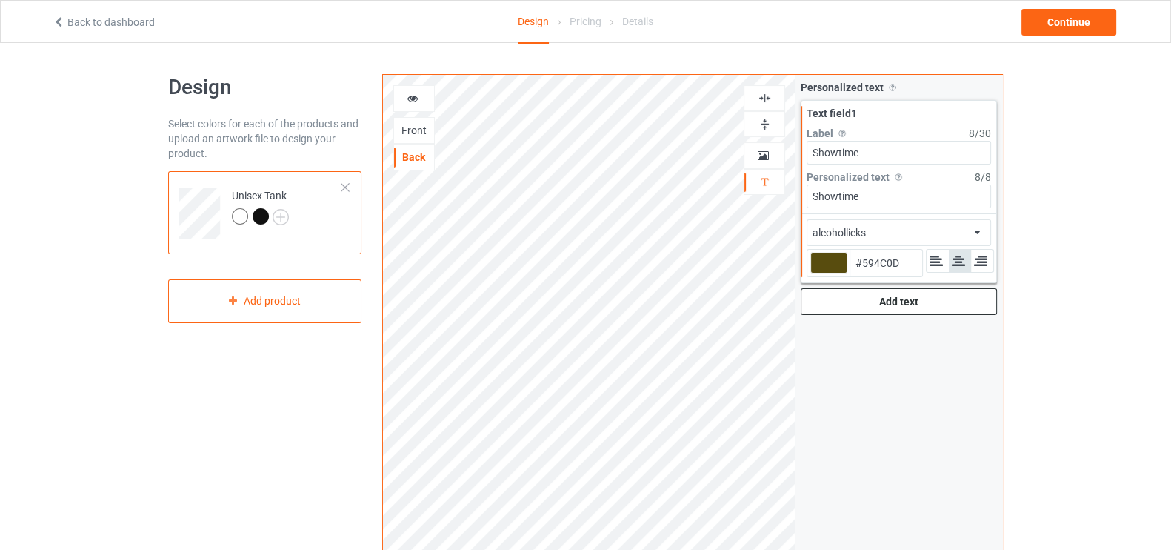
type input "#584c0e"
type input "#584C0E"
type input "#594d0d"
type input "#594D0D"
type input "#5e500d"
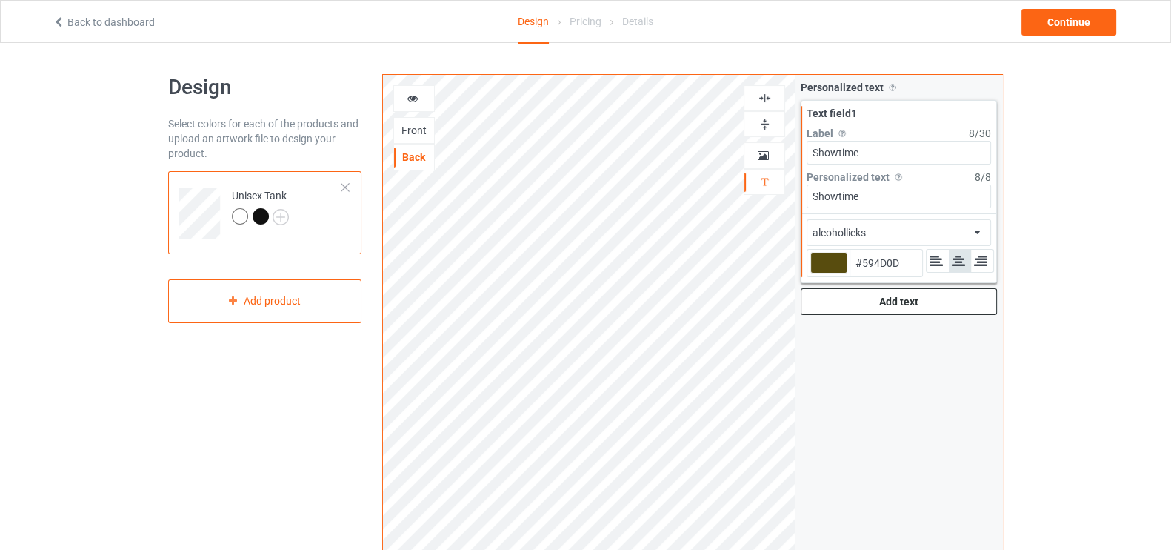
type input "#5E500D"
type input "#5f510c"
type input "#5F510C"
type input "#61520a"
type input "#61520A"
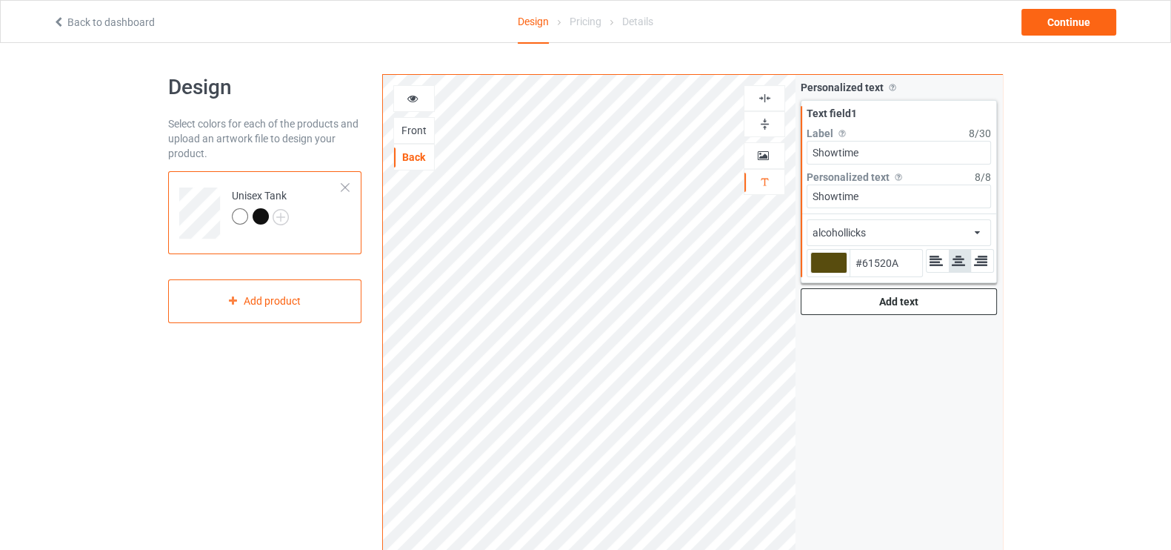
type input "#66570a"
type input "#66570A"
type input "#685808"
type input "#675809"
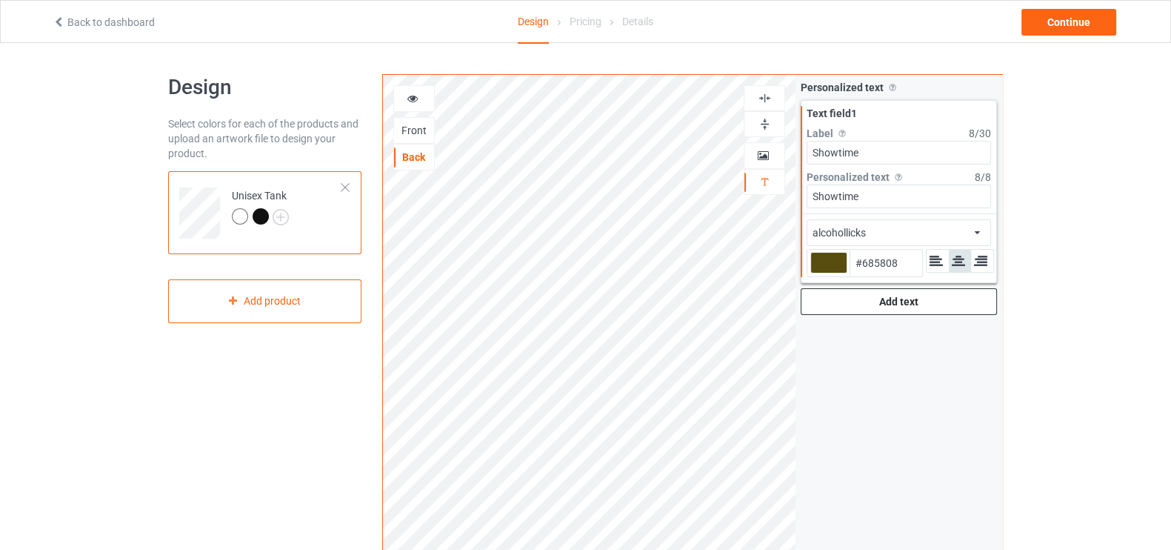
type input "#675809"
type input "#685808"
type input "#625309"
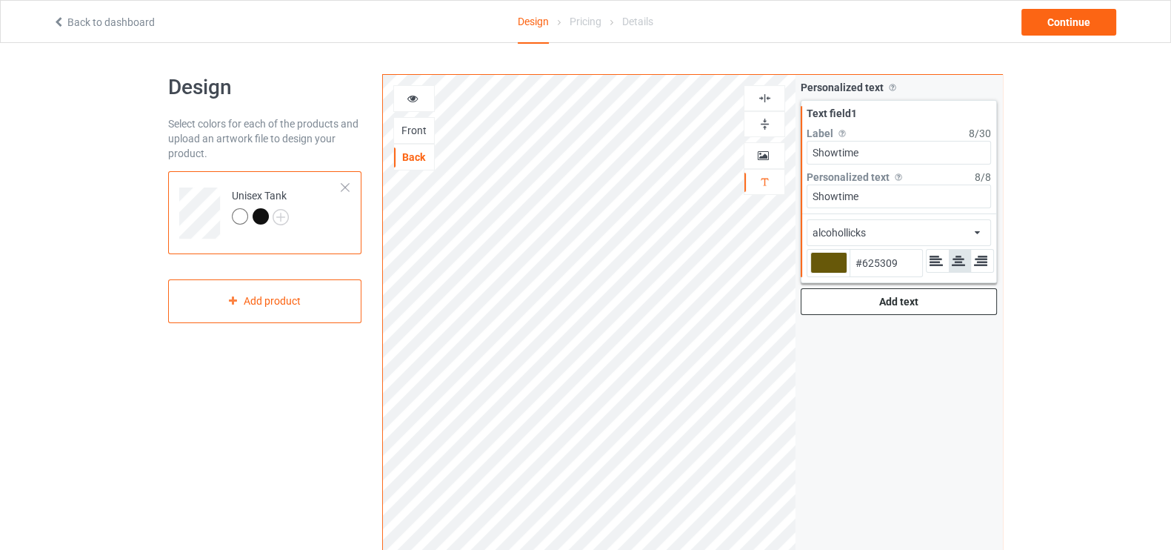
type input "#635408"
type input "#5e5008"
type input "#5E5008"
type input "#5a4c07"
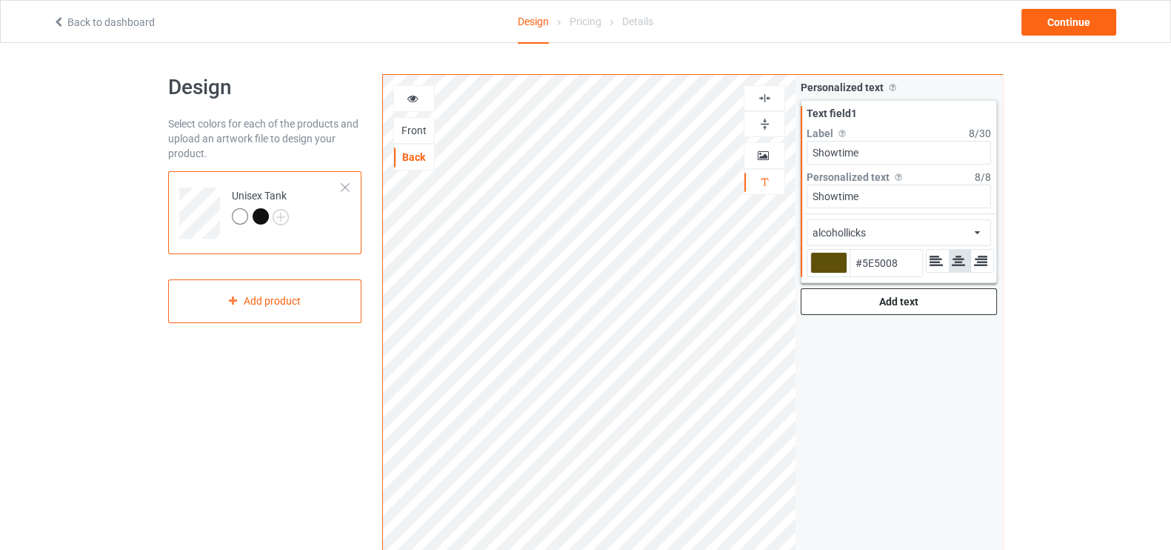
type input "#5A4C07"
type input "#594c08"
type input "#594C08"
type input "#593b08"
type input "#593B08"
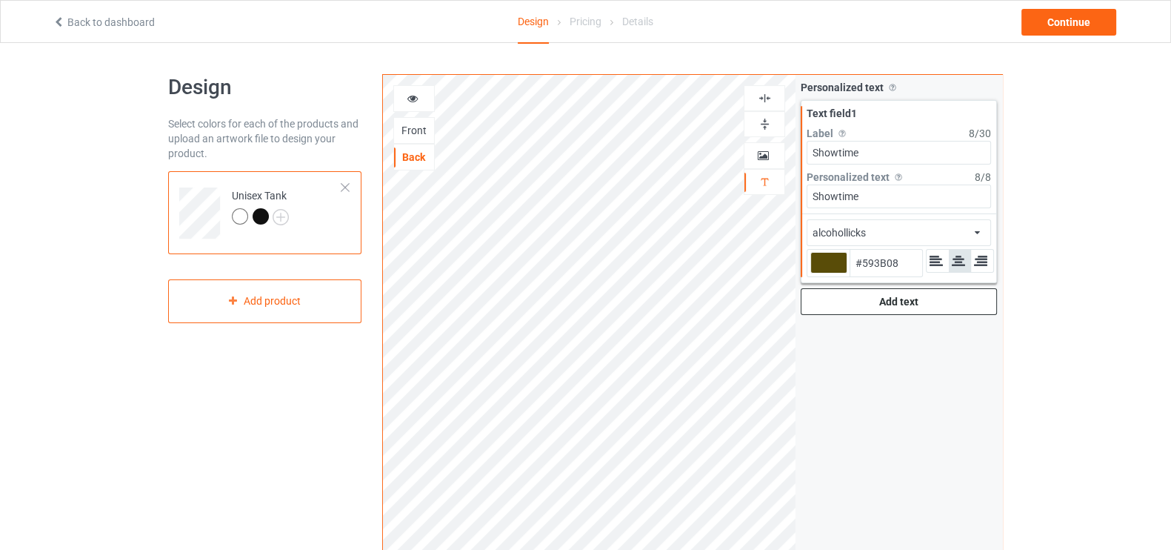
type input "#593708"
type input "#592f08"
type input "#592F08"
type input "#592f08"
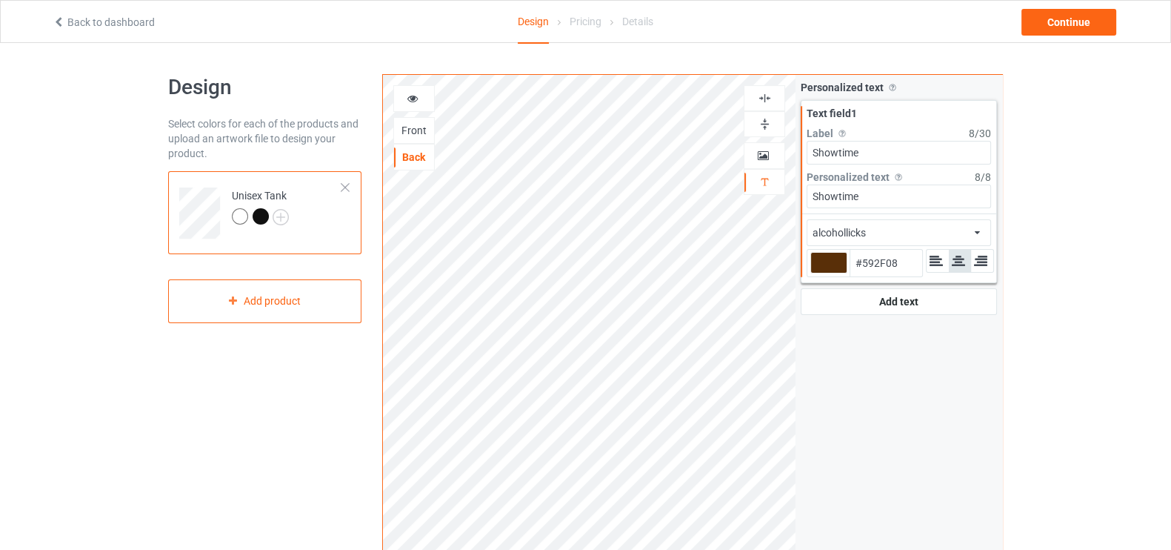
click at [415, 96] on icon at bounding box center [413, 96] width 13 height 10
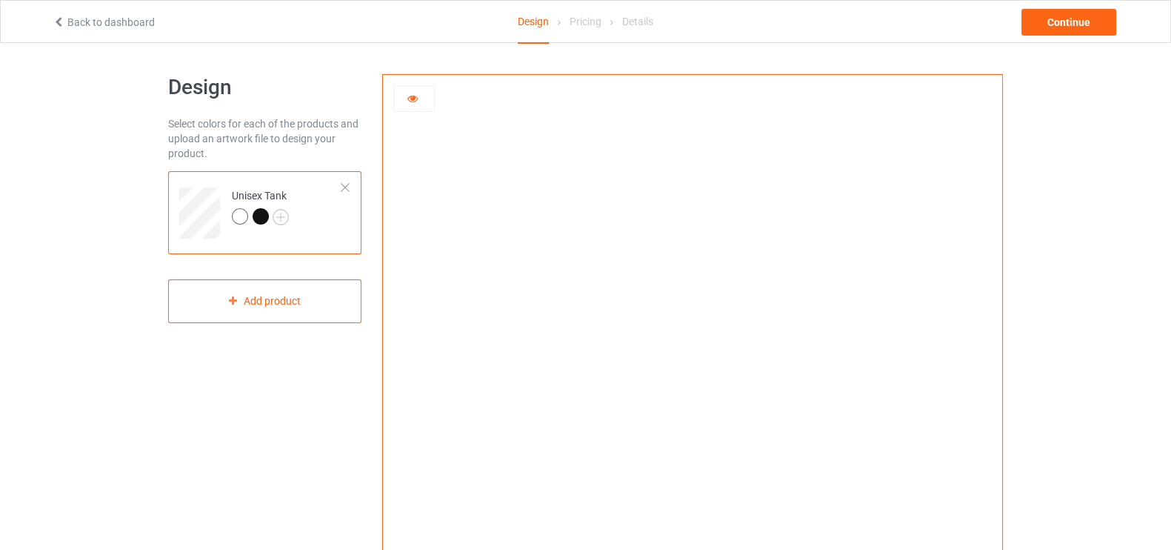
click at [254, 219] on div at bounding box center [261, 216] width 16 height 16
click at [417, 90] on div at bounding box center [413, 98] width 41 height 27
click at [412, 107] on div at bounding box center [413, 98] width 41 height 27
click at [242, 218] on div at bounding box center [240, 216] width 16 height 16
click at [418, 101] on div at bounding box center [414, 98] width 40 height 15
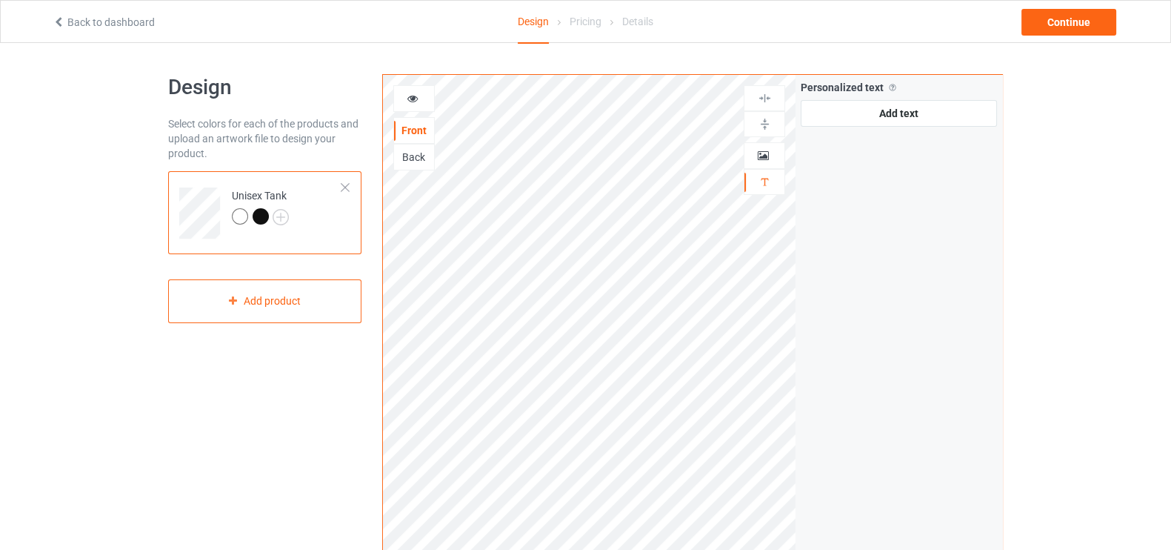
click at [407, 150] on div "Back" at bounding box center [414, 157] width 40 height 15
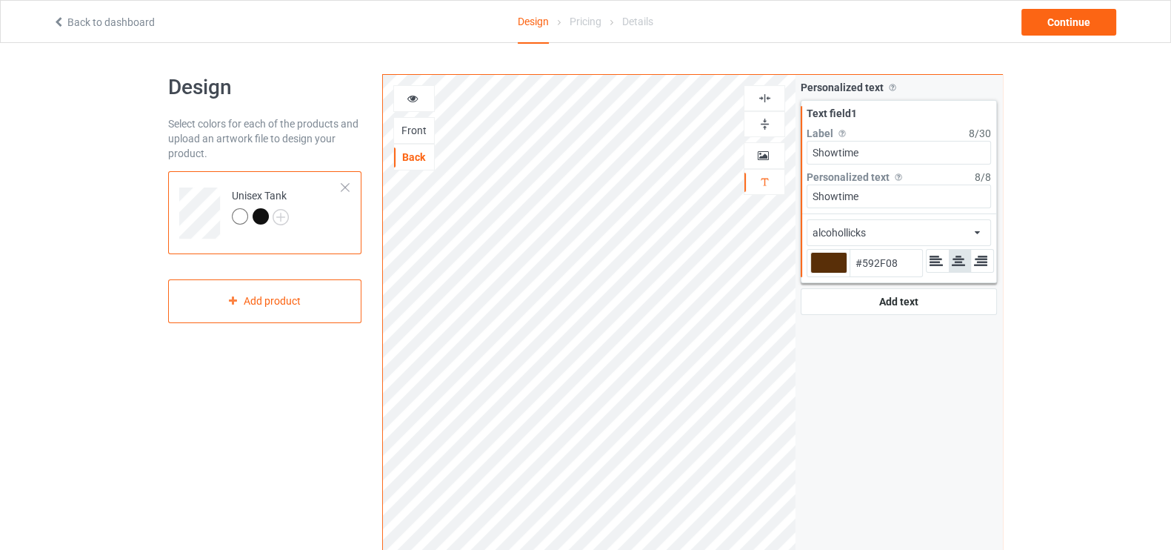
click at [259, 213] on div at bounding box center [261, 216] width 16 height 16
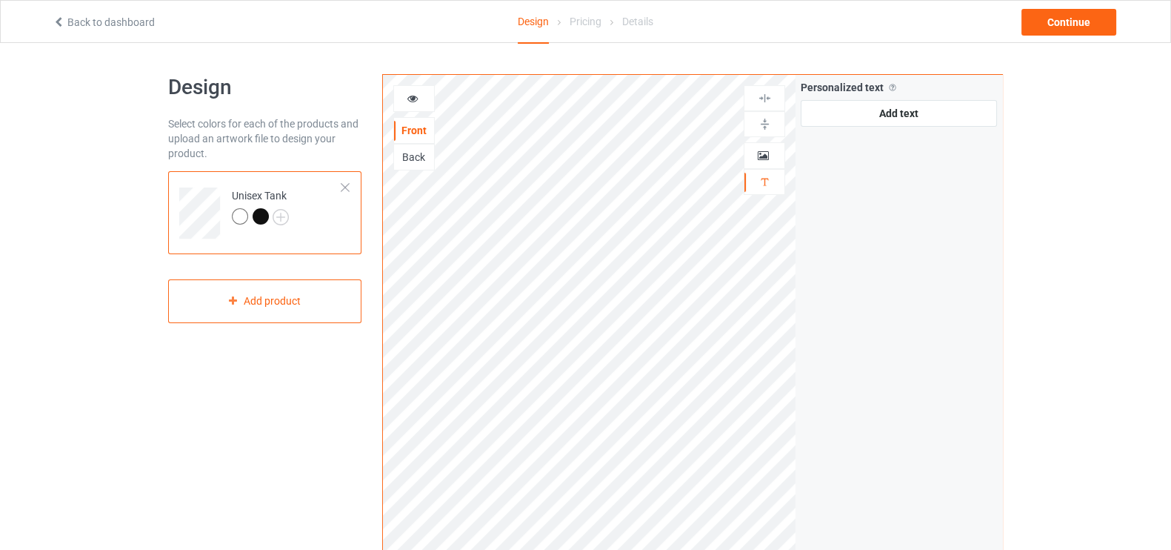
click at [410, 157] on div "Back" at bounding box center [414, 157] width 40 height 15
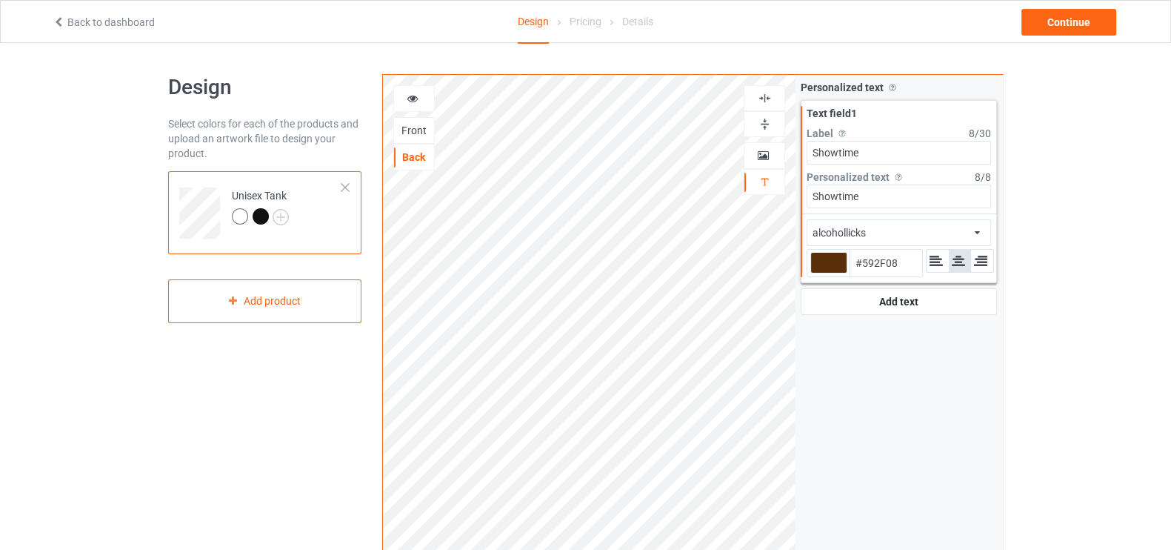
type input "#592f08"
click at [826, 320] on div "Personalized text Allow customers to personalize text with your choice of fonts…" at bounding box center [899, 356] width 207 height 563
click at [1057, 21] on div "Continue" at bounding box center [1069, 22] width 95 height 27
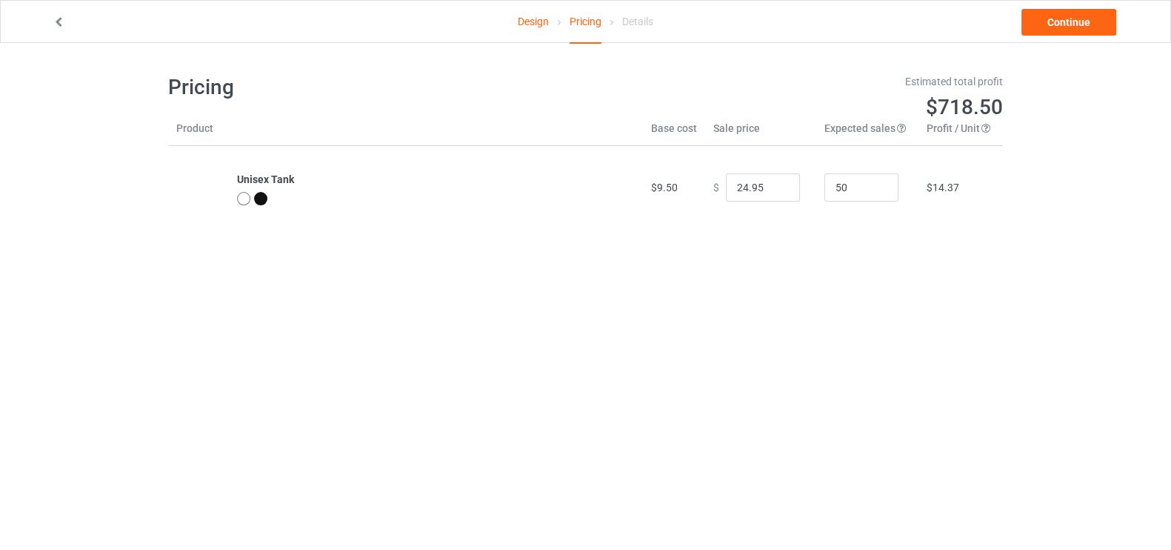
type input "28.95"
click at [51, 21] on div at bounding box center [223, 22] width 362 height 15
click at [58, 23] on icon at bounding box center [59, 20] width 13 height 10
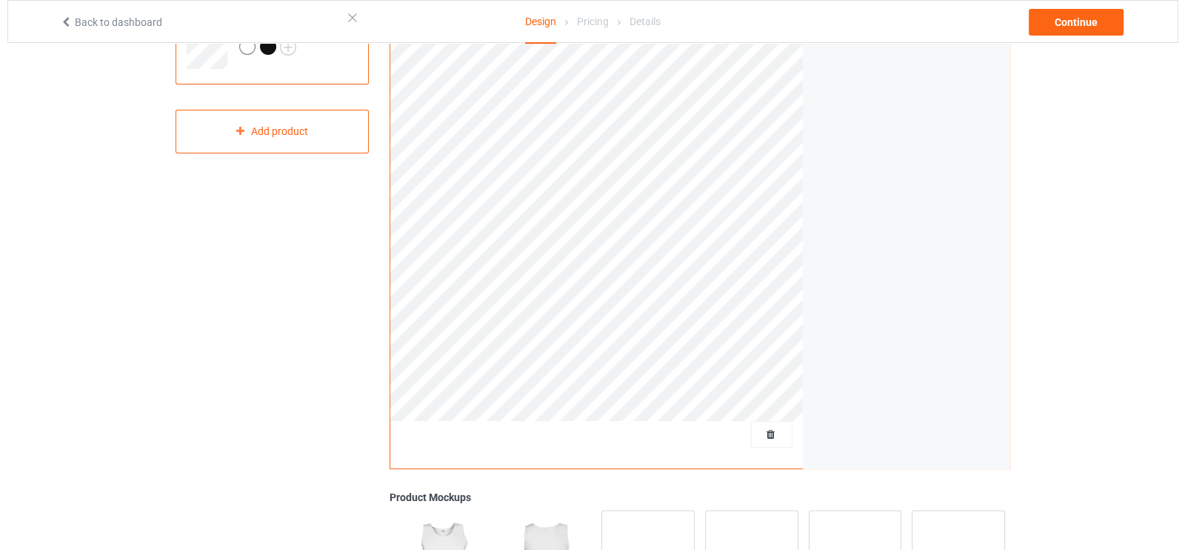
scroll to position [409, 0]
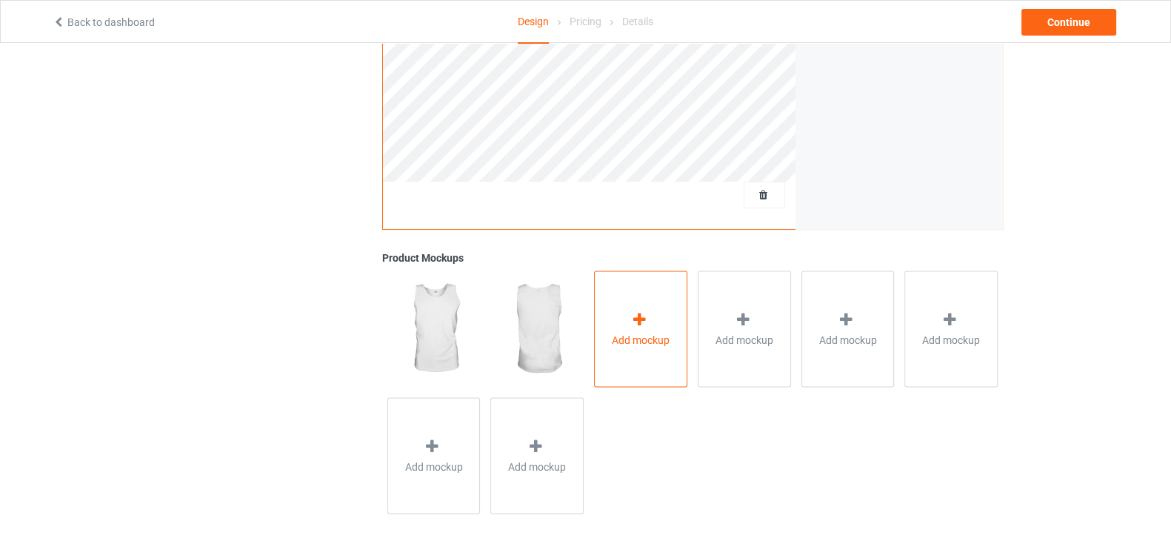
click at [632, 327] on div at bounding box center [640, 320] width 21 height 21
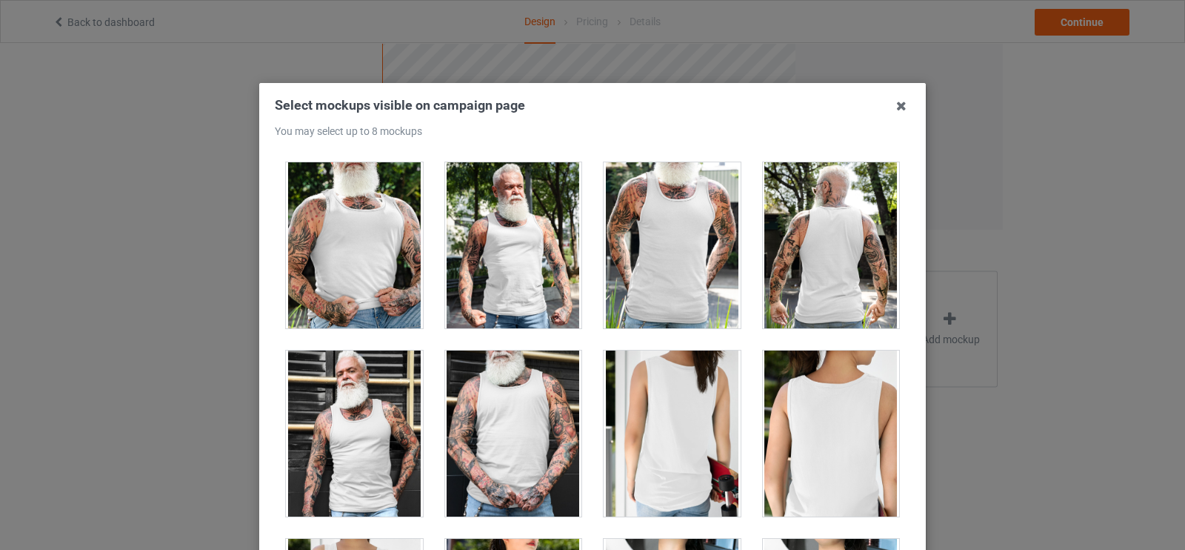
scroll to position [1049, 0]
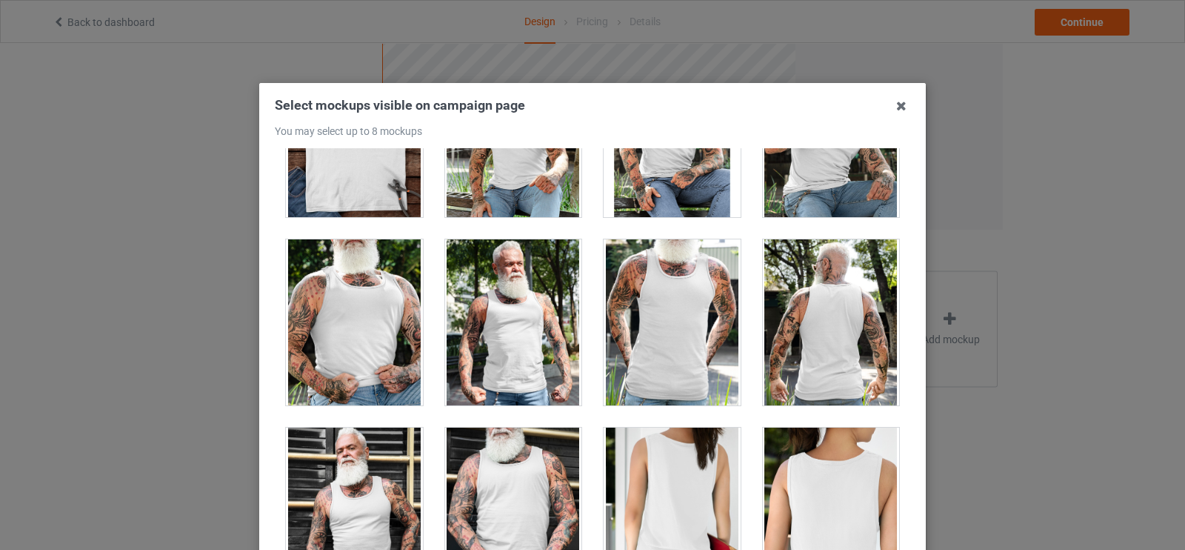
click at [363, 360] on div at bounding box center [354, 322] width 137 height 166
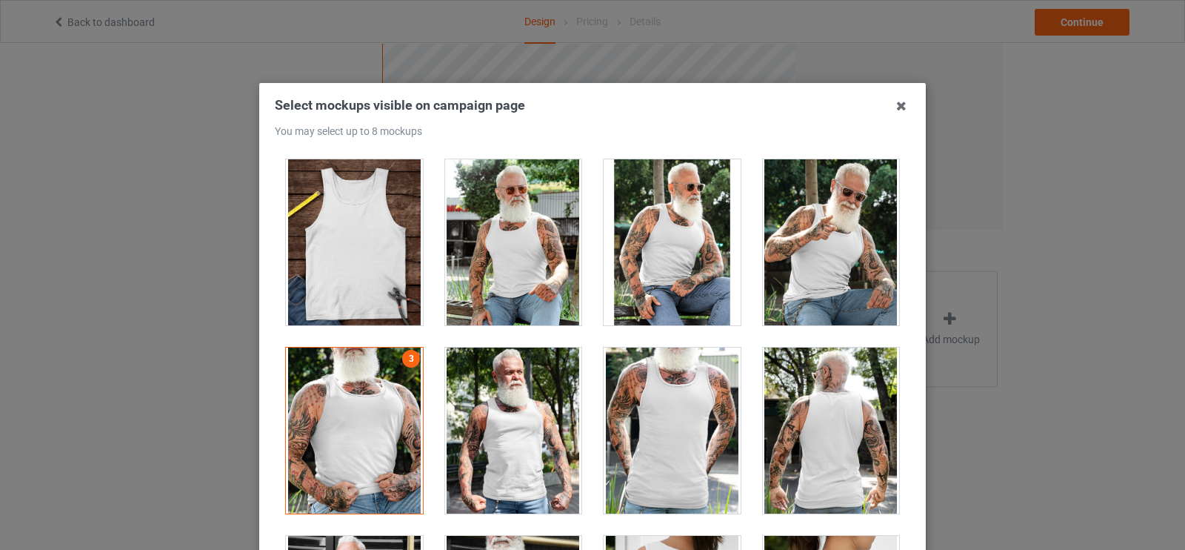
scroll to position [1019, 0]
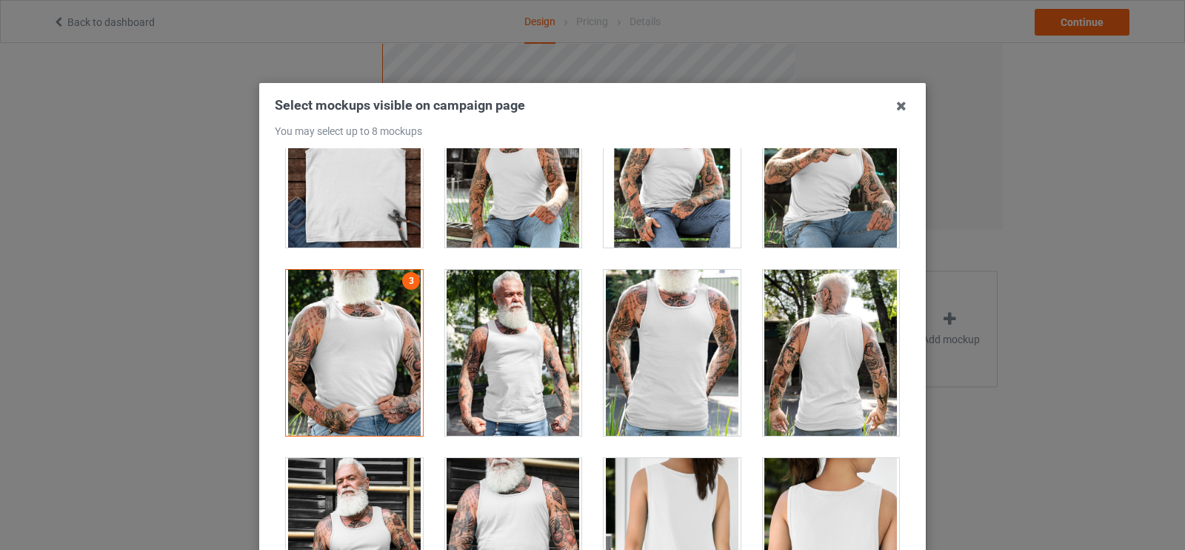
click at [803, 384] on div at bounding box center [831, 353] width 137 height 166
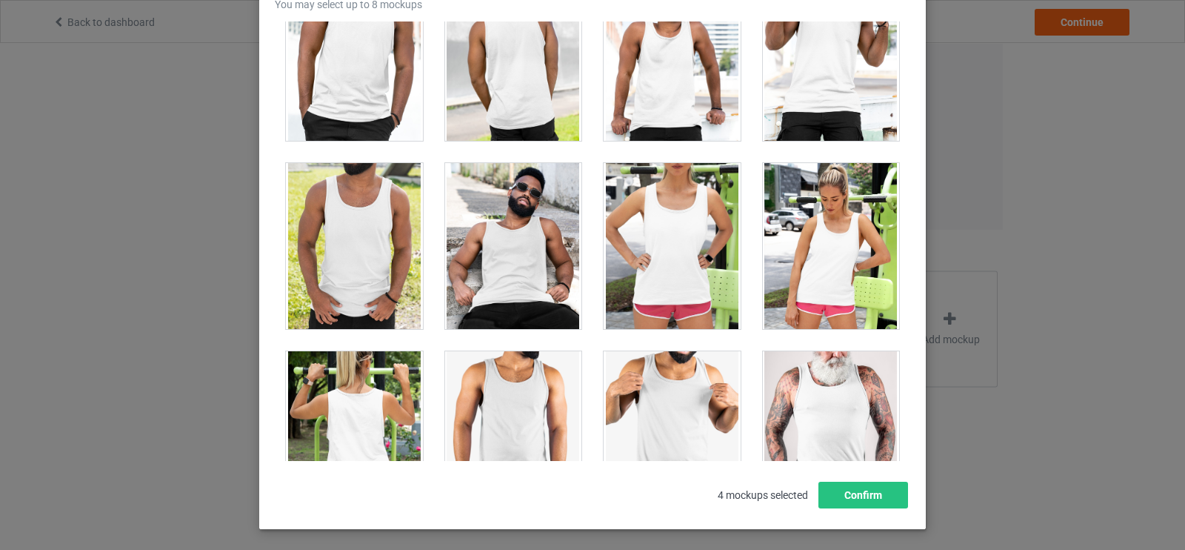
scroll to position [3617, 0]
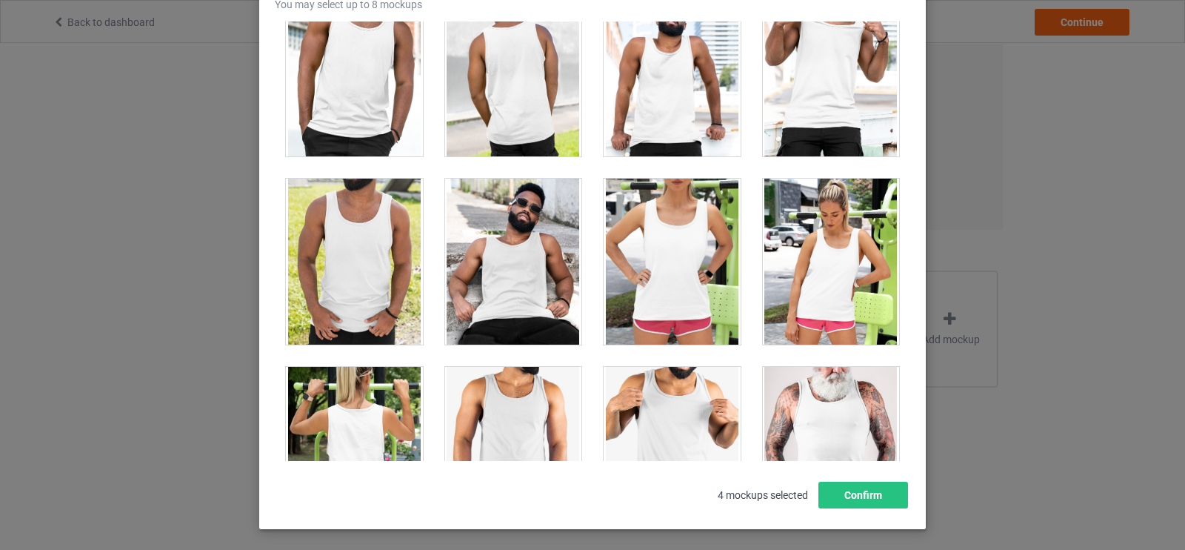
click at [814, 306] on div at bounding box center [831, 262] width 137 height 166
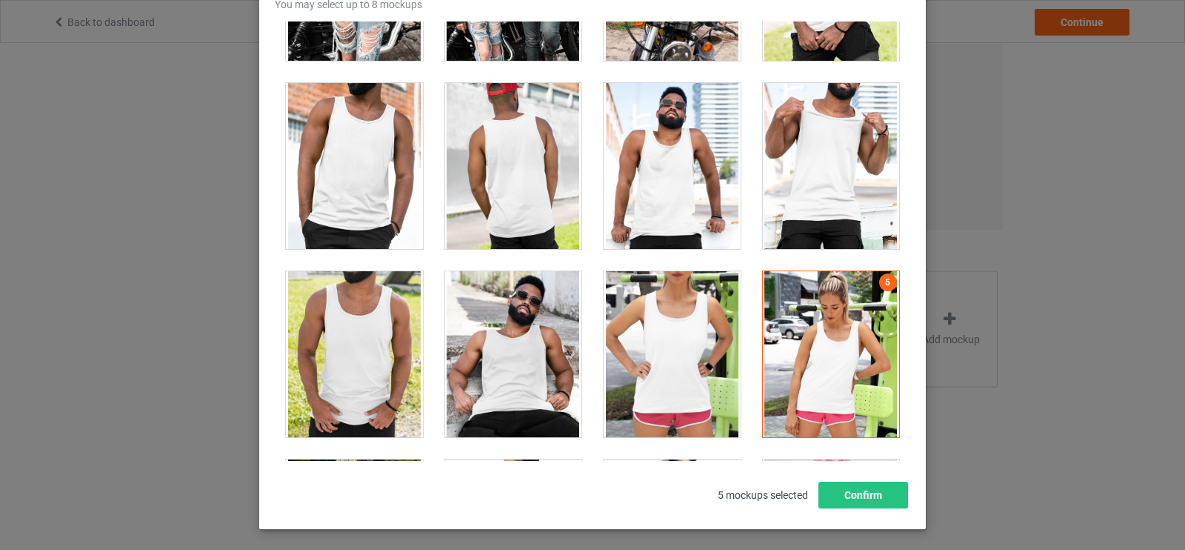
scroll to position [3571, 0]
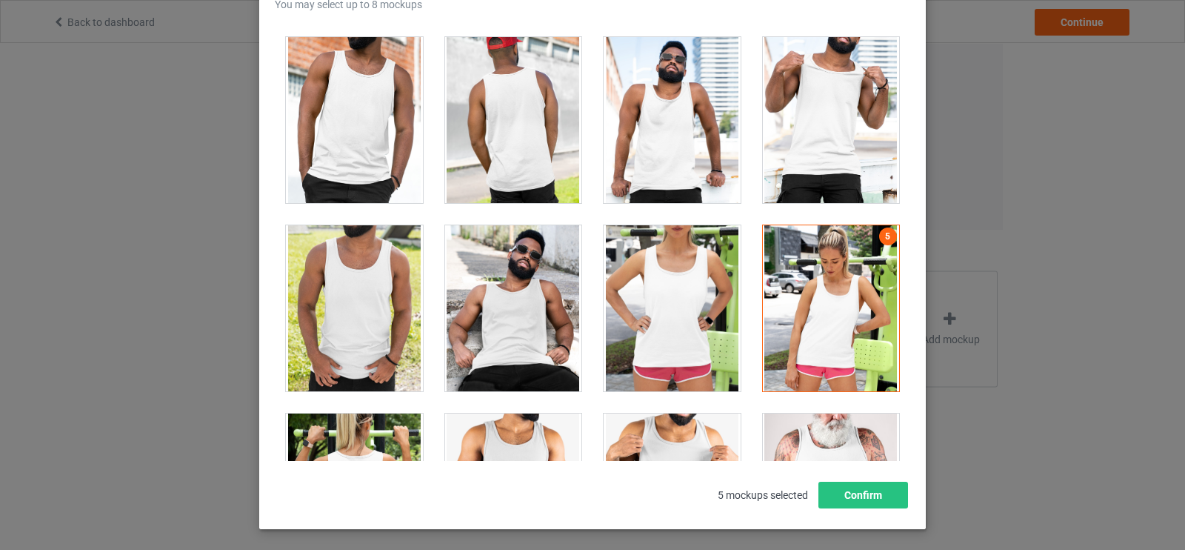
click at [364, 442] on div at bounding box center [354, 496] width 137 height 166
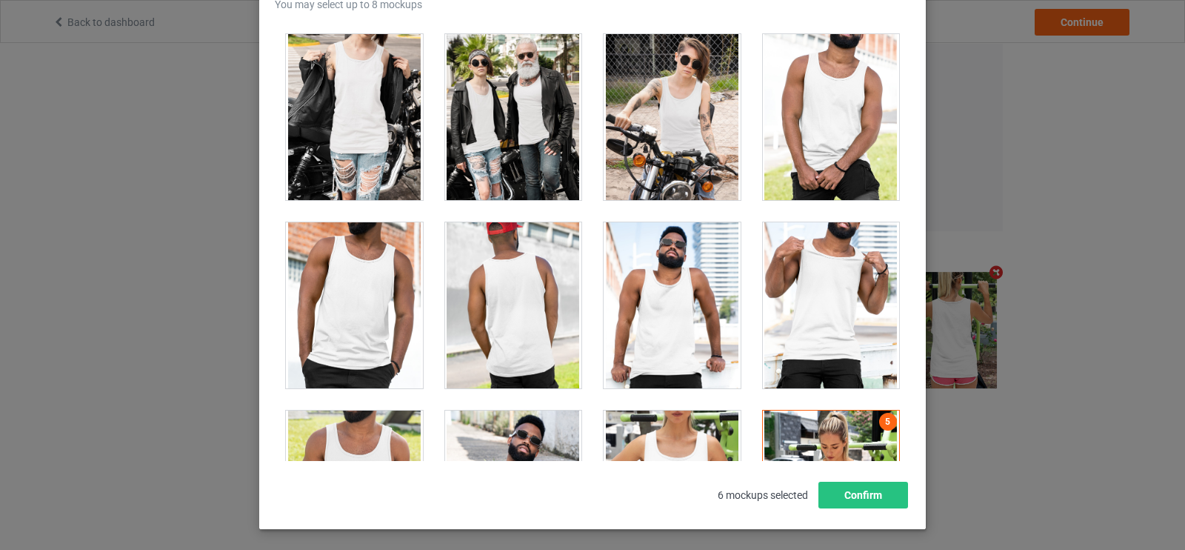
scroll to position [3339, 0]
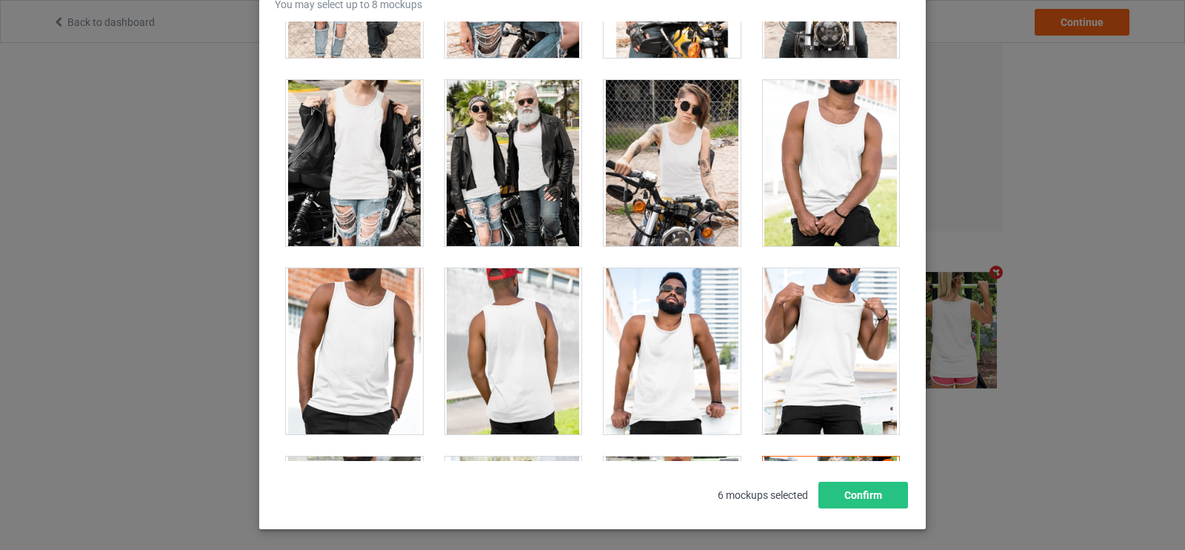
click at [544, 371] on div at bounding box center [513, 351] width 137 height 166
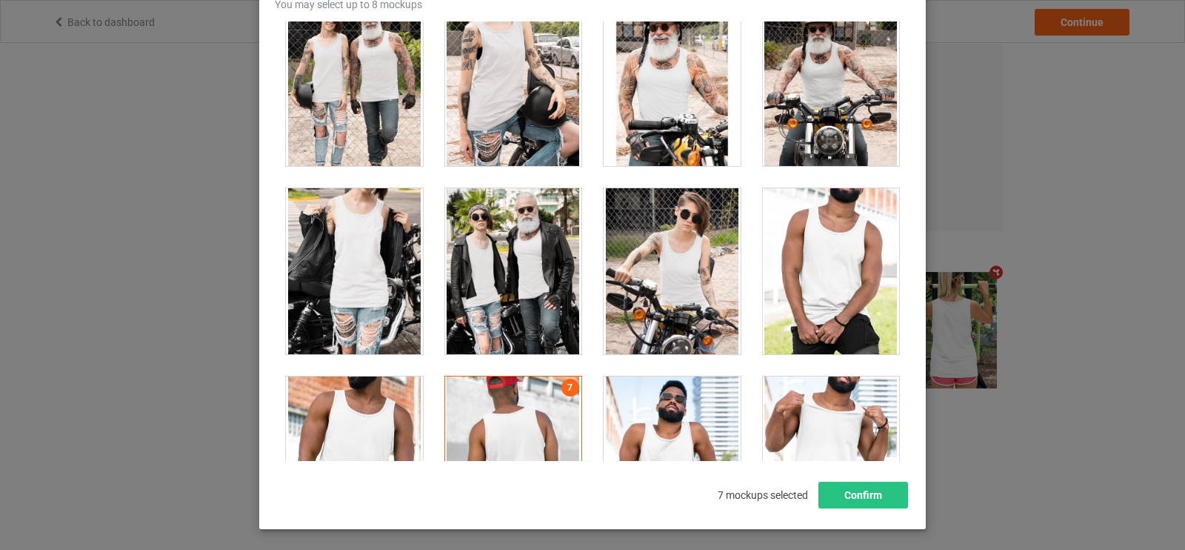
scroll to position [3278, 0]
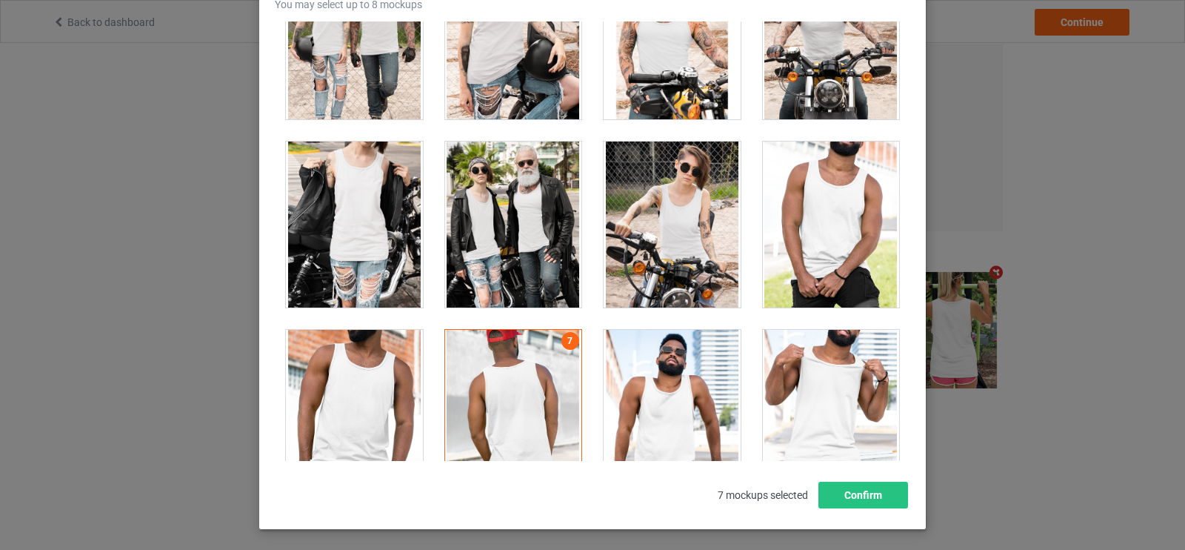
click at [524, 411] on div at bounding box center [513, 413] width 137 height 166
click at [503, 234] on div at bounding box center [513, 224] width 137 height 166
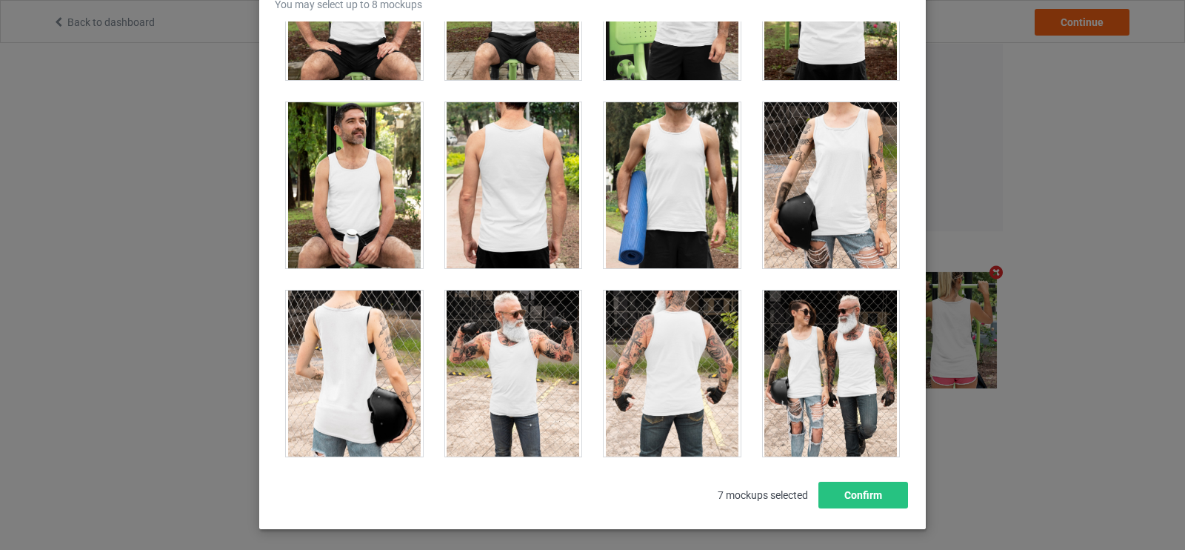
scroll to position [2707, 0]
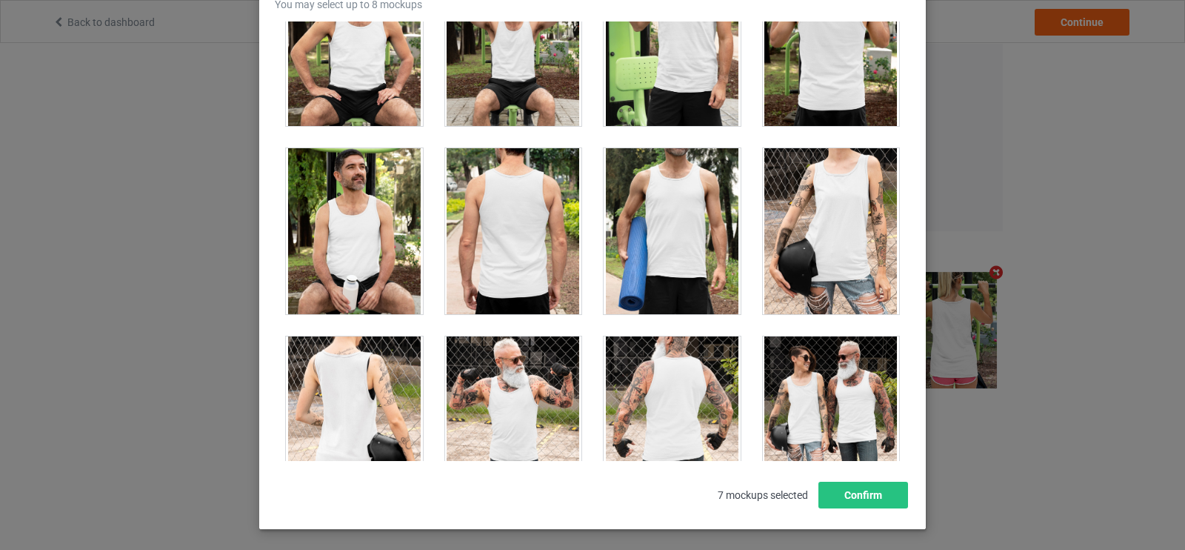
click at [847, 370] on div at bounding box center [831, 419] width 137 height 166
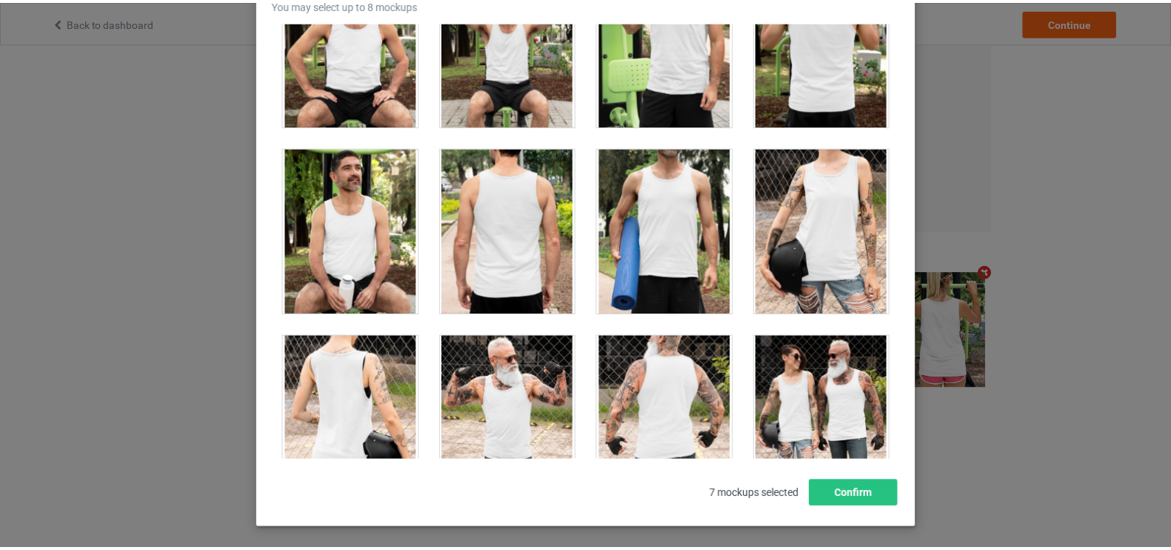
scroll to position [407, 0]
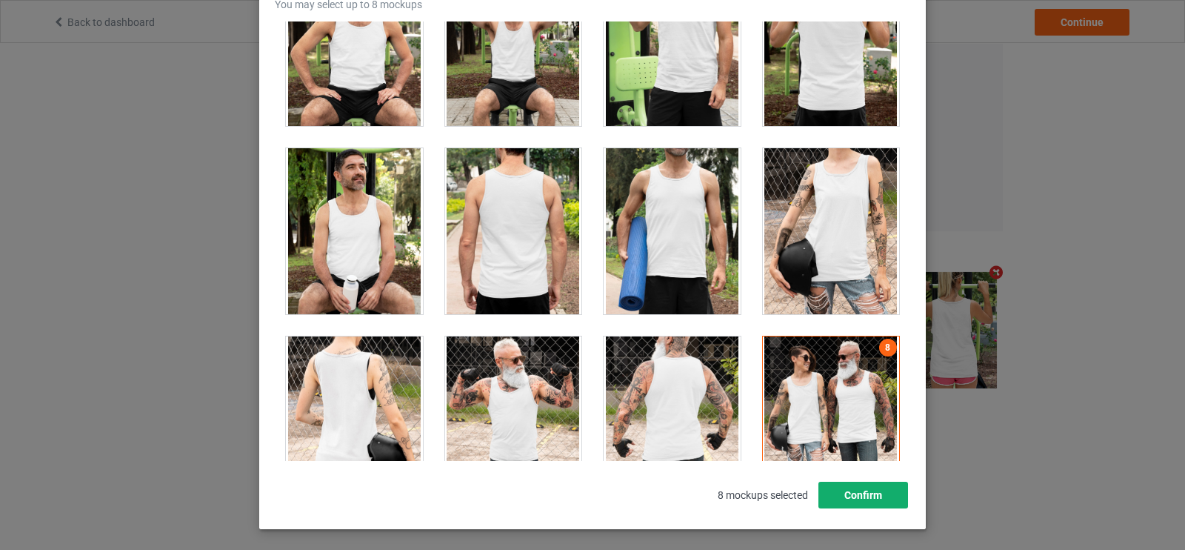
click at [856, 494] on button "Confirm" at bounding box center [864, 495] width 90 height 27
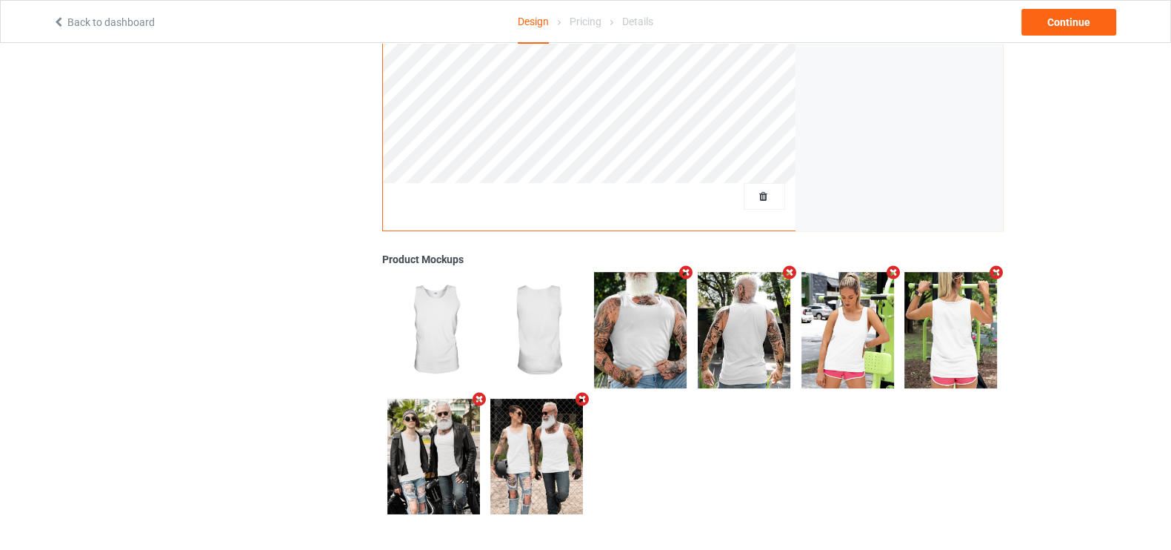
scroll to position [0, 0]
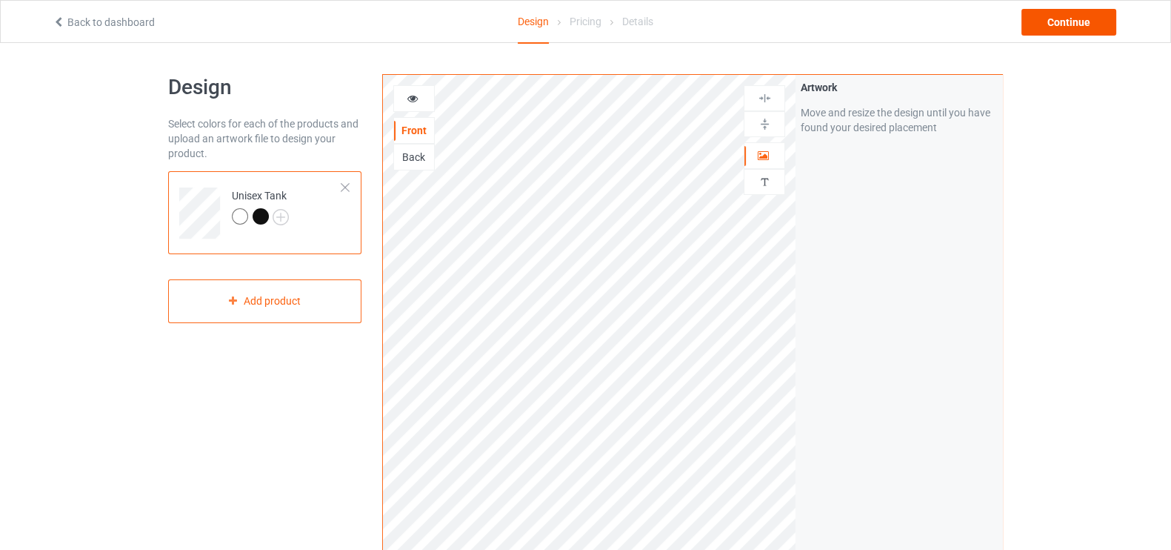
click at [1084, 25] on div "Continue" at bounding box center [1069, 22] width 95 height 27
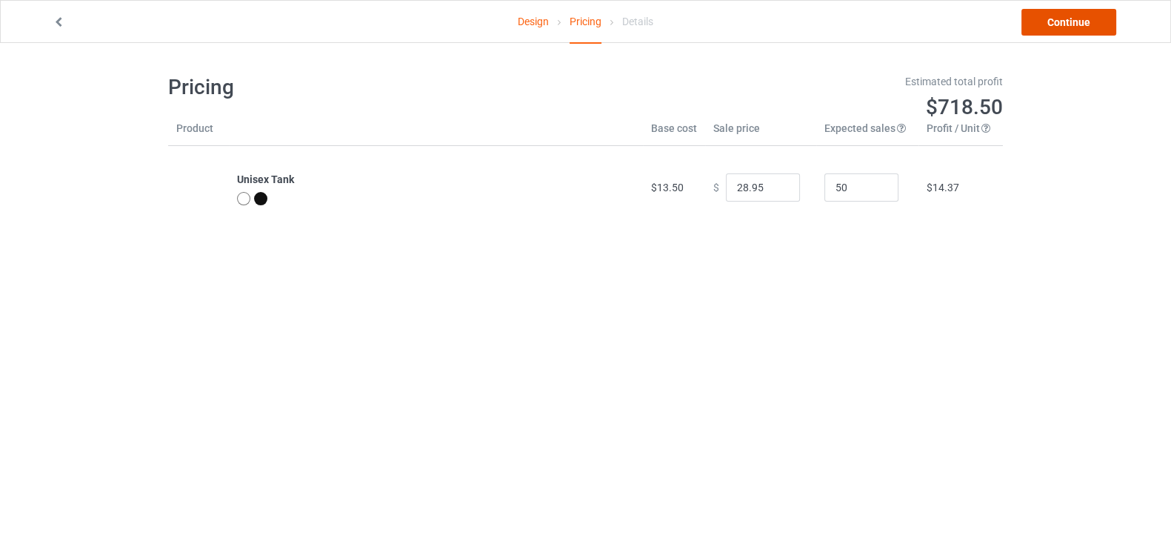
click at [1053, 29] on link "Continue" at bounding box center [1069, 22] width 95 height 27
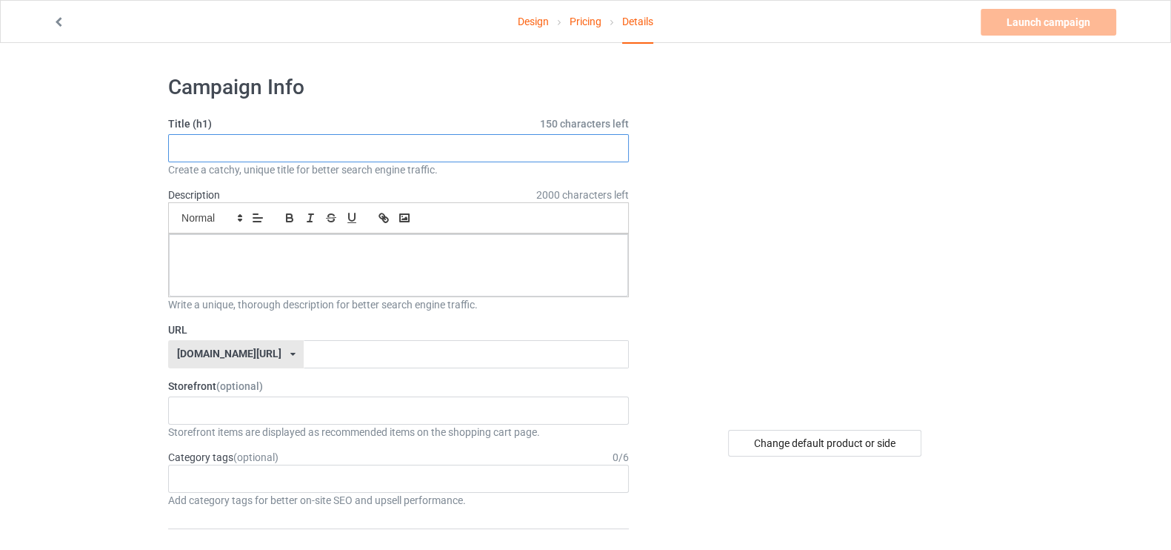
click at [489, 145] on input "text" at bounding box center [398, 148] width 461 height 28
type input "lekers"
click at [358, 260] on div at bounding box center [398, 265] width 459 height 62
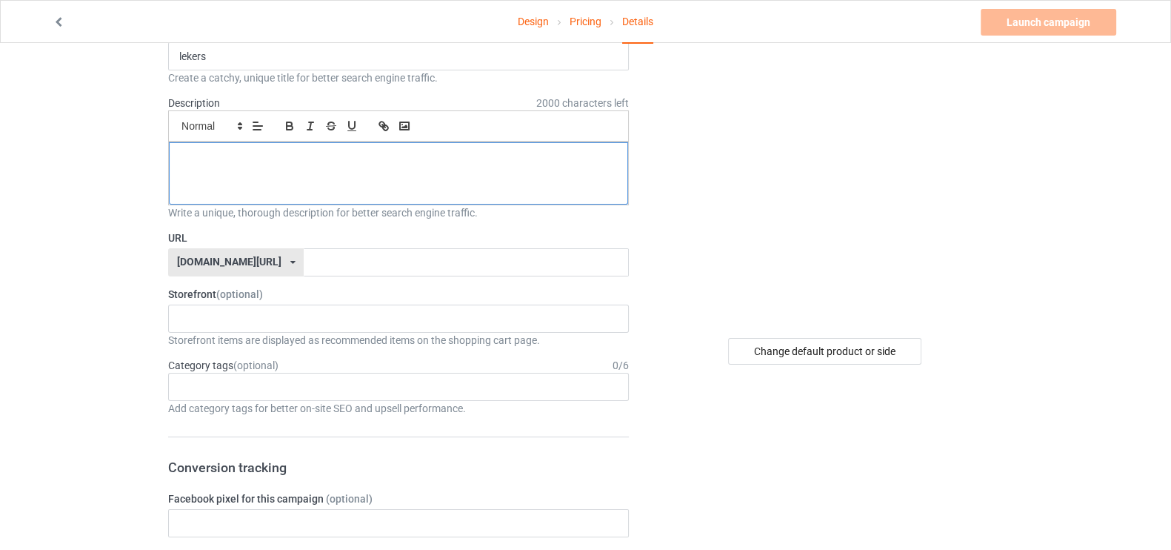
scroll to position [107, 0]
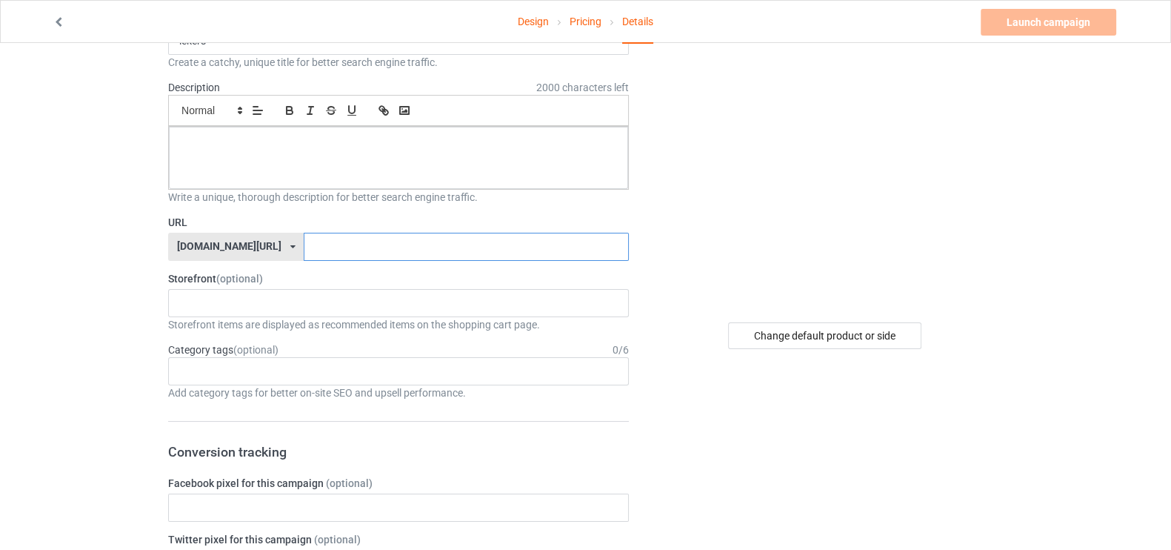
click at [355, 239] on input "text" at bounding box center [466, 247] width 324 height 28
type input "lekersty"
click at [309, 302] on div "No result found" at bounding box center [398, 303] width 461 height 28
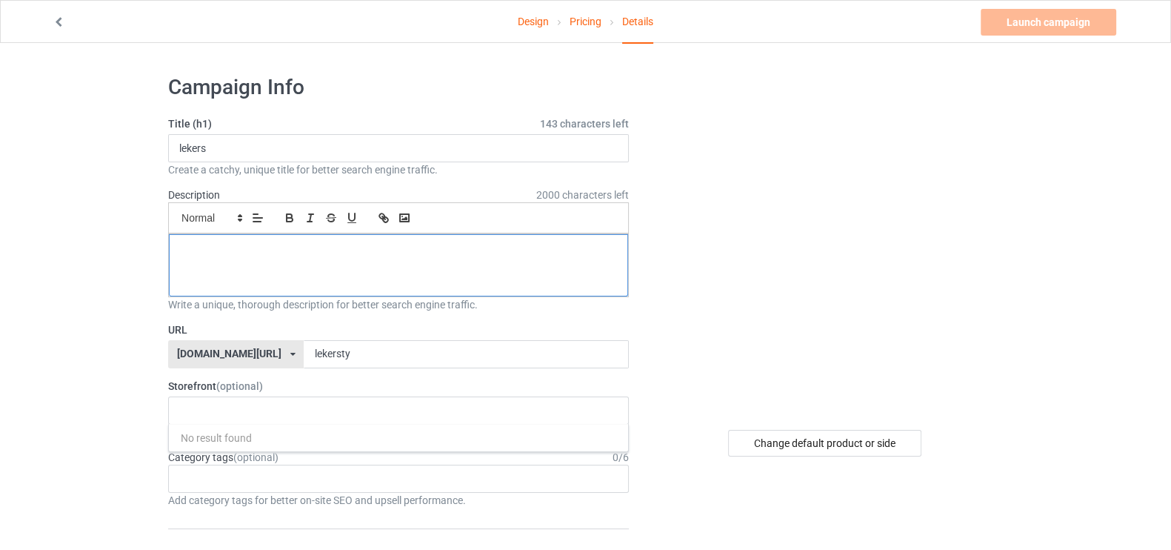
click at [368, 261] on div at bounding box center [398, 265] width 459 height 62
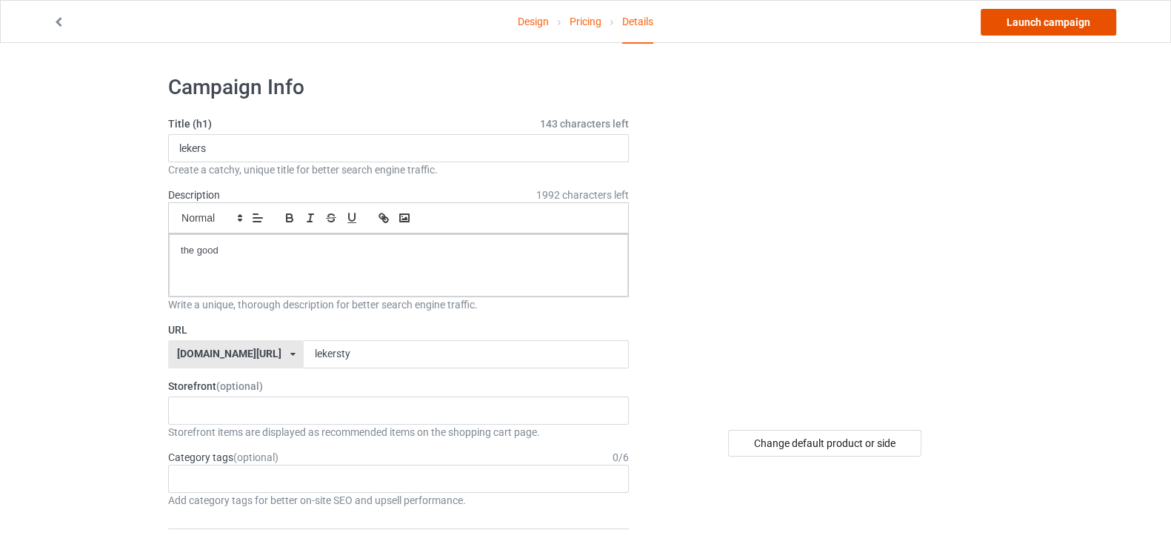
click at [1025, 30] on link "Launch campaign" at bounding box center [1049, 22] width 136 height 27
